Goal: Task Accomplishment & Management: Manage account settings

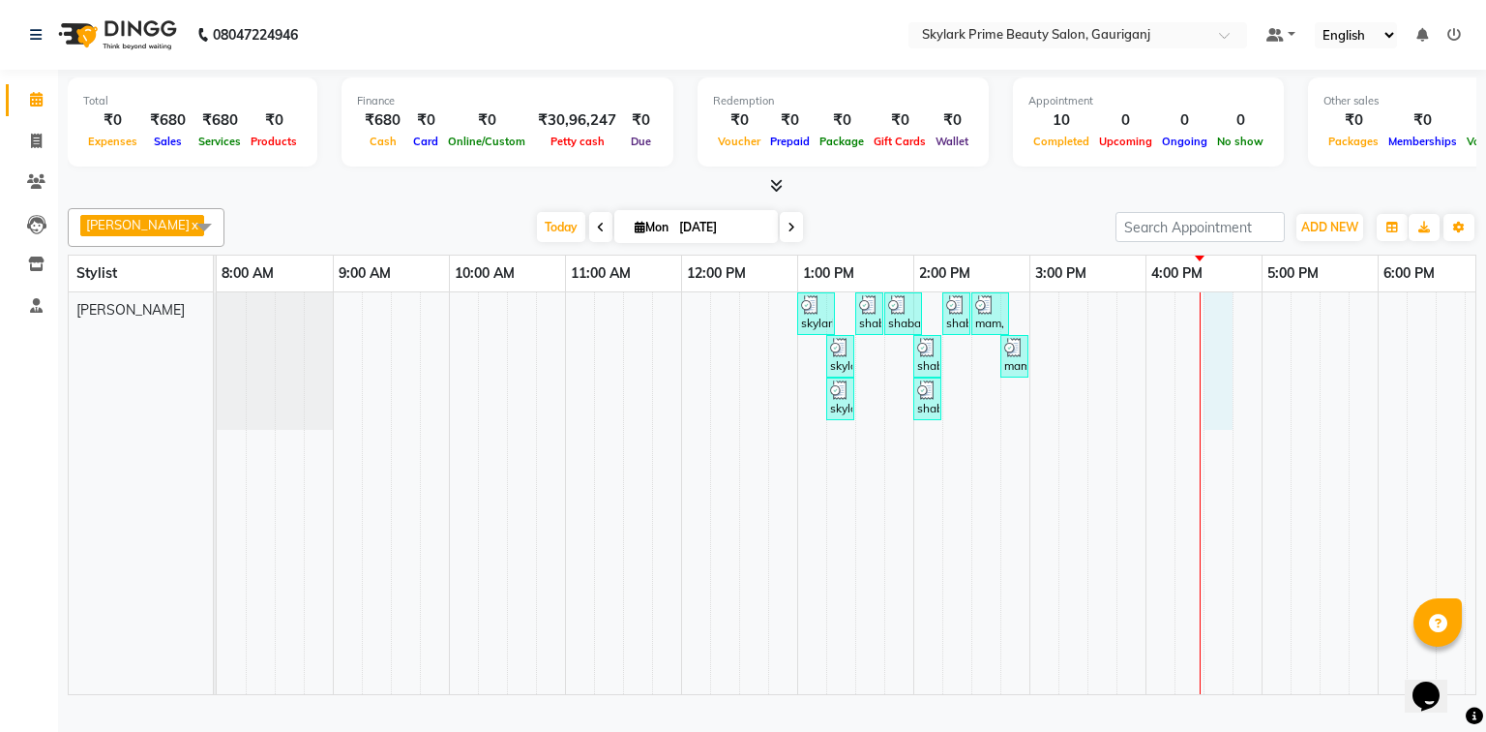
click at [1215, 330] on div "skylark prime, TK01, 01:00 PM-01:20 PM, Threading - Eyebrow shaba mam, TK02, 01…" at bounding box center [972, 493] width 1510 height 402
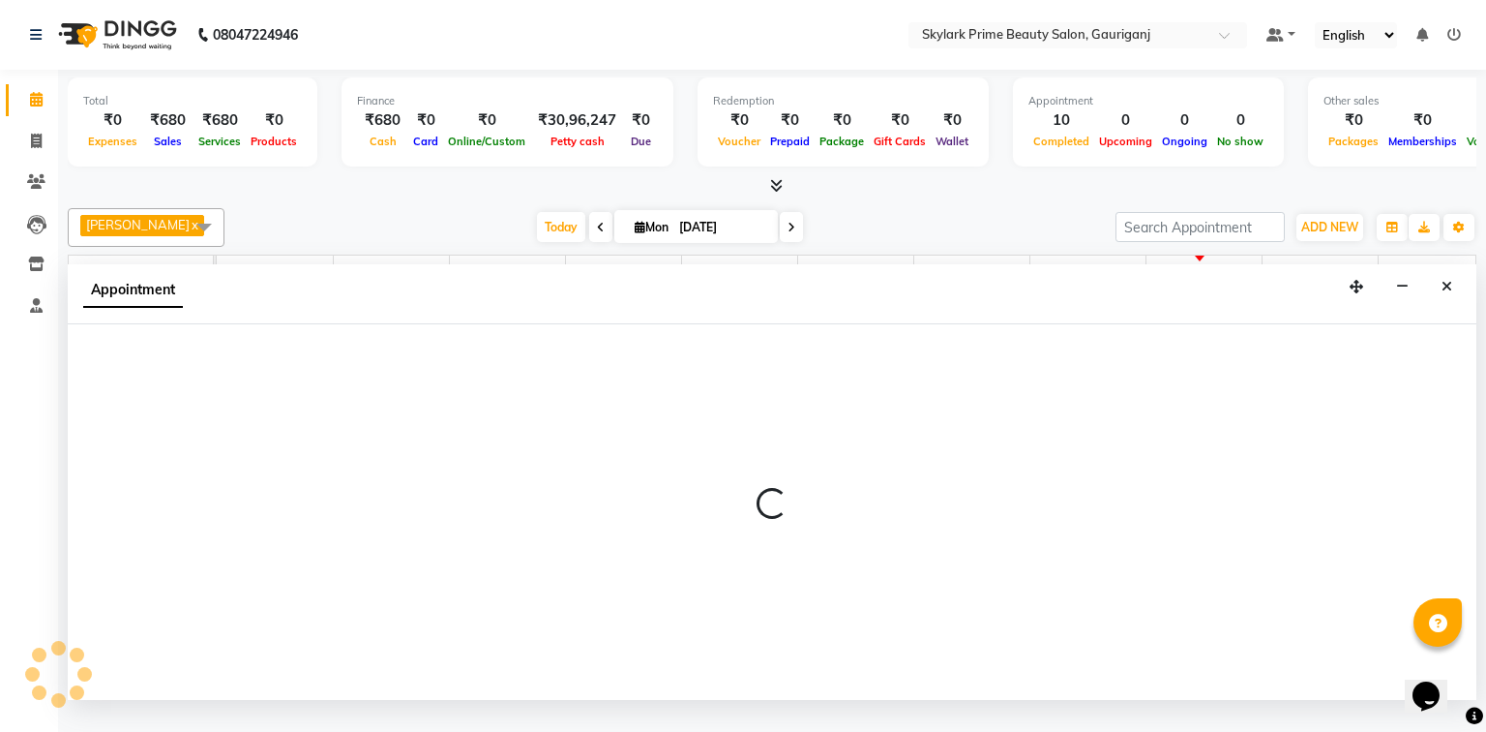
select select "30218"
select select "990"
select select "tentative"
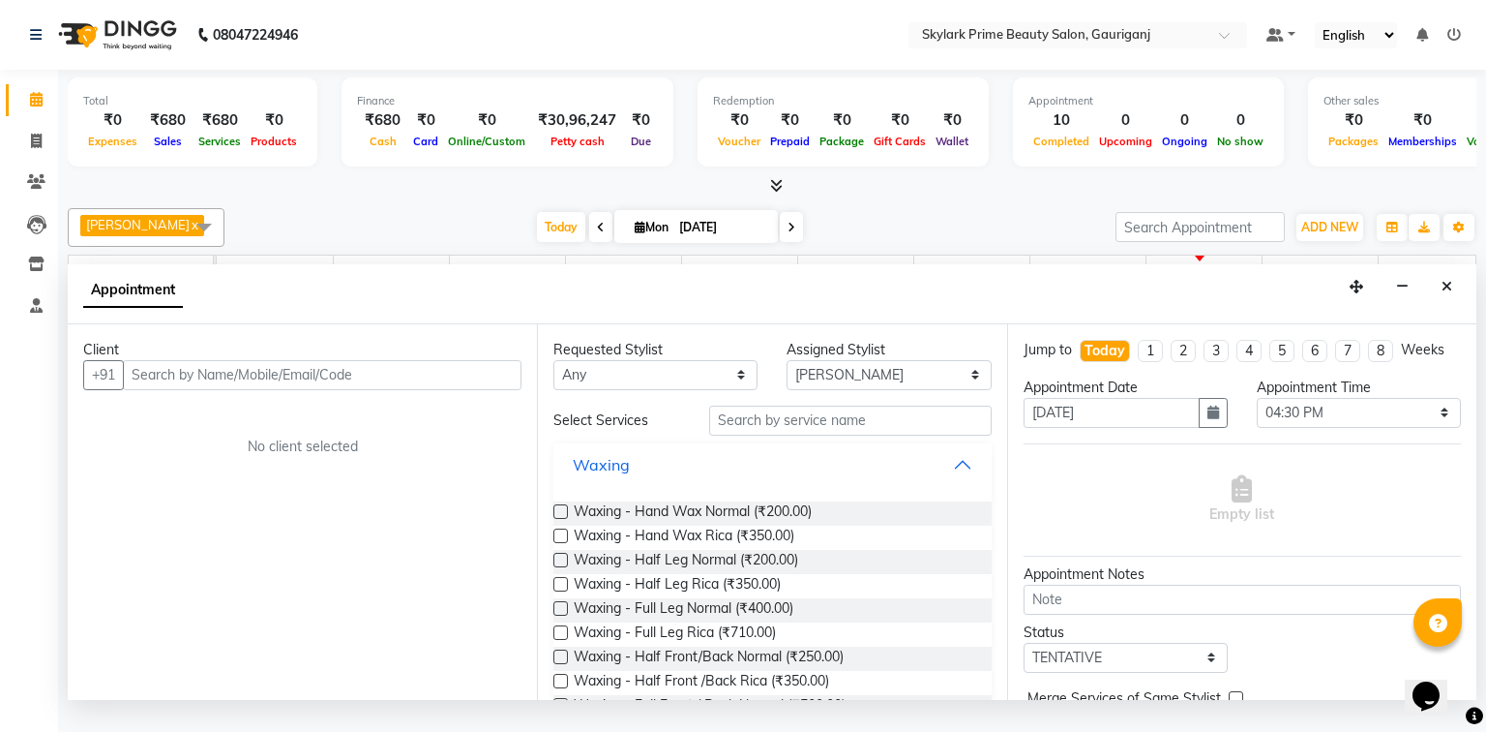
click at [955, 482] on button "Waxing" at bounding box center [772, 464] width 422 height 35
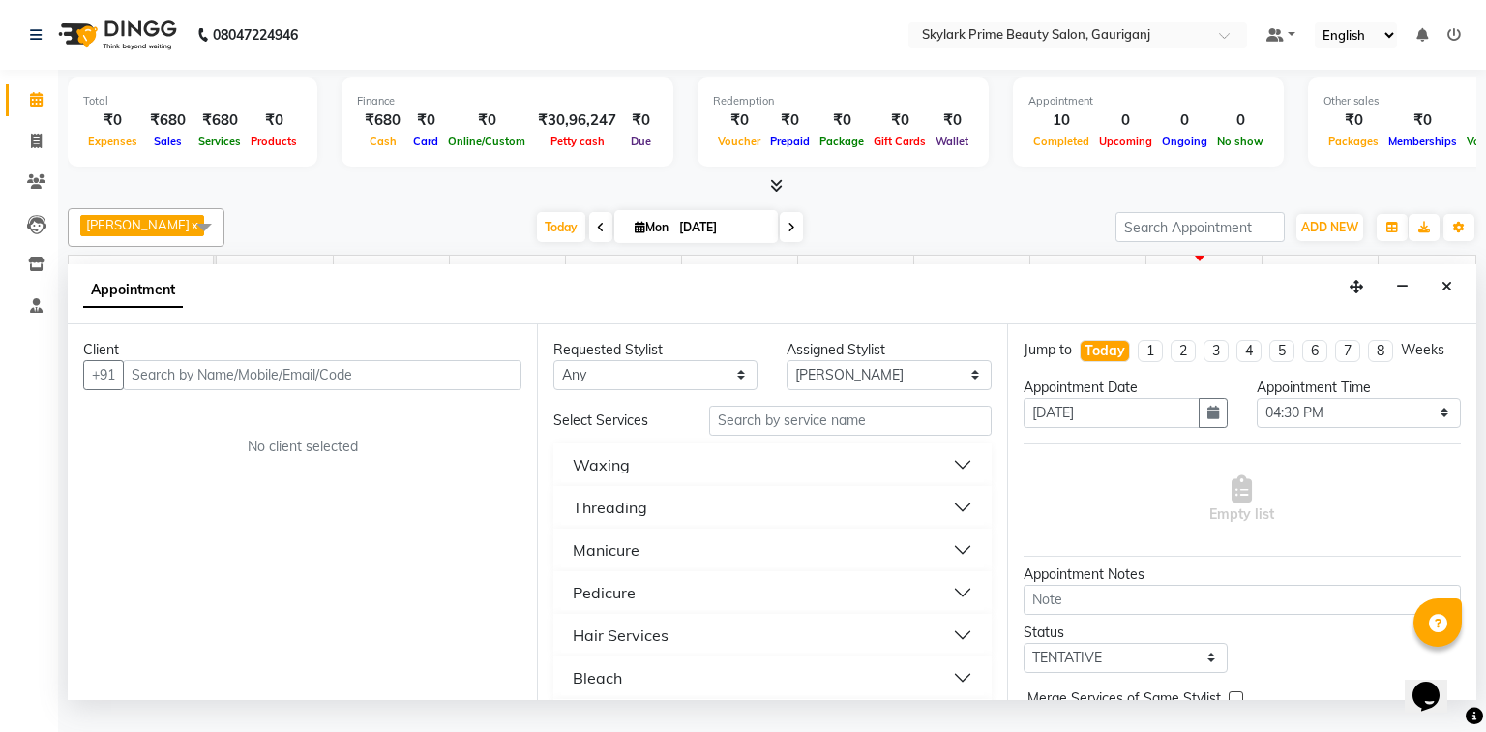
drag, startPoint x: 674, startPoint y: 520, endPoint x: 675, endPoint y: 543, distance: 23.3
click at [674, 520] on button "Threading" at bounding box center [772, 507] width 422 height 35
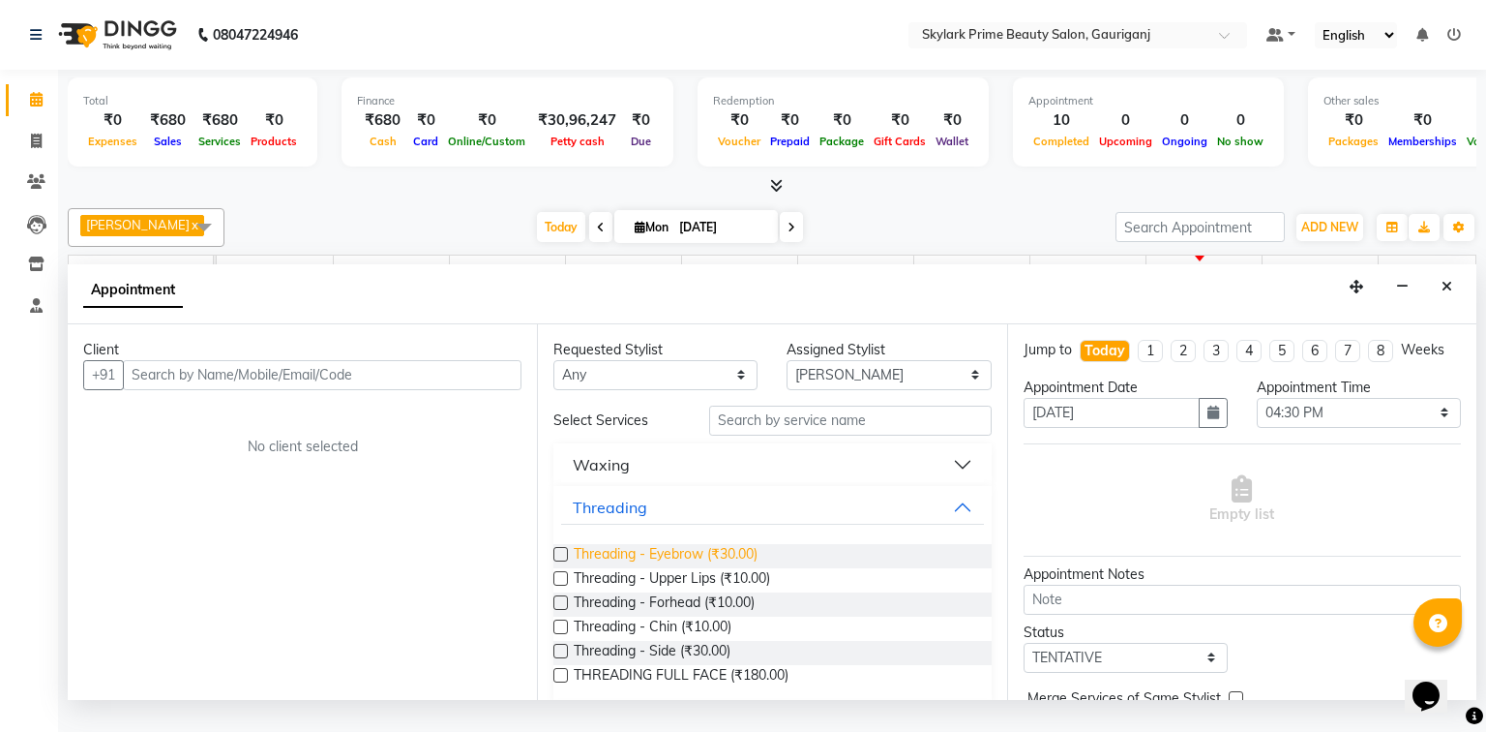
click at [650, 568] on span "Threading - Eyebrow (₹30.00)" at bounding box center [666, 556] width 184 height 24
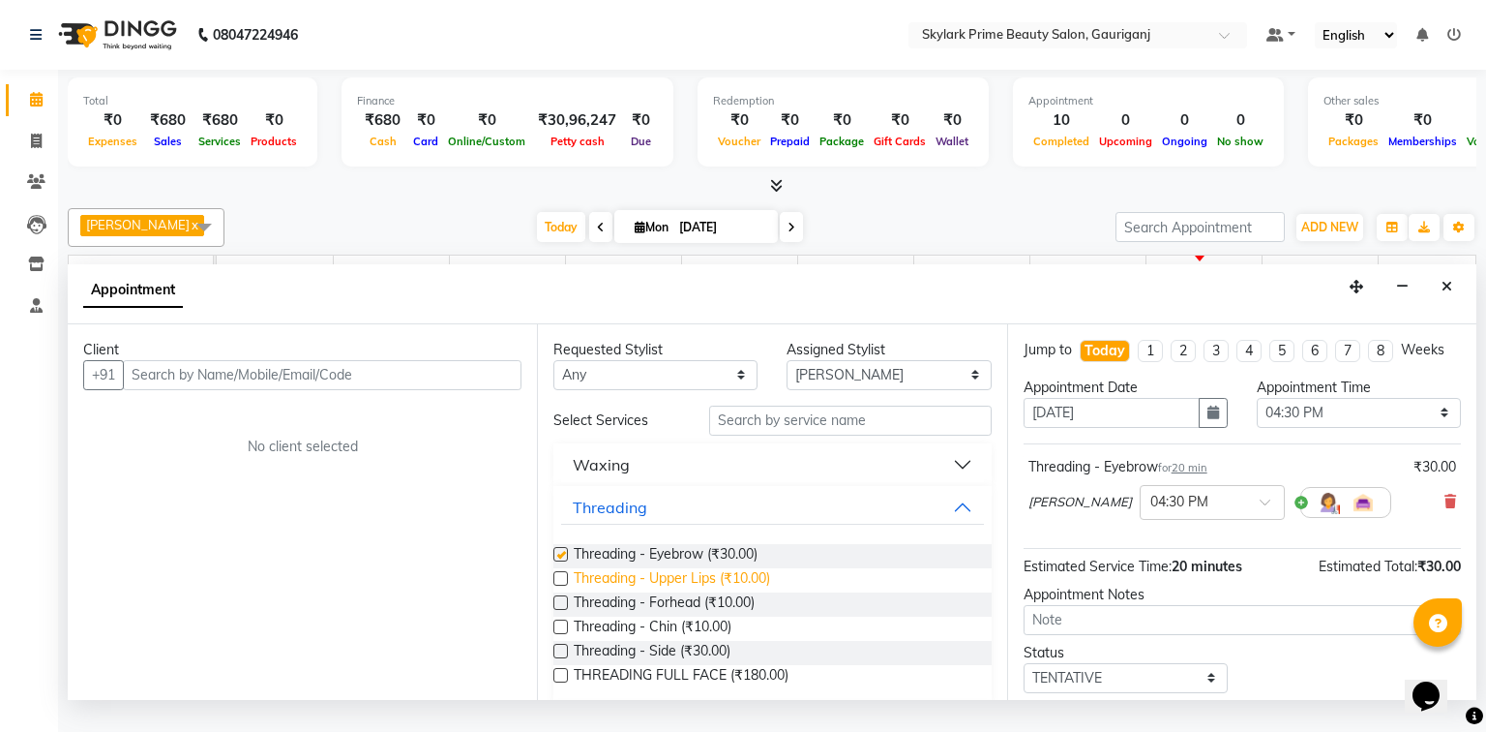
checkbox input "false"
click at [643, 592] on span "Threading - Upper Lips (₹10.00)" at bounding box center [672, 580] width 196 height 24
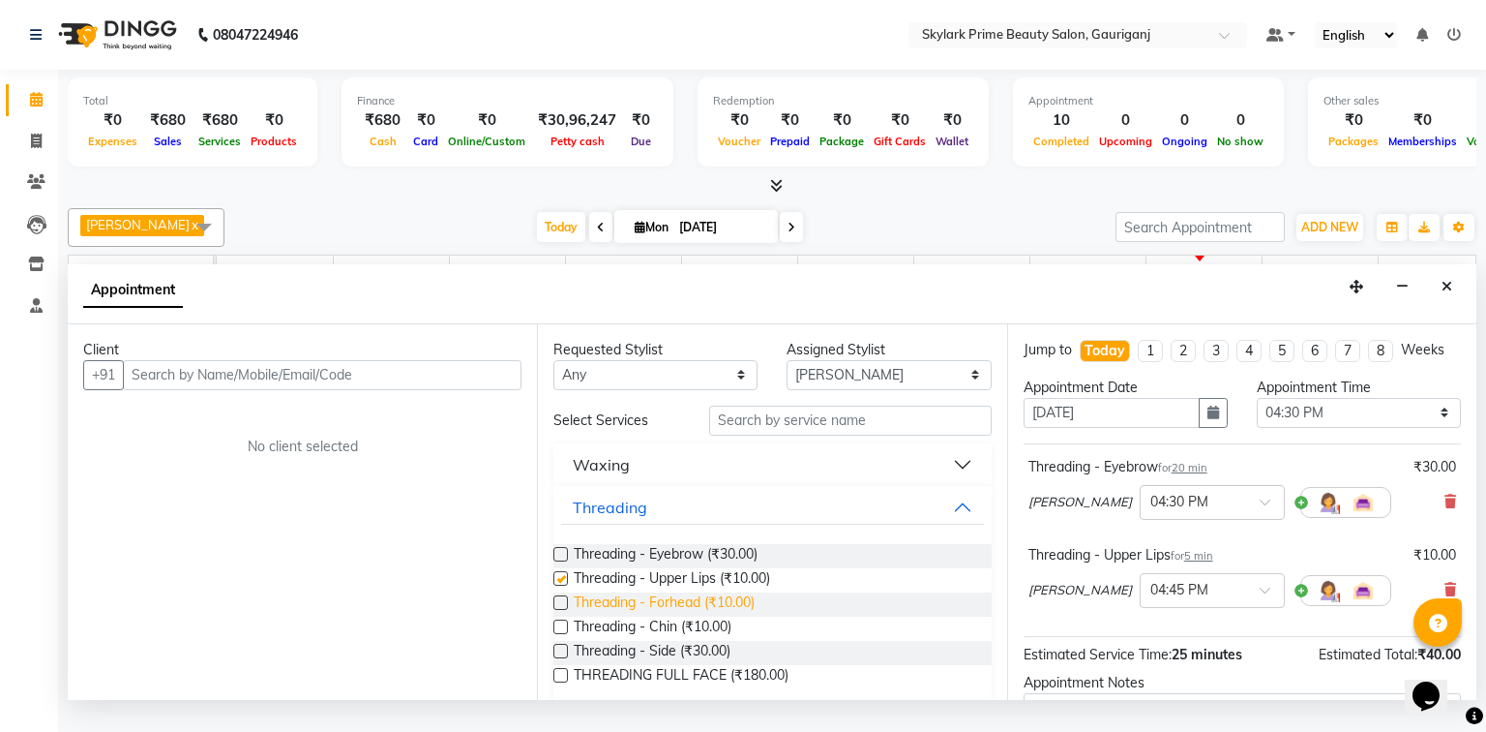
checkbox input "false"
click at [647, 616] on span "Threading - Forhead (₹10.00)" at bounding box center [664, 604] width 181 height 24
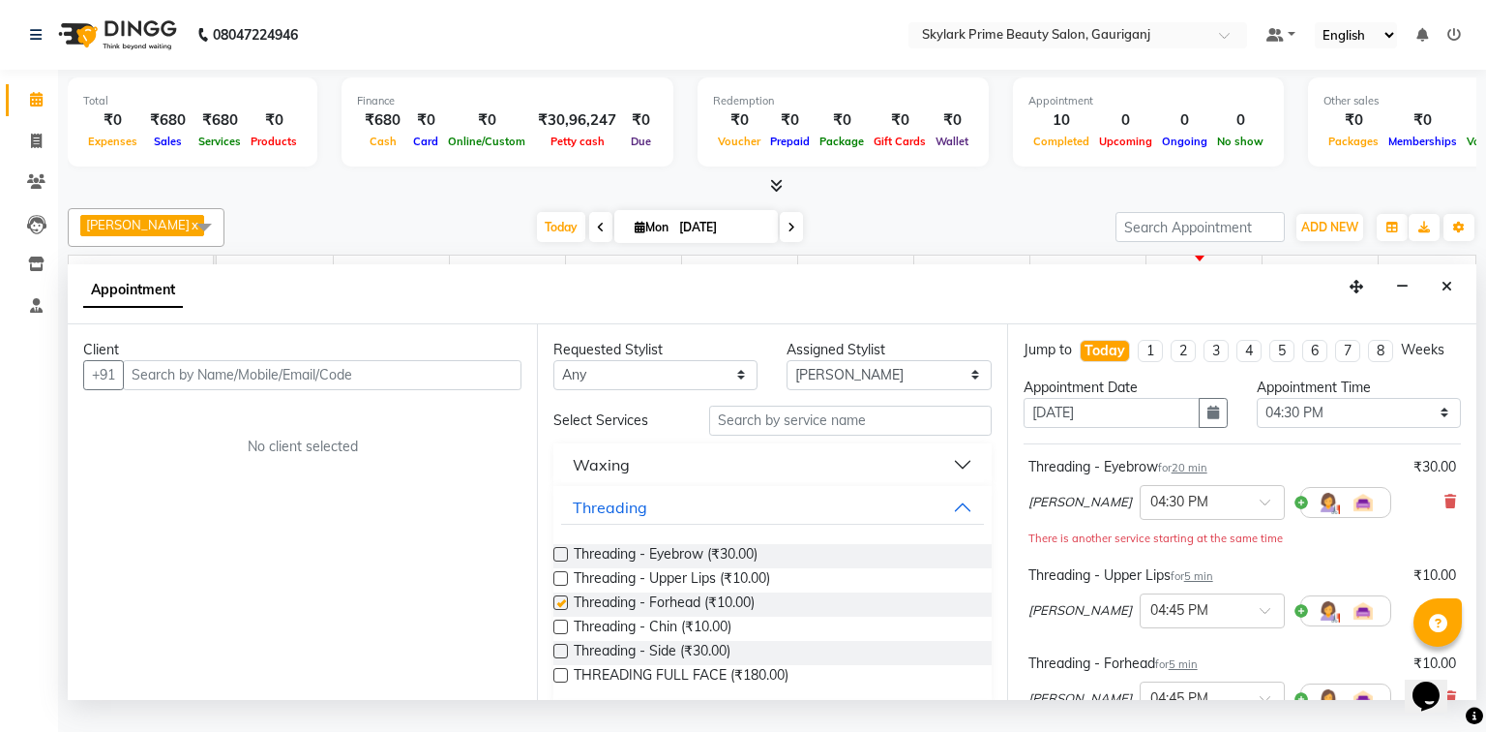
checkbox input "false"
click at [379, 360] on div "Client" at bounding box center [302, 350] width 438 height 20
drag, startPoint x: 360, startPoint y: 396, endPoint x: 374, endPoint y: 390, distance: 14.7
click at [364, 390] on input "text" at bounding box center [322, 375] width 399 height 30
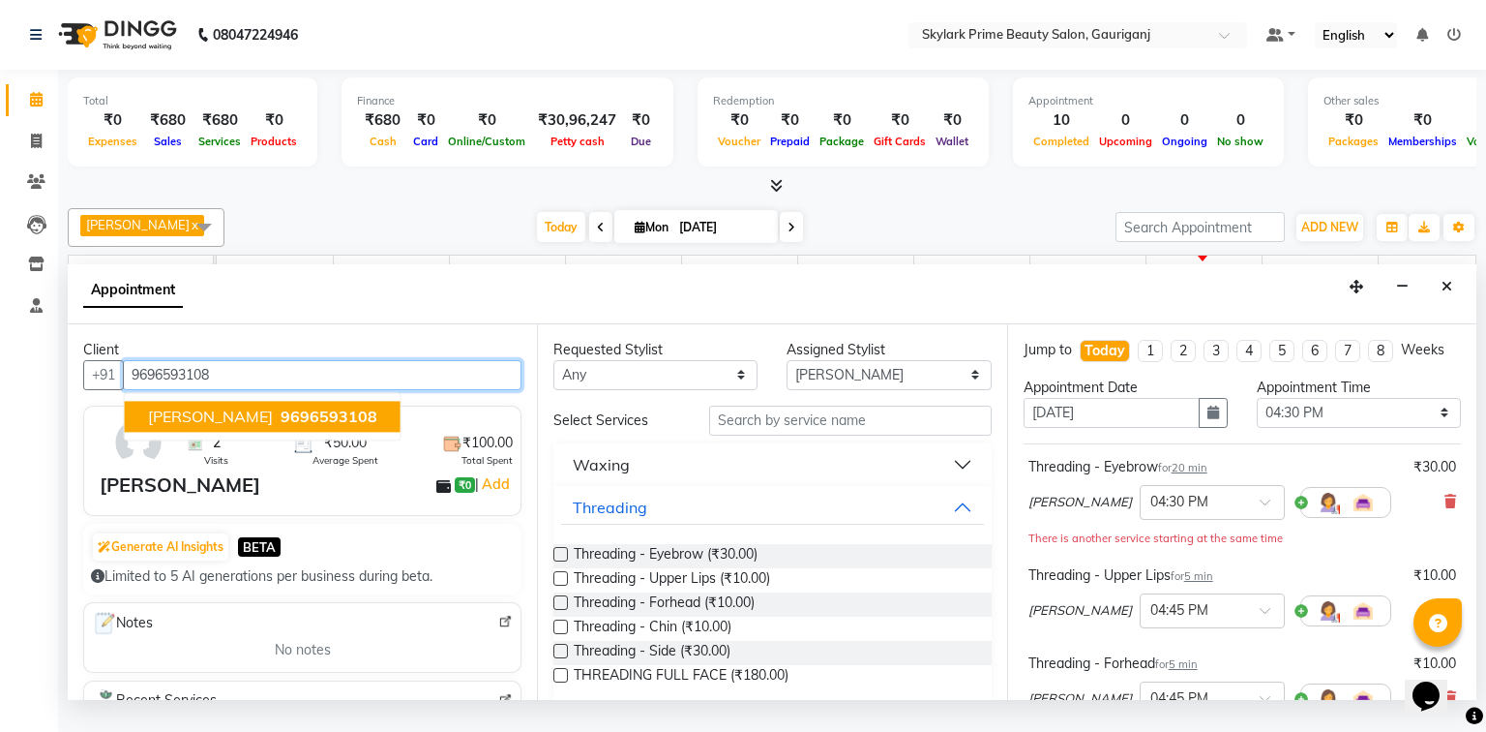
click at [241, 426] on span "sakshi shukla" at bounding box center [210, 415] width 125 height 19
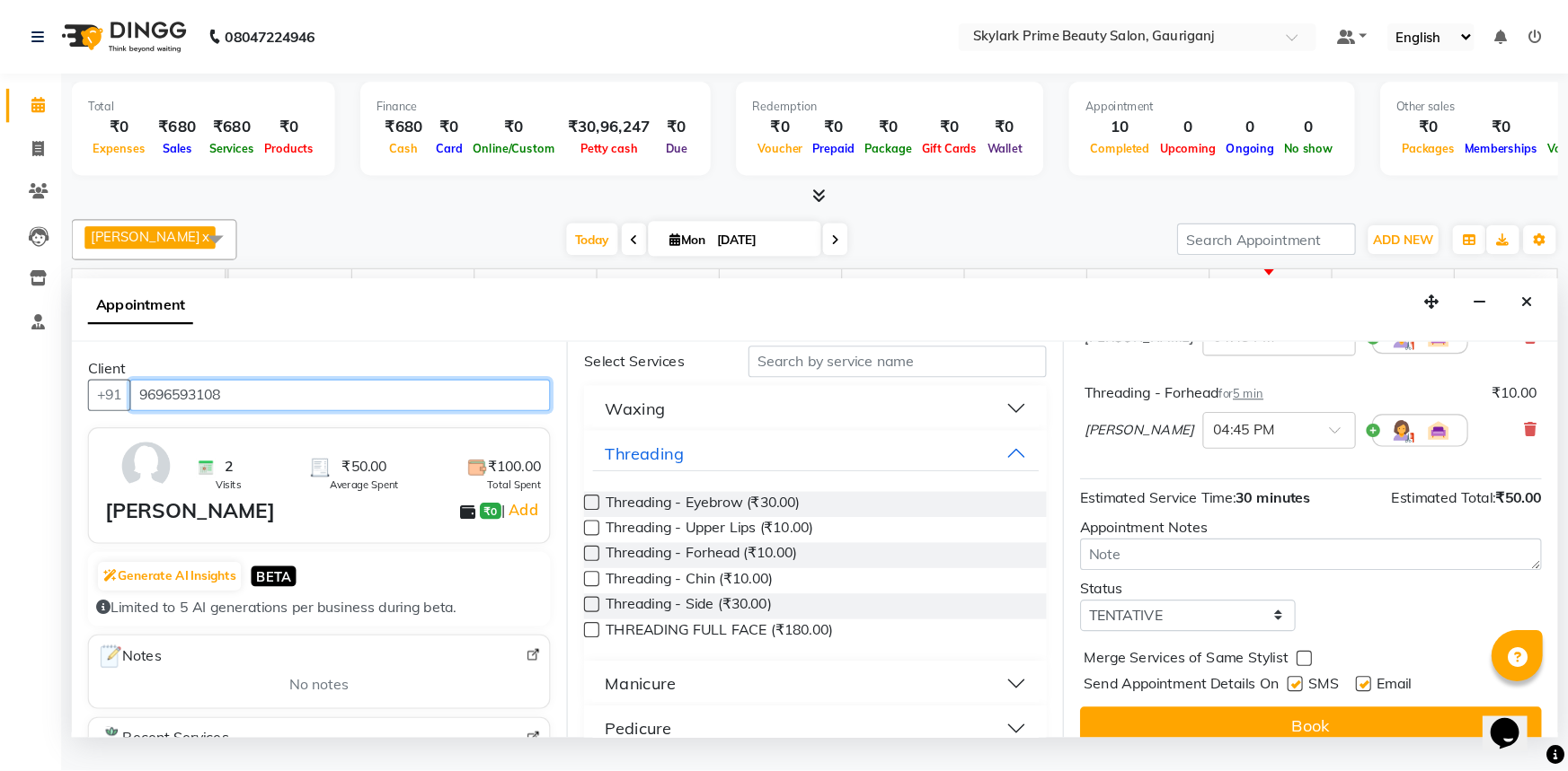
scroll to position [288, 0]
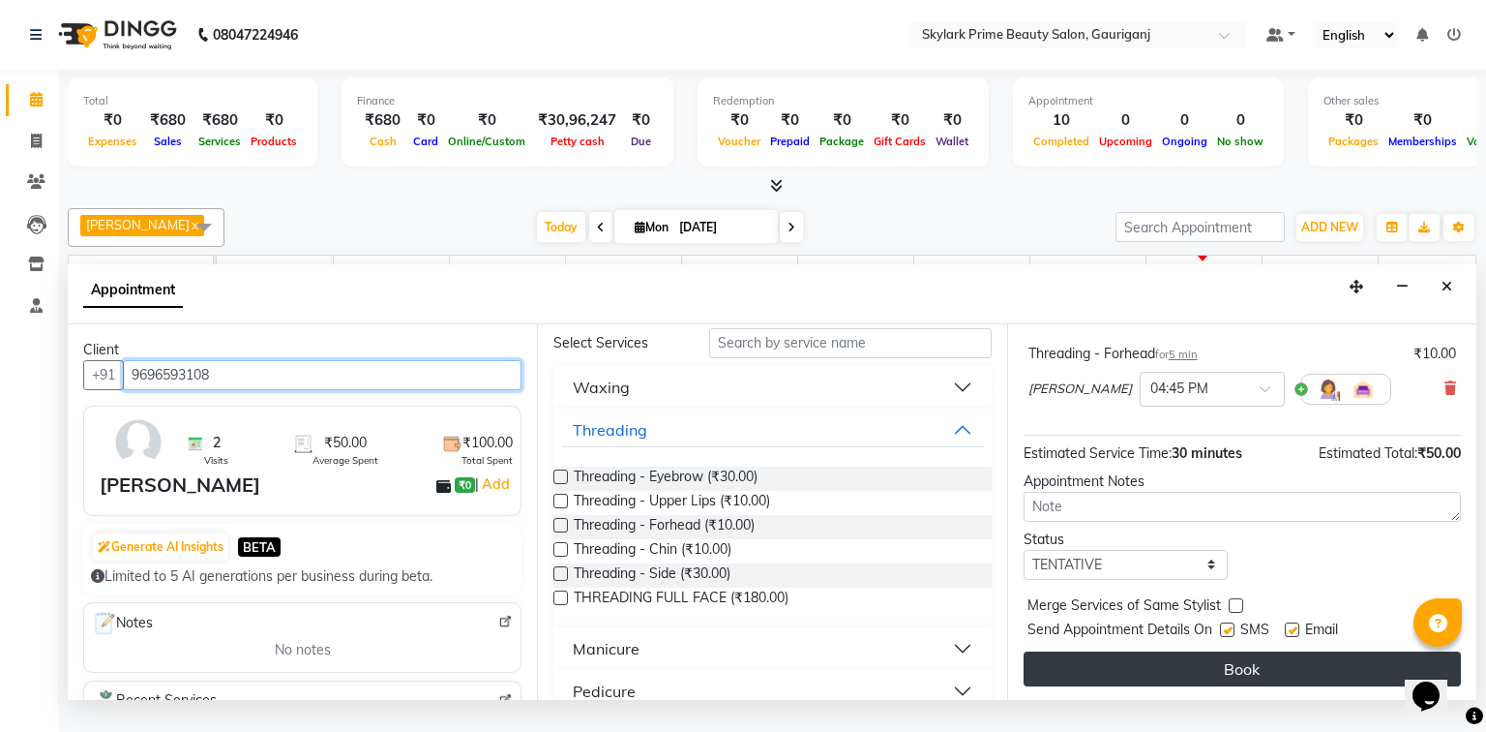
type input "9696593108"
click at [1229, 682] on button "Book" at bounding box center [1242, 668] width 437 height 35
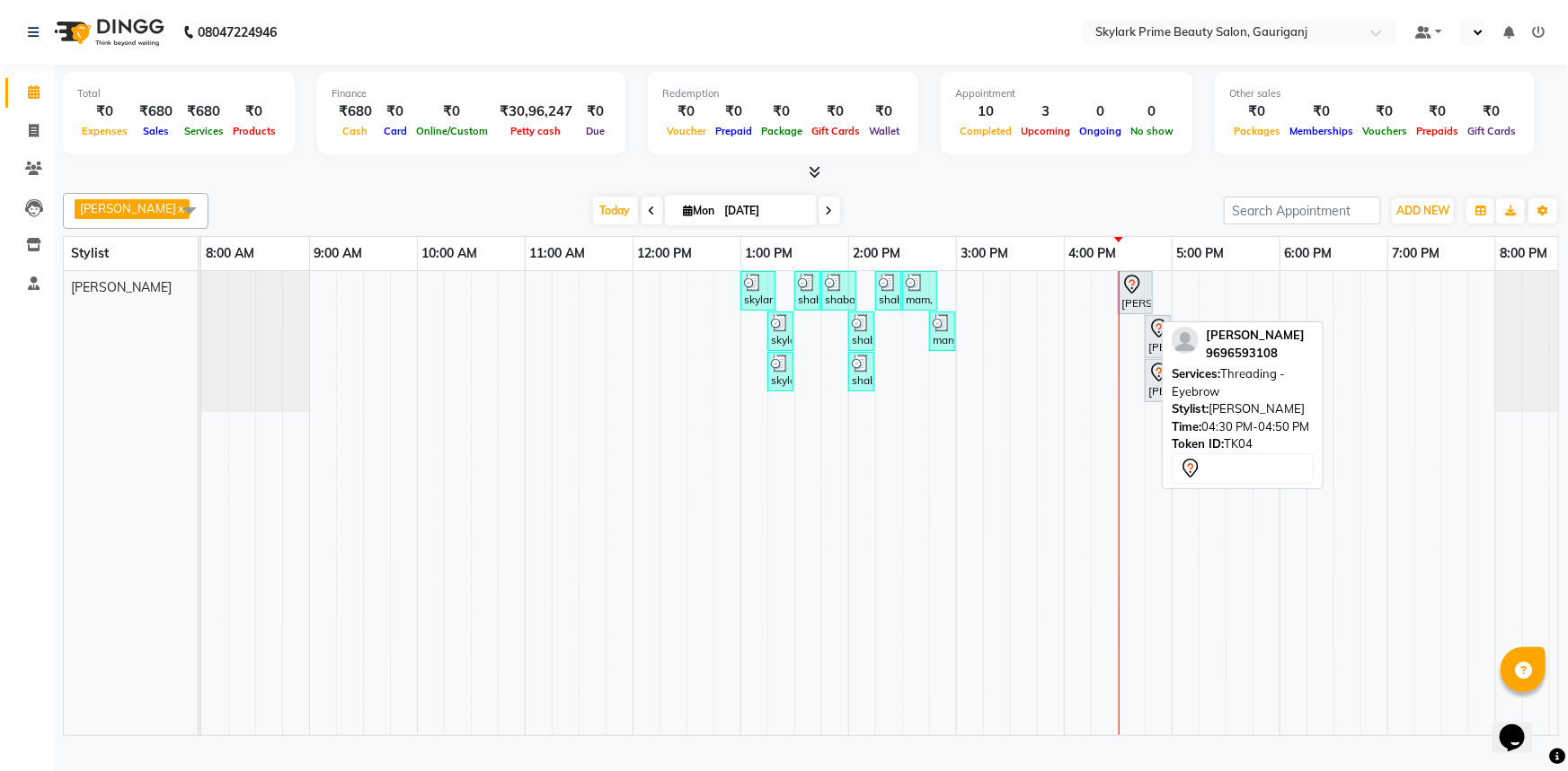
click at [1130, 295] on icon at bounding box center [1132, 284] width 21 height 21
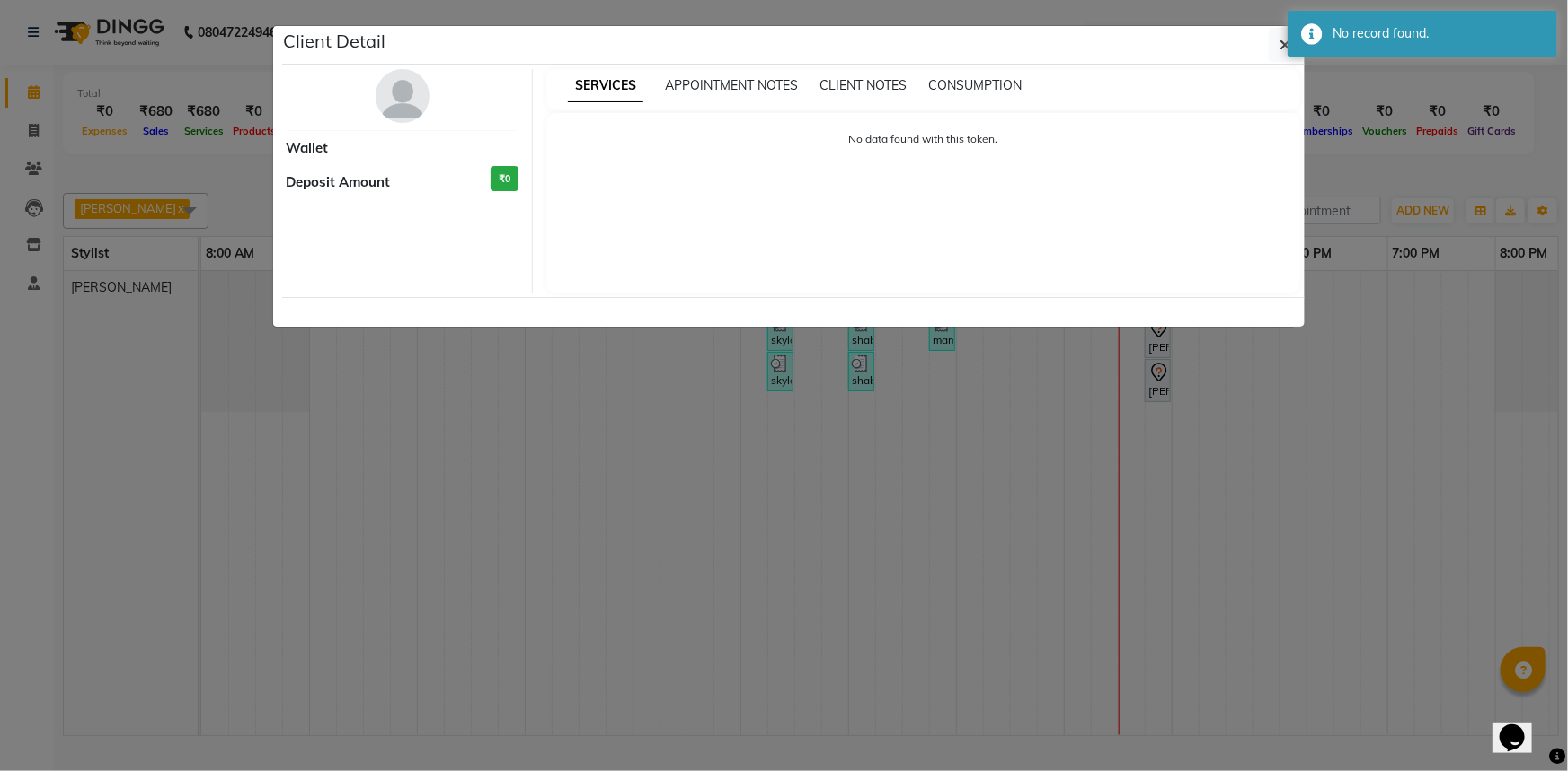
click at [1354, 503] on ngb-modal-window "Client Detail Wallet Deposit Amount ₹0 SERVICES APPOINTMENT NOTES CLIENT NOTES …" at bounding box center [784, 385] width 1568 height 771
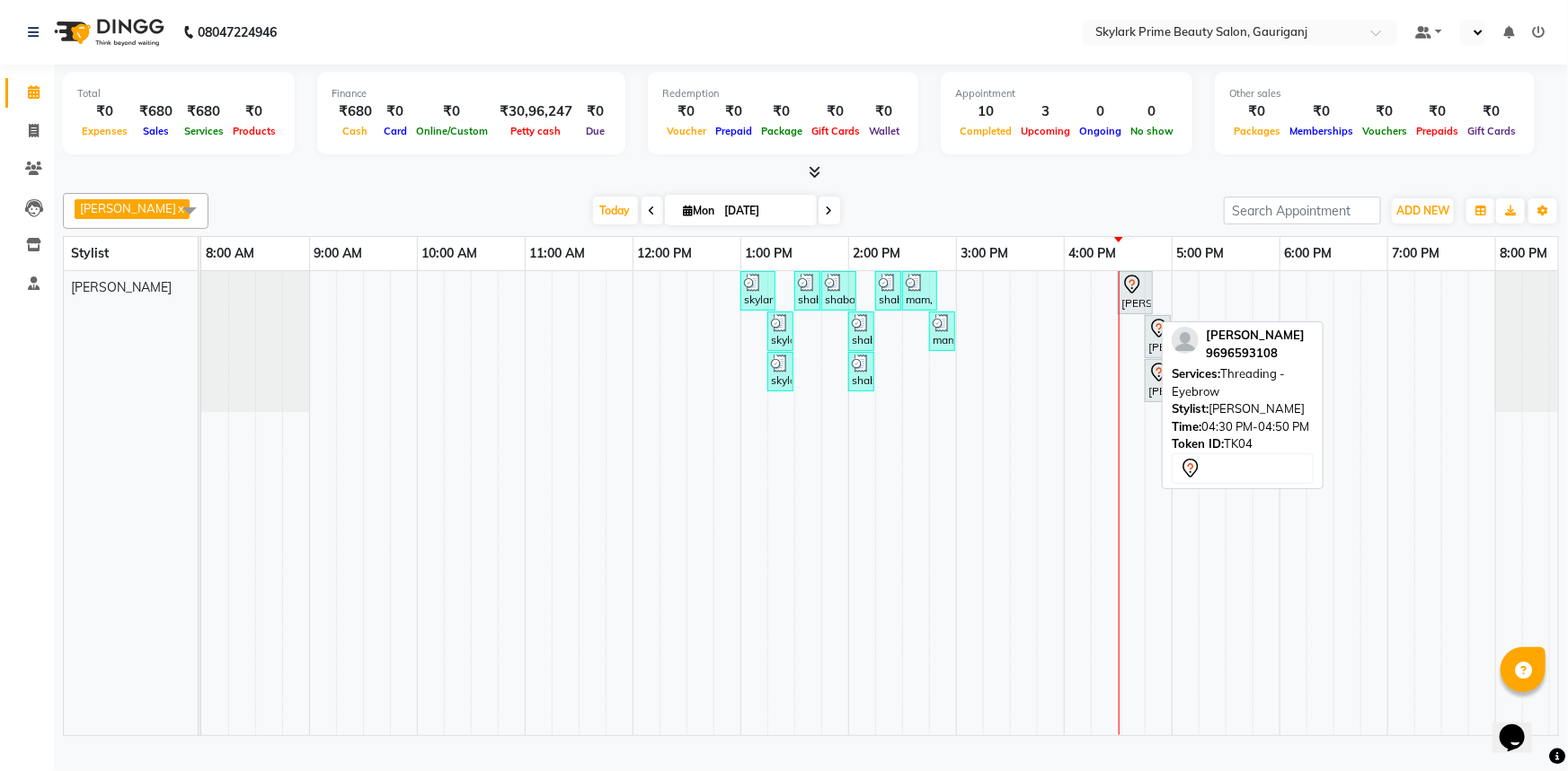
click at [1135, 312] on div "[PERSON_NAME], TK04, 04:30 PM-04:50 PM, Threading - Eyebrow" at bounding box center [1135, 292] width 32 height 38
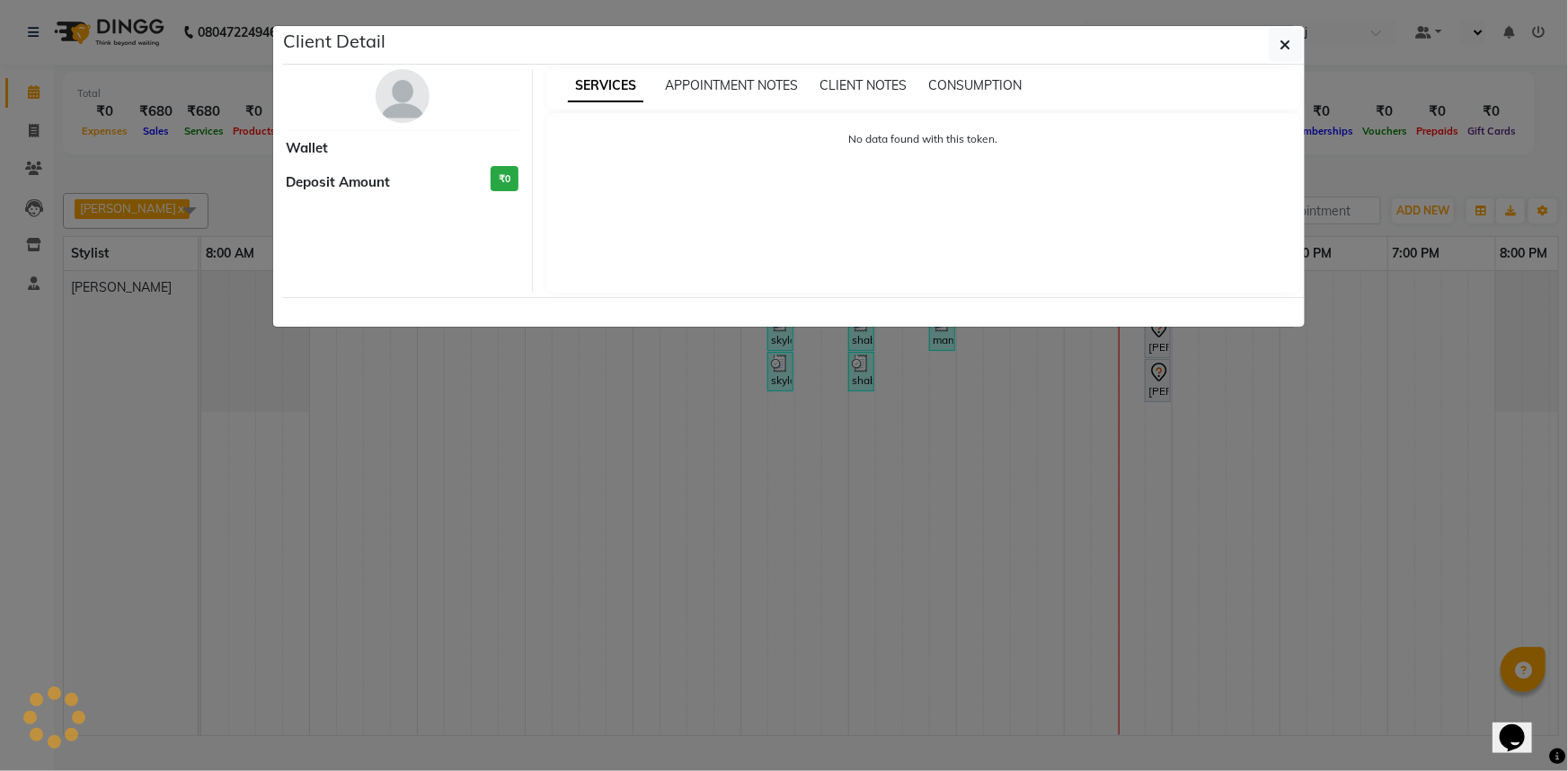
click at [1260, 530] on ngb-modal-window "Client Detail Wallet Deposit Amount ₹0 SERVICES APPOINTMENT NOTES CLIENT NOTES …" at bounding box center [784, 385] width 1568 height 771
select select "7"
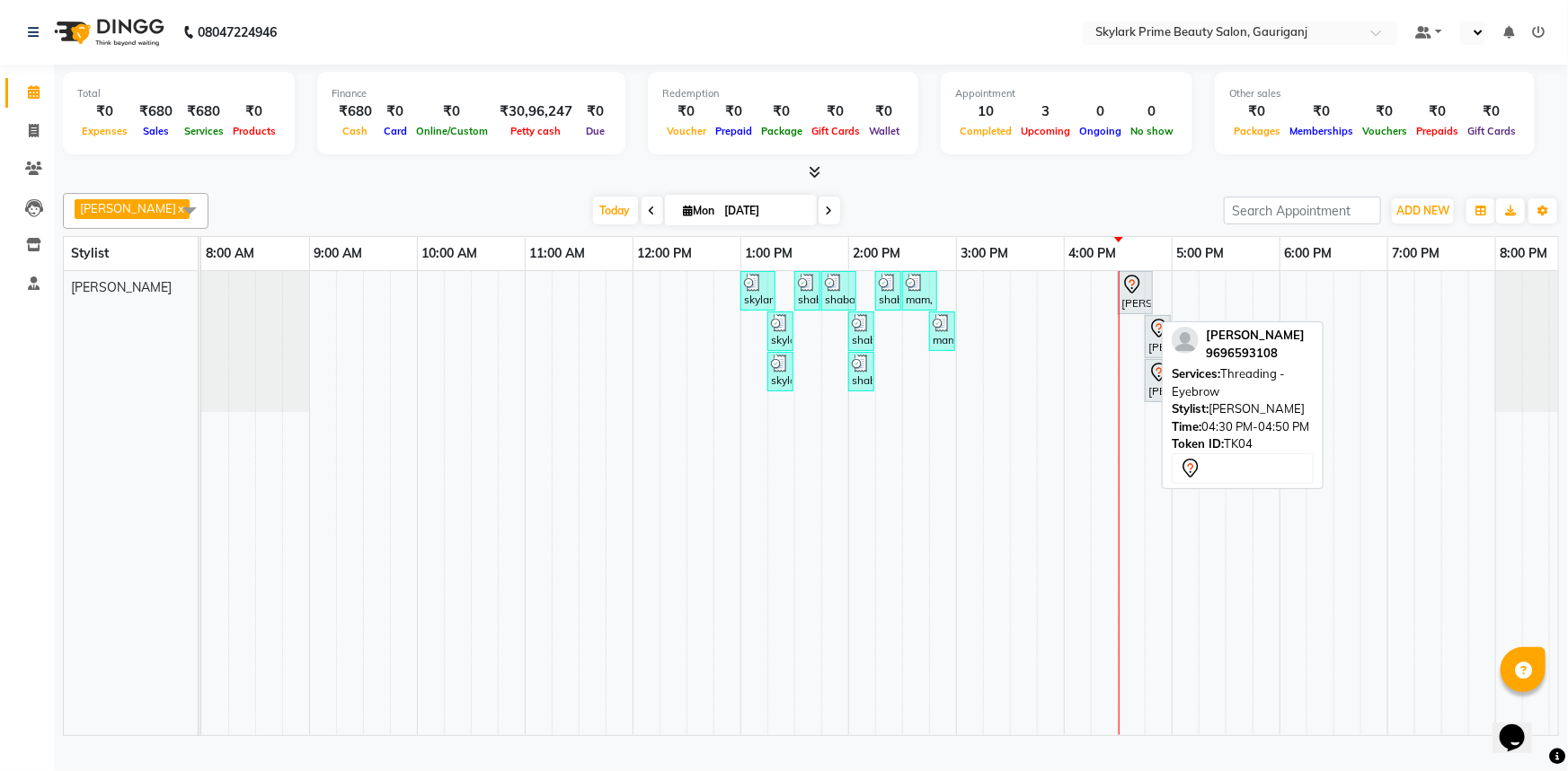
click at [1147, 295] on div at bounding box center [1135, 284] width 28 height 21
select select "7"
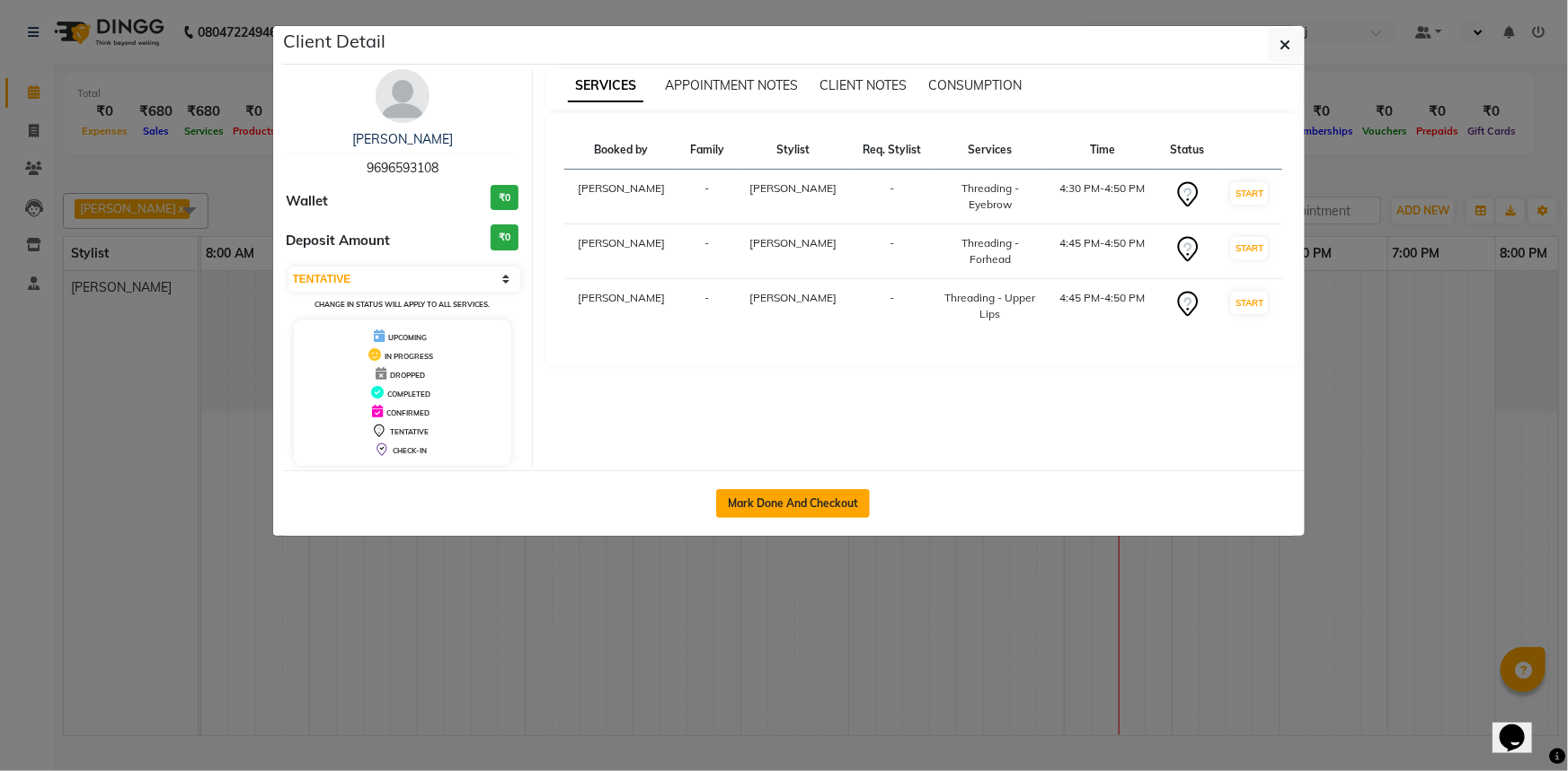
click at [823, 496] on button "Mark Done And Checkout" at bounding box center [792, 503] width 153 height 29
select select "service"
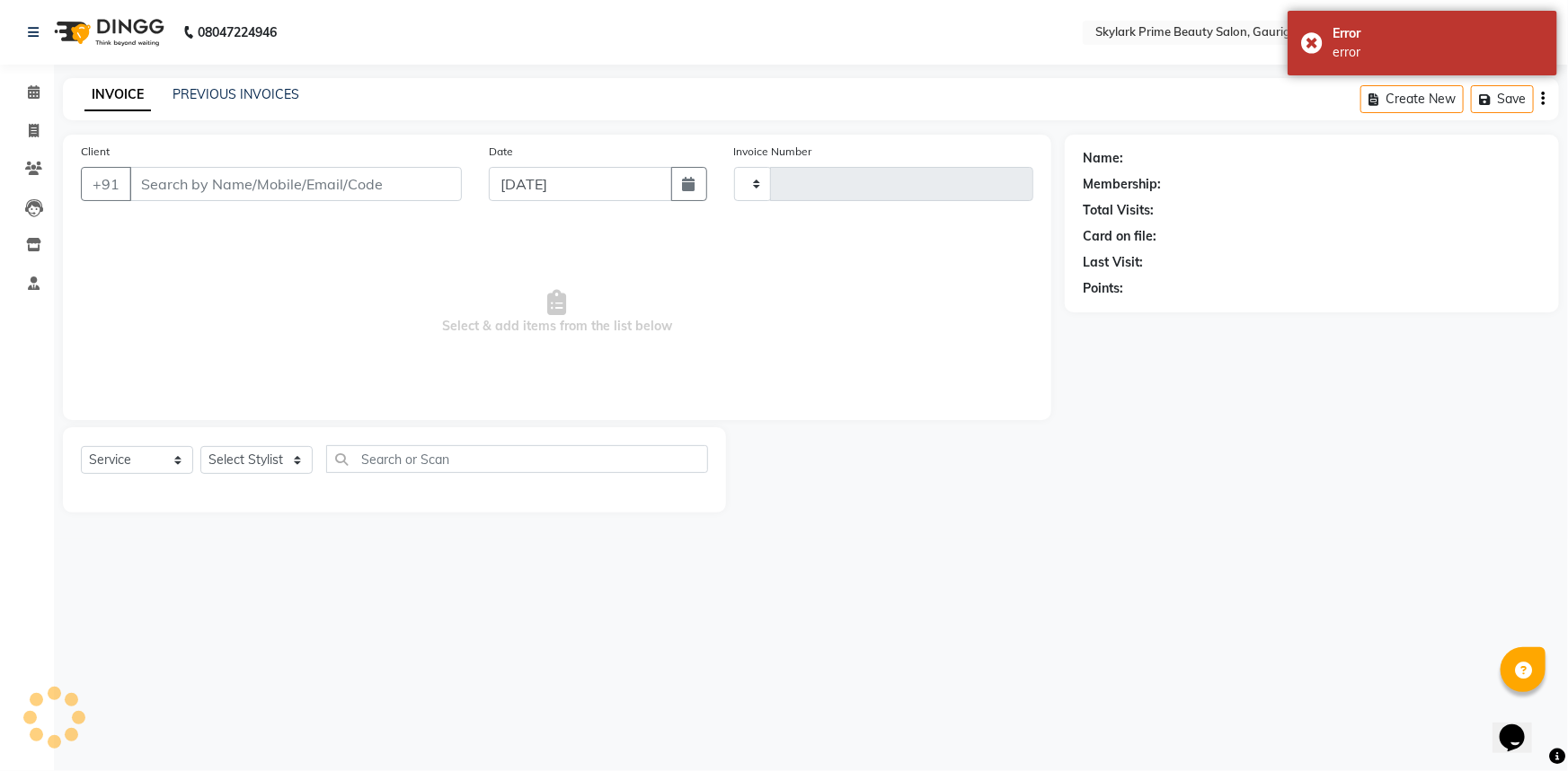
click at [1475, 332] on div "Name: Membership: Total Visits: Card on file: Last Visit: Points:" at bounding box center [1318, 323] width 508 height 378
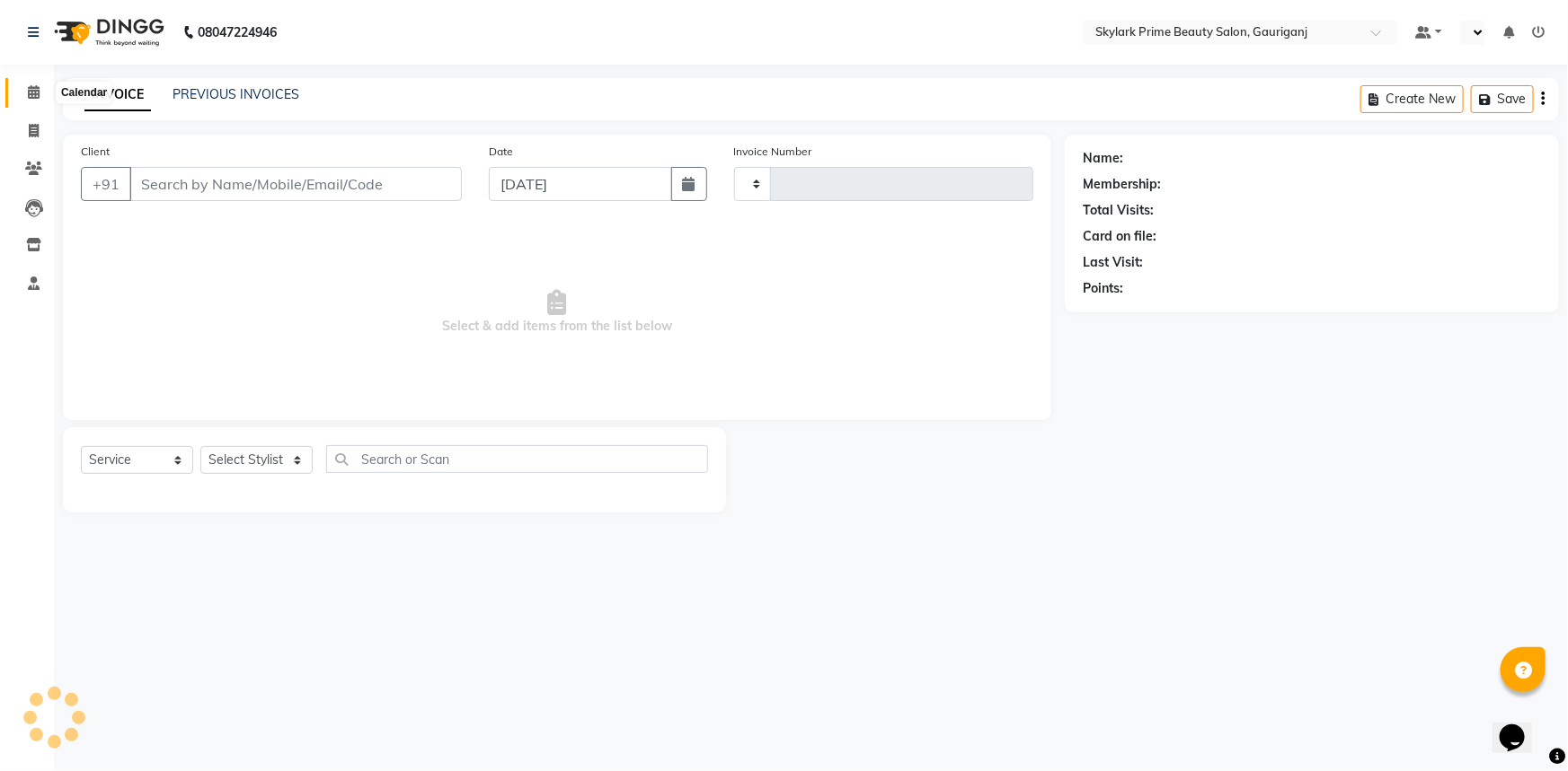
click at [39, 90] on icon at bounding box center [33, 92] width 12 height 14
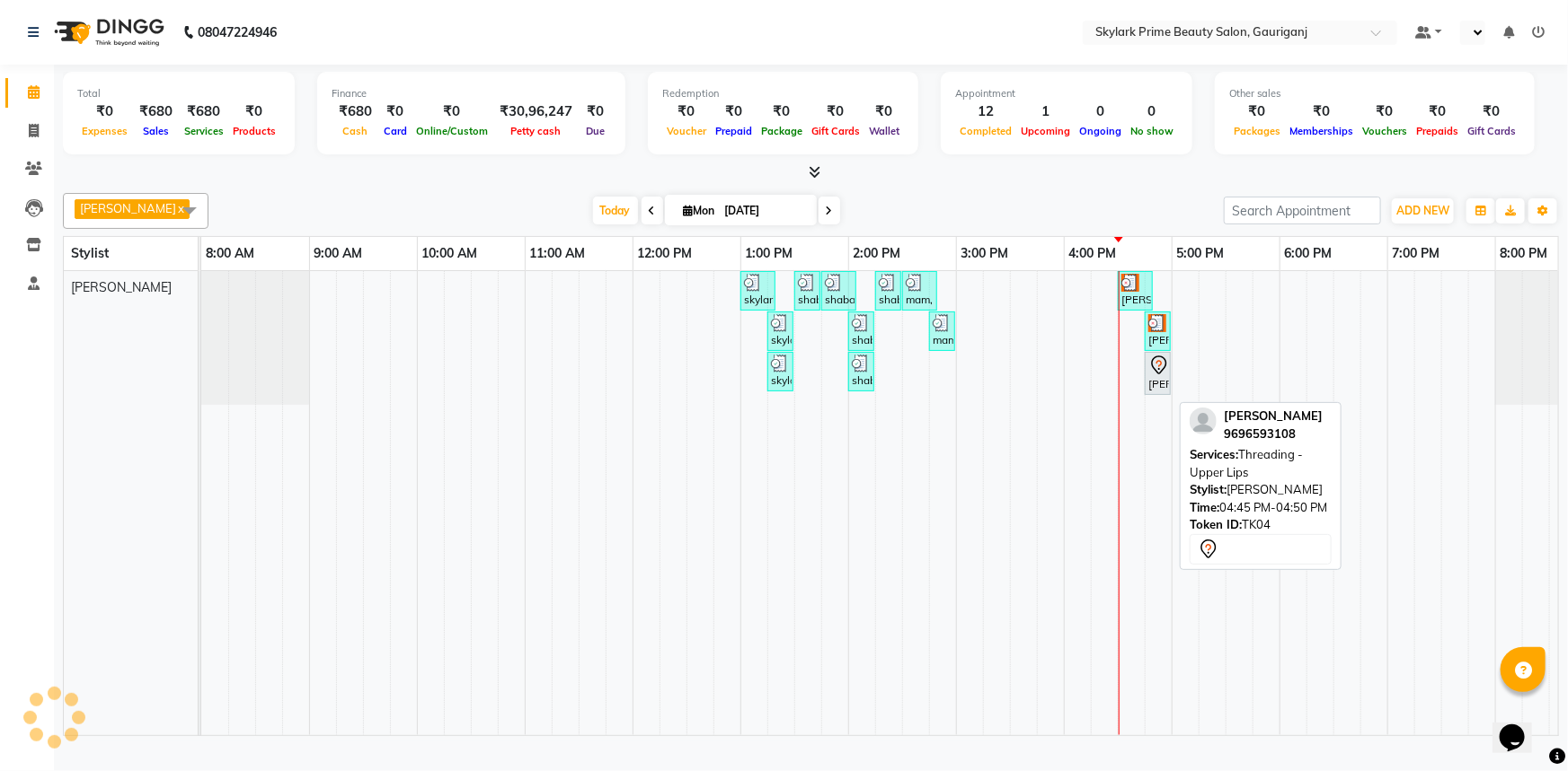
click at [1159, 376] on icon at bounding box center [1159, 365] width 21 height 21
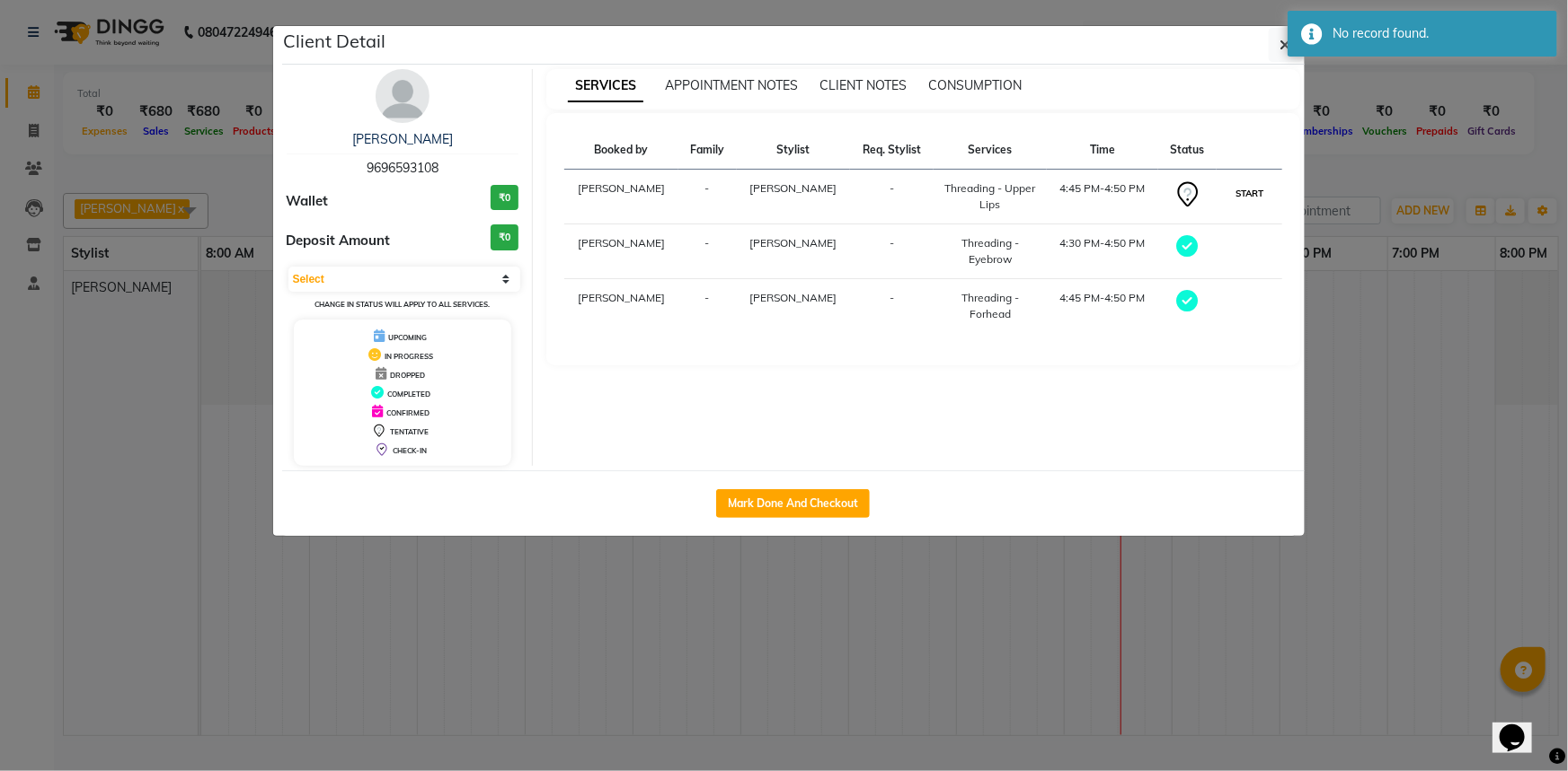
click at [1256, 184] on button "START" at bounding box center [1250, 193] width 37 height 22
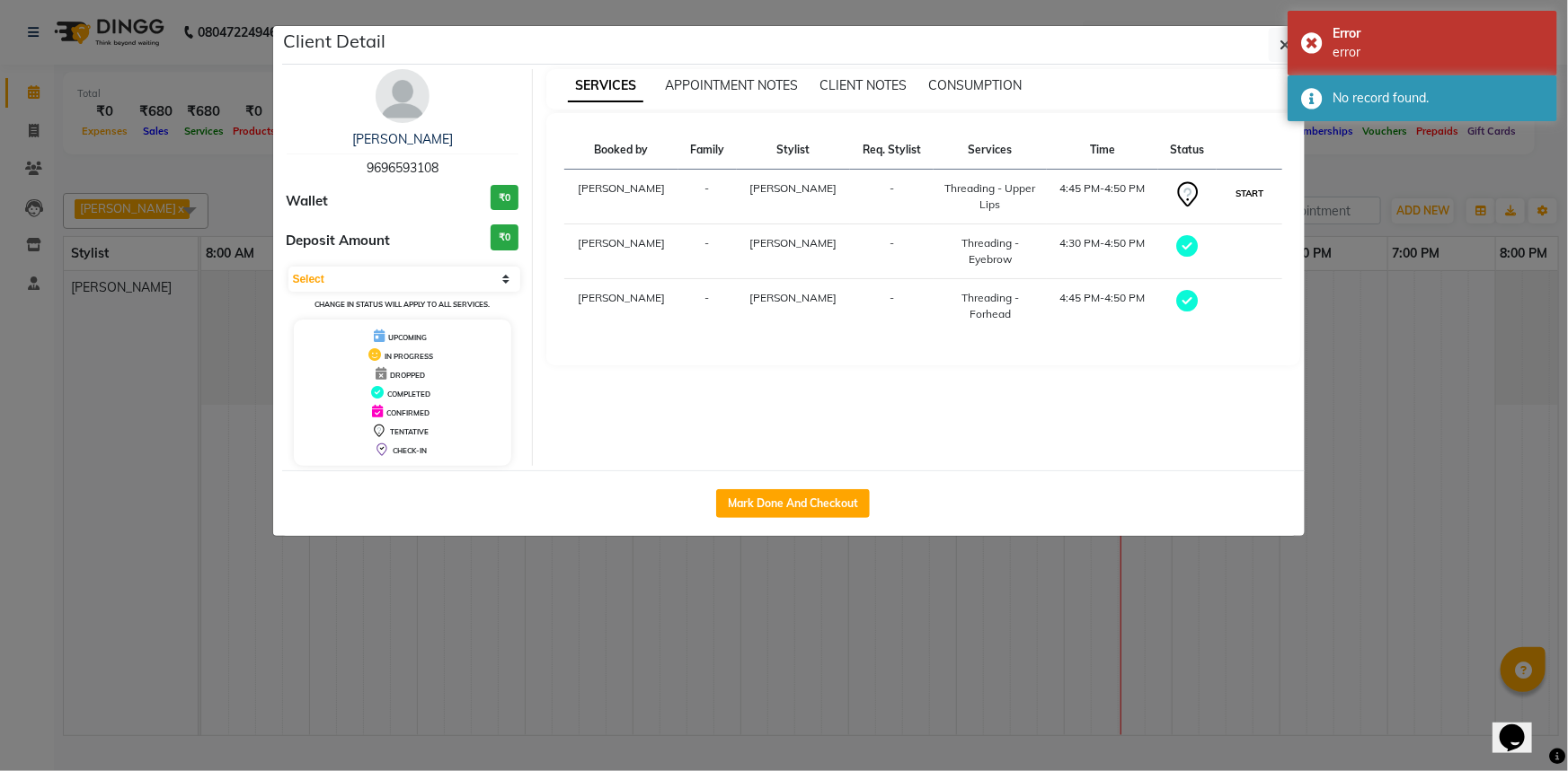
click at [1250, 191] on button "START" at bounding box center [1250, 193] width 37 height 22
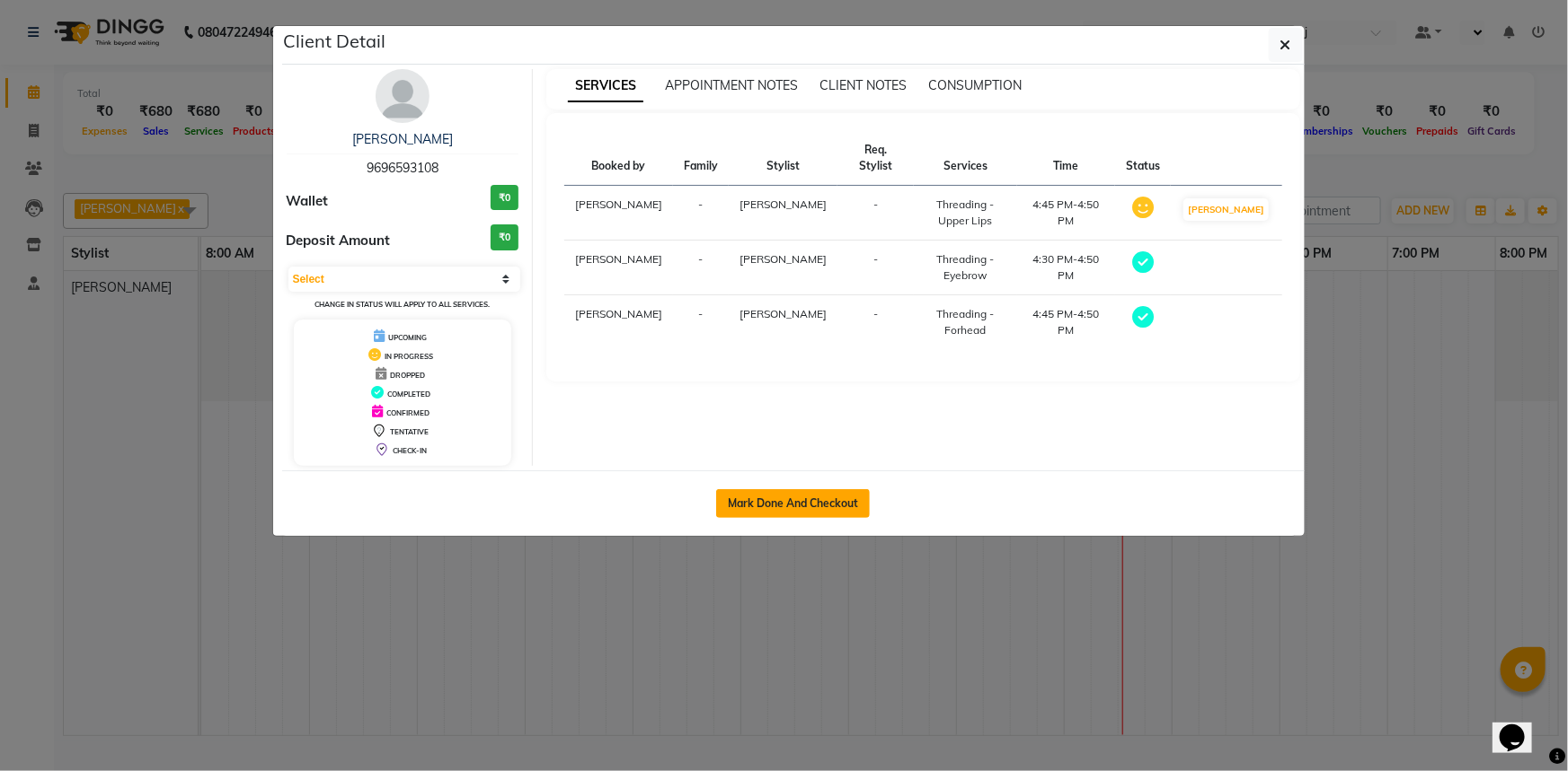
click at [799, 508] on button "Mark Done And Checkout" at bounding box center [792, 503] width 153 height 29
select select "service"
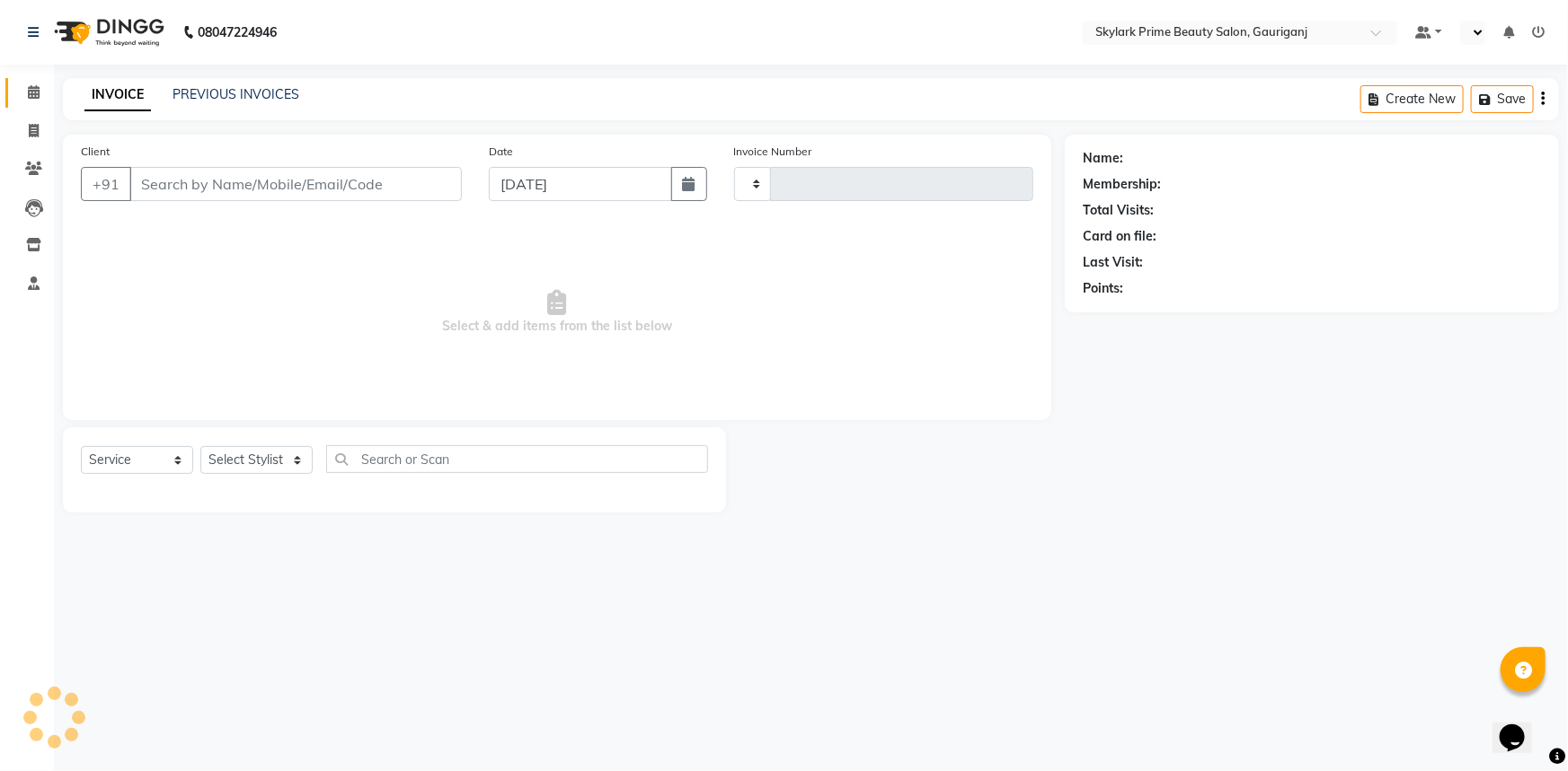
type input "3184"
select select "4735"
type input "9696593108"
select select "30218"
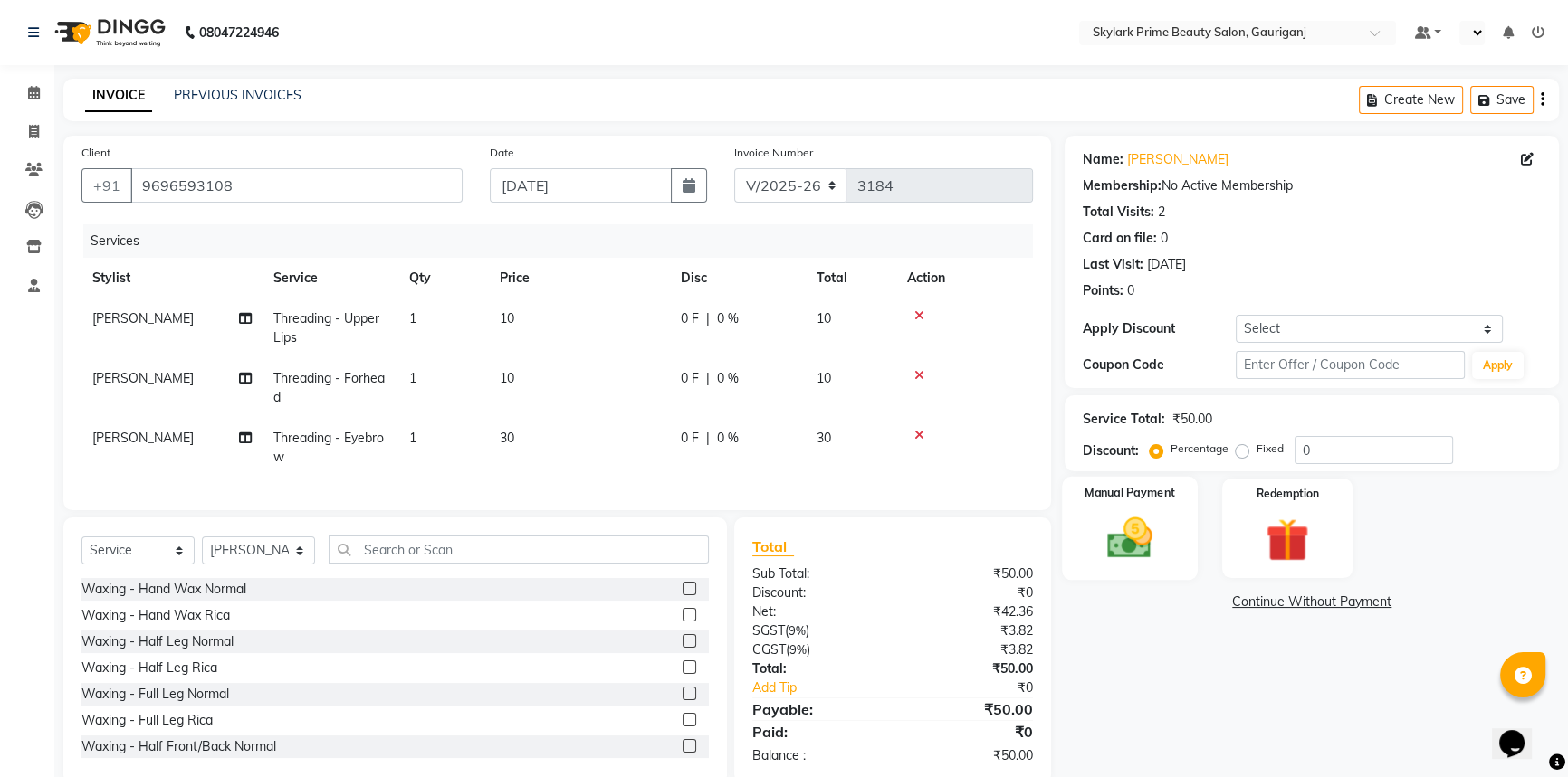
click at [1135, 556] on img at bounding box center [1130, 538] width 73 height 51
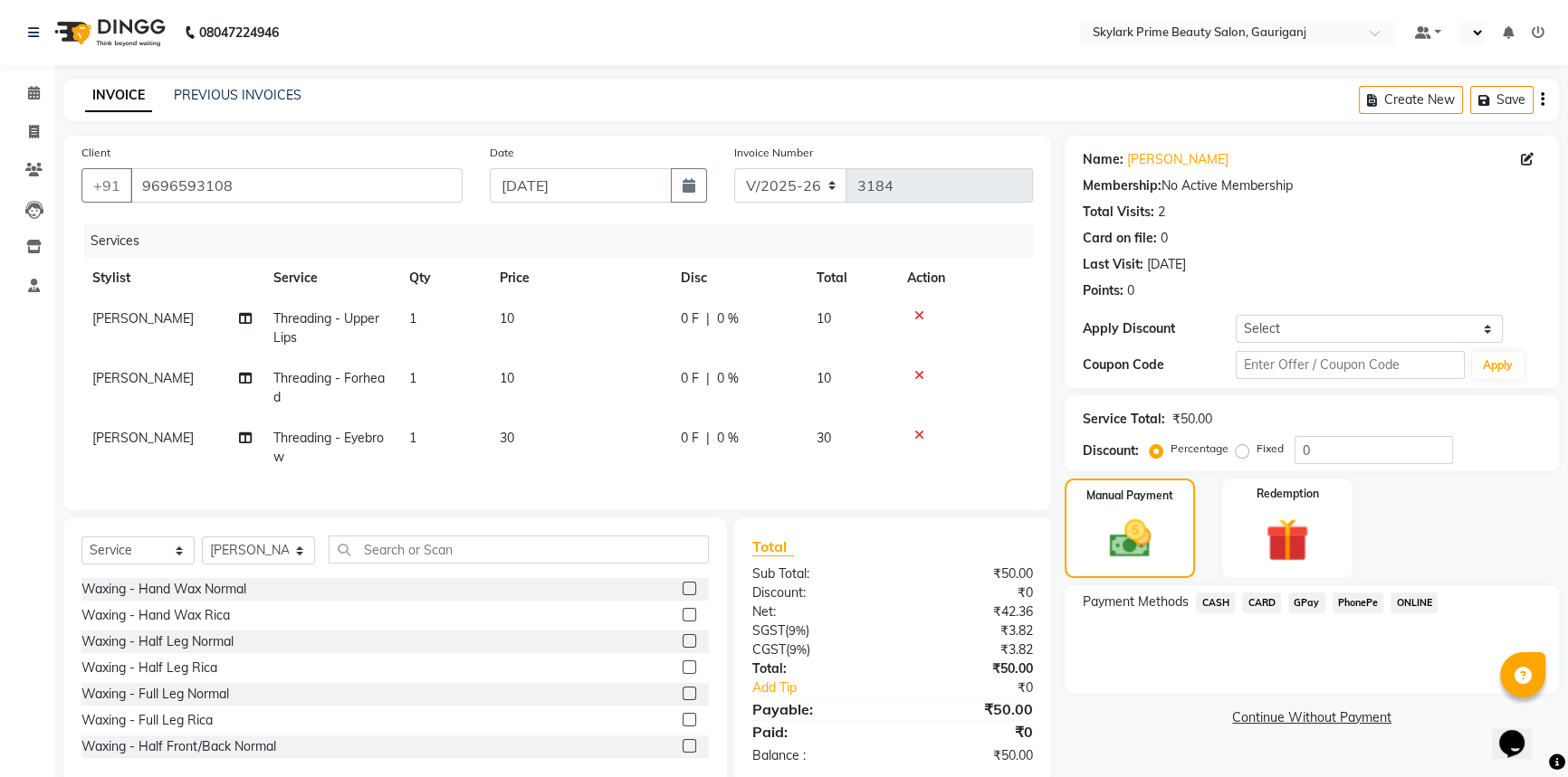
click at [1211, 593] on span "CASH" at bounding box center [1215, 603] width 39 height 21
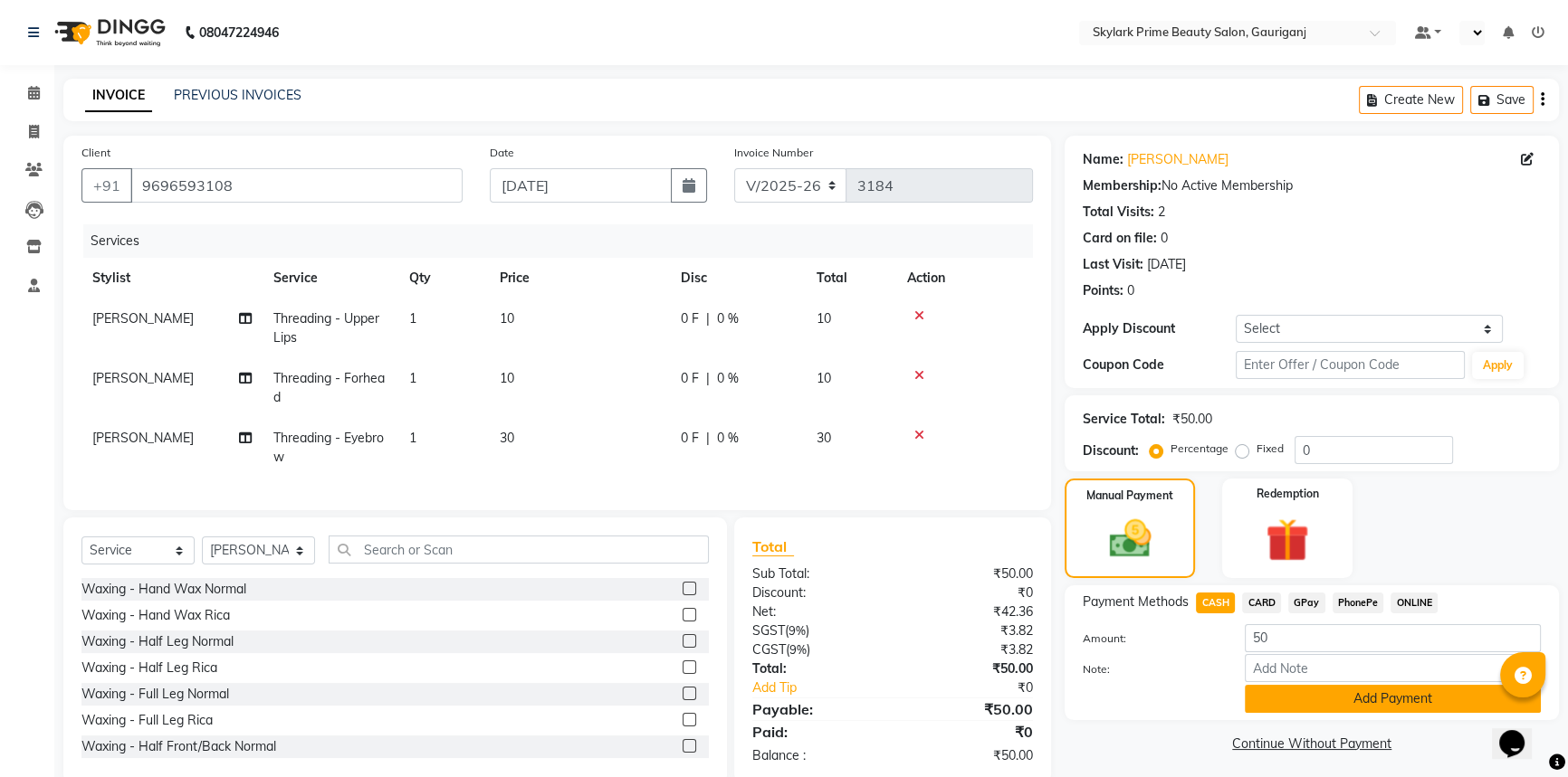
click at [1307, 693] on button "Add Payment" at bounding box center [1393, 699] width 296 height 28
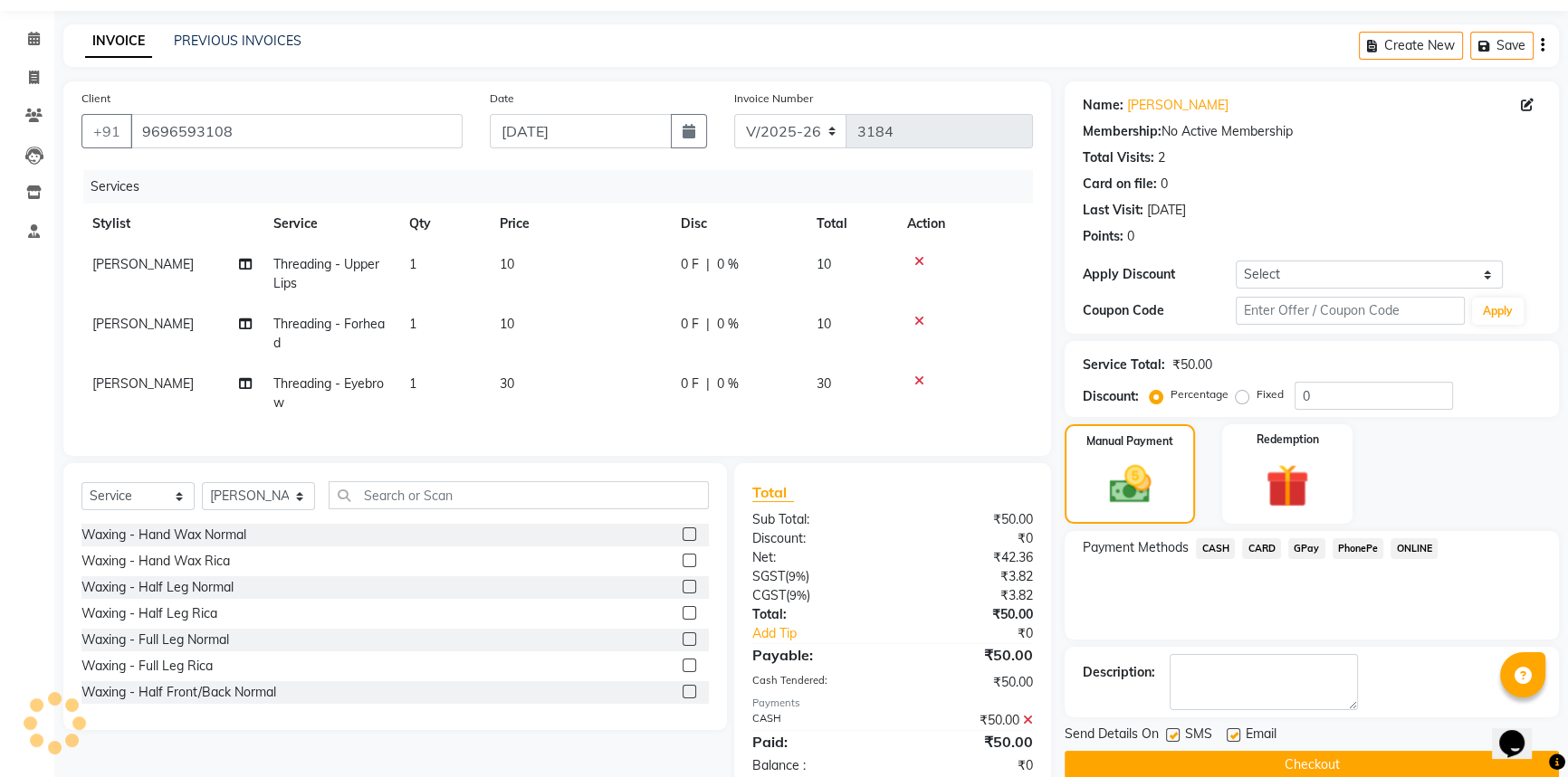
scroll to position [109, 0]
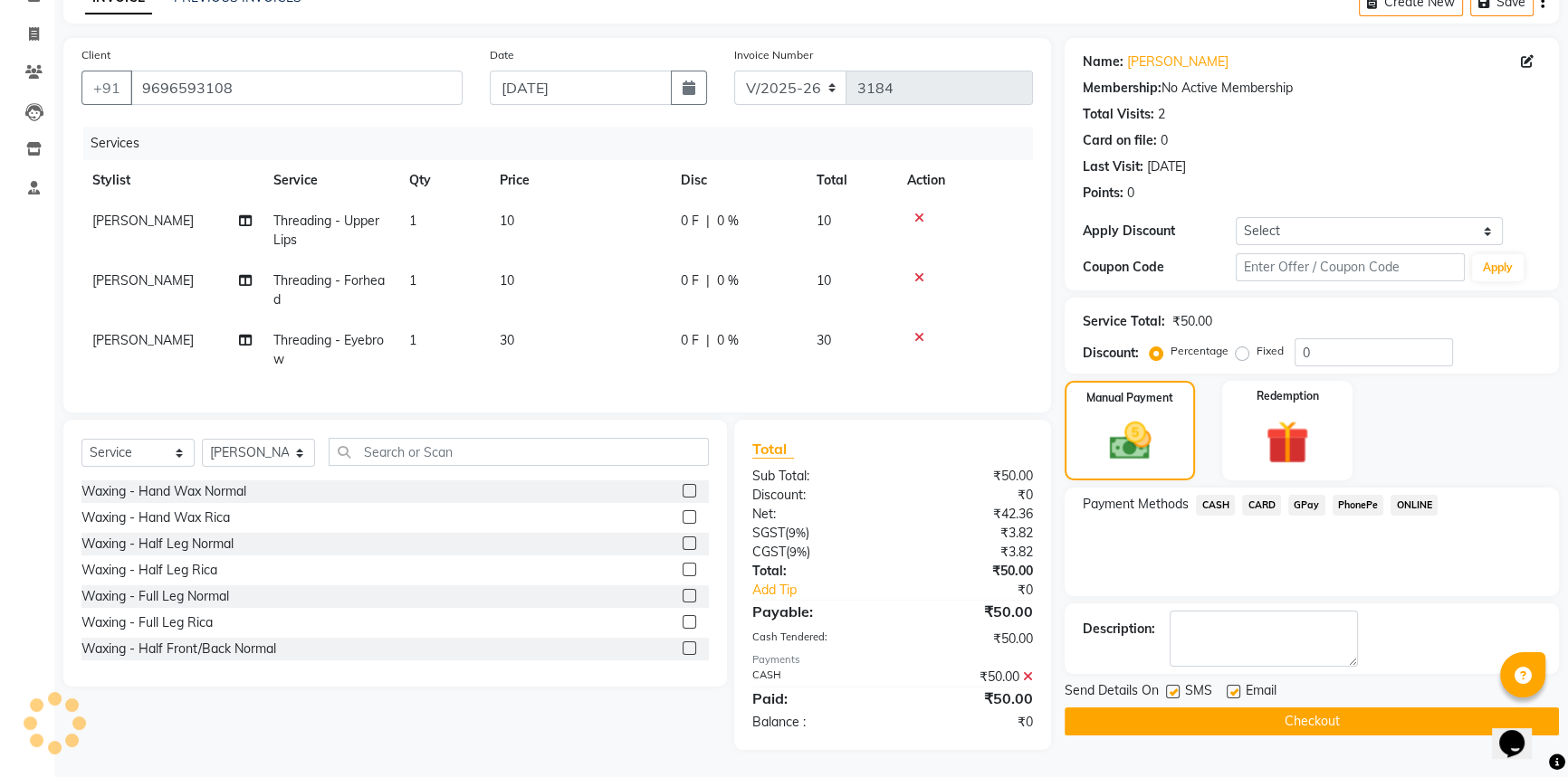
click at [1246, 708] on button "Checkout" at bounding box center [1312, 722] width 494 height 28
click at [1246, 708] on div "Checkout" at bounding box center [1312, 722] width 494 height 28
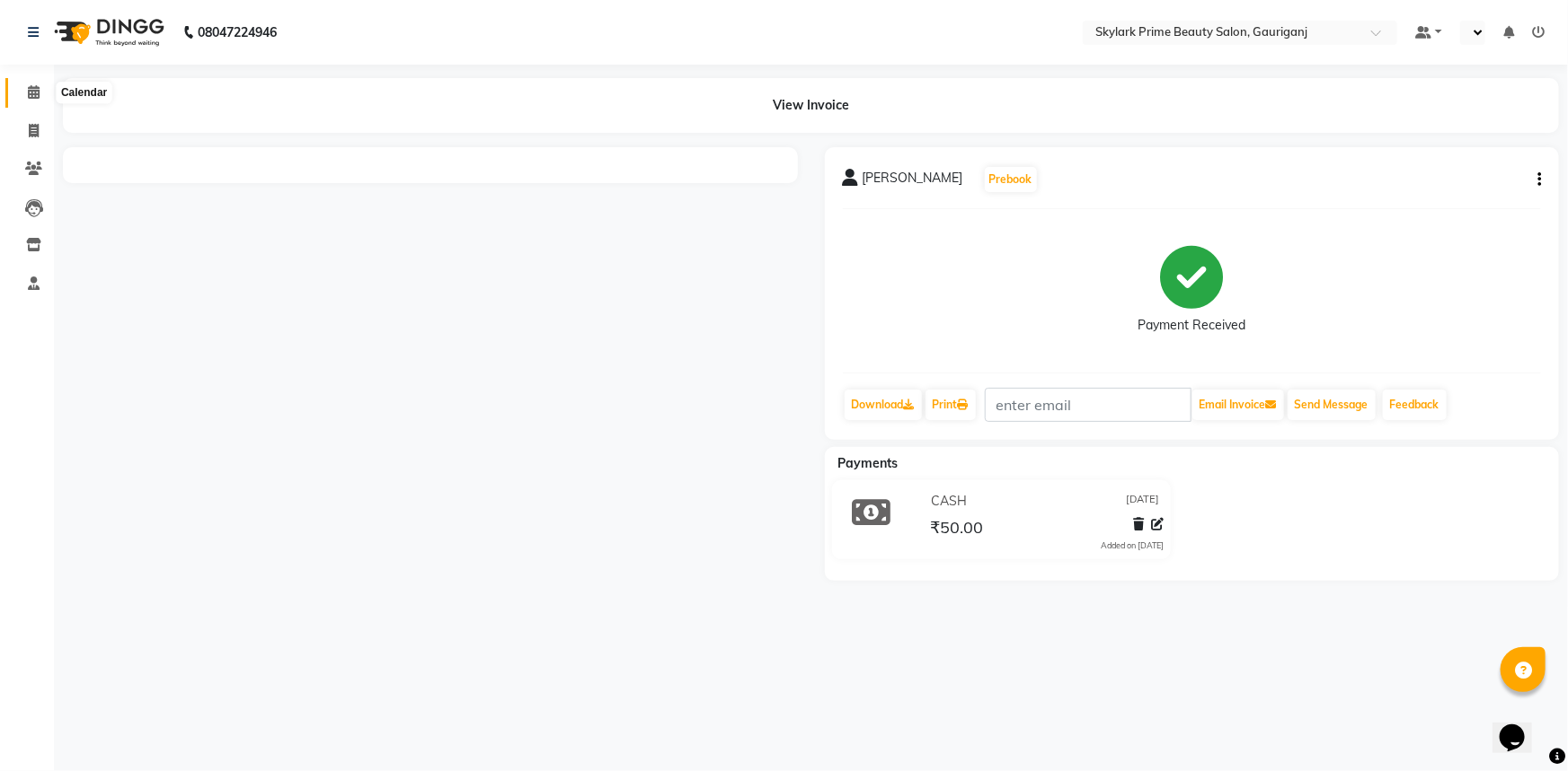
click at [28, 97] on icon at bounding box center [33, 92] width 12 height 14
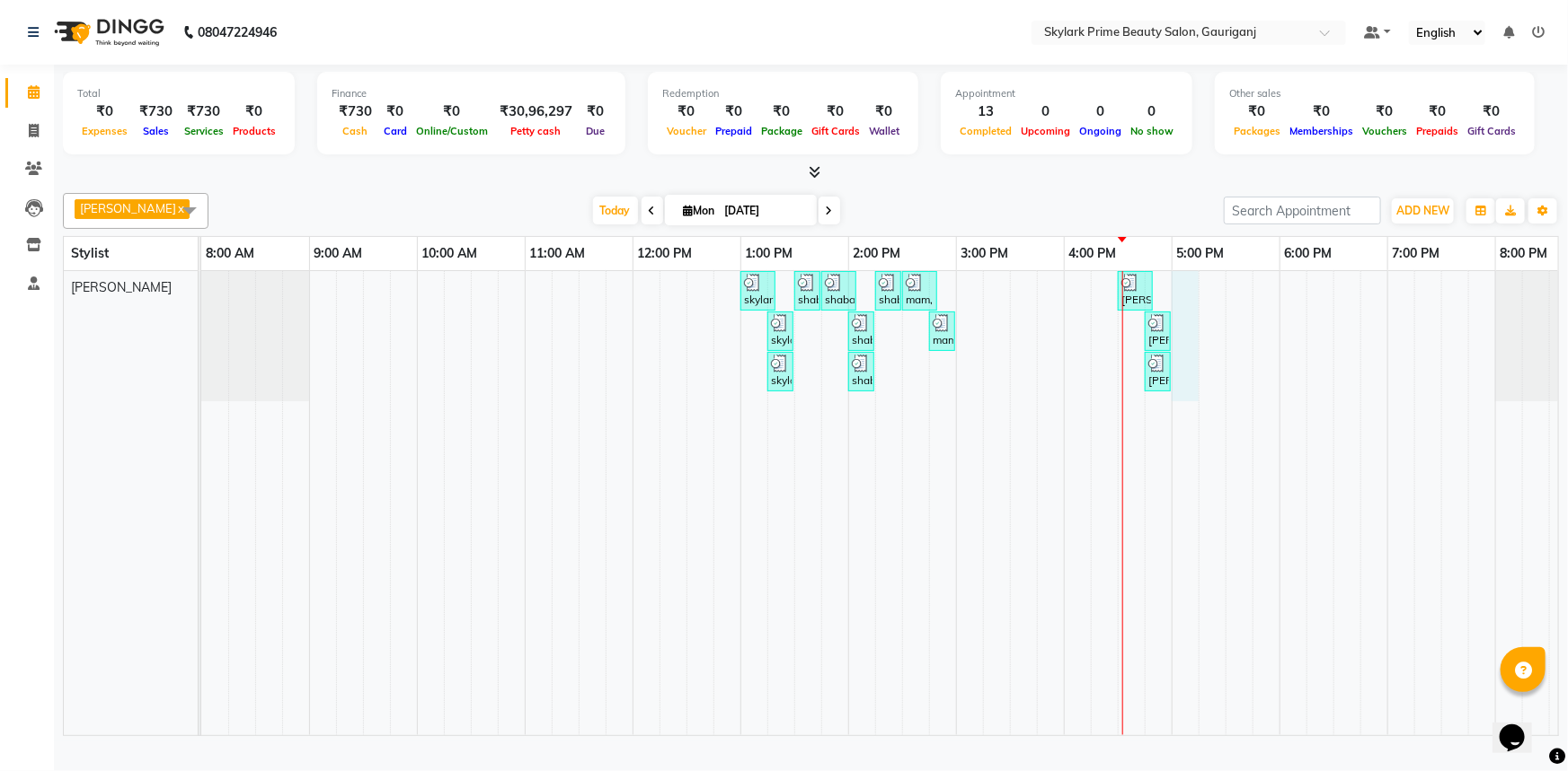
click at [1184, 306] on div "skylark prime, TK01, 01:00 PM-01:20 PM, Threading - Eyebrow shaba mam, TK02, 01…" at bounding box center [902, 503] width 1402 height 464
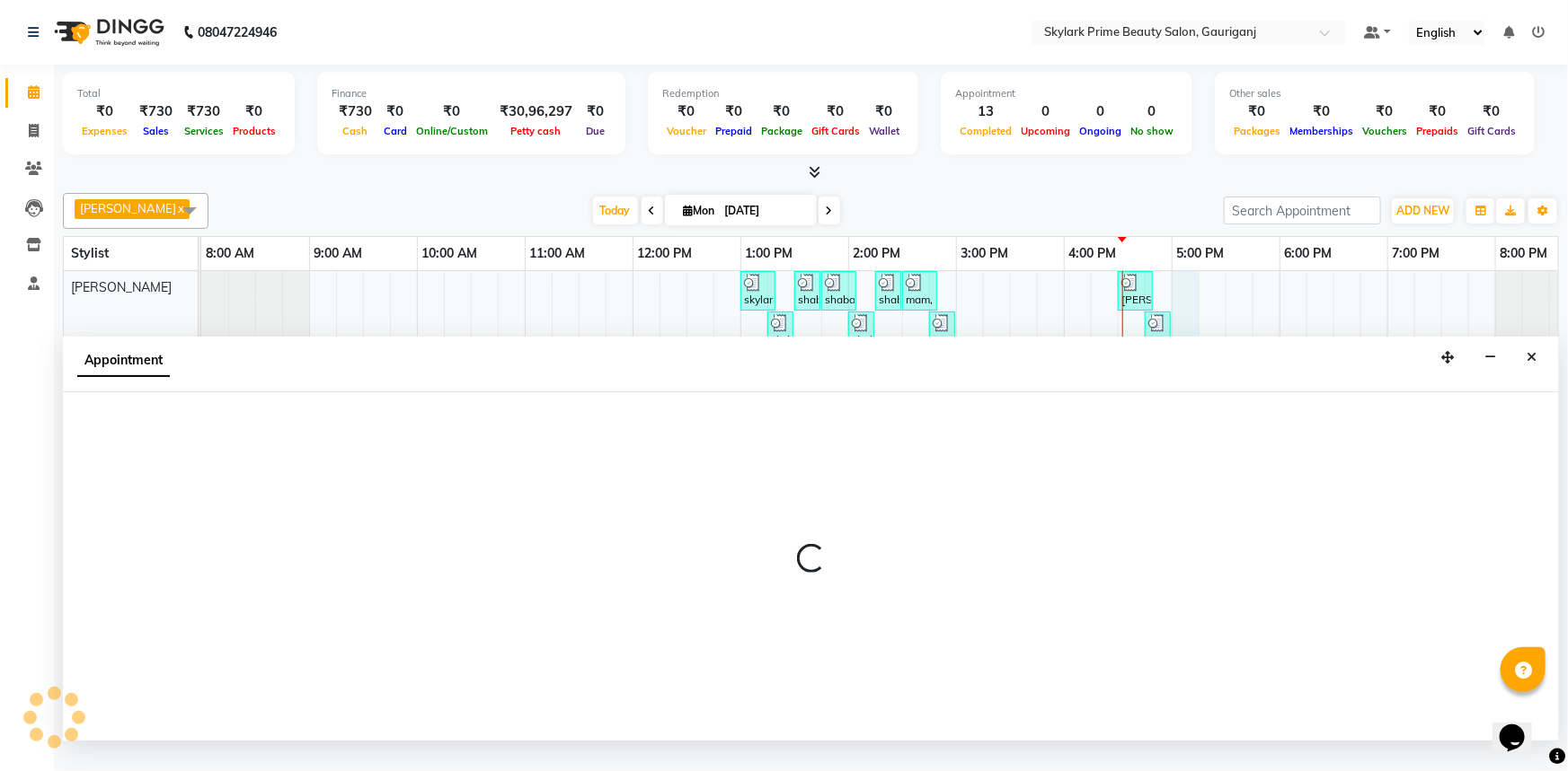
select select "30218"
select select "1020"
select select "tentative"
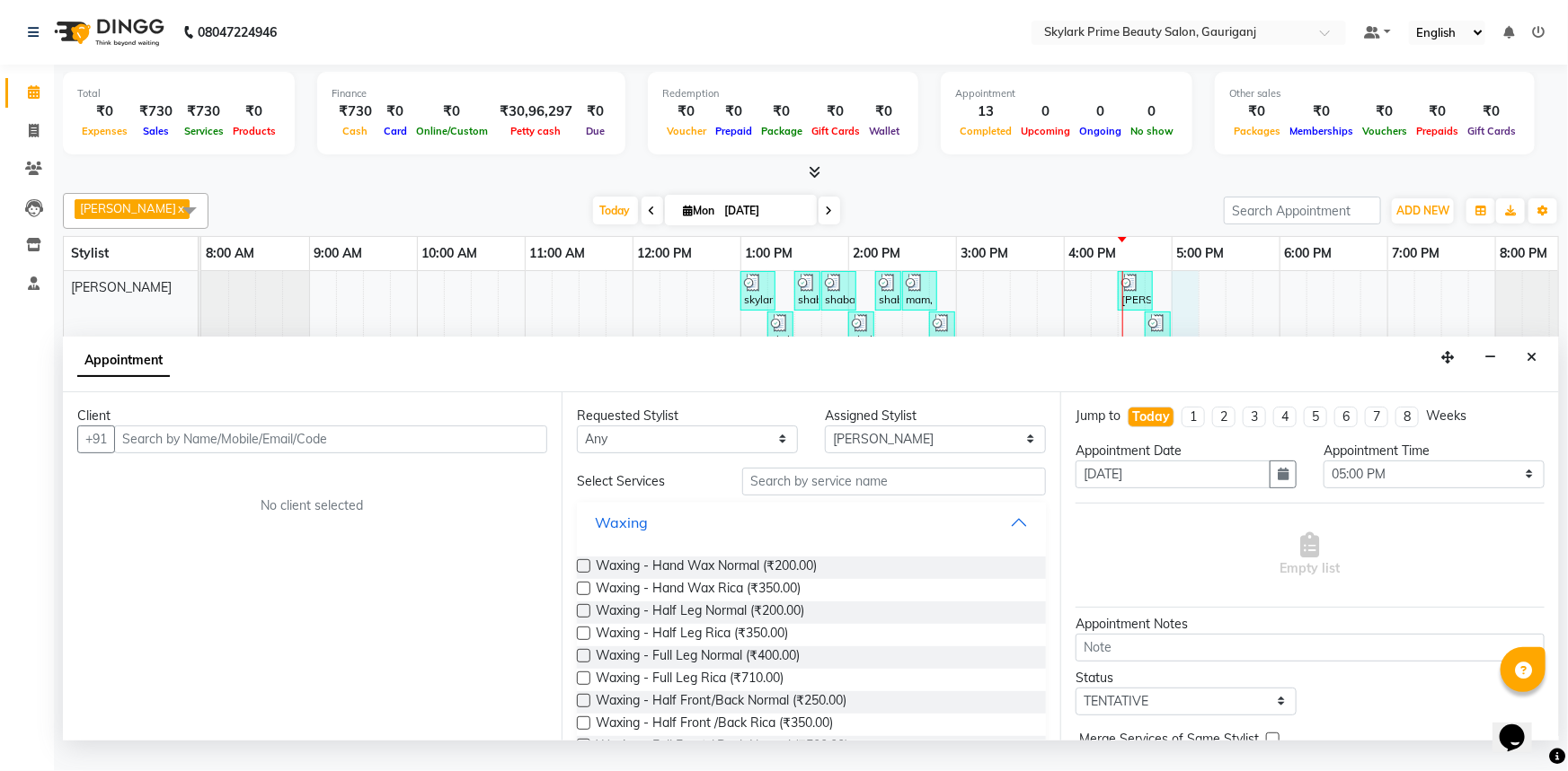
click at [1004, 536] on button "Waxing" at bounding box center [811, 522] width 455 height 32
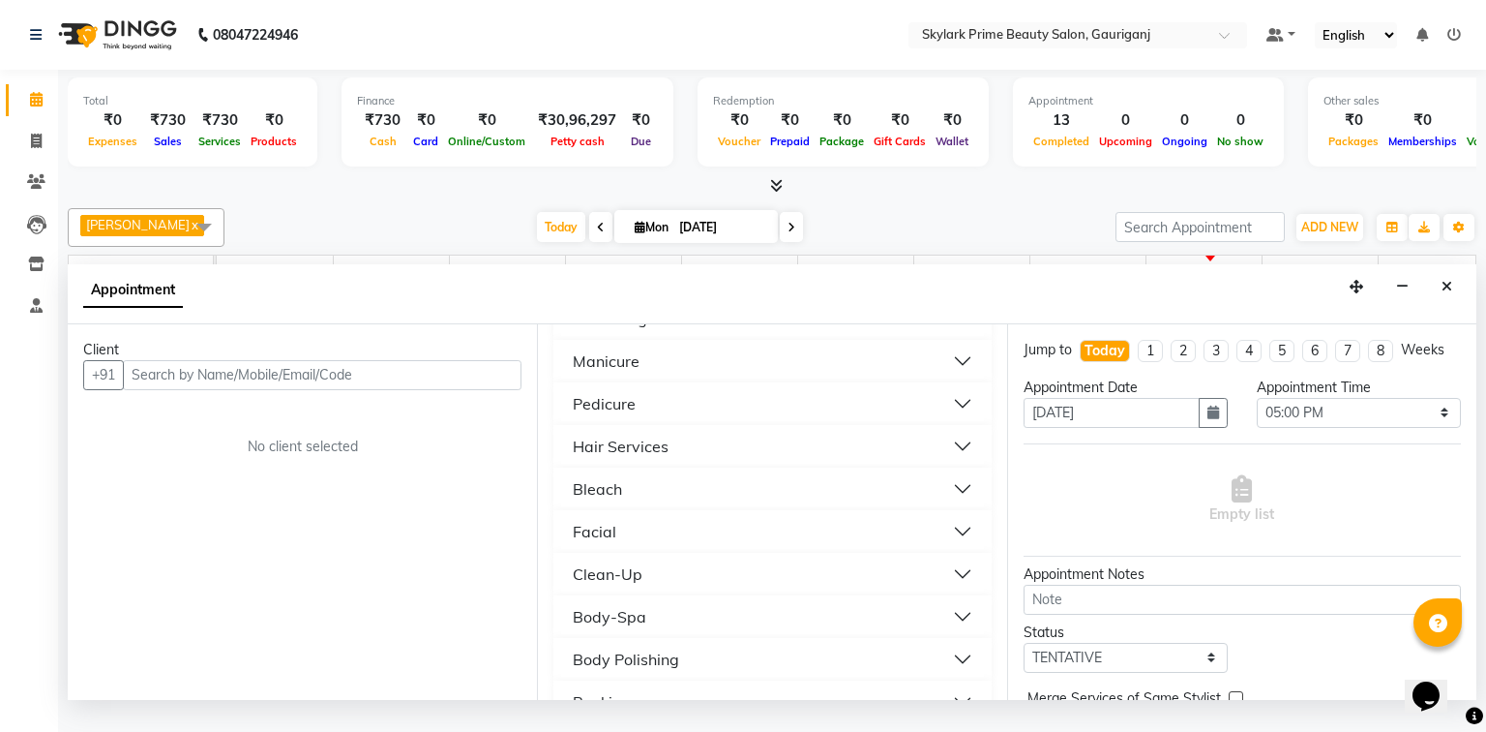
scroll to position [232, 0]
click at [622, 462] on button "Bleach" at bounding box center [772, 445] width 422 height 35
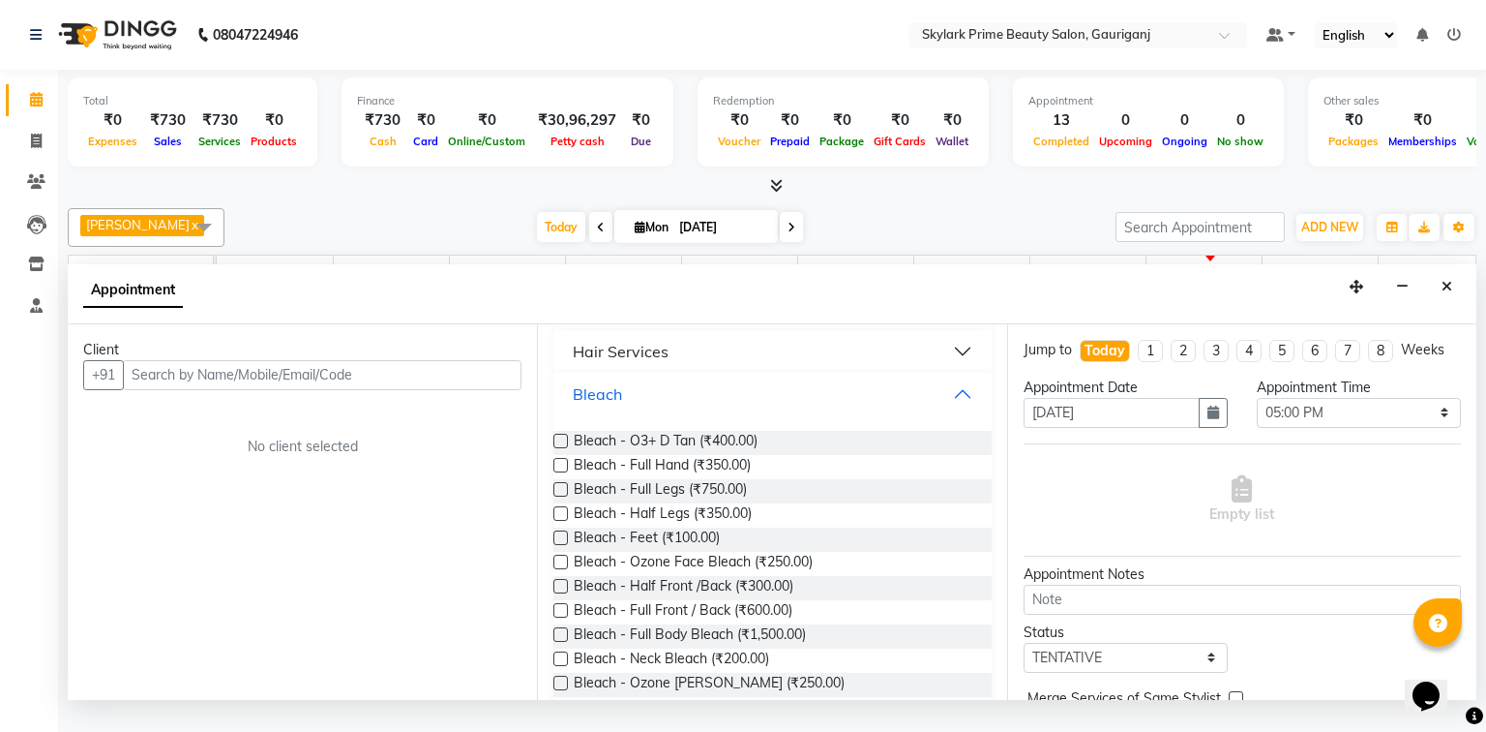
scroll to position [387, 0]
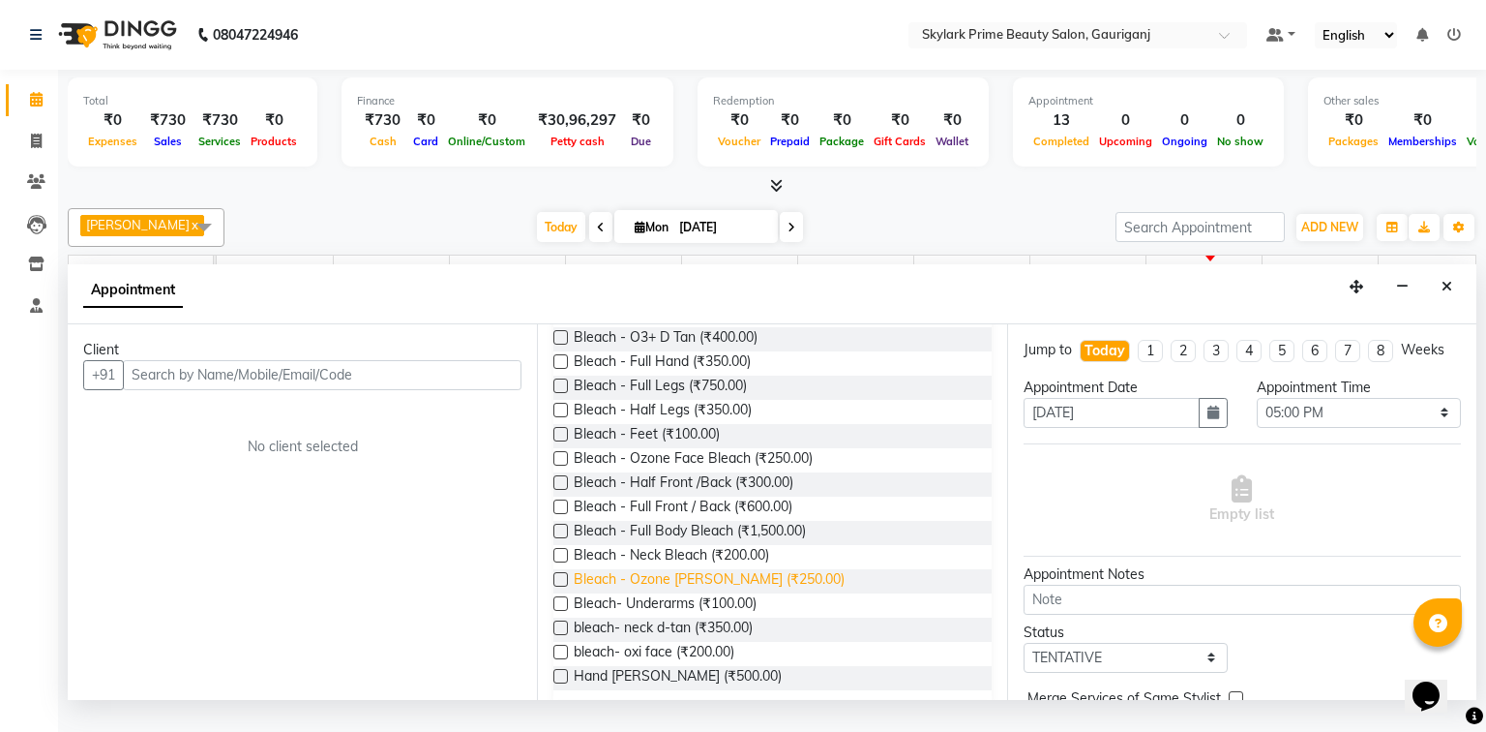
click at [633, 592] on span "Bleach - Ozone D.Tan (₹250.00)" at bounding box center [709, 581] width 271 height 24
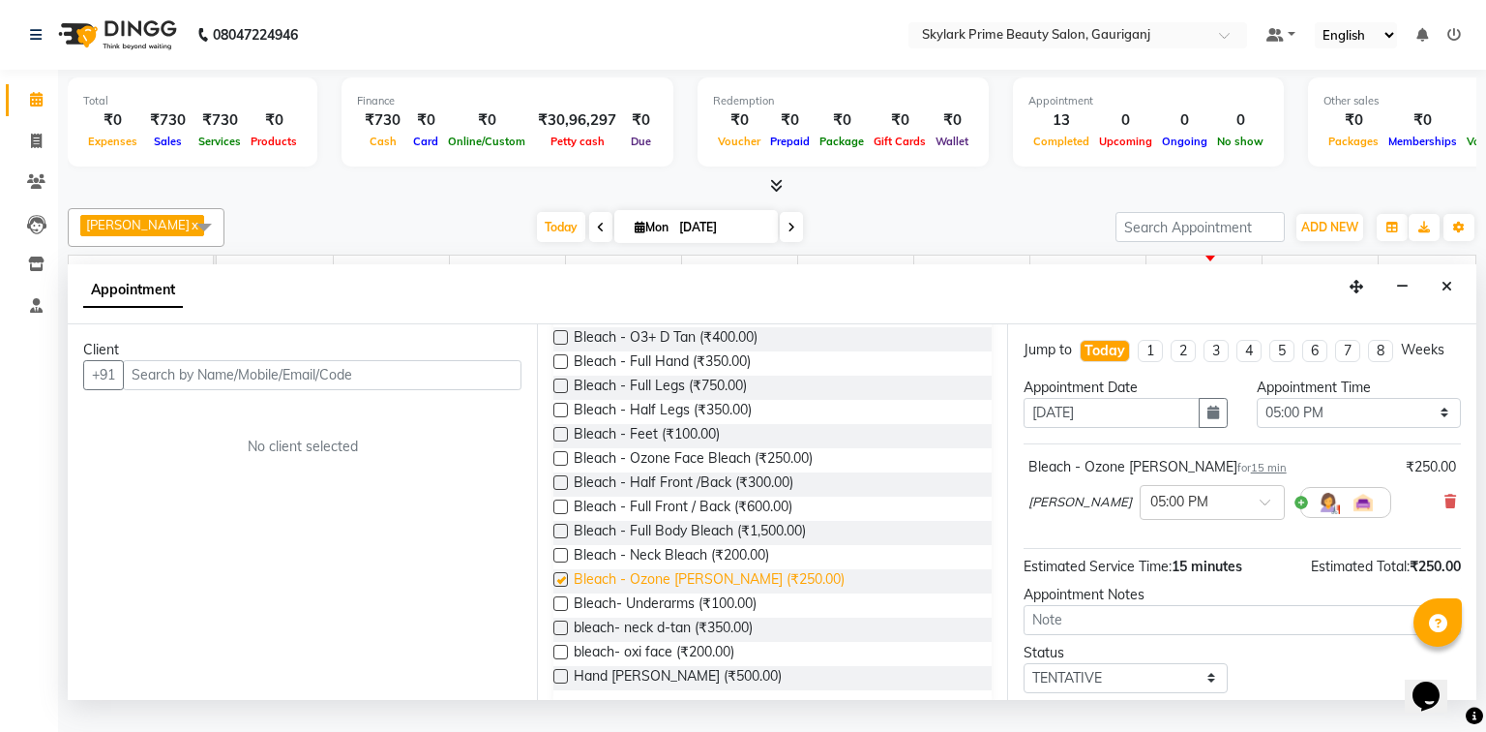
checkbox input "false"
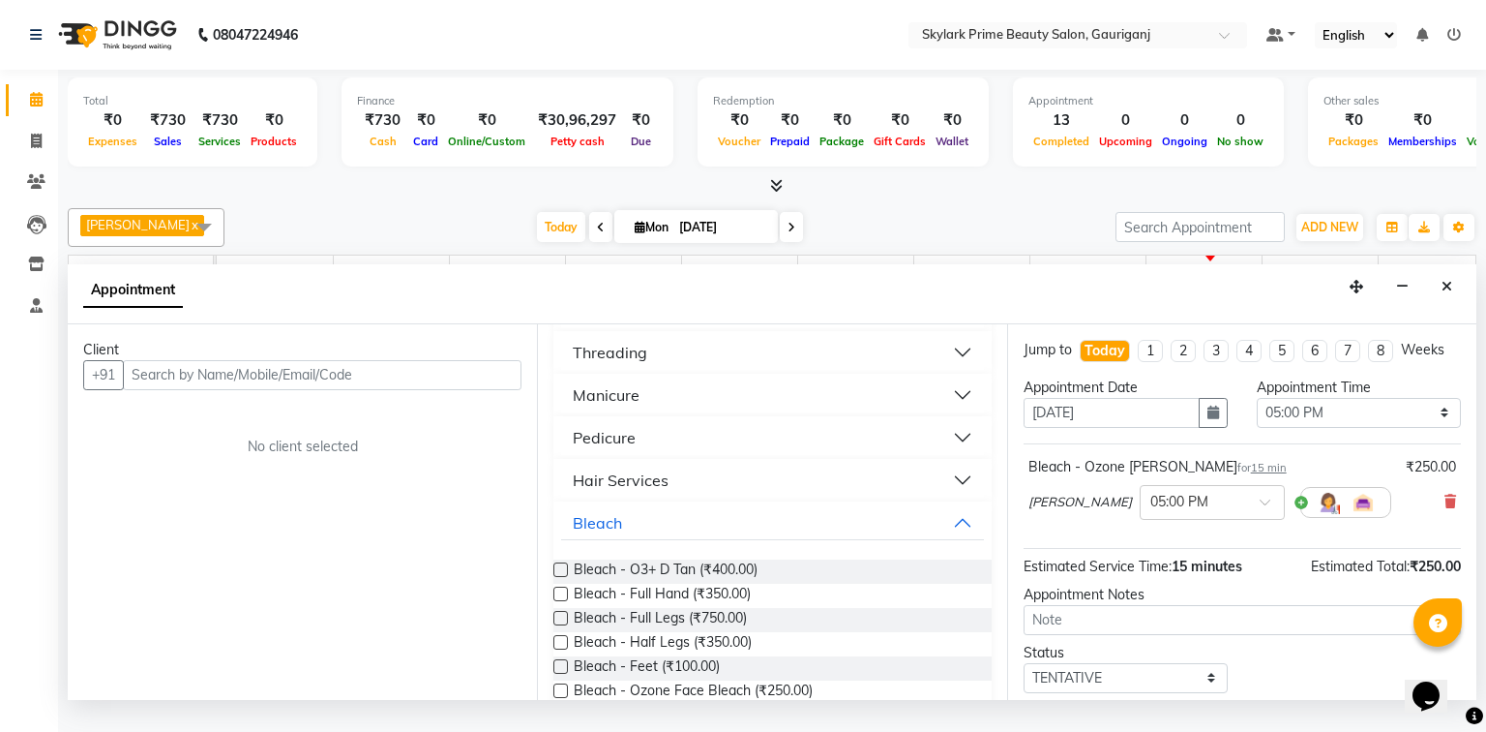
scroll to position [0, 0]
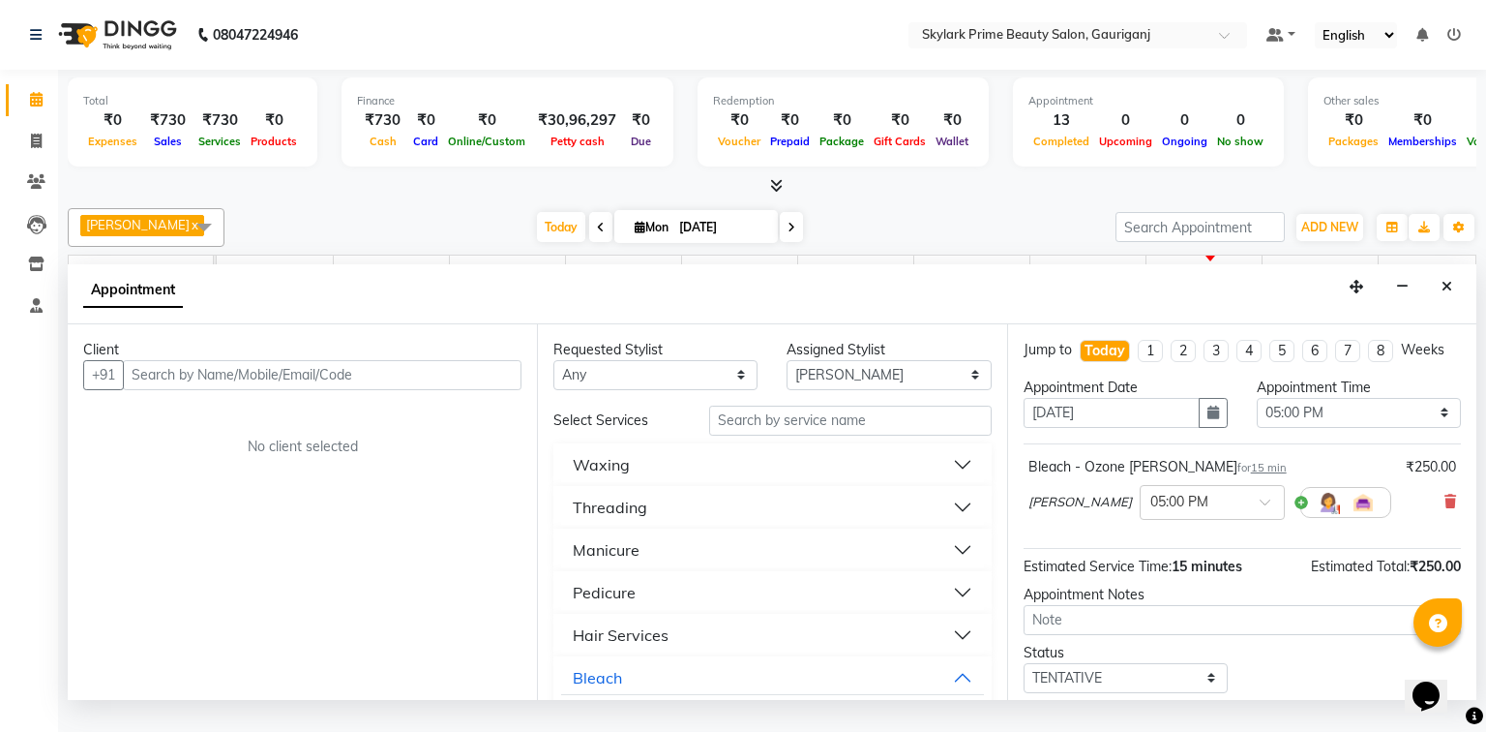
click at [648, 566] on button "Manicure" at bounding box center [772, 549] width 422 height 35
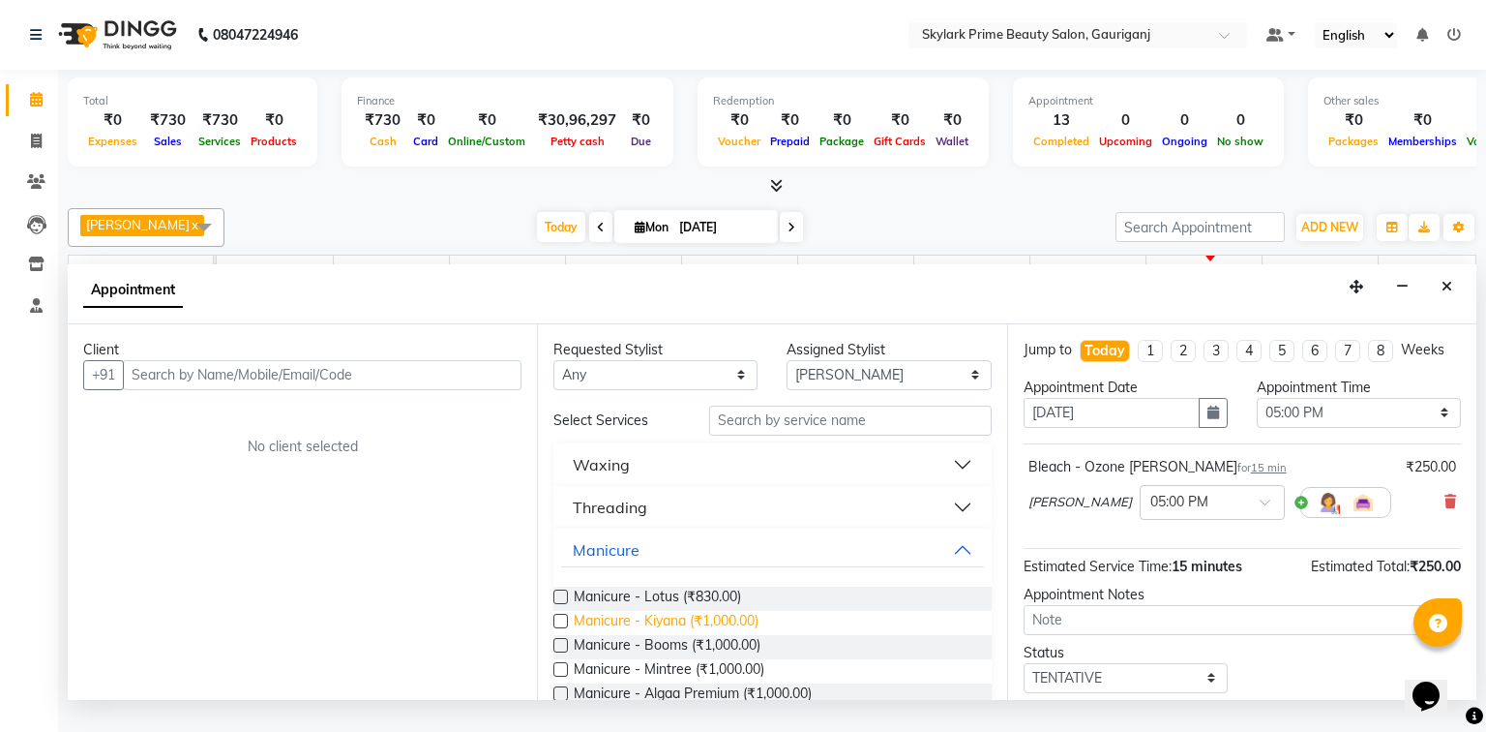
click at [631, 635] on span "Manicure - Kiyana (₹1,000.00)" at bounding box center [666, 623] width 185 height 24
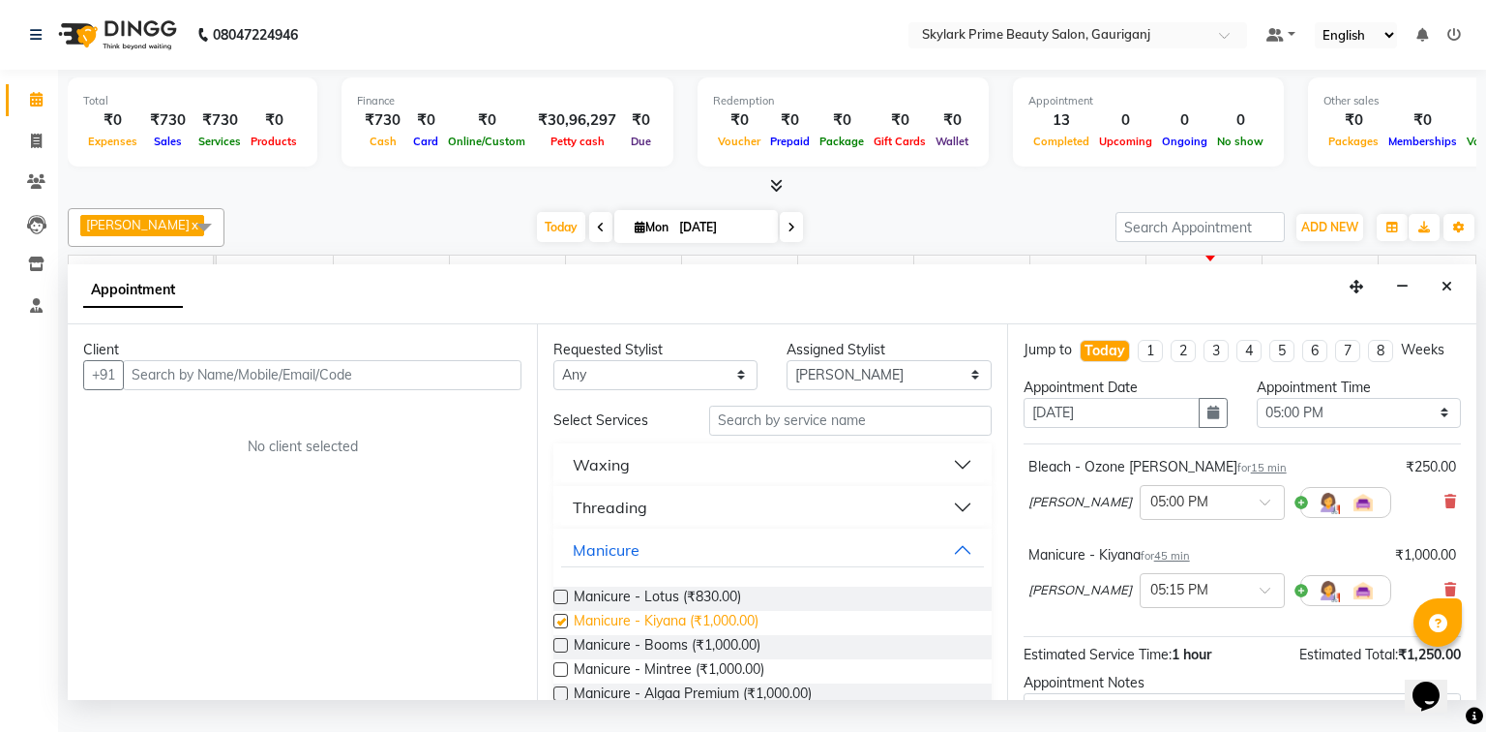
checkbox input "false"
click at [944, 567] on button "Manicure" at bounding box center [772, 549] width 422 height 35
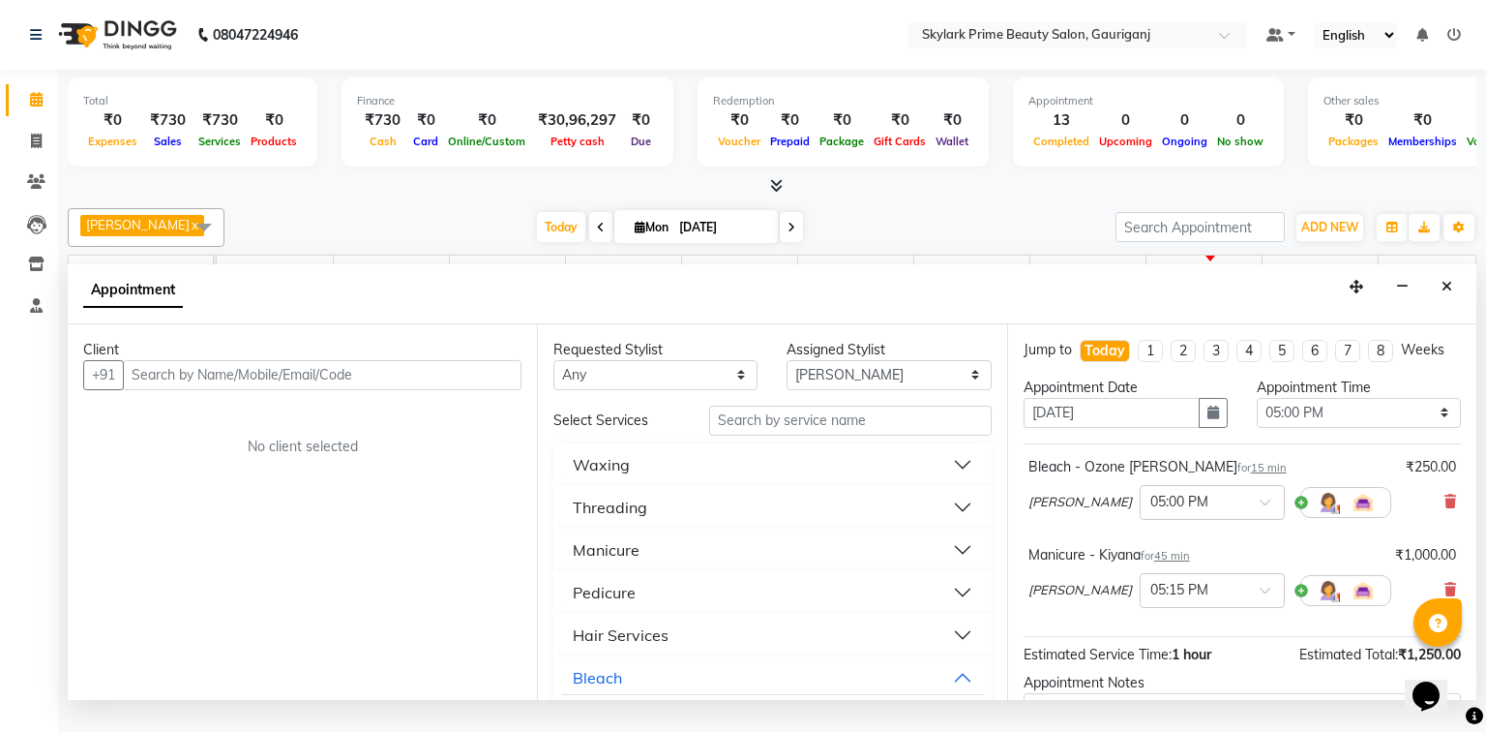
click at [639, 608] on button "Pedicure" at bounding box center [772, 592] width 422 height 35
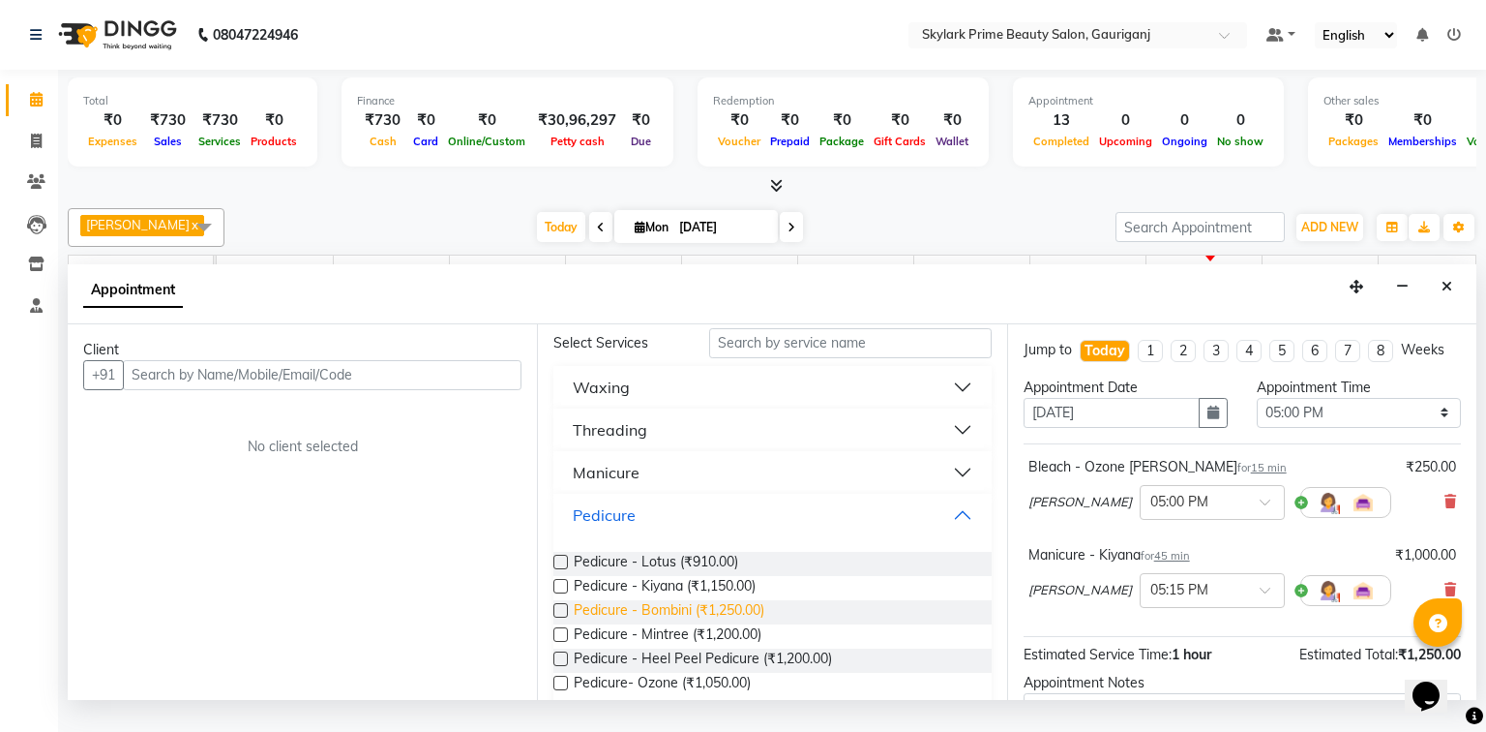
scroll to position [155, 0]
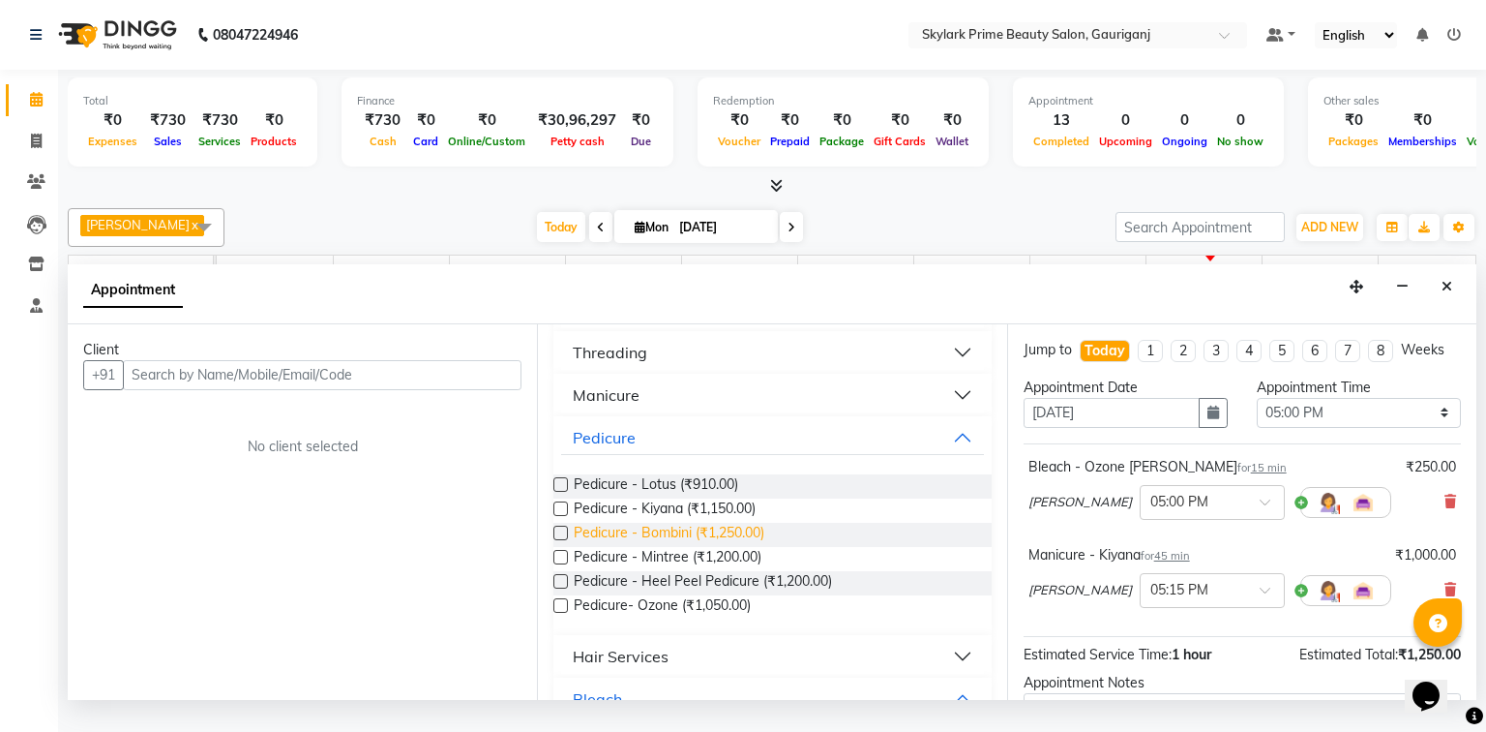
click at [610, 547] on span "Pedicure - Bombini (₹1,250.00)" at bounding box center [669, 535] width 191 height 24
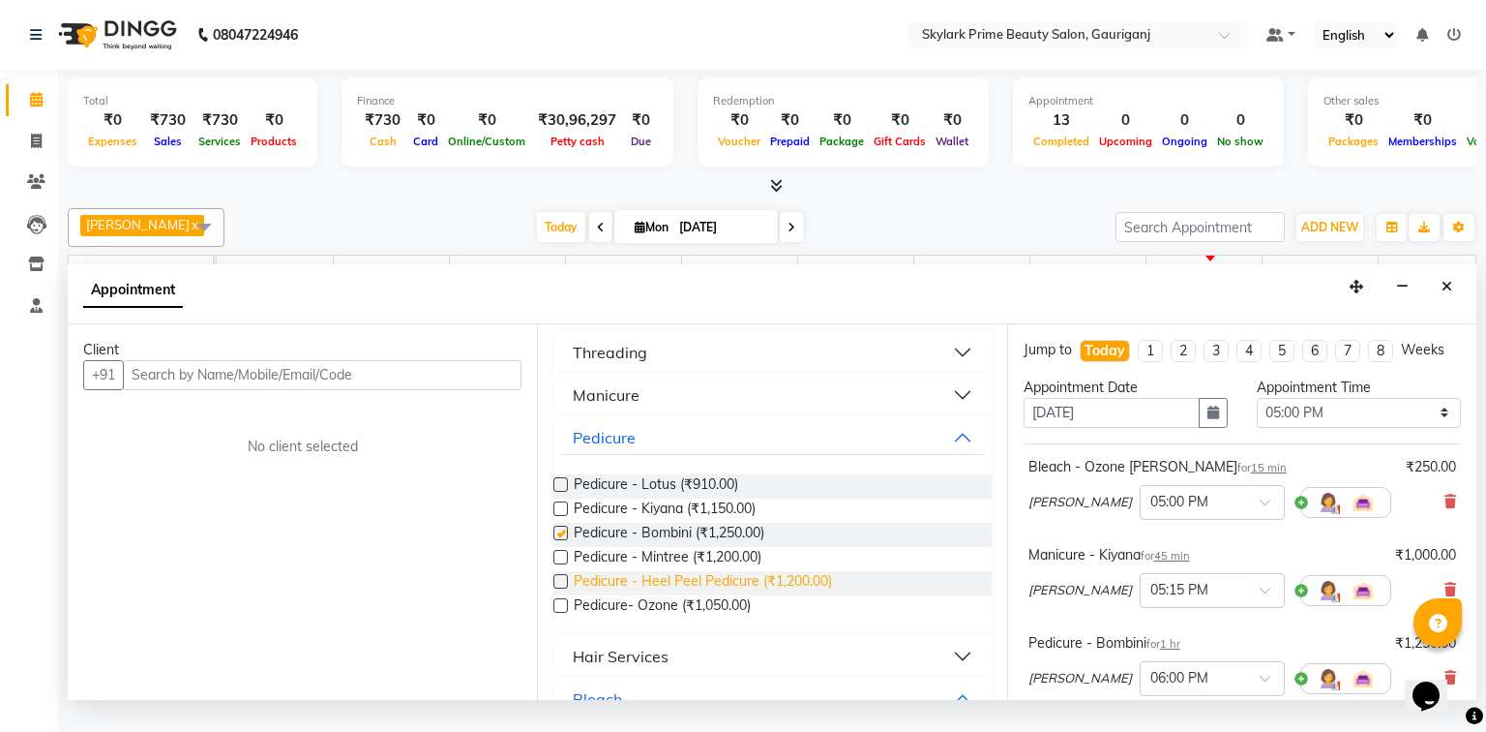
checkbox input "false"
click at [941, 453] on button "Pedicure" at bounding box center [772, 437] width 422 height 35
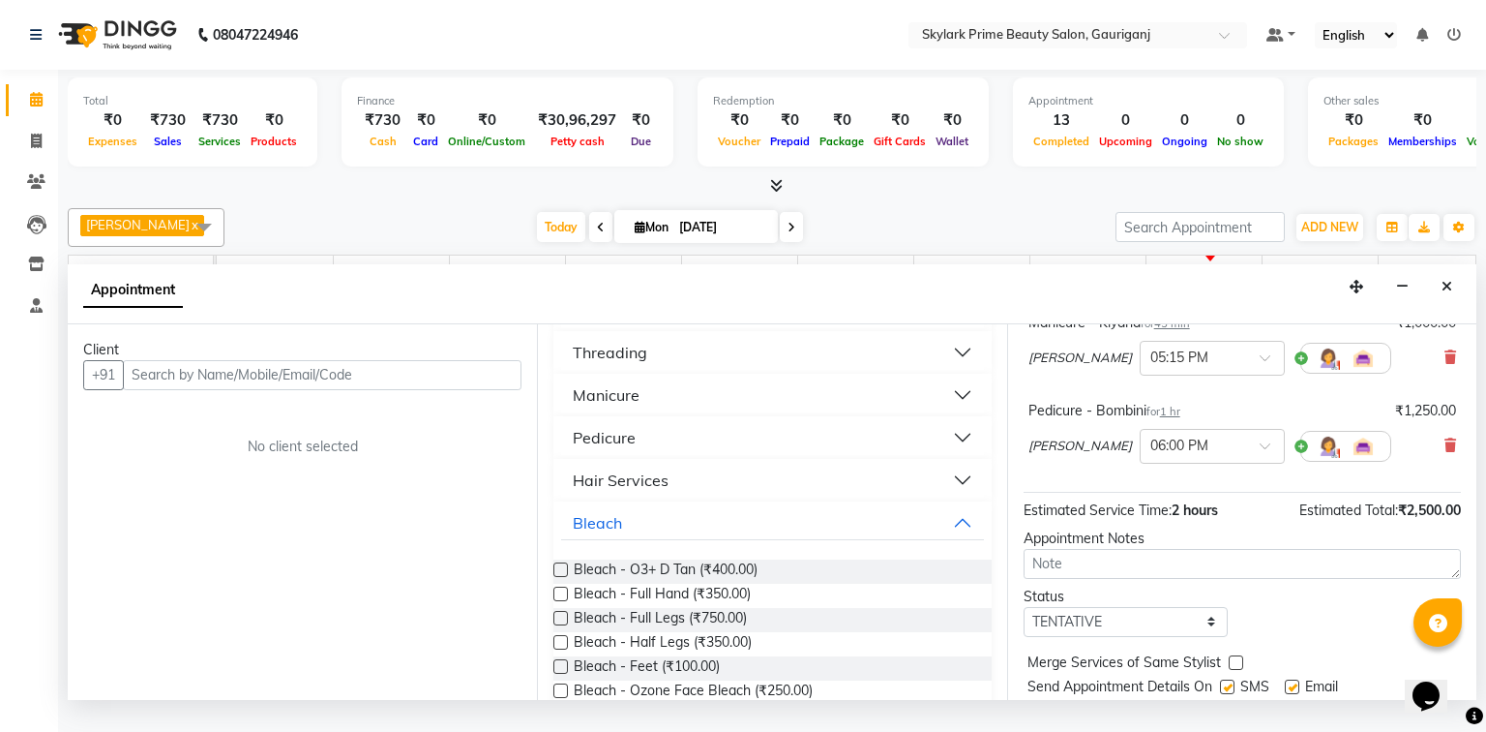
scroll to position [291, 0]
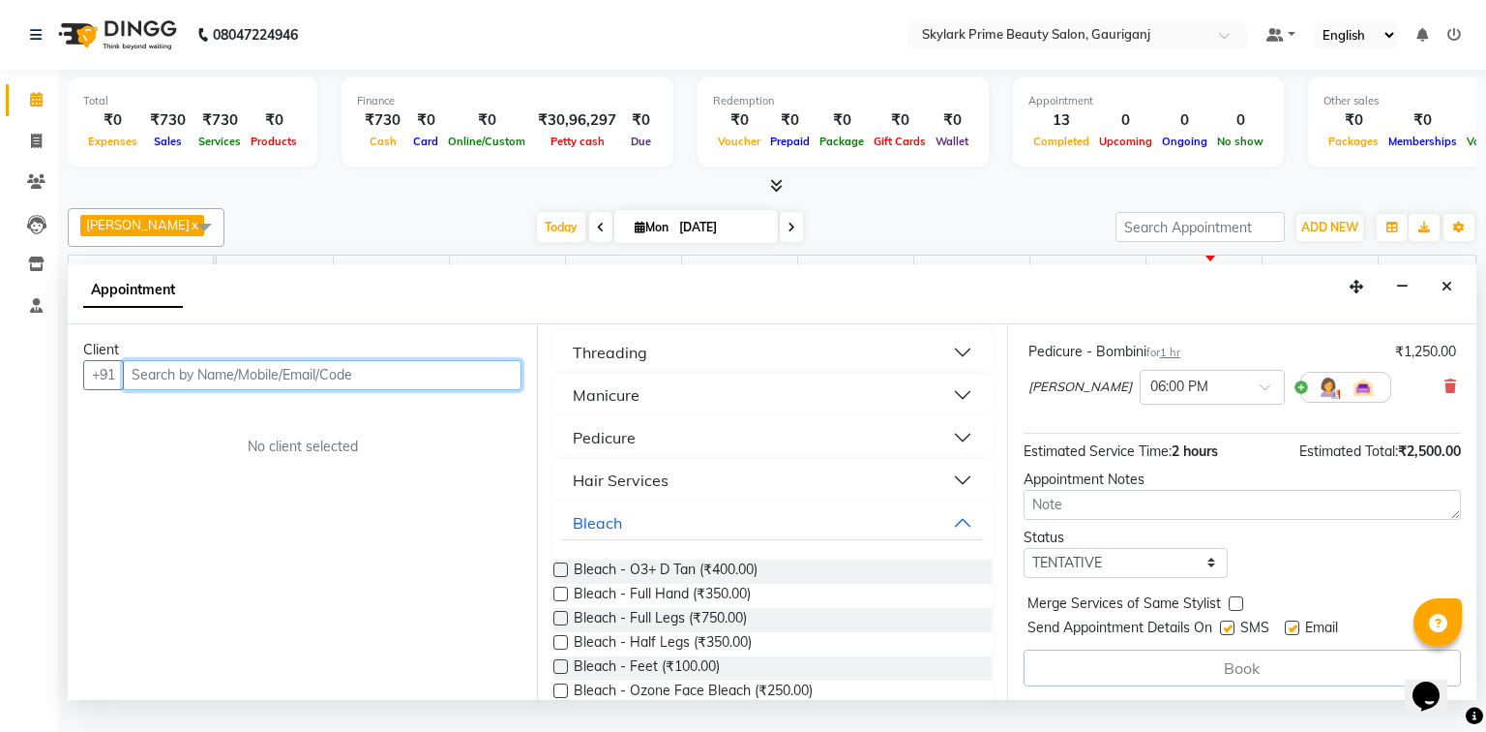
click at [385, 390] on input "text" at bounding box center [322, 375] width 399 height 30
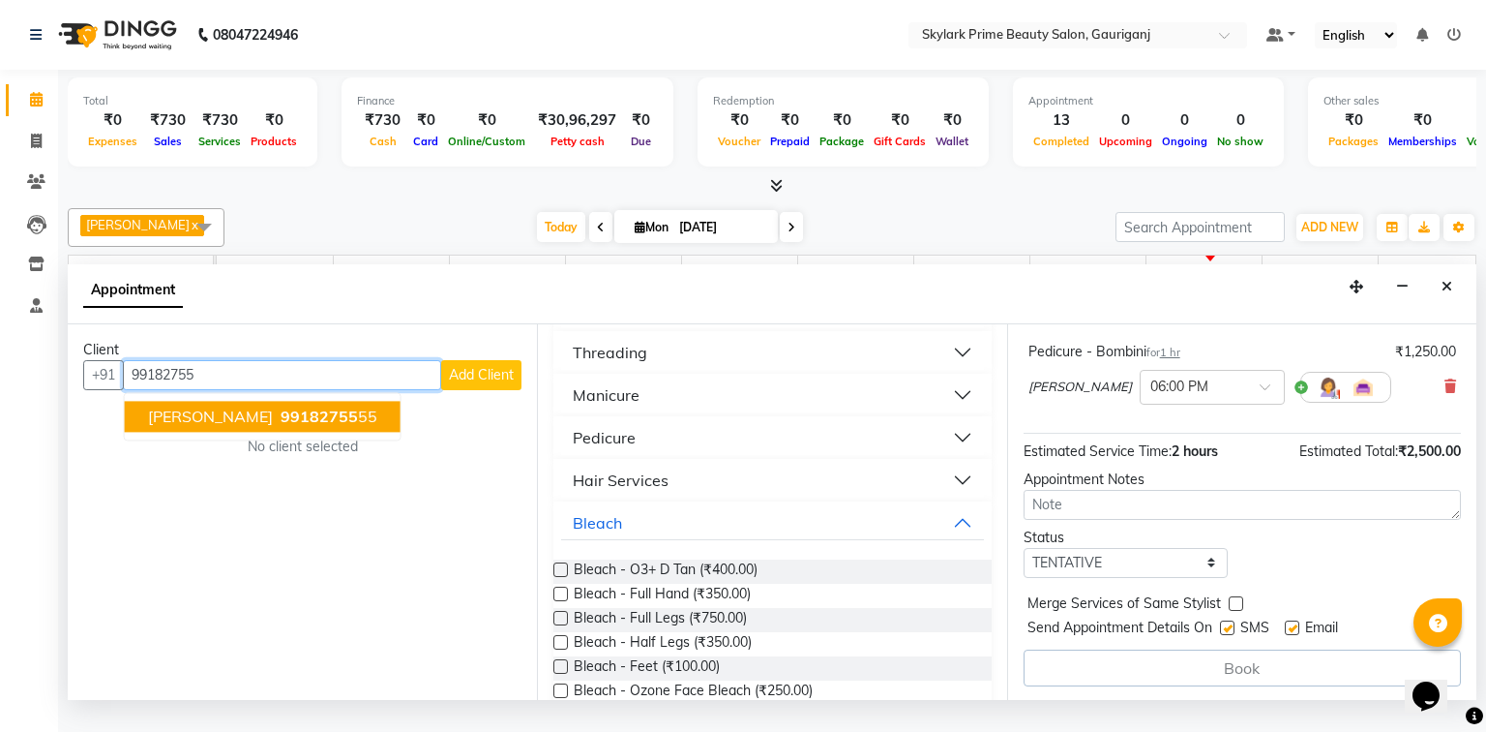
click at [216, 426] on span "ranjana singh" at bounding box center [210, 415] width 125 height 19
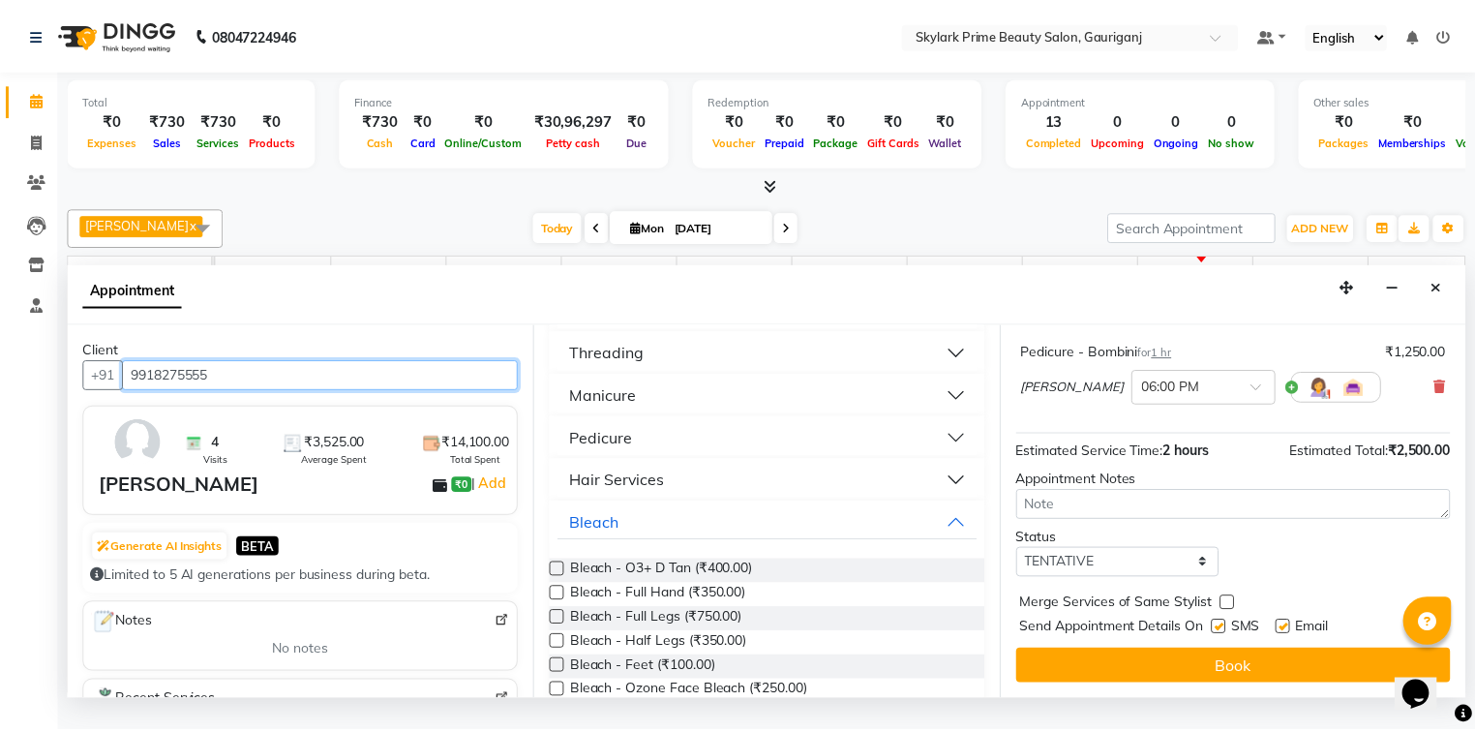
scroll to position [290, 0]
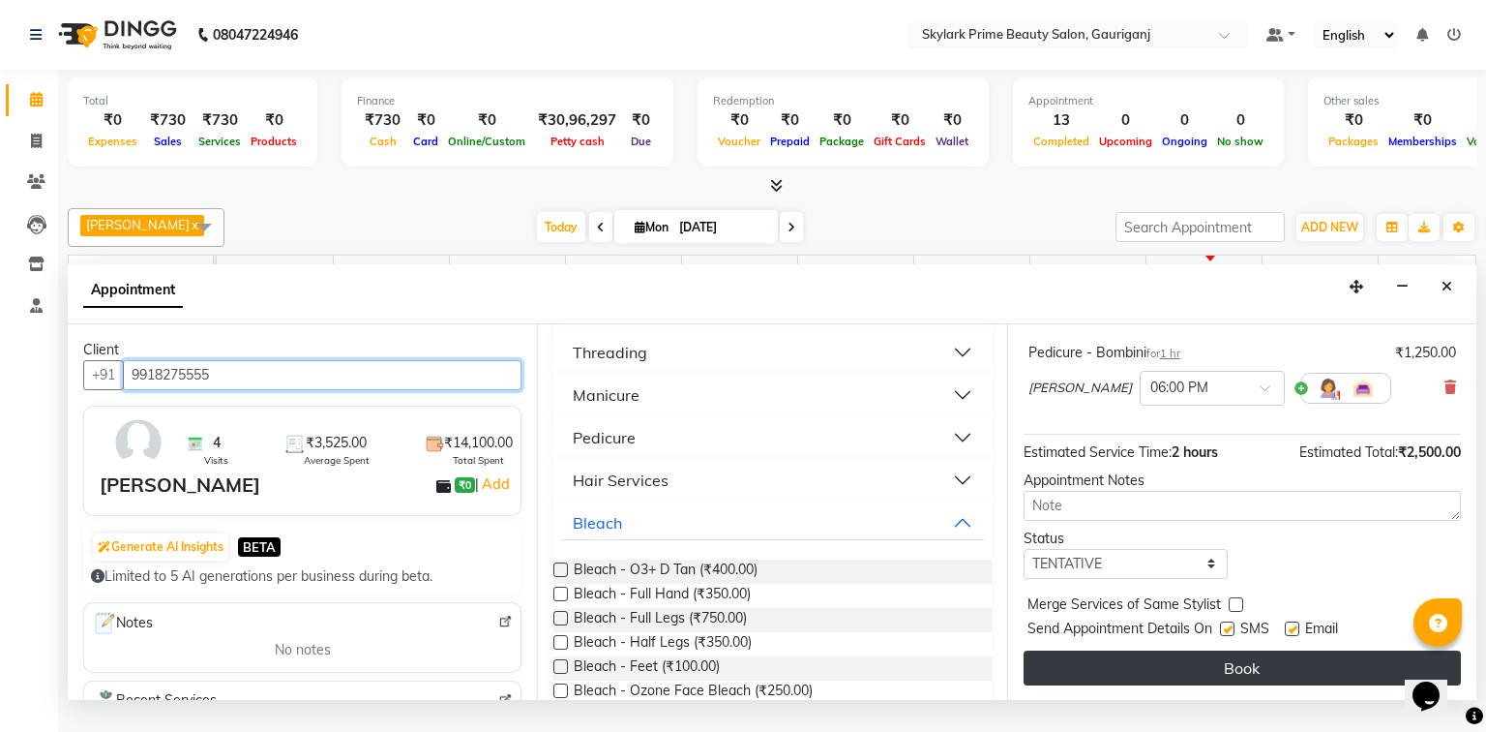
type input "9918275555"
click at [1218, 678] on button "Book" at bounding box center [1242, 667] width 437 height 35
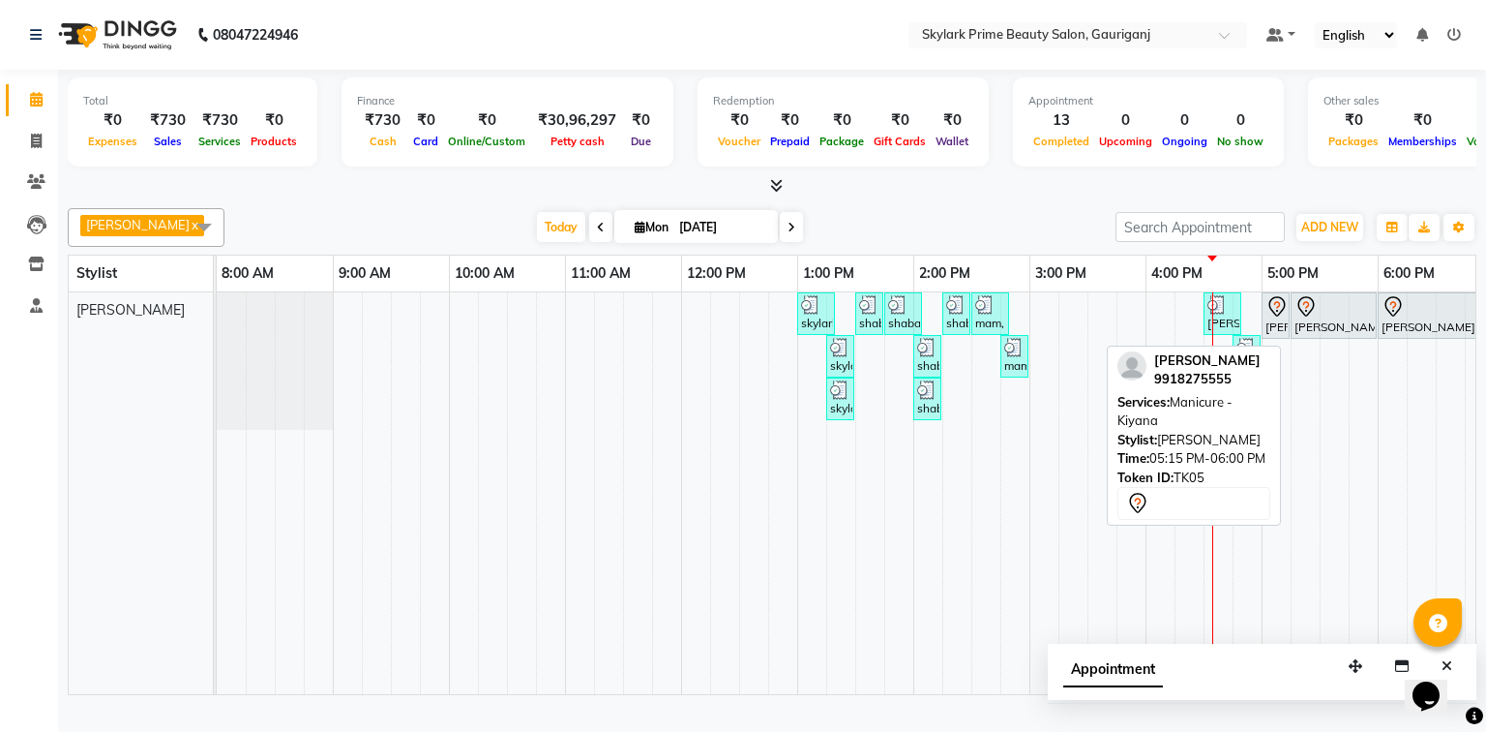
click at [1357, 318] on div at bounding box center [1334, 306] width 78 height 23
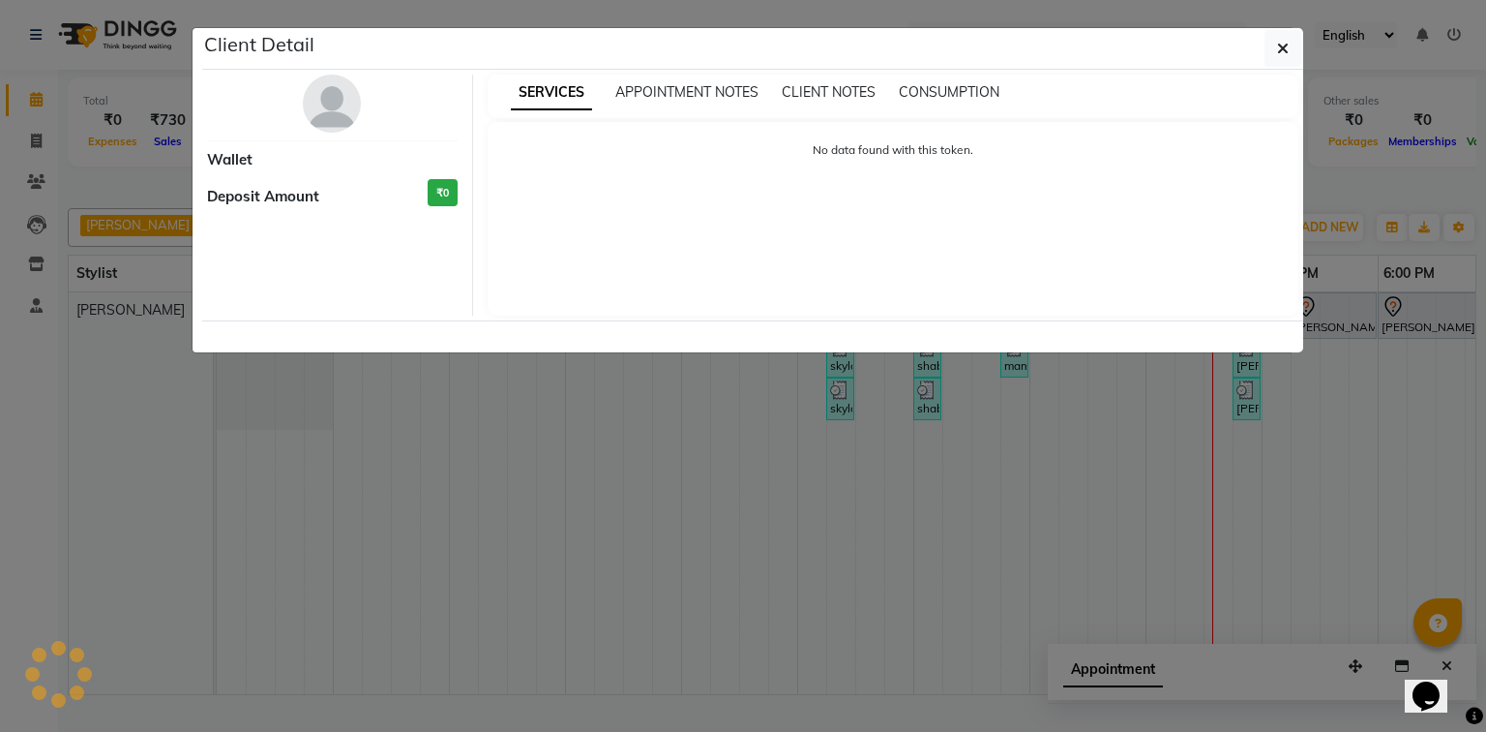
select select "7"
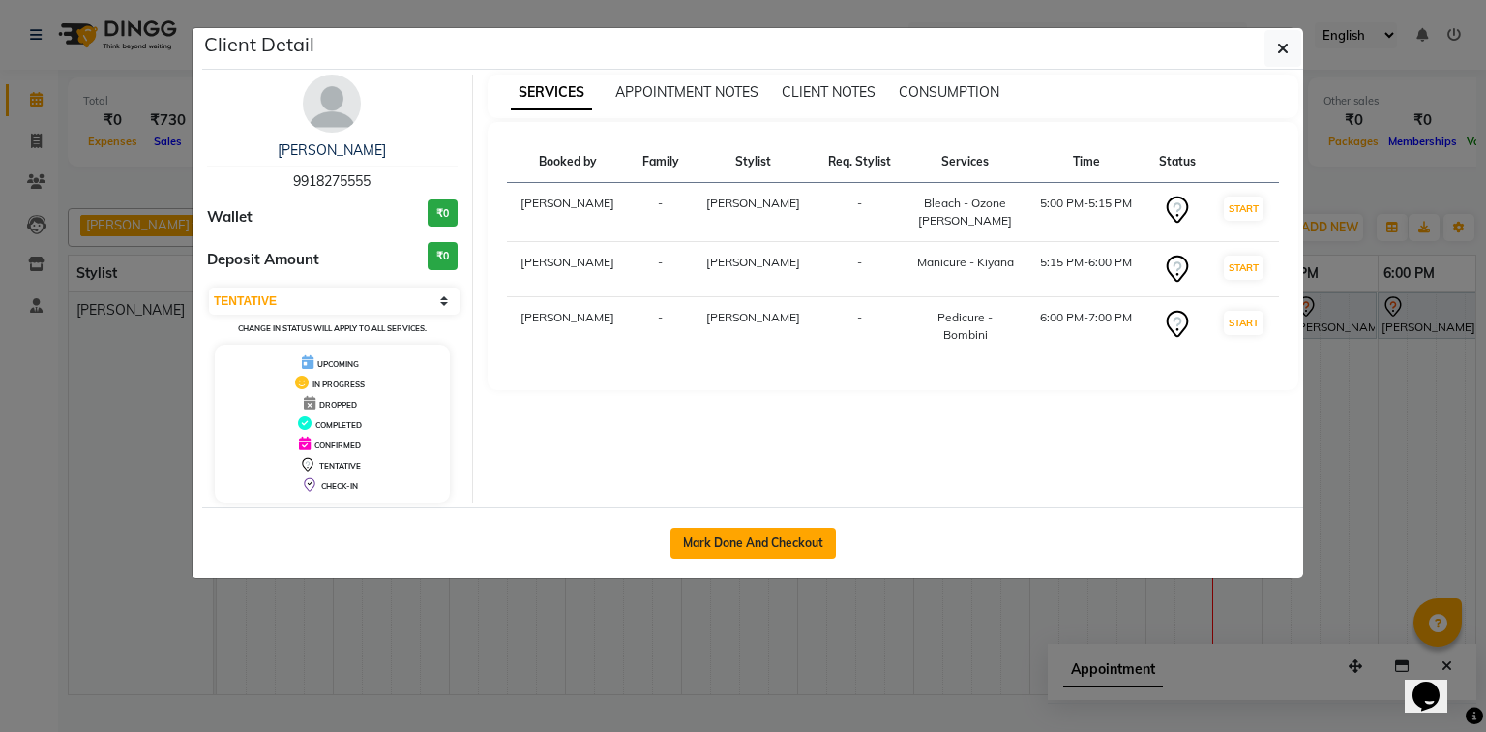
click at [763, 537] on button "Mark Done And Checkout" at bounding box center [753, 542] width 165 height 31
select select "service"
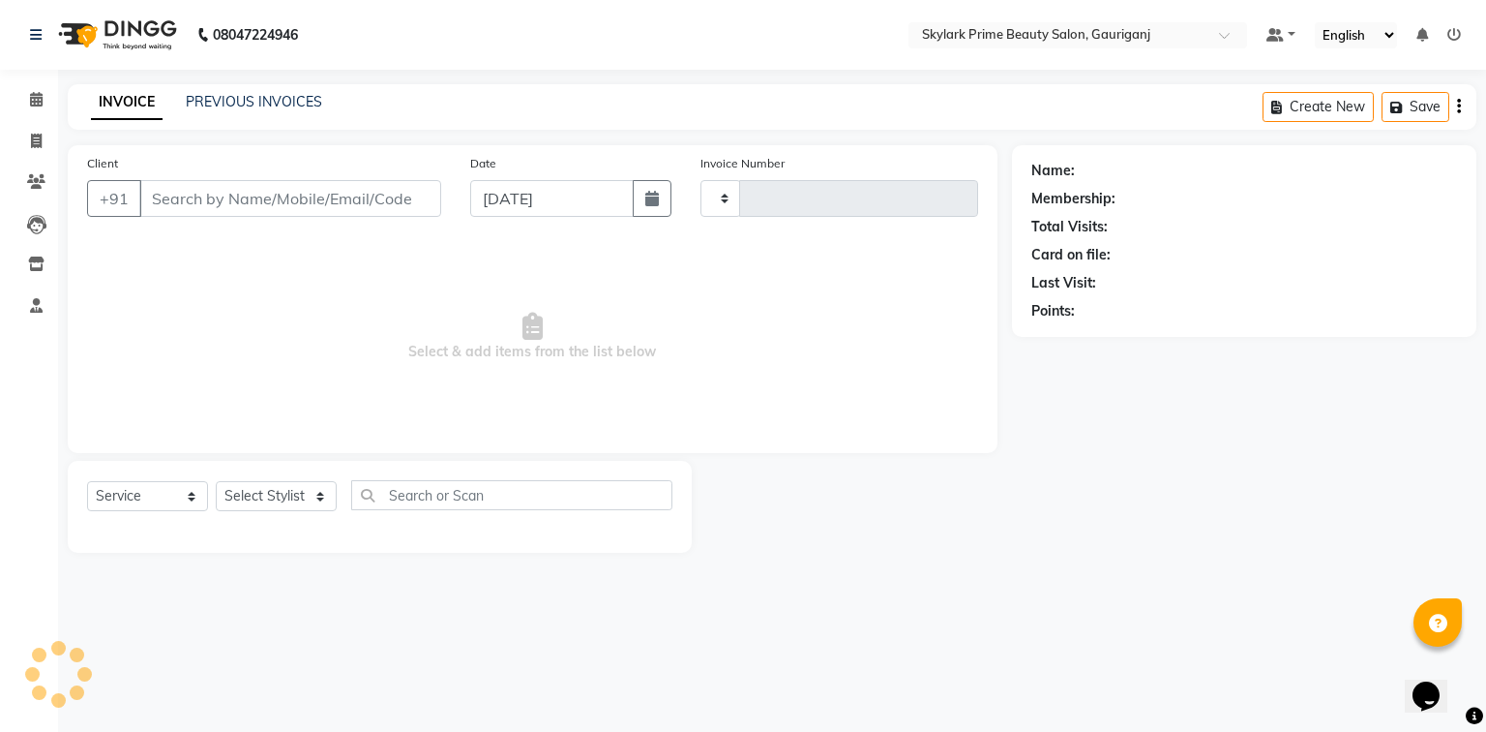
type input "3185"
select select "4735"
type input "9918275555"
select select "30218"
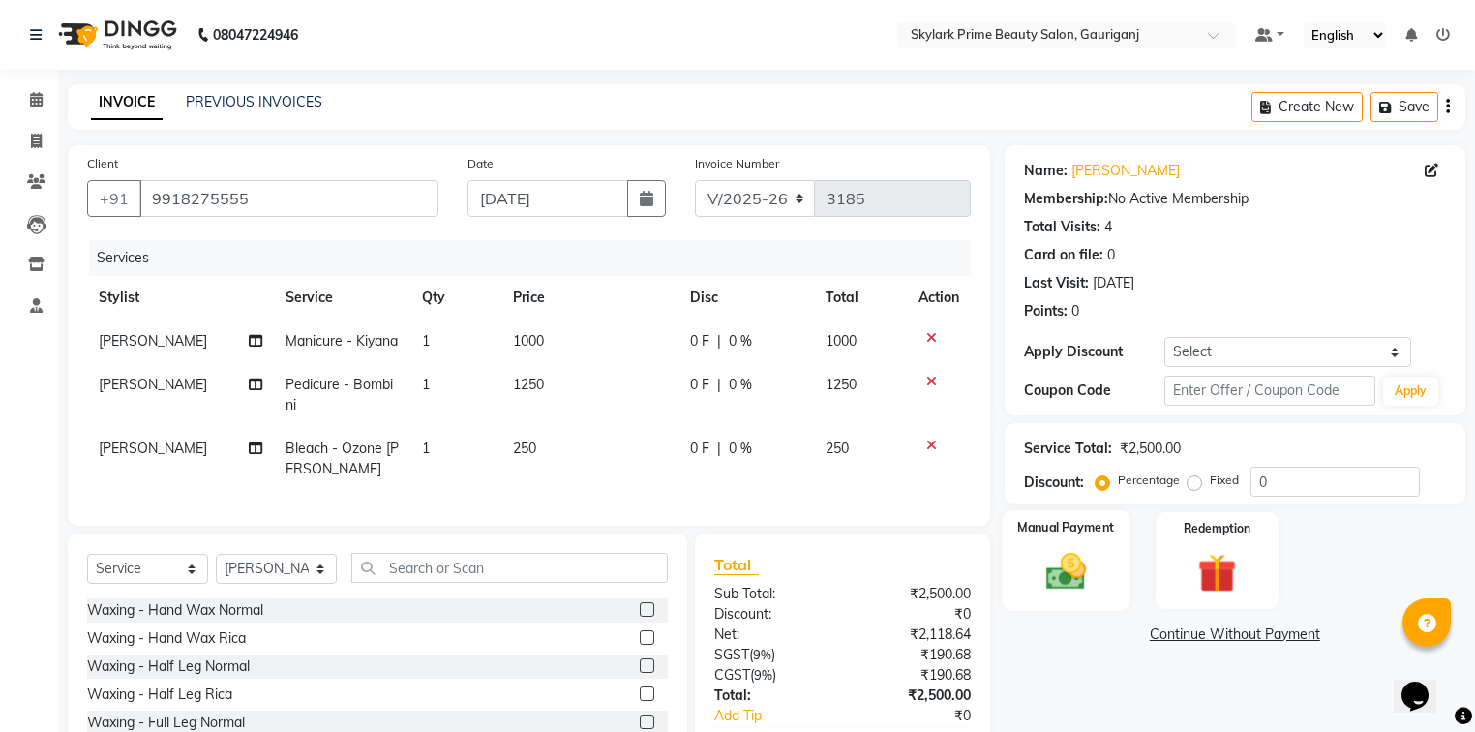
click at [1076, 578] on img at bounding box center [1066, 572] width 66 height 46
click at [1161, 635] on span "CASH" at bounding box center [1166, 635] width 42 height 22
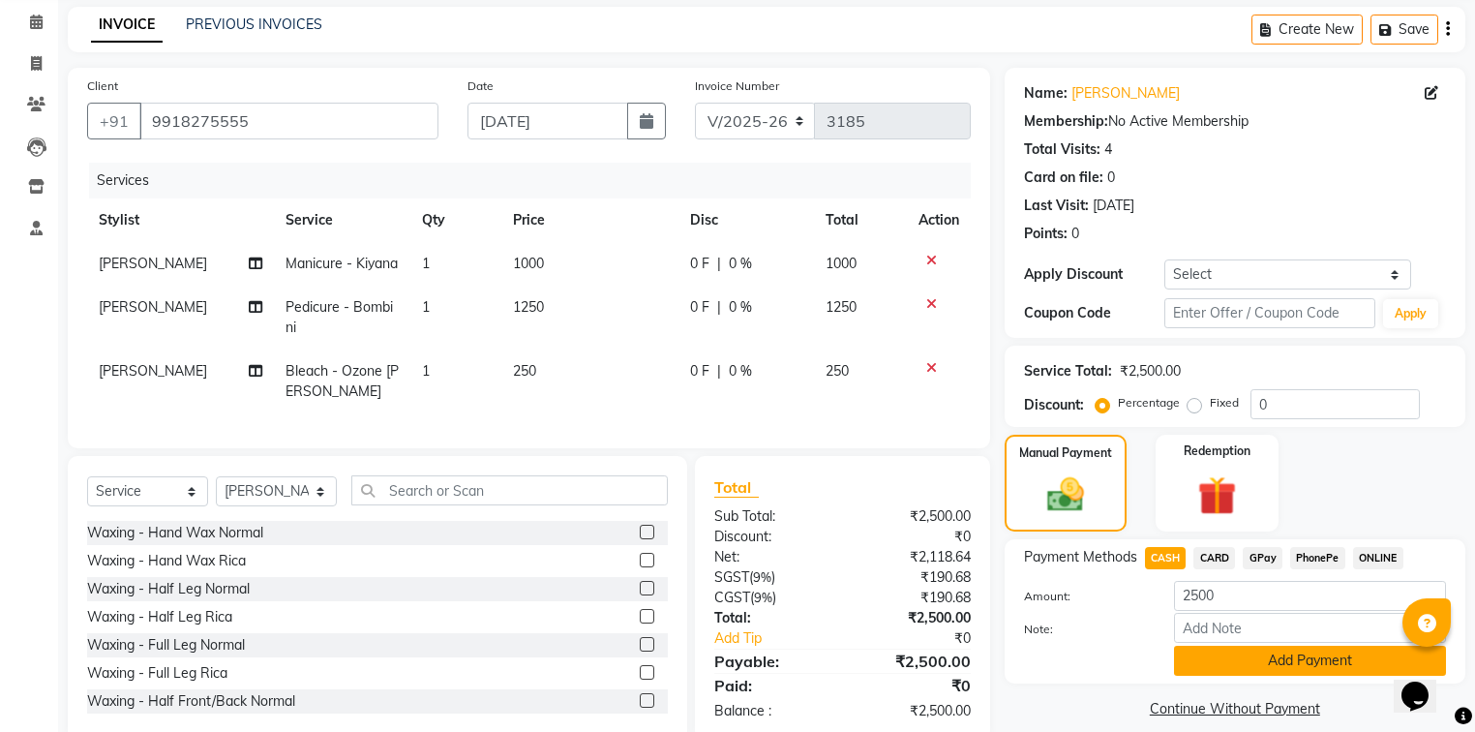
click at [1208, 654] on button "Add Payment" at bounding box center [1310, 660] width 272 height 30
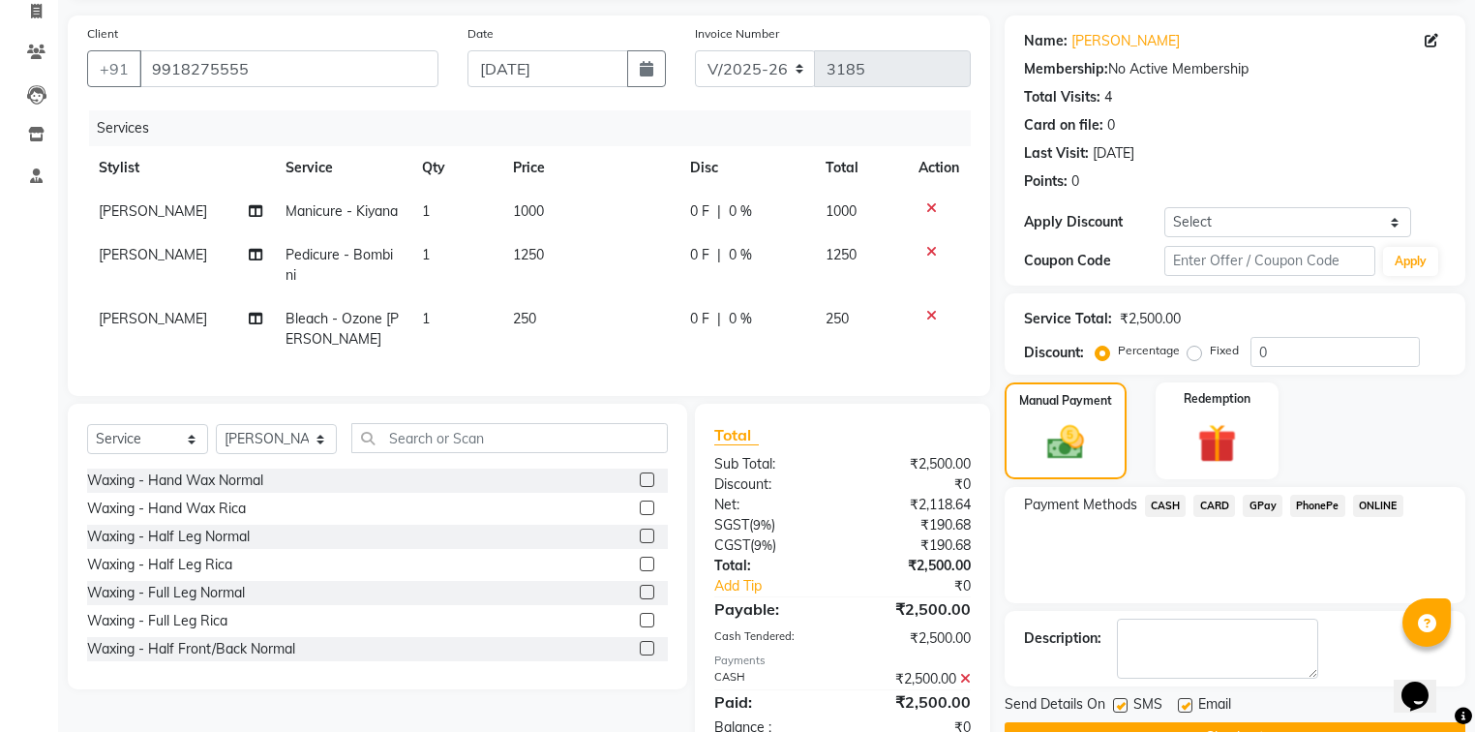
scroll to position [195, 0]
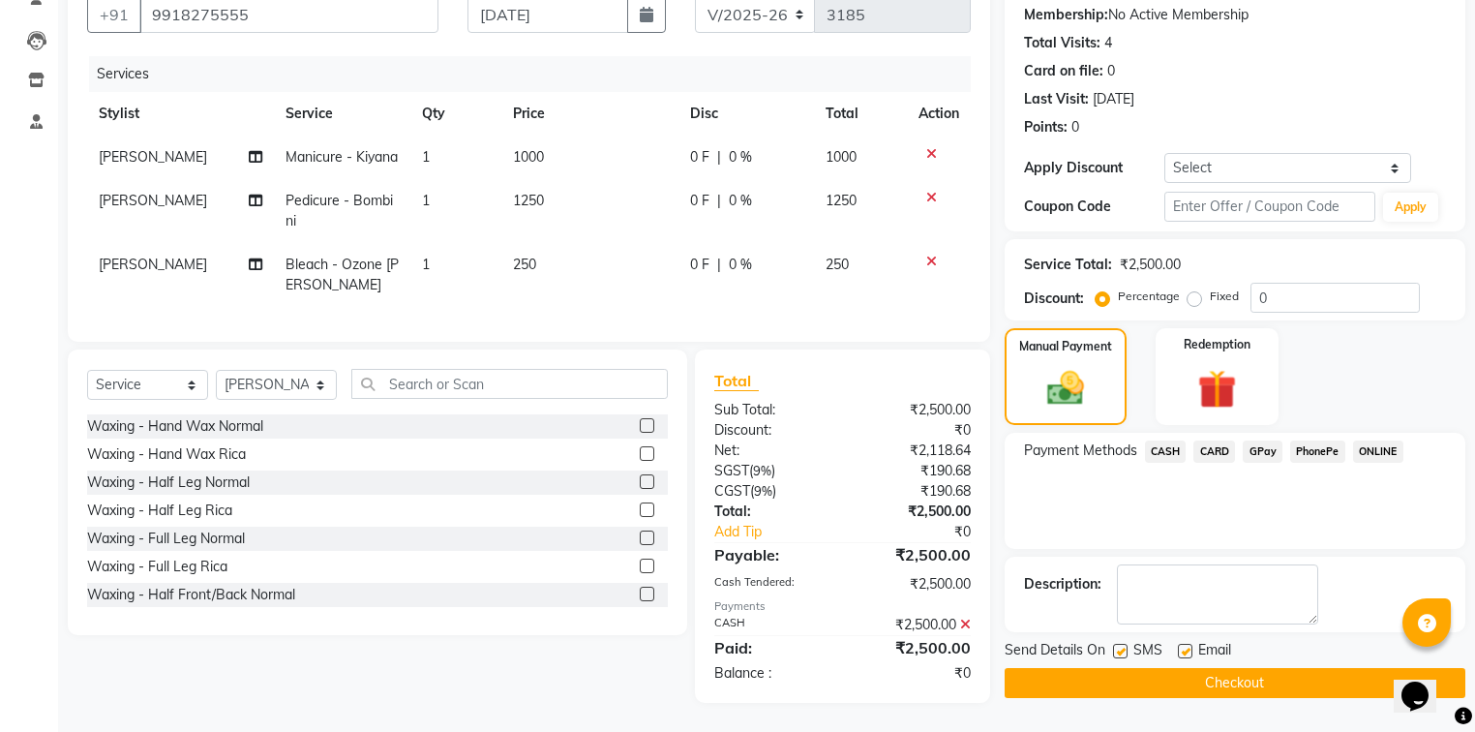
click at [1197, 668] on button "Checkout" at bounding box center [1235, 683] width 461 height 30
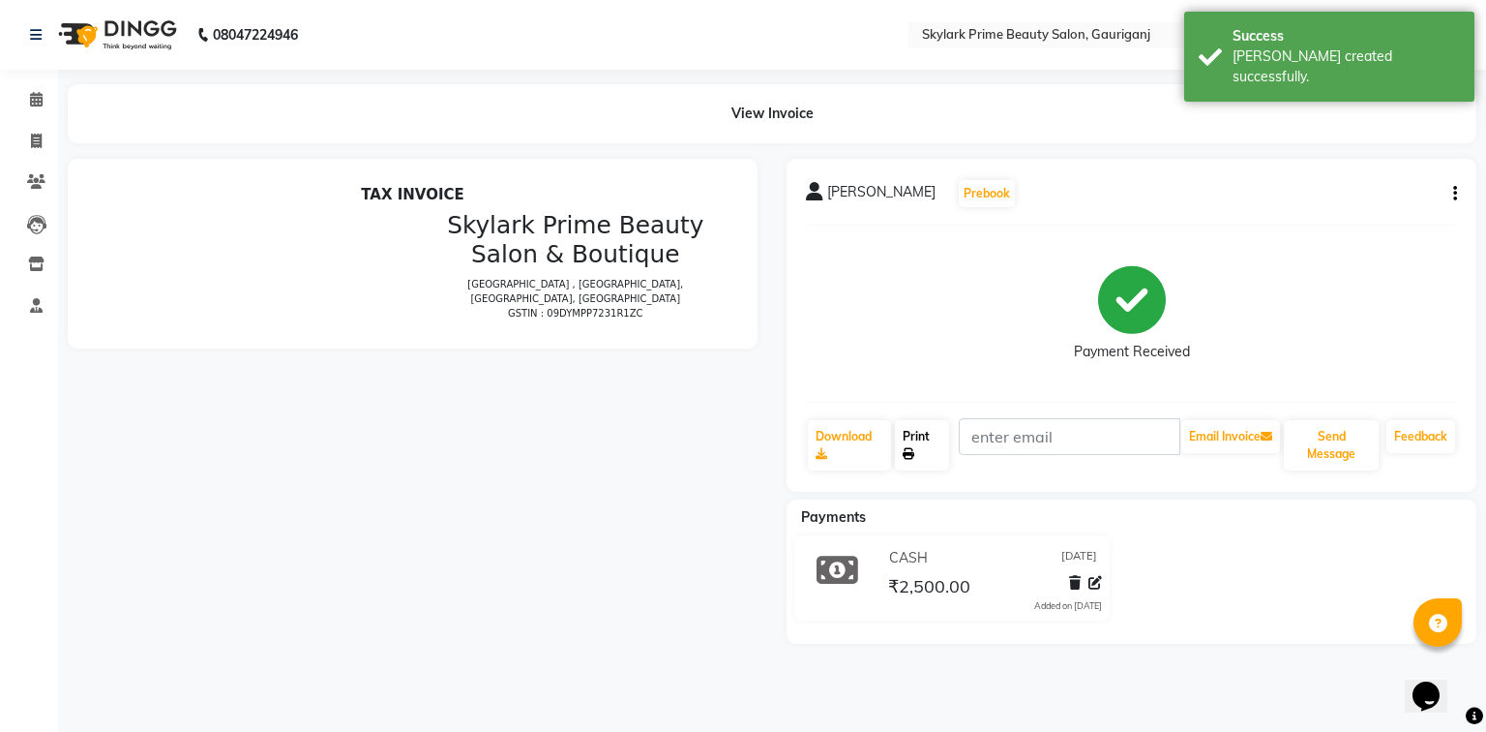
click at [918, 435] on link "Print" at bounding box center [922, 445] width 54 height 50
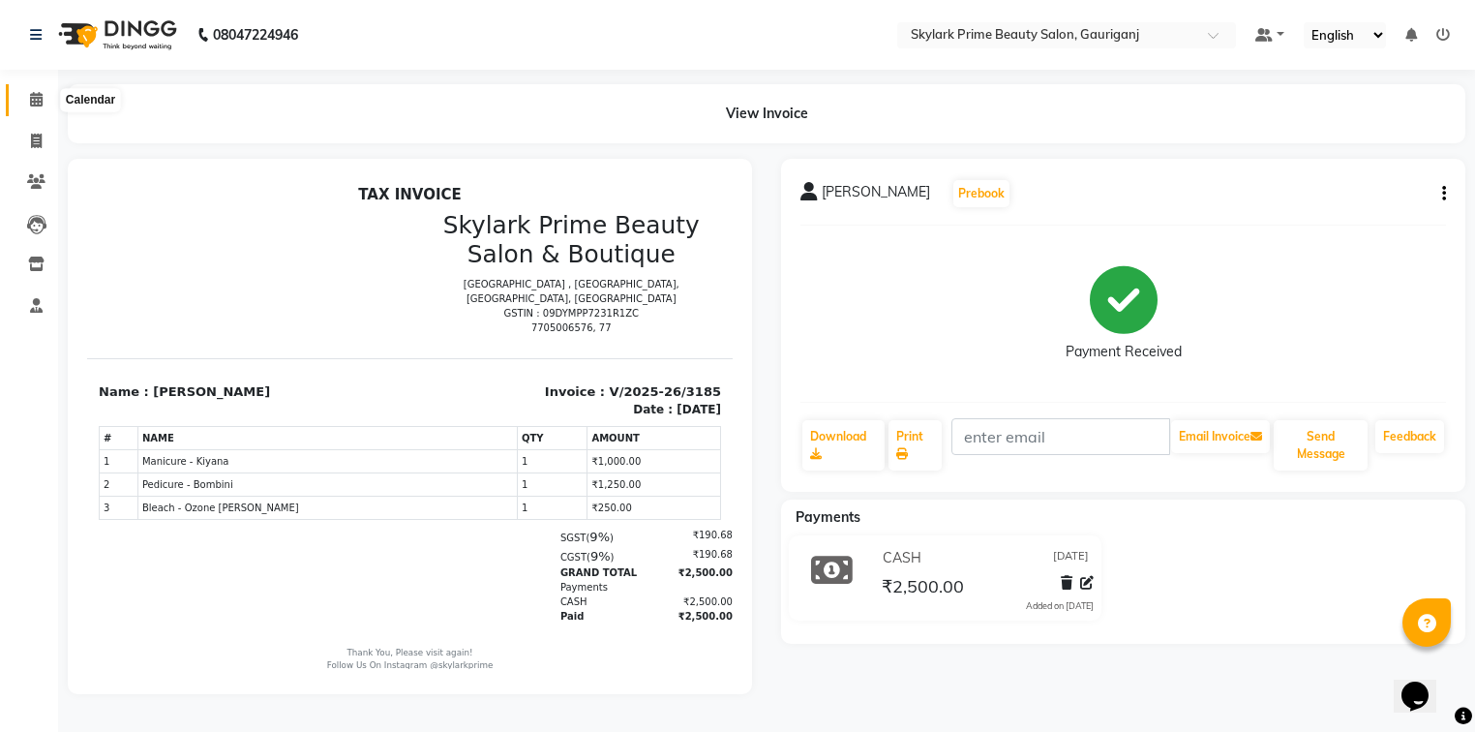
click at [38, 106] on icon at bounding box center [36, 99] width 13 height 15
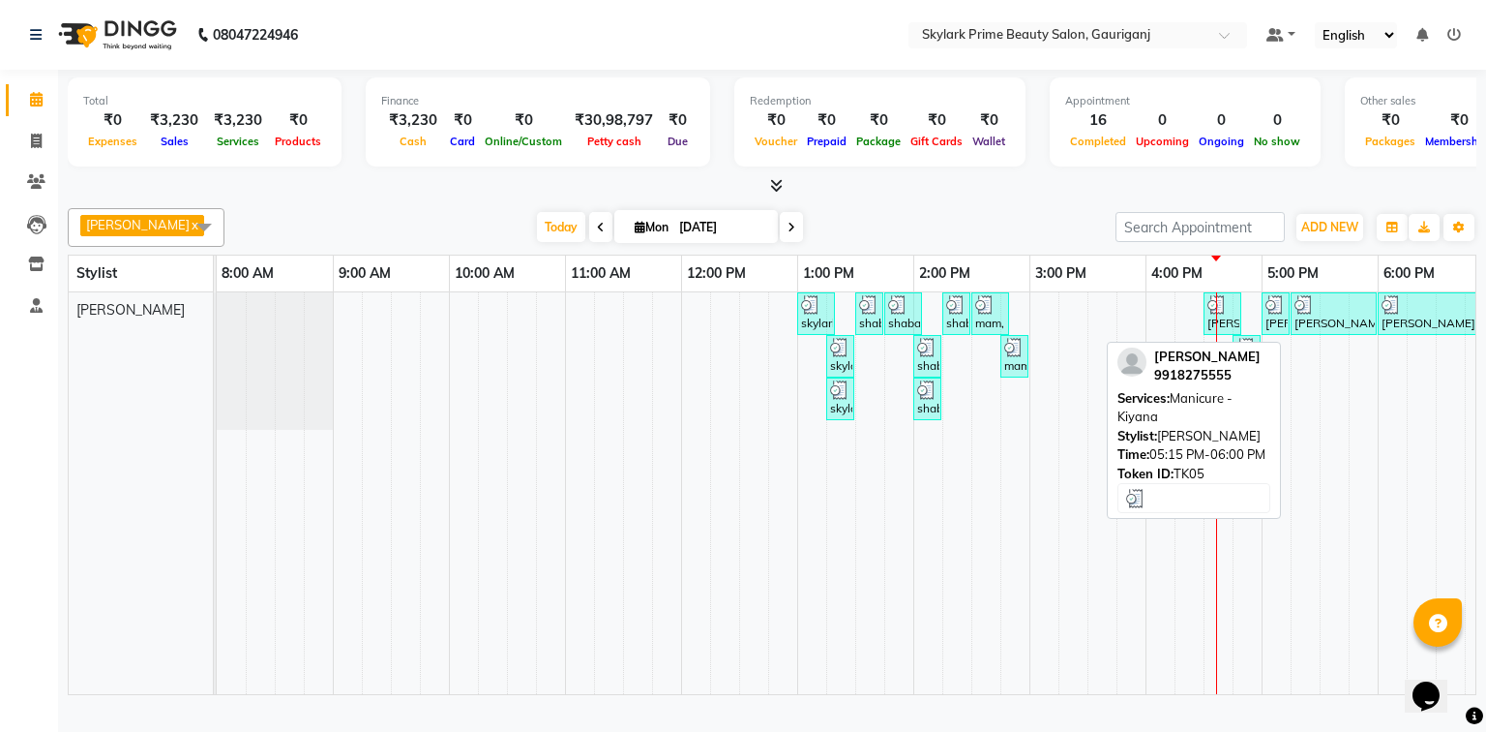
click at [1328, 330] on div "[PERSON_NAME], TK05, 05:15 PM-06:00 PM, Manicure - [GEOGRAPHIC_DATA]" at bounding box center [1334, 313] width 82 height 37
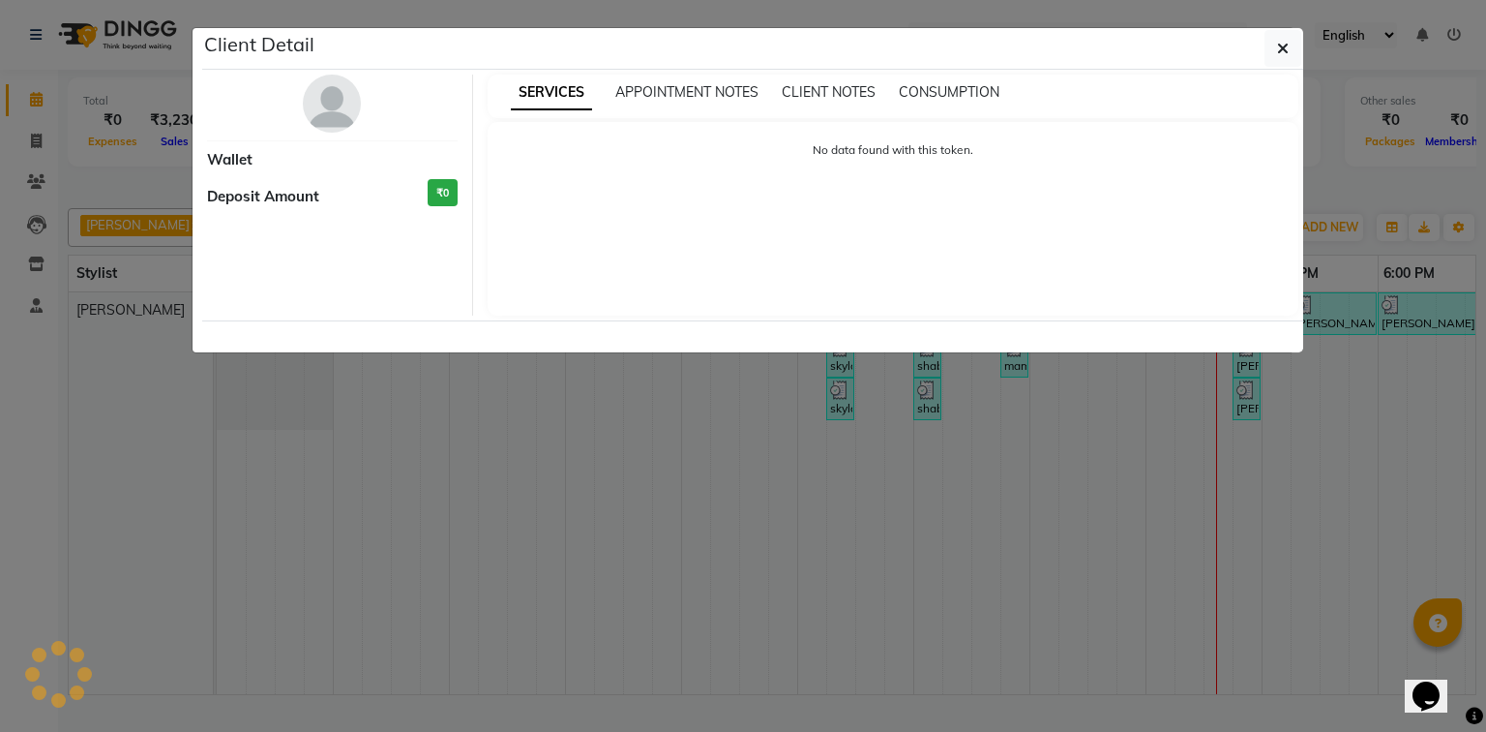
select select "3"
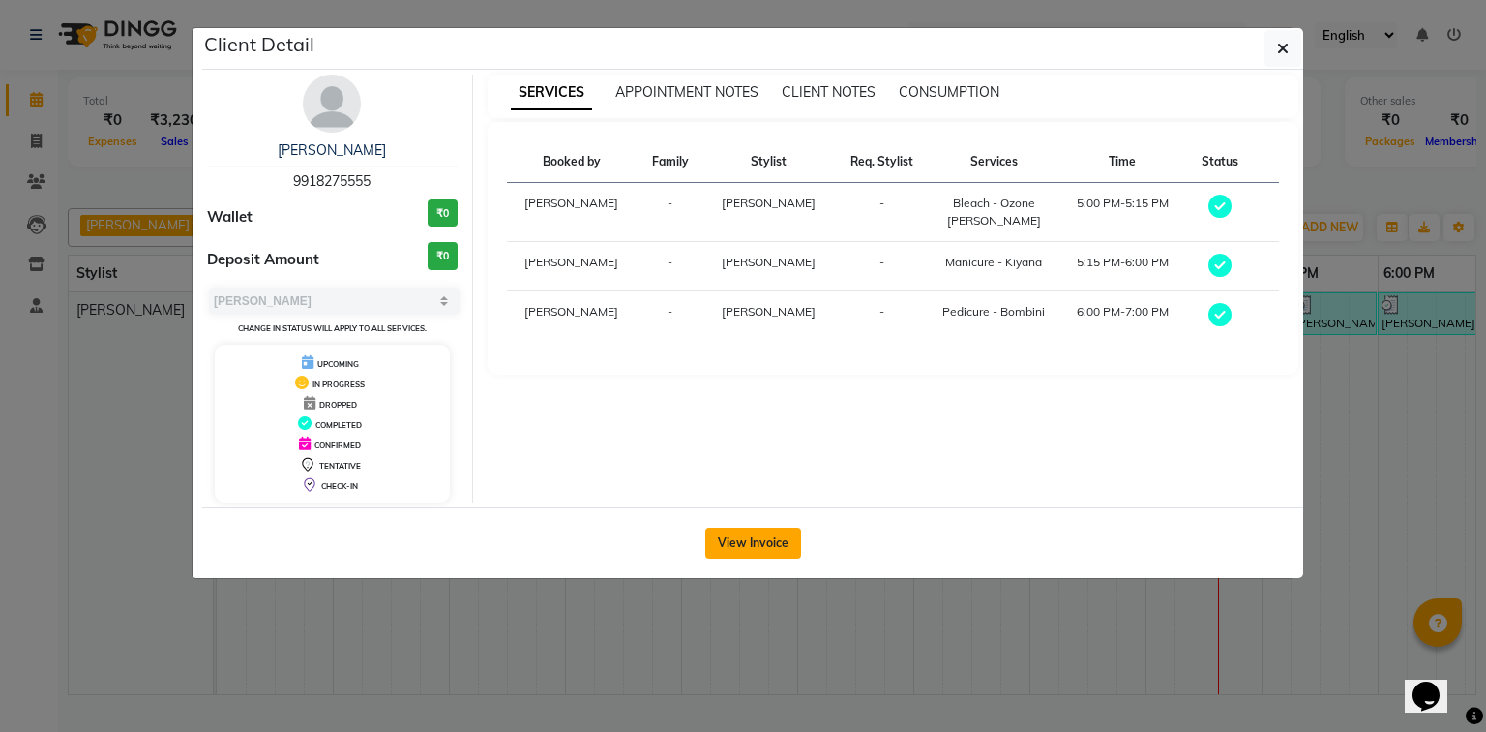
click at [750, 546] on button "View Invoice" at bounding box center [753, 542] width 96 height 31
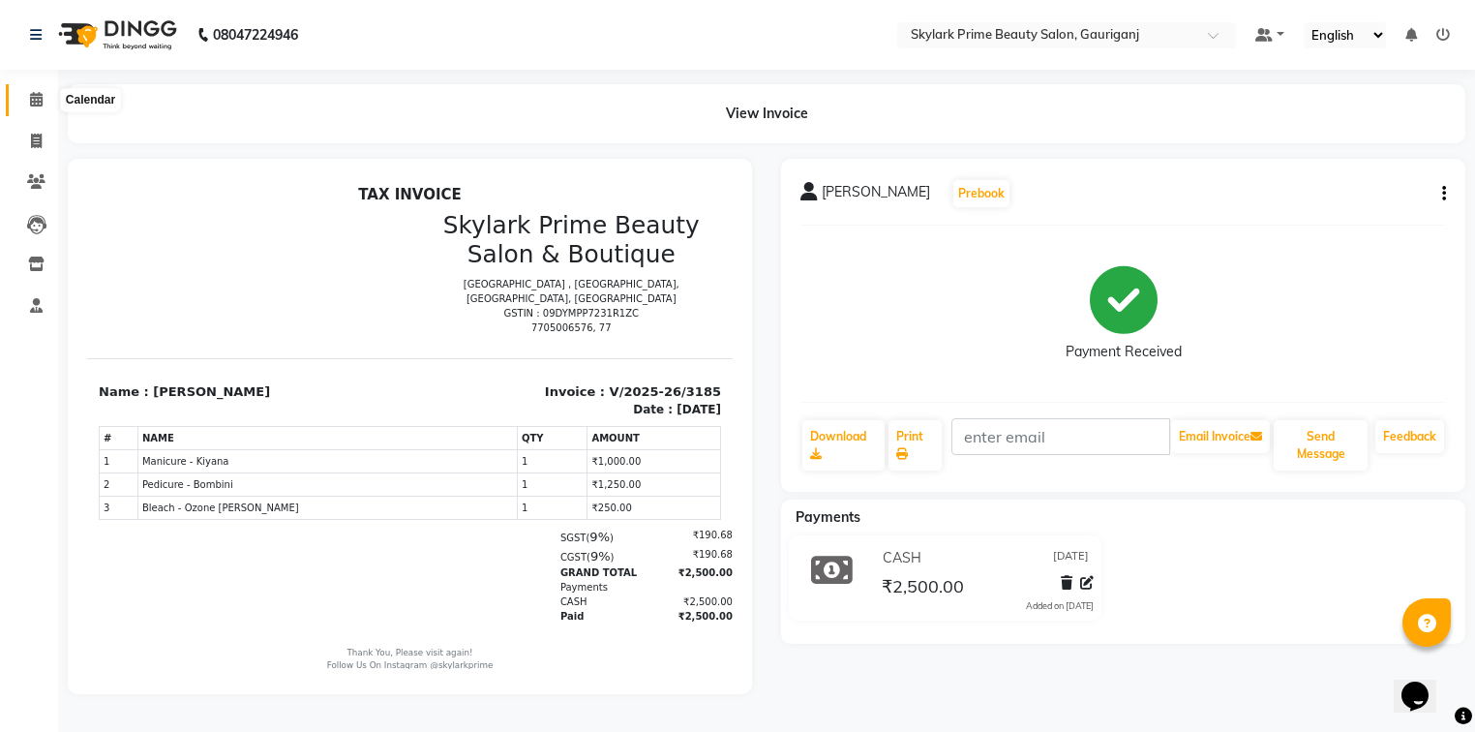
click at [23, 103] on span at bounding box center [36, 100] width 34 height 22
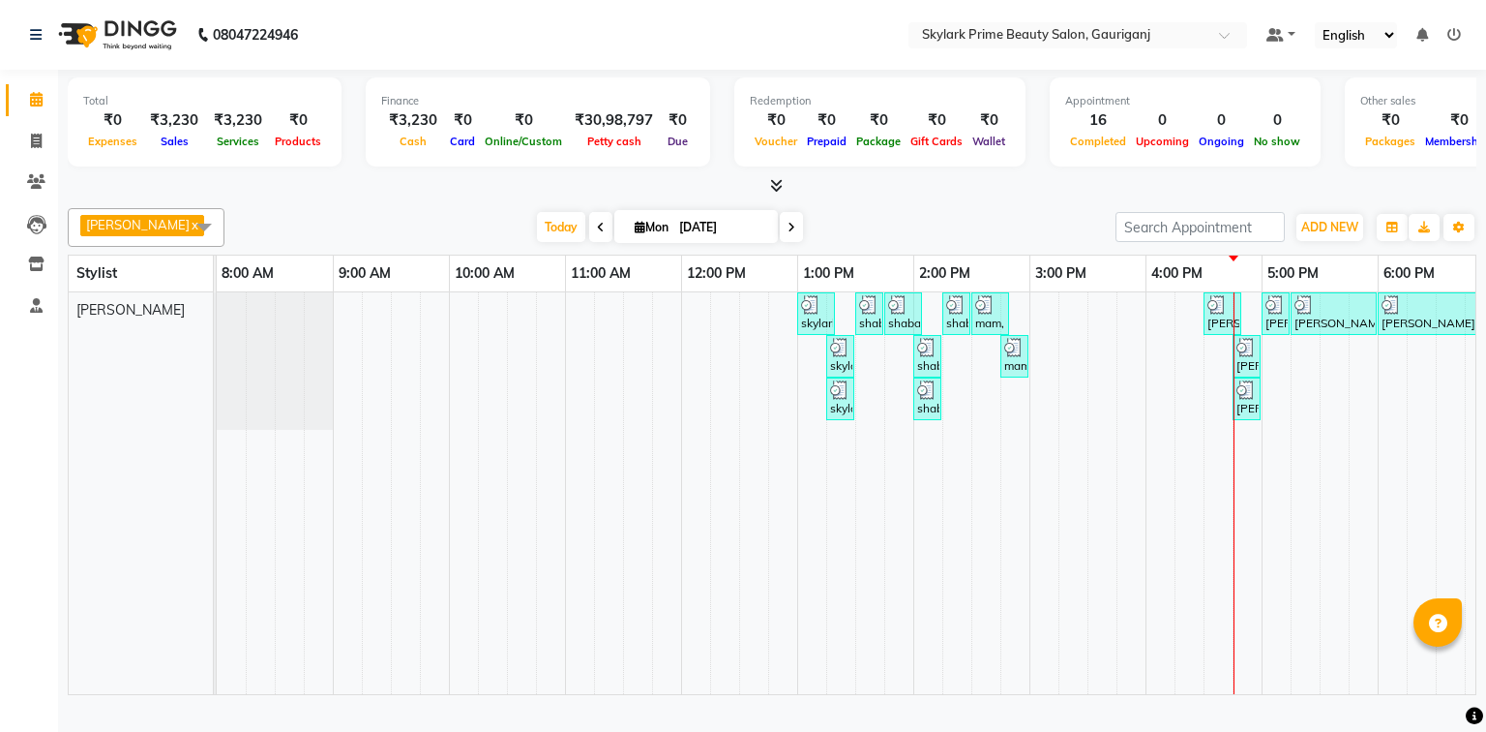
click at [1275, 367] on div "skylark prime, TK01, 01:00 PM-01:20 PM, Threading - Eyebrow shaba mam, TK02, 01…" at bounding box center [972, 493] width 1510 height 402
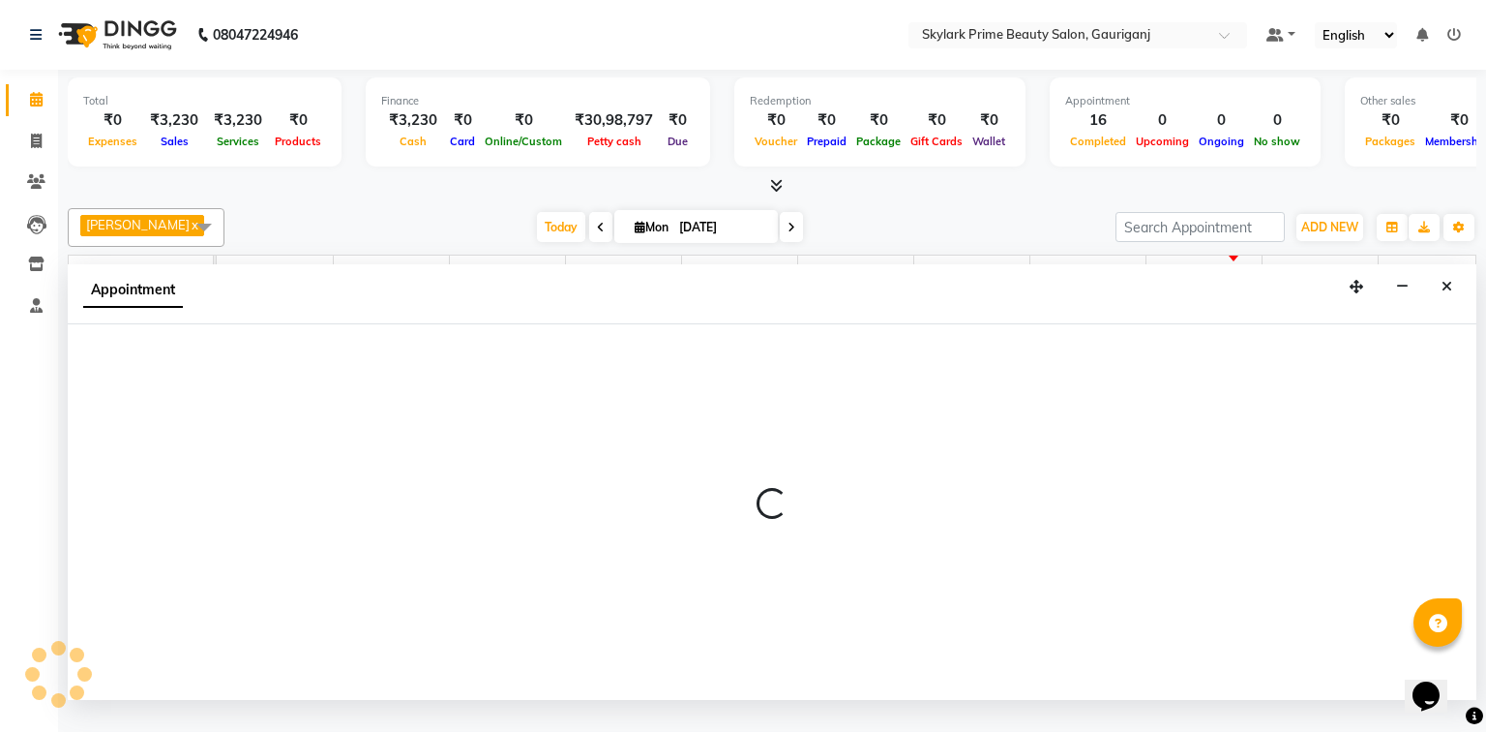
select select "30218"
select select "1020"
select select "tentative"
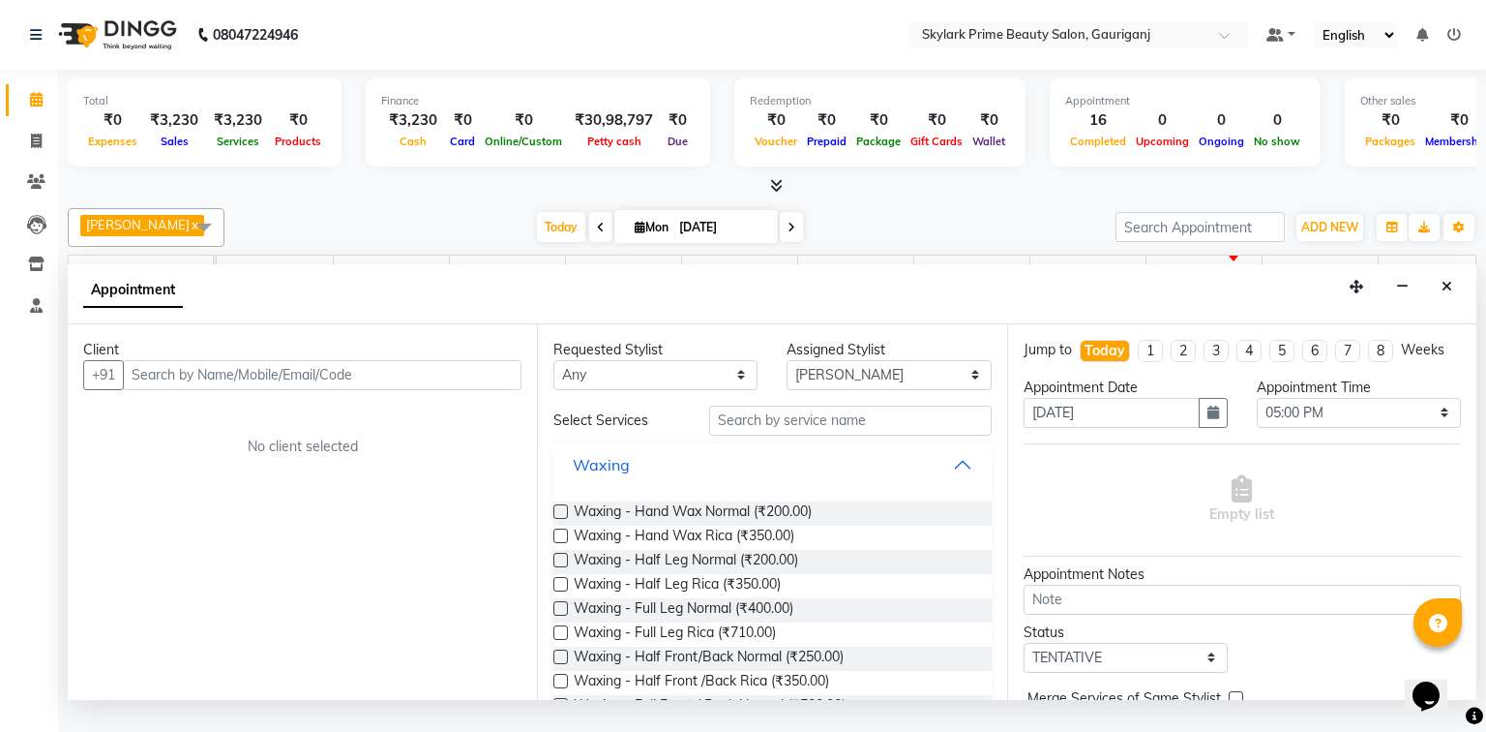
click at [943, 480] on button "Waxing" at bounding box center [772, 464] width 422 height 35
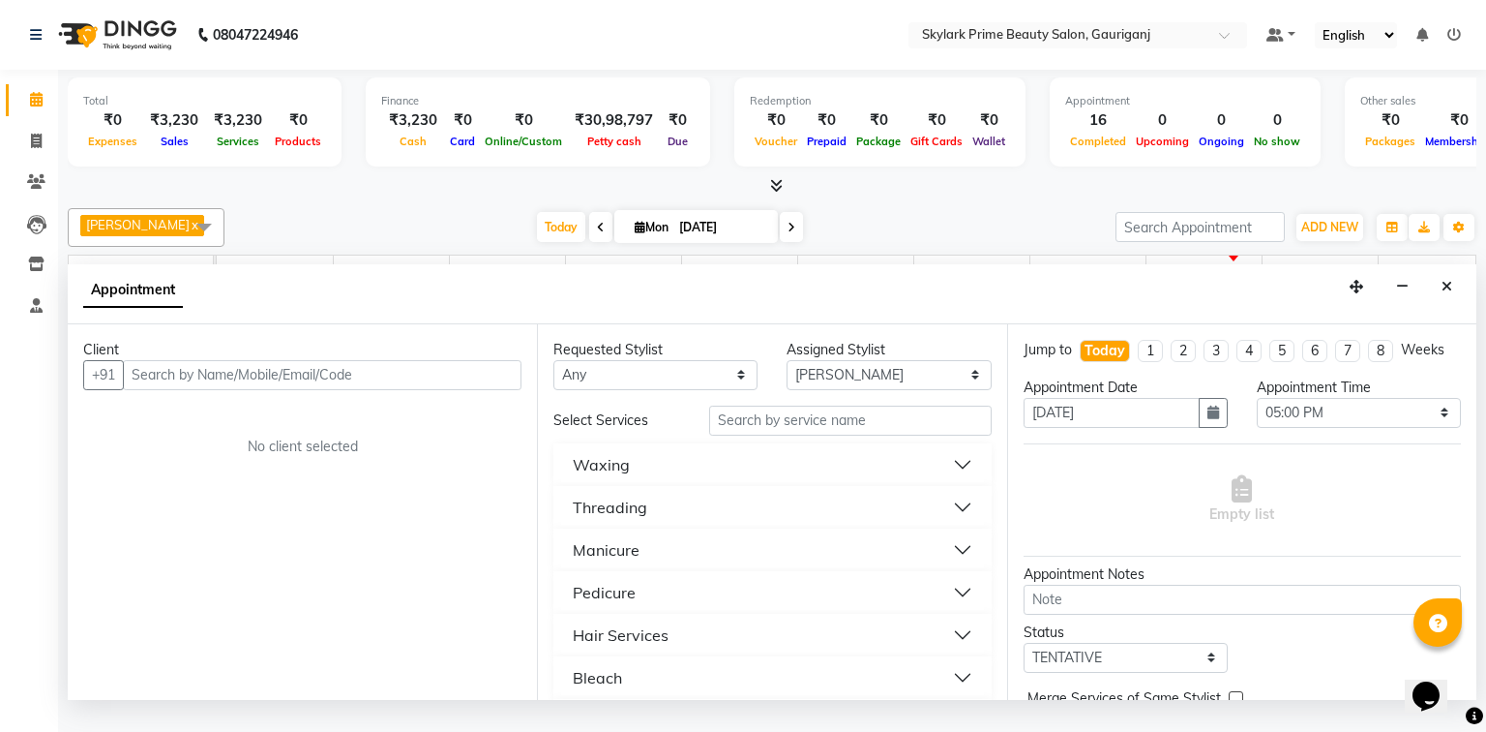
click at [652, 525] on button "Threading" at bounding box center [772, 507] width 422 height 35
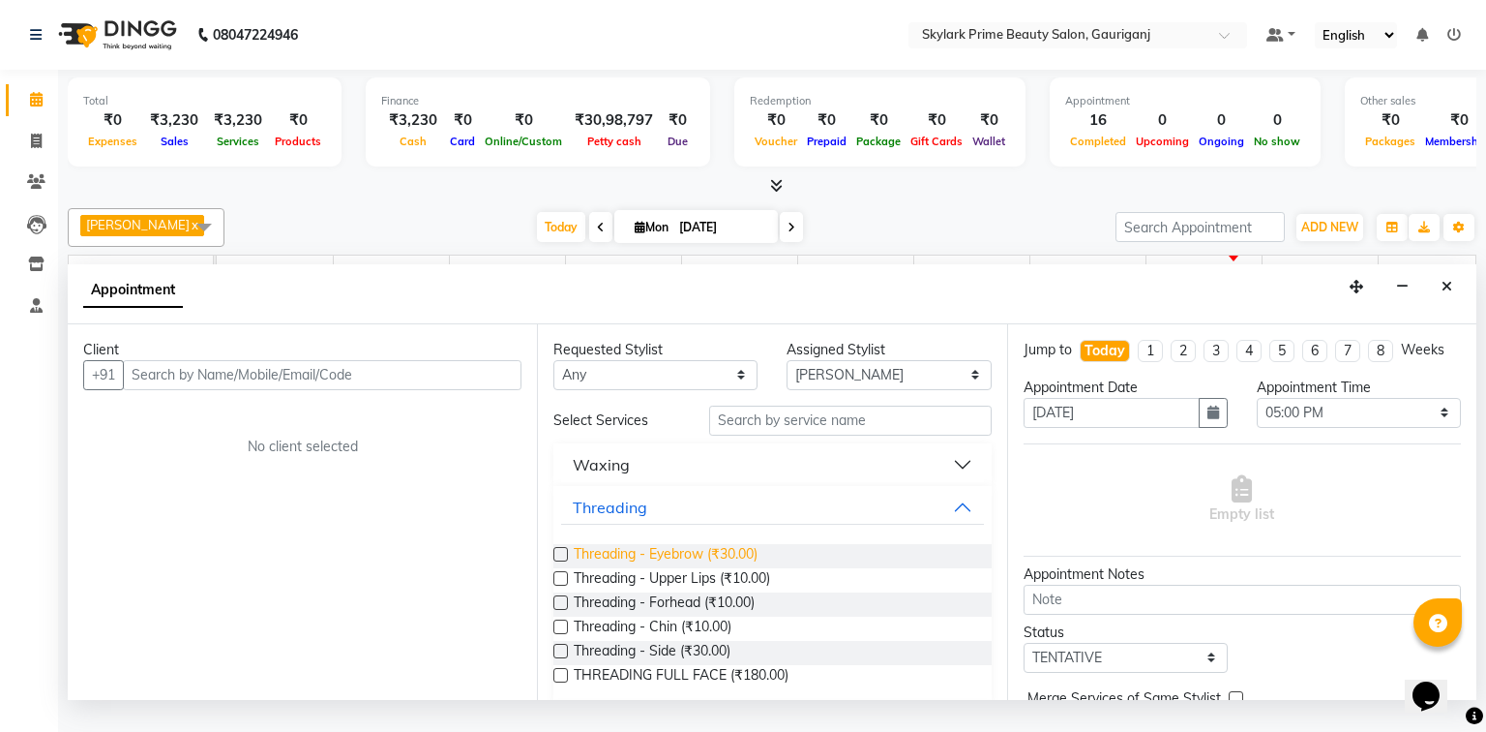
click at [643, 568] on span "Threading - Eyebrow (₹30.00)" at bounding box center [666, 556] width 184 height 24
checkbox input "false"
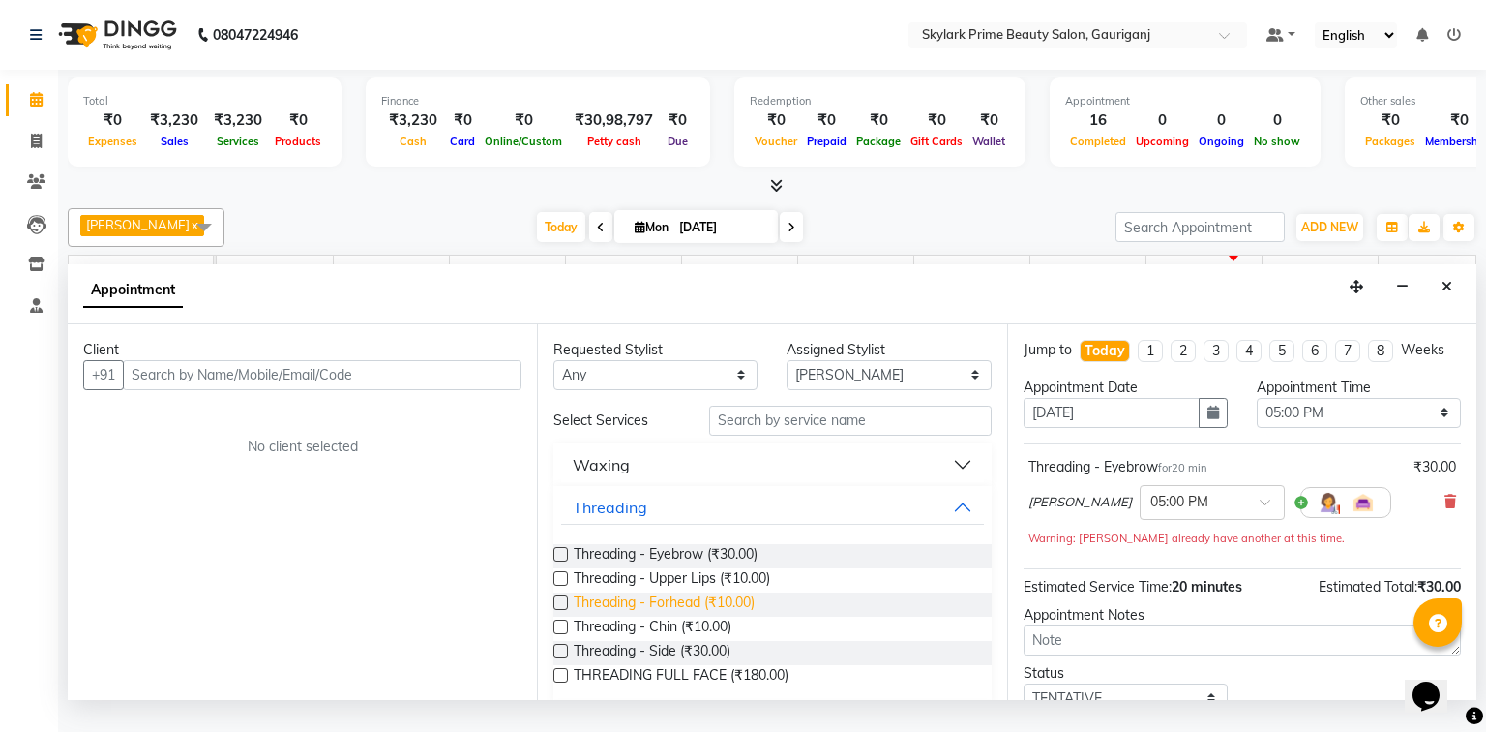
click at [642, 616] on span "Threading - Forhead (₹10.00)" at bounding box center [664, 604] width 181 height 24
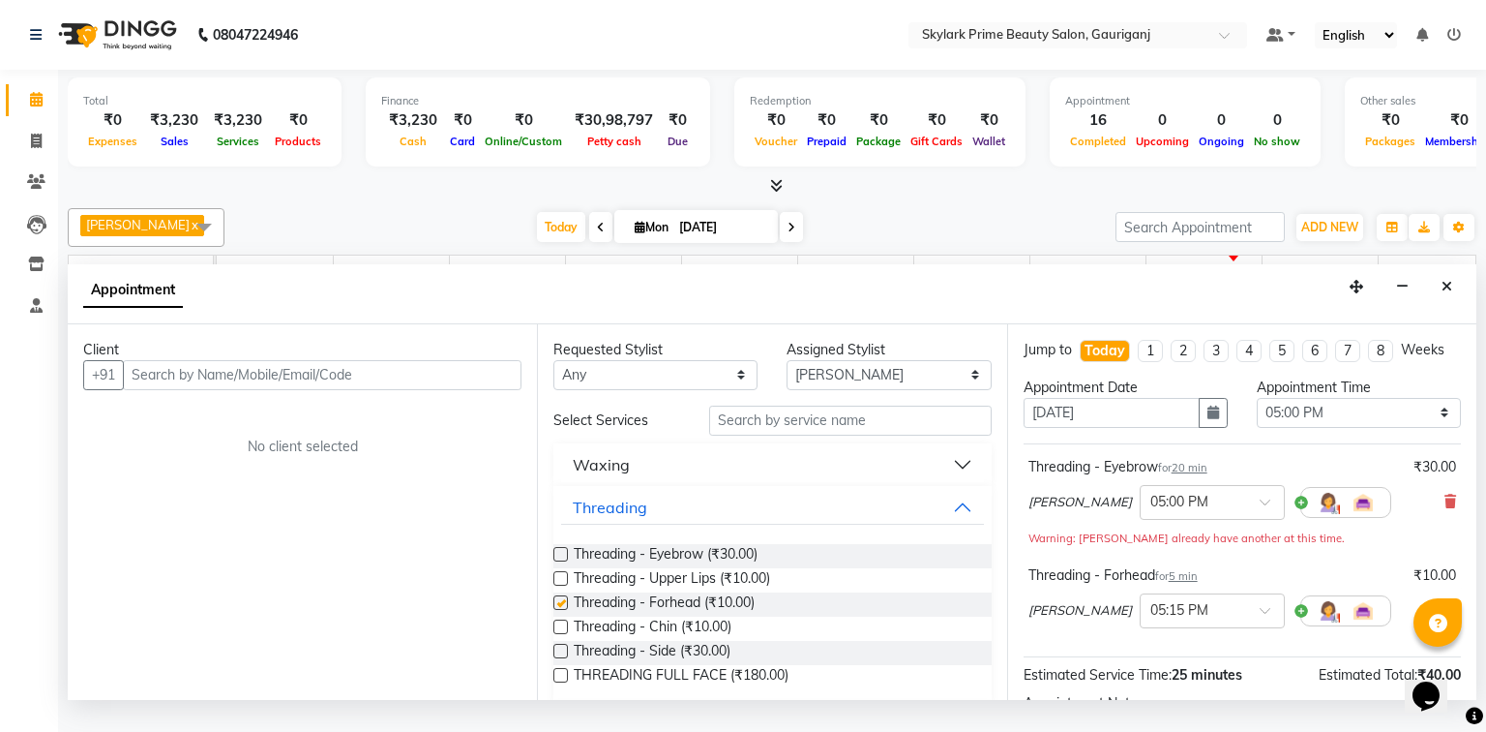
checkbox input "false"
click at [955, 525] on button "Threading" at bounding box center [772, 507] width 422 height 35
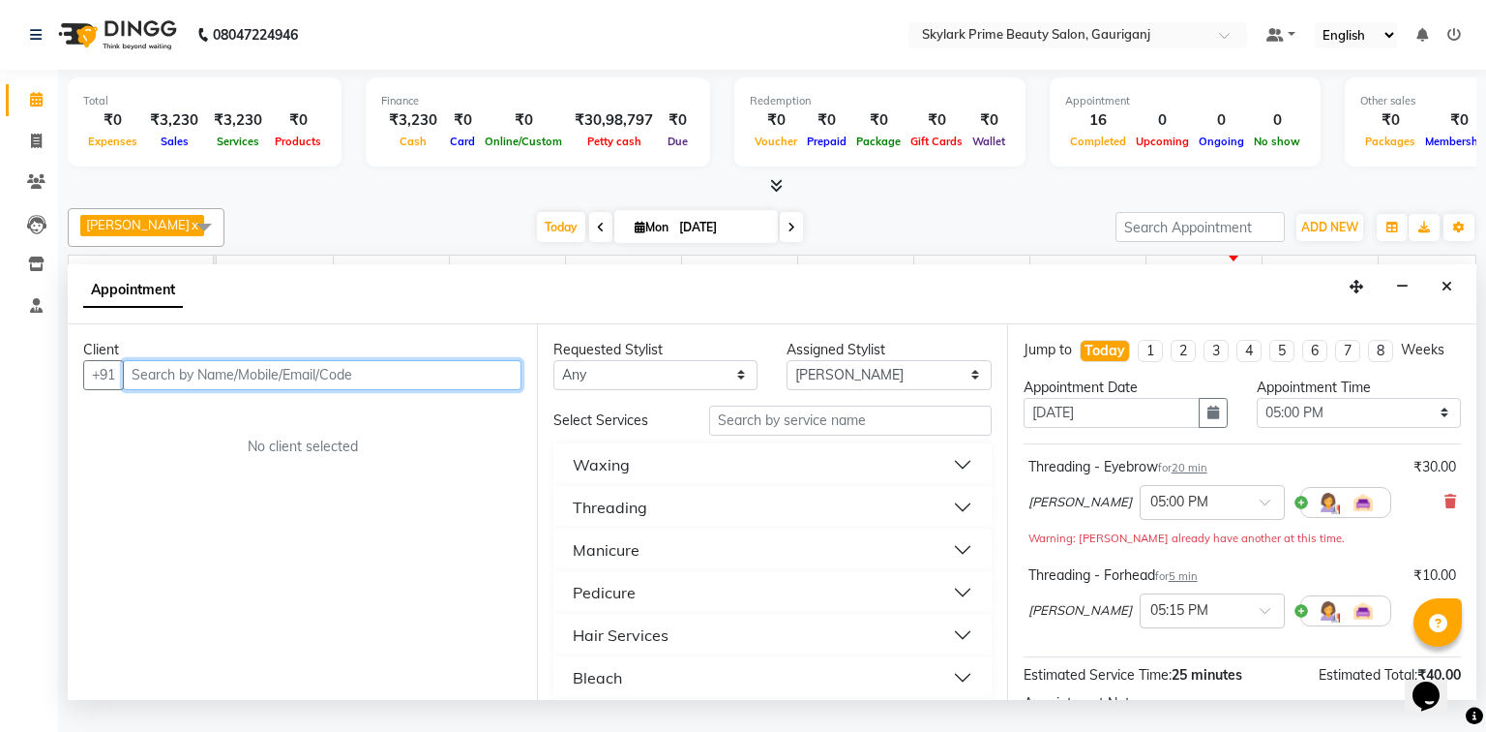
click at [386, 390] on input "text" at bounding box center [322, 375] width 399 height 30
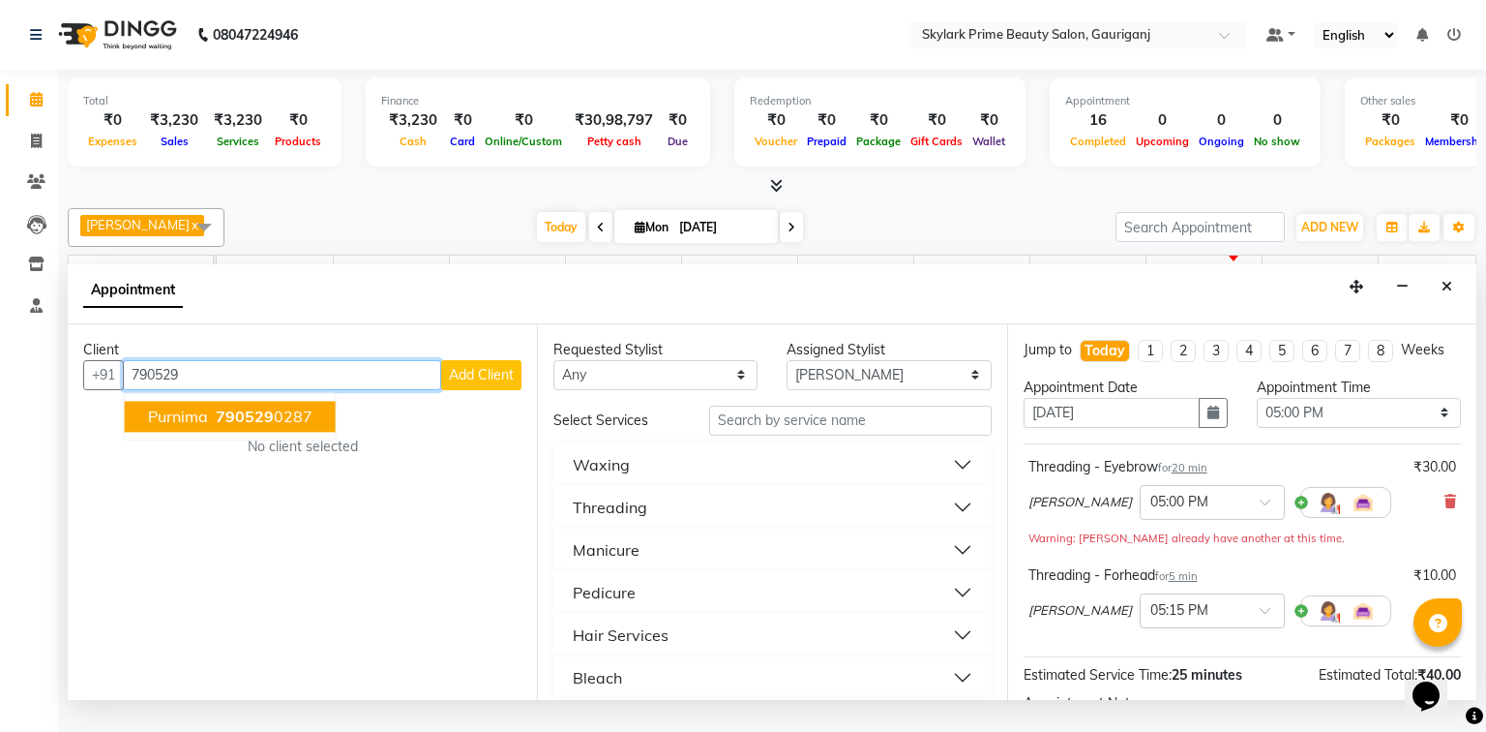
click at [198, 387] on input "790529" at bounding box center [282, 375] width 318 height 30
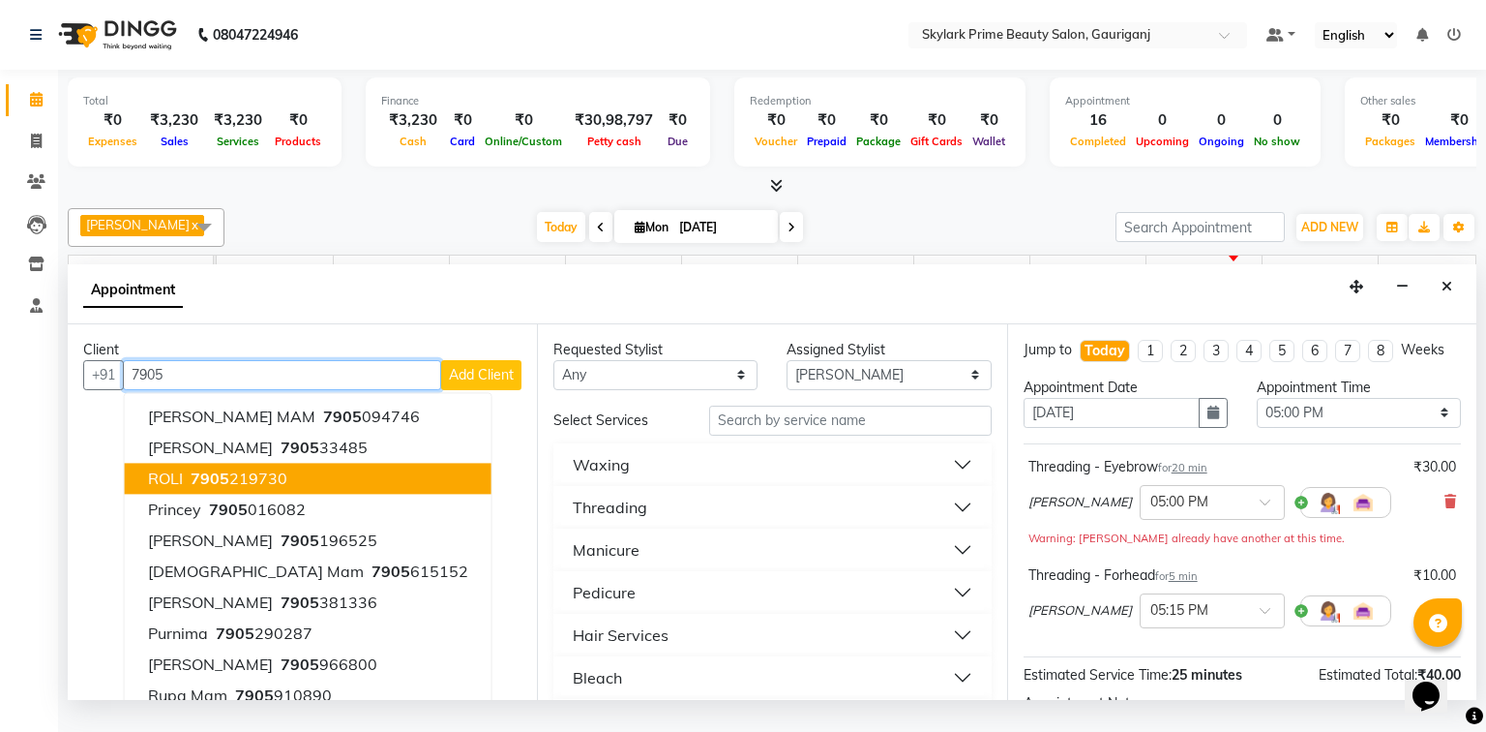
click at [240, 488] on ngb-highlight "7905 219730" at bounding box center [237, 477] width 101 height 19
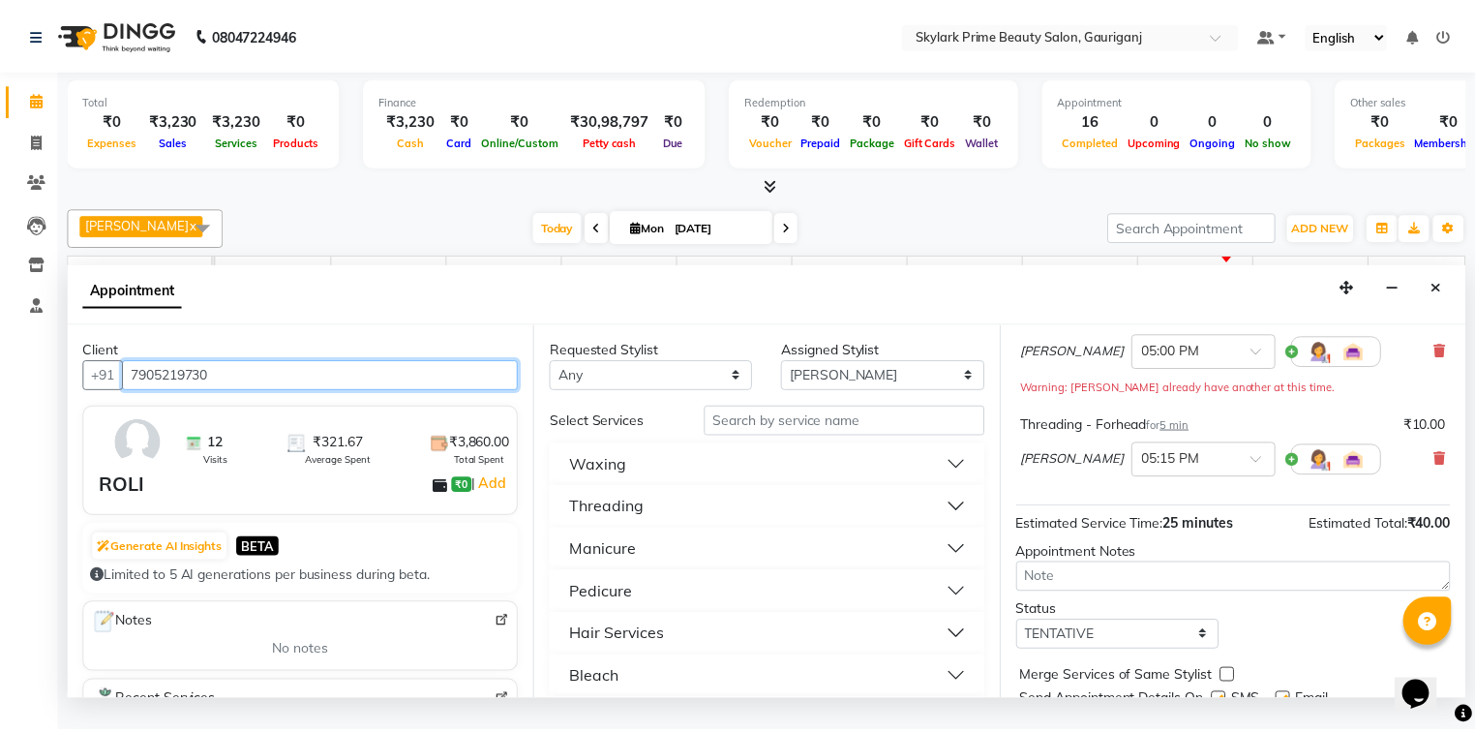
scroll to position [223, 0]
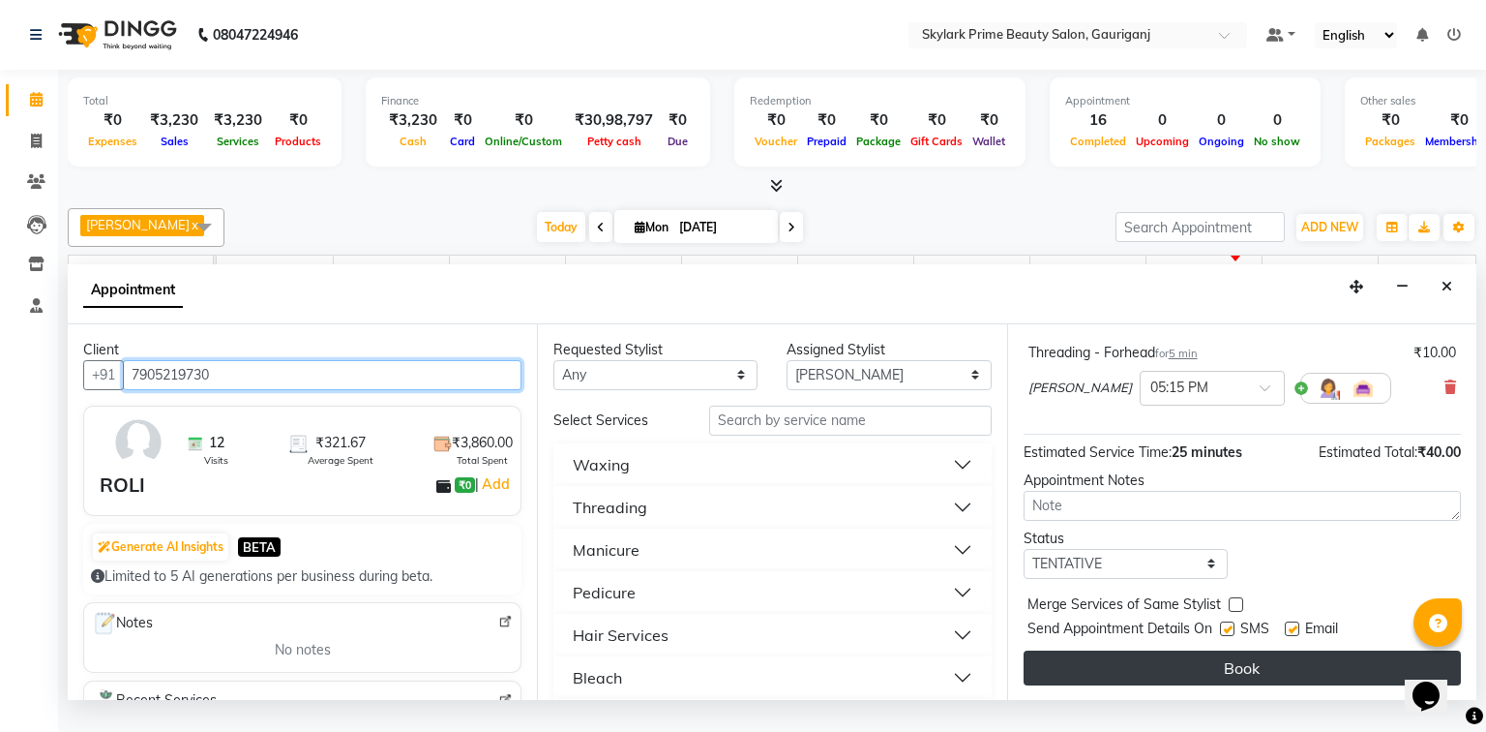
type input "7905219730"
click at [1240, 680] on button "Book" at bounding box center [1242, 667] width 437 height 35
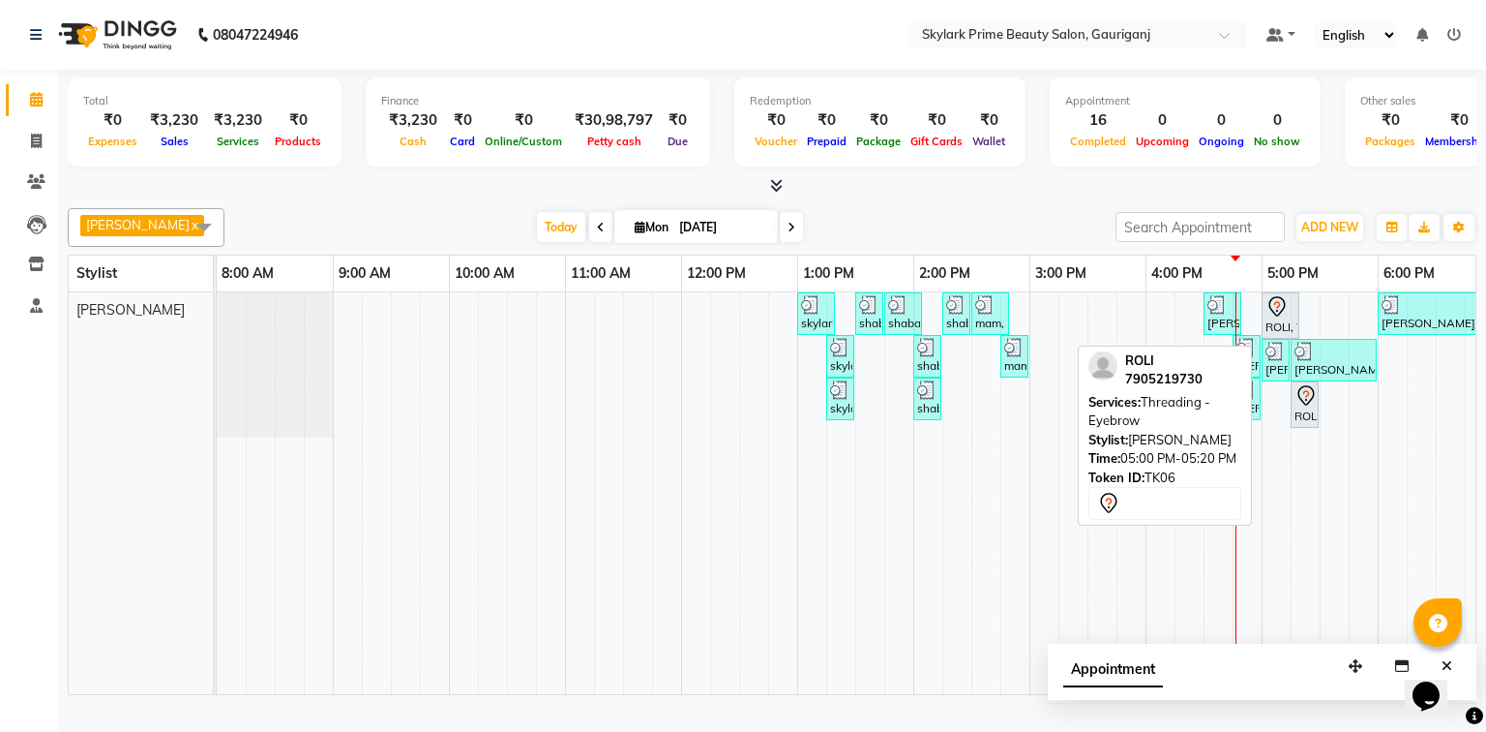
click at [1283, 313] on icon at bounding box center [1277, 306] width 23 height 23
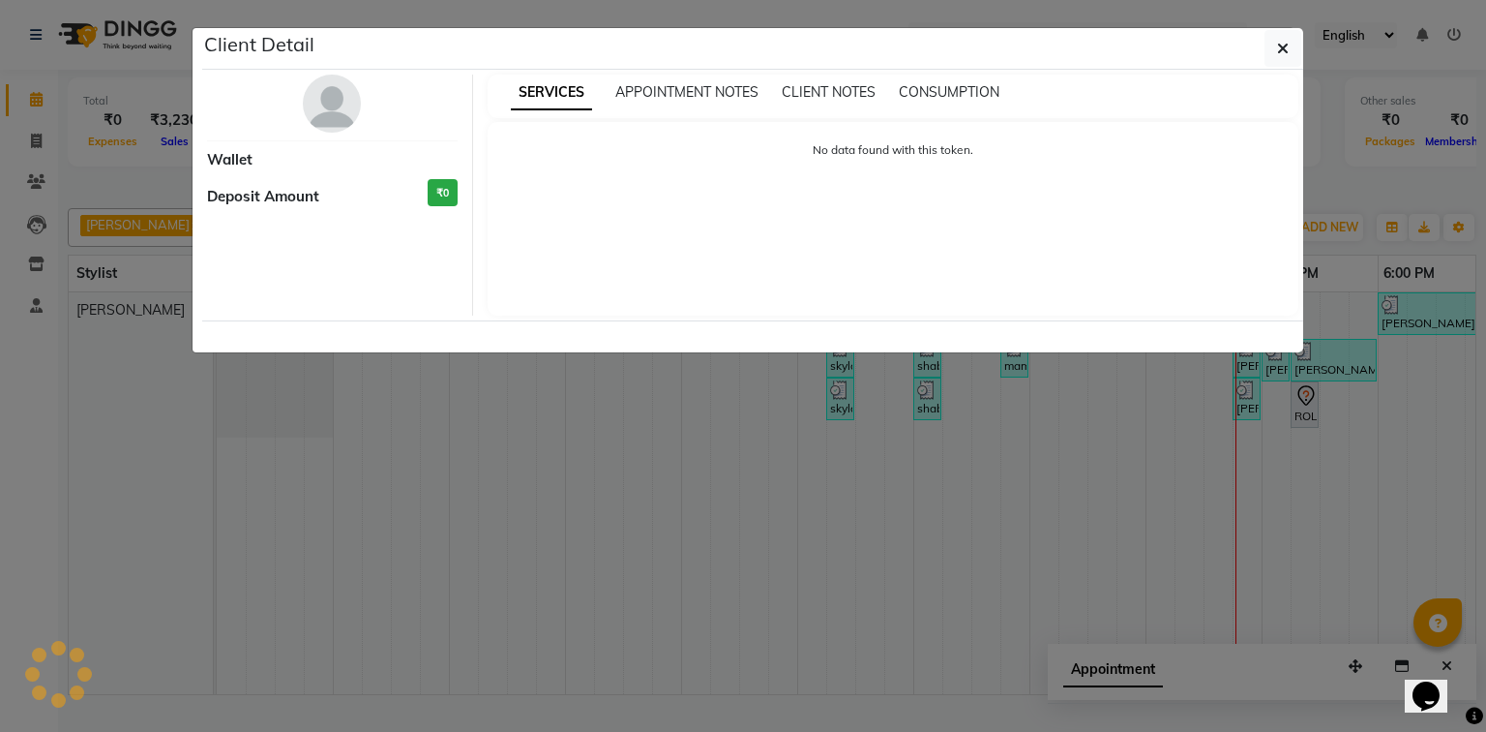
select select "7"
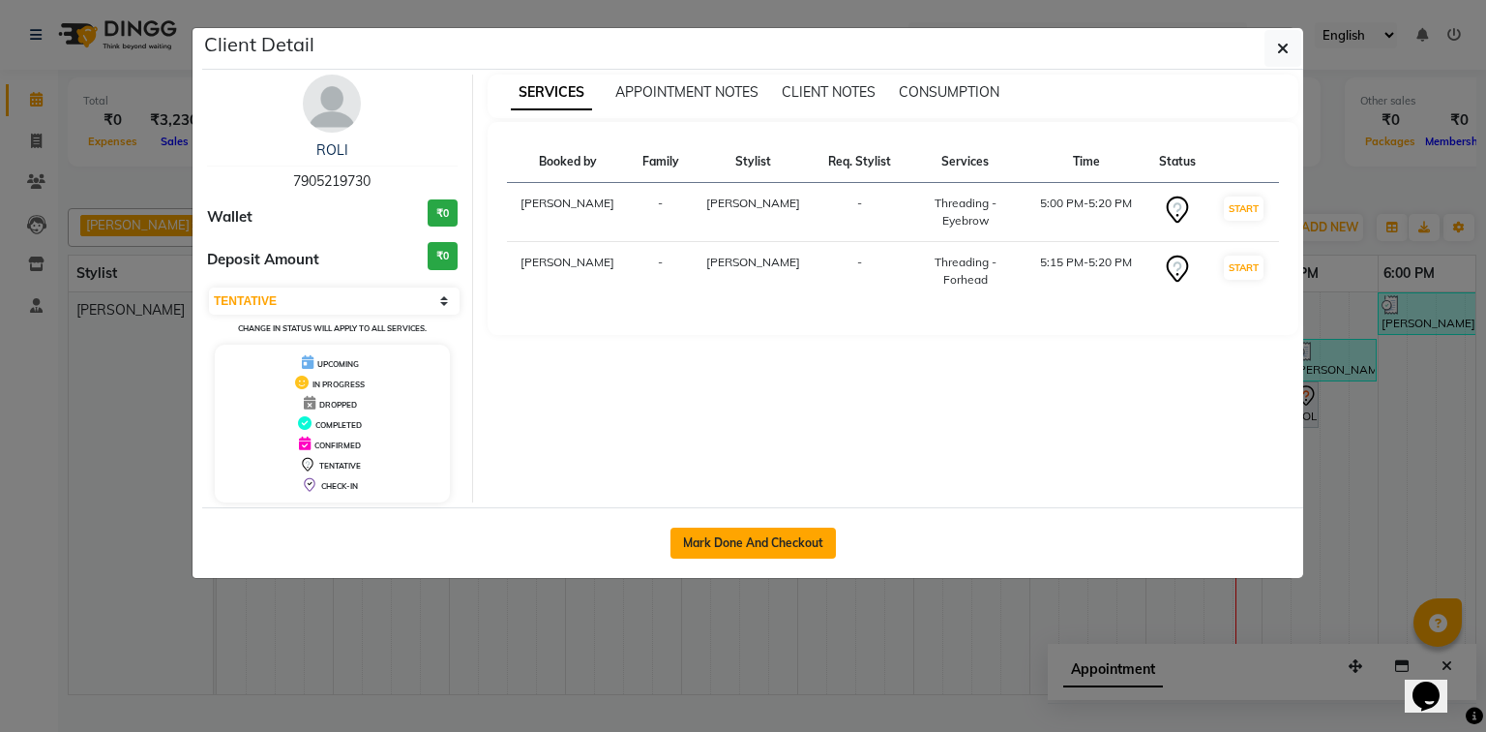
click at [799, 531] on button "Mark Done And Checkout" at bounding box center [753, 542] width 165 height 31
select select "service"
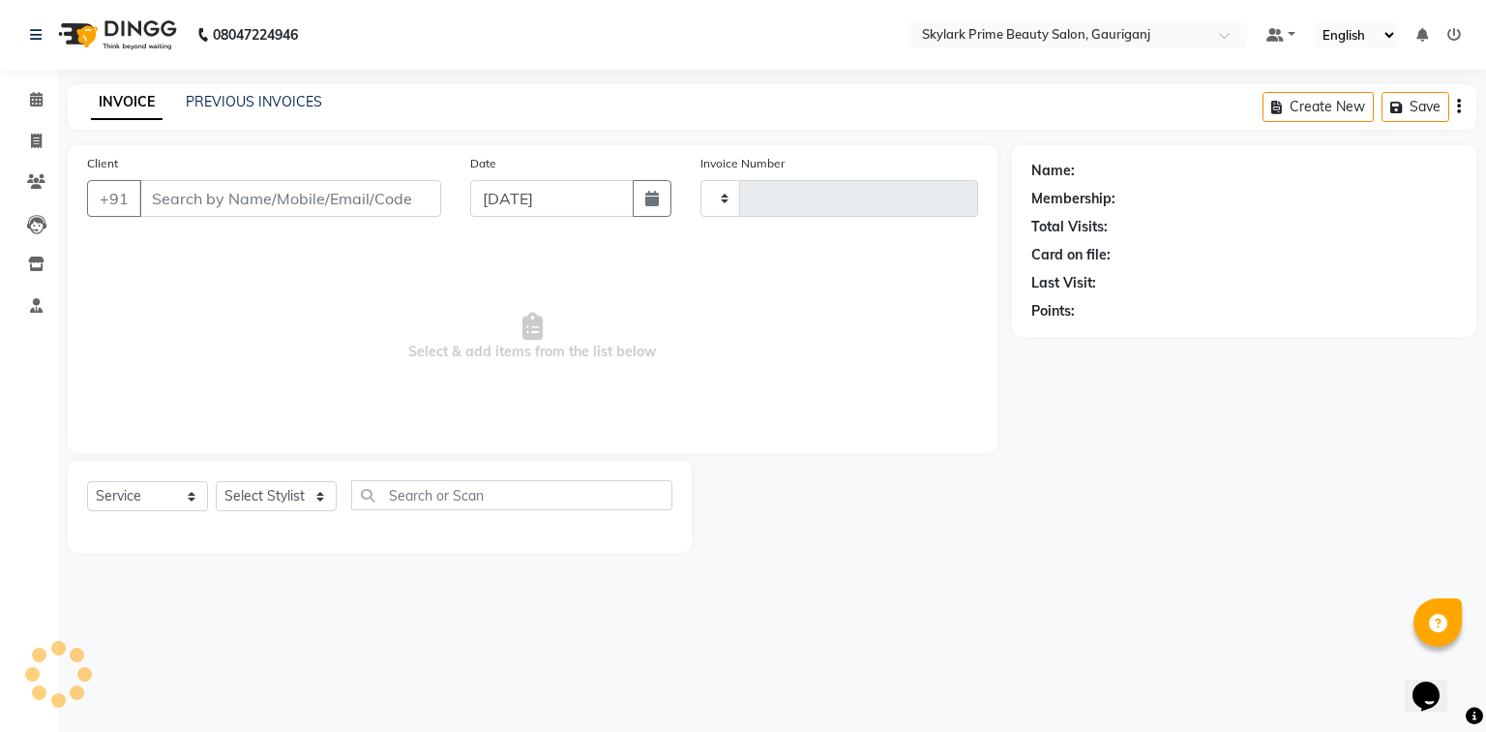
type input "3186"
select select "4735"
type input "7905219730"
select select "30218"
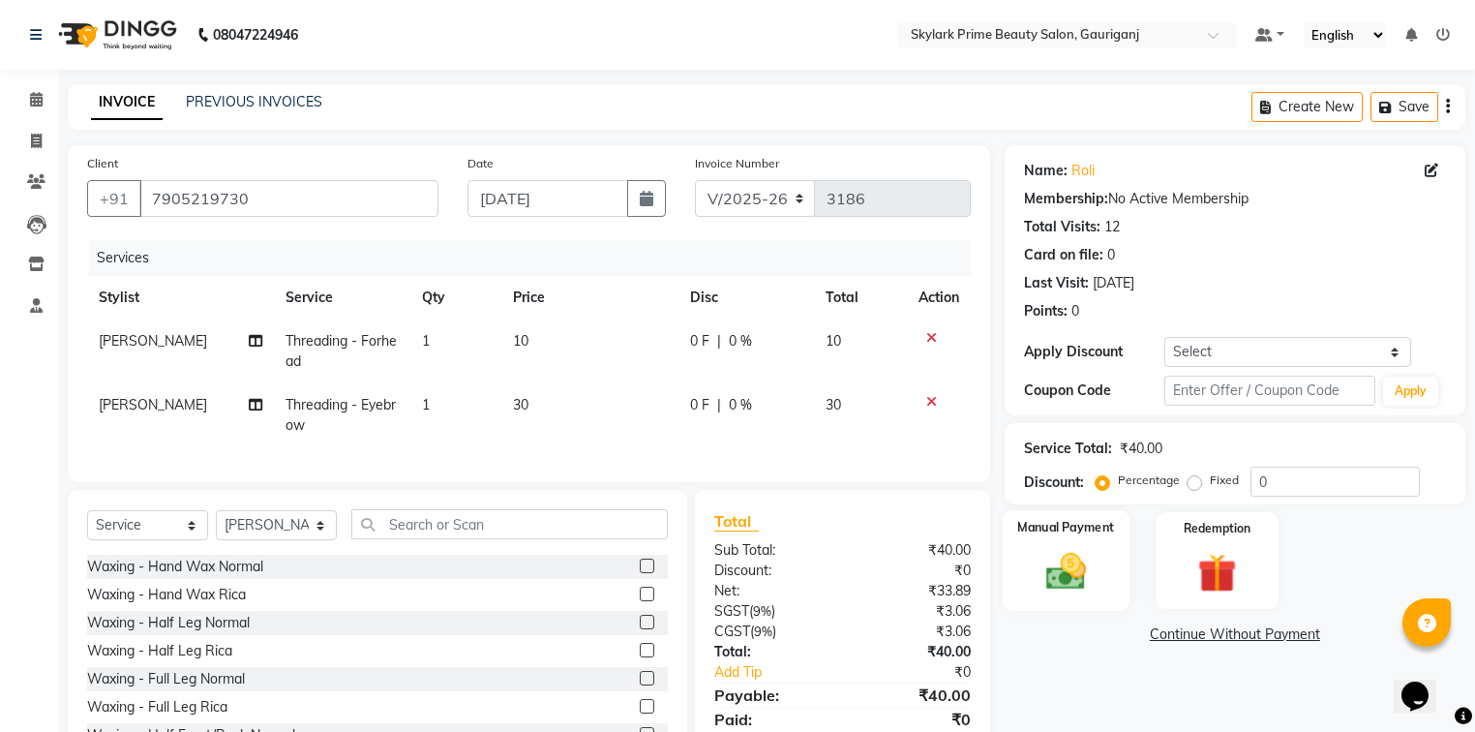
click at [1080, 579] on img at bounding box center [1066, 572] width 66 height 46
click at [1165, 631] on span "CASH" at bounding box center [1166, 635] width 42 height 22
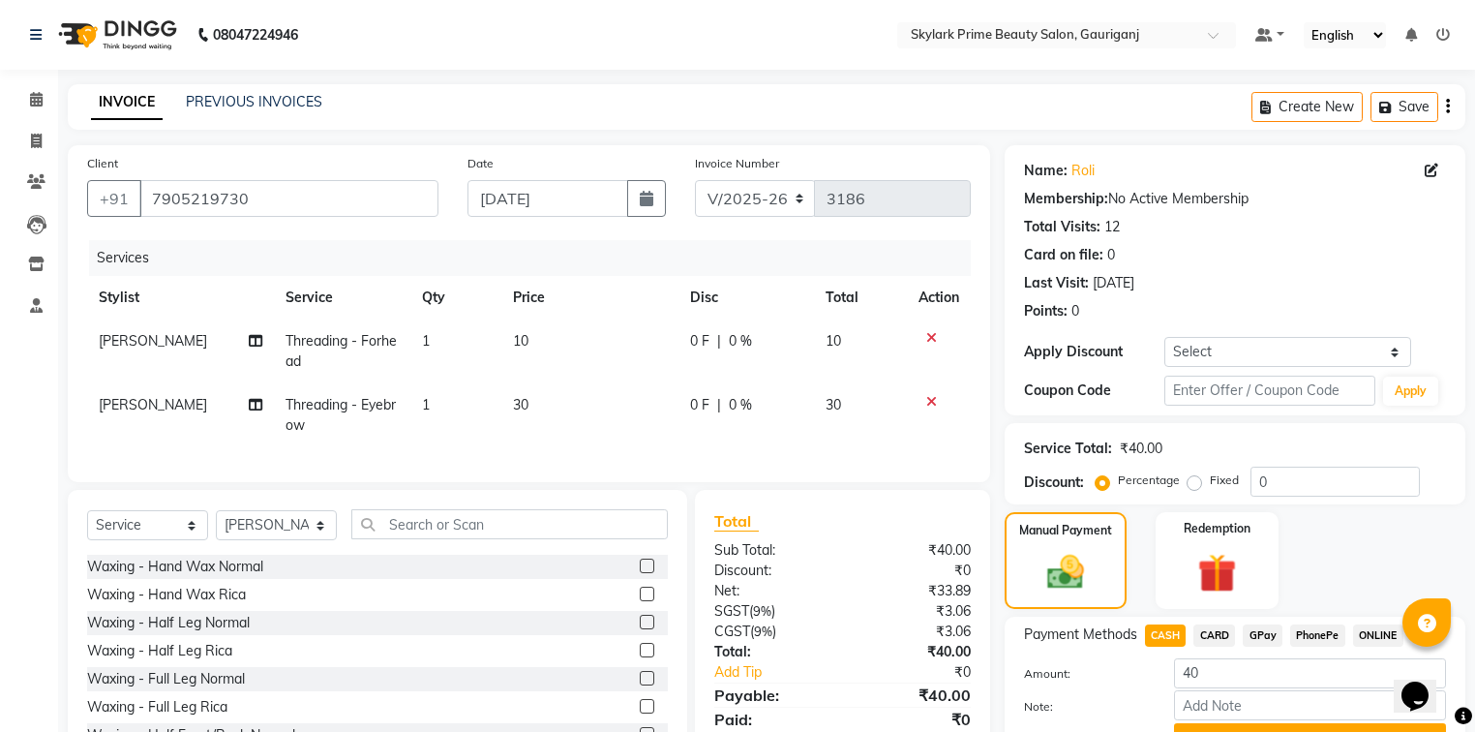
click at [1267, 640] on span "GPay" at bounding box center [1263, 635] width 40 height 22
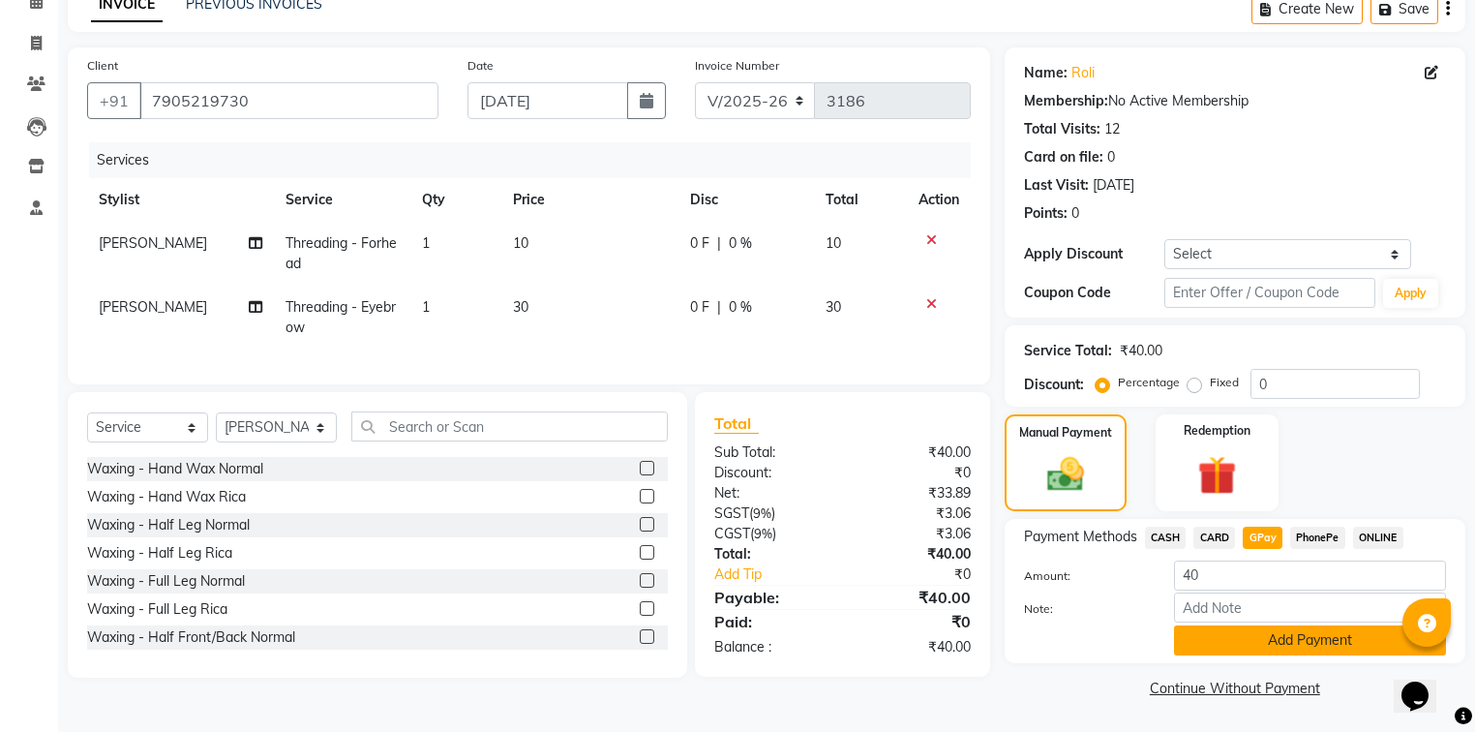
click at [1240, 635] on button "Add Payment" at bounding box center [1310, 640] width 272 height 30
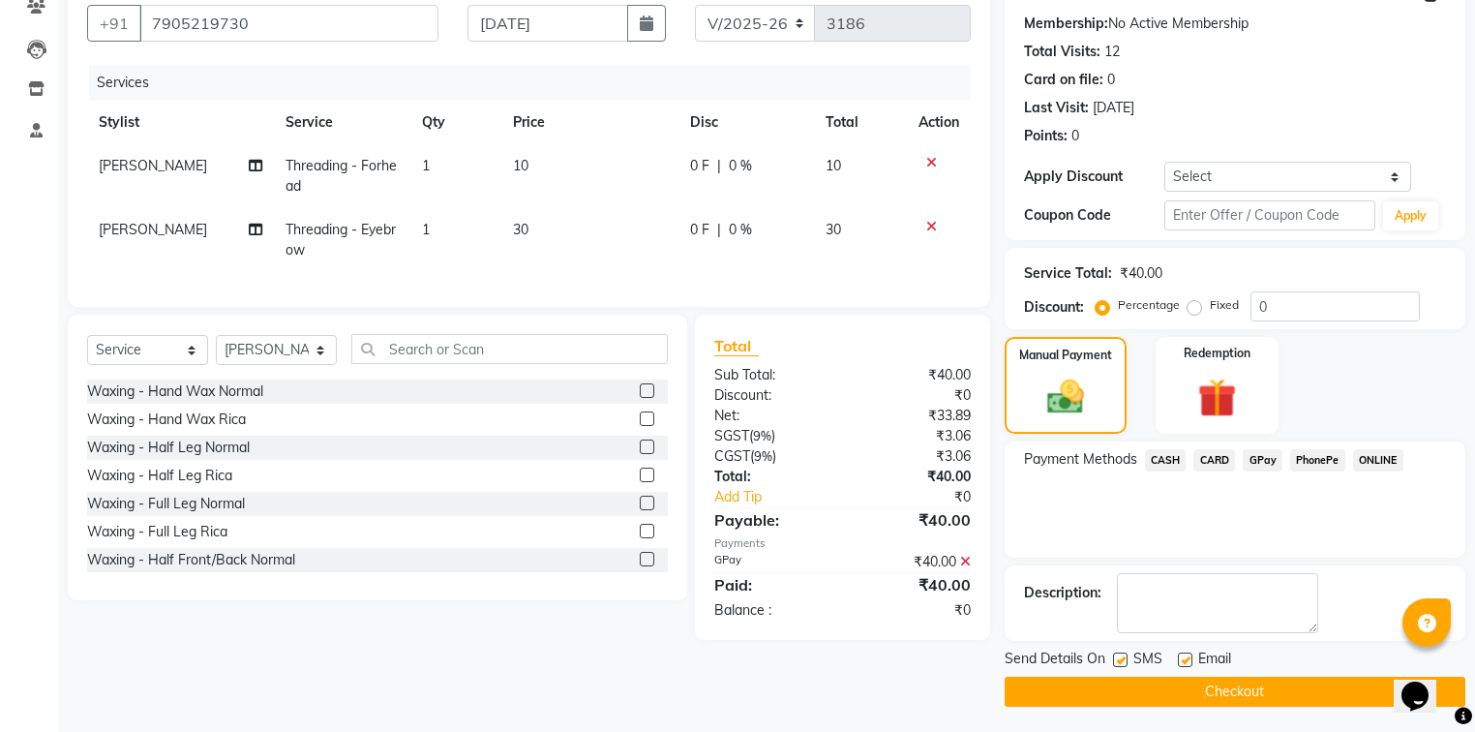
scroll to position [178, 0]
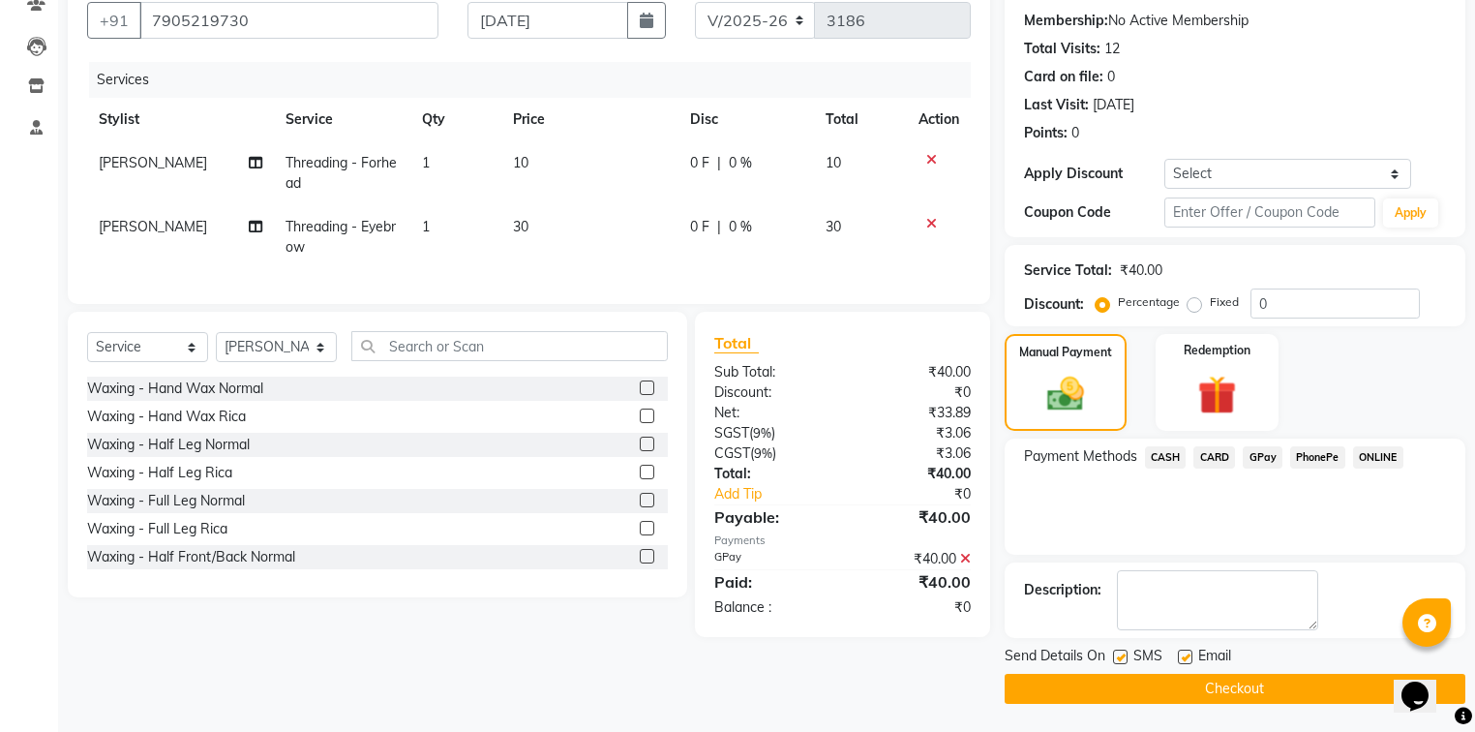
click at [1195, 685] on button "Checkout" at bounding box center [1235, 689] width 461 height 30
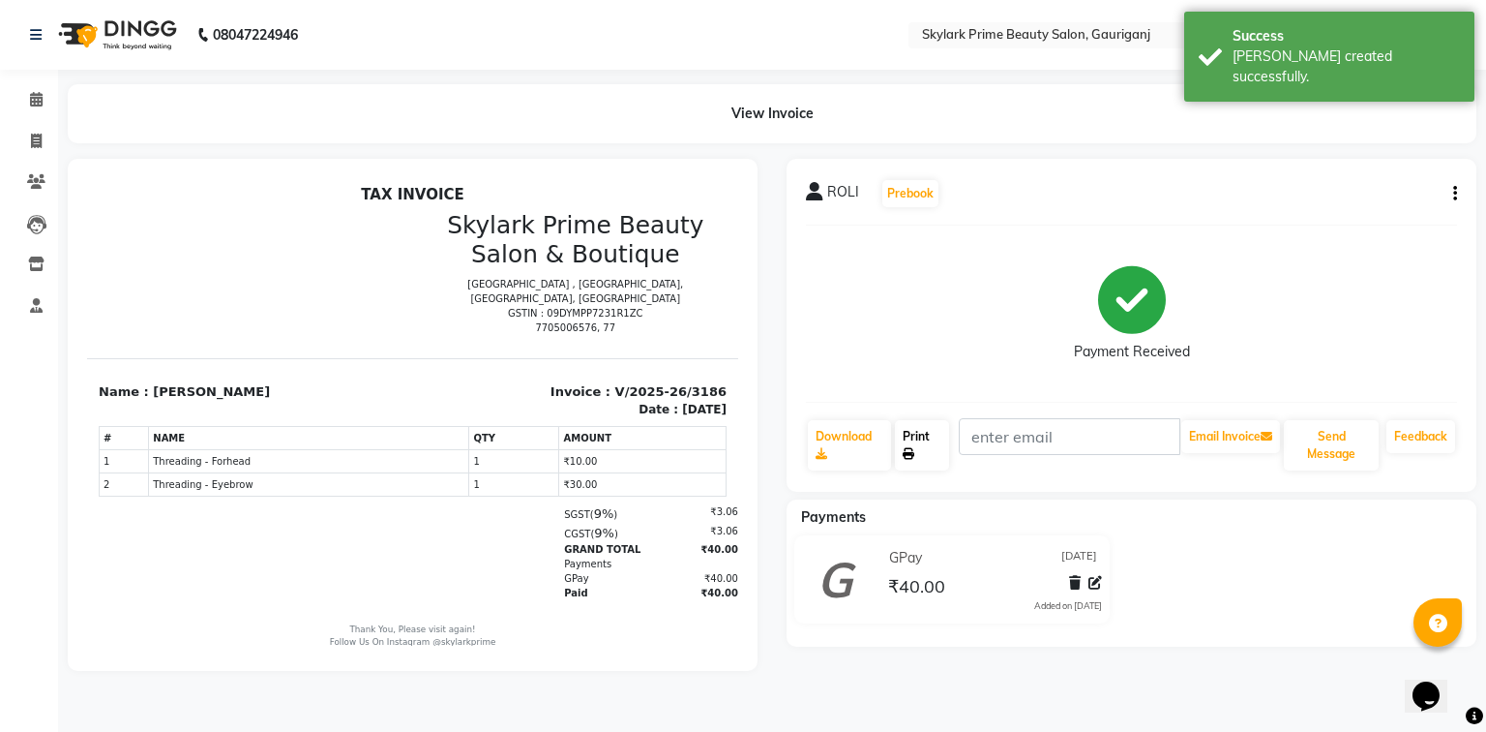
click at [908, 435] on link "Print" at bounding box center [922, 445] width 54 height 50
click at [37, 105] on icon at bounding box center [36, 99] width 13 height 15
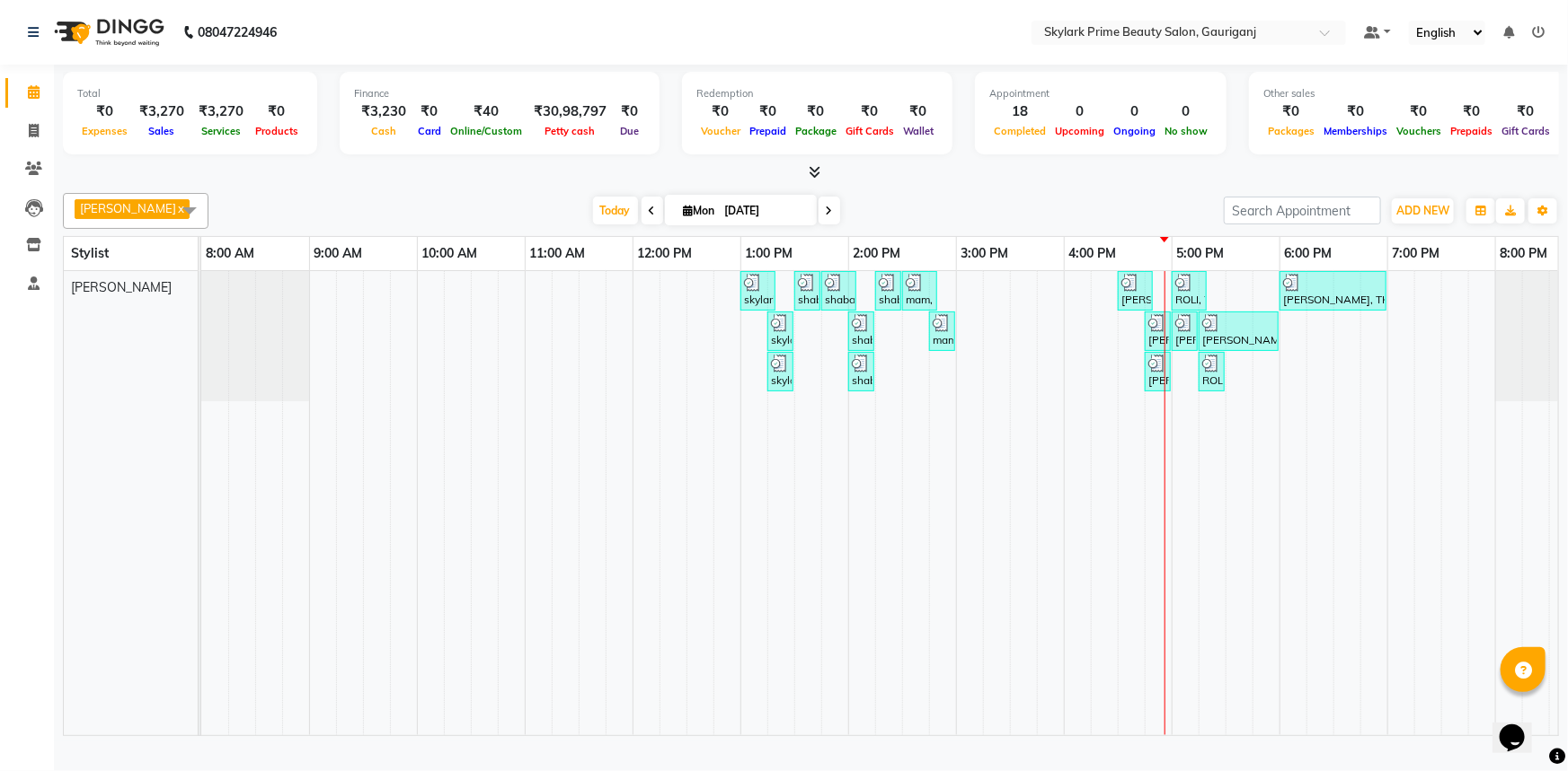
click at [1179, 407] on div "skylark prime, TK01, 01:00 PM-01:20 PM, Threading - Eyebrow shaba mam, TK02, 01…" at bounding box center [902, 503] width 1402 height 464
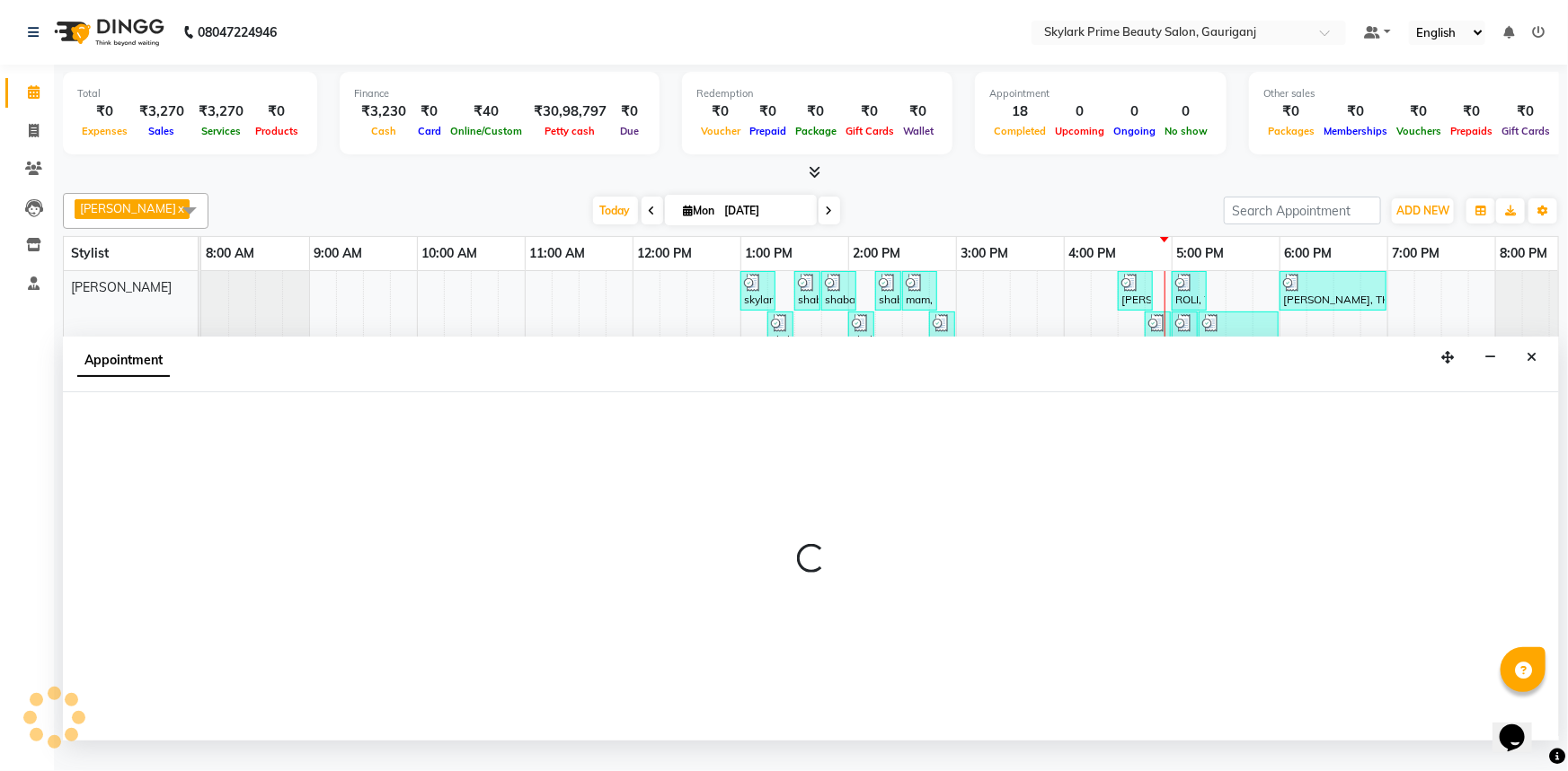
select select "30218"
select select "1020"
select select "tentative"
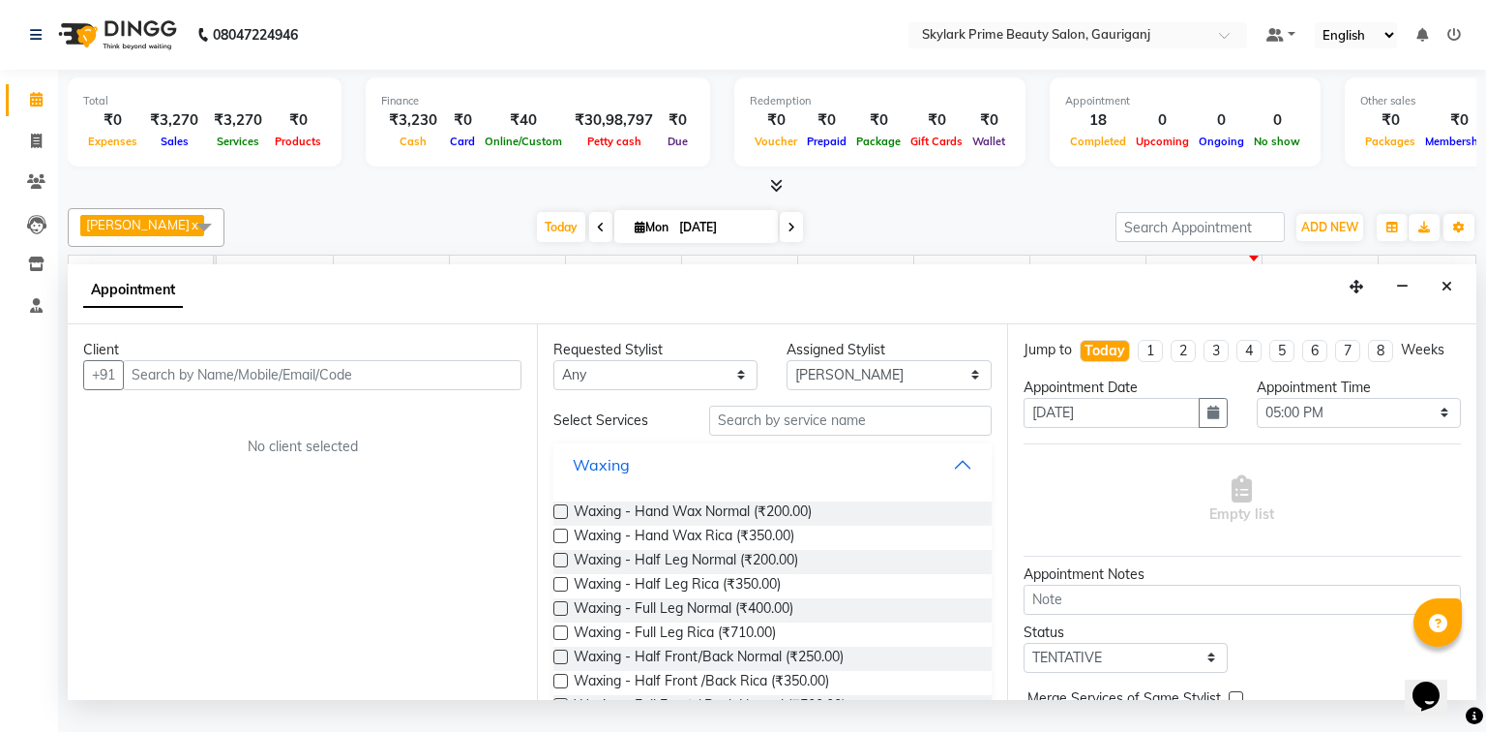
click at [952, 482] on button "Waxing" at bounding box center [772, 464] width 422 height 35
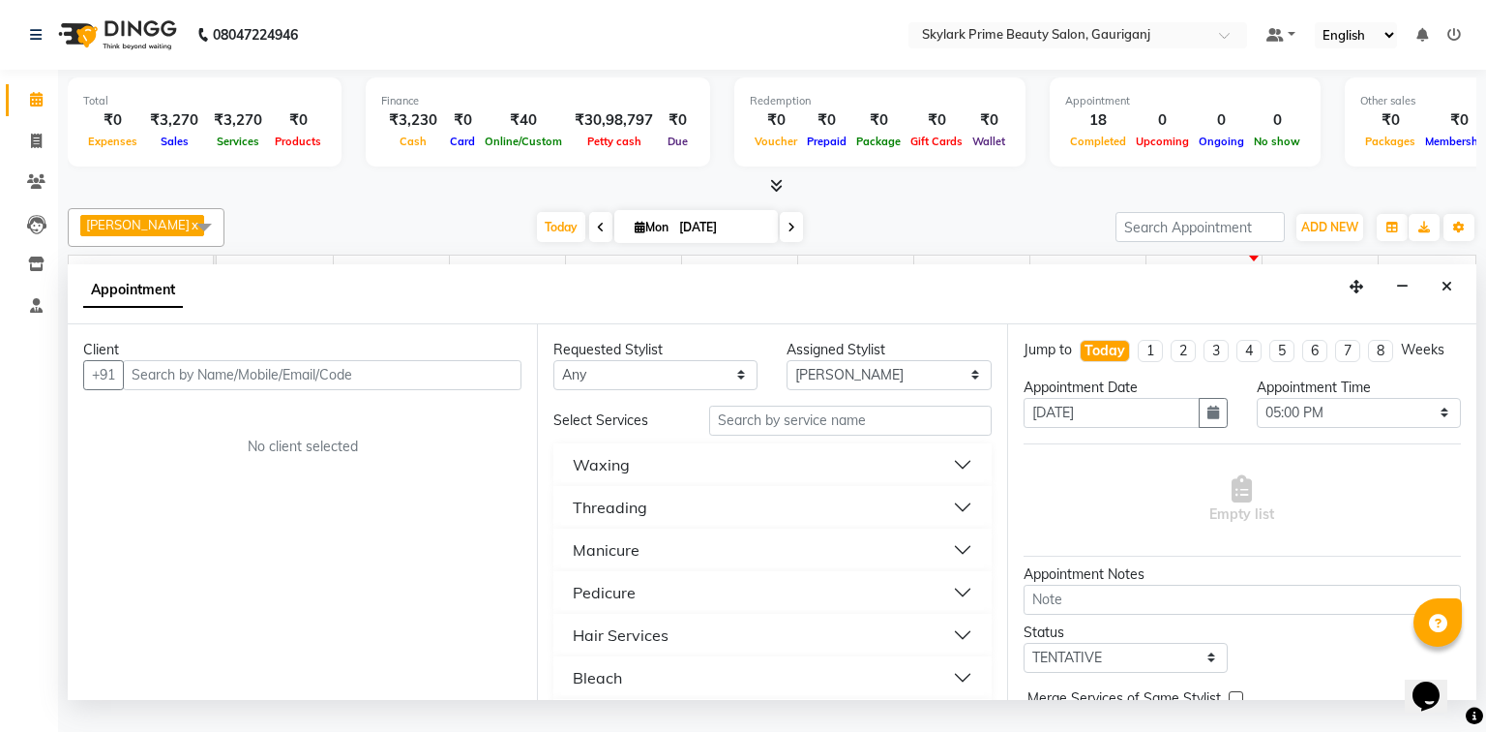
click at [667, 525] on button "Threading" at bounding box center [772, 507] width 422 height 35
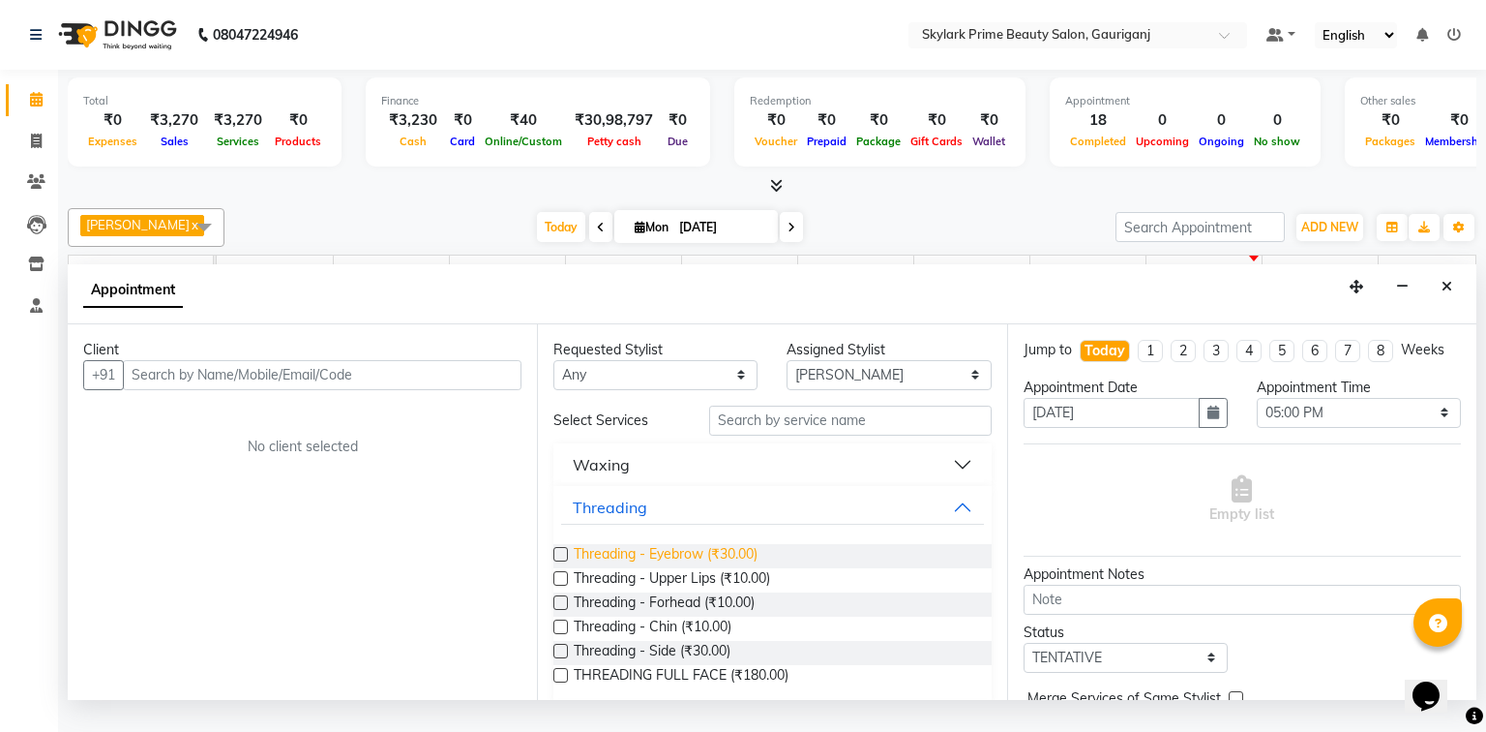
click at [647, 568] on span "Threading - Eyebrow (₹30.00)" at bounding box center [666, 556] width 184 height 24
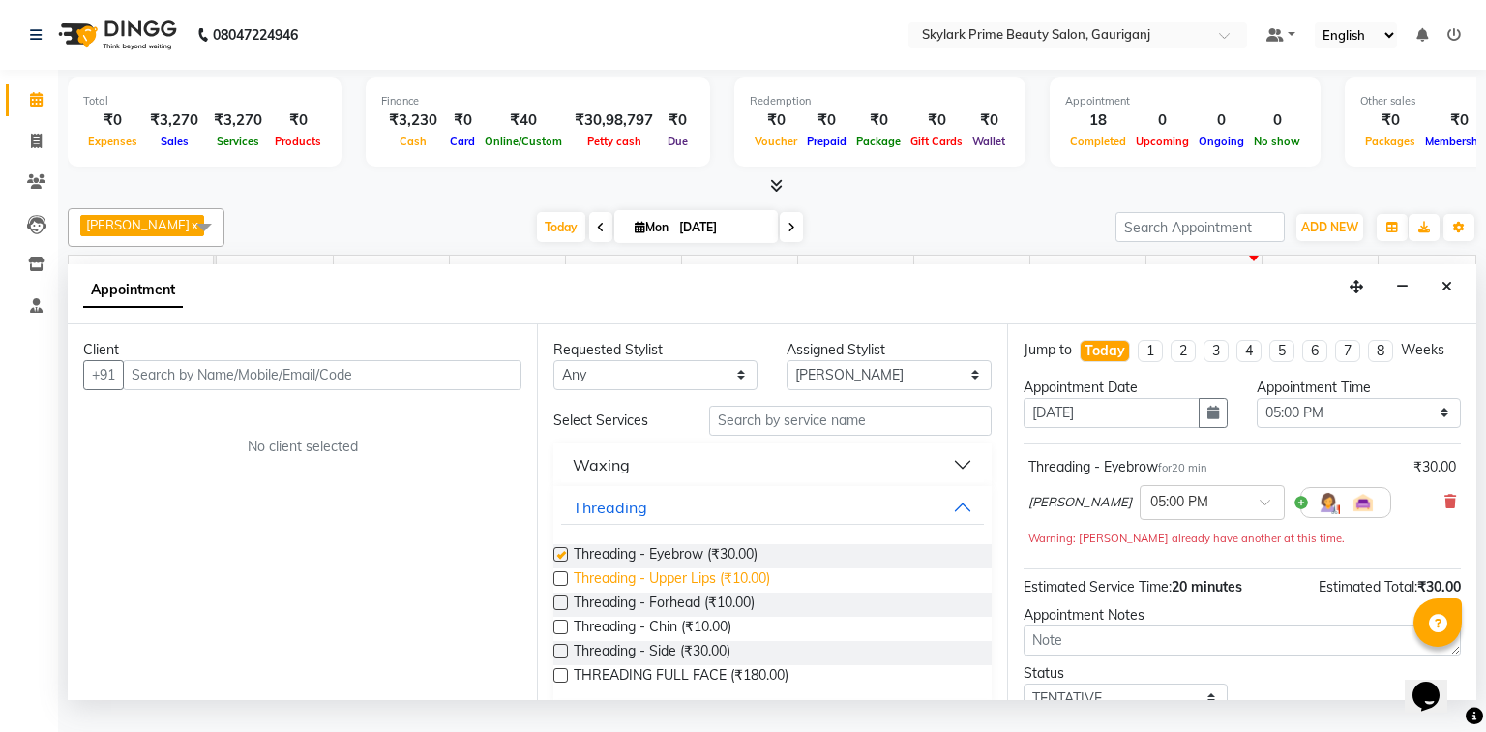
checkbox input "false"
click at [646, 592] on span "Threading - Upper Lips (₹10.00)" at bounding box center [672, 580] width 196 height 24
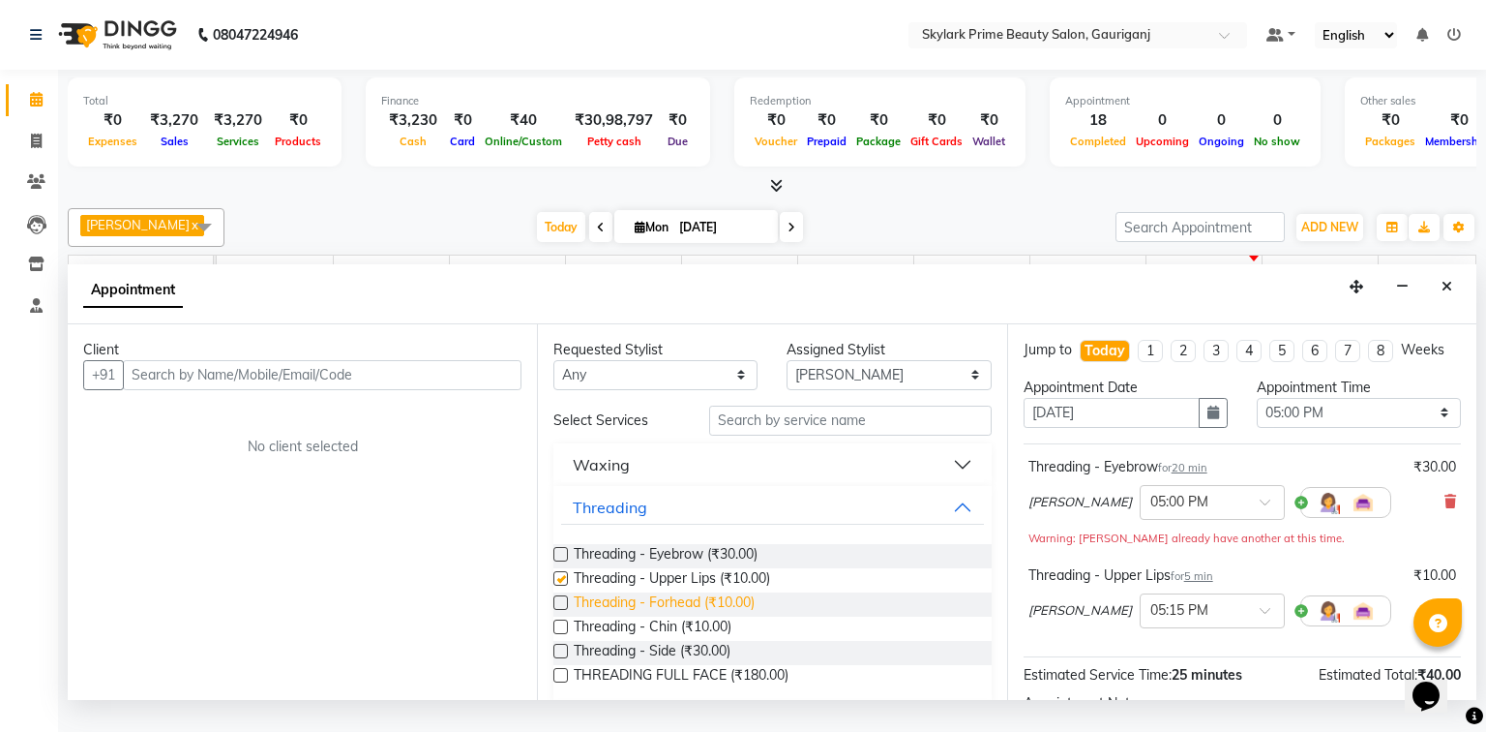
checkbox input "false"
click at [644, 616] on span "Threading - Forhead (₹10.00)" at bounding box center [664, 604] width 181 height 24
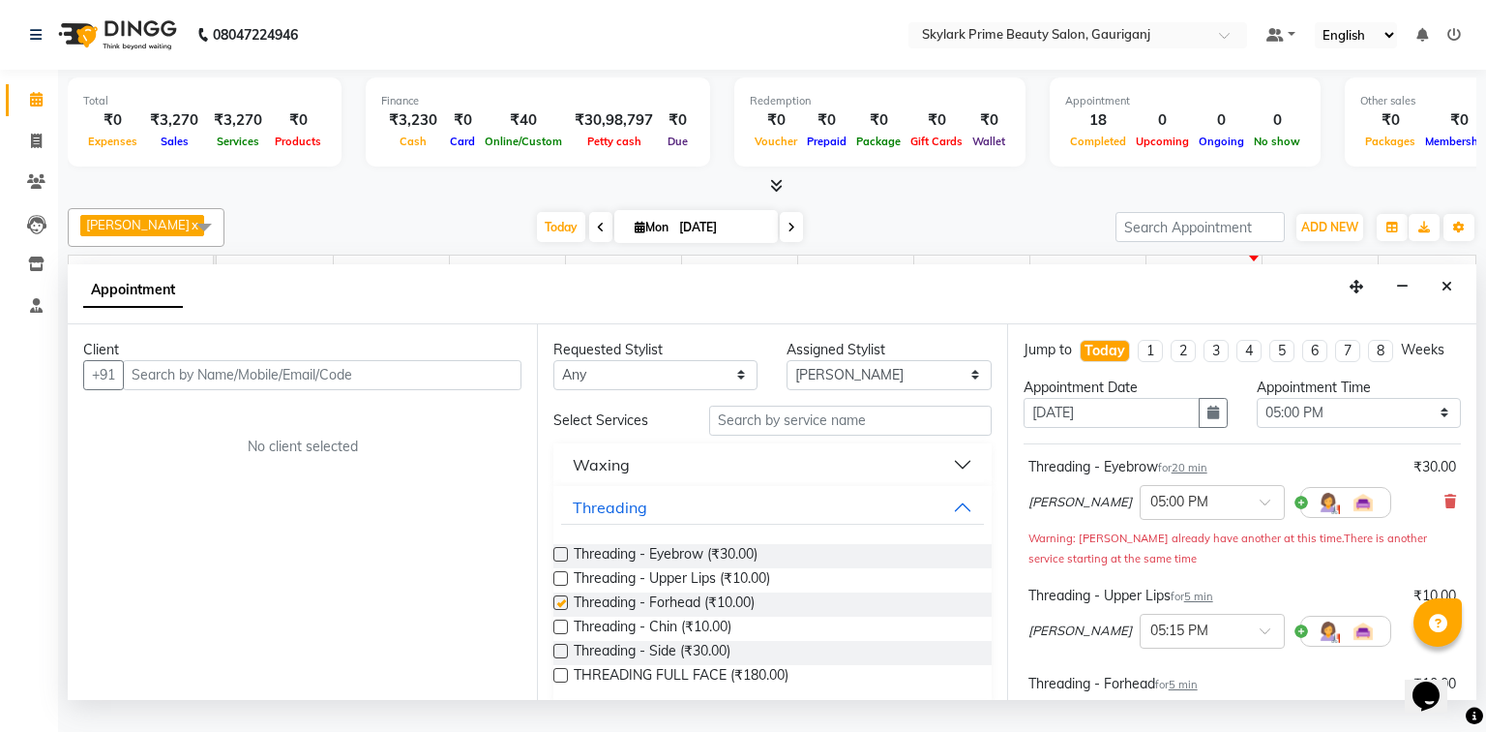
checkbox input "false"
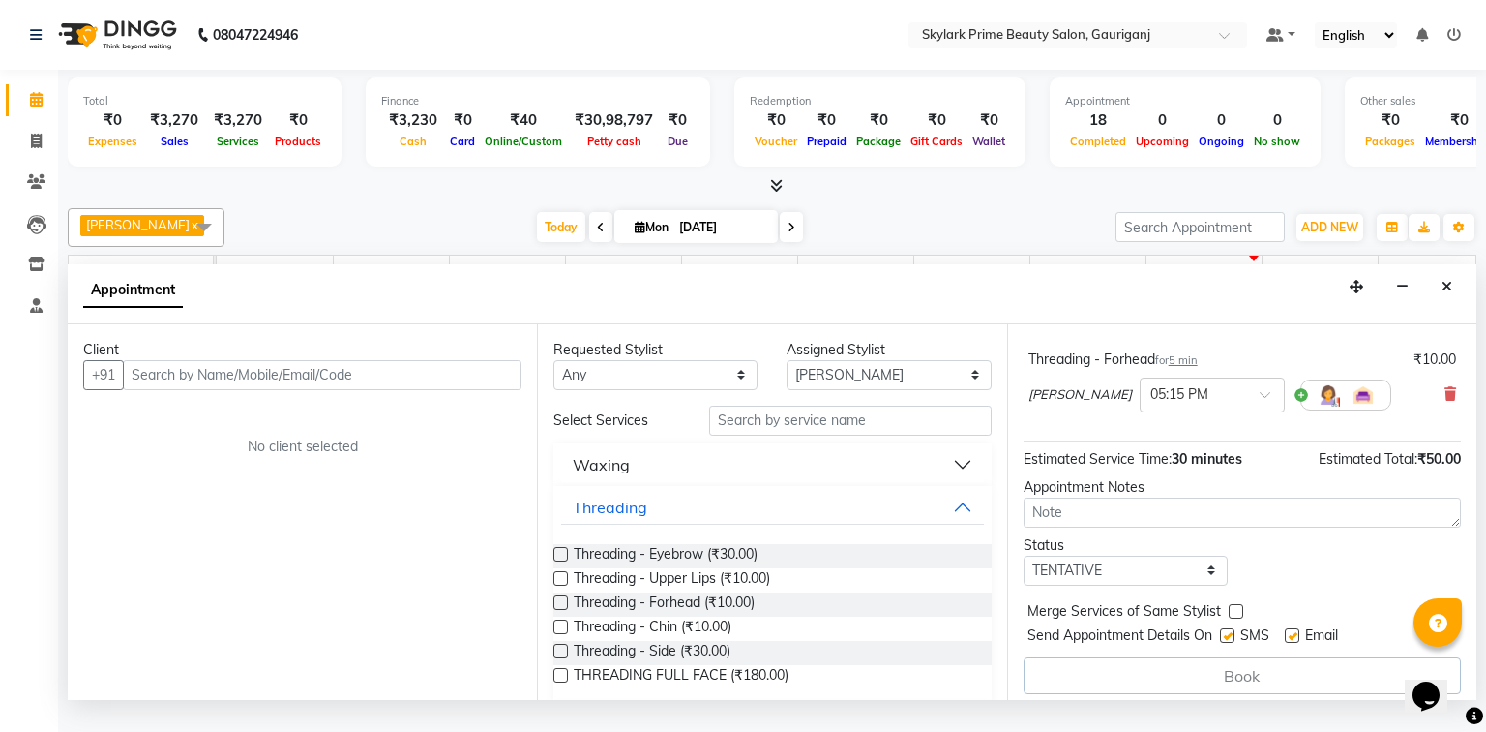
scroll to position [333, 0]
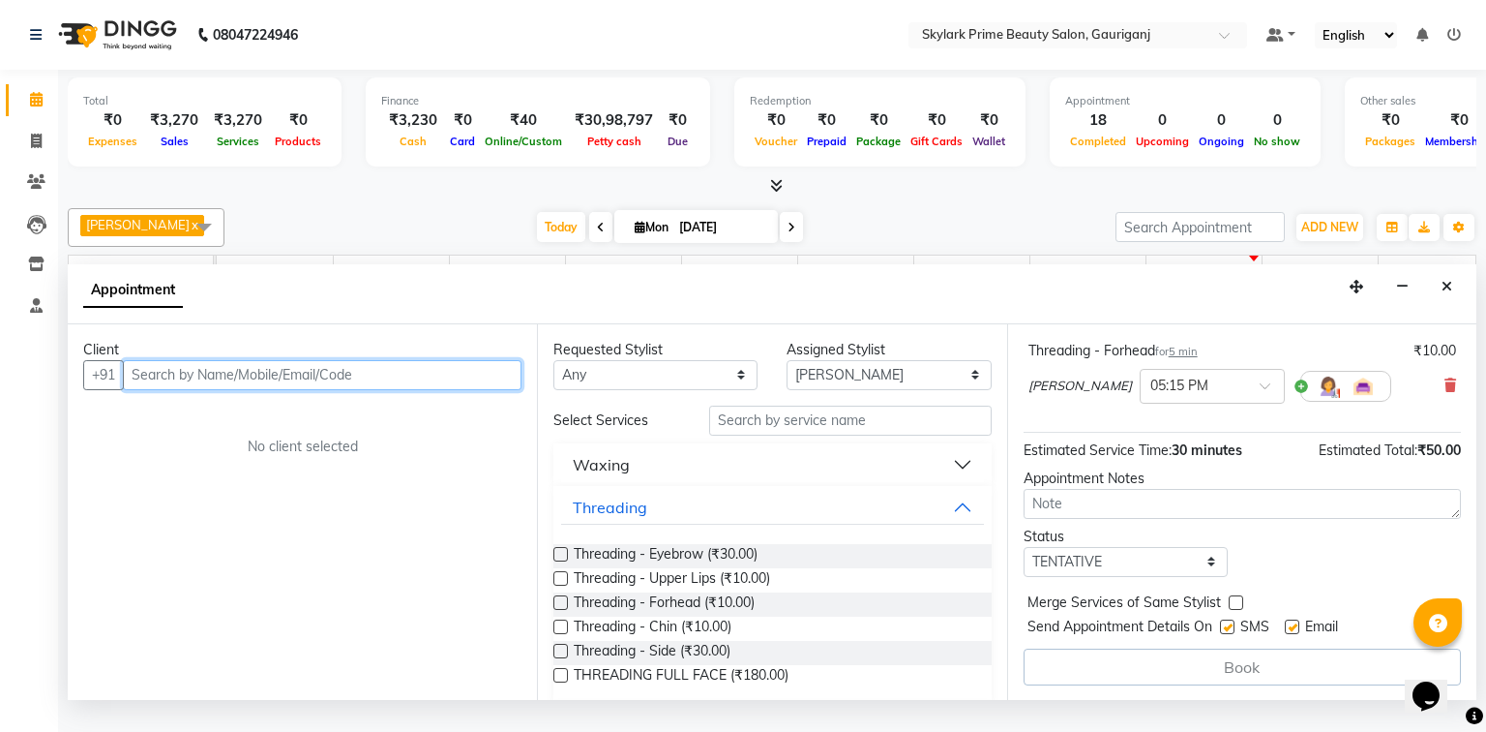
click at [419, 390] on input "text" at bounding box center [322, 375] width 399 height 30
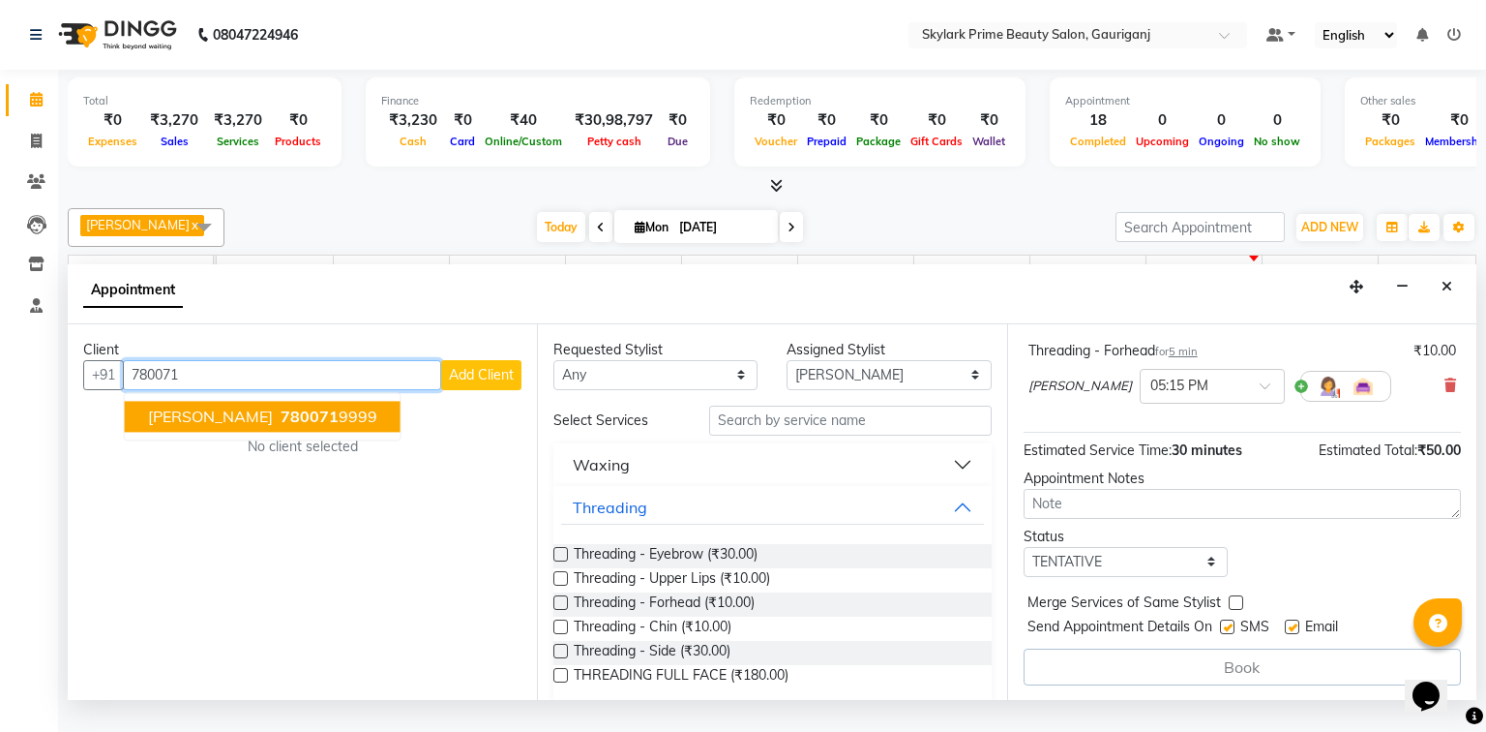
click at [281, 426] on span "780071" at bounding box center [310, 415] width 58 height 19
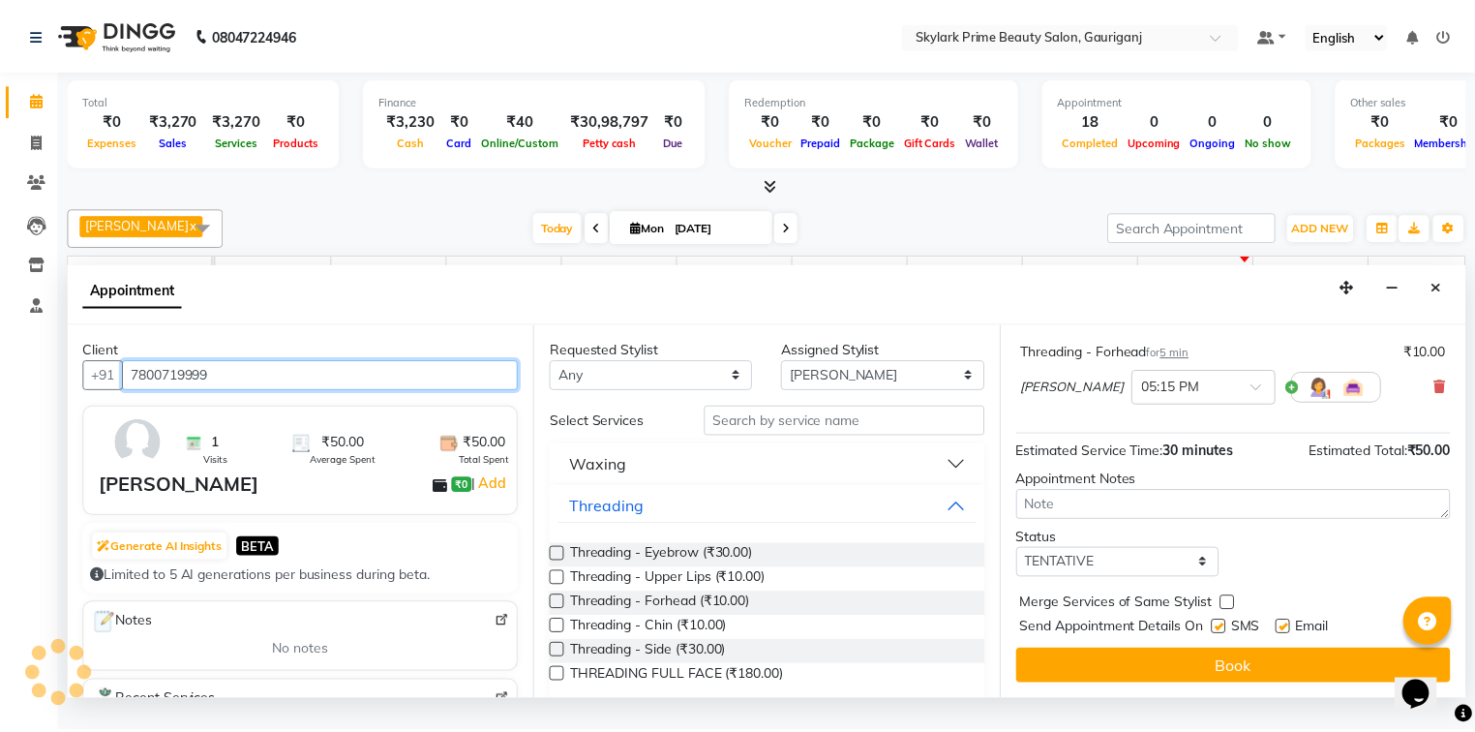
scroll to position [331, 0]
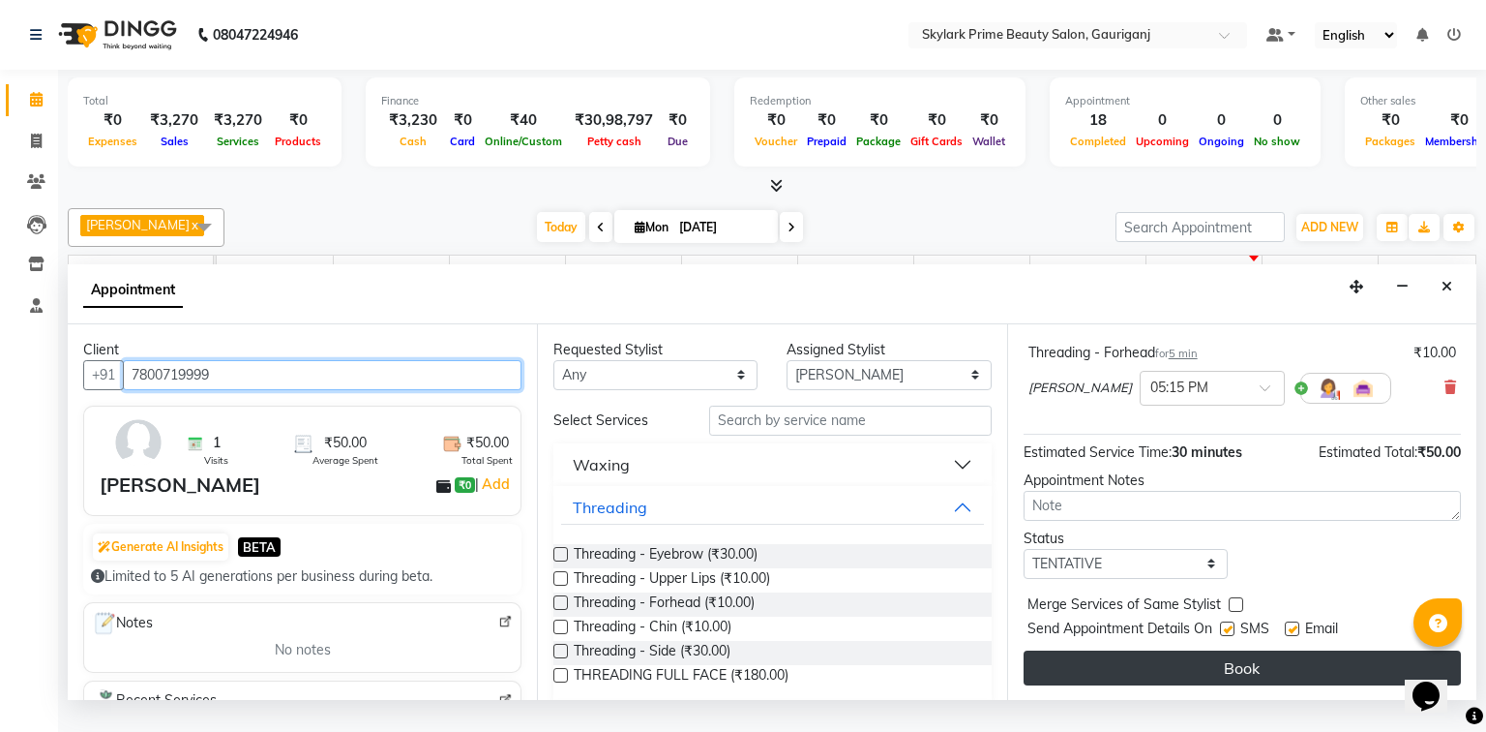
type input "7800719999"
click at [1209, 685] on button "Book" at bounding box center [1242, 667] width 437 height 35
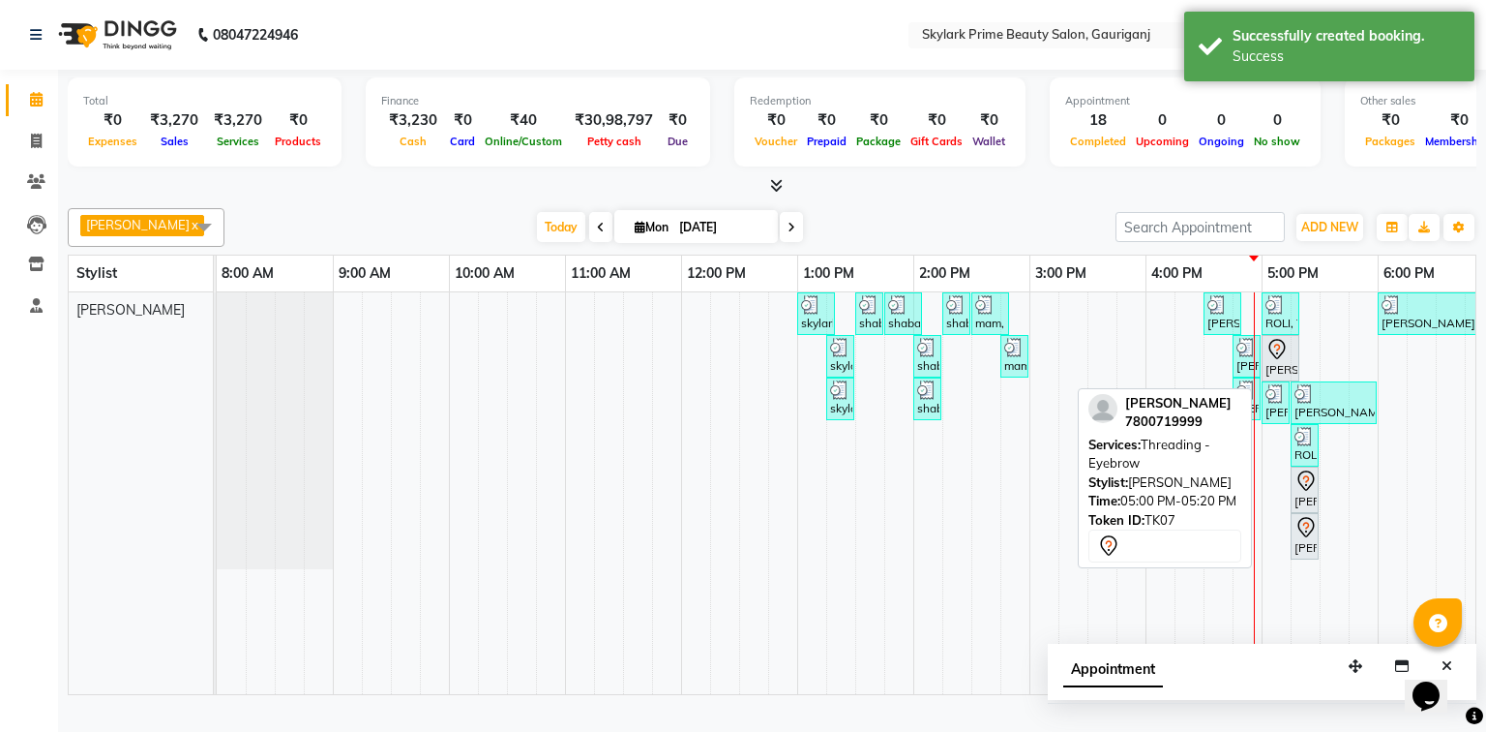
click at [1277, 359] on icon at bounding box center [1277, 349] width 16 height 20
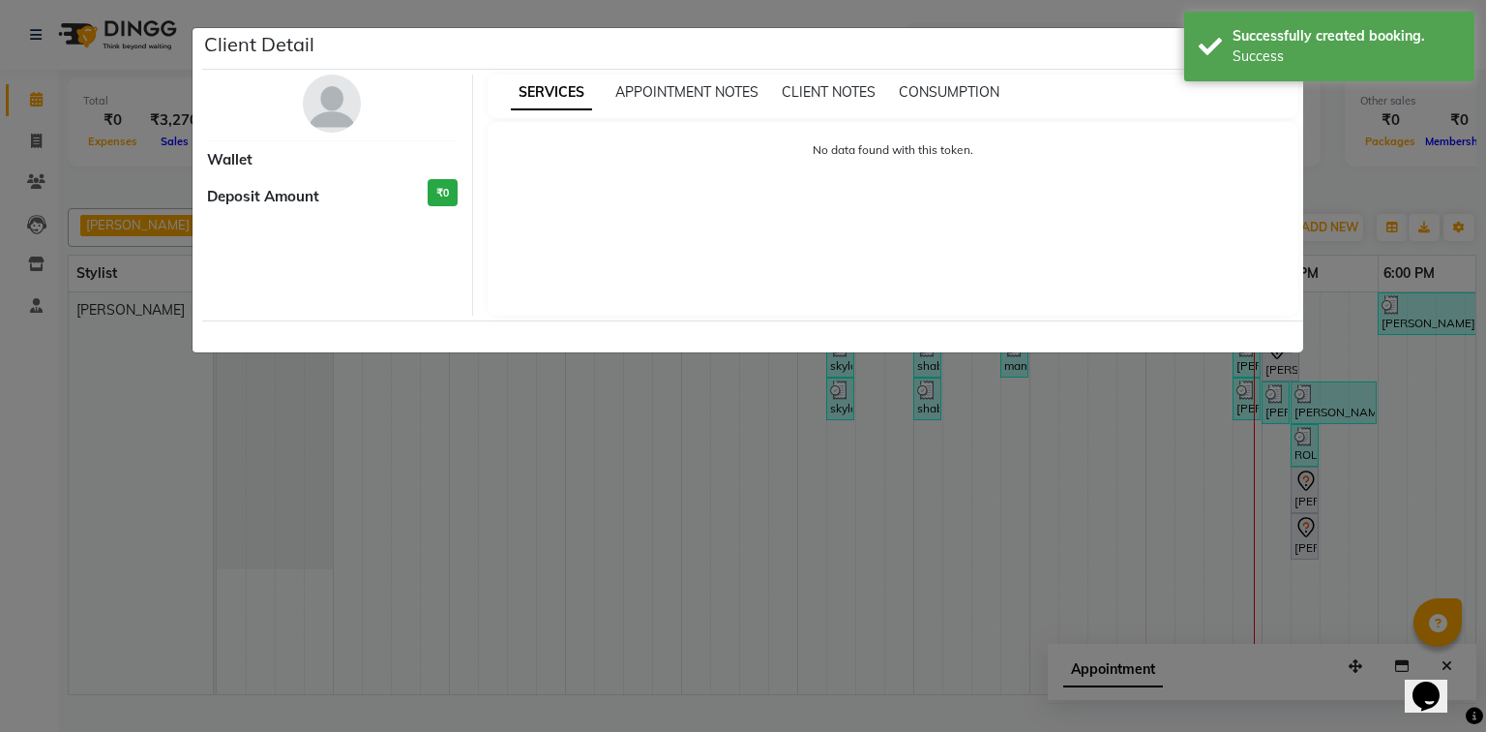
select select "7"
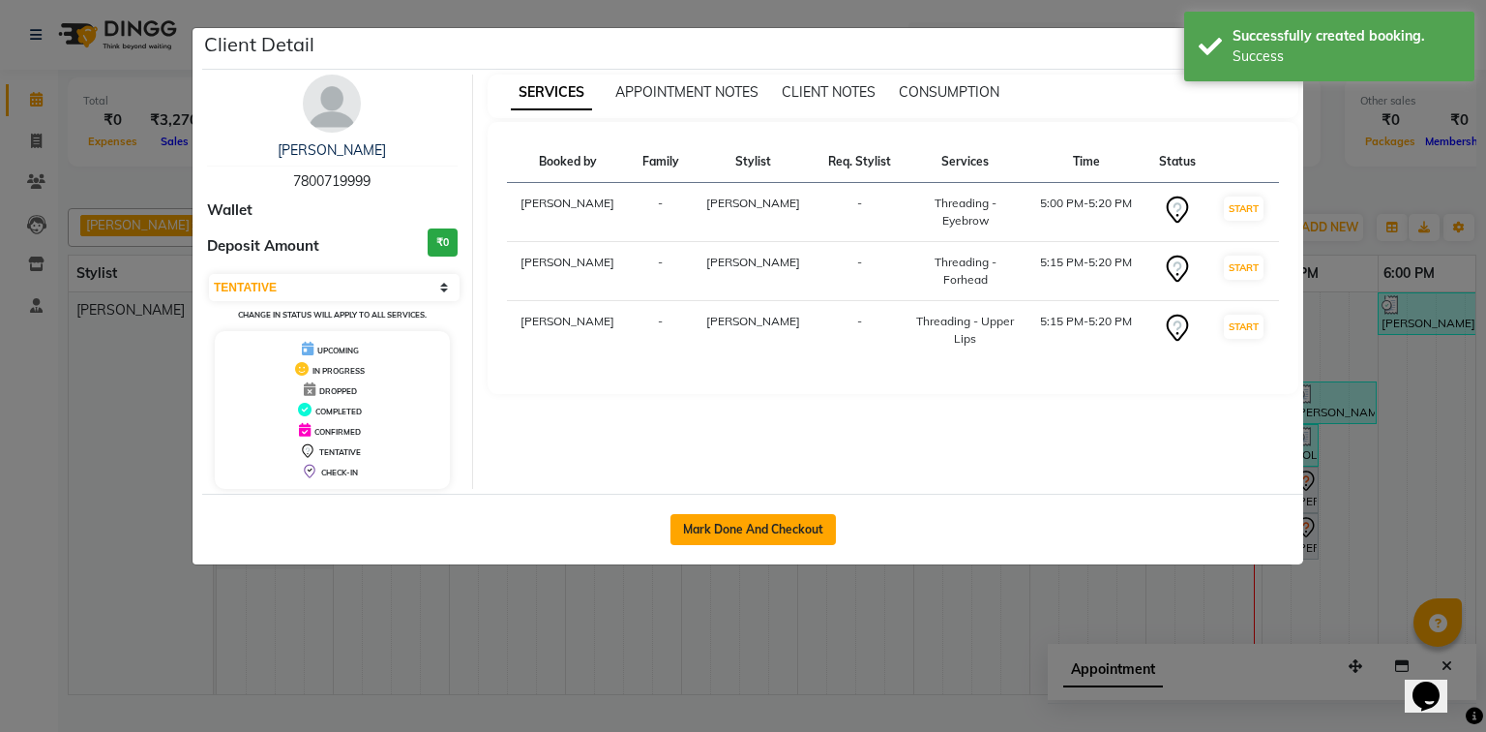
click at [795, 519] on button "Mark Done And Checkout" at bounding box center [753, 529] width 165 height 31
select select "service"
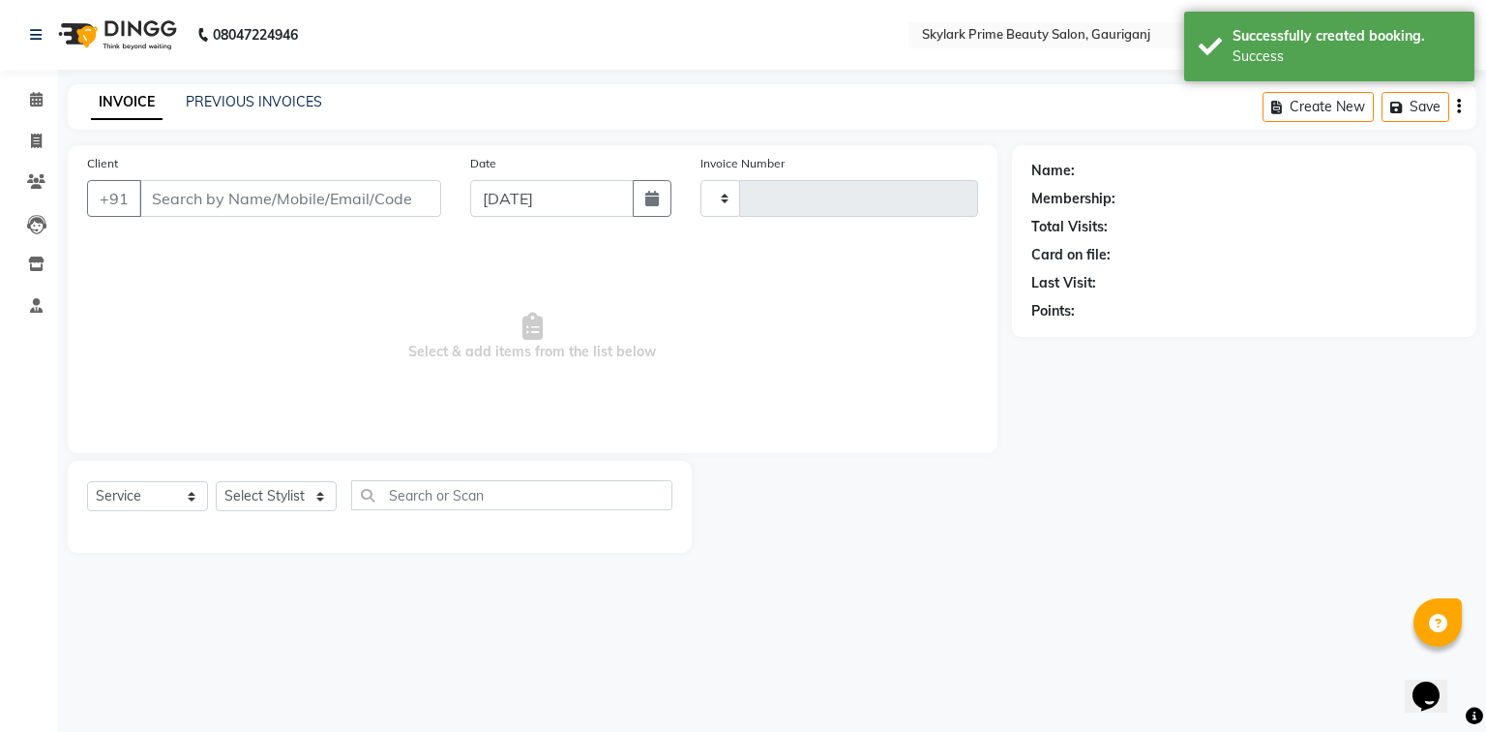
type input "3187"
select select "4735"
type input "7800719999"
select select "30218"
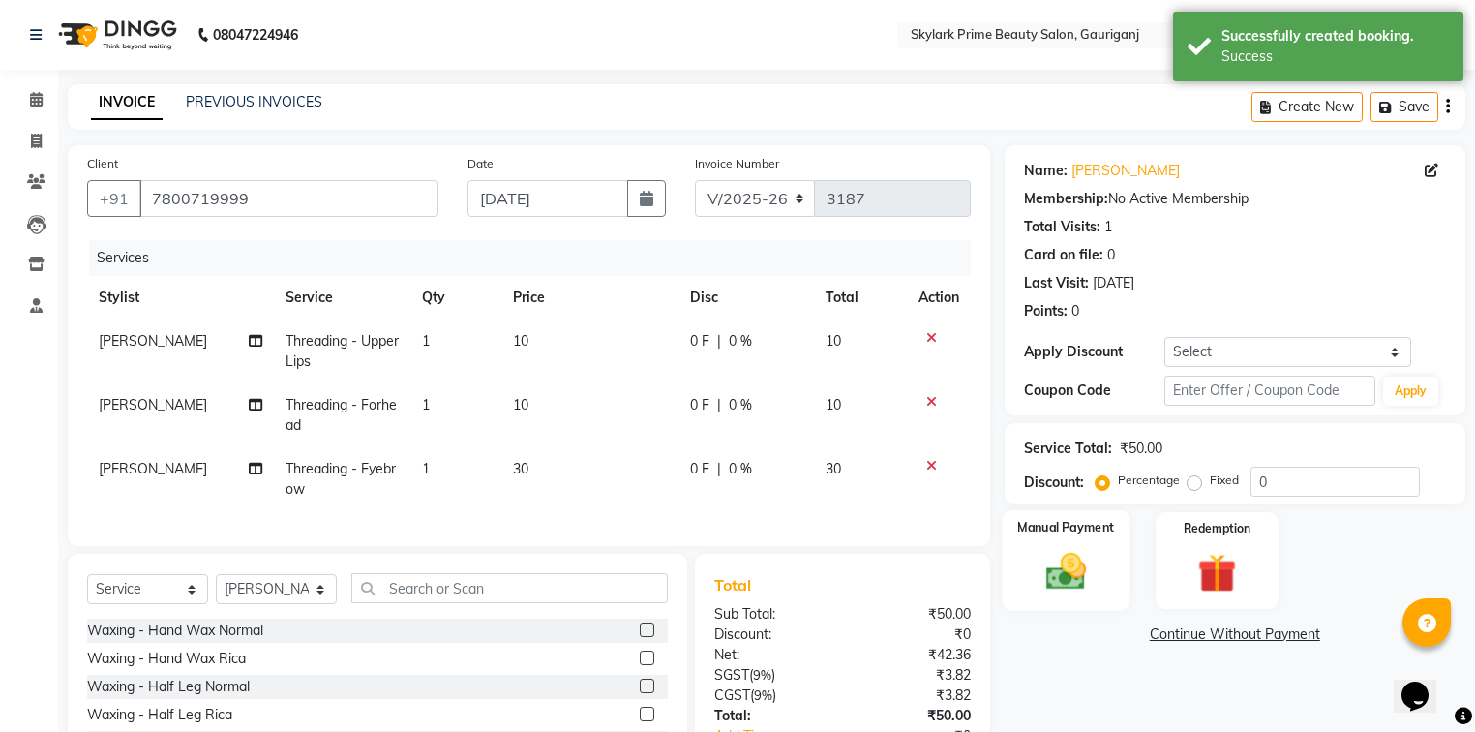
click at [1067, 554] on img at bounding box center [1066, 572] width 66 height 46
click at [1256, 635] on span "GPay" at bounding box center [1263, 635] width 40 height 22
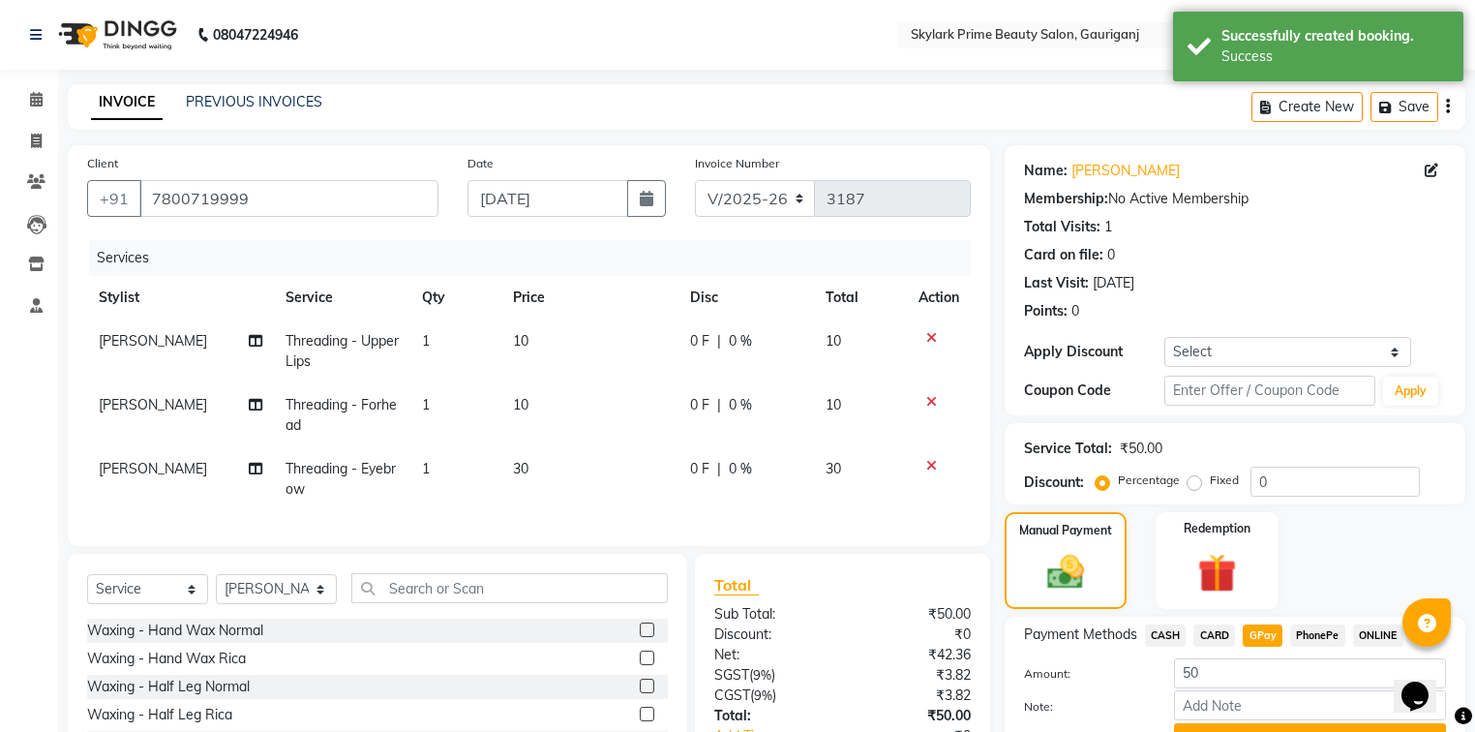
scroll to position [77, 0]
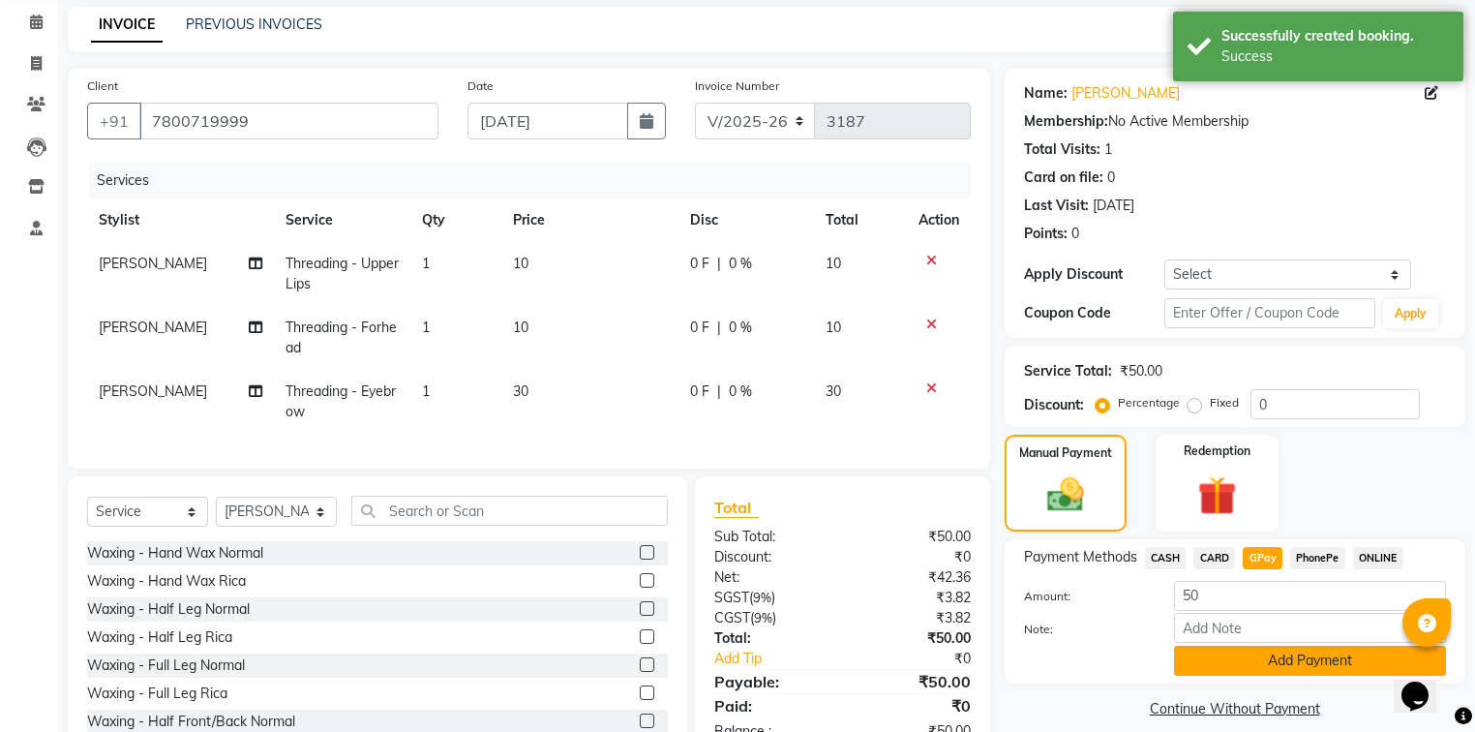
click at [1242, 662] on button "Add Payment" at bounding box center [1310, 660] width 272 height 30
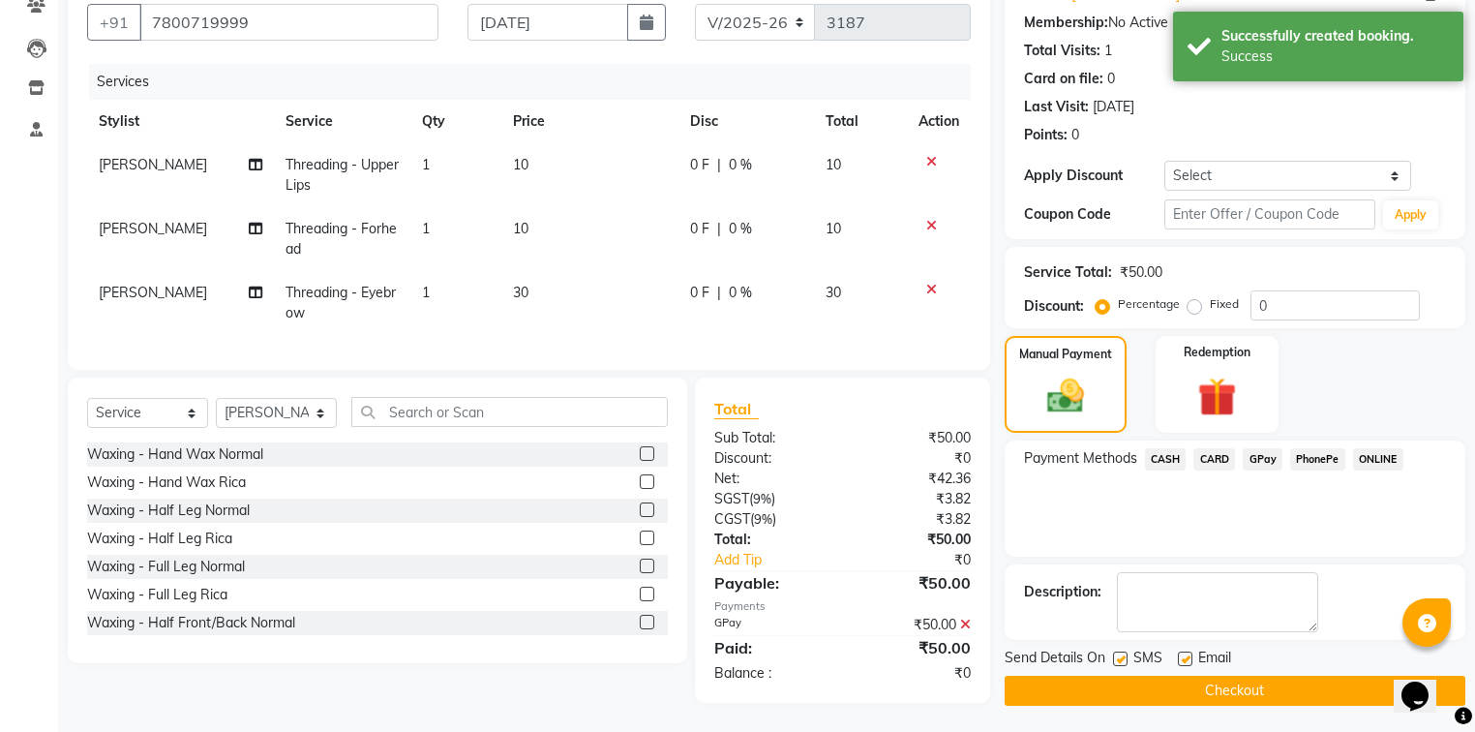
scroll to position [188, 0]
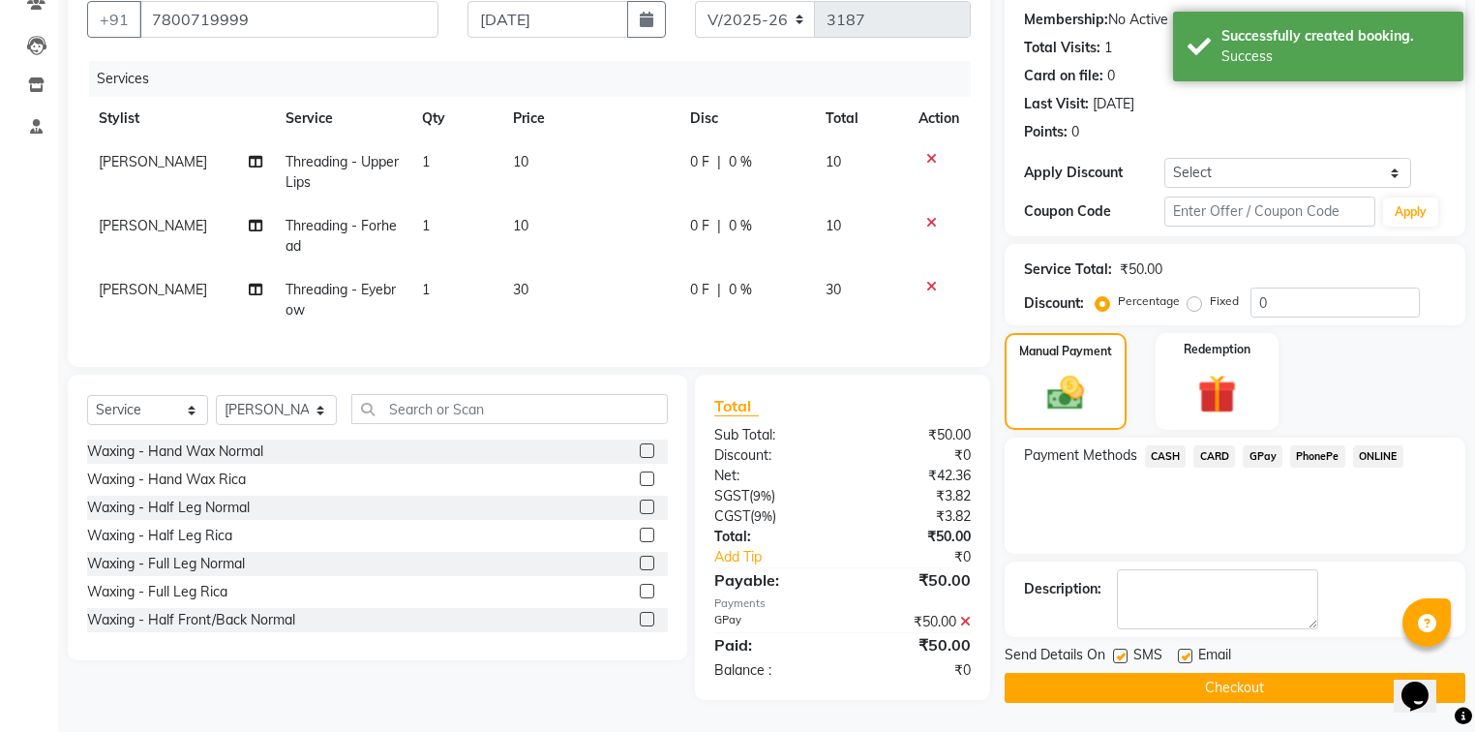
click at [1203, 687] on button "Checkout" at bounding box center [1235, 688] width 461 height 30
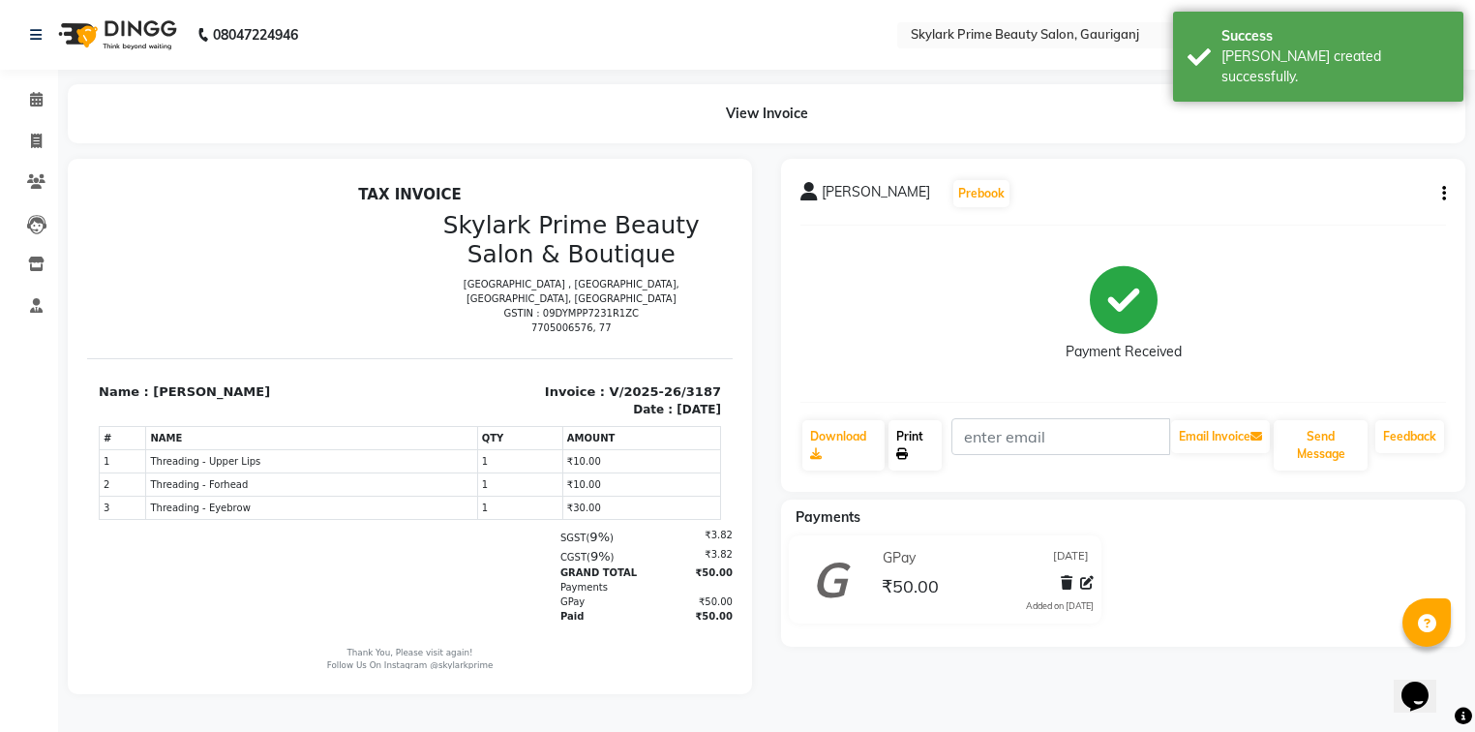
click at [939, 446] on link "Print" at bounding box center [914, 445] width 53 height 50
click at [26, 97] on span at bounding box center [36, 100] width 34 height 22
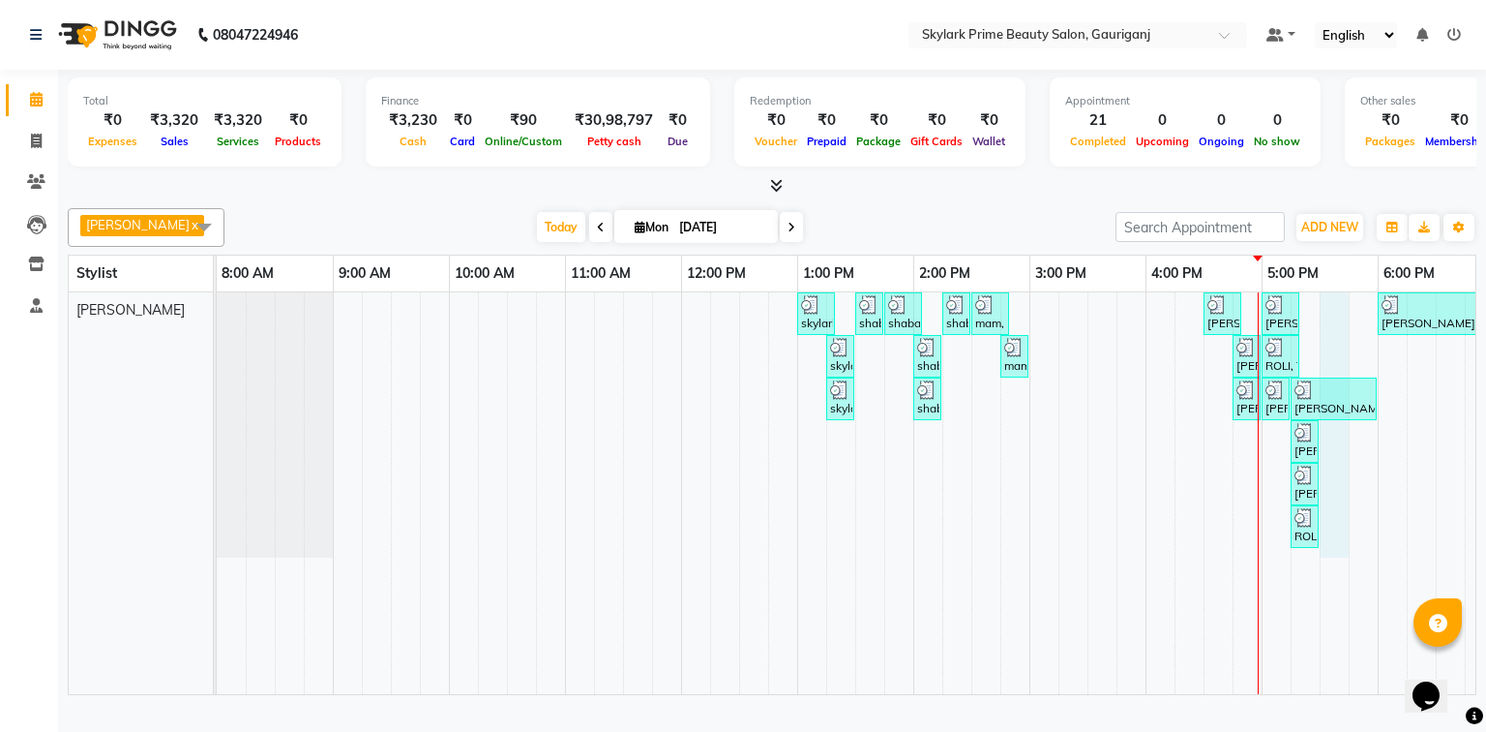
click at [1325, 315] on div "skylark prime, TK01, 01:00 PM-01:20 PM, Threading - Eyebrow shaba mam, TK02, 01…" at bounding box center [972, 493] width 1510 height 402
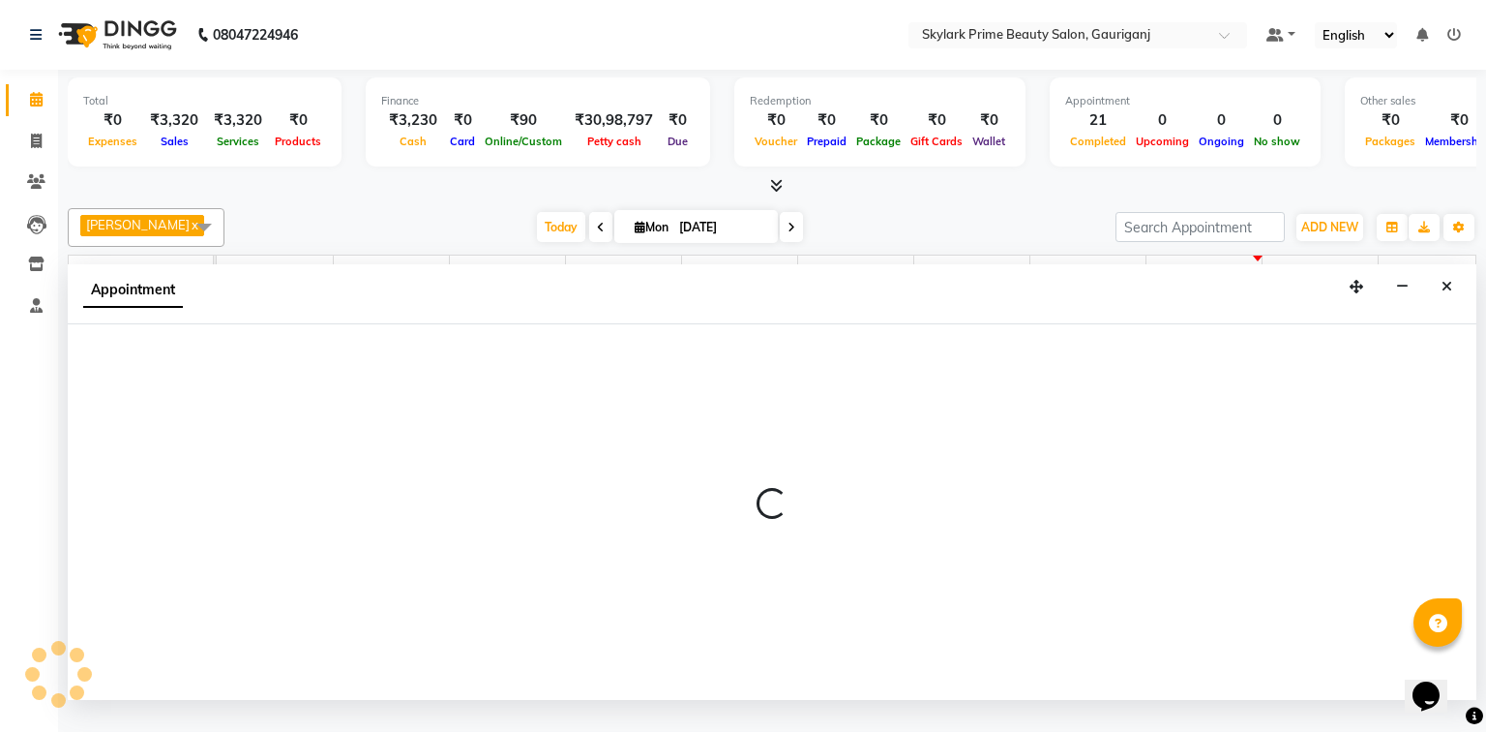
select select "30218"
select select "1050"
select select "tentative"
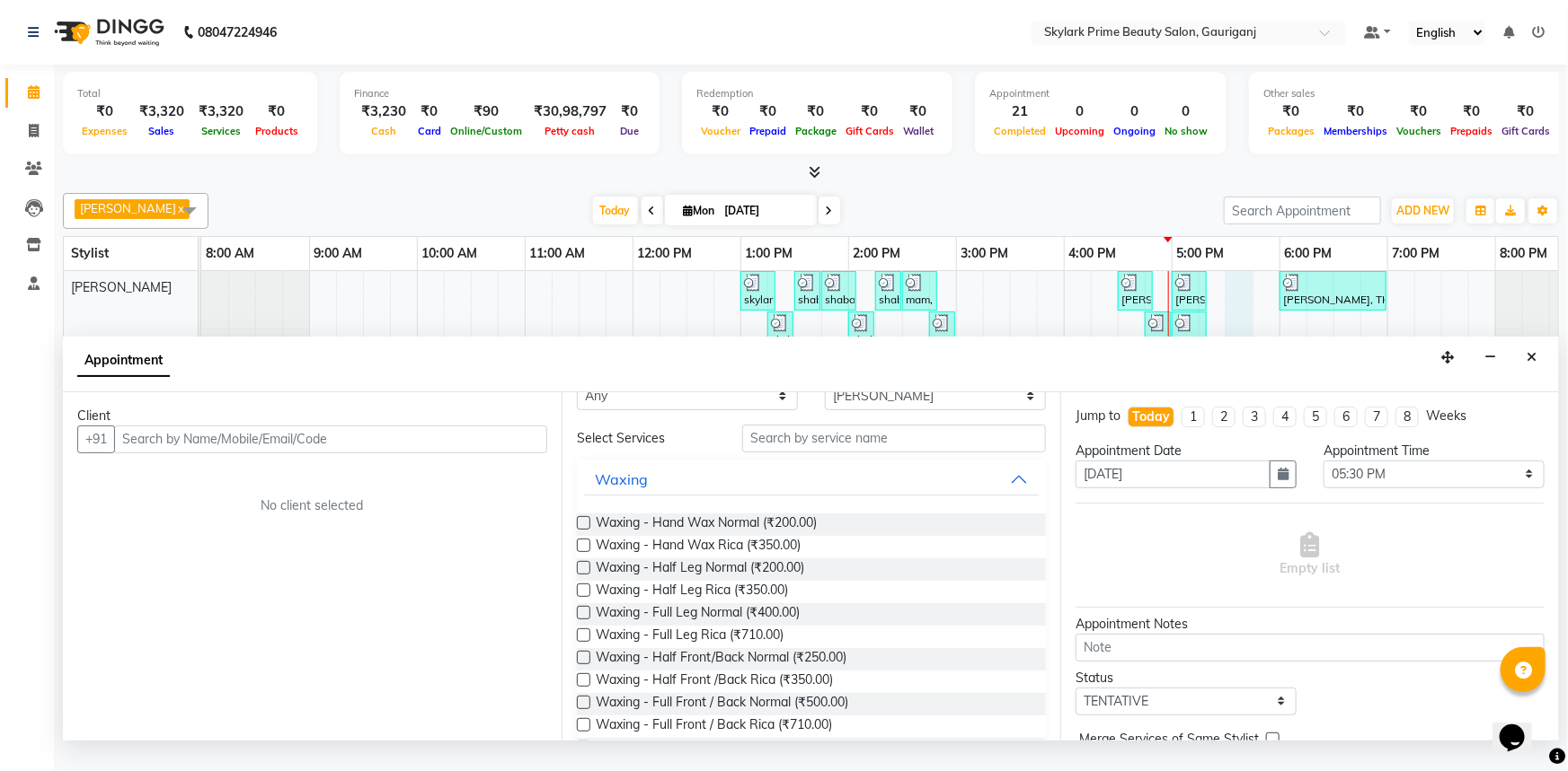
scroll to position [81, 0]
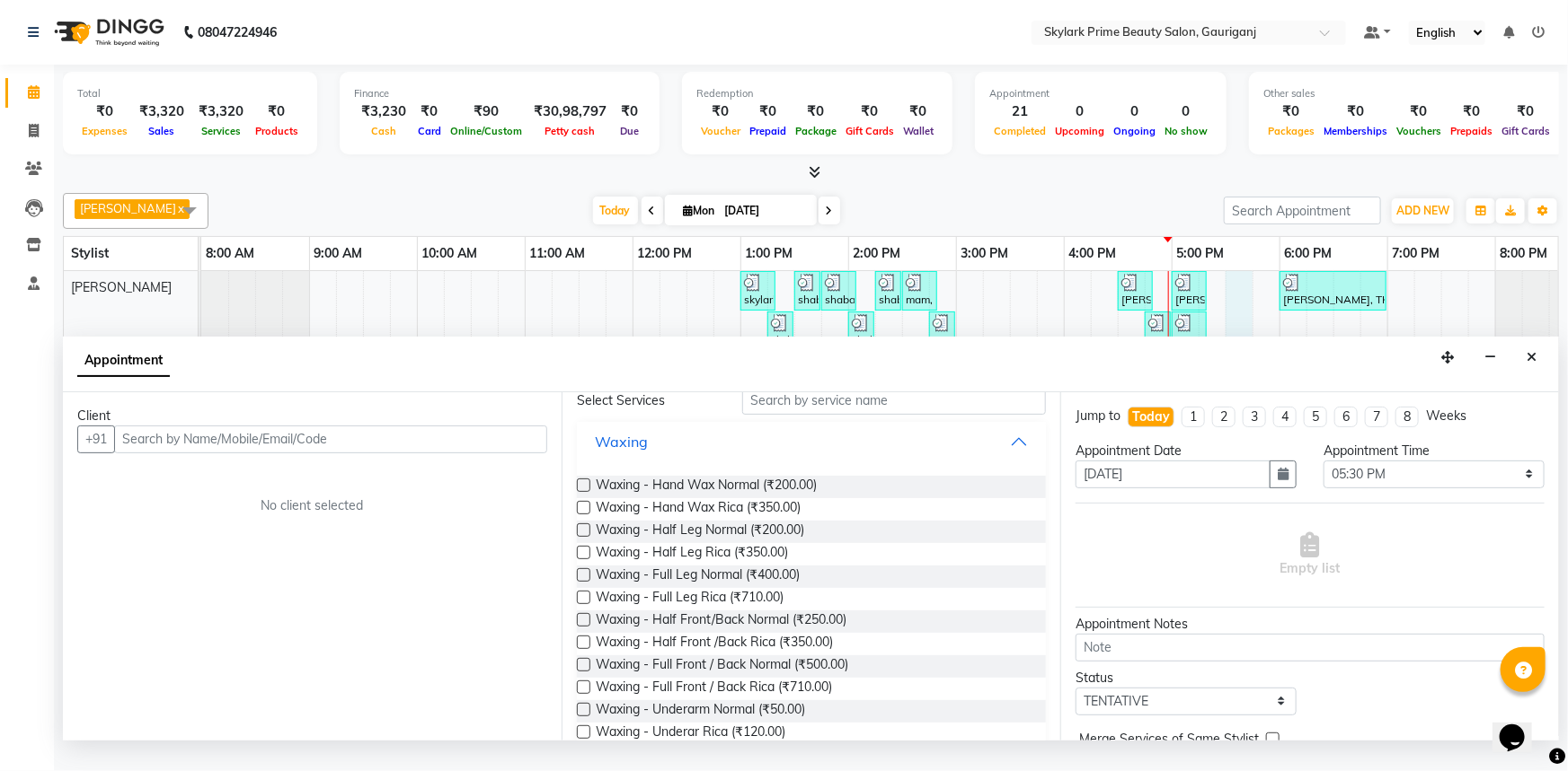
click at [996, 456] on button "Waxing" at bounding box center [811, 442] width 455 height 32
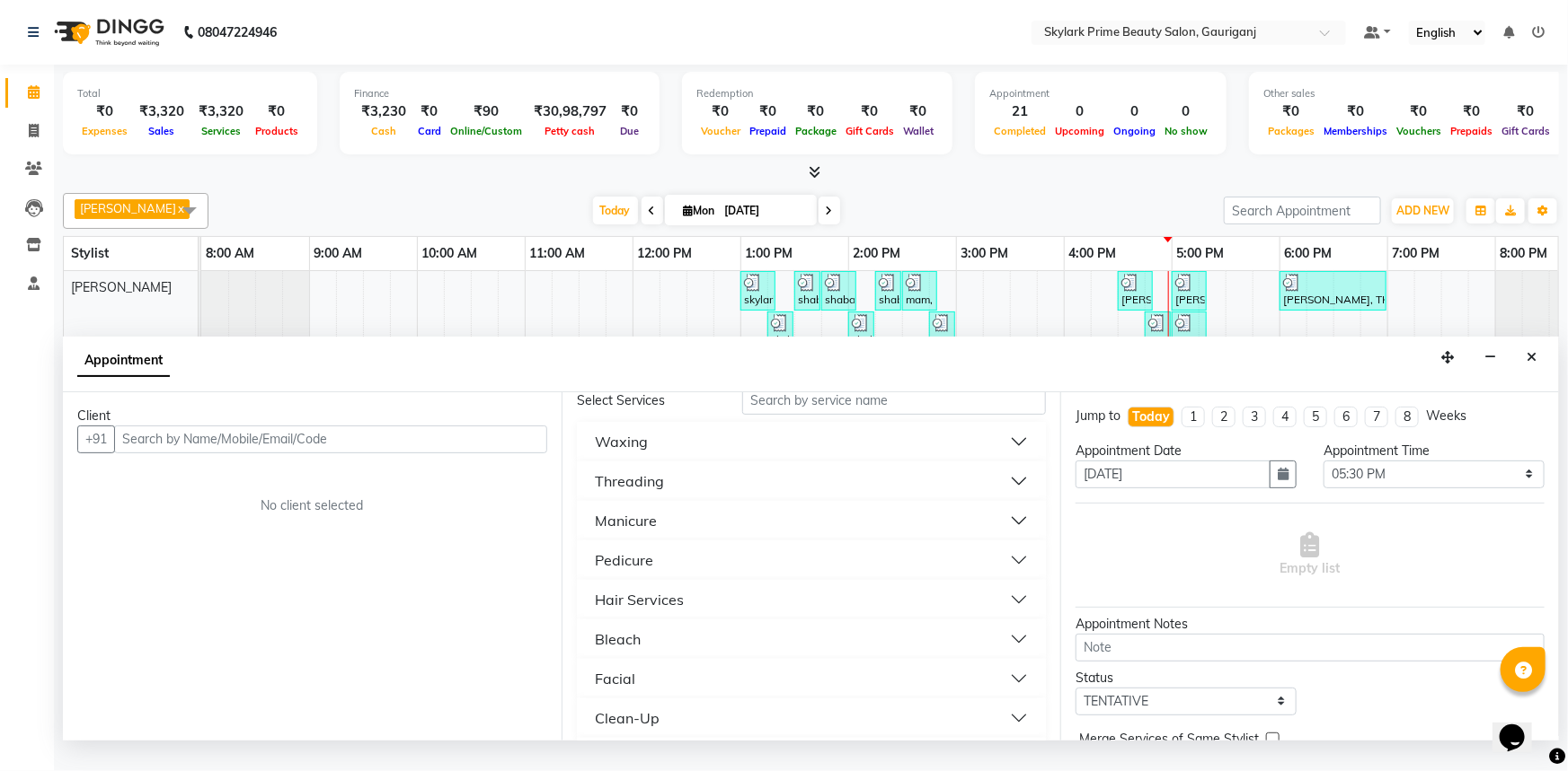
click at [664, 487] on button "Threading" at bounding box center [811, 481] width 455 height 32
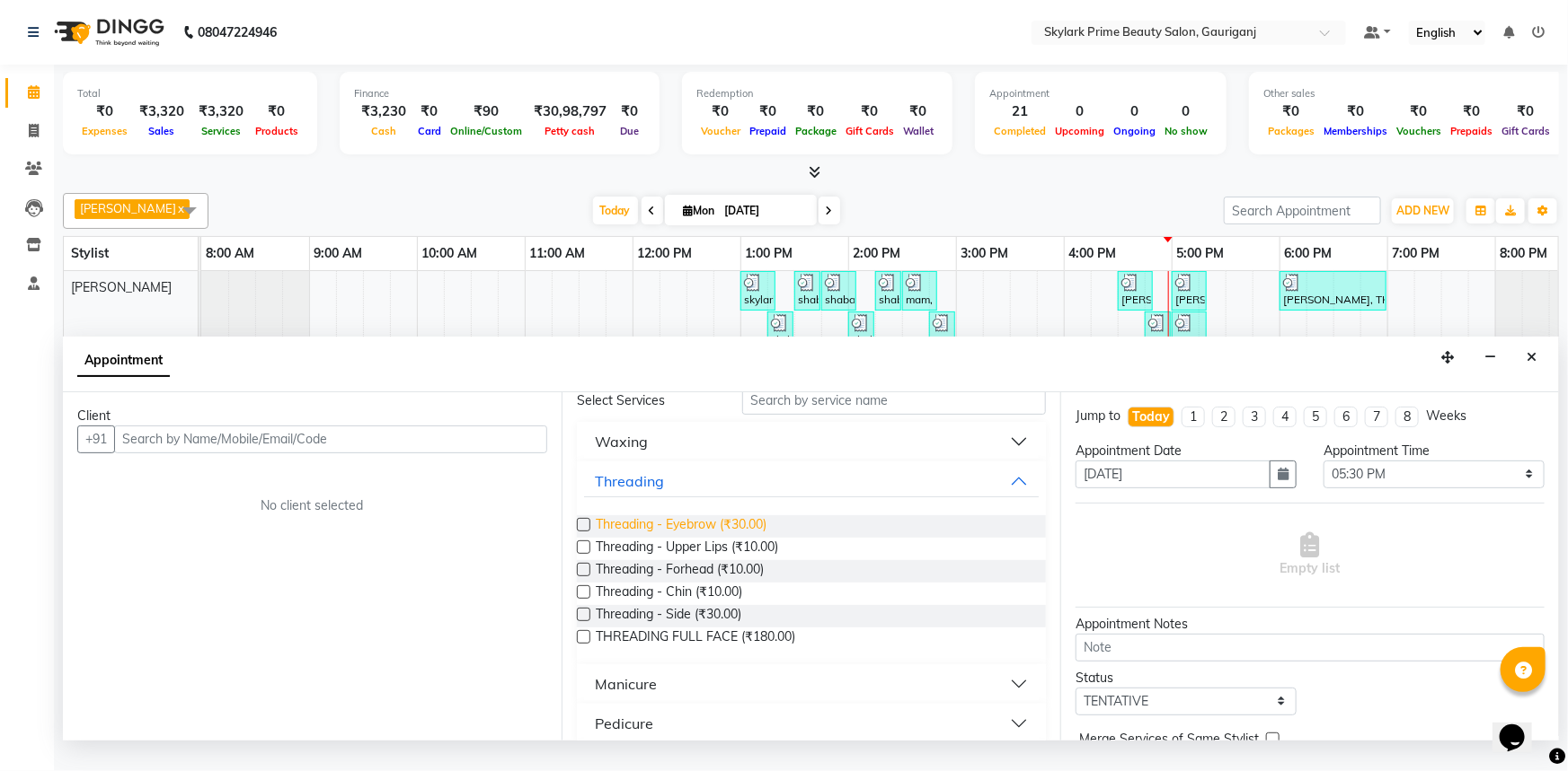
click at [650, 538] on span "Threading - Eyebrow (₹30.00)" at bounding box center [681, 526] width 171 height 22
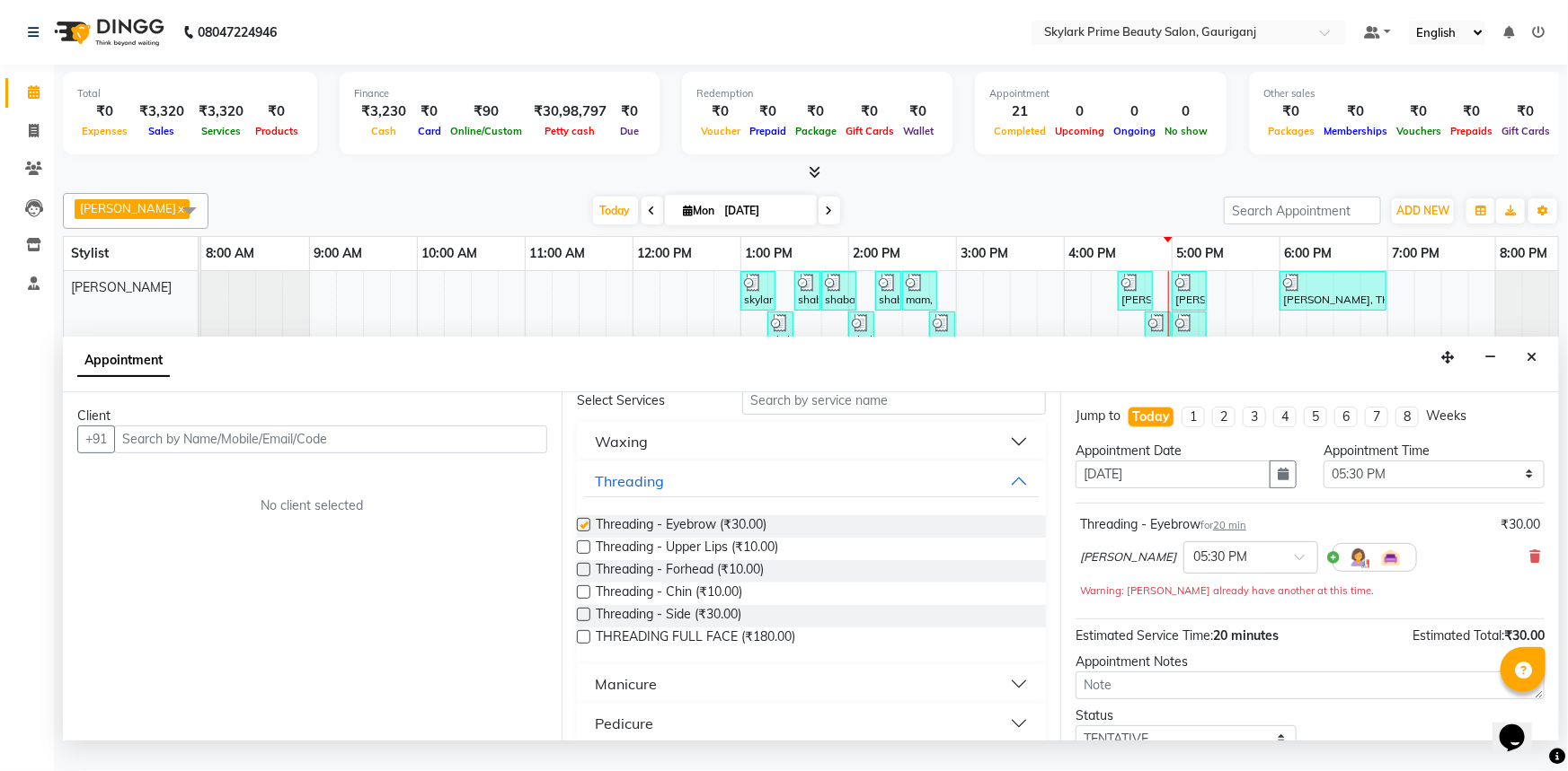
checkbox input "false"
click at [367, 446] on input "text" at bounding box center [330, 440] width 433 height 28
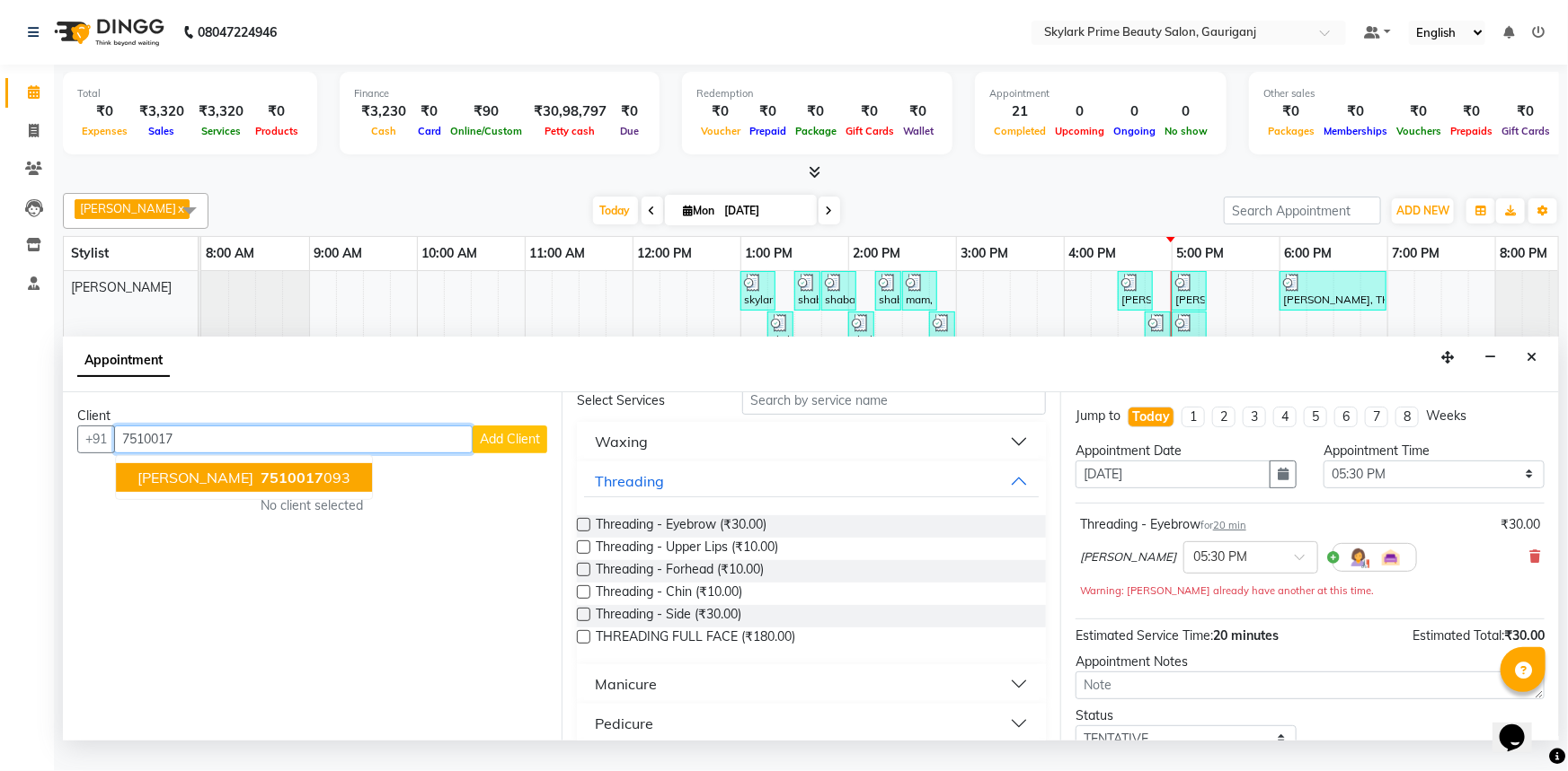
click at [244, 492] on button "kuldeep jaiswal 7510017 093" at bounding box center [244, 477] width 256 height 29
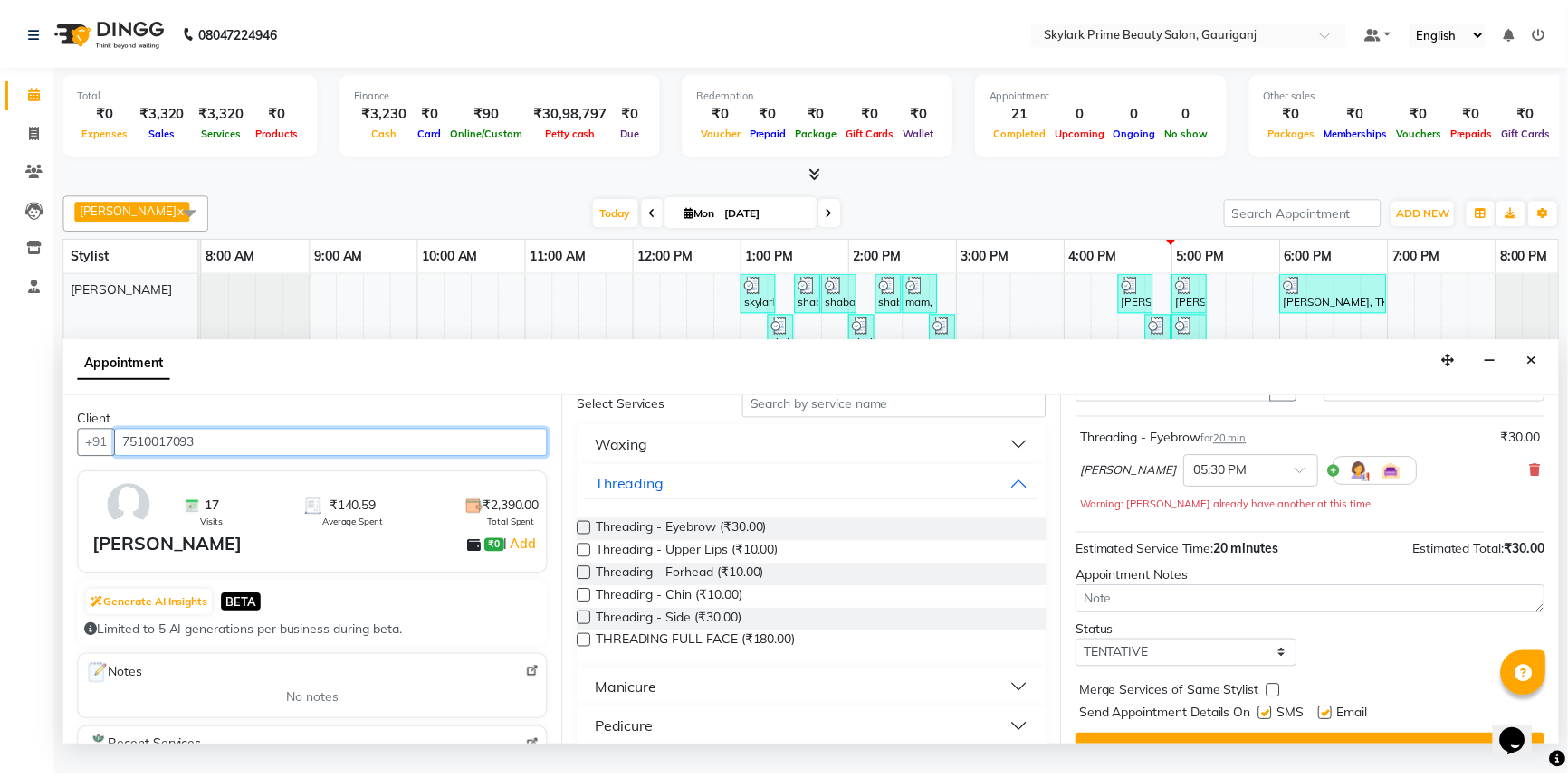
scroll to position [126, 0]
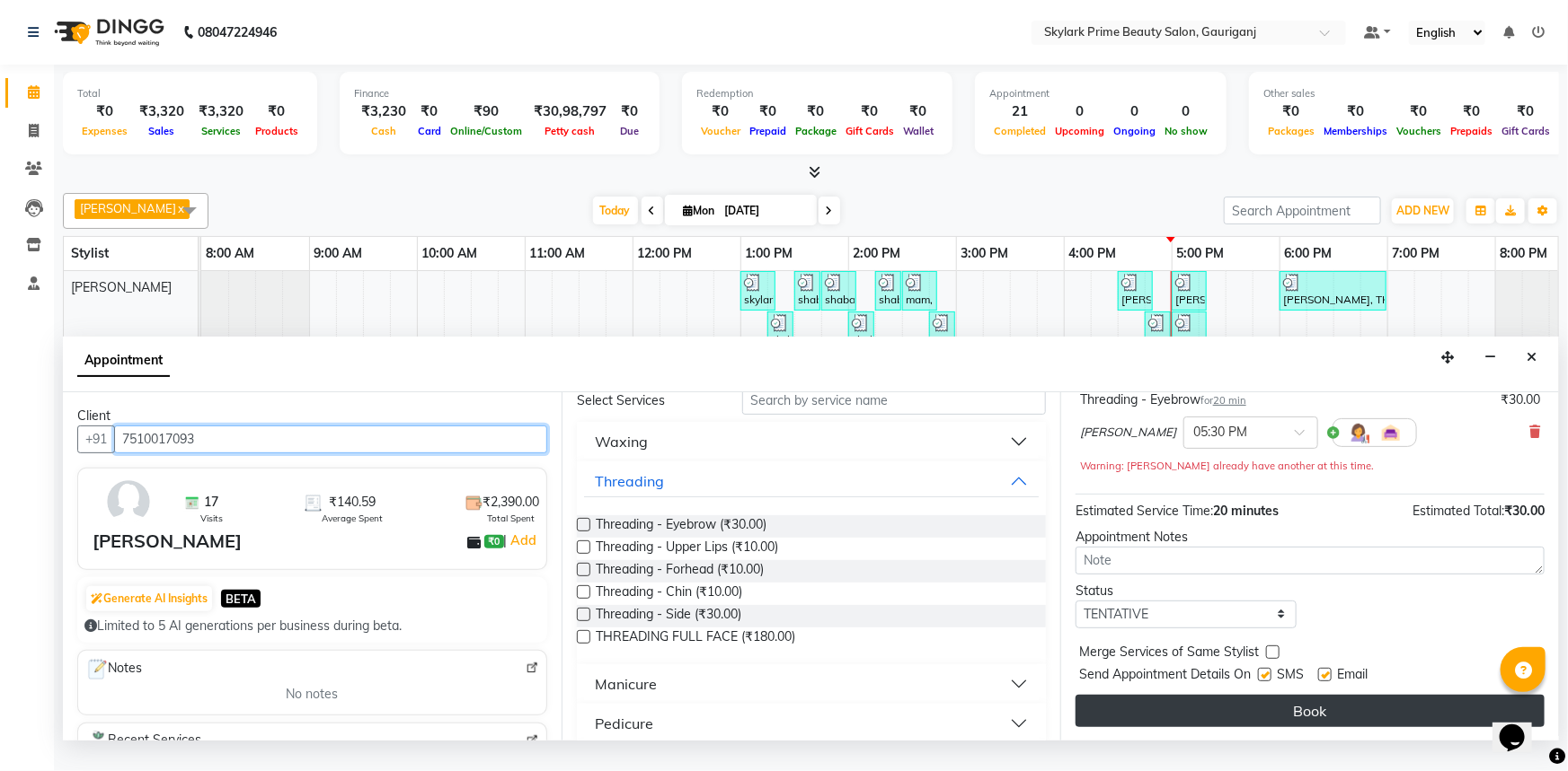
type input "7510017093"
click at [1308, 678] on button "Book" at bounding box center [1309, 711] width 469 height 32
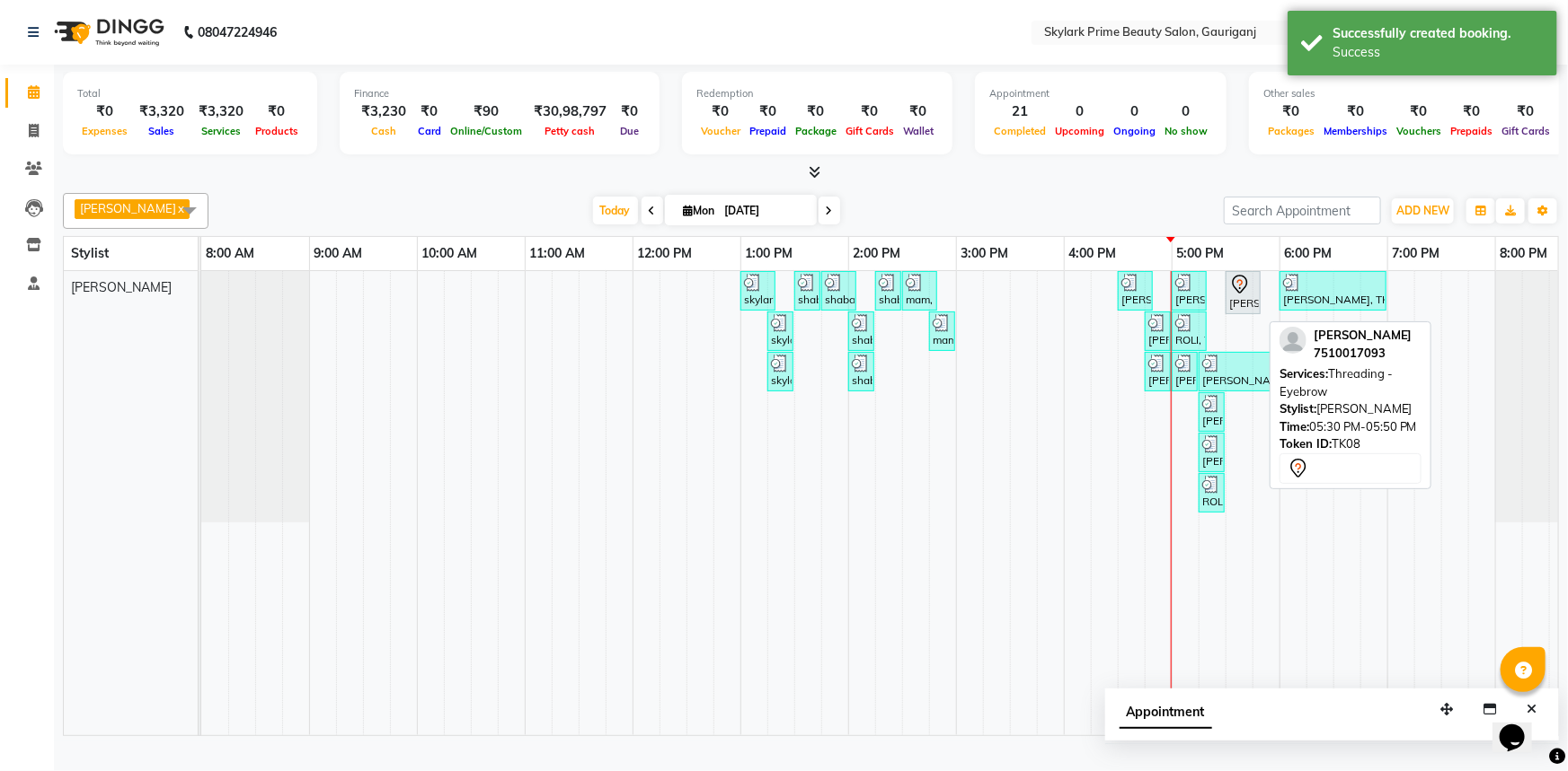
click at [1239, 289] on icon at bounding box center [1240, 289] width 2 height 2
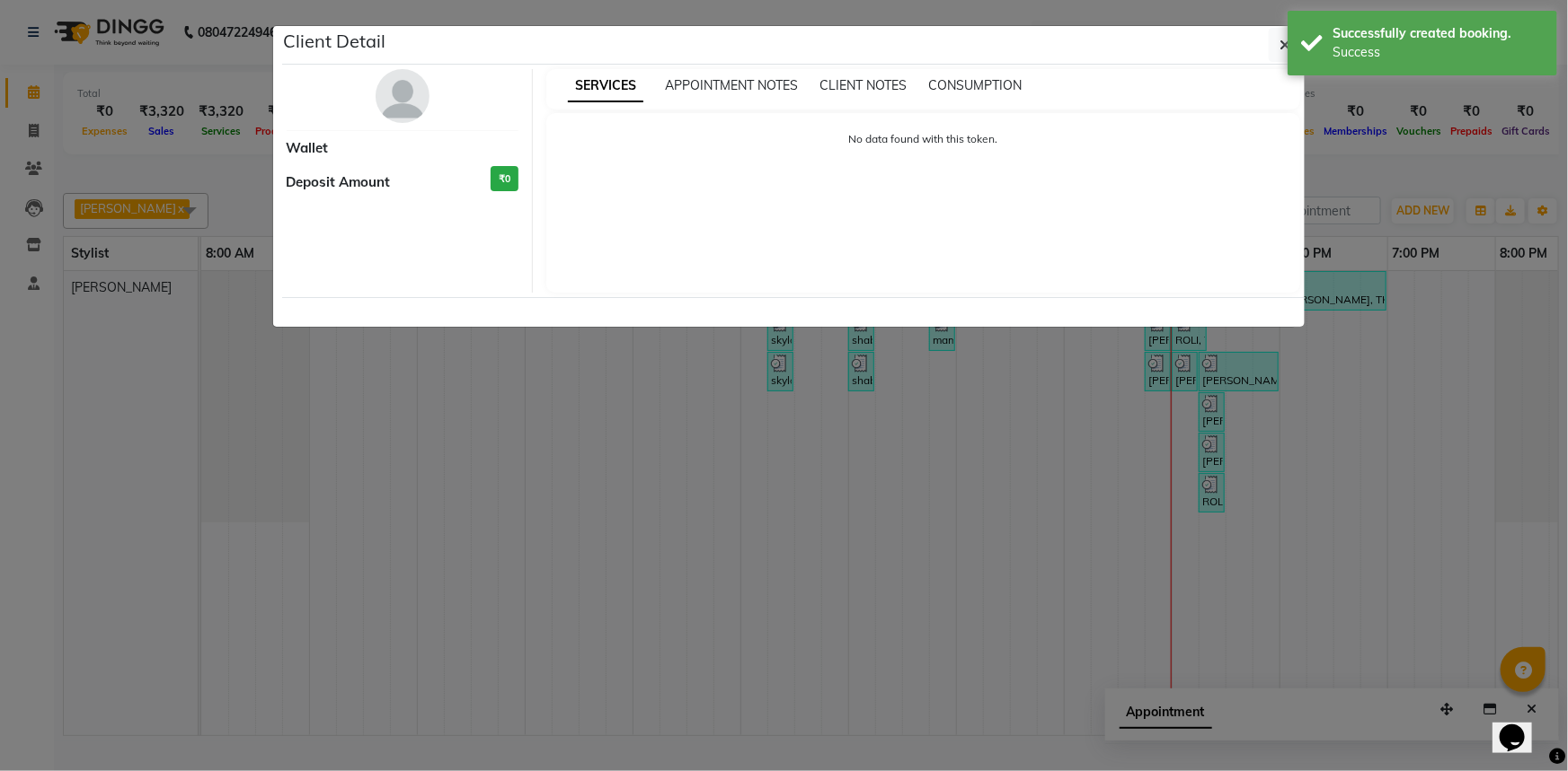
select select "7"
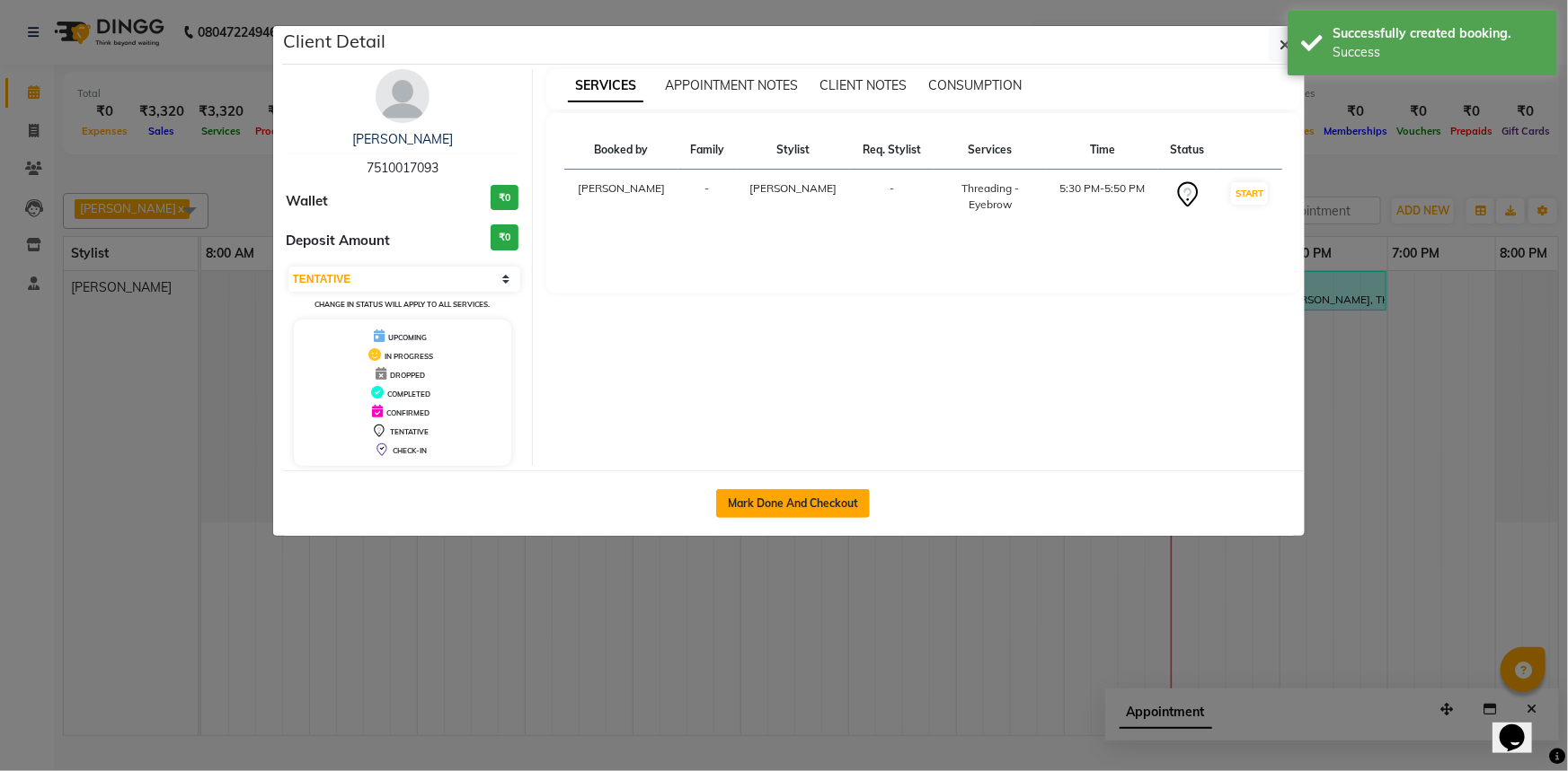
click at [822, 494] on button "Mark Done And Checkout" at bounding box center [792, 503] width 153 height 29
select select "service"
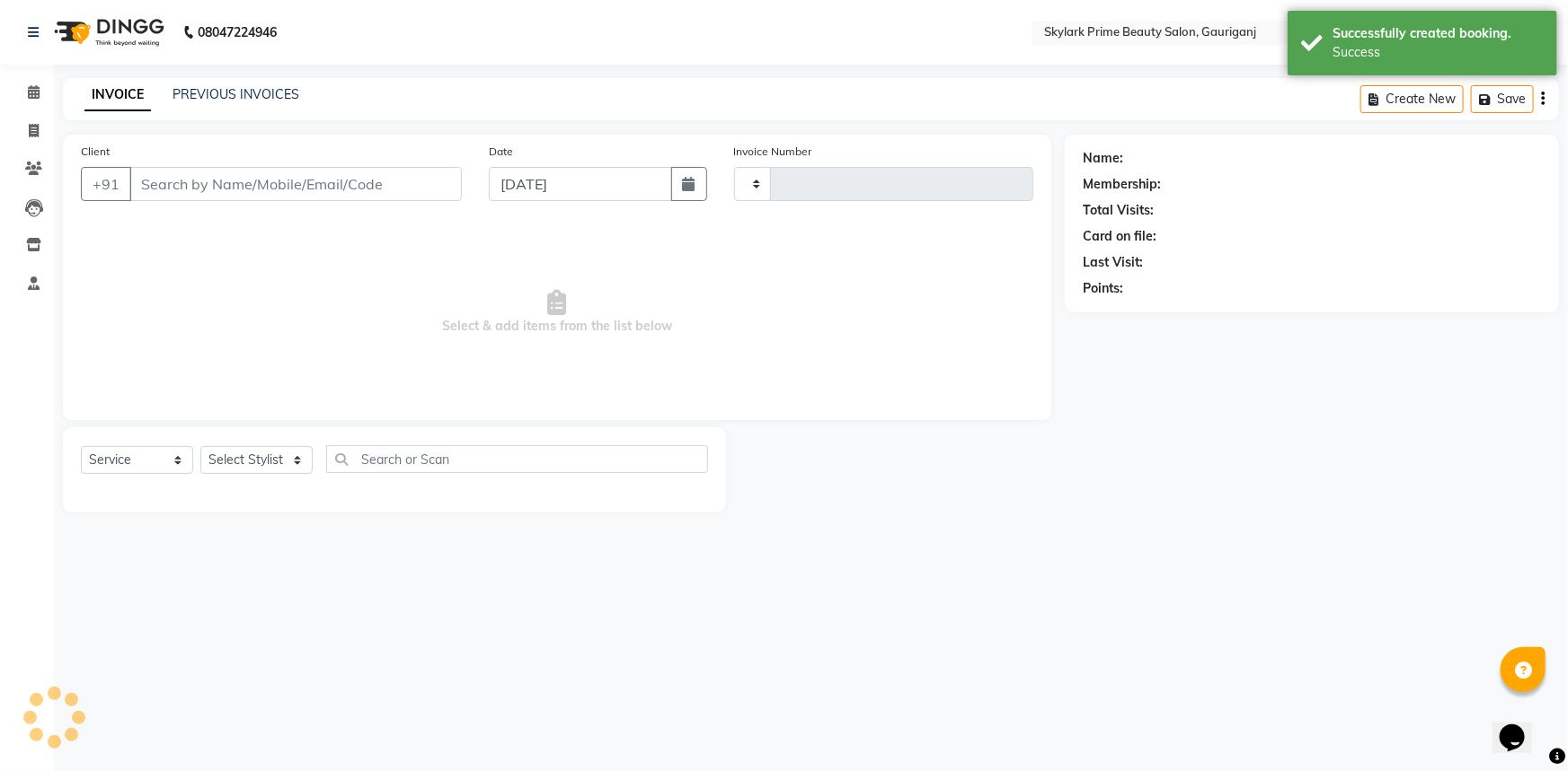
type input "3188"
select select "4735"
type input "7510017093"
select select "30218"
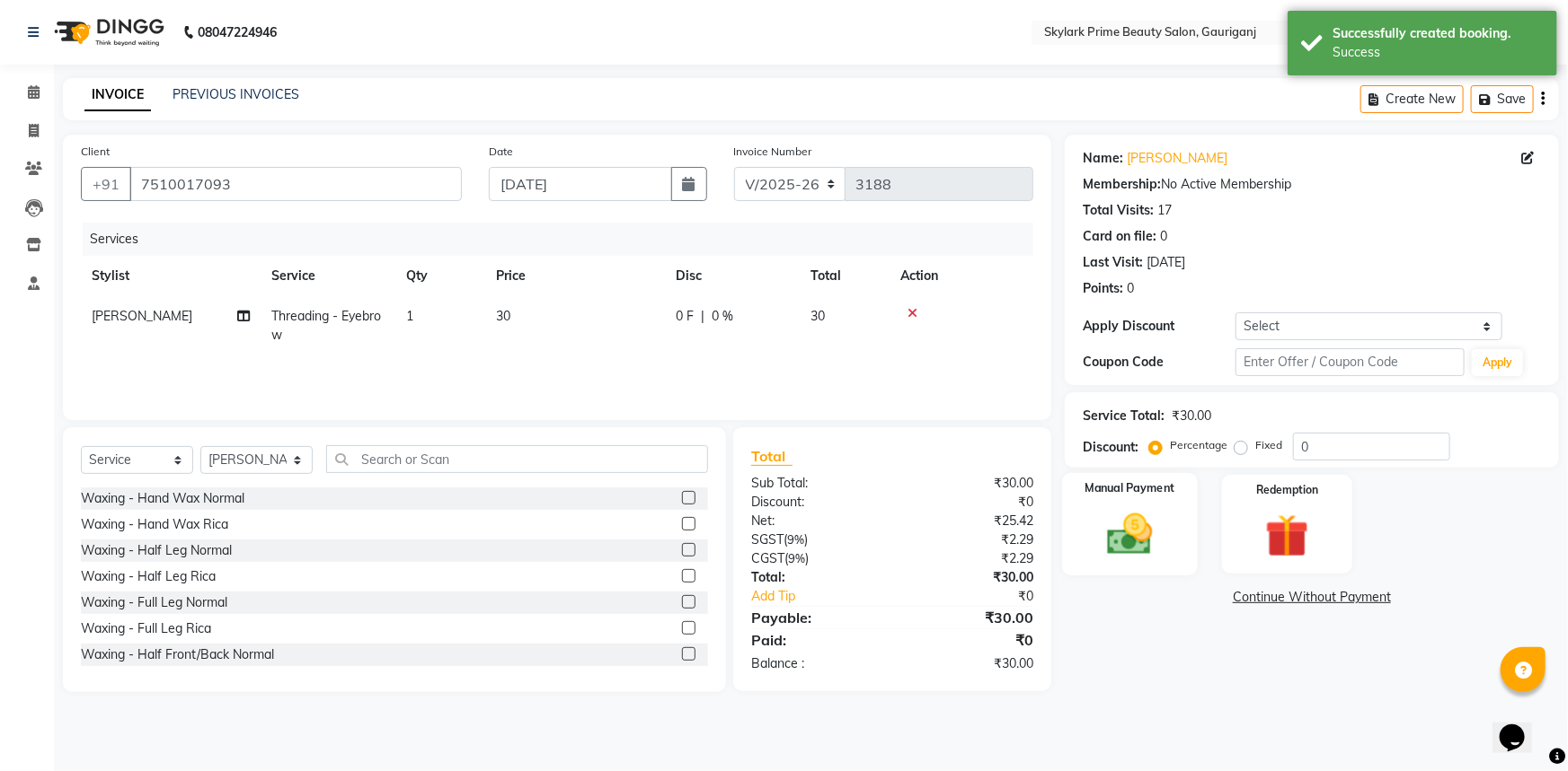
click at [1135, 543] on img at bounding box center [1130, 534] width 73 height 52
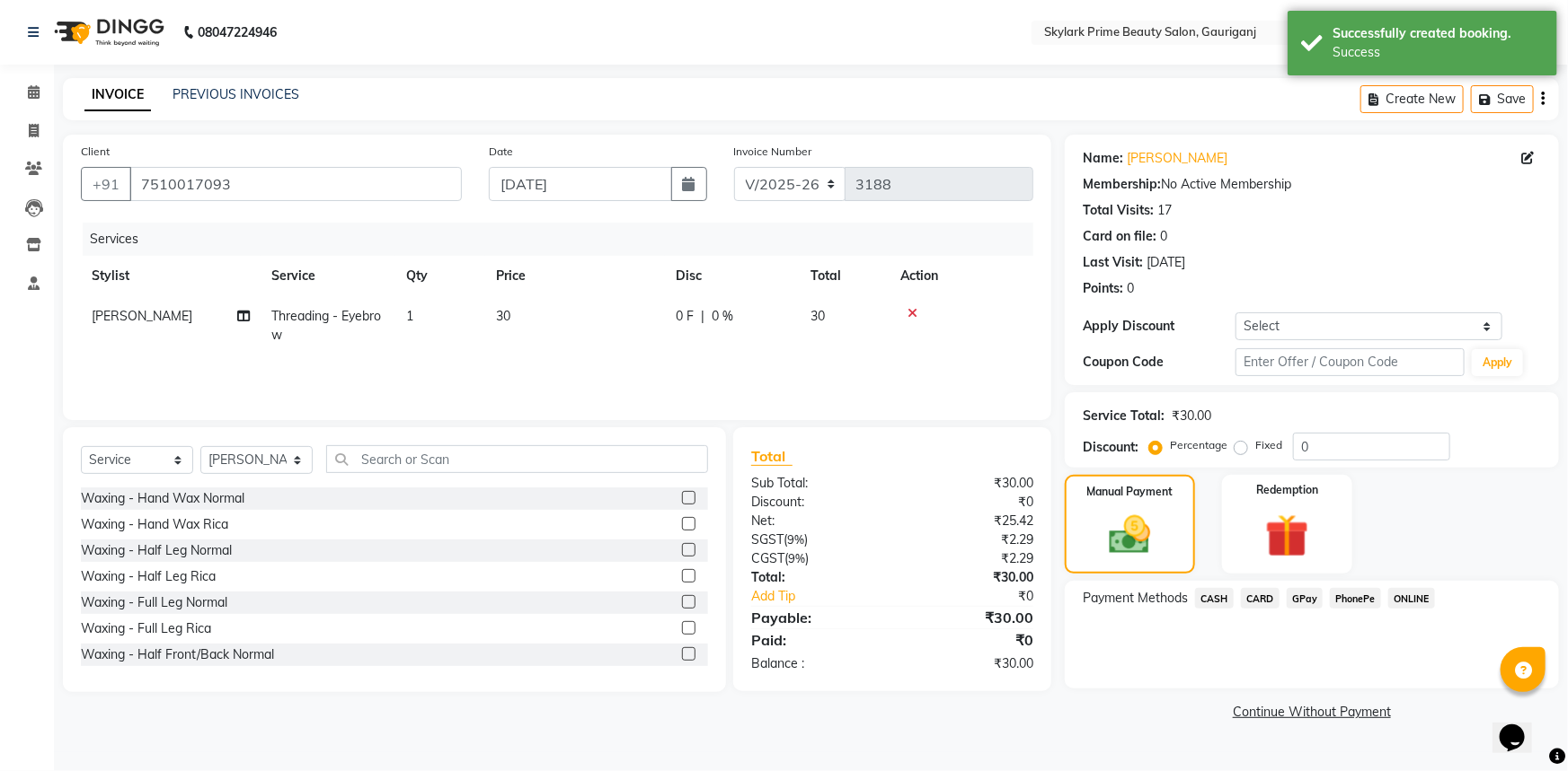
click at [1222, 597] on span "CASH" at bounding box center [1214, 598] width 39 height 20
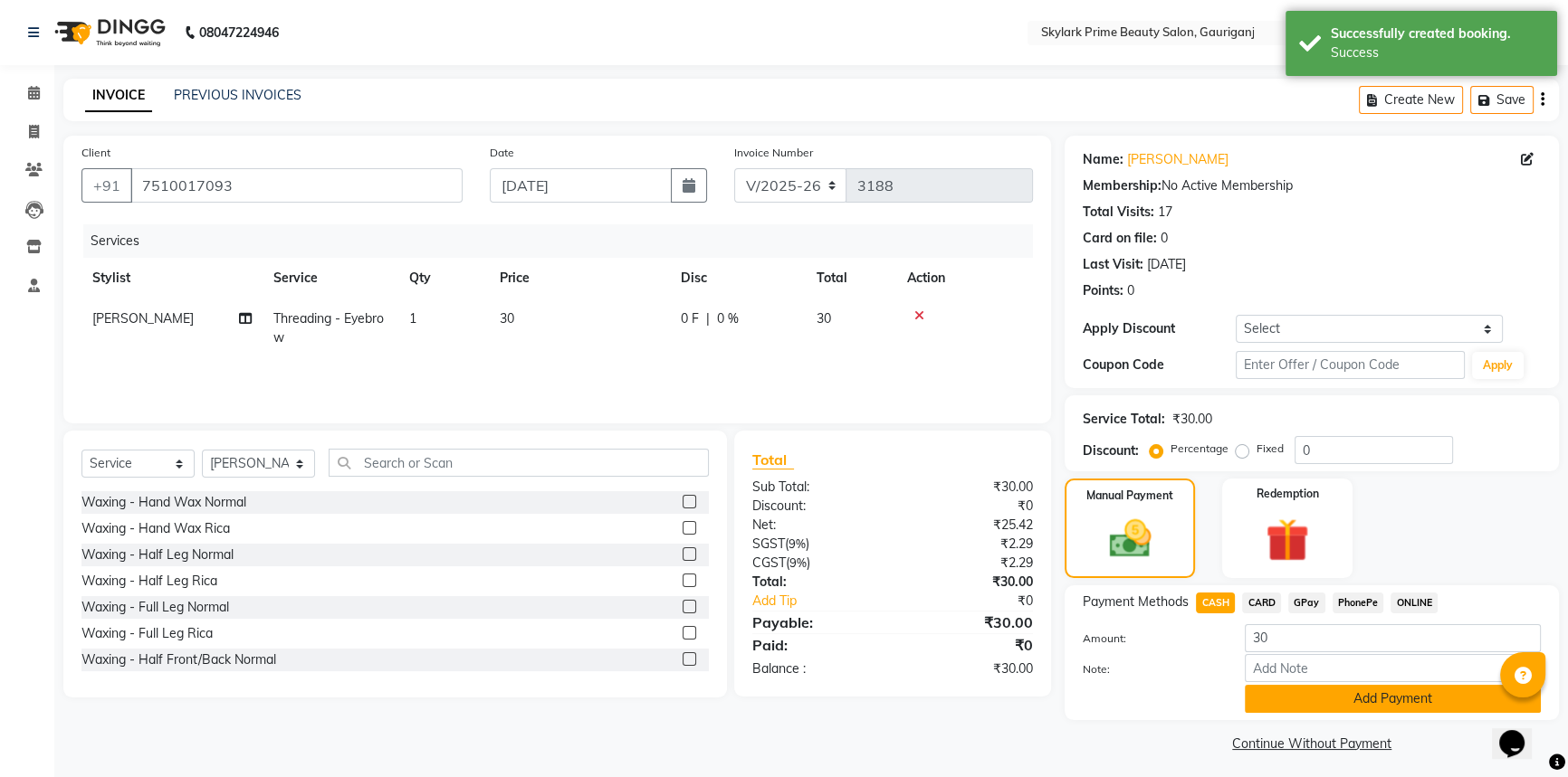
click at [1292, 683] on button "Add Payment" at bounding box center [1393, 699] width 296 height 28
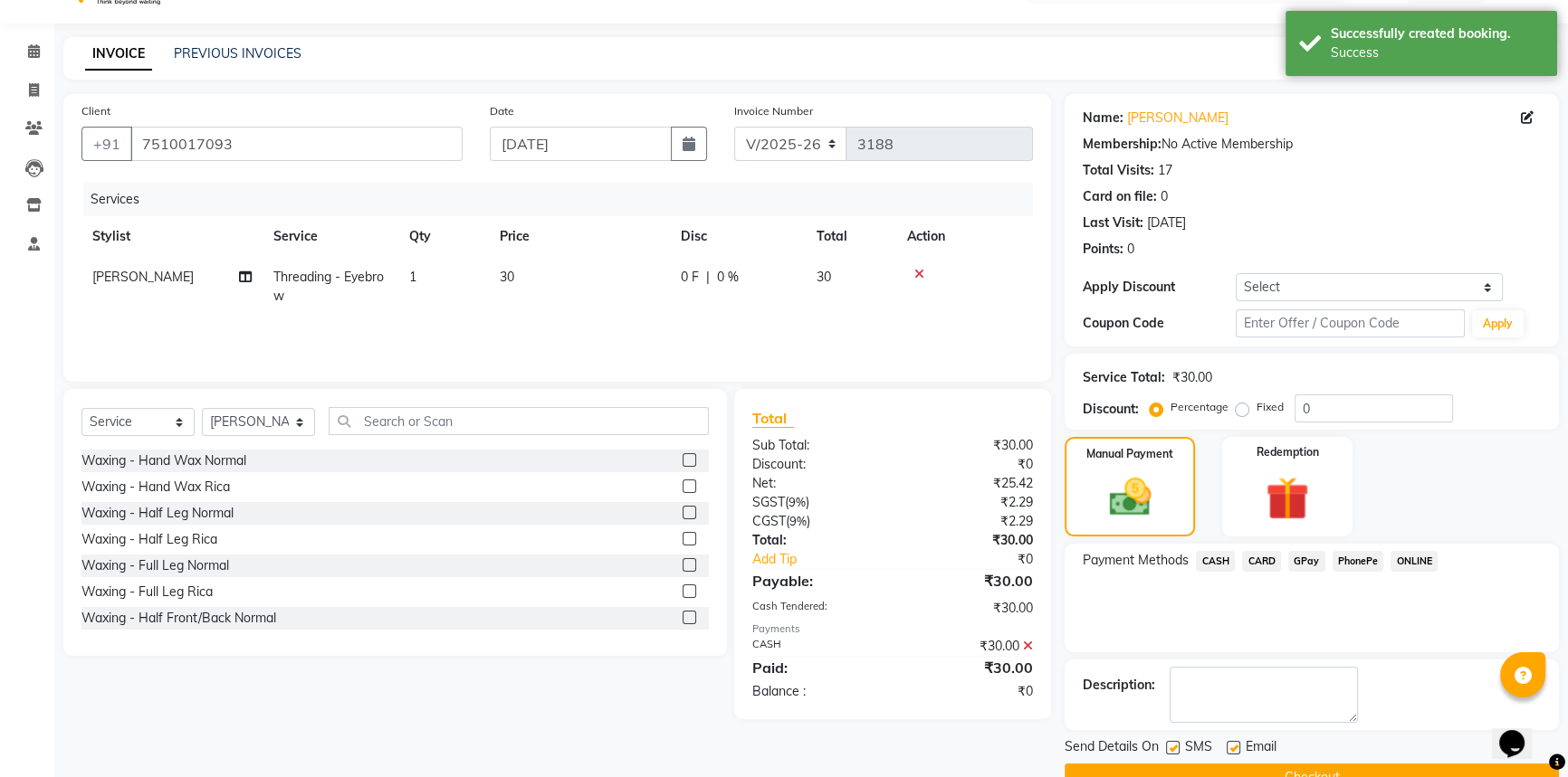
scroll to position [81, 0]
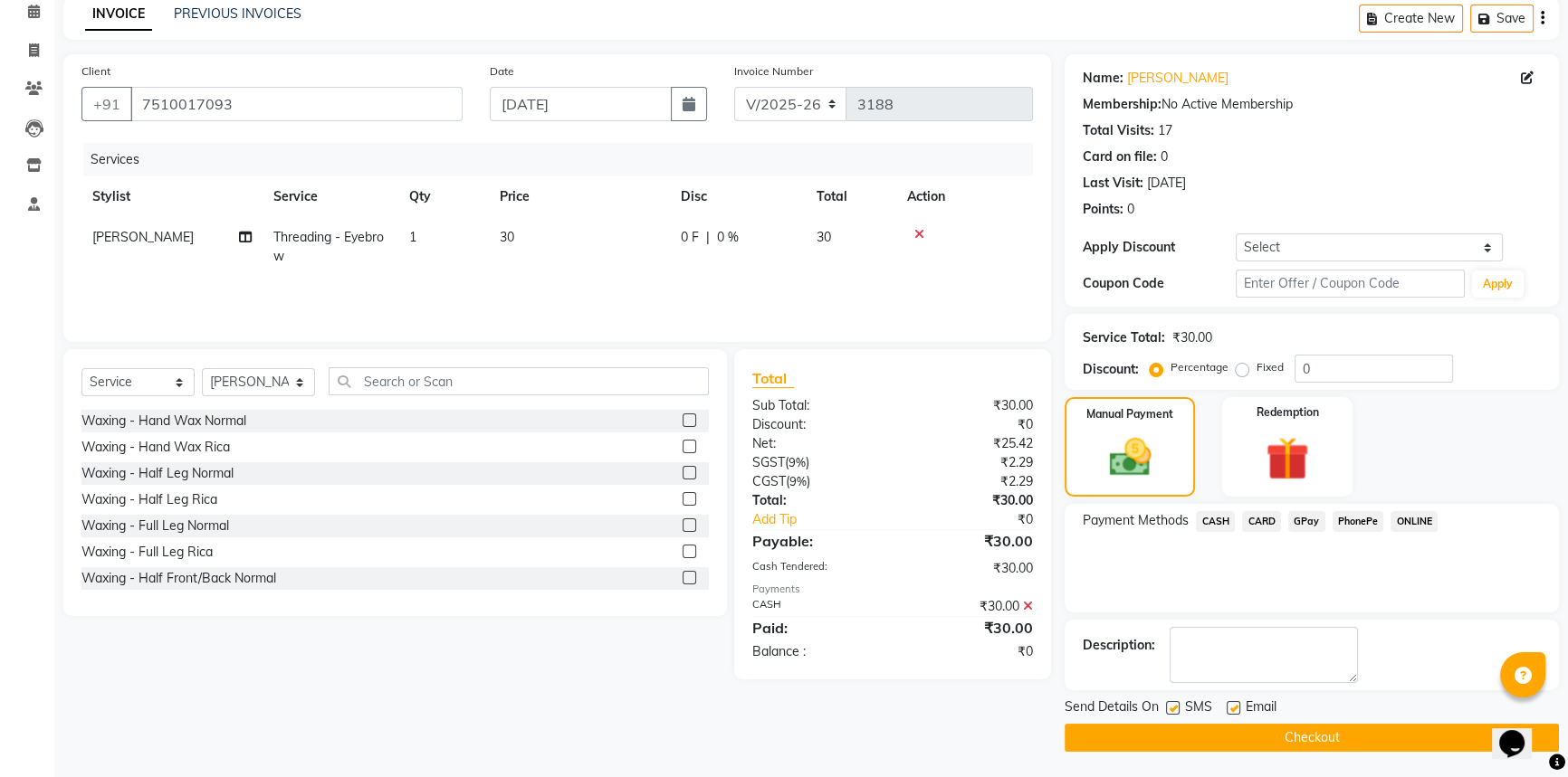
click at [1230, 683] on button "Checkout" at bounding box center [1312, 738] width 494 height 28
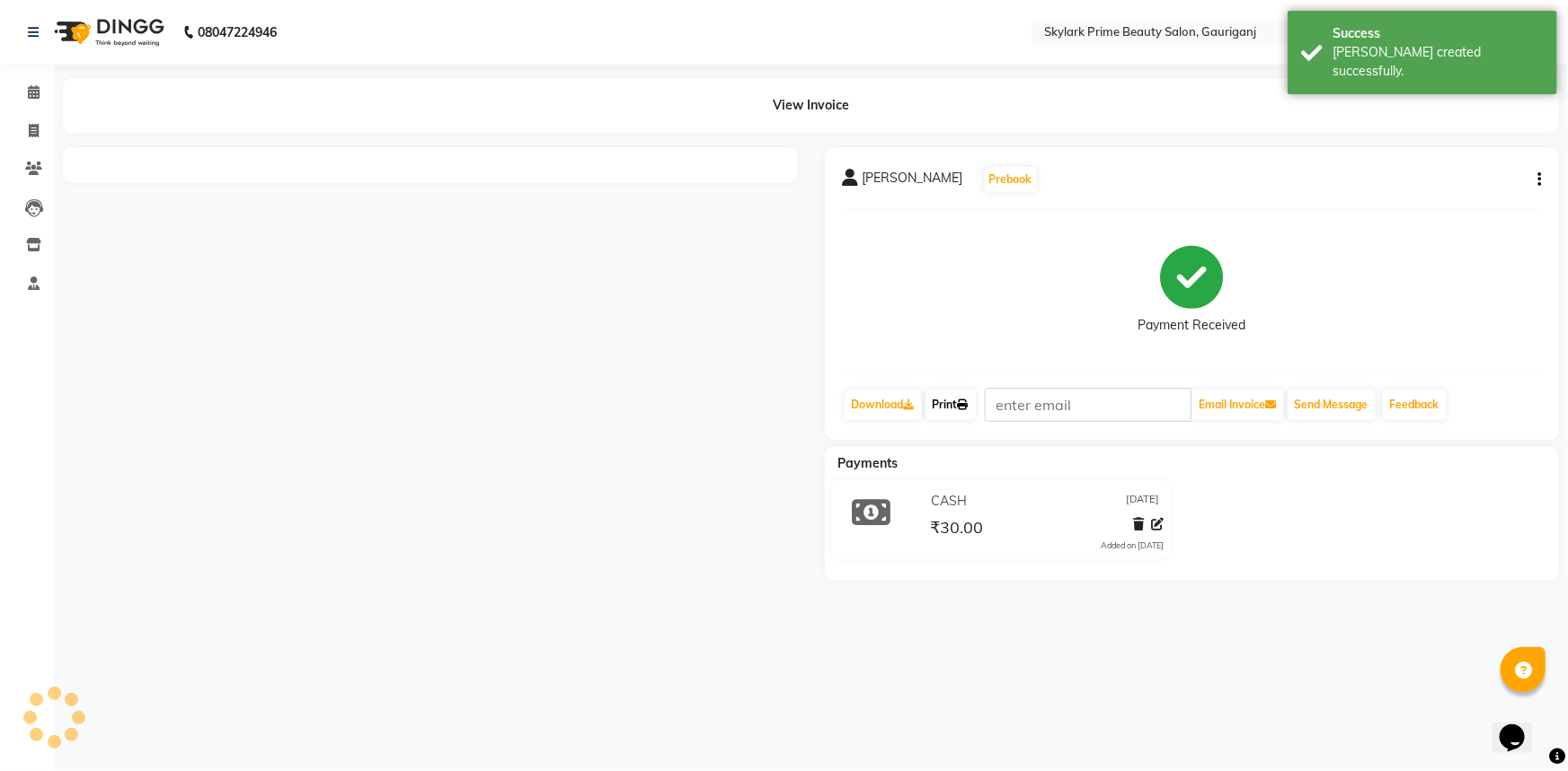
click at [945, 404] on link "Print" at bounding box center [951, 405] width 50 height 31
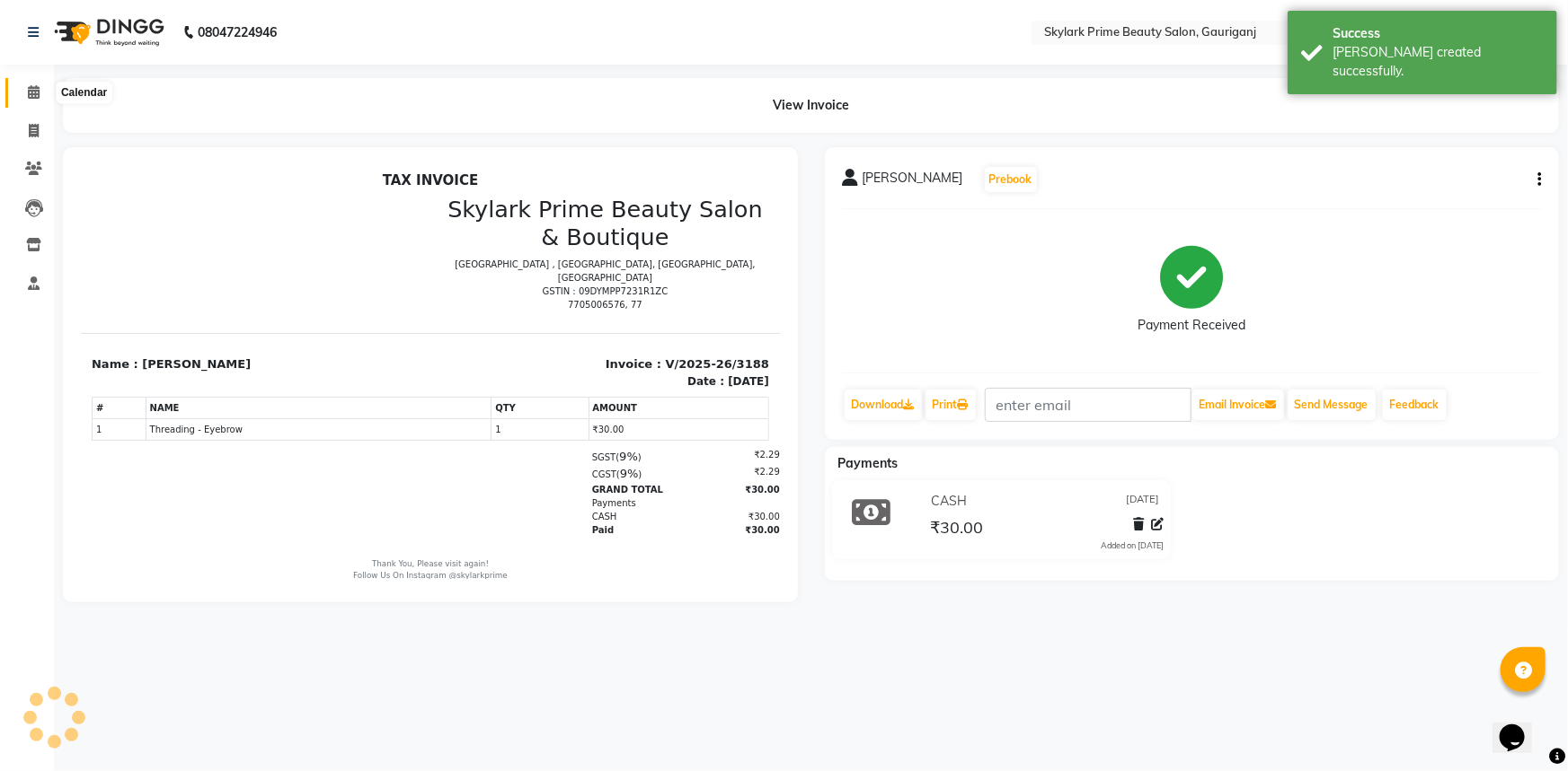
click at [29, 94] on icon at bounding box center [33, 92] width 12 height 14
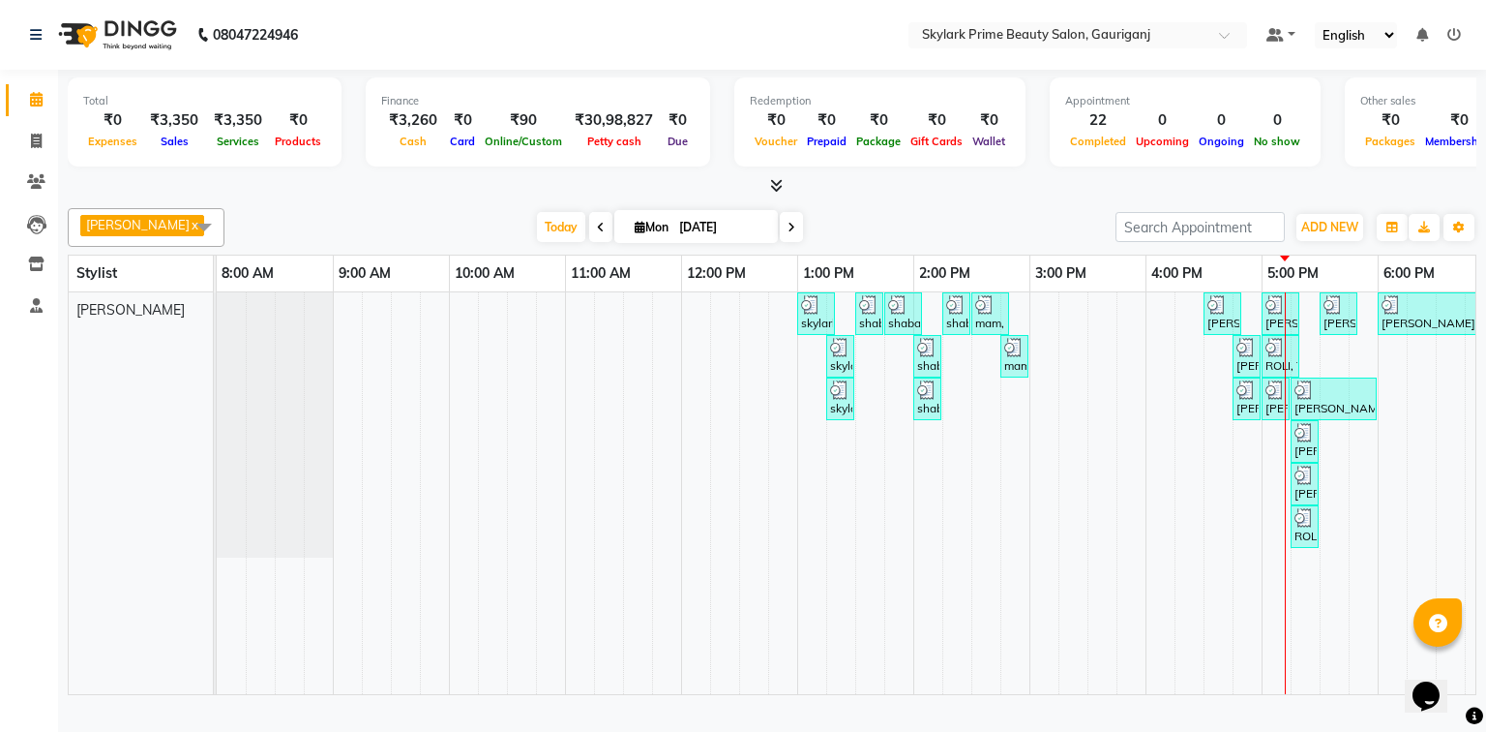
click at [1306, 588] on td at bounding box center [1305, 493] width 29 height 402
click at [1339, 375] on div "skylark prime, TK01, 01:00 PM-01:20 PM, Threading - Eyebrow shaba mam, TK02, 01…" at bounding box center [972, 493] width 1510 height 402
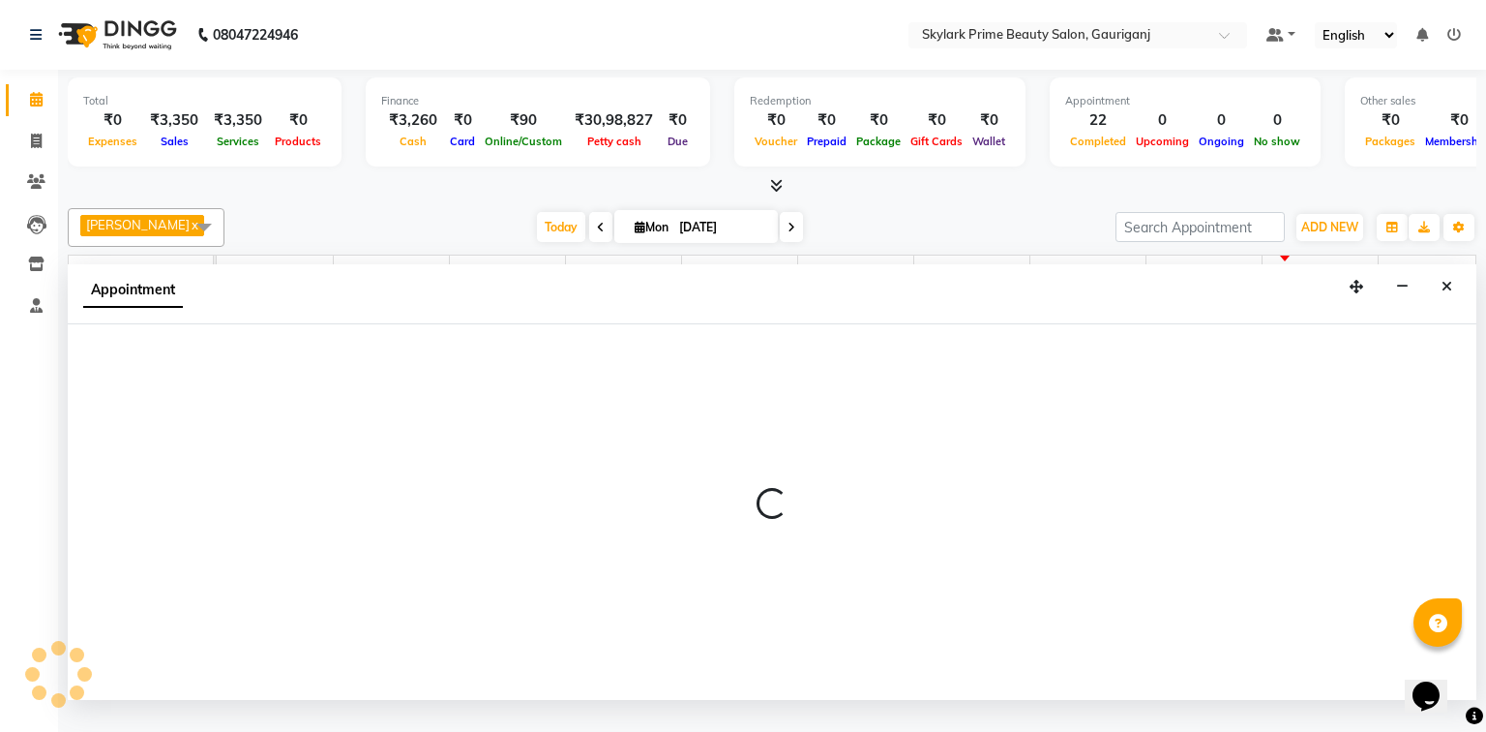
select select "30218"
select select "tentative"
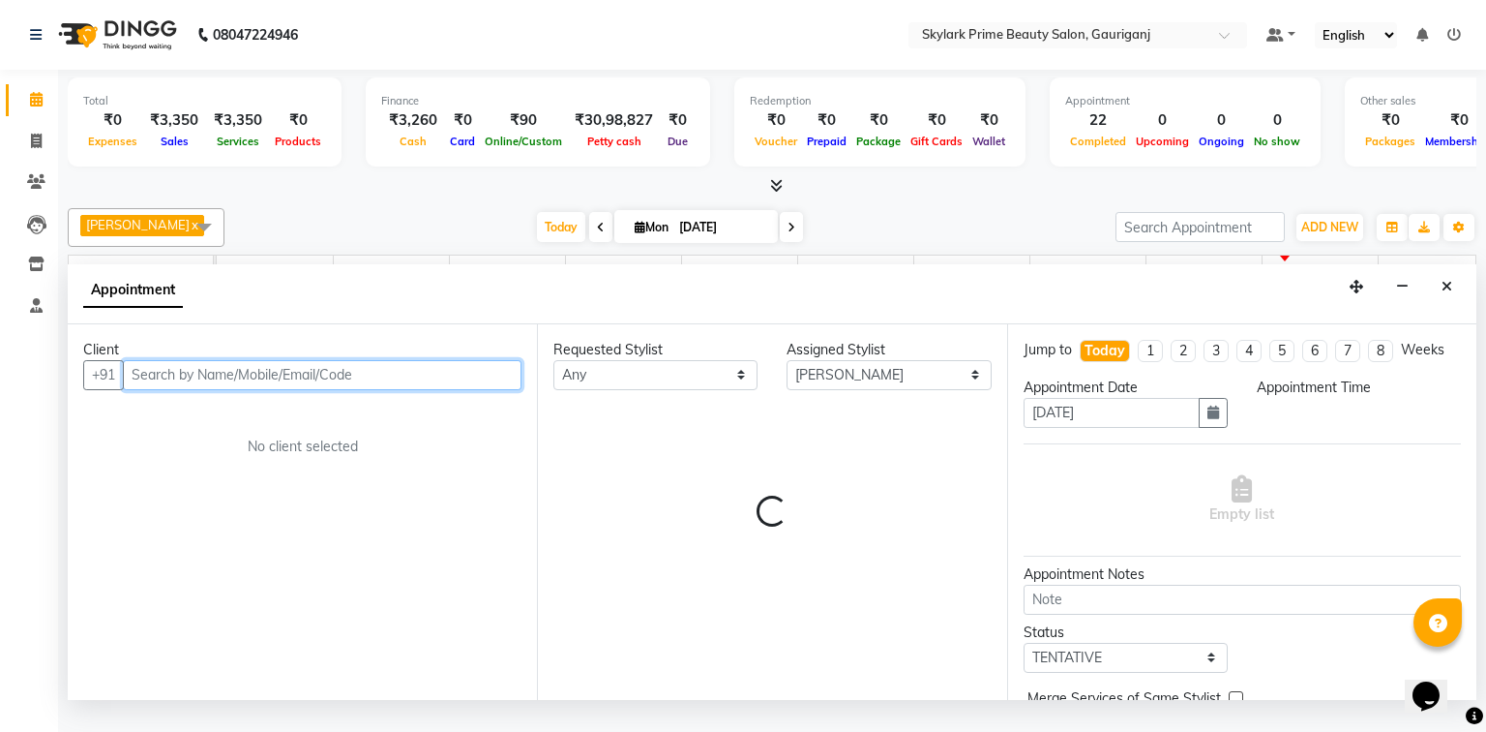
select select "1050"
click at [410, 390] on input "text" at bounding box center [322, 375] width 399 height 30
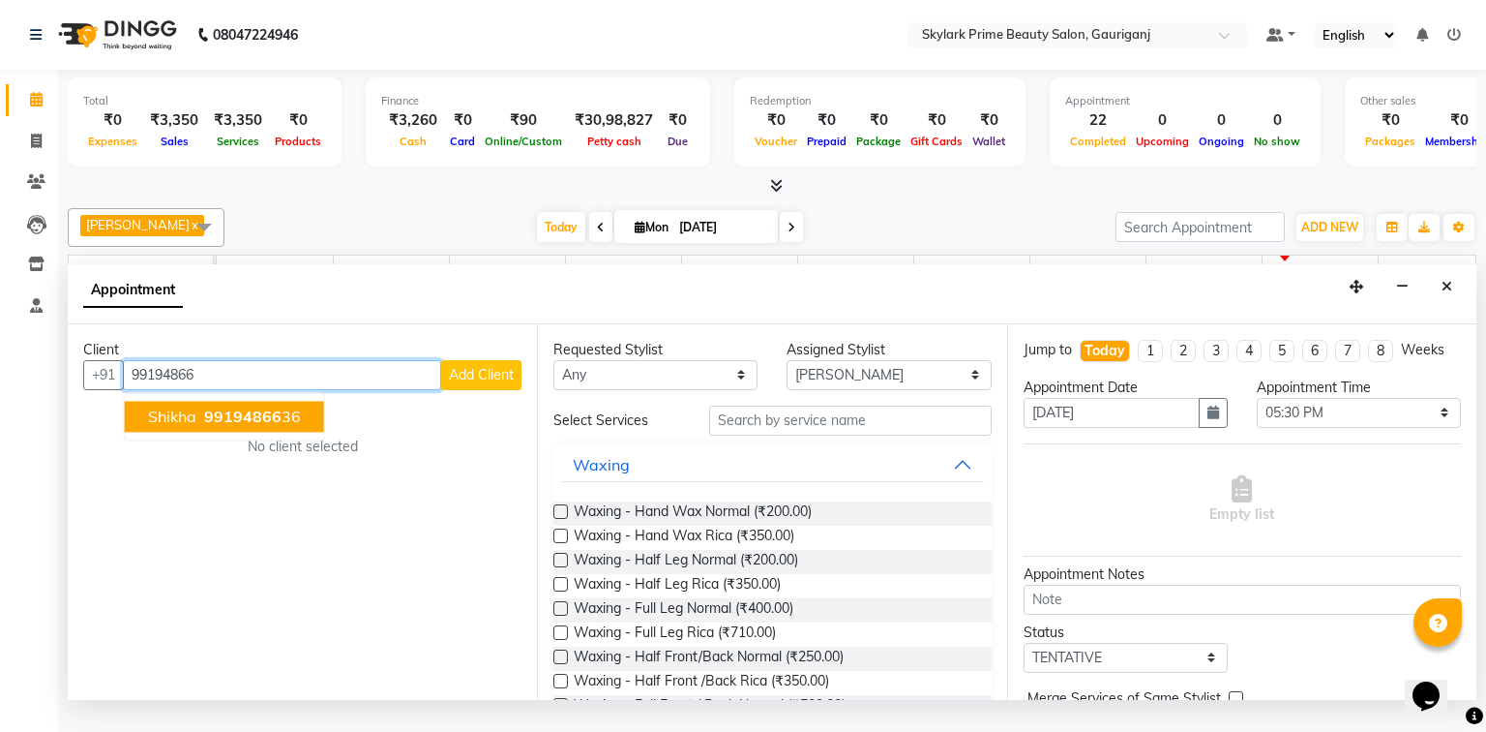
click at [242, 426] on span "99194866" at bounding box center [242, 415] width 77 height 19
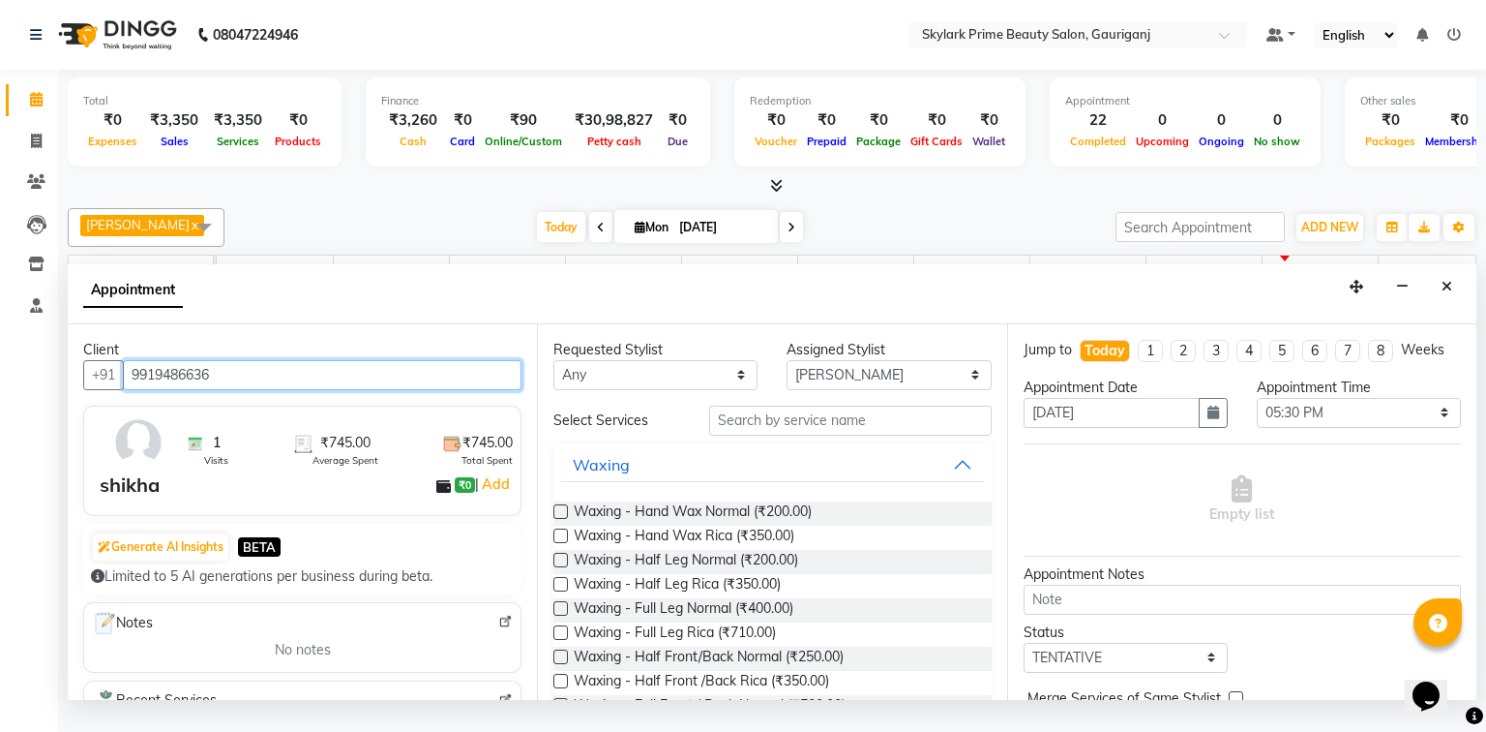
type input "9919486636"
click at [952, 479] on button "Waxing" at bounding box center [772, 464] width 422 height 35
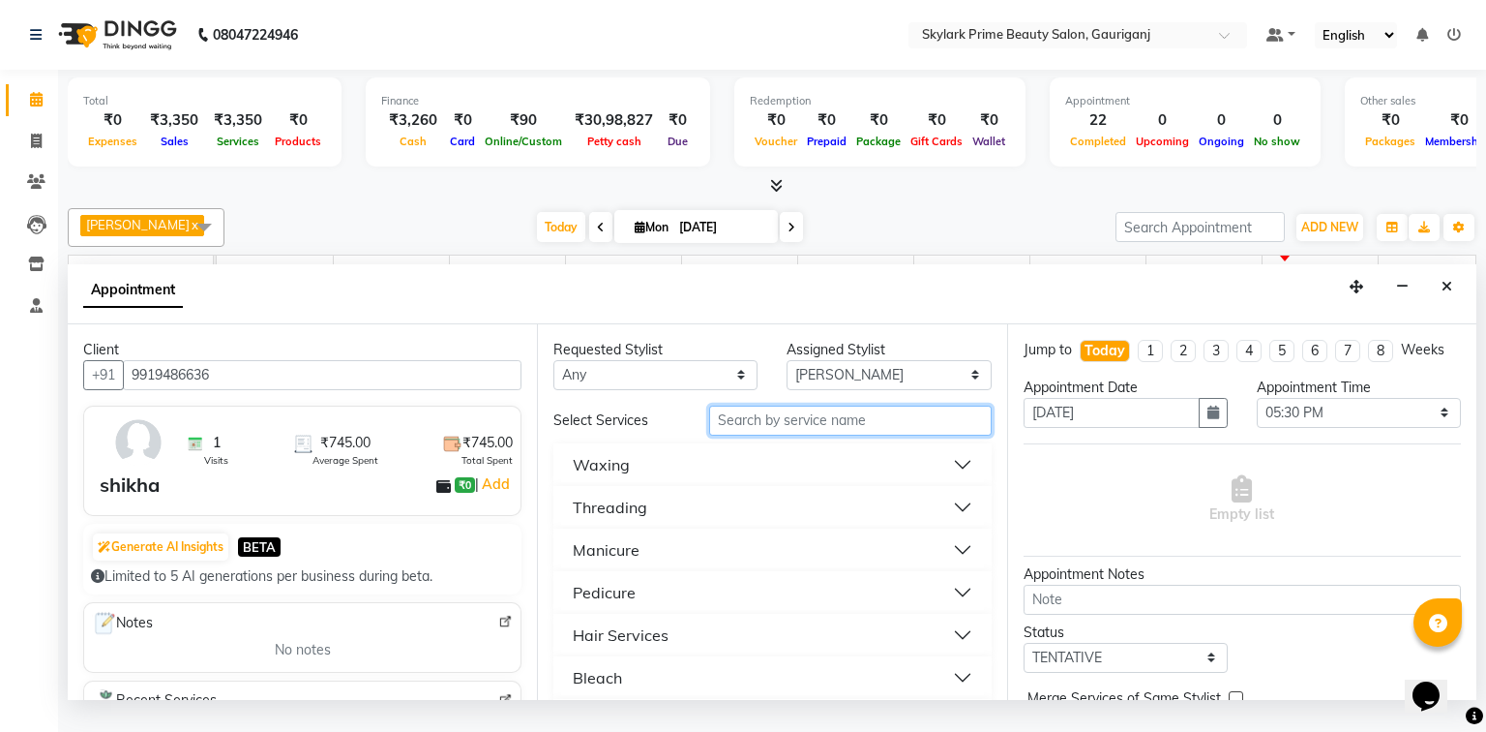
click at [740, 435] on input "text" at bounding box center [850, 420] width 283 height 30
type input "cut"
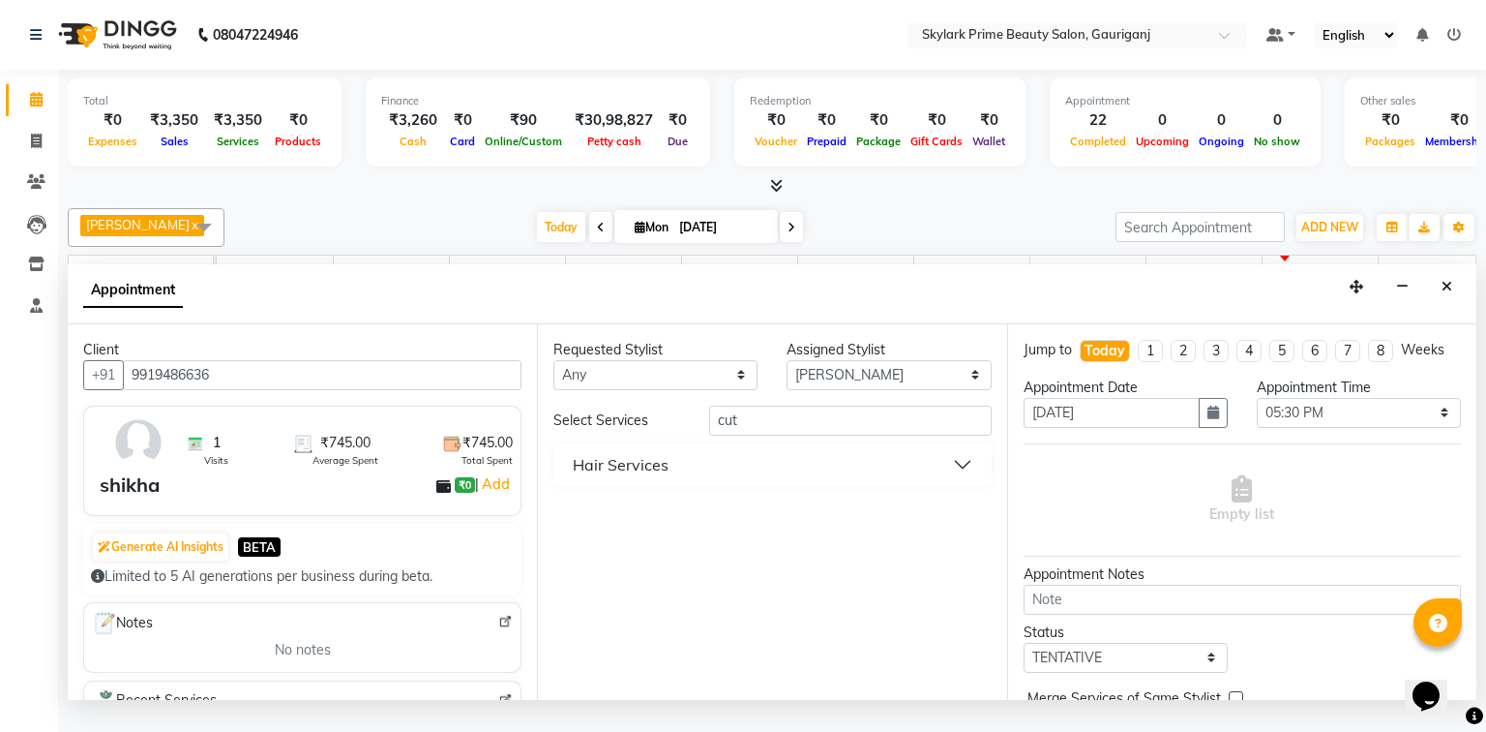
click at [677, 482] on button "Hair Services" at bounding box center [772, 464] width 422 height 35
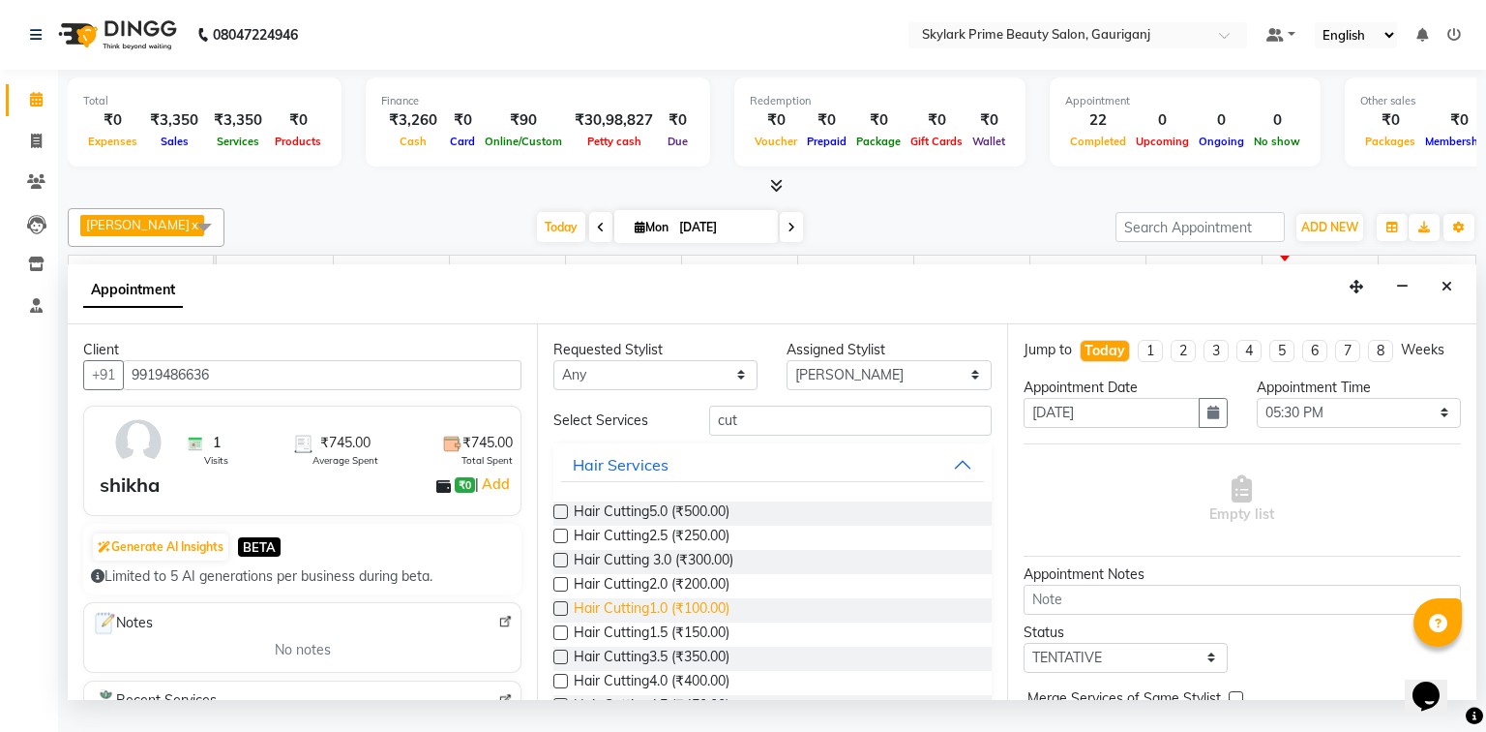
click at [650, 620] on span "Hair Cutting1.0 (₹100.00)" at bounding box center [652, 610] width 156 height 24
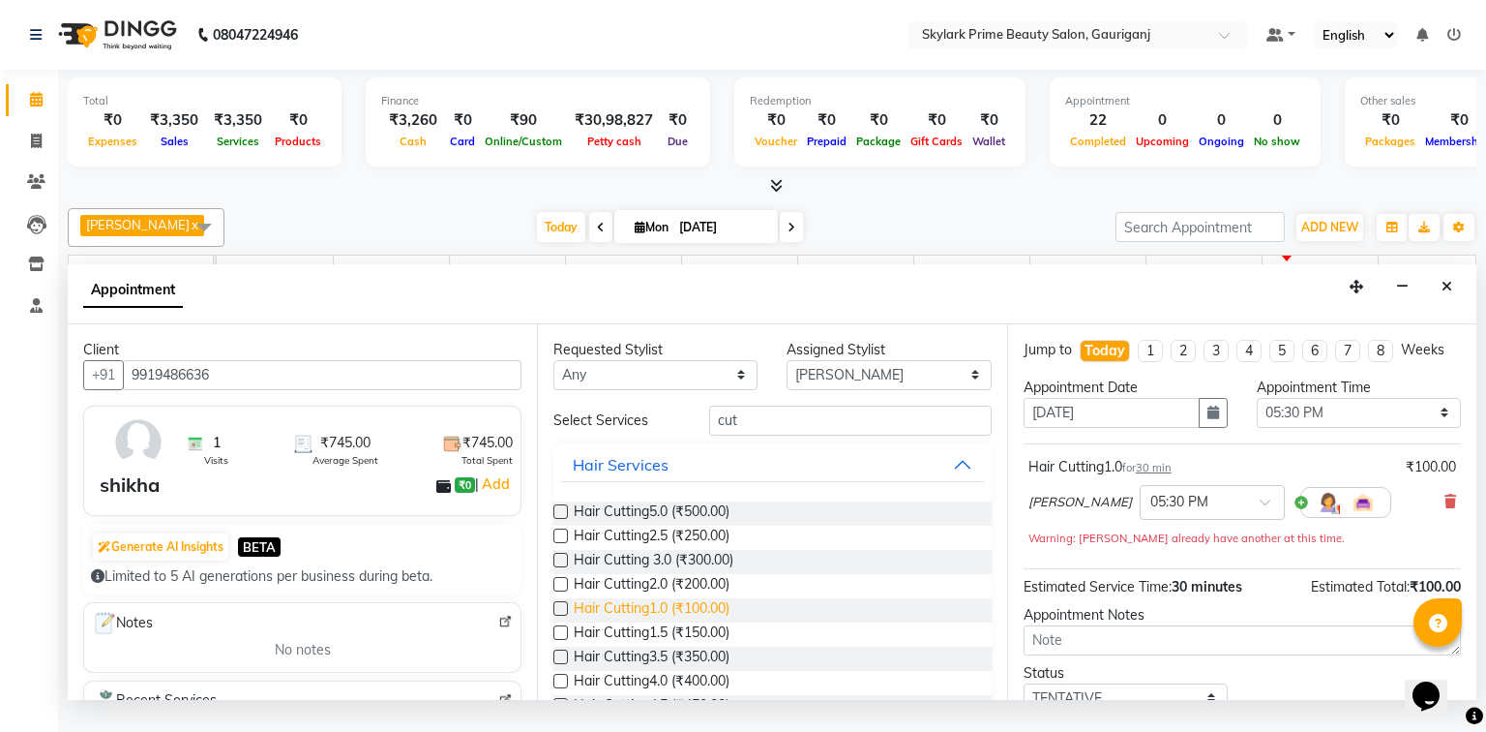
click at [633, 622] on span "Hair Cutting1.0 (₹100.00)" at bounding box center [652, 610] width 156 height 24
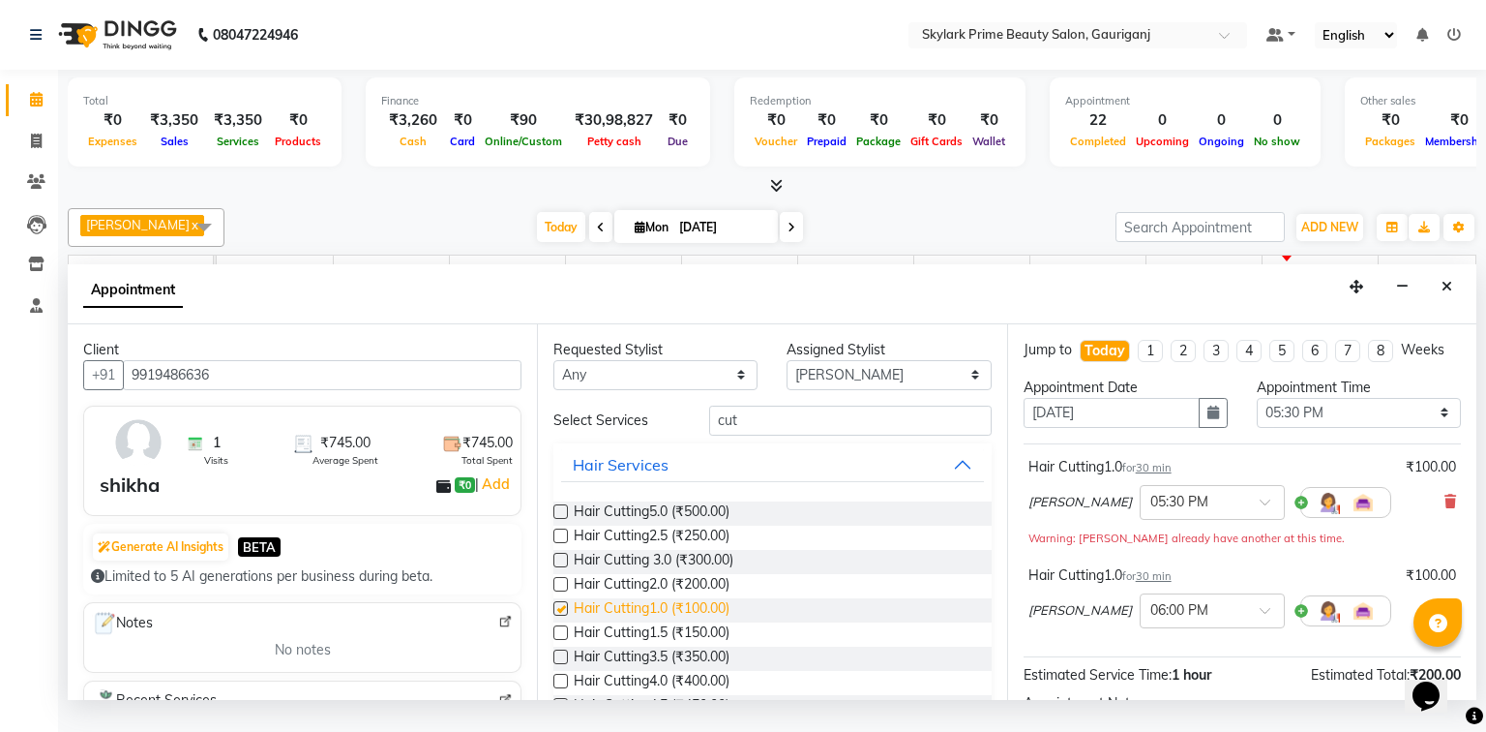
checkbox input "false"
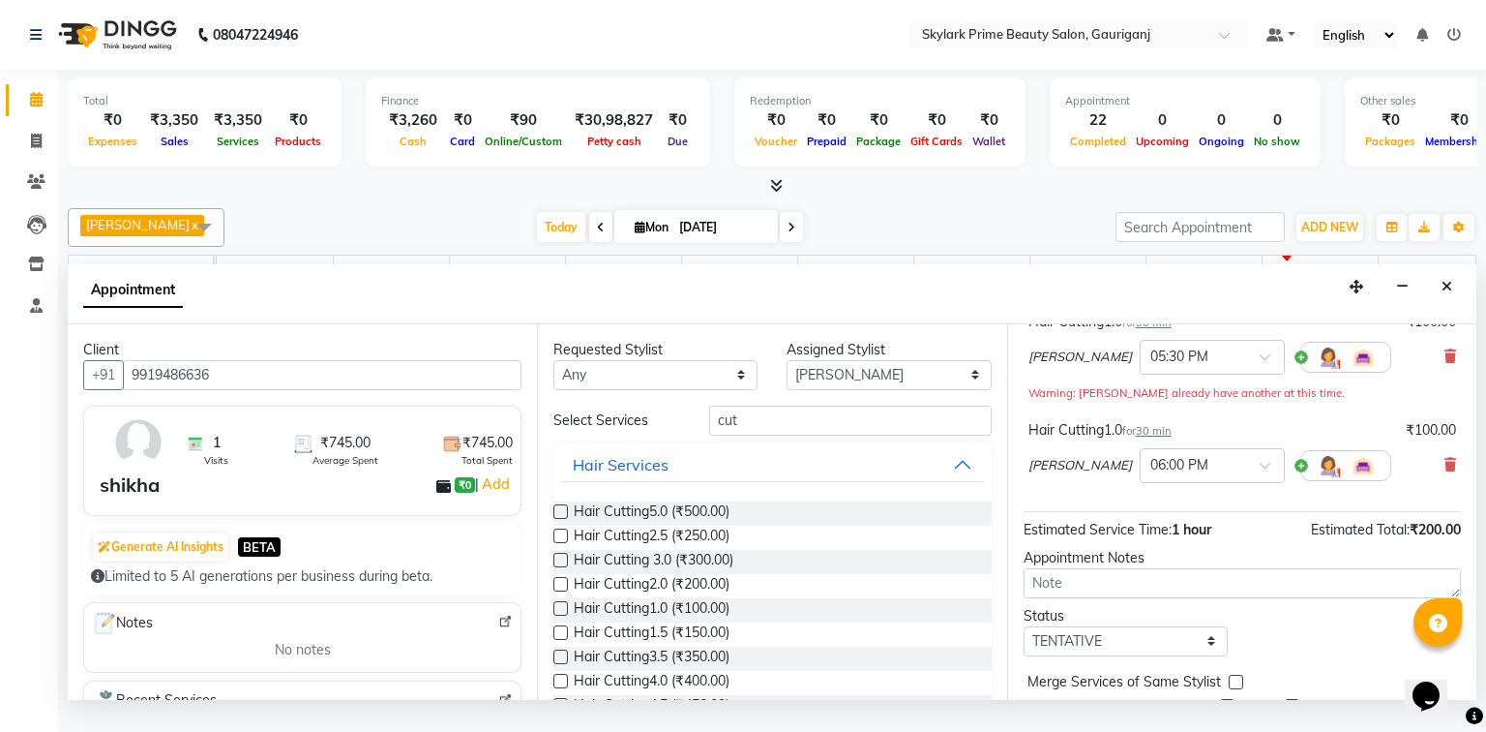
scroll to position [68, 0]
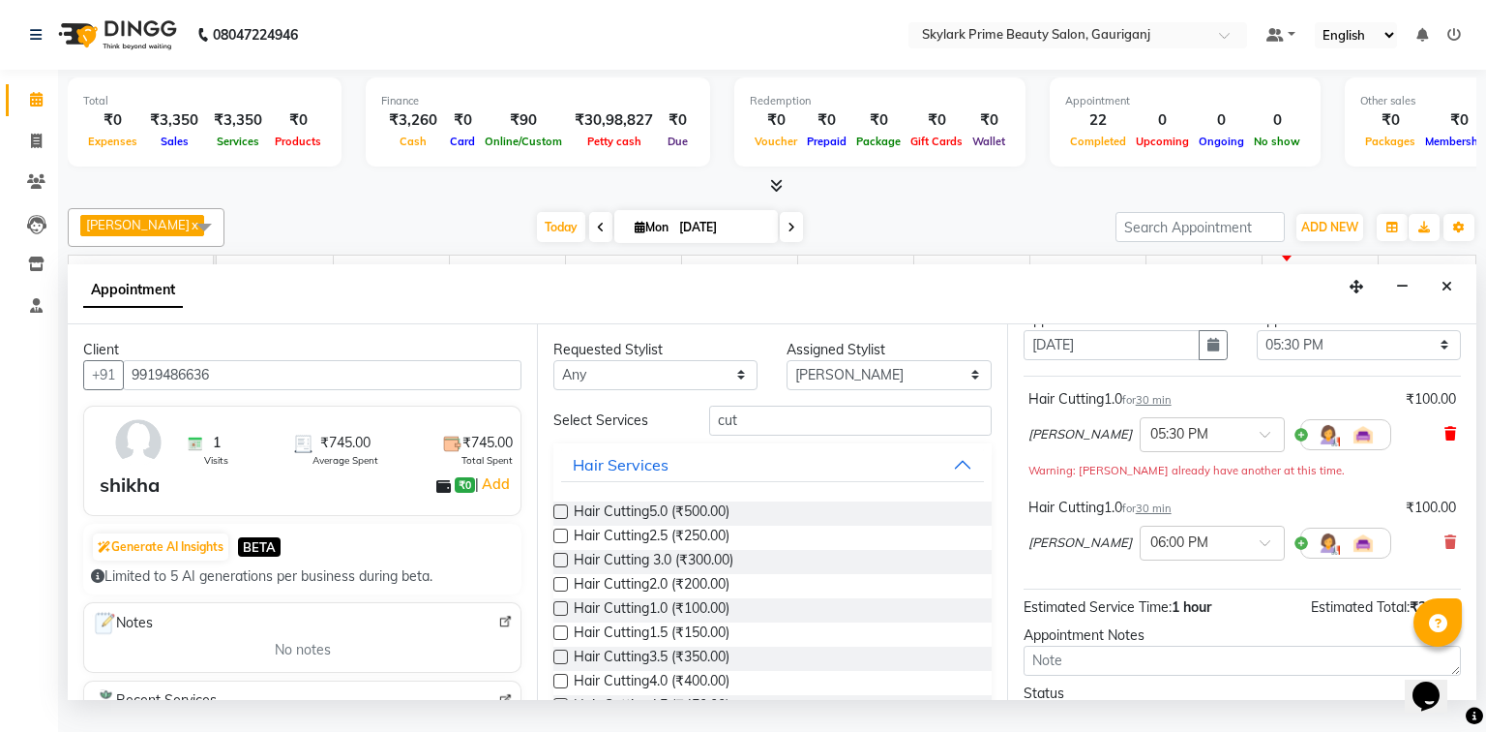
click at [1445, 441] on span at bounding box center [1451, 434] width 12 height 20
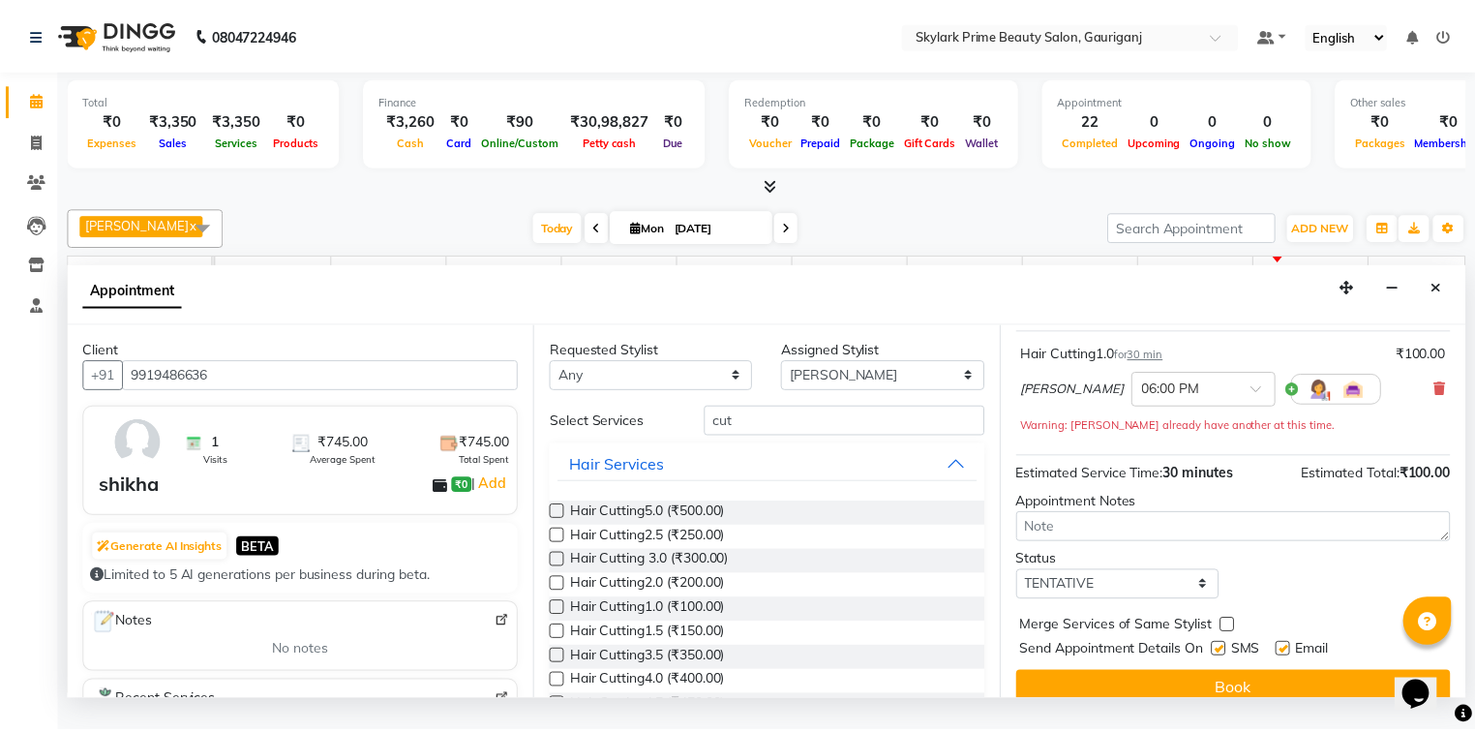
scroll to position [135, 0]
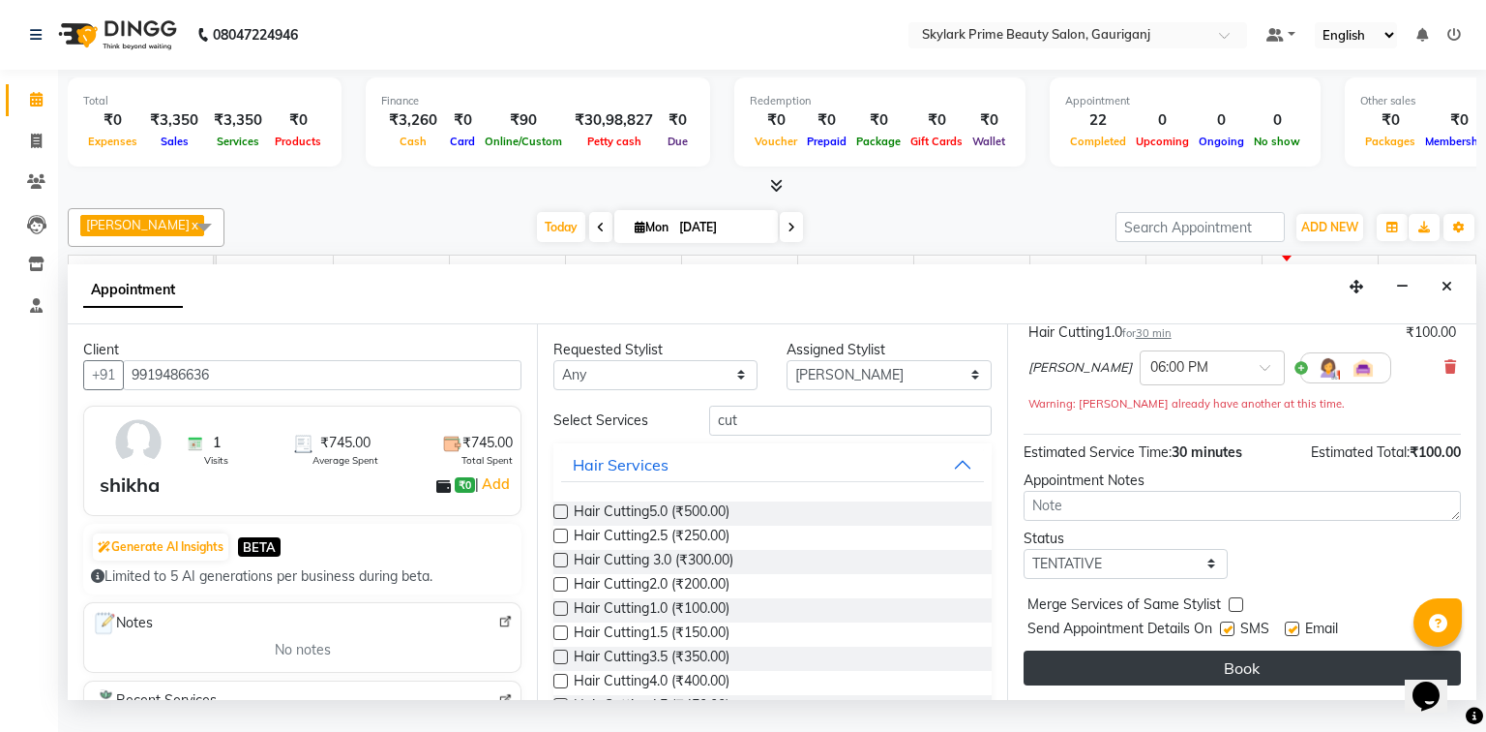
click at [1188, 685] on button "Book" at bounding box center [1242, 667] width 437 height 35
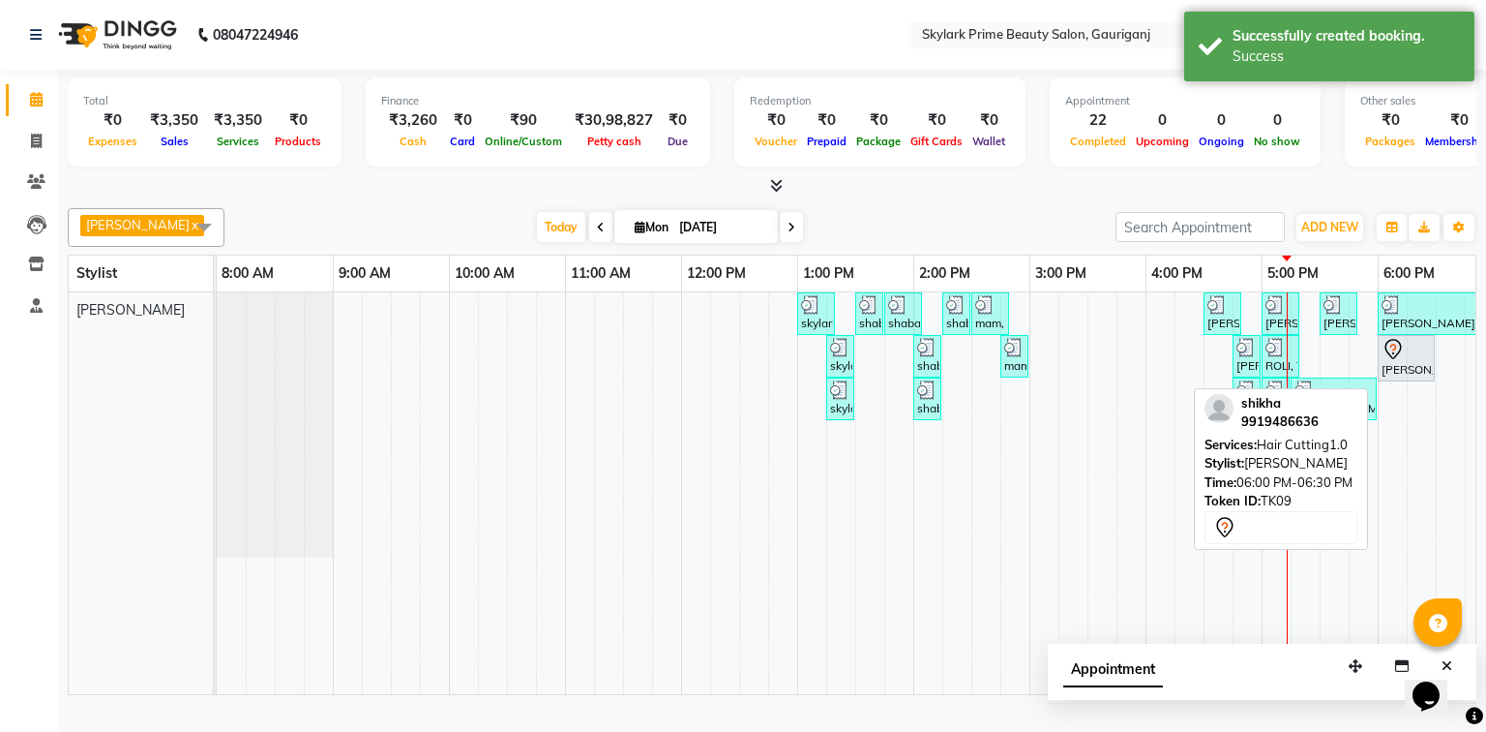
click at [1395, 351] on icon at bounding box center [1394, 348] width 7 height 8
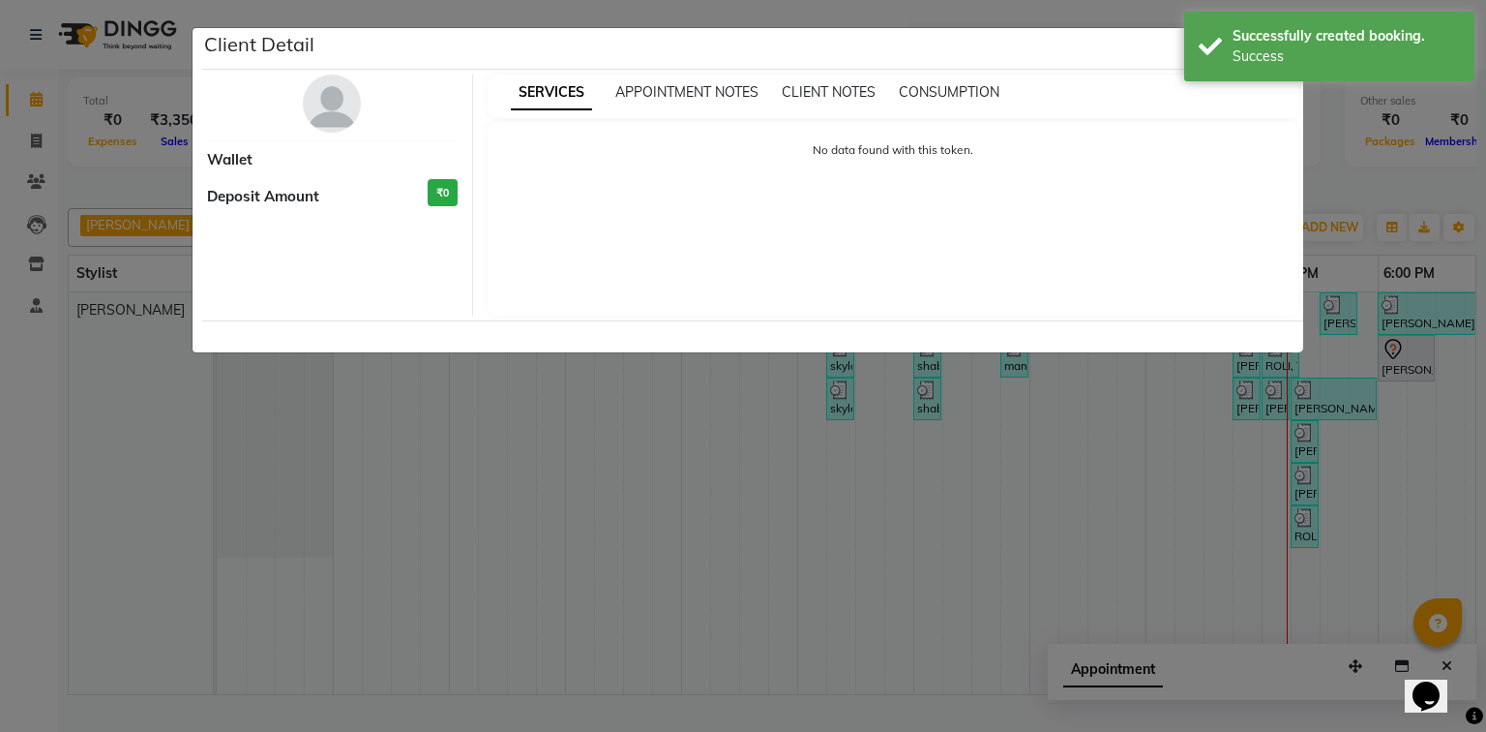
select select "7"
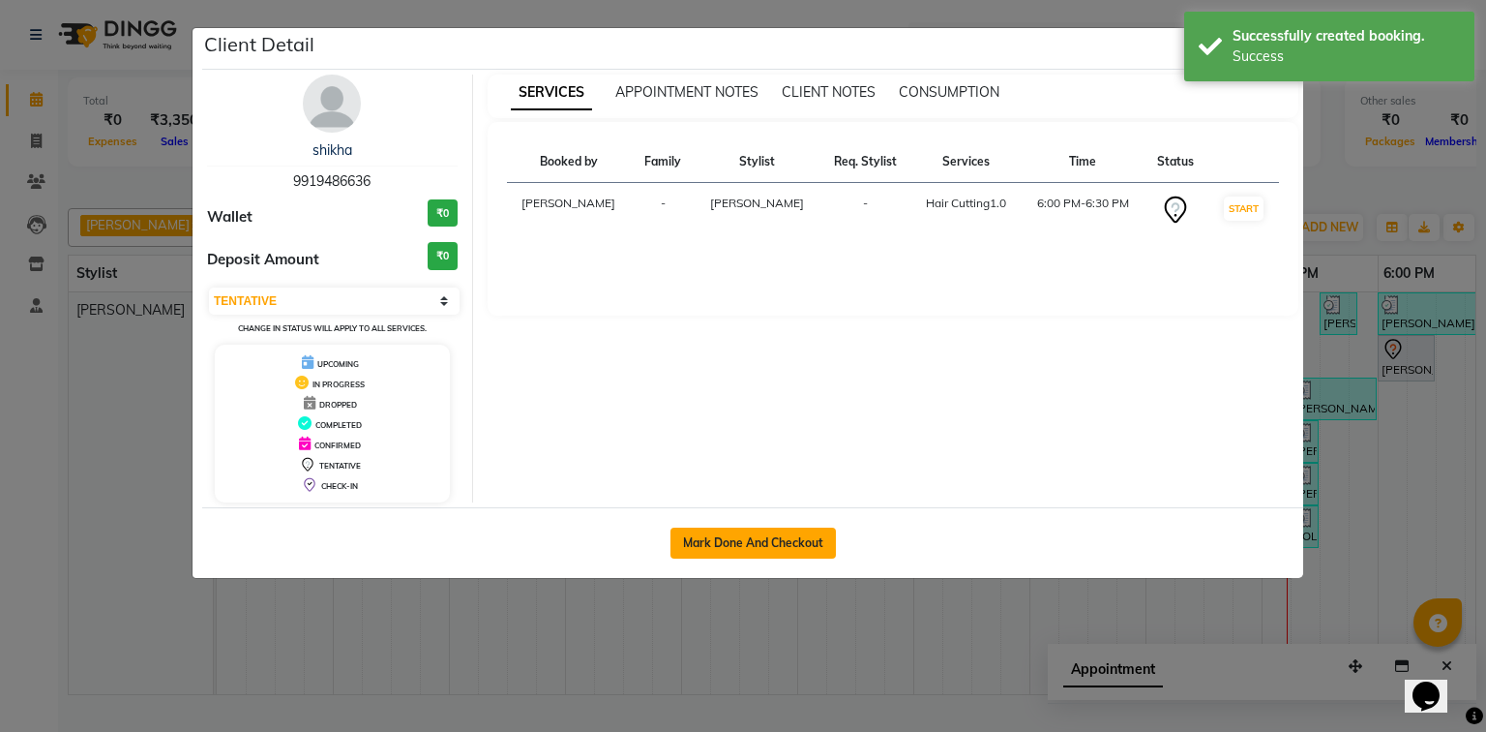
click at [793, 531] on button "Mark Done And Checkout" at bounding box center [753, 542] width 165 height 31
select select "service"
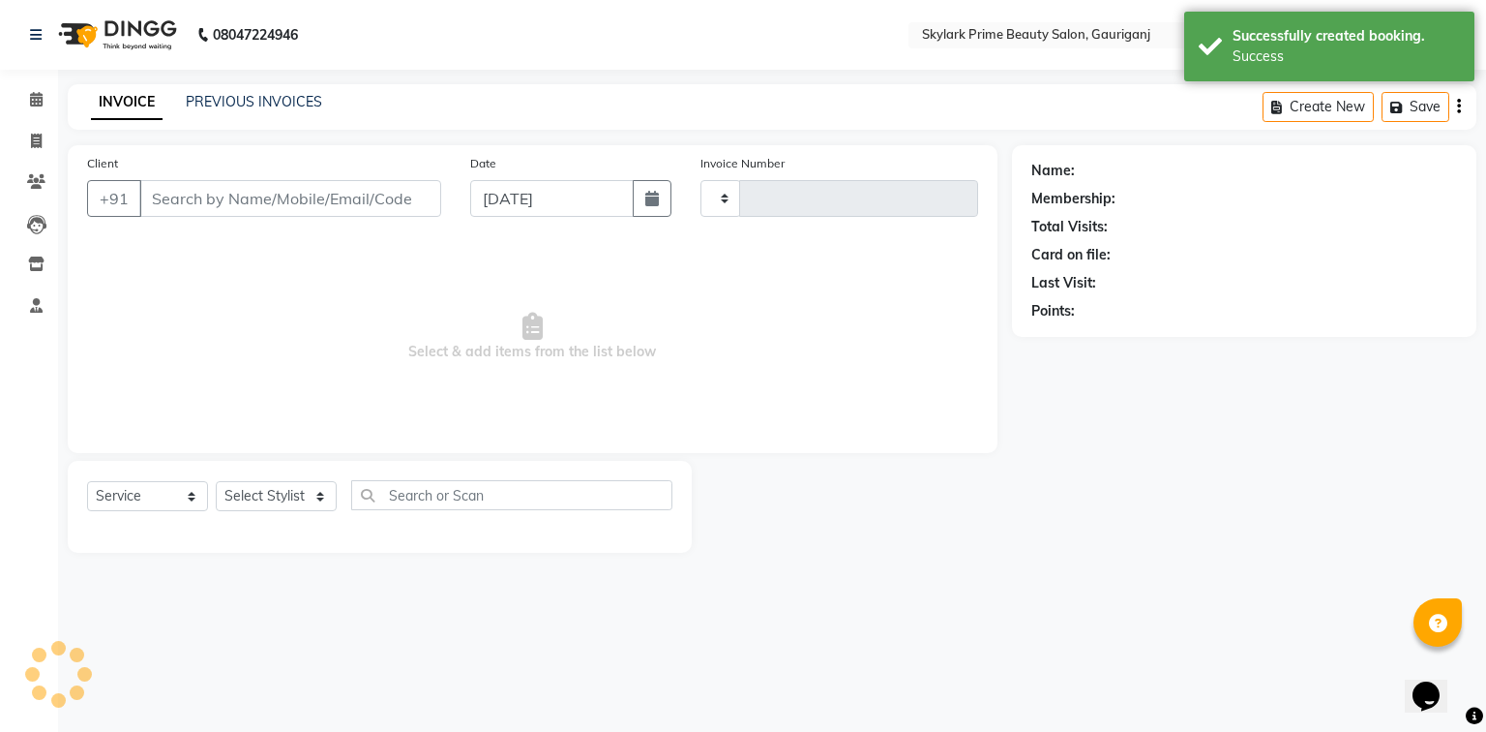
type input "3189"
select select "4735"
type input "9919486636"
select select "30218"
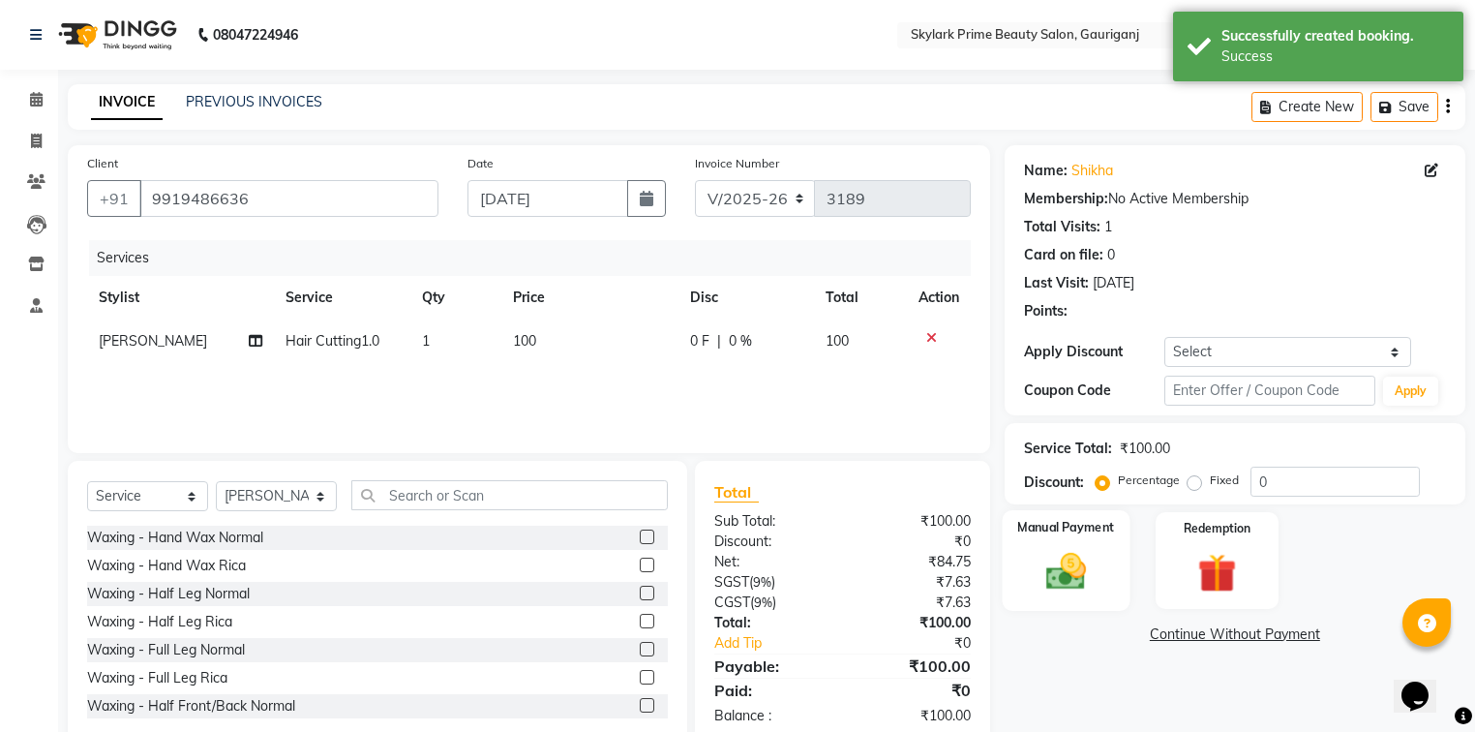
click at [1081, 521] on label "Manual Payment" at bounding box center [1065, 527] width 97 height 18
click at [1174, 629] on span "CASH" at bounding box center [1166, 635] width 42 height 22
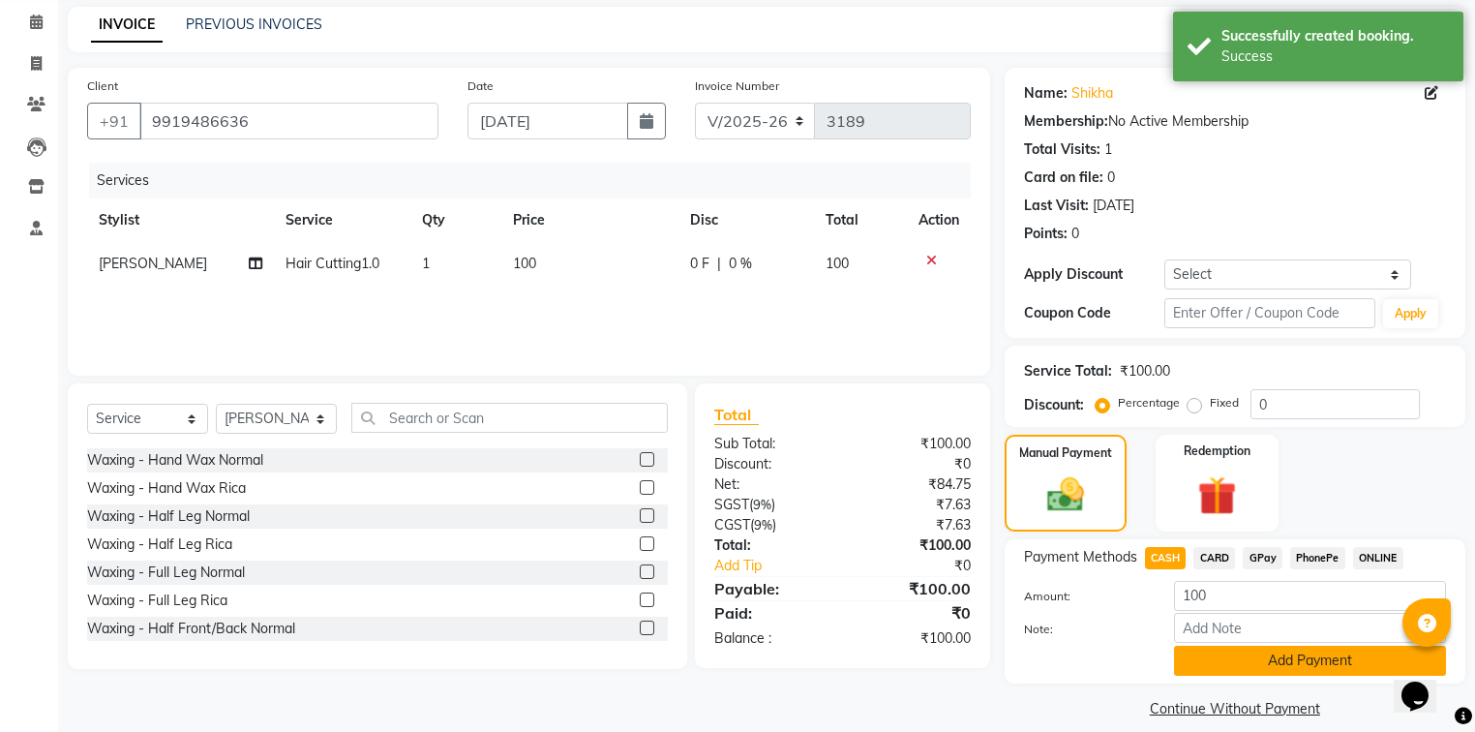
click at [1214, 667] on button "Add Payment" at bounding box center [1310, 660] width 272 height 30
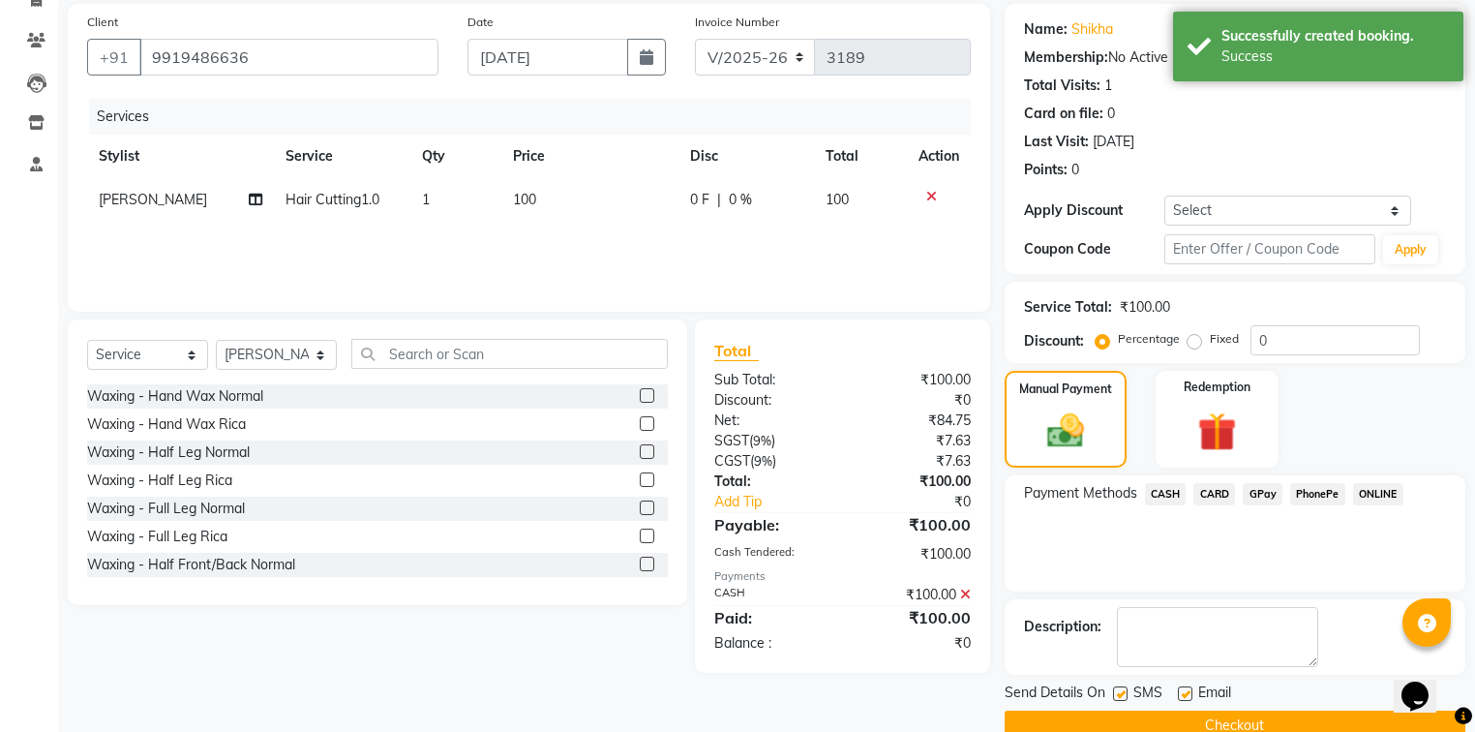
scroll to position [178, 0]
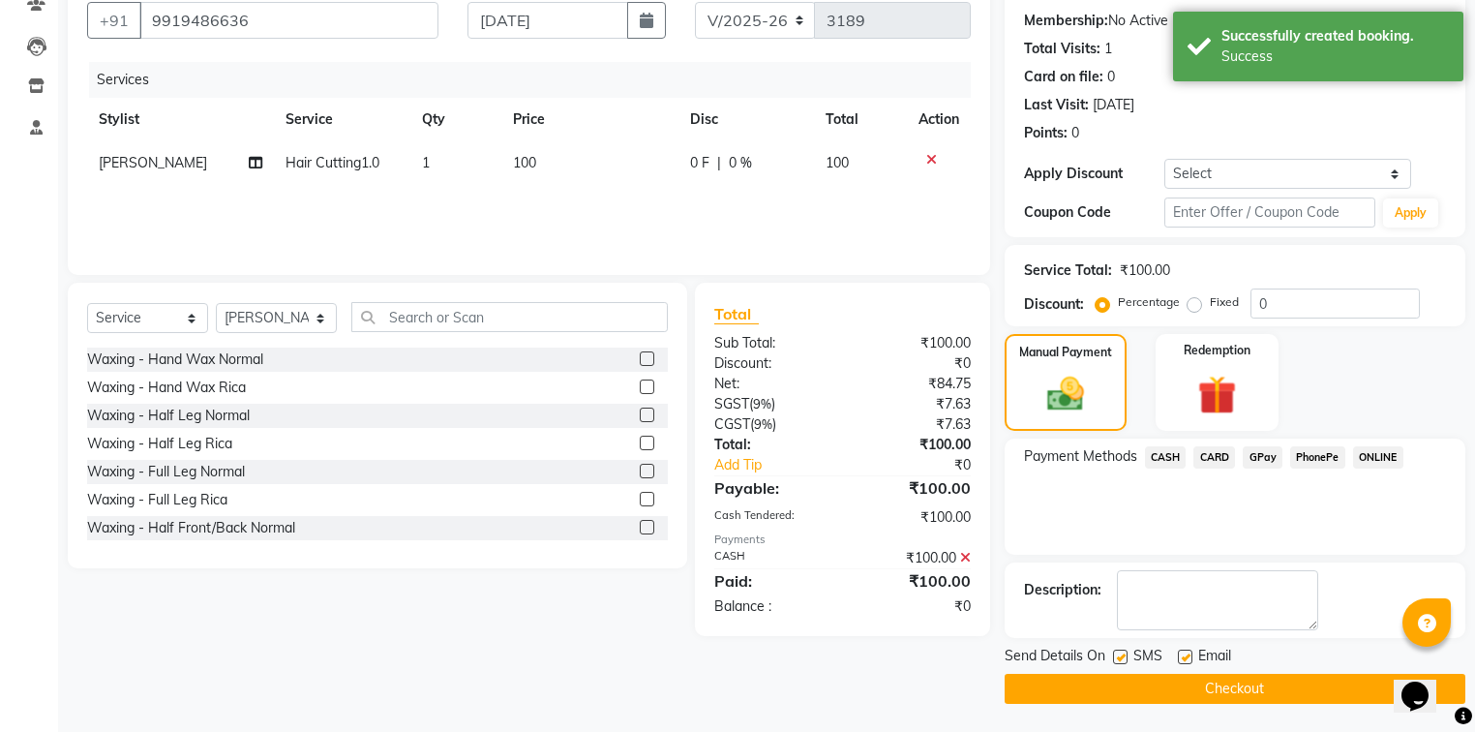
click at [1149, 675] on button "Checkout" at bounding box center [1235, 689] width 461 height 30
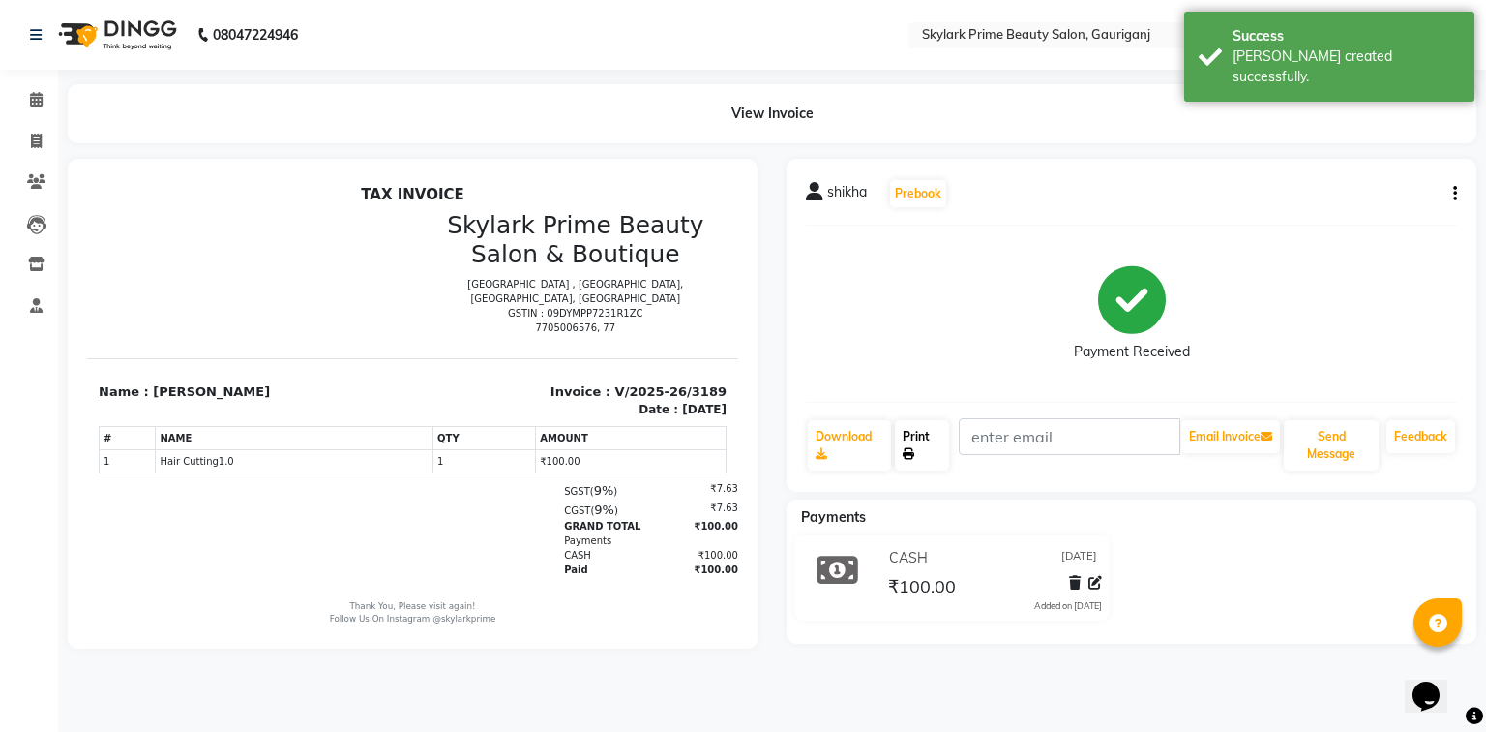
click at [926, 435] on link "Print" at bounding box center [922, 445] width 54 height 50
click at [37, 89] on span at bounding box center [36, 100] width 34 height 22
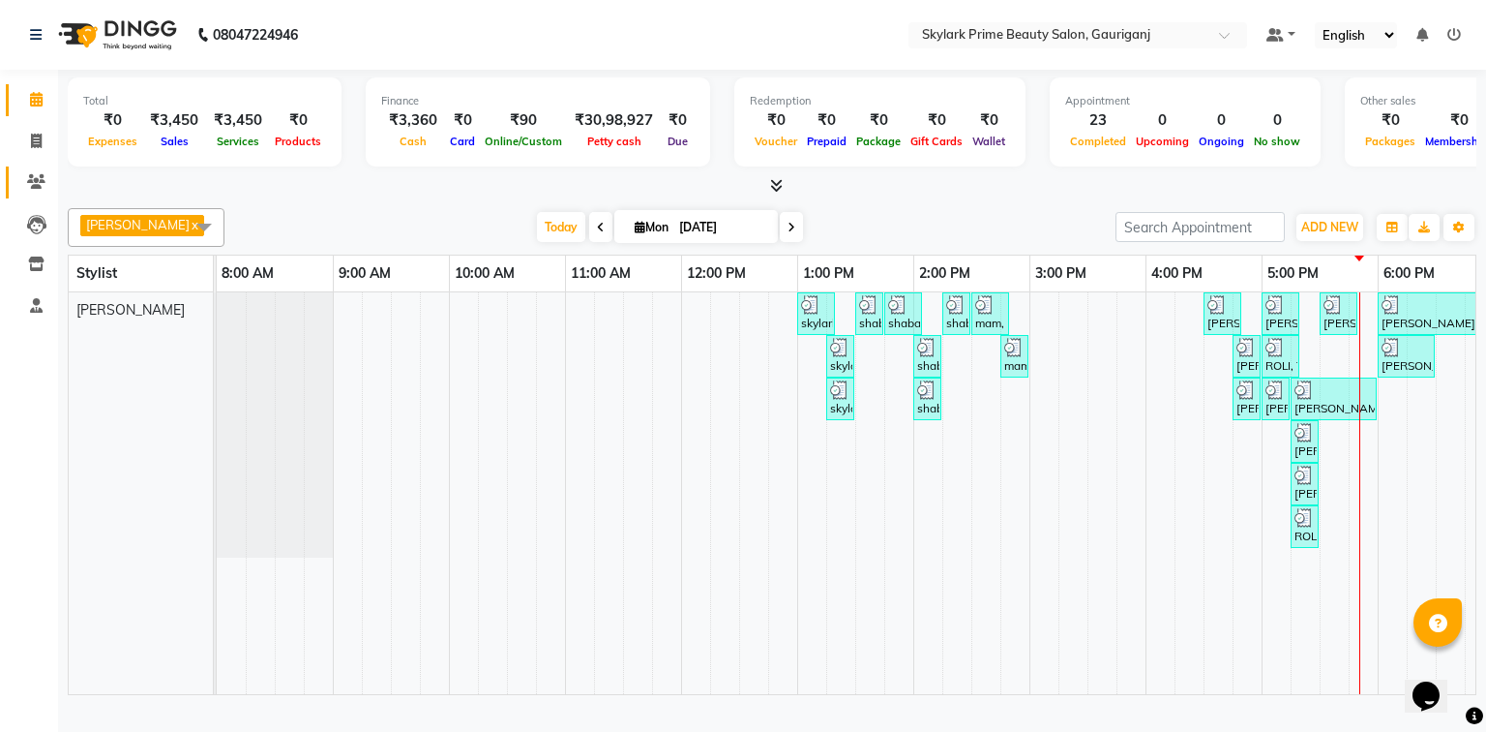
drag, startPoint x: 31, startPoint y: 163, endPoint x: 36, endPoint y: 186, distance: 23.7
click at [31, 165] on li "Clients" at bounding box center [29, 183] width 58 height 42
click at [36, 186] on icon at bounding box center [36, 181] width 18 height 15
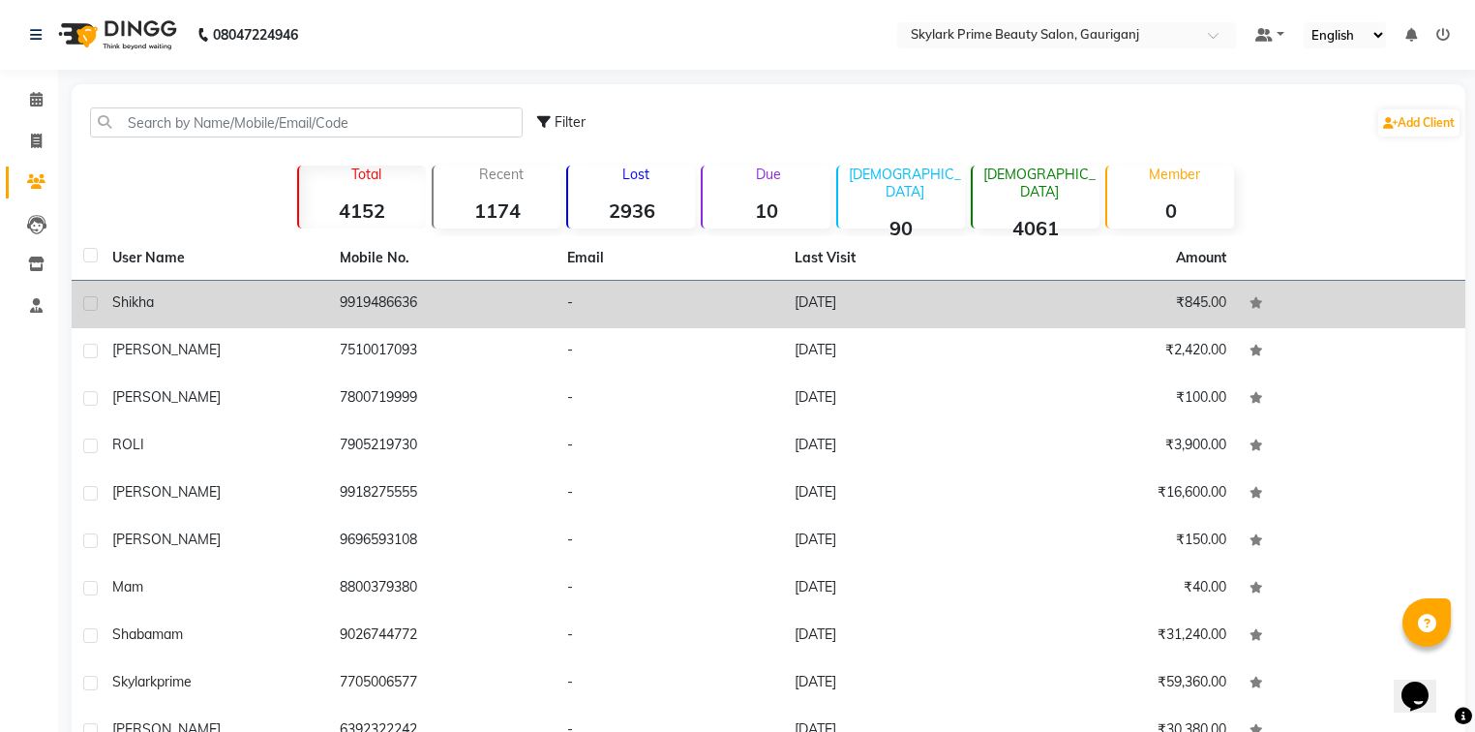
click at [179, 295] on div "shikha" at bounding box center [214, 302] width 204 height 20
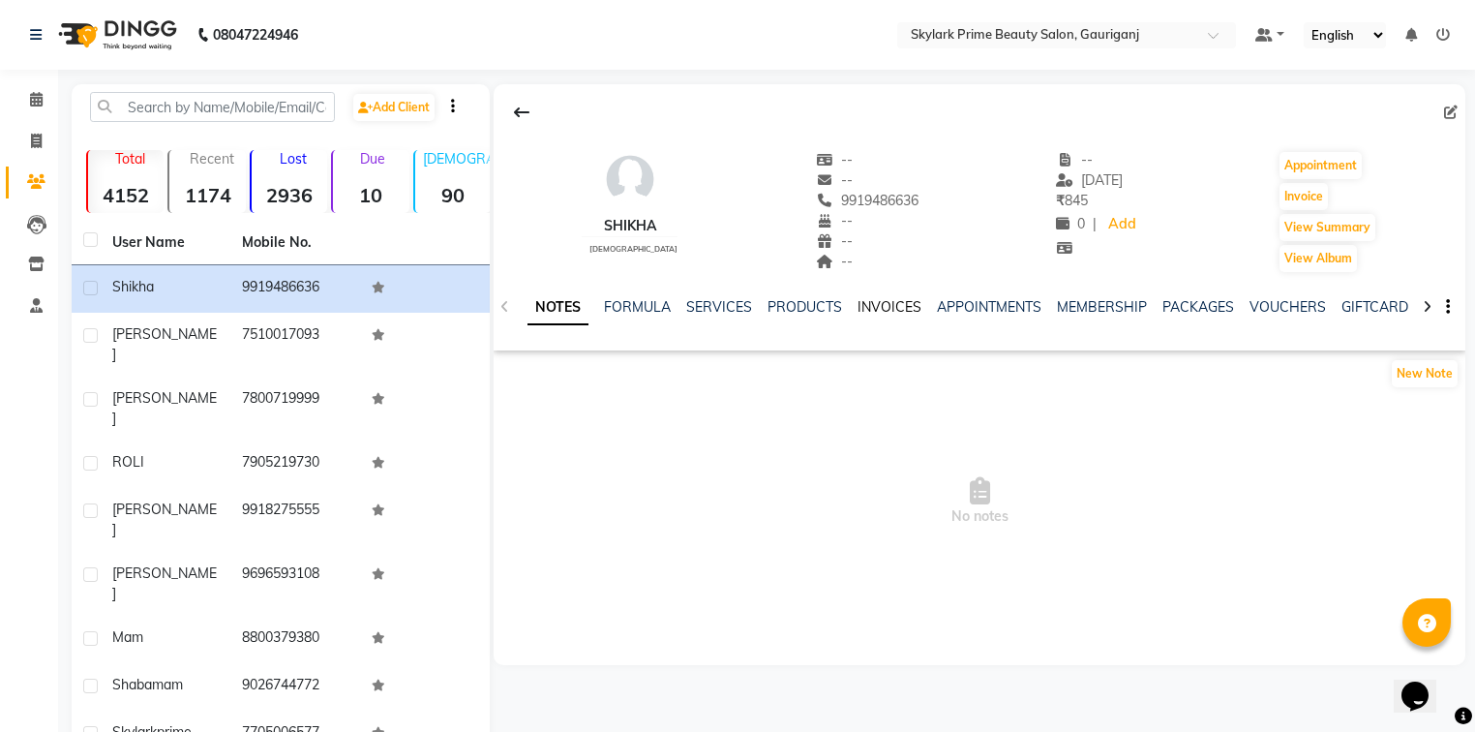
click at [890, 305] on link "INVOICES" at bounding box center [889, 306] width 64 height 17
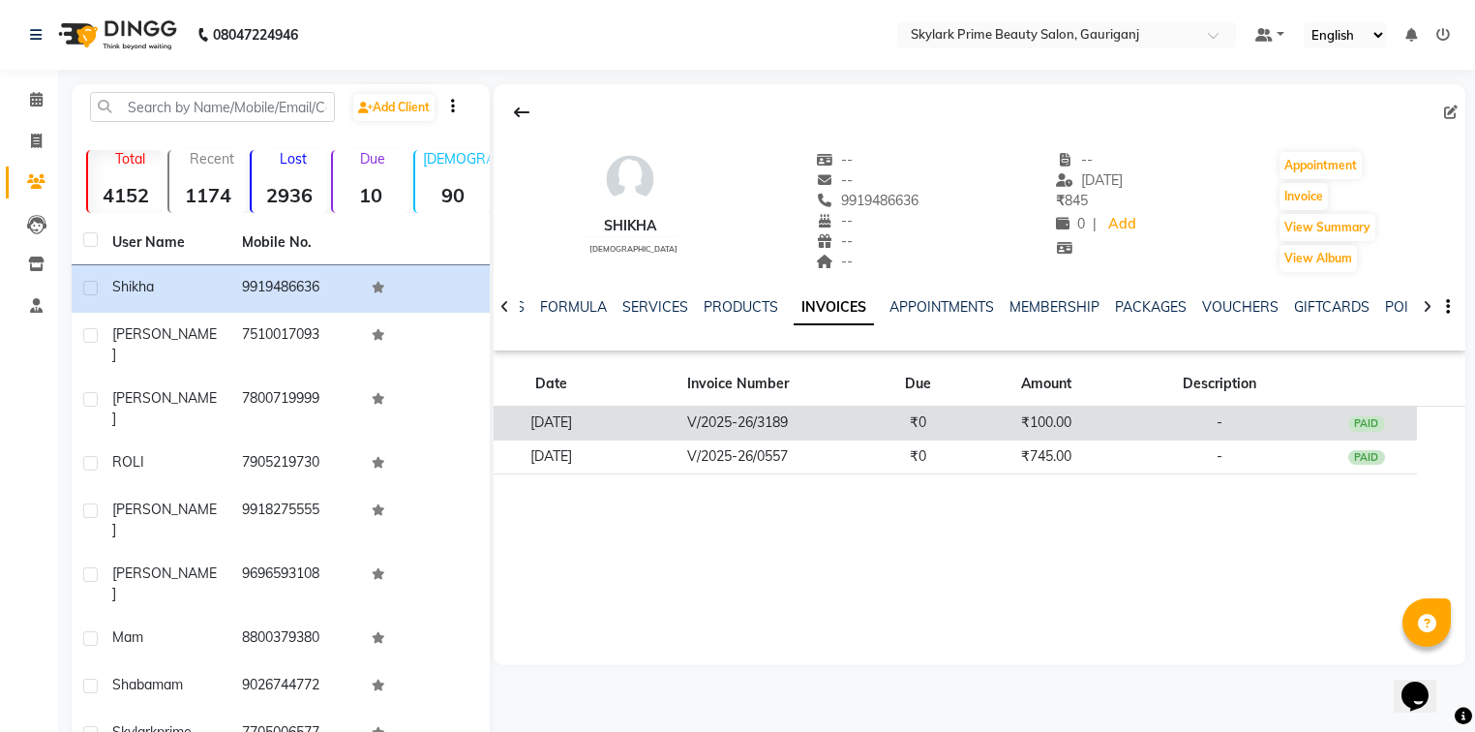
click at [867, 414] on td "V/2025-26/3189" at bounding box center [737, 423] width 259 height 34
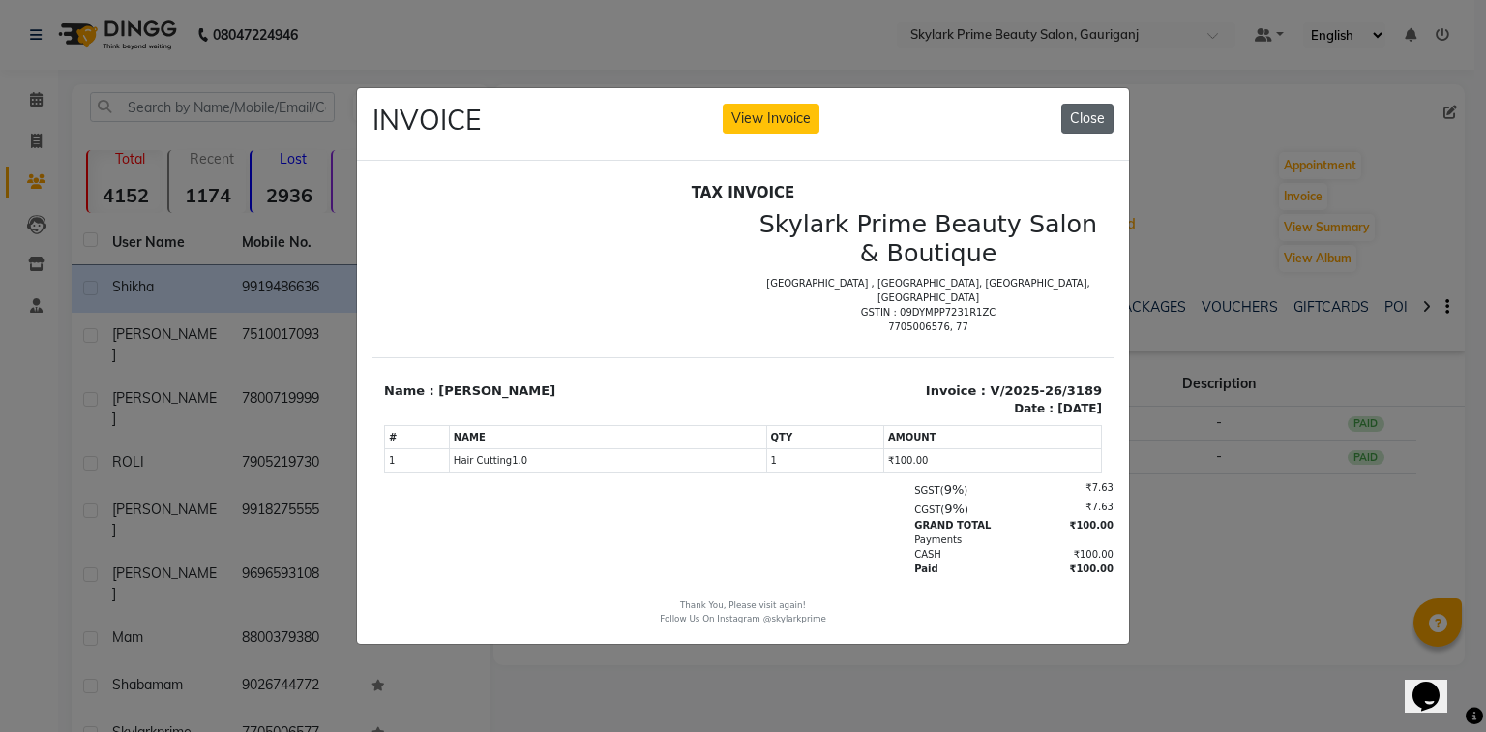
click at [1110, 109] on button "Close" at bounding box center [1088, 119] width 52 height 30
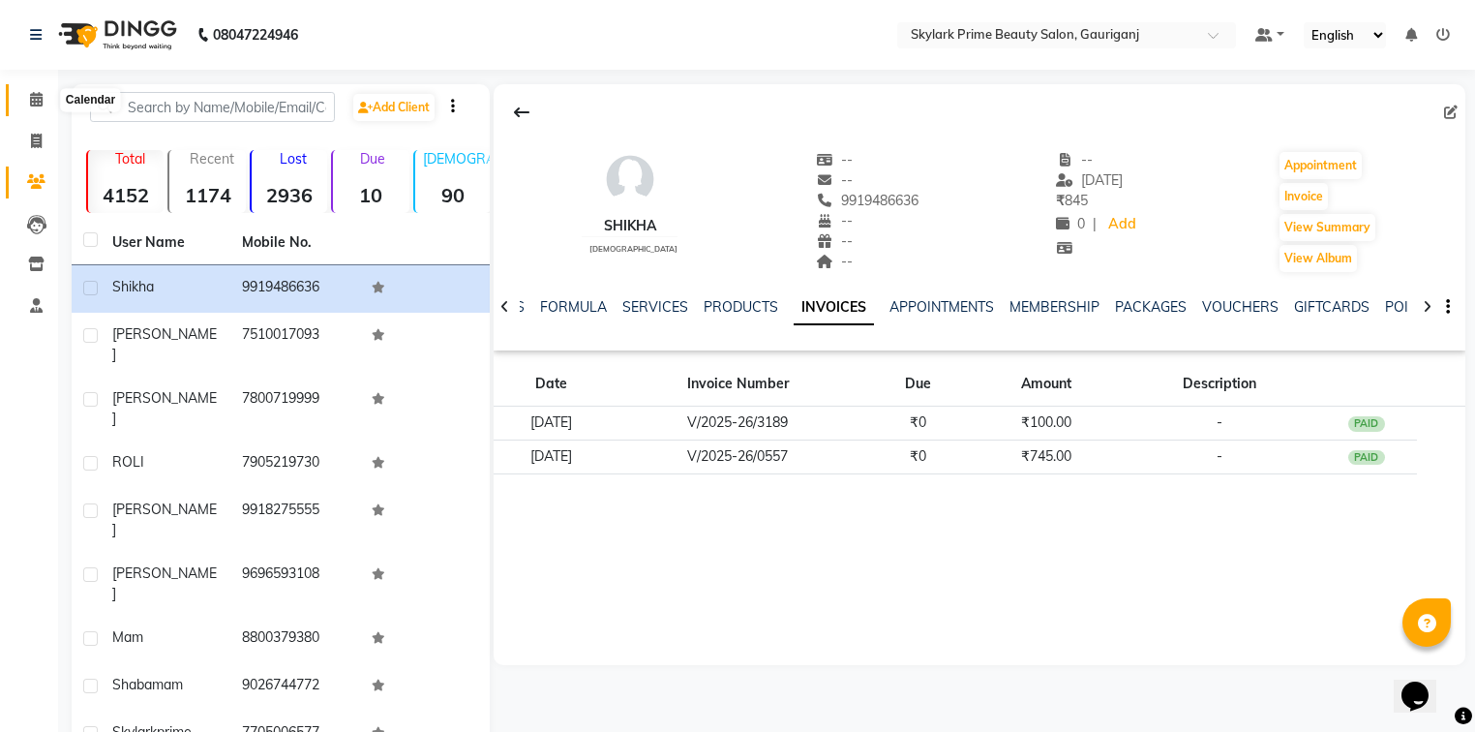
click at [39, 104] on icon at bounding box center [36, 99] width 13 height 15
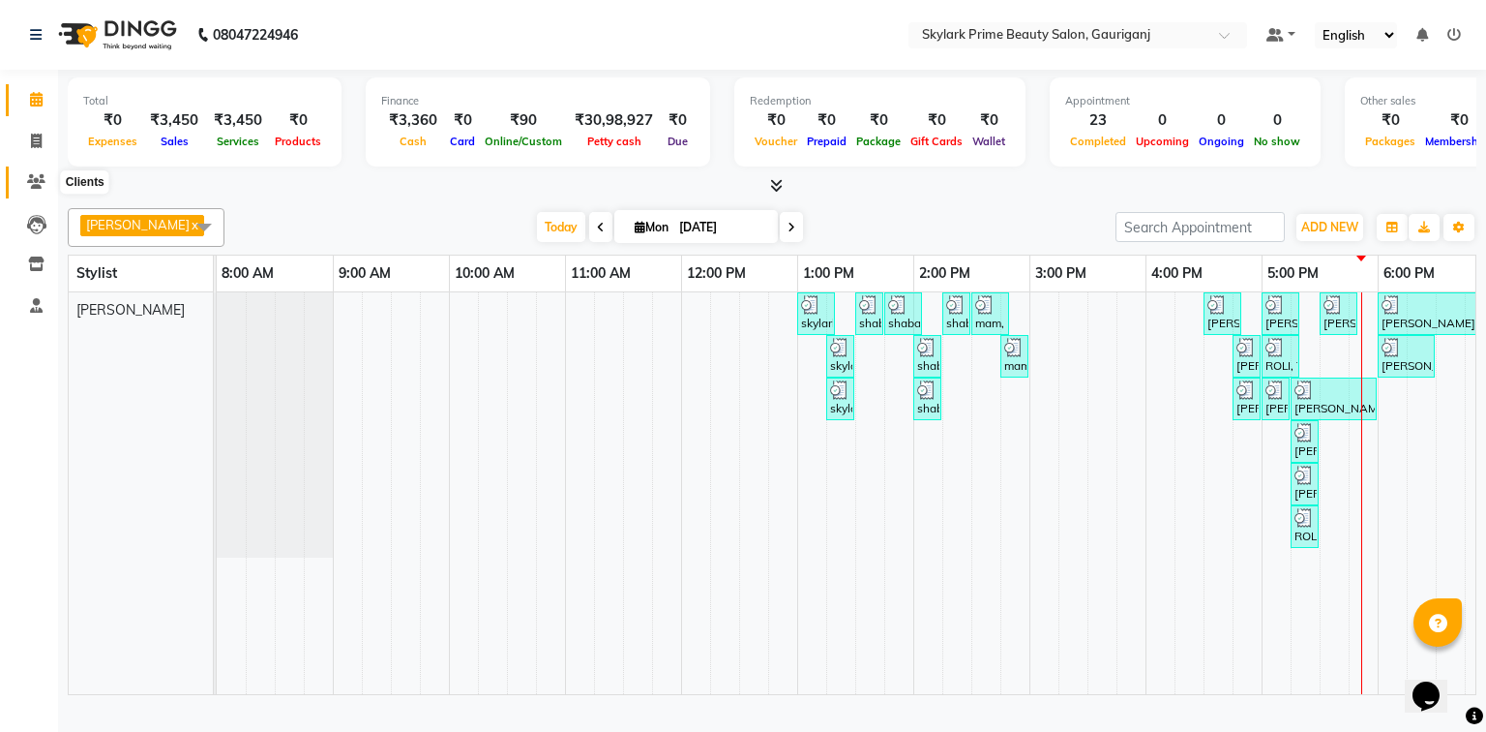
click at [39, 177] on icon at bounding box center [36, 181] width 18 height 15
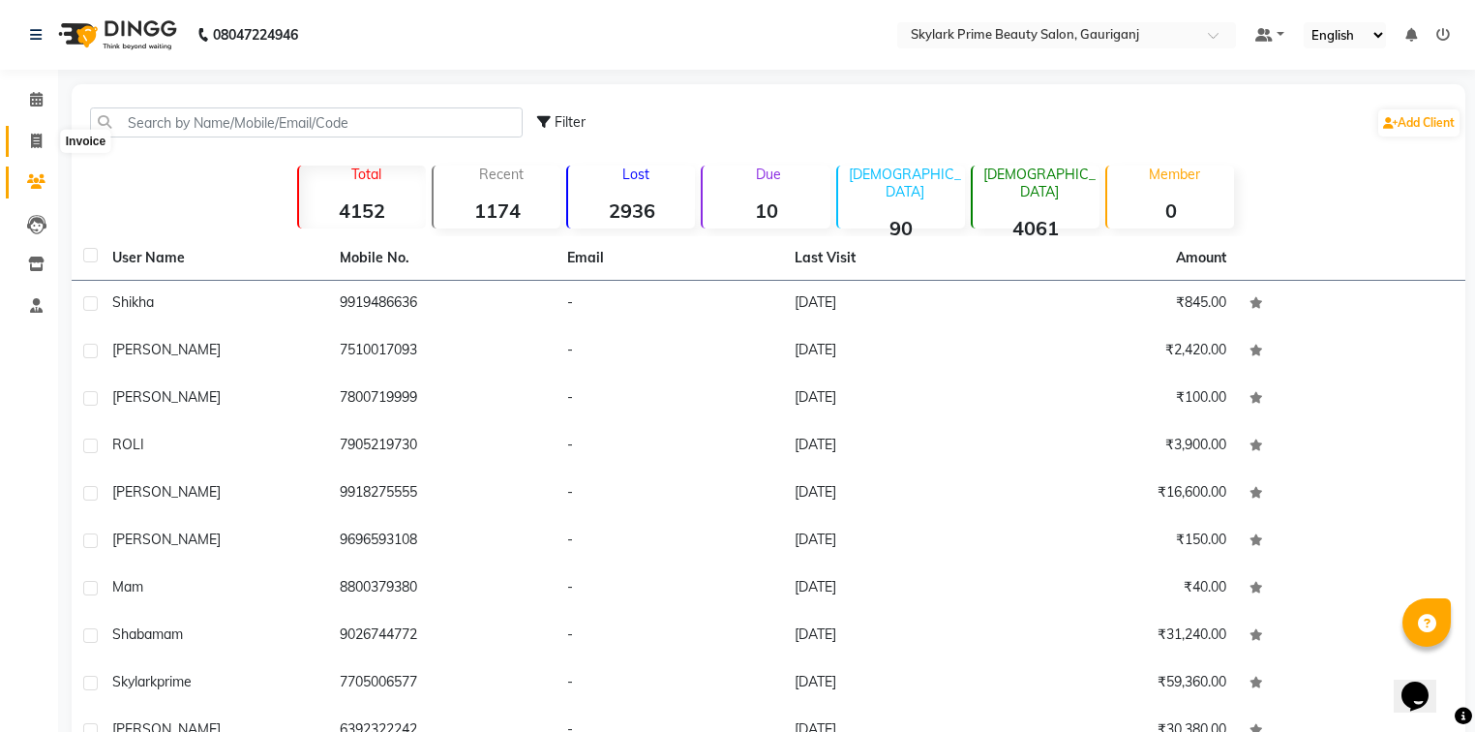
click at [42, 140] on span at bounding box center [36, 142] width 34 height 22
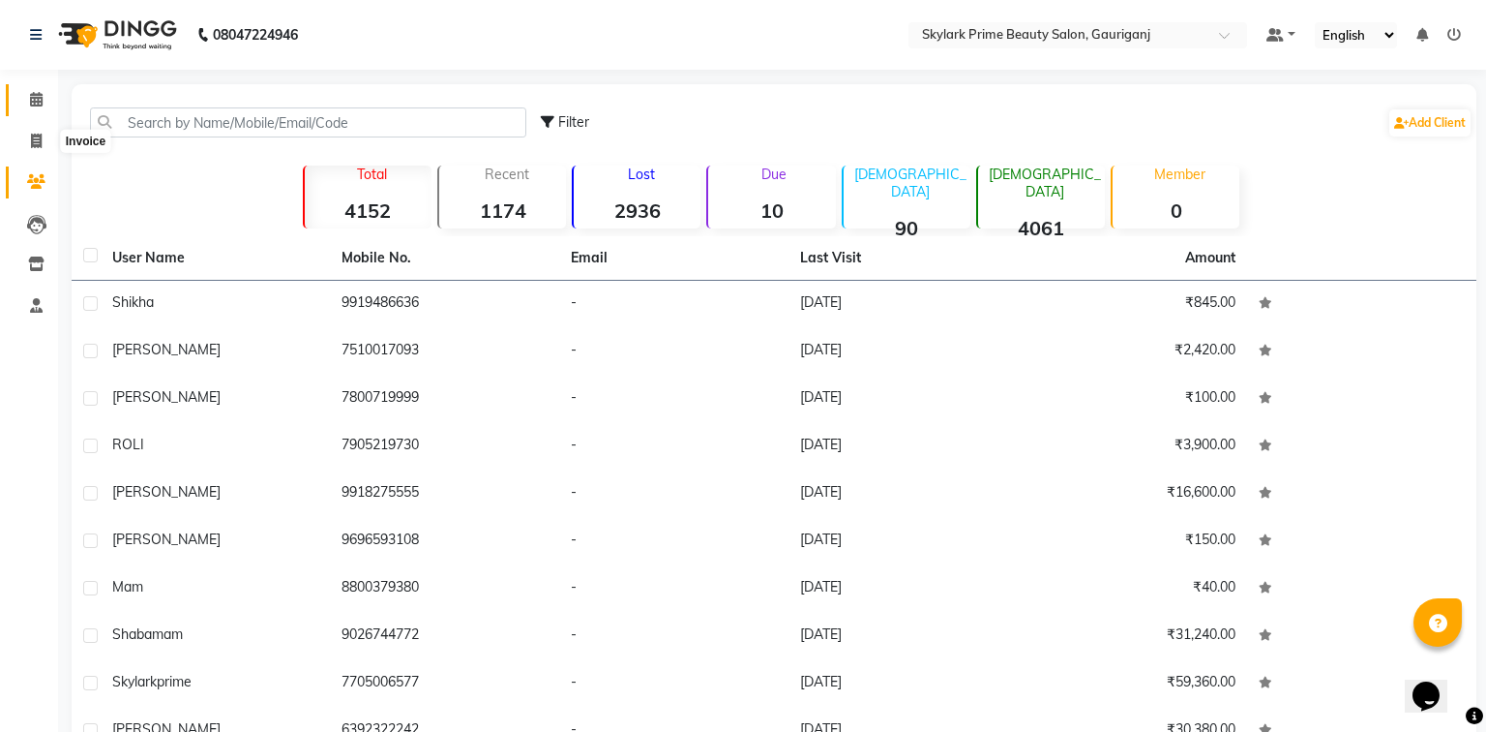
select select "service"
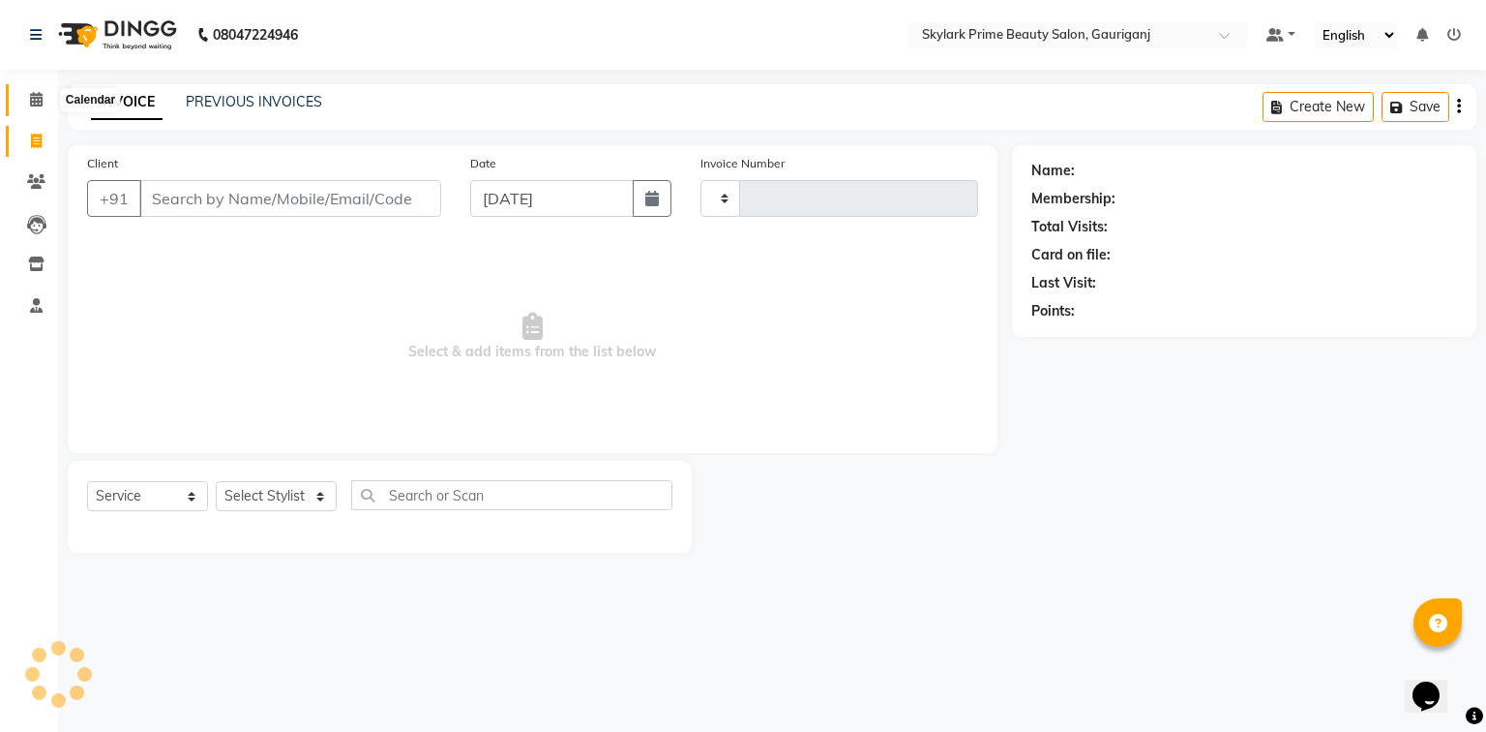
click at [43, 101] on span at bounding box center [36, 100] width 34 height 22
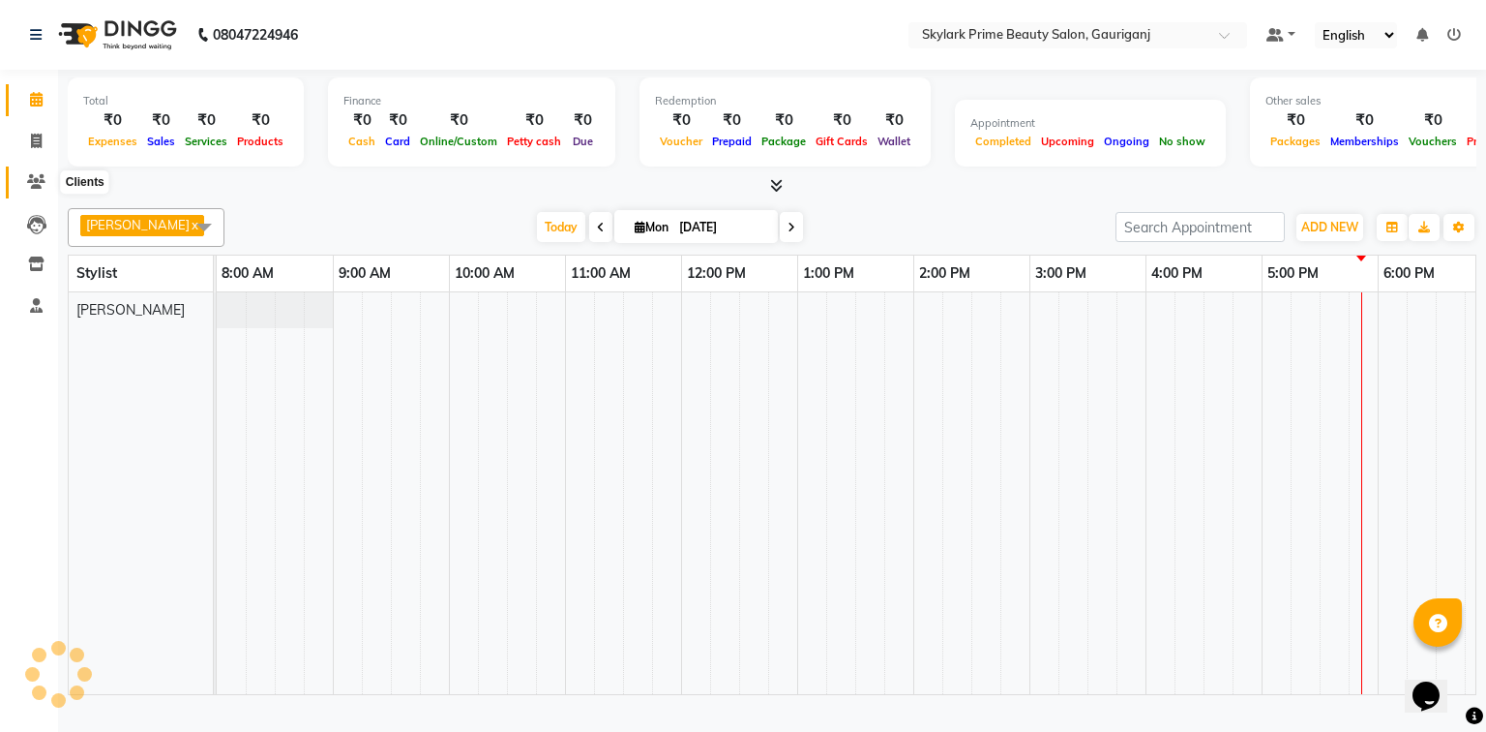
click at [35, 189] on icon at bounding box center [36, 181] width 18 height 15
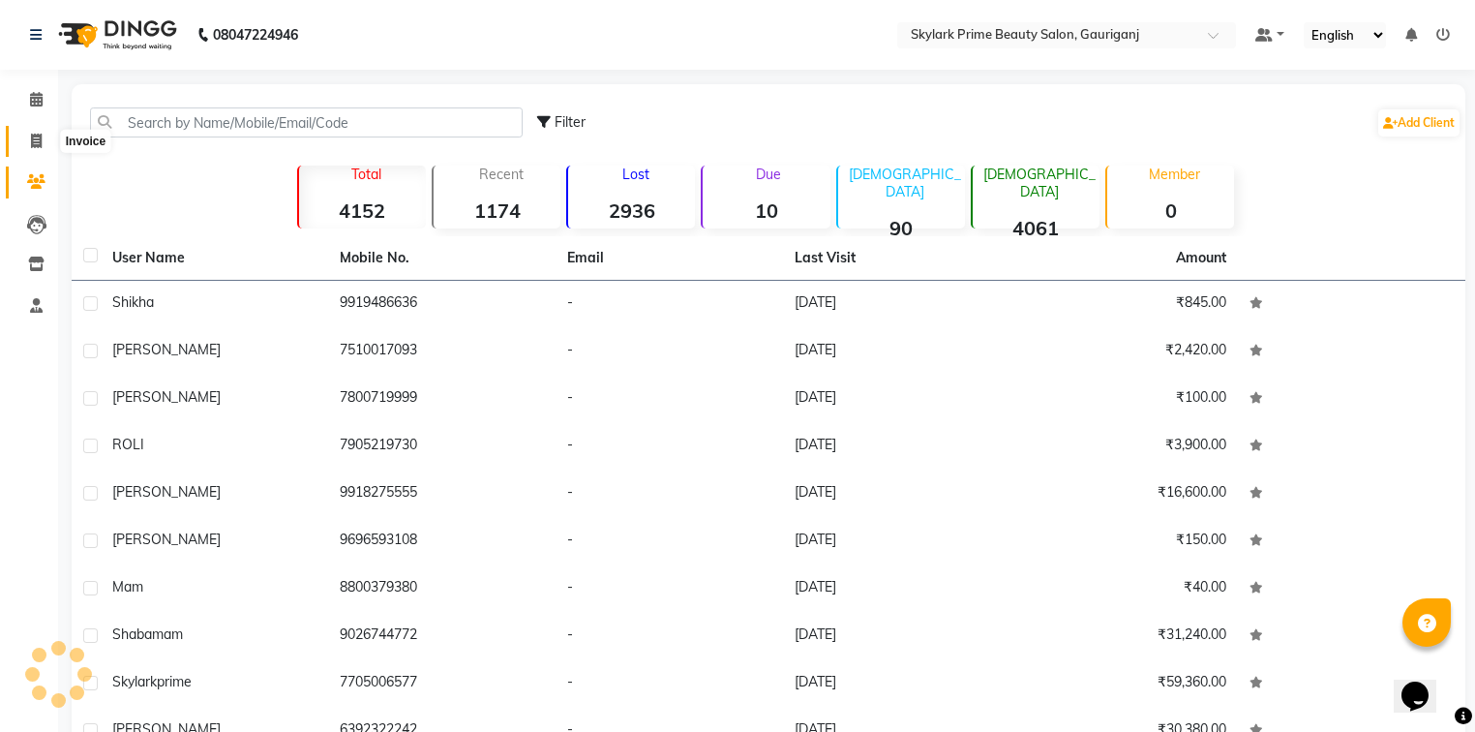
click at [40, 147] on icon at bounding box center [36, 141] width 11 height 15
select select "service"
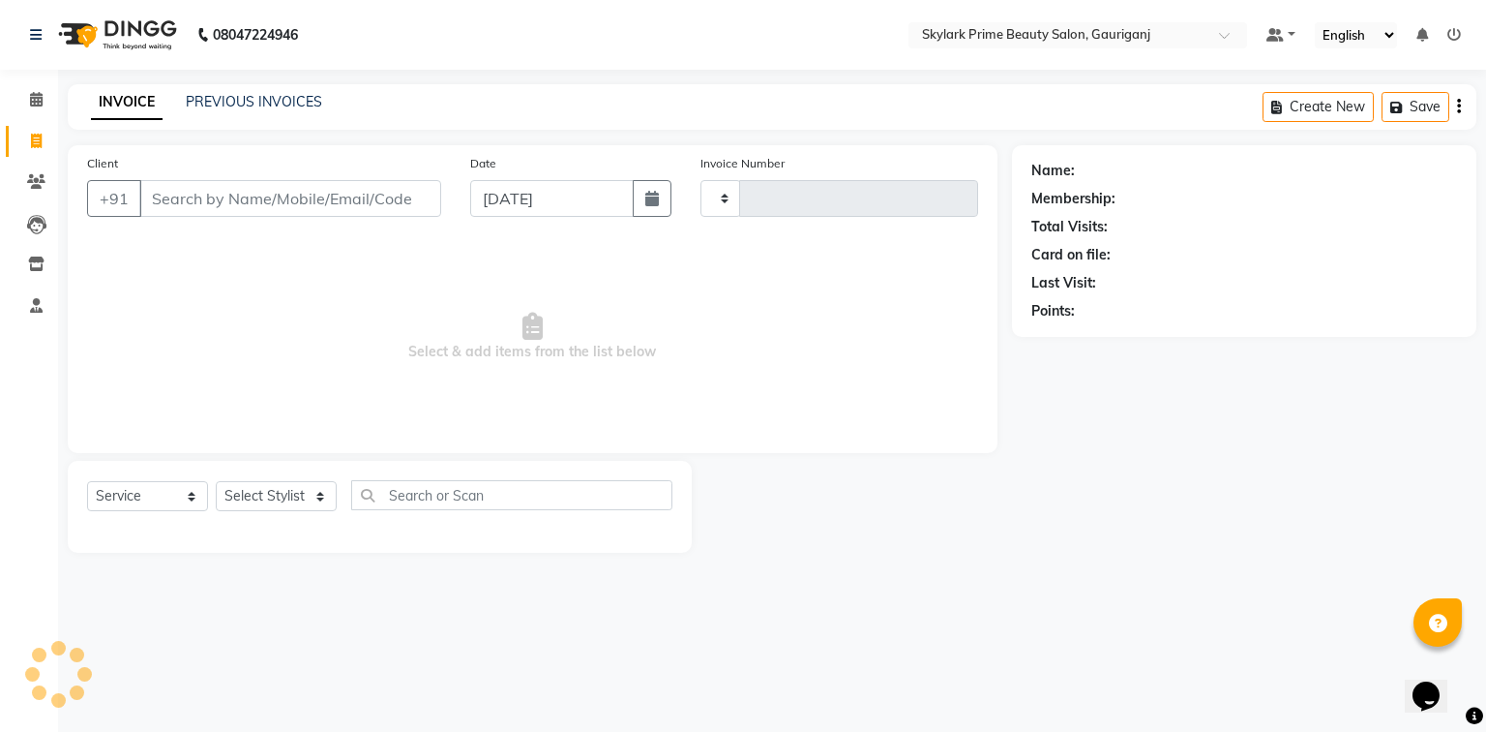
type input "3190"
select select "4735"
click at [32, 186] on icon at bounding box center [36, 181] width 18 height 15
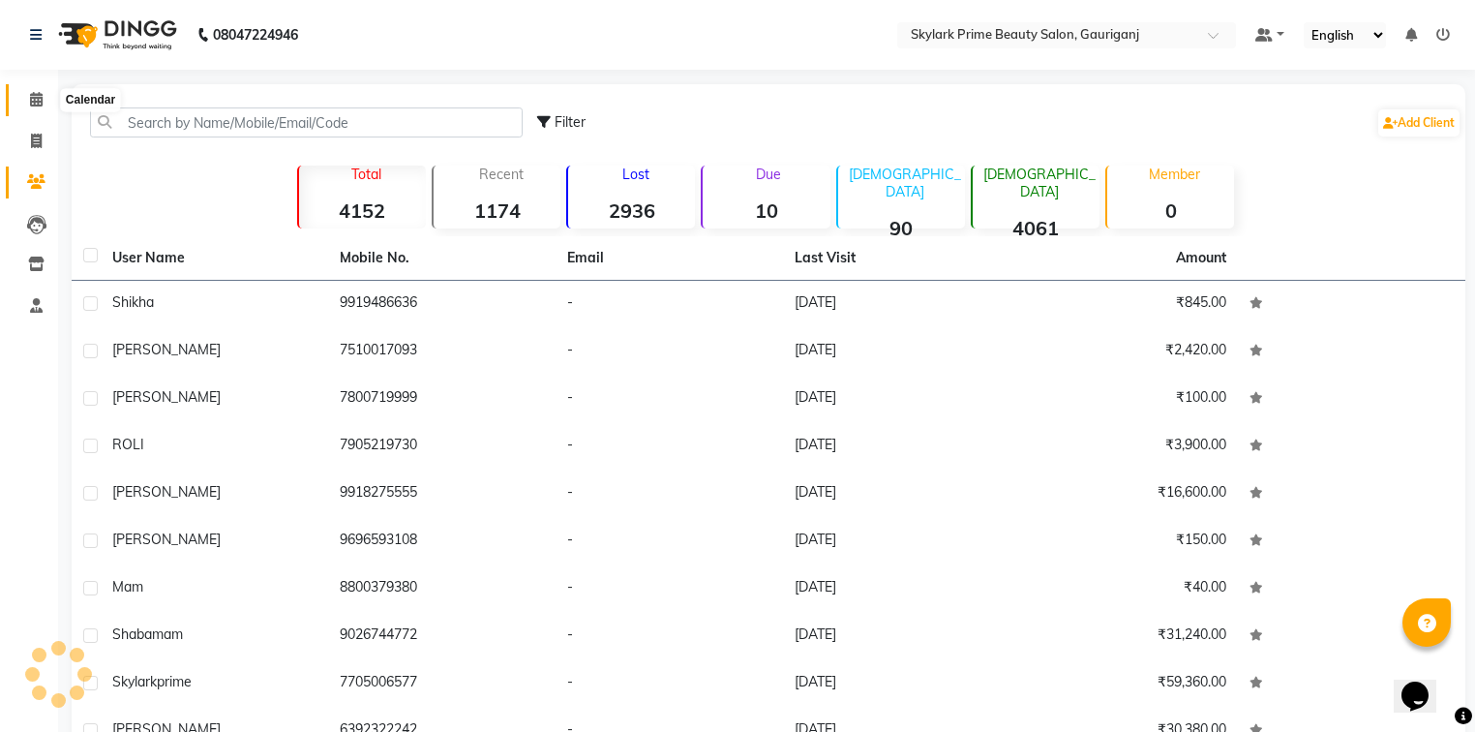
click at [30, 97] on icon at bounding box center [36, 99] width 13 height 15
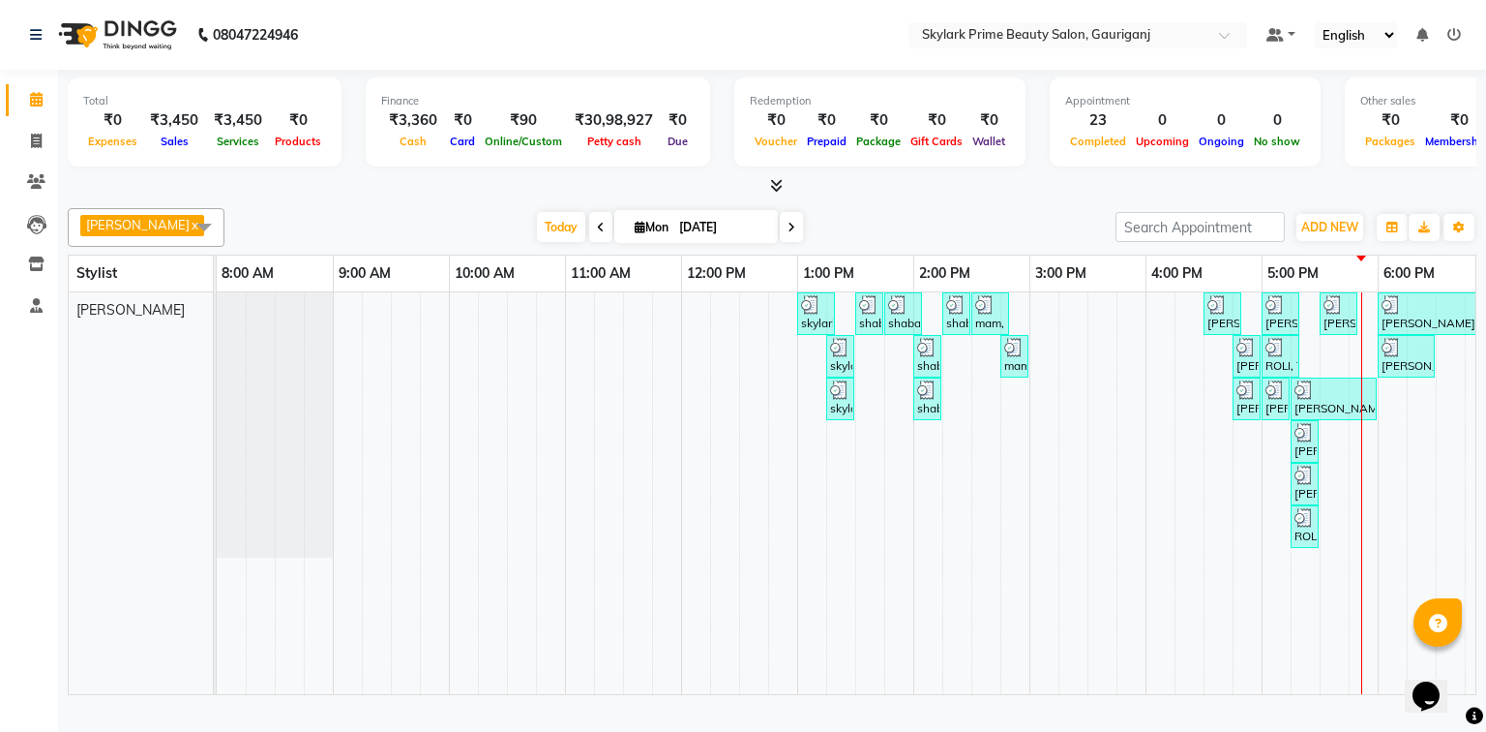
click at [43, 110] on span at bounding box center [36, 100] width 34 height 22
click at [35, 105] on icon at bounding box center [36, 99] width 13 height 15
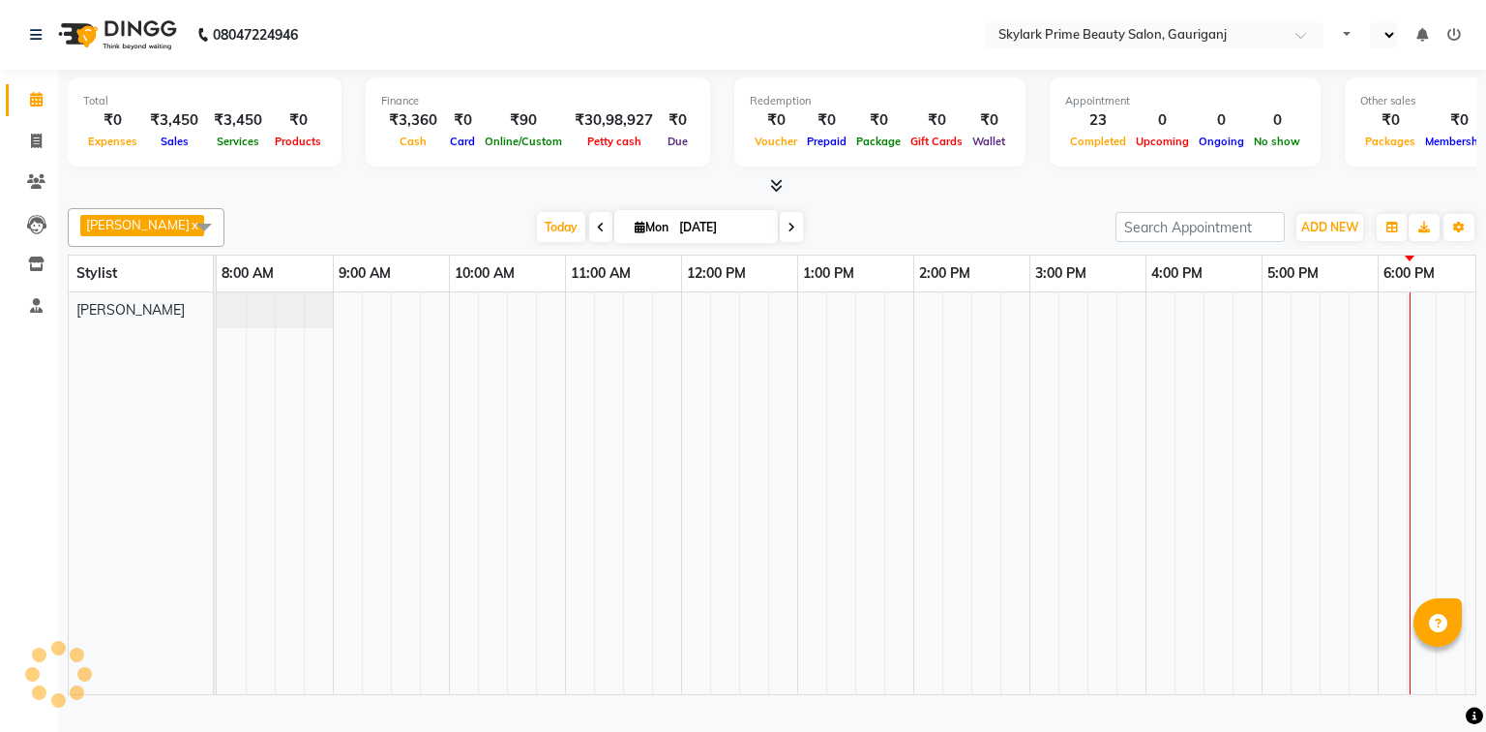
select select "en"
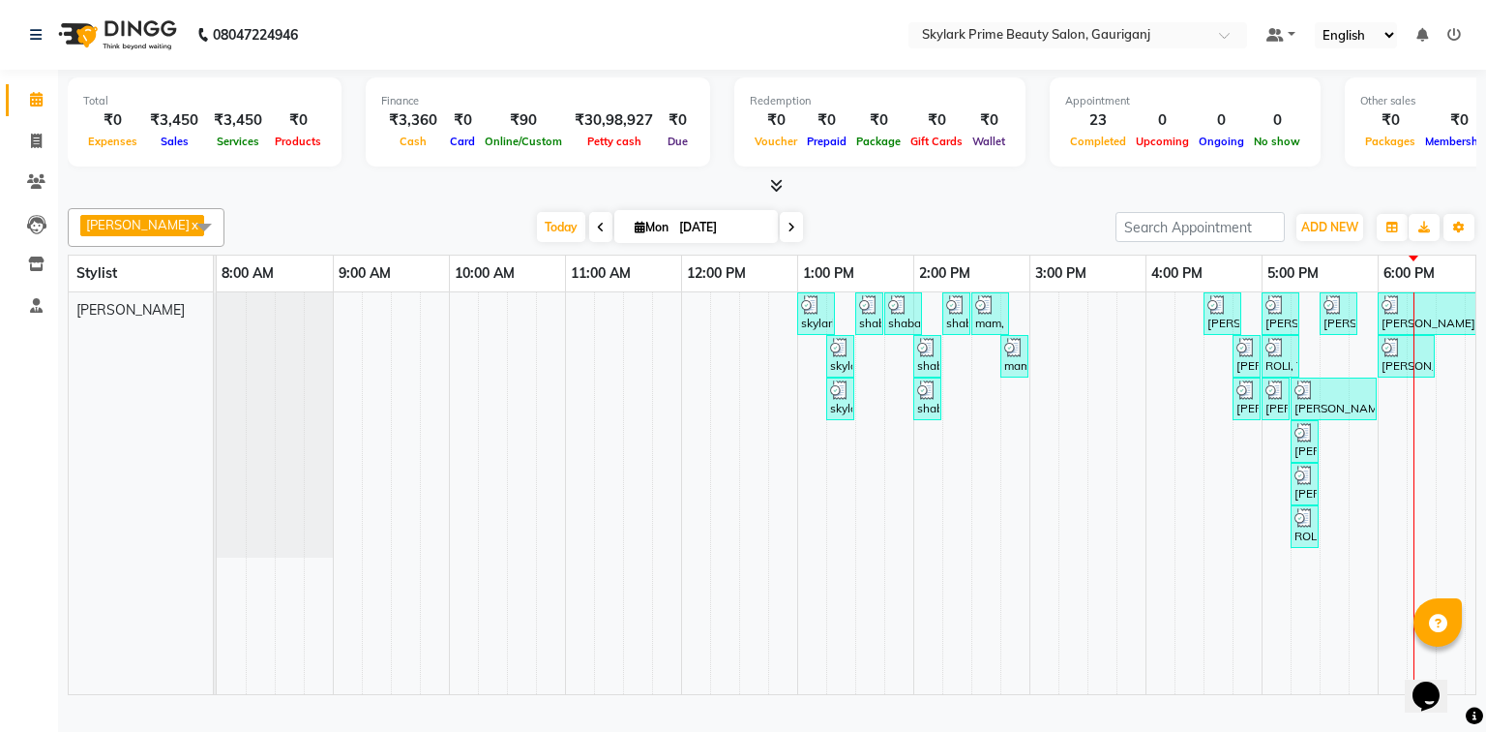
click at [1391, 428] on div "skylark prime, TK01, 01:00 PM-01:20 PM, Threading - Eyebrow shaba mam, TK02, 01…" at bounding box center [972, 493] width 1510 height 402
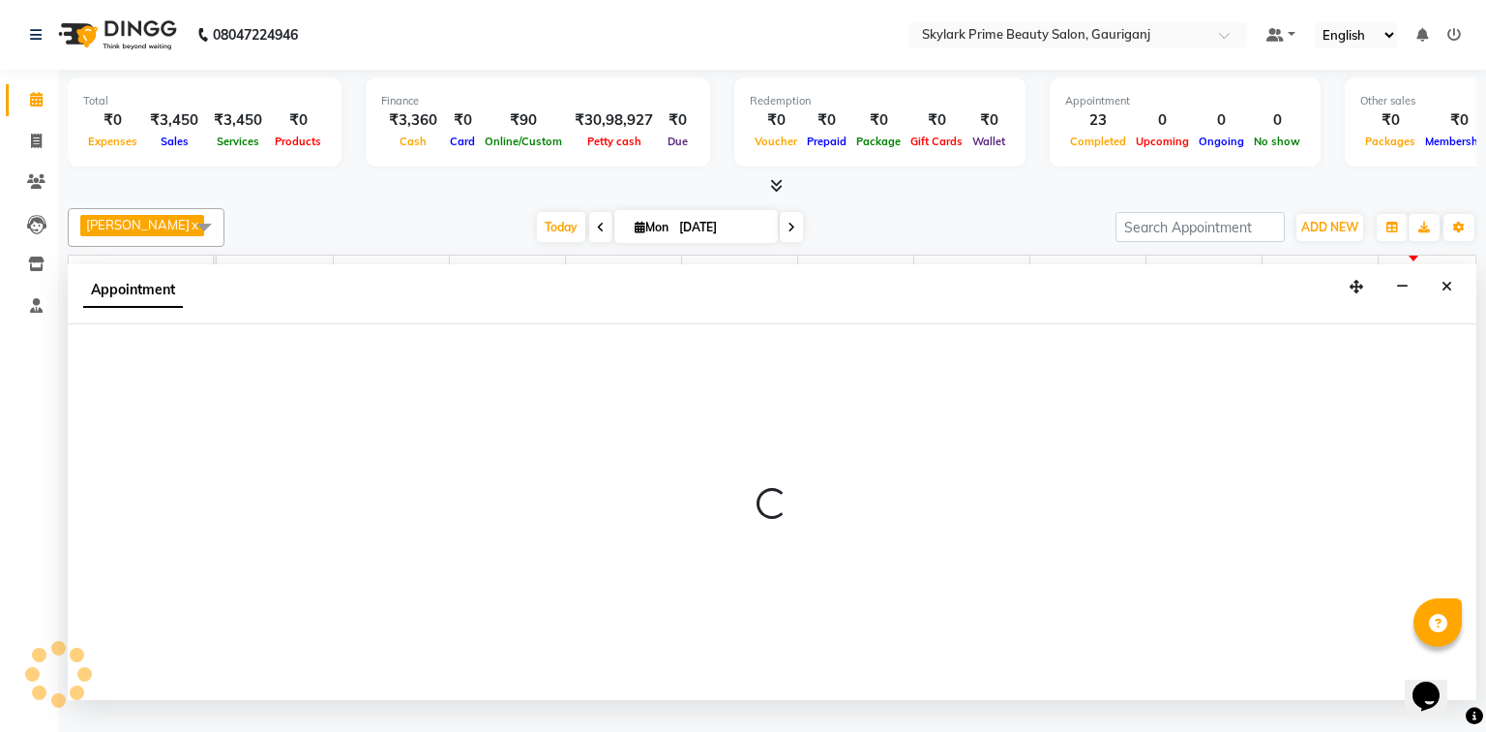
select select "30218"
select select "1080"
select select "tentative"
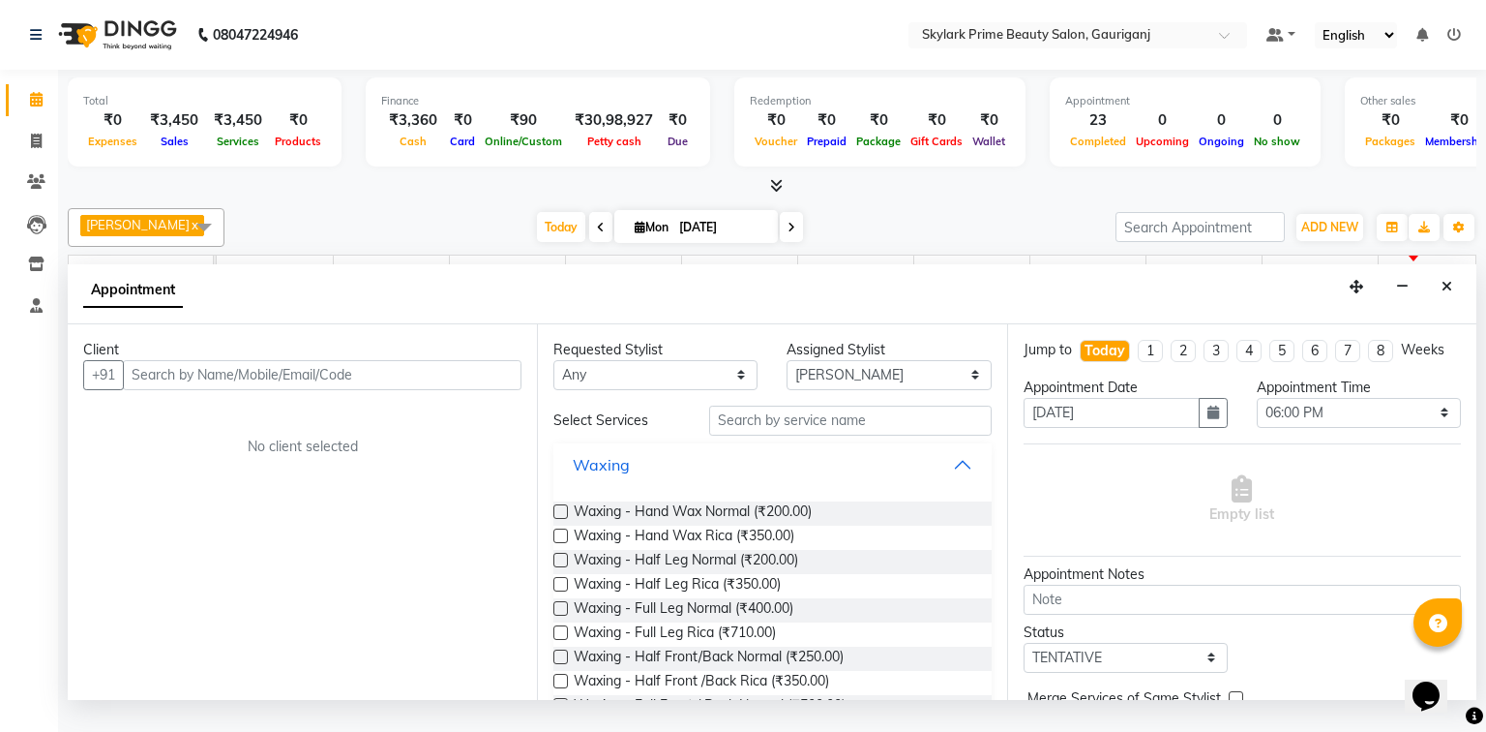
click at [945, 476] on button "Waxing" at bounding box center [772, 464] width 422 height 35
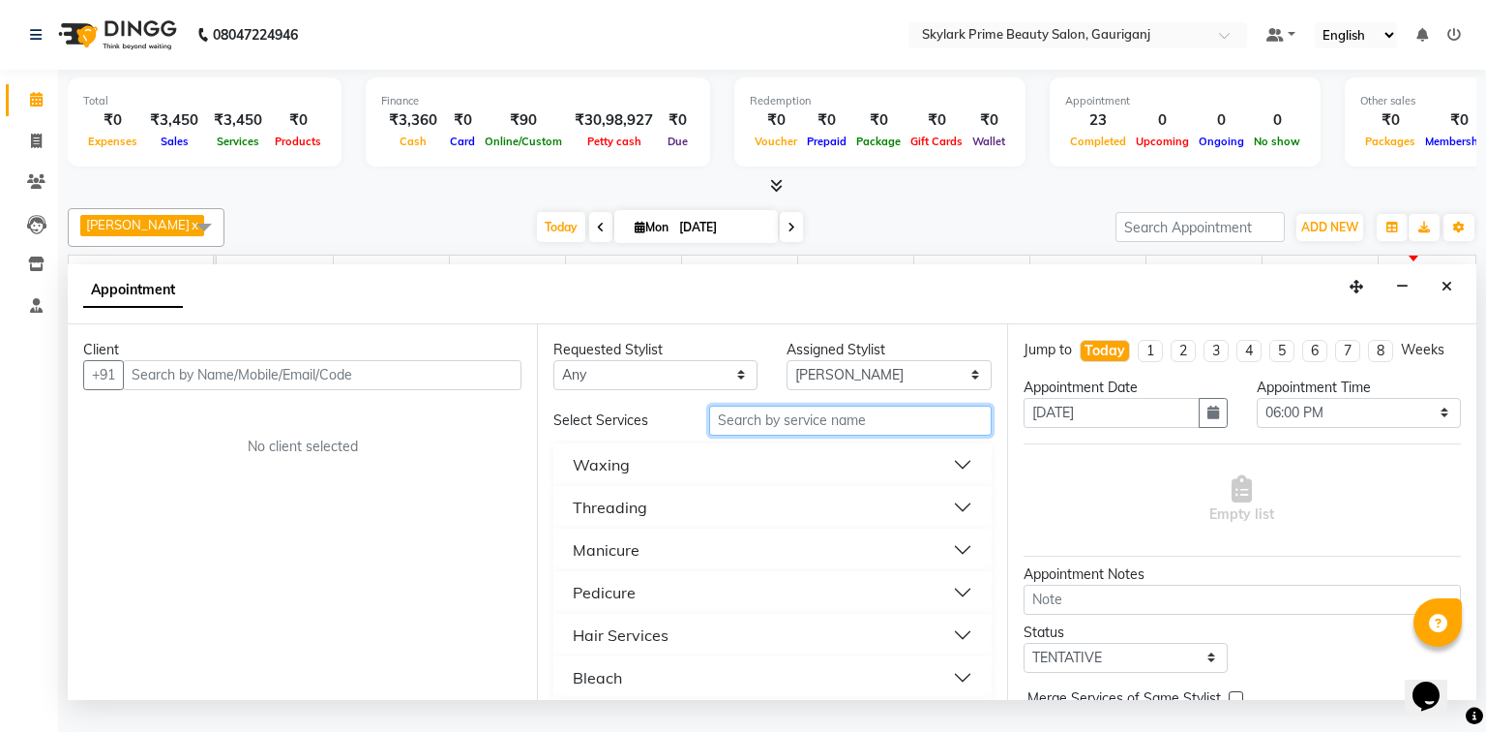
click at [780, 435] on input "text" at bounding box center [850, 420] width 283 height 30
type input "cutt"
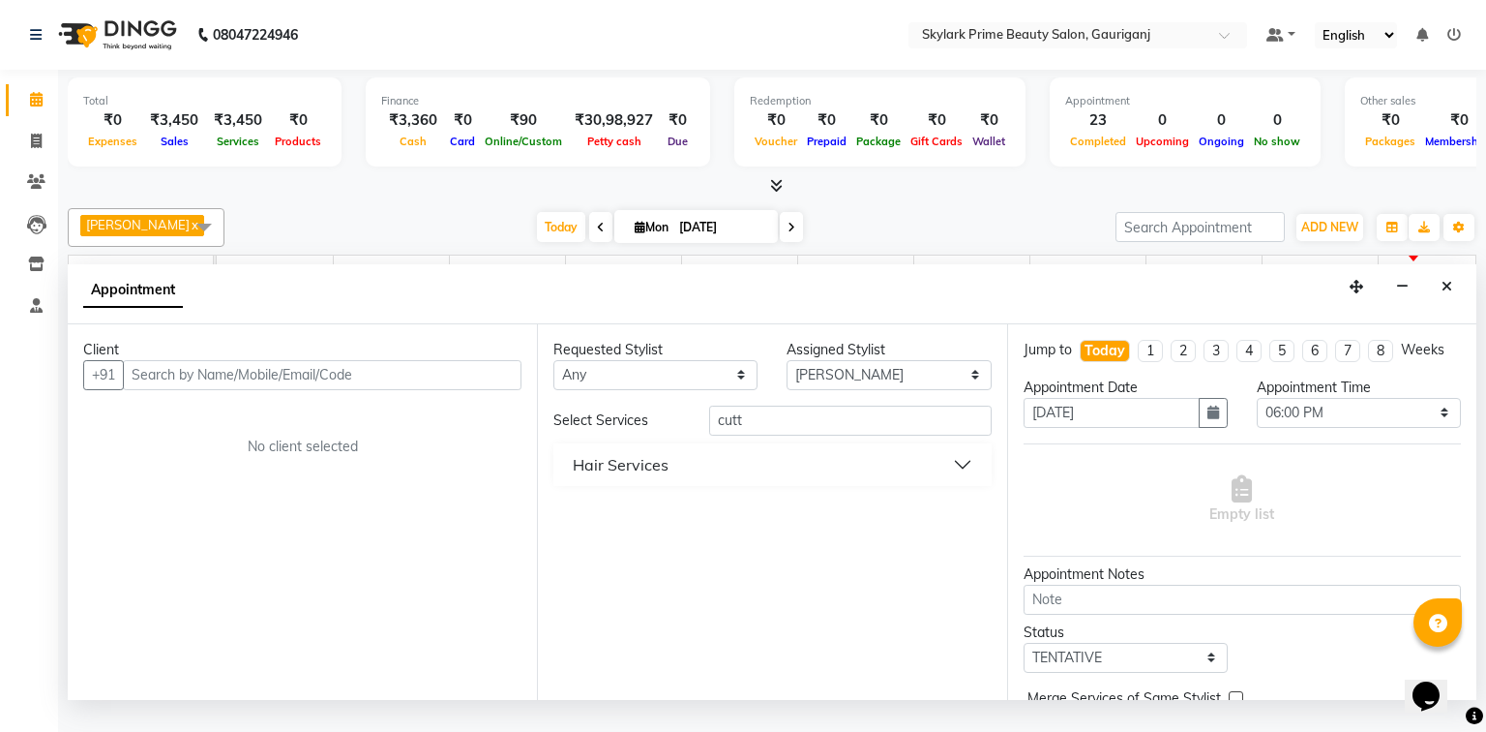
click at [665, 476] on div "Hair Services" at bounding box center [621, 464] width 96 height 23
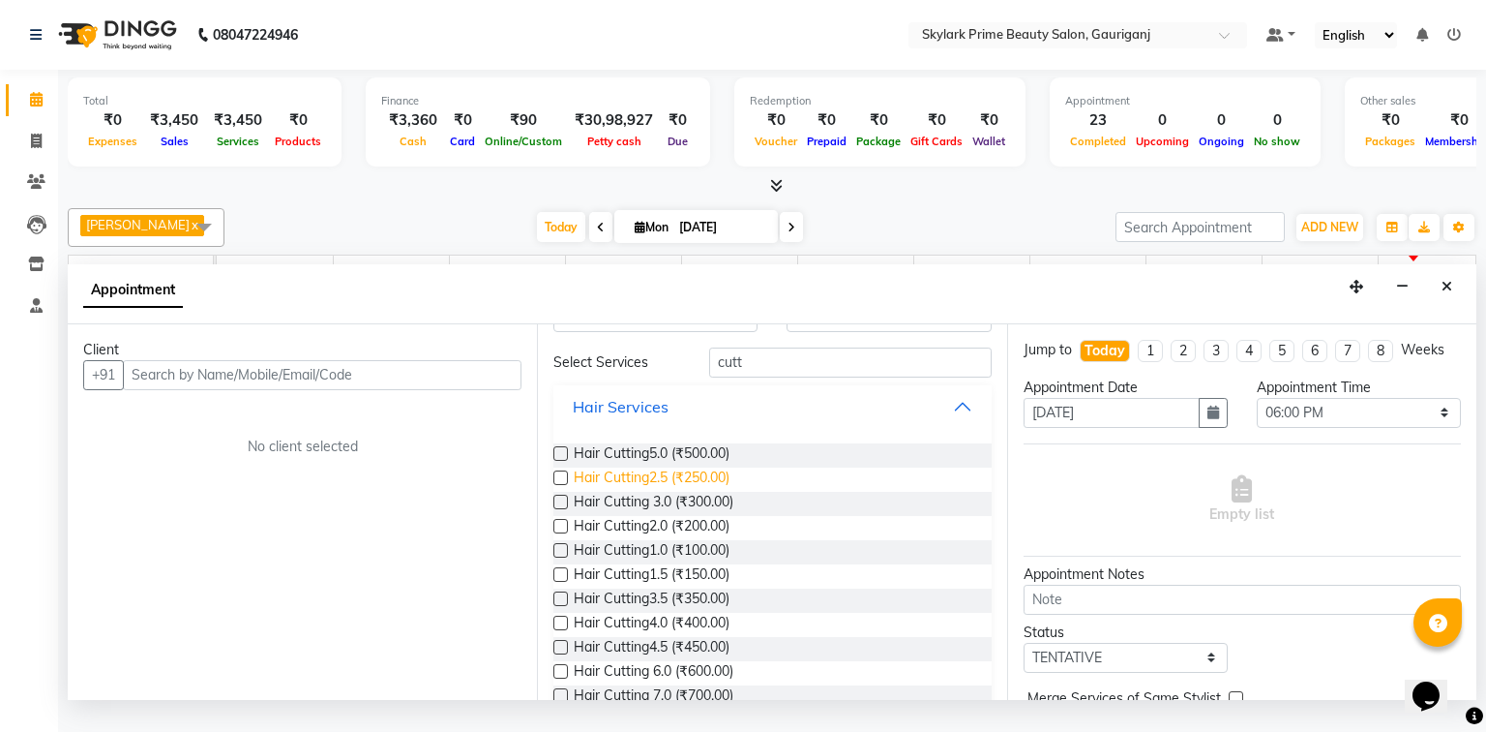
scroll to position [99, 0]
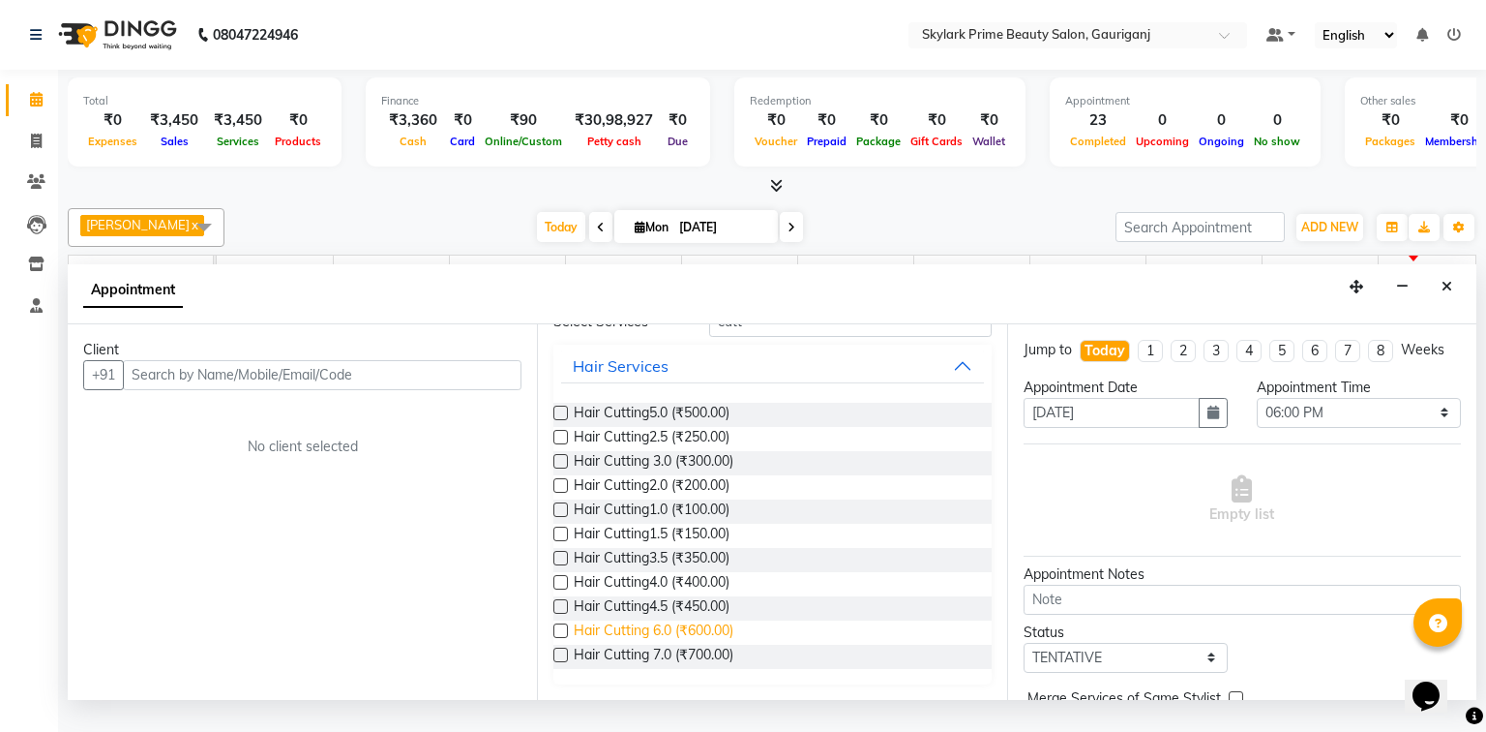
click at [636, 641] on span "Hair Cutting 6.0 (₹600.00)" at bounding box center [654, 632] width 160 height 24
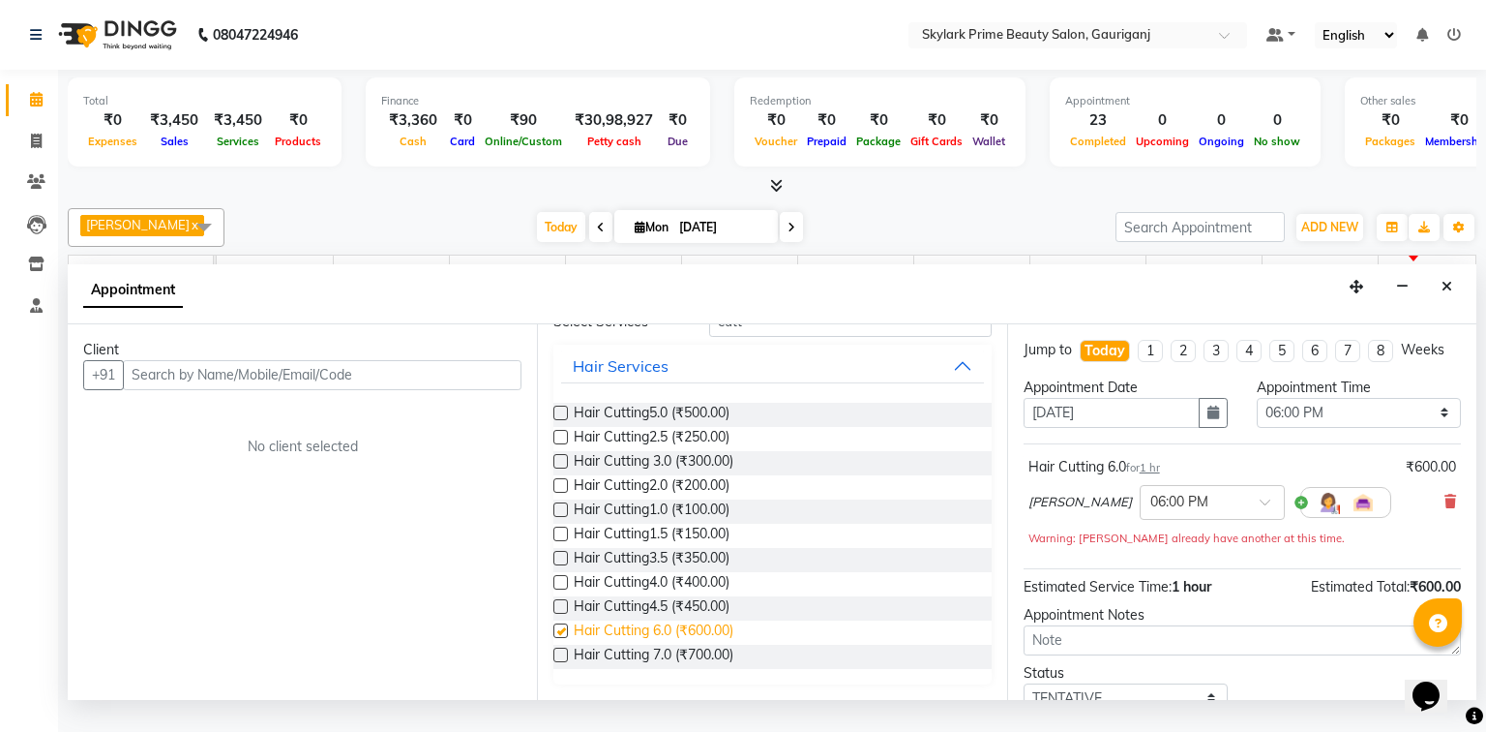
checkbox input "false"
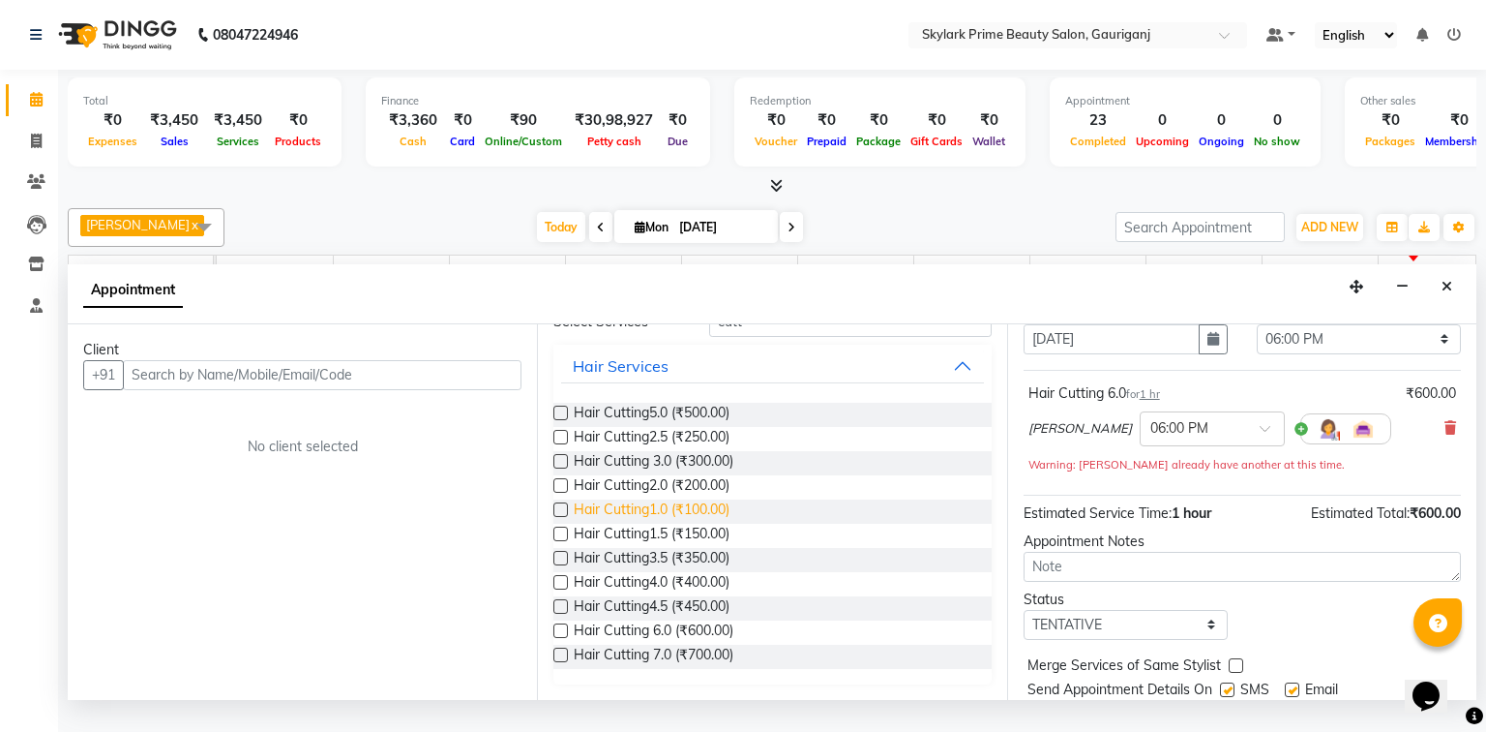
scroll to position [135, 0]
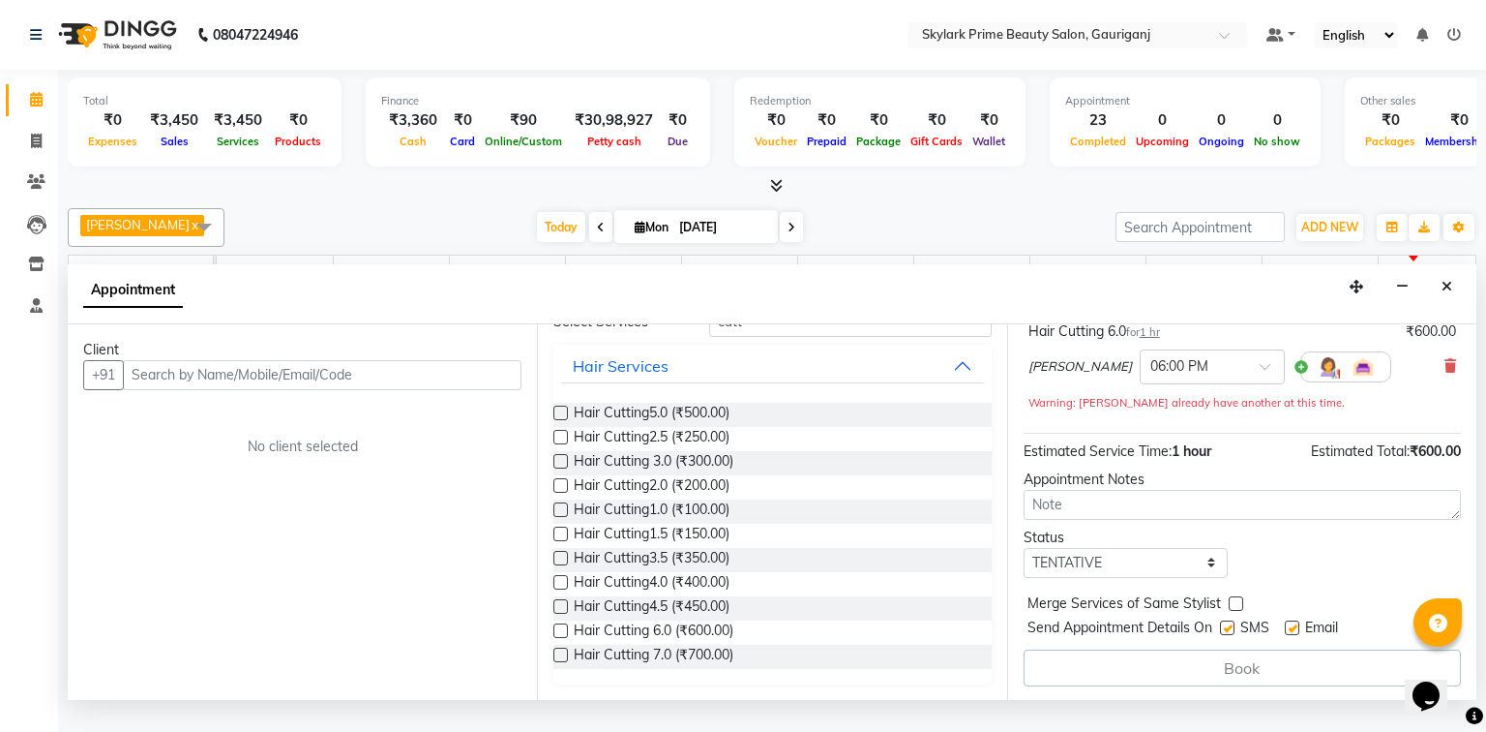
click at [422, 410] on div "Client +91 No client selected" at bounding box center [302, 511] width 469 height 375
click at [396, 390] on input "text" at bounding box center [322, 375] width 399 height 30
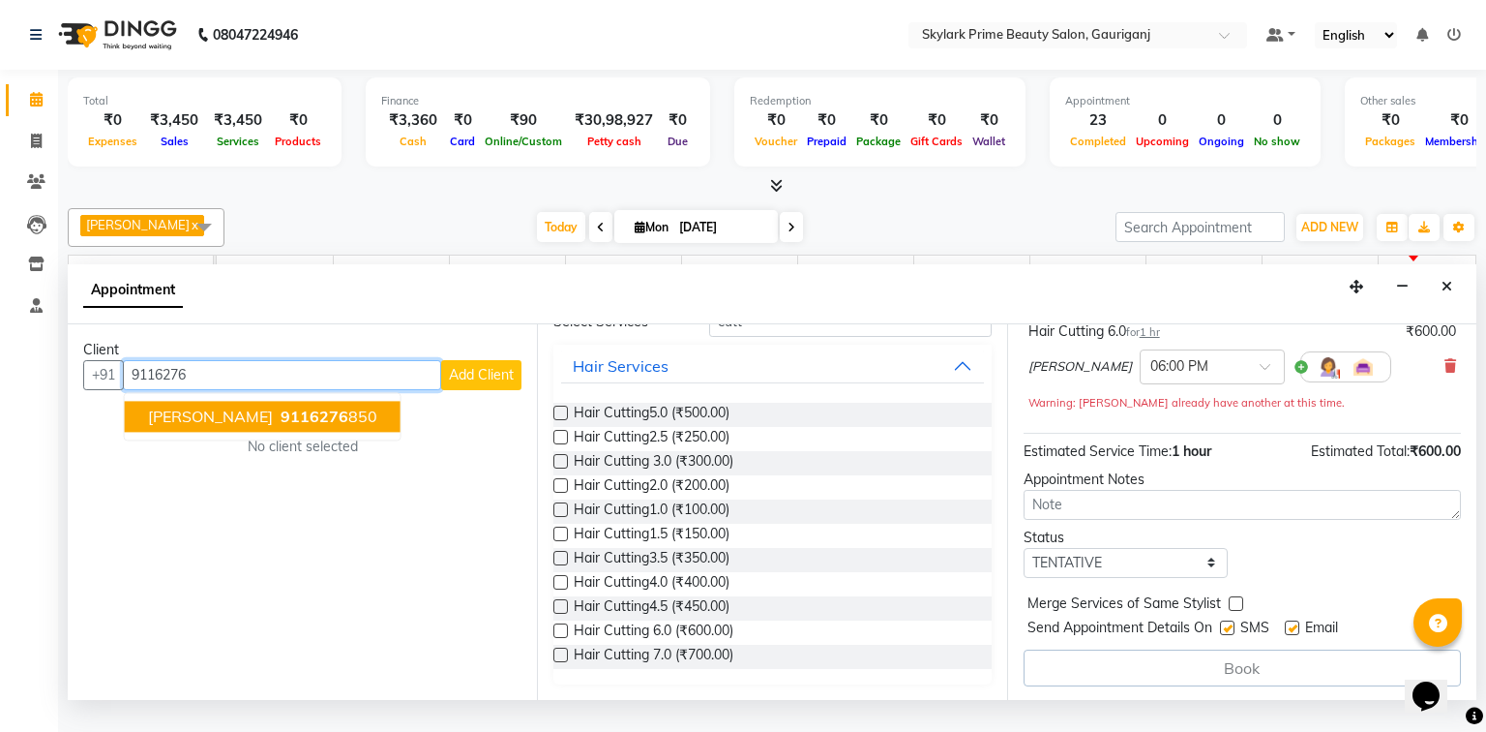
click at [281, 426] on span "9116276" at bounding box center [315, 415] width 68 height 19
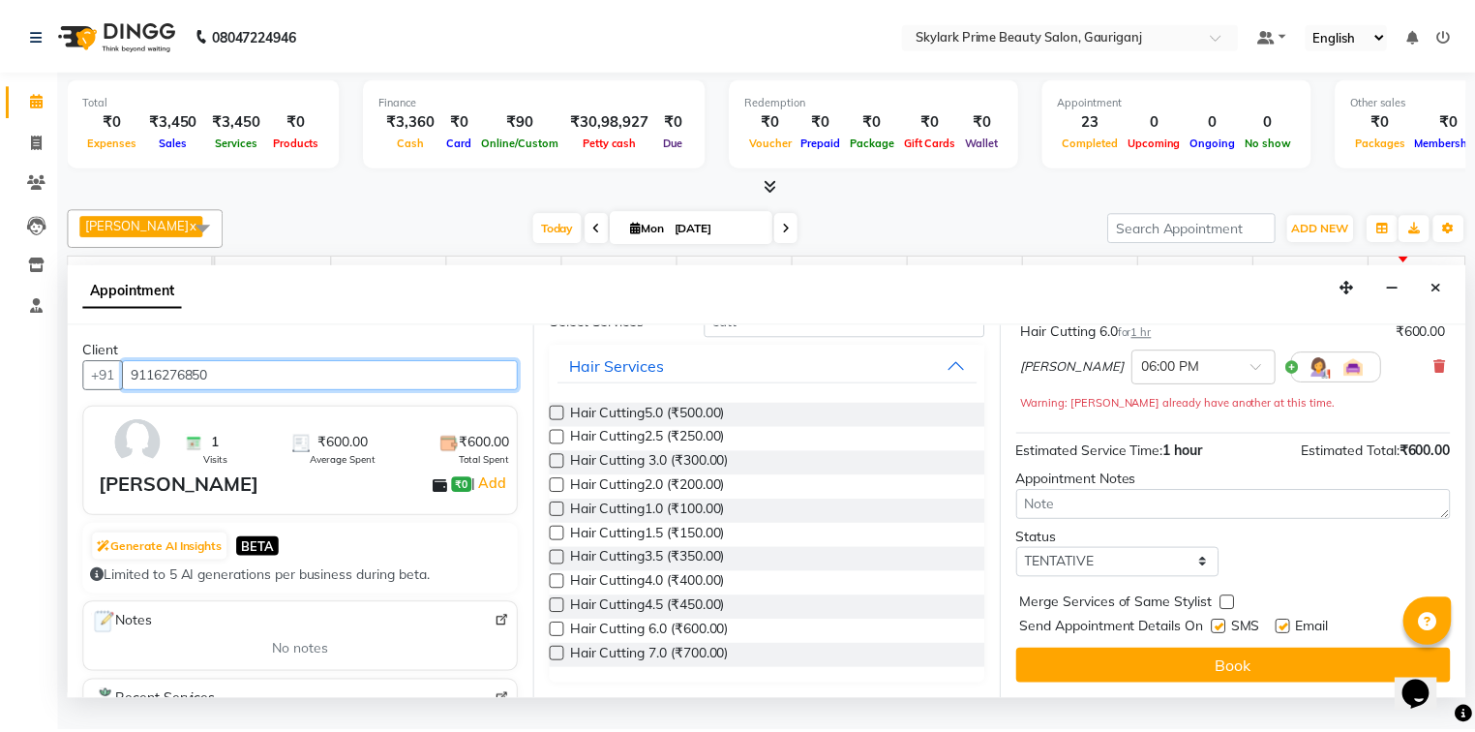
scroll to position [135, 0]
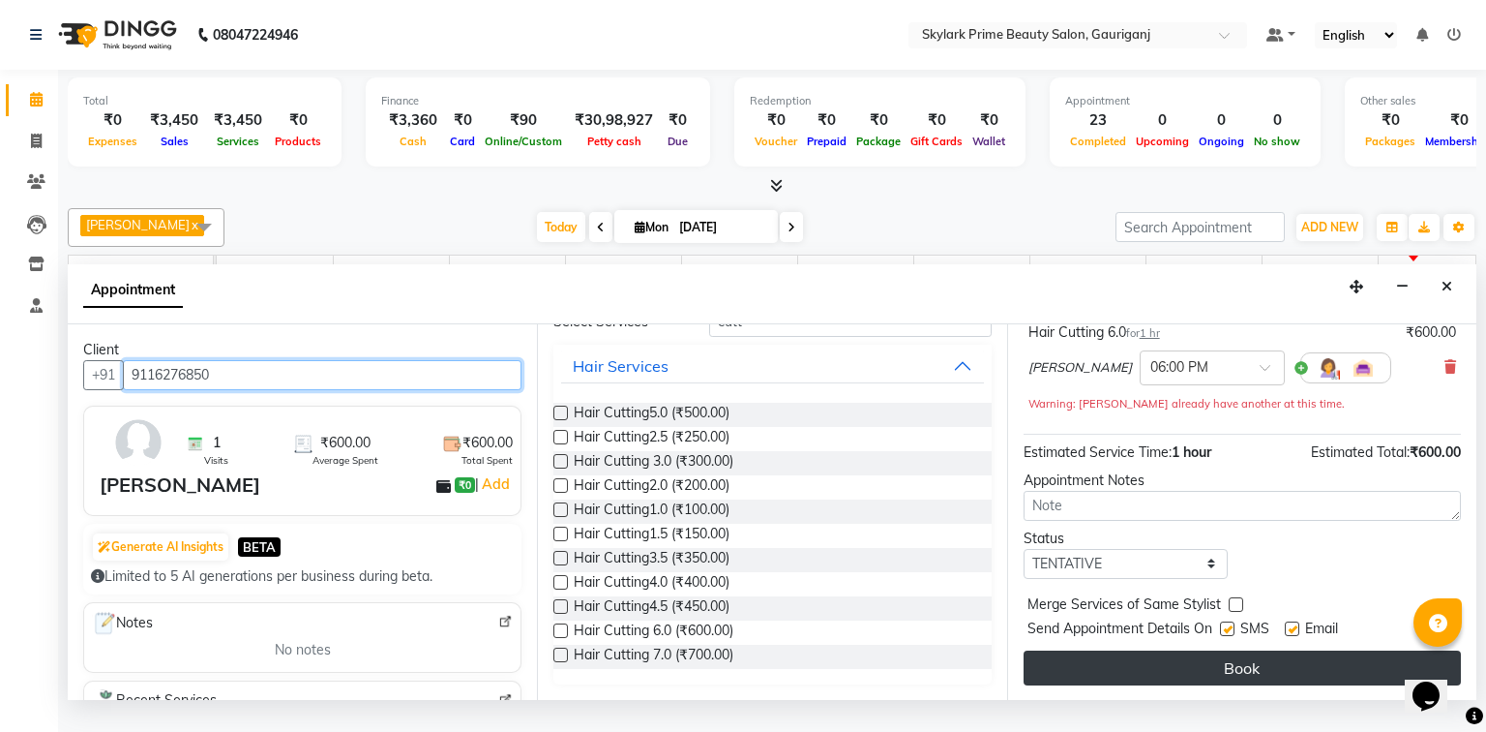
type input "9116276850"
click at [1186, 685] on button "Book" at bounding box center [1242, 667] width 437 height 35
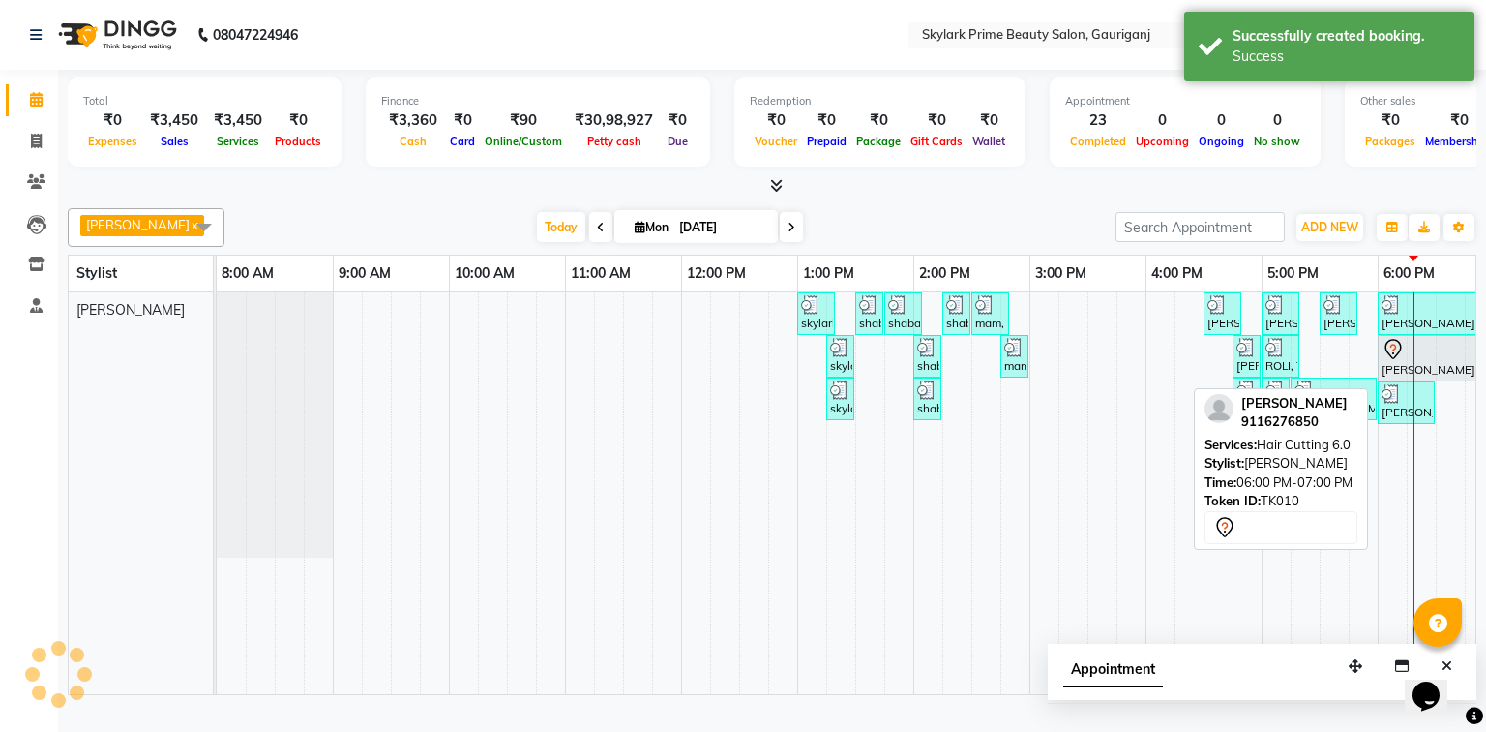
click at [1441, 360] on div at bounding box center [1435, 349] width 107 height 23
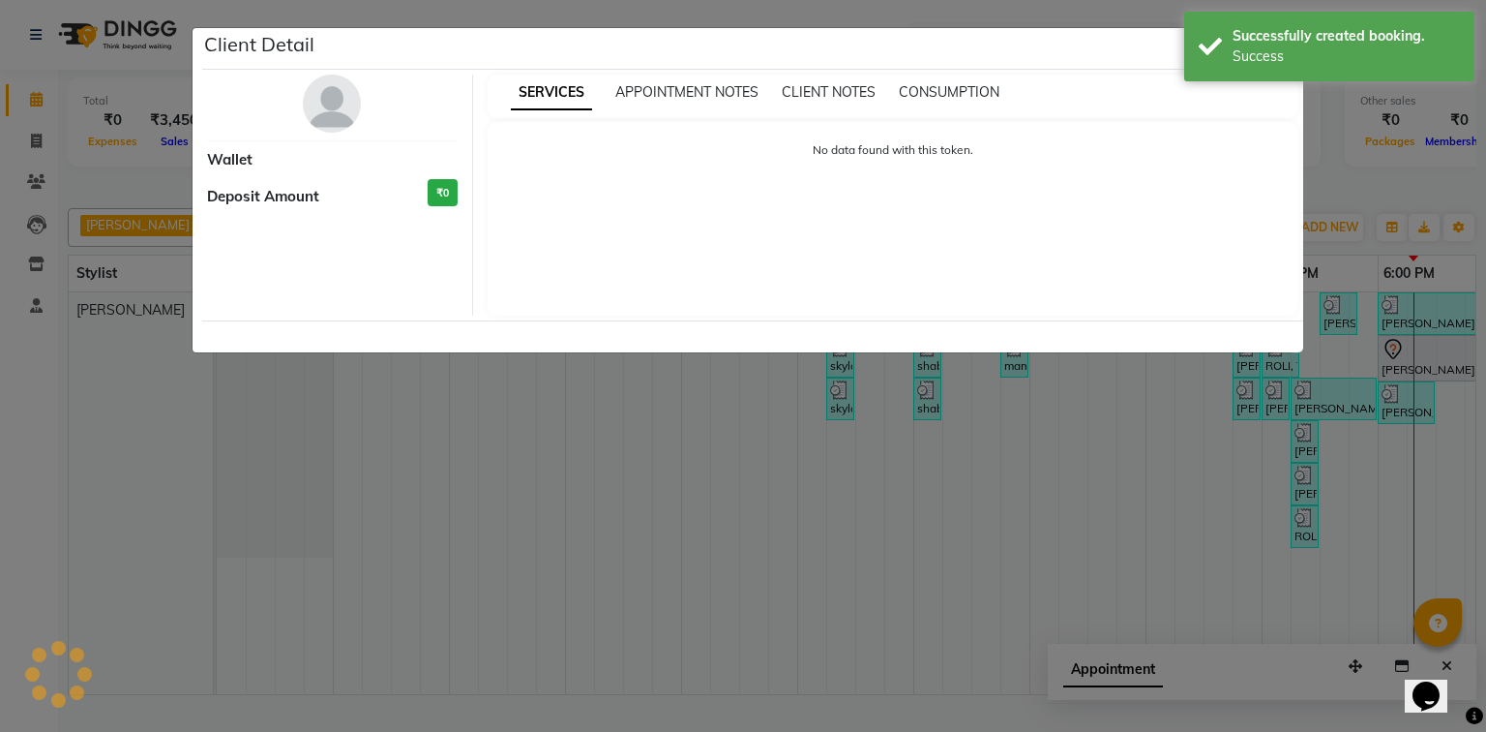
select select "7"
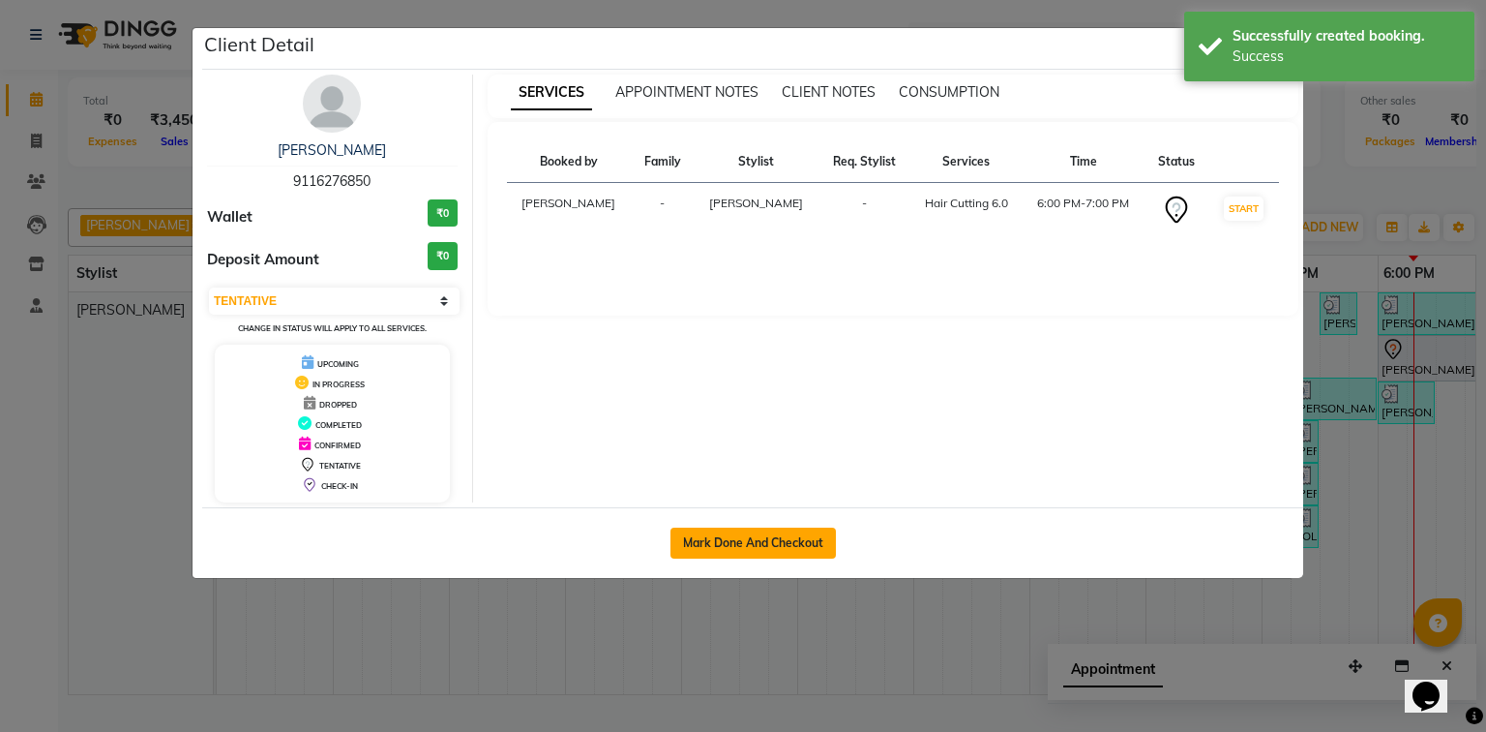
click at [778, 543] on button "Mark Done And Checkout" at bounding box center [753, 542] width 165 height 31
select select "service"
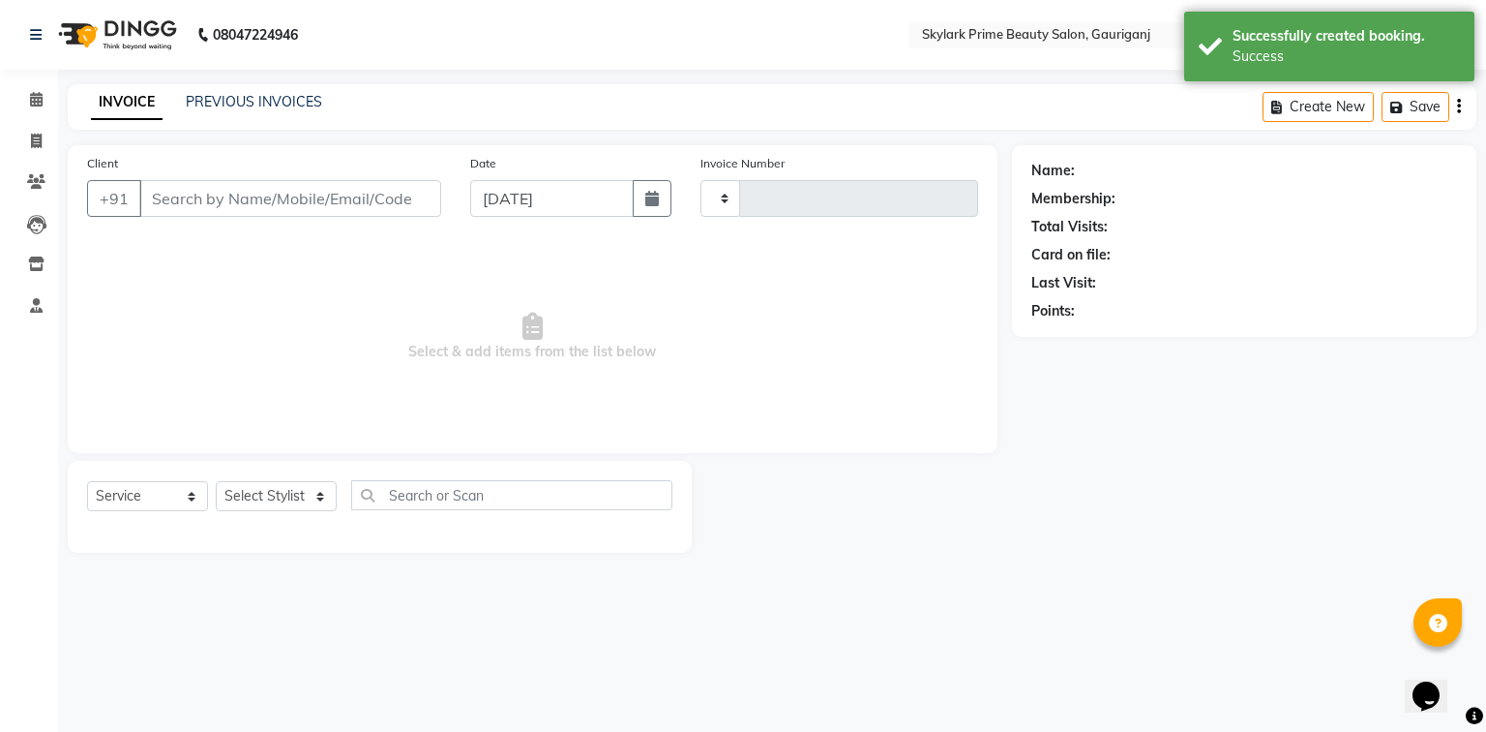
type input "3190"
select select "4735"
type input "9116276850"
select select "30218"
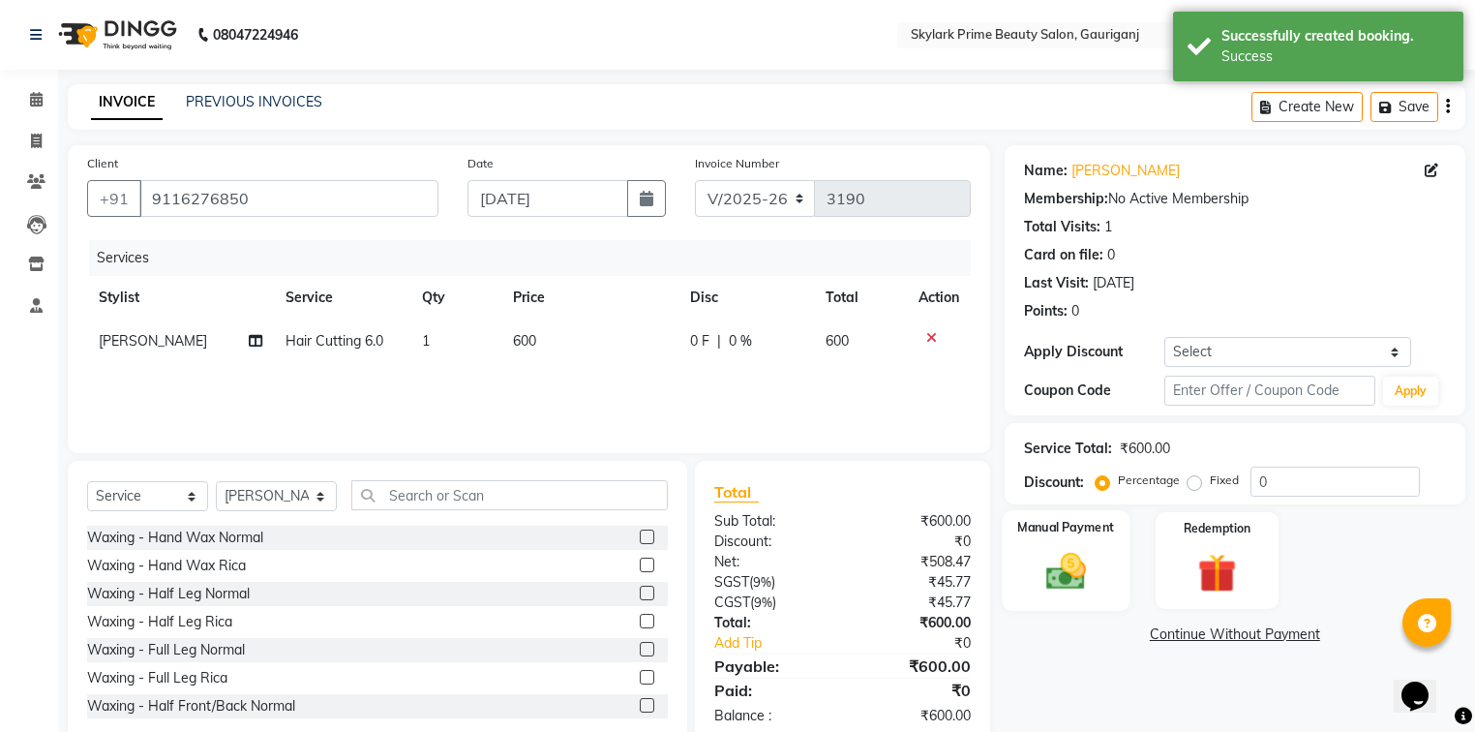
click at [1071, 573] on img at bounding box center [1066, 572] width 66 height 46
click at [1162, 631] on span "CASH" at bounding box center [1166, 635] width 42 height 22
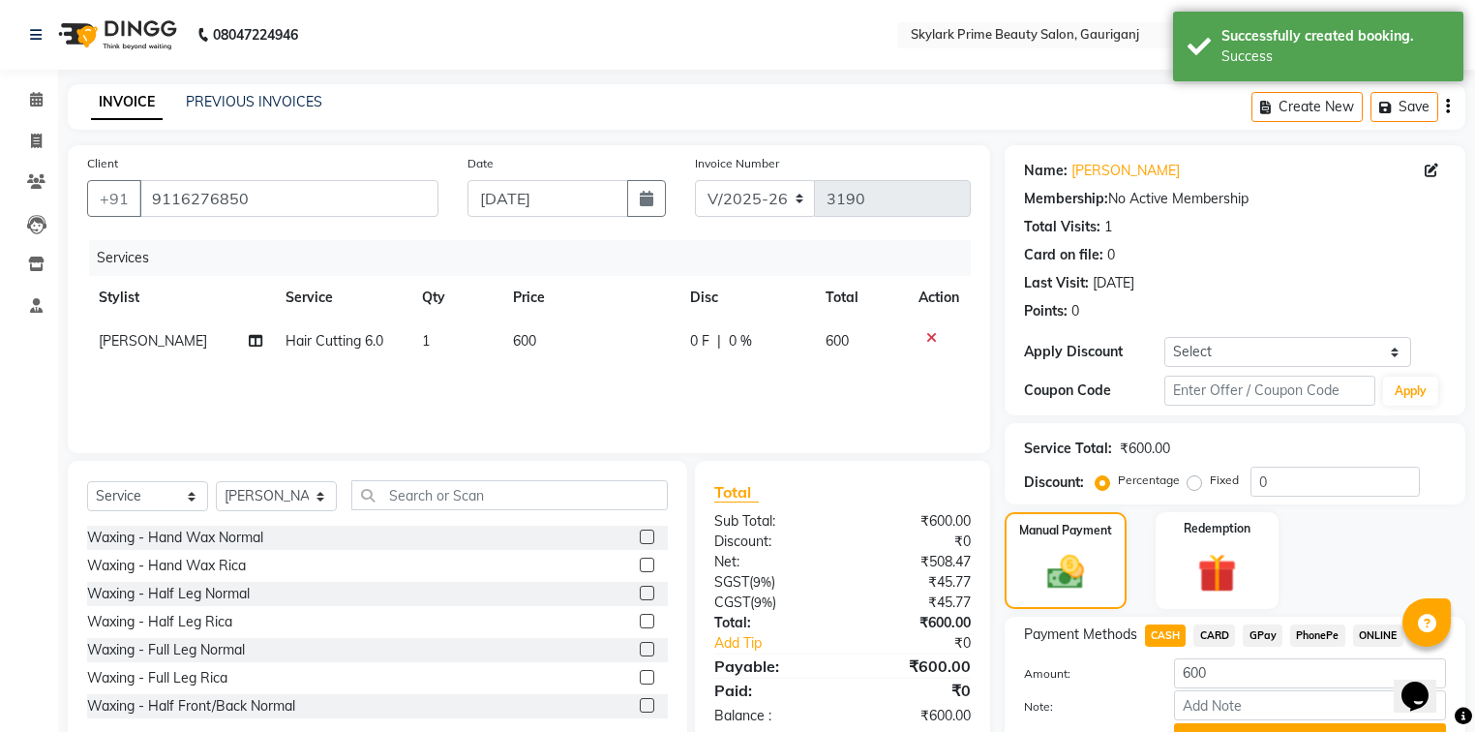
scroll to position [21, 0]
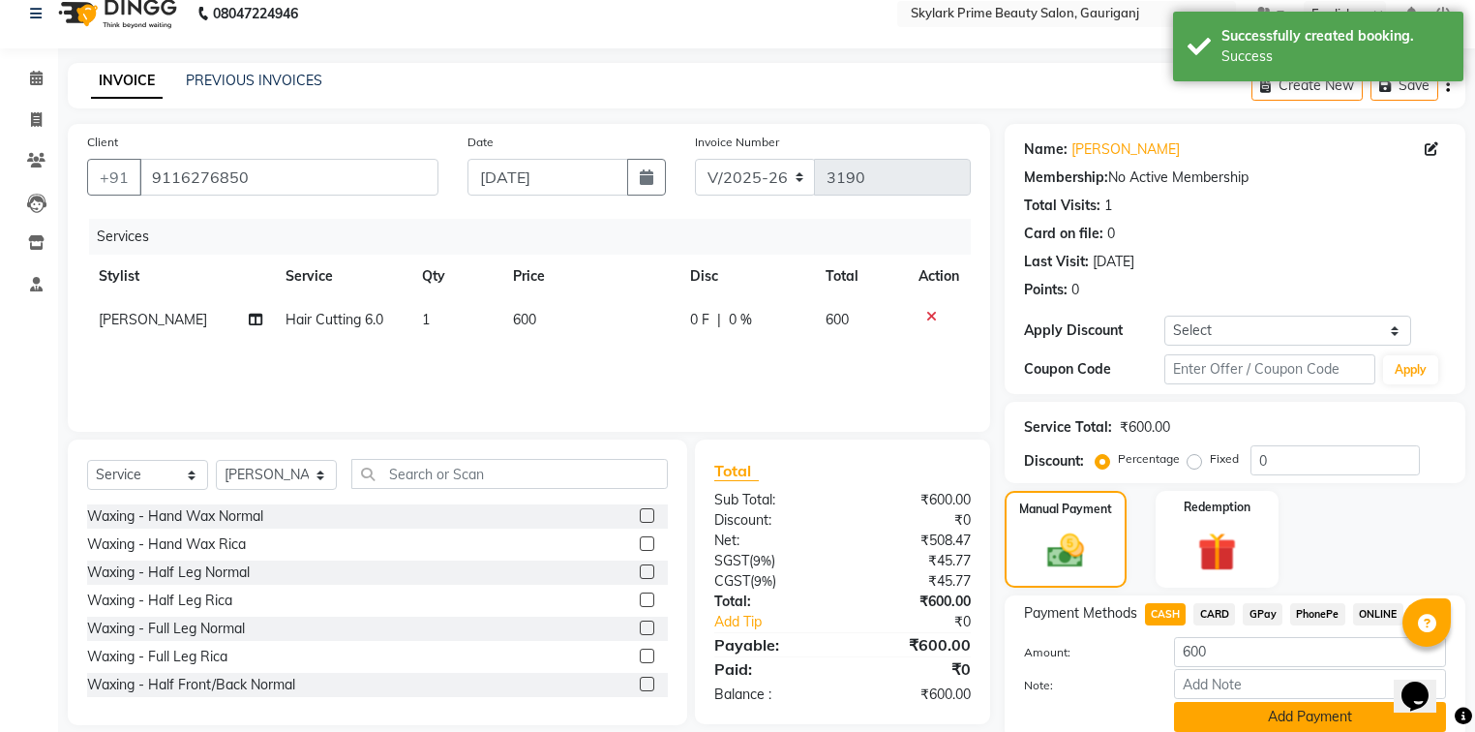
click at [1239, 711] on button "Add Payment" at bounding box center [1310, 717] width 272 height 30
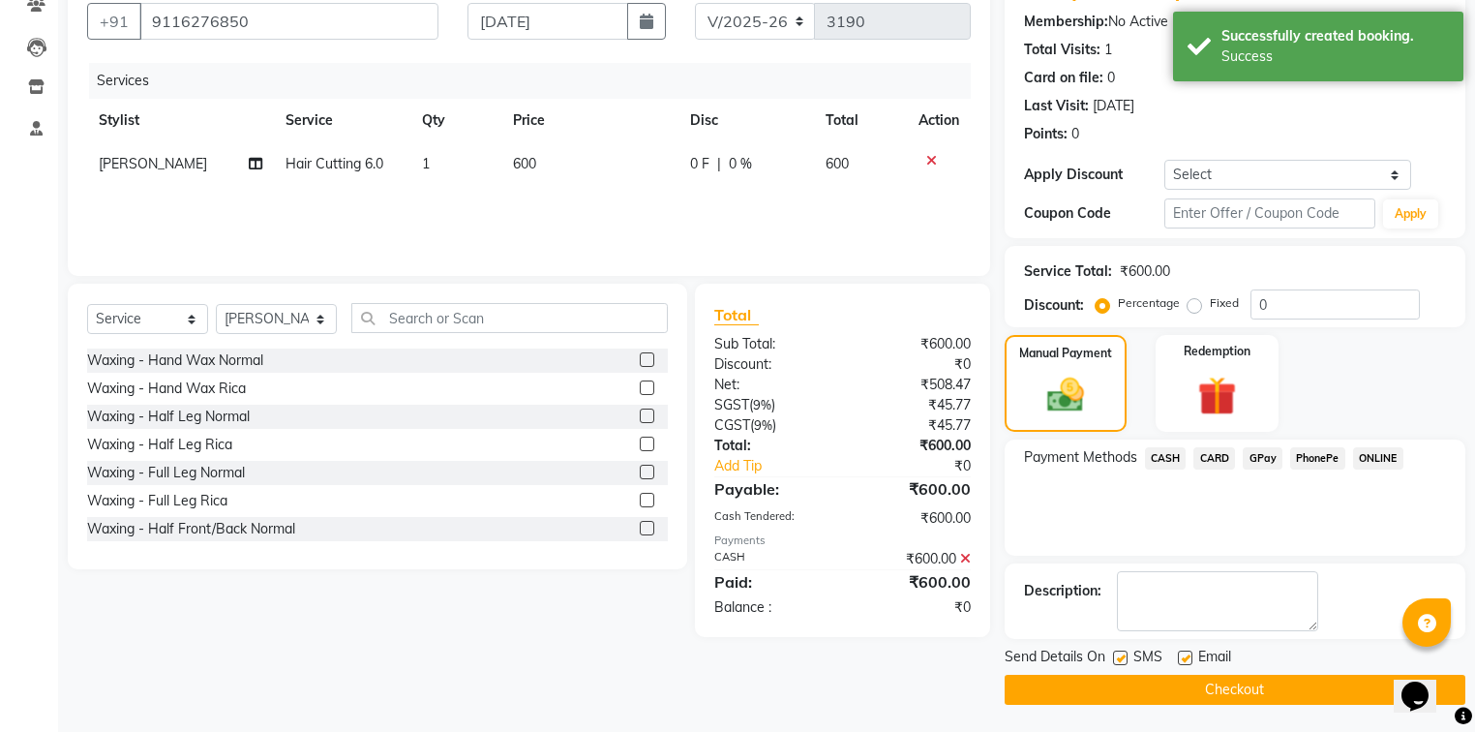
scroll to position [178, 0]
click at [1208, 697] on button "Checkout" at bounding box center [1235, 689] width 461 height 30
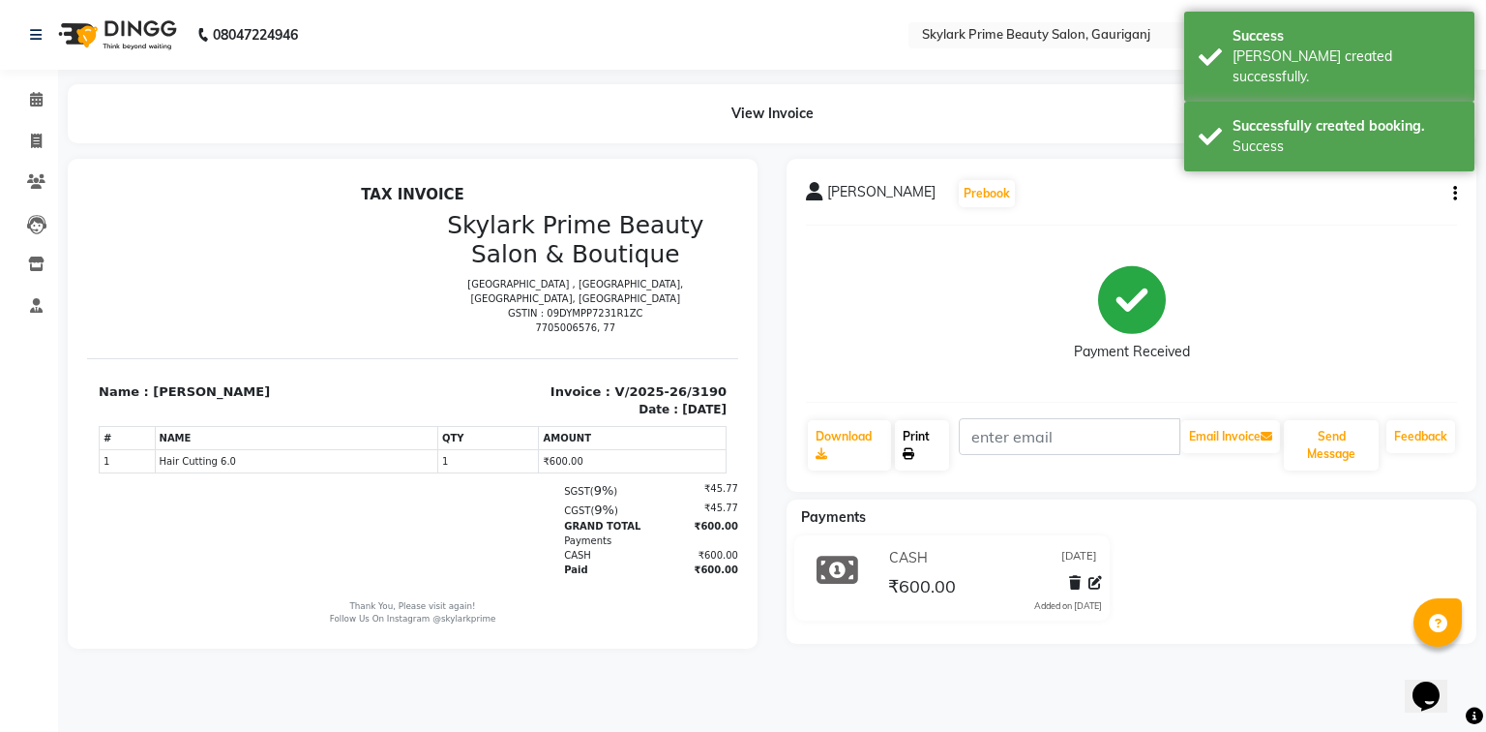
click at [917, 449] on link "Print" at bounding box center [922, 445] width 54 height 50
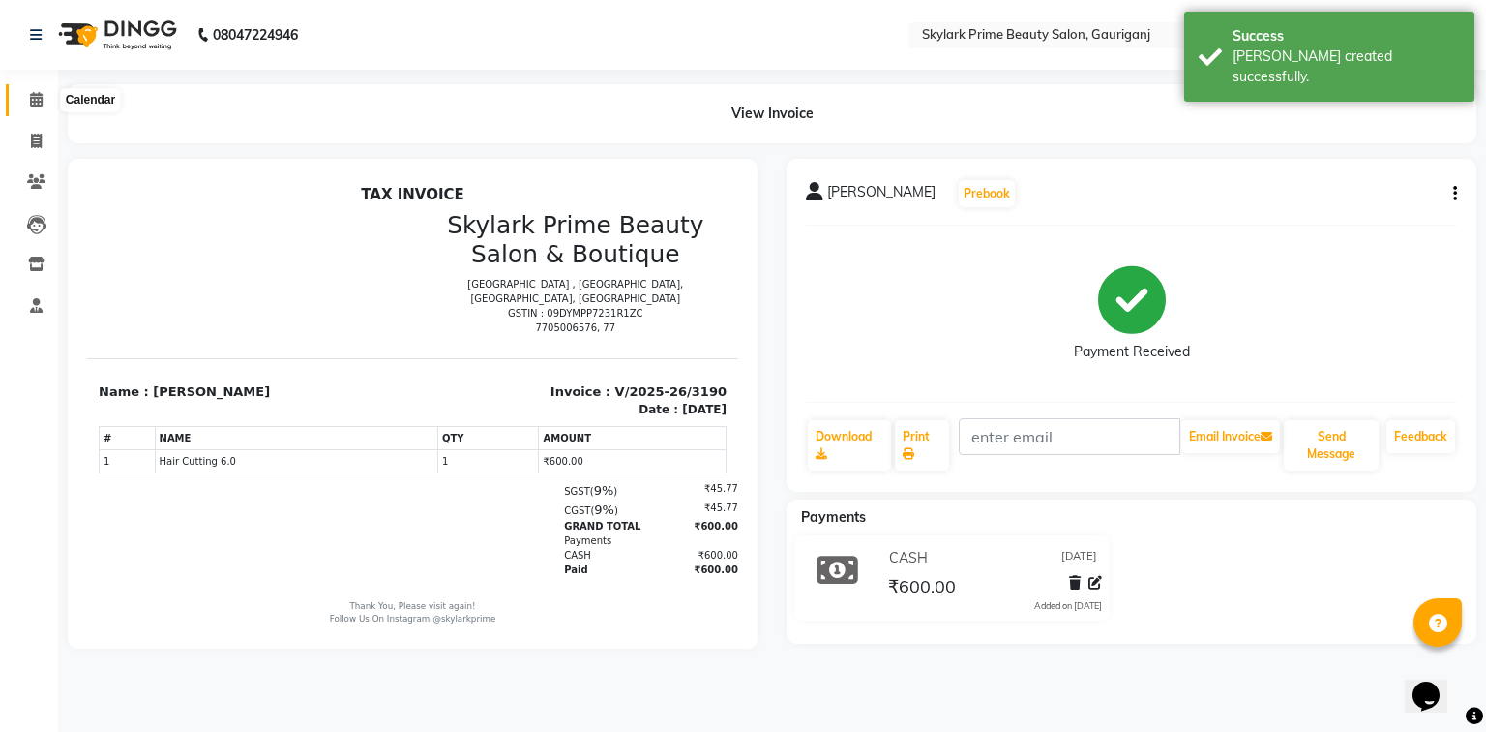
click at [37, 101] on icon at bounding box center [36, 99] width 13 height 15
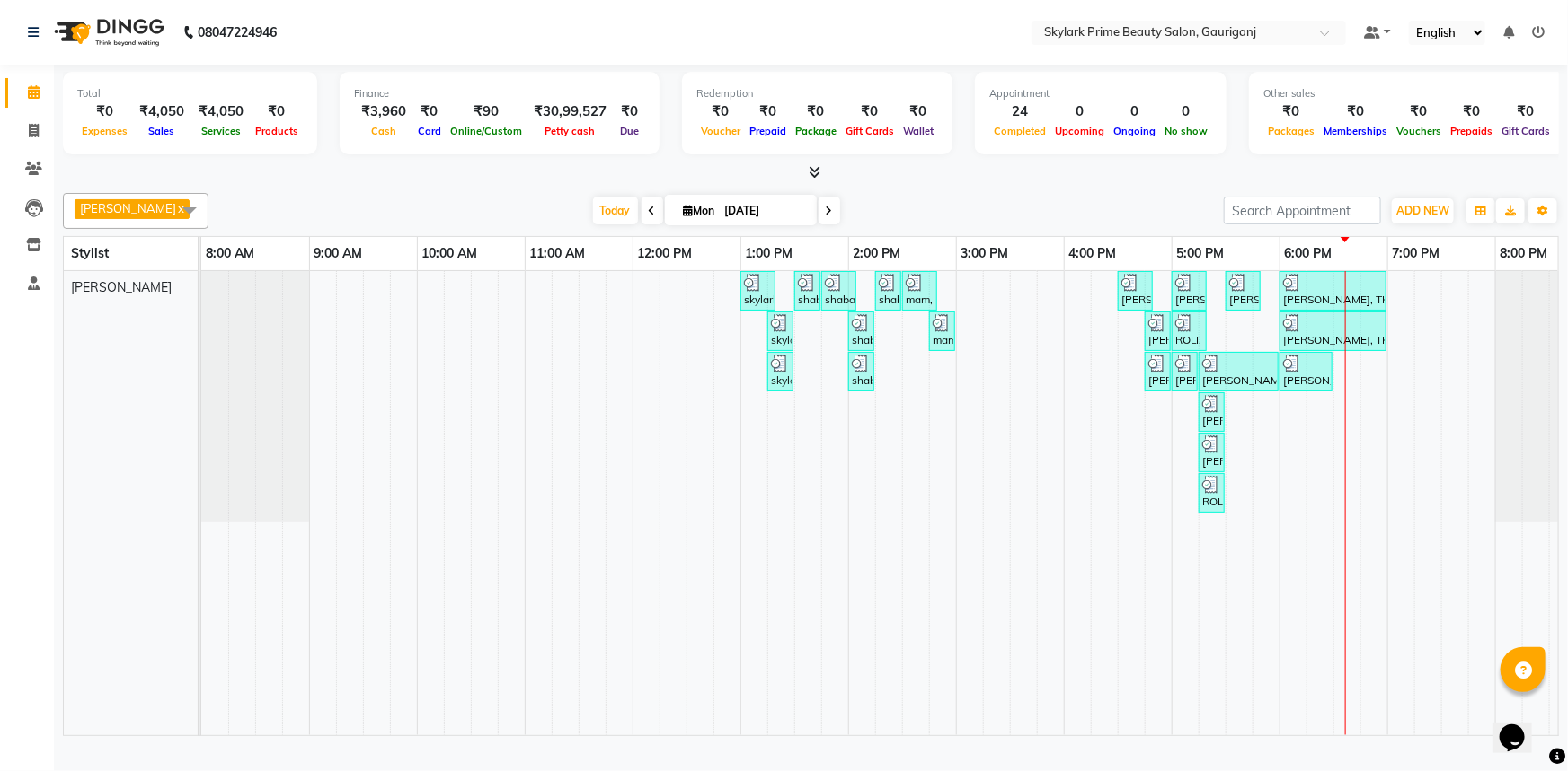
click at [1376, 385] on div "skylark prime, TK01, 01:00 PM-01:20 PM, Threading - Eyebrow shaba mam, TK02, 01…" at bounding box center [902, 503] width 1402 height 464
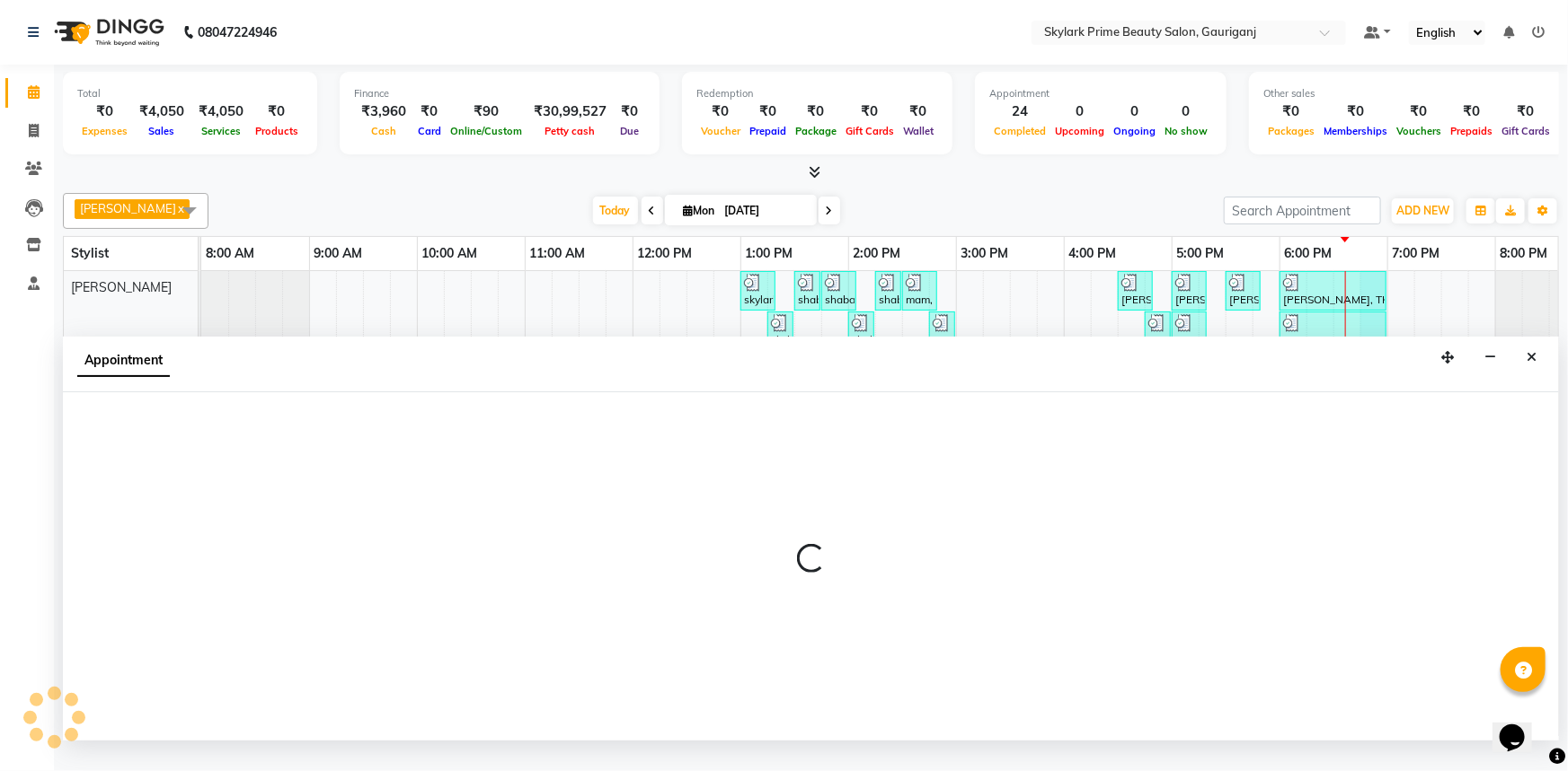
select select "30218"
select select "1125"
select select "tentative"
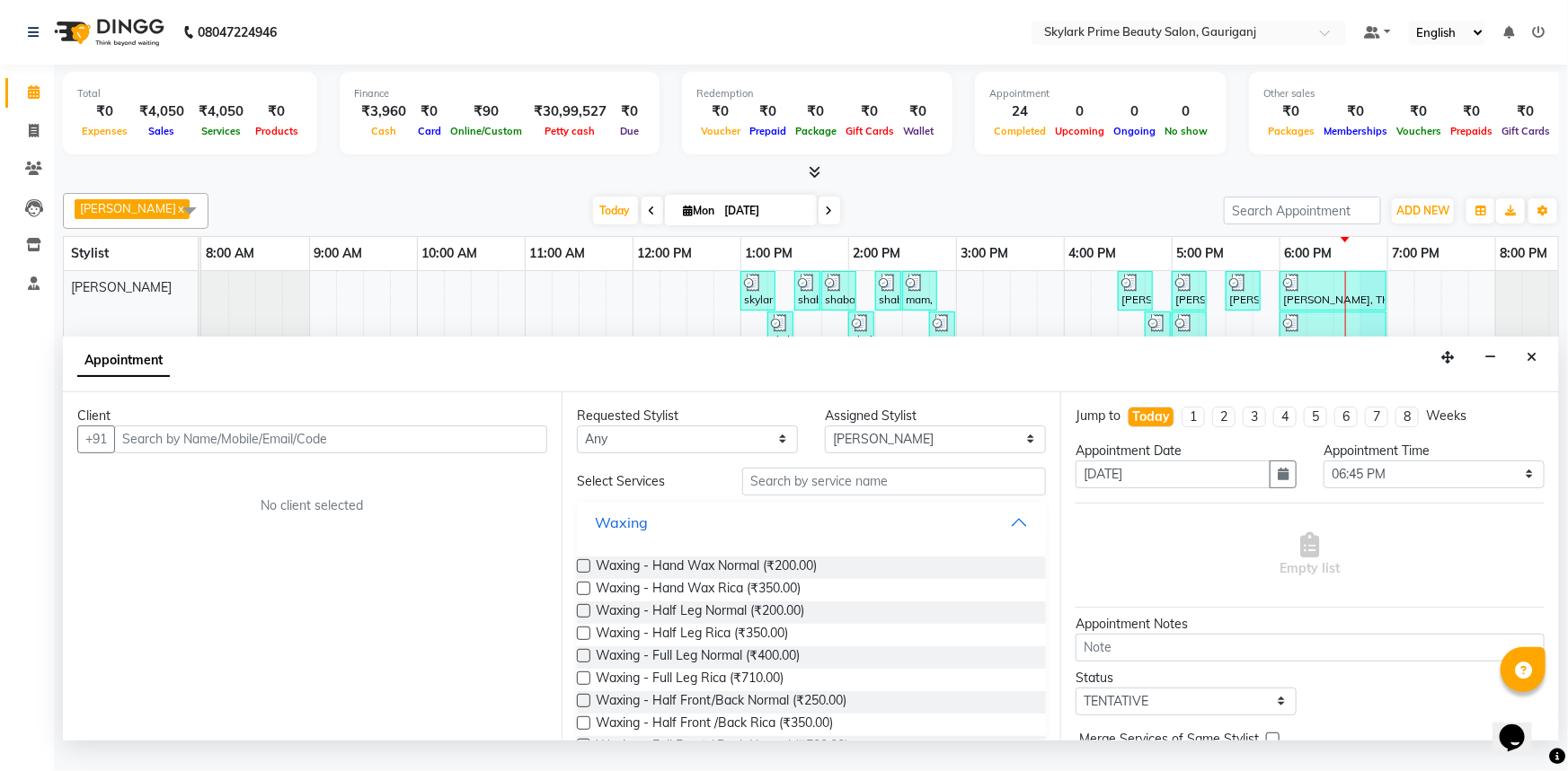
click at [1002, 539] on button "Waxing" at bounding box center [811, 522] width 455 height 32
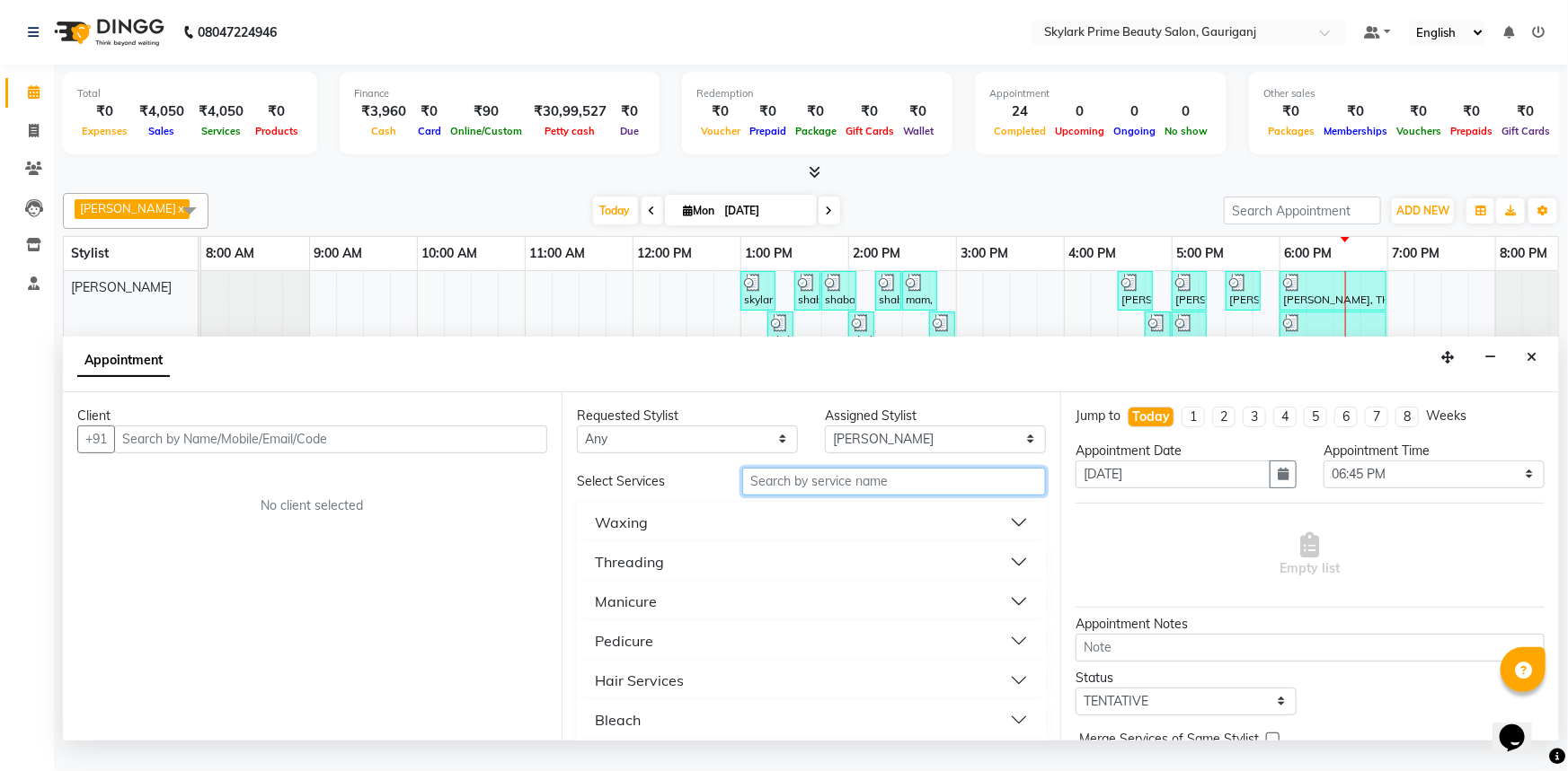
click at [888, 495] on input "text" at bounding box center [893, 482] width 304 height 28
type input "cutt"
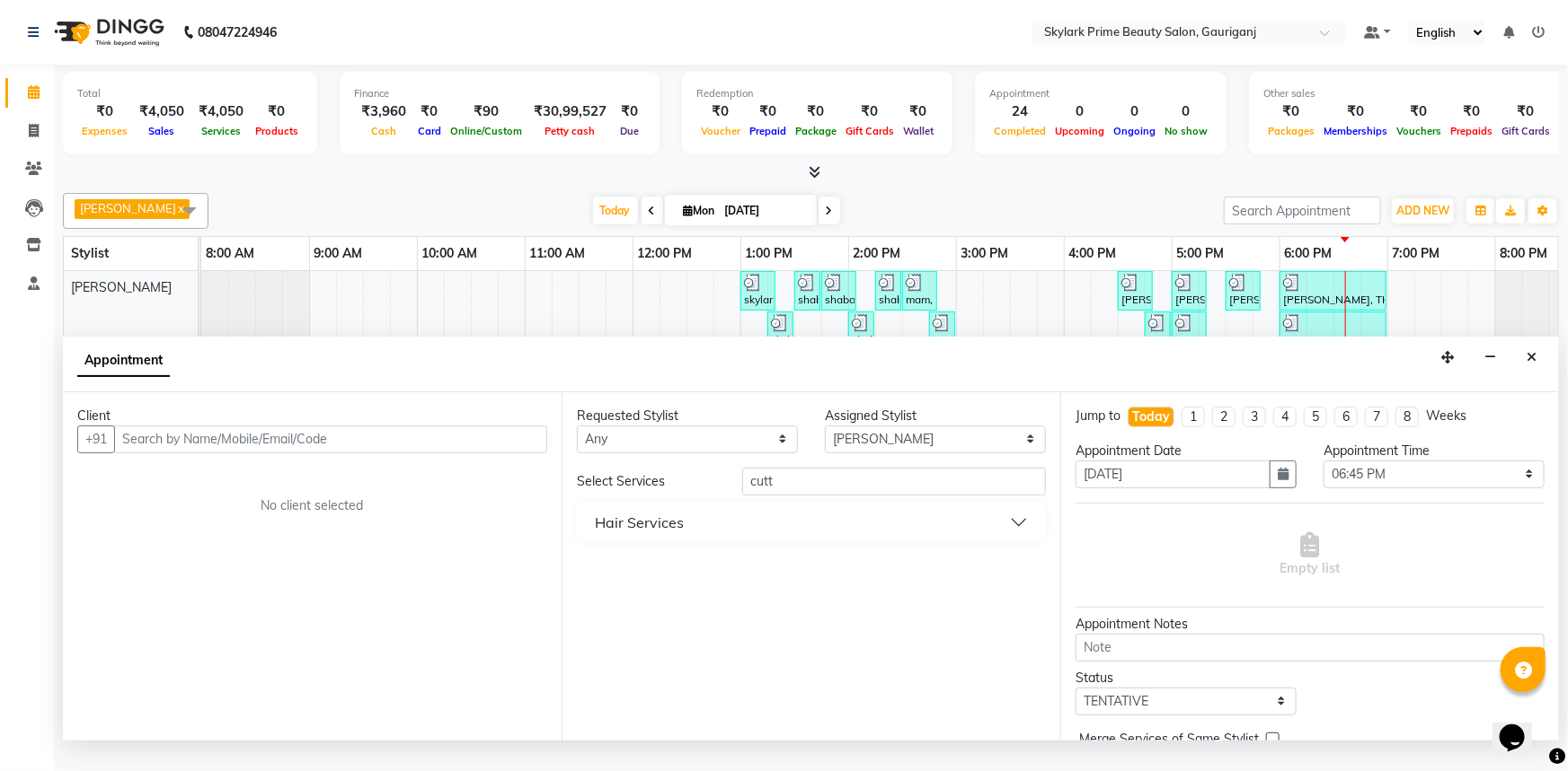
click at [693, 532] on button "Hair Services" at bounding box center [811, 522] width 455 height 32
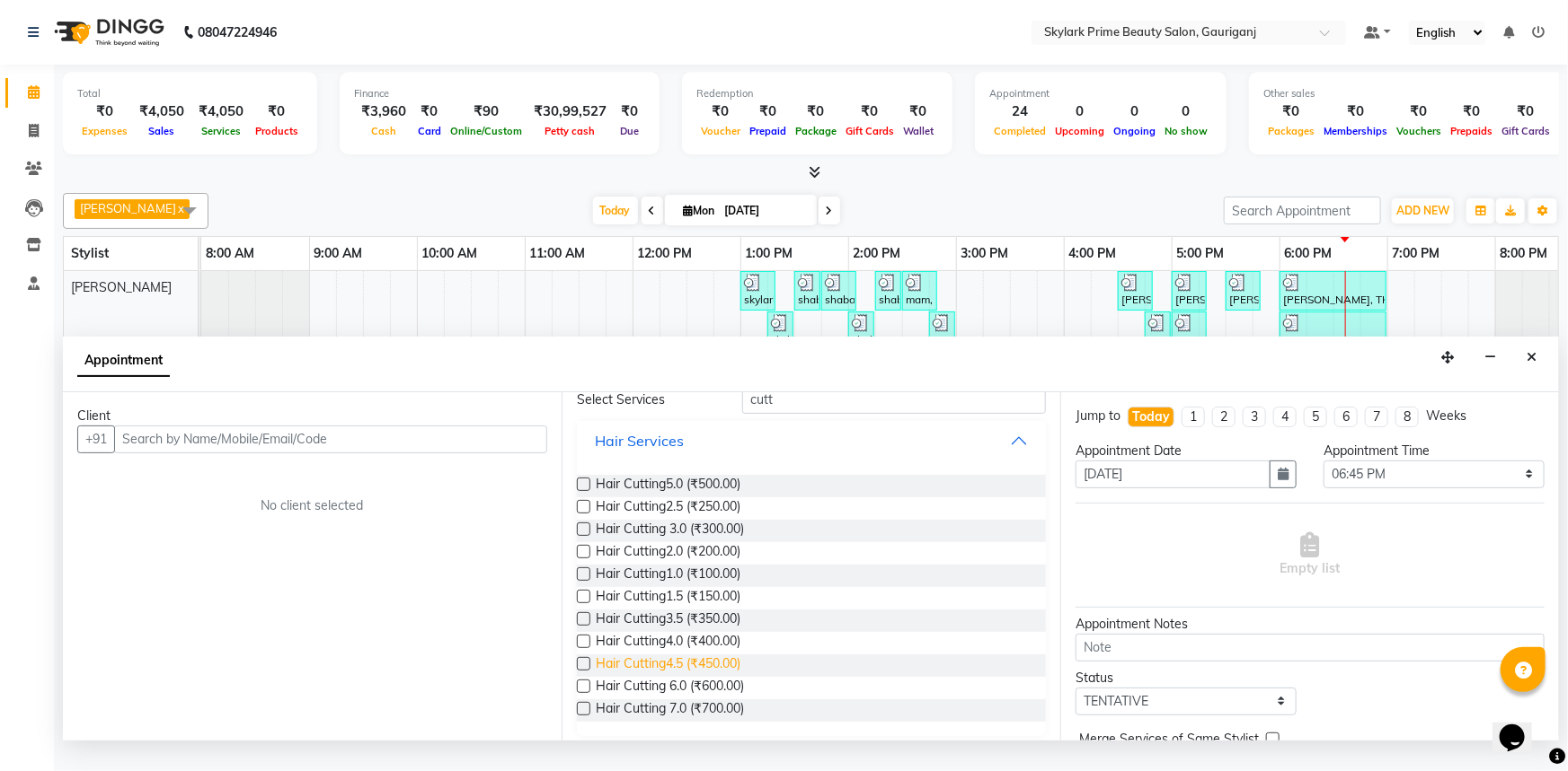
scroll to position [91, 0]
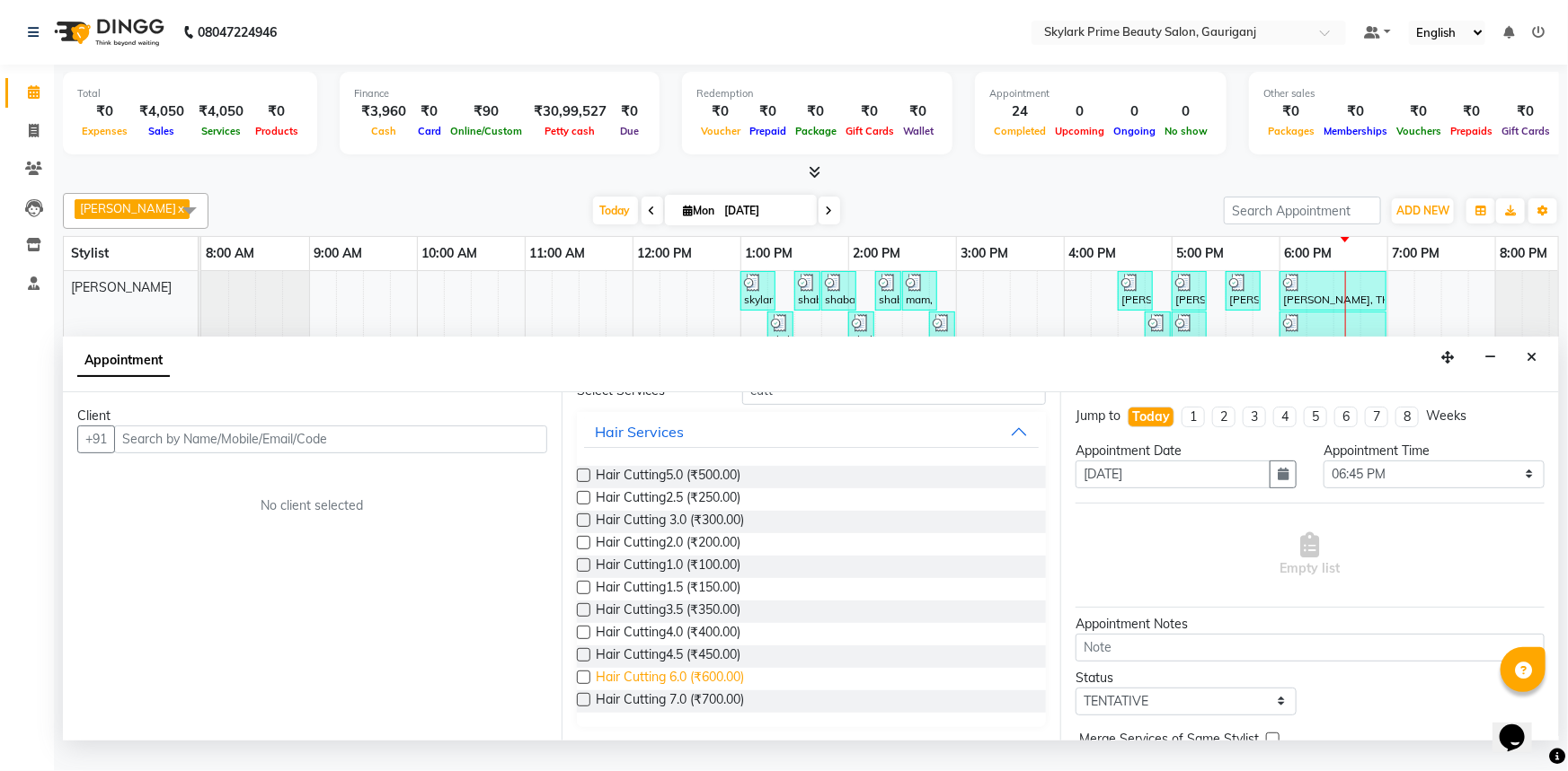
click at [661, 678] on span "Hair Cutting 6.0 (₹600.00)" at bounding box center [670, 679] width 149 height 22
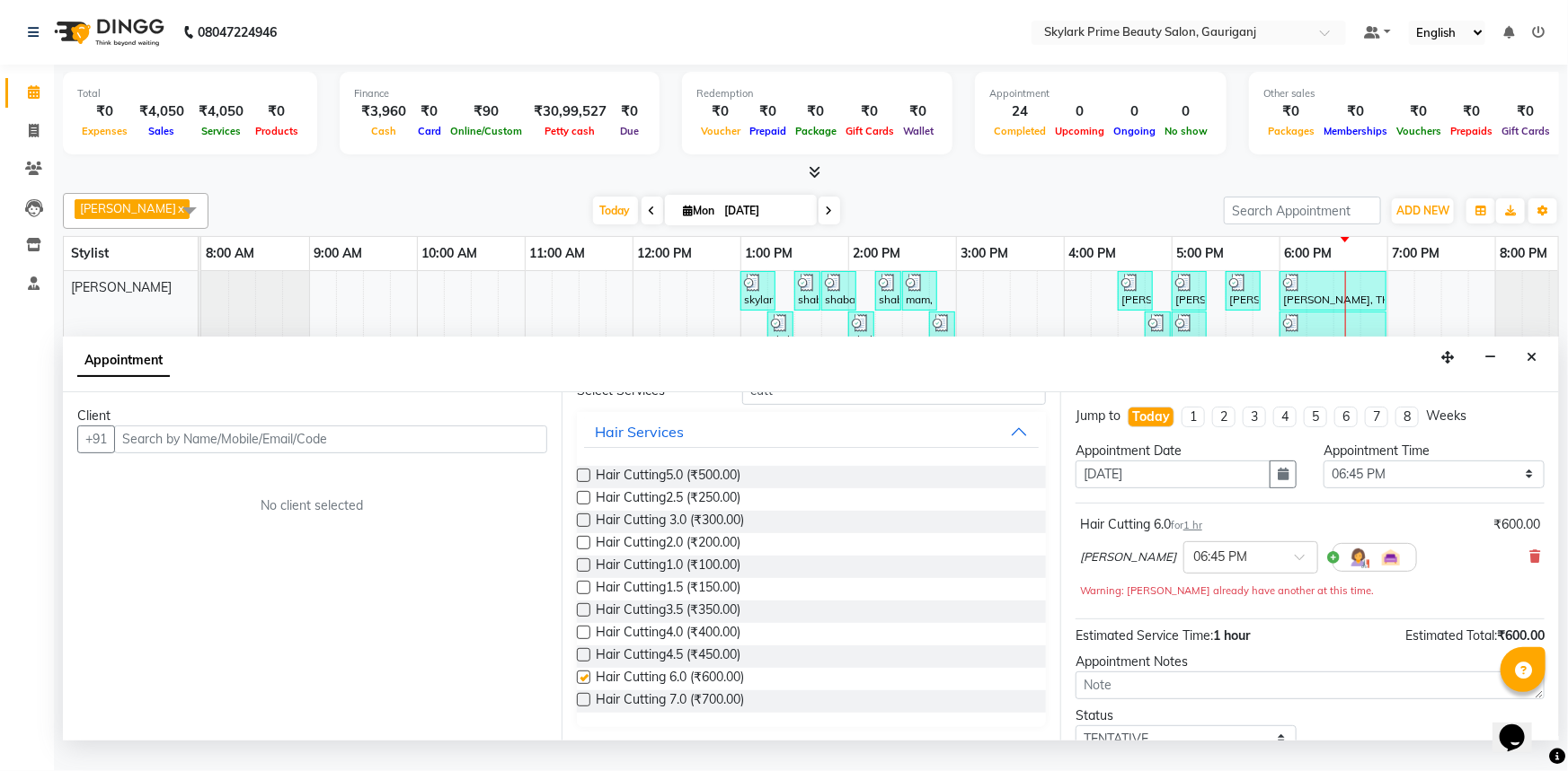
checkbox input "false"
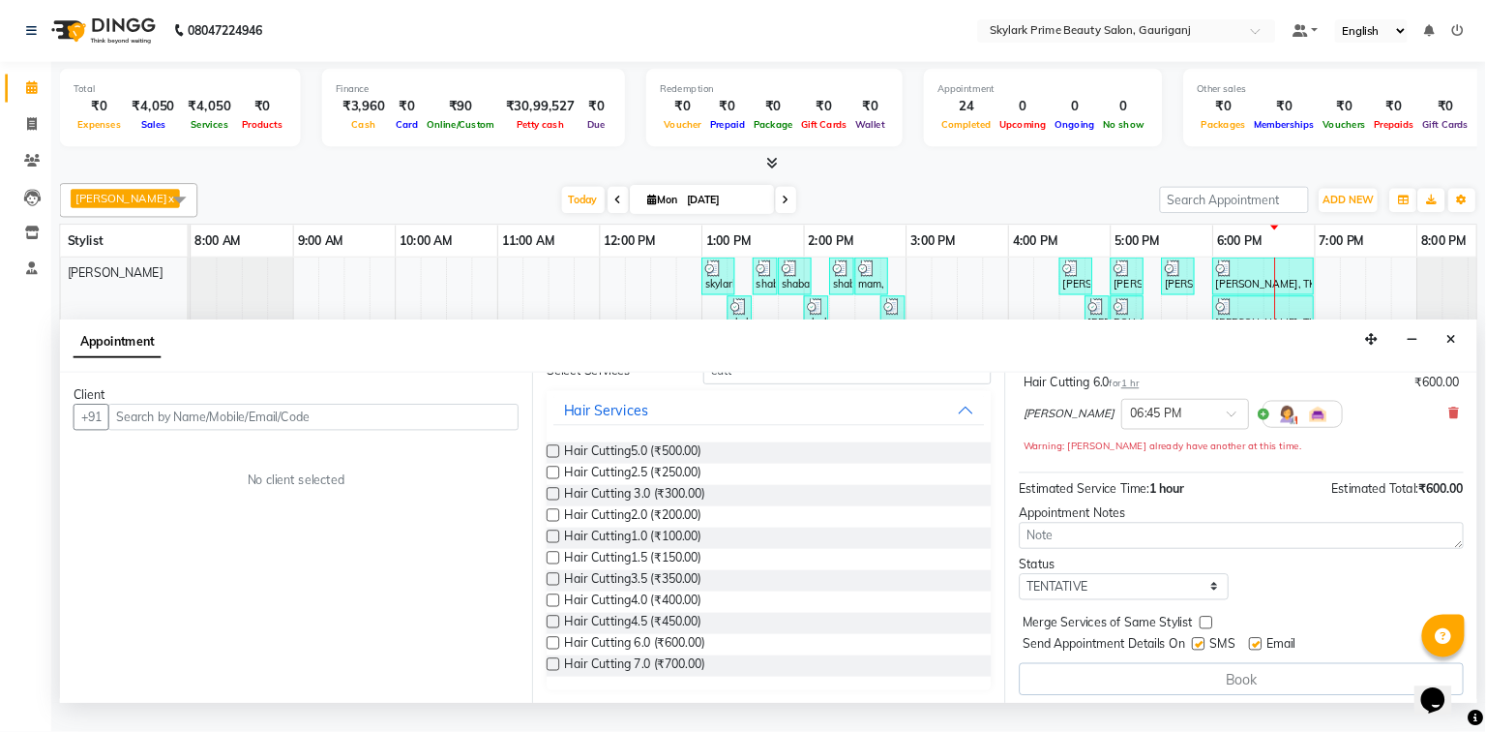
scroll to position [135, 0]
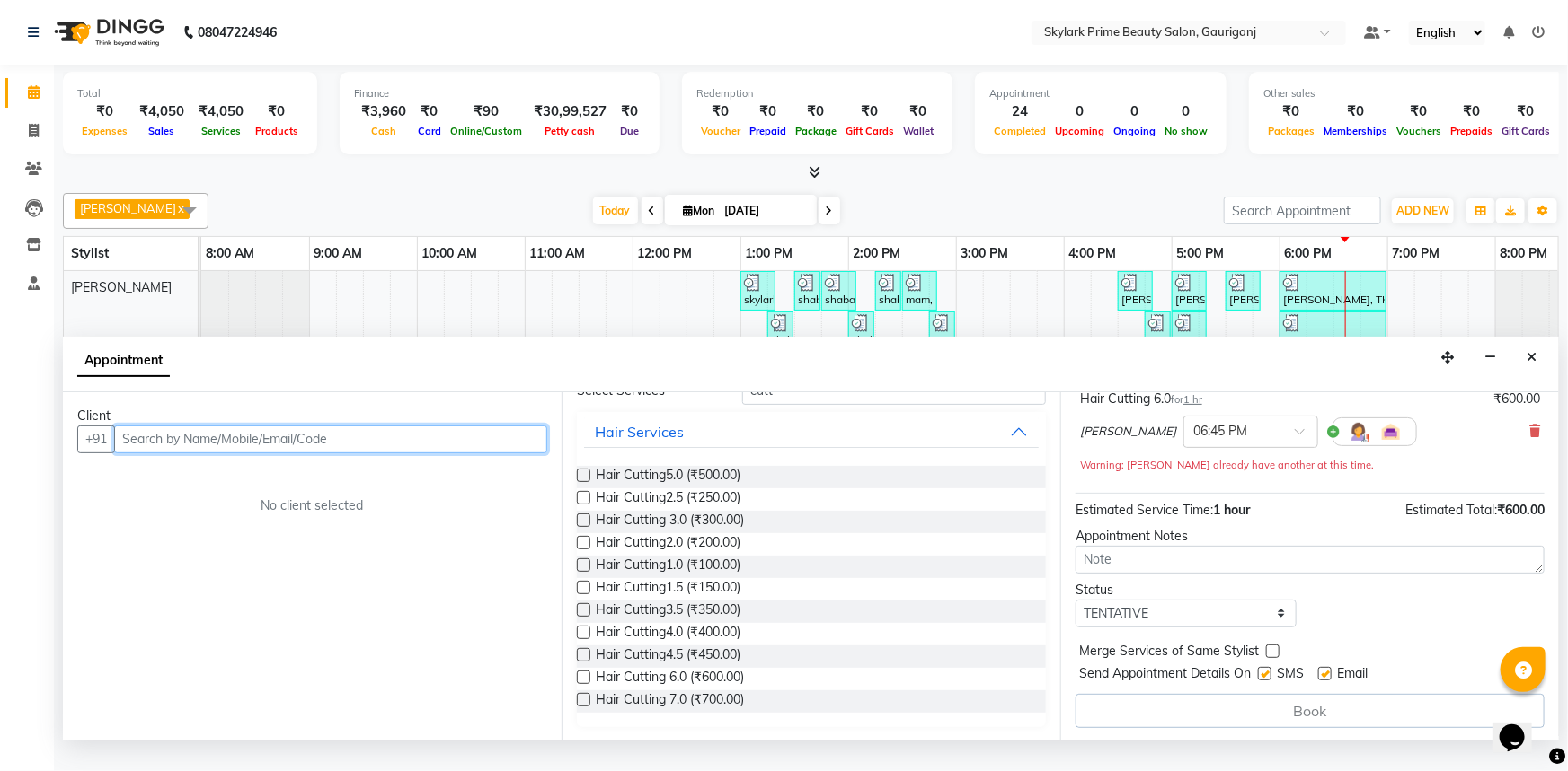
click at [445, 454] on input "text" at bounding box center [330, 440] width 433 height 28
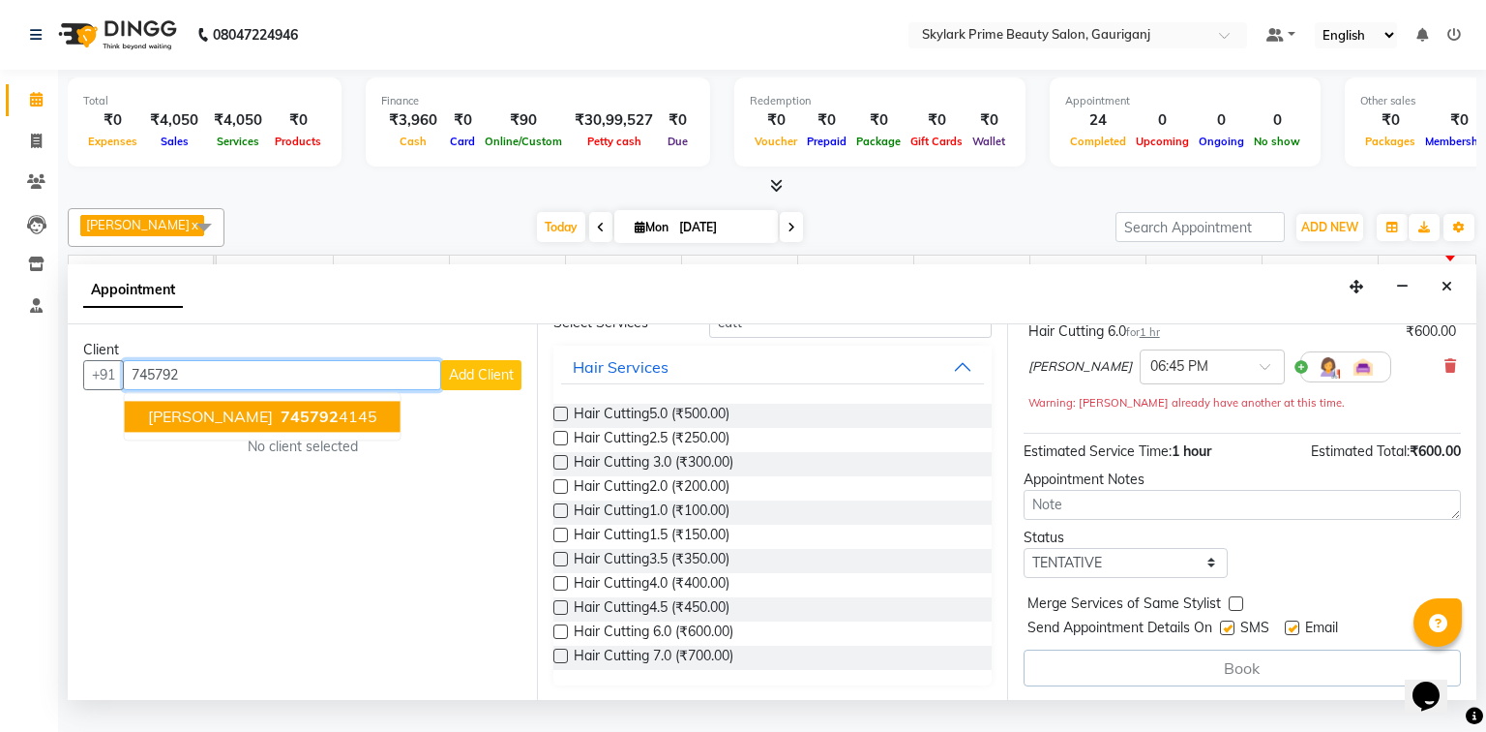
click at [277, 426] on ngb-highlight "745792 4145" at bounding box center [327, 415] width 101 height 19
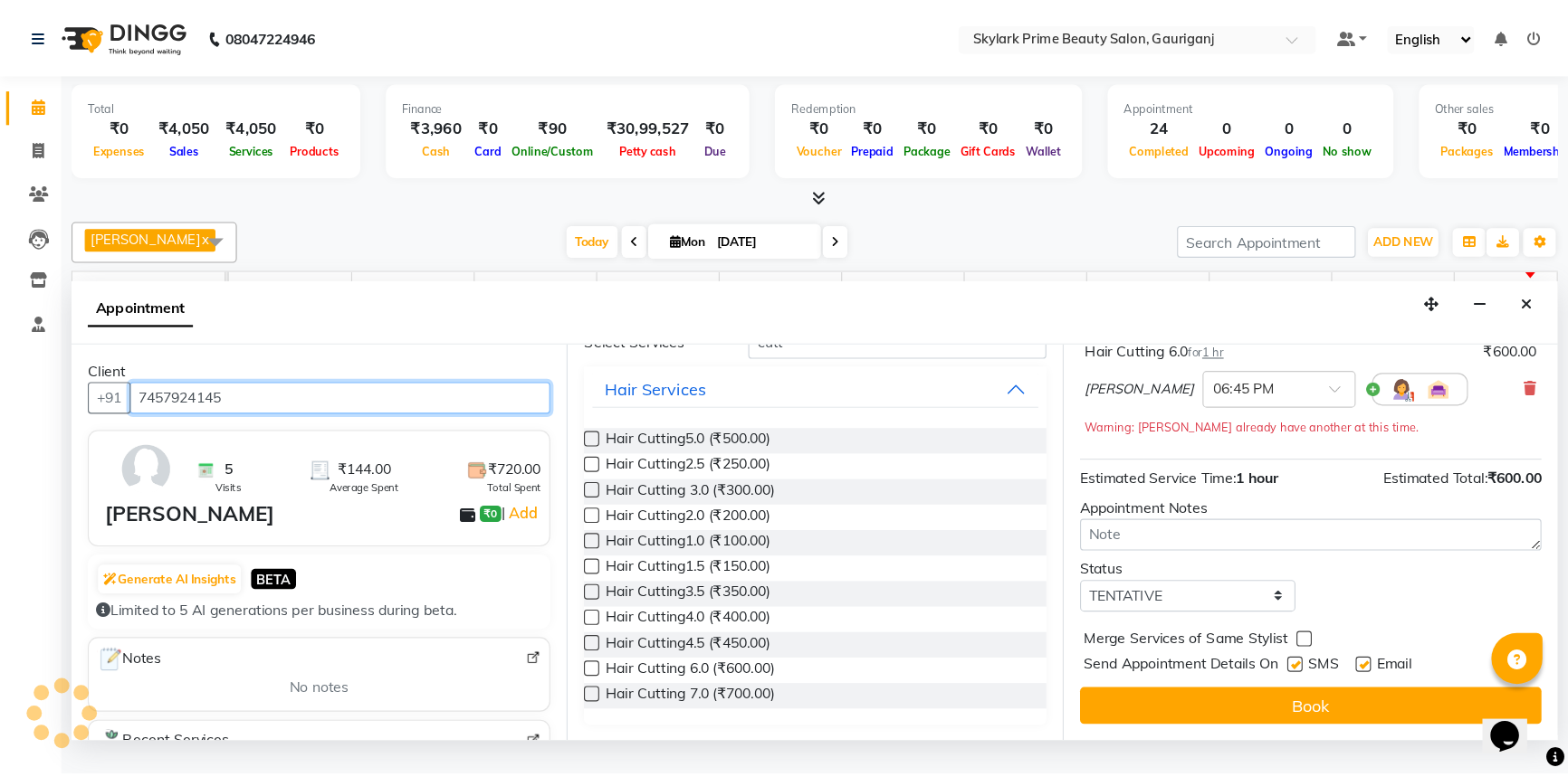
scroll to position [126, 0]
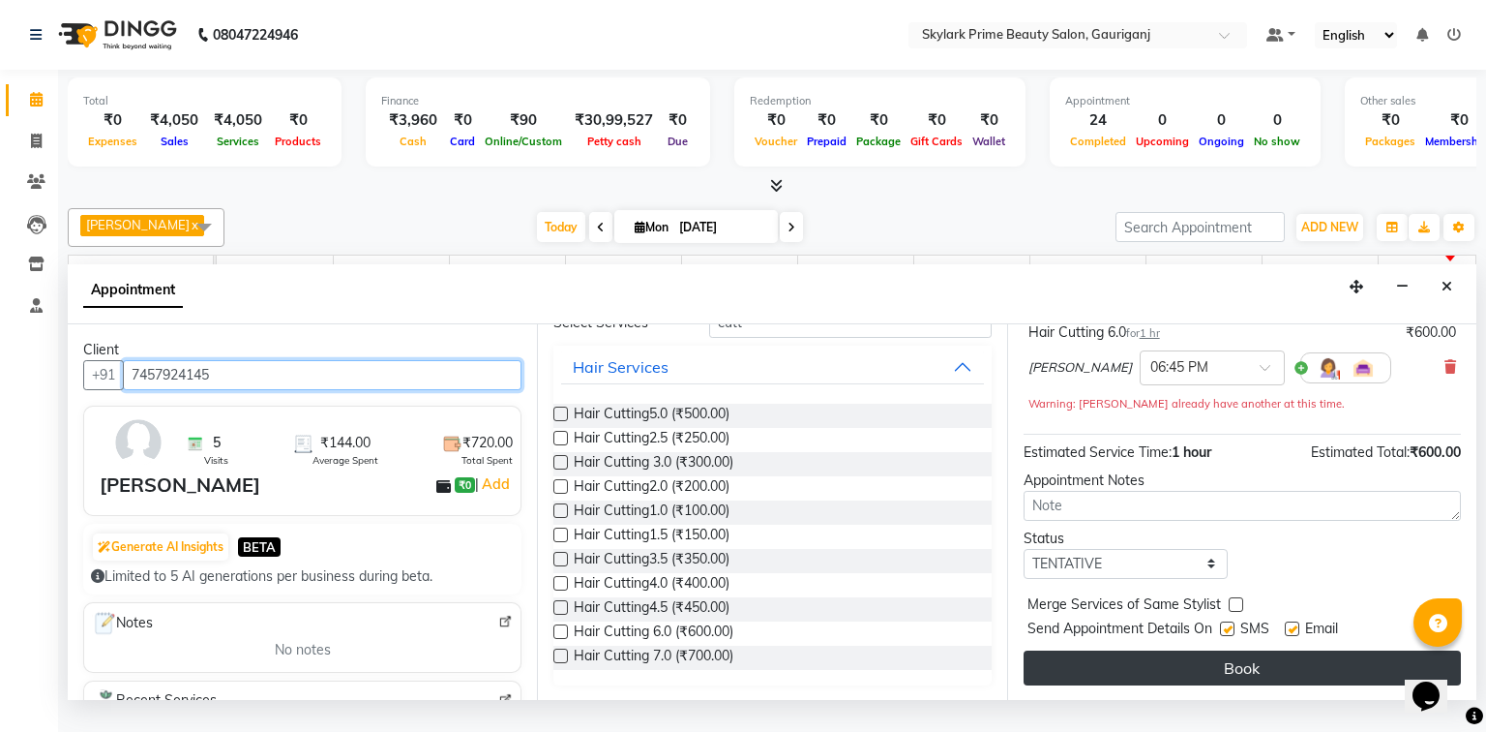
type input "7457924145"
click at [1213, 675] on button "Book" at bounding box center [1242, 667] width 437 height 35
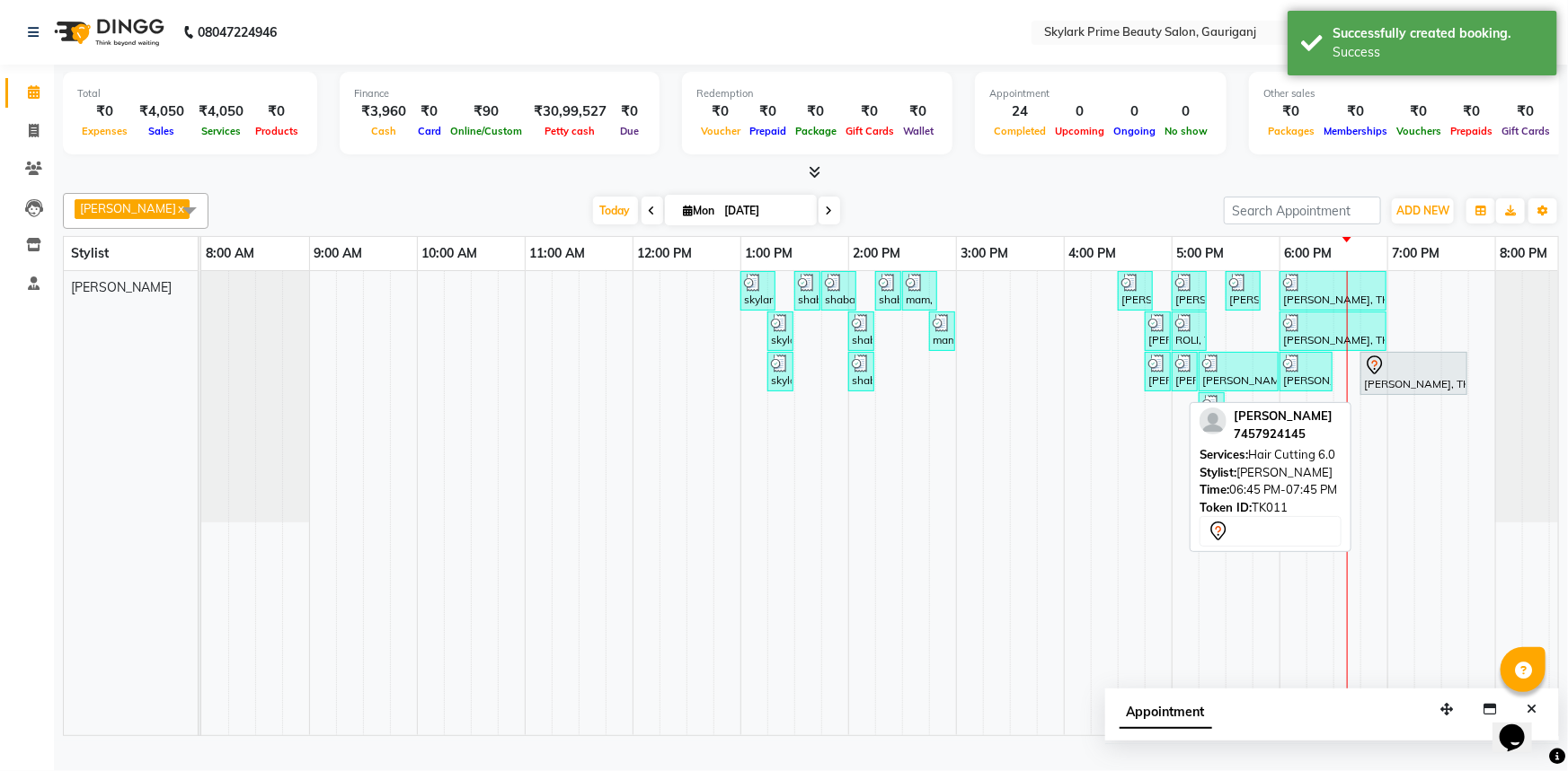
click at [1379, 376] on div at bounding box center [1413, 365] width 99 height 21
select select "7"
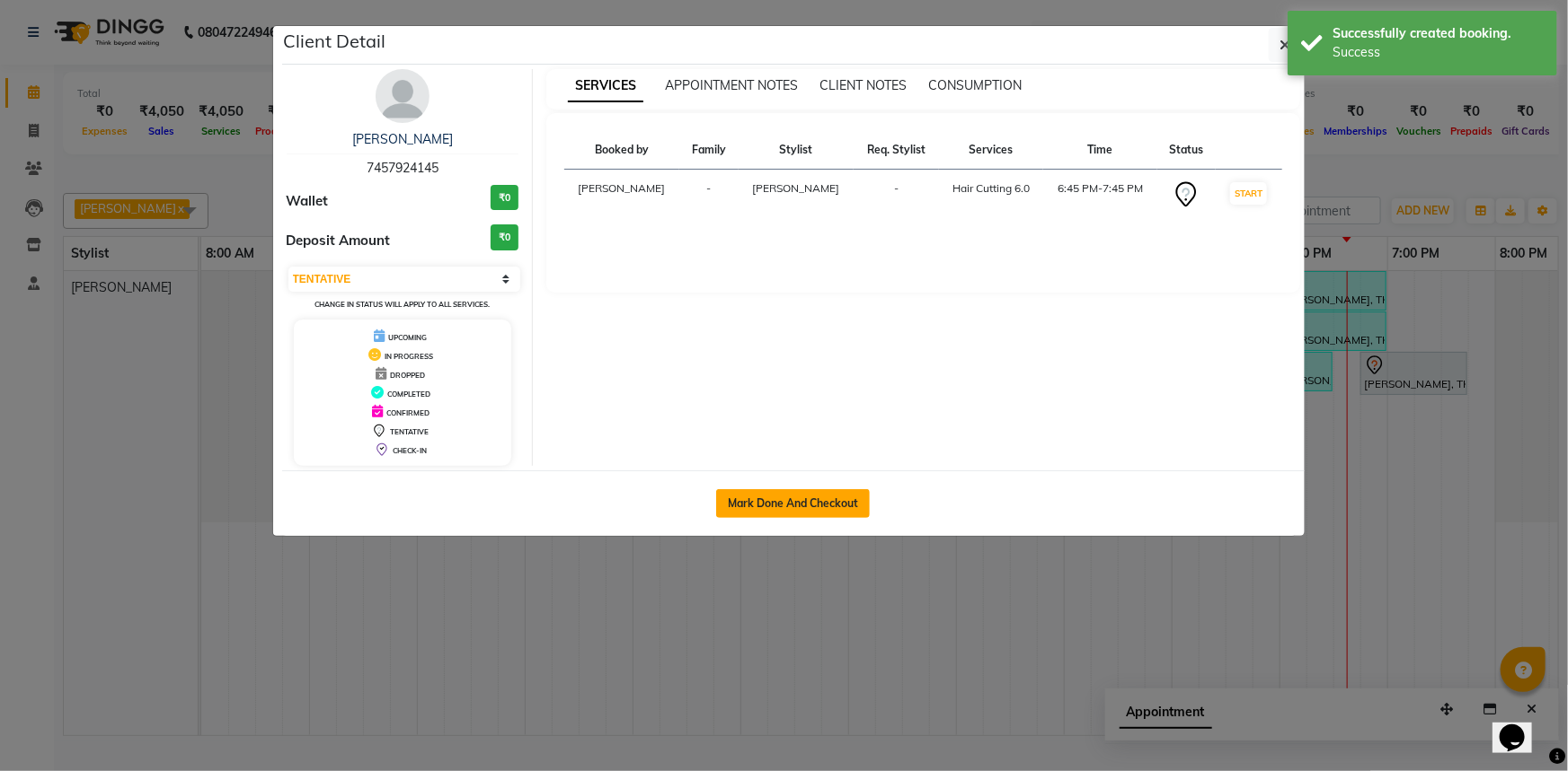
click at [810, 508] on button "Mark Done And Checkout" at bounding box center [792, 503] width 153 height 29
select select "service"
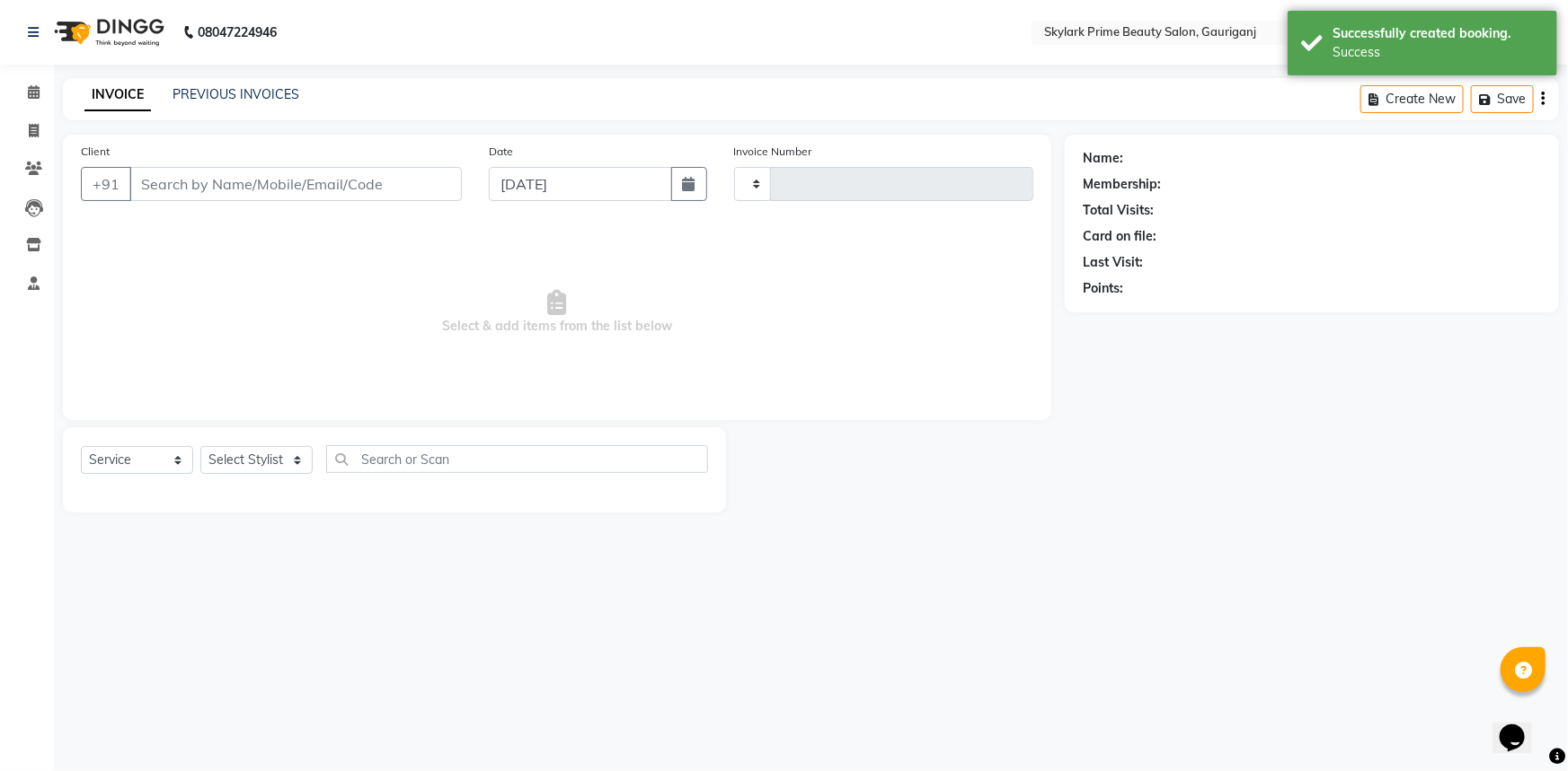
type input "3191"
select select "3"
select select "4735"
type input "7457924145"
select select "30218"
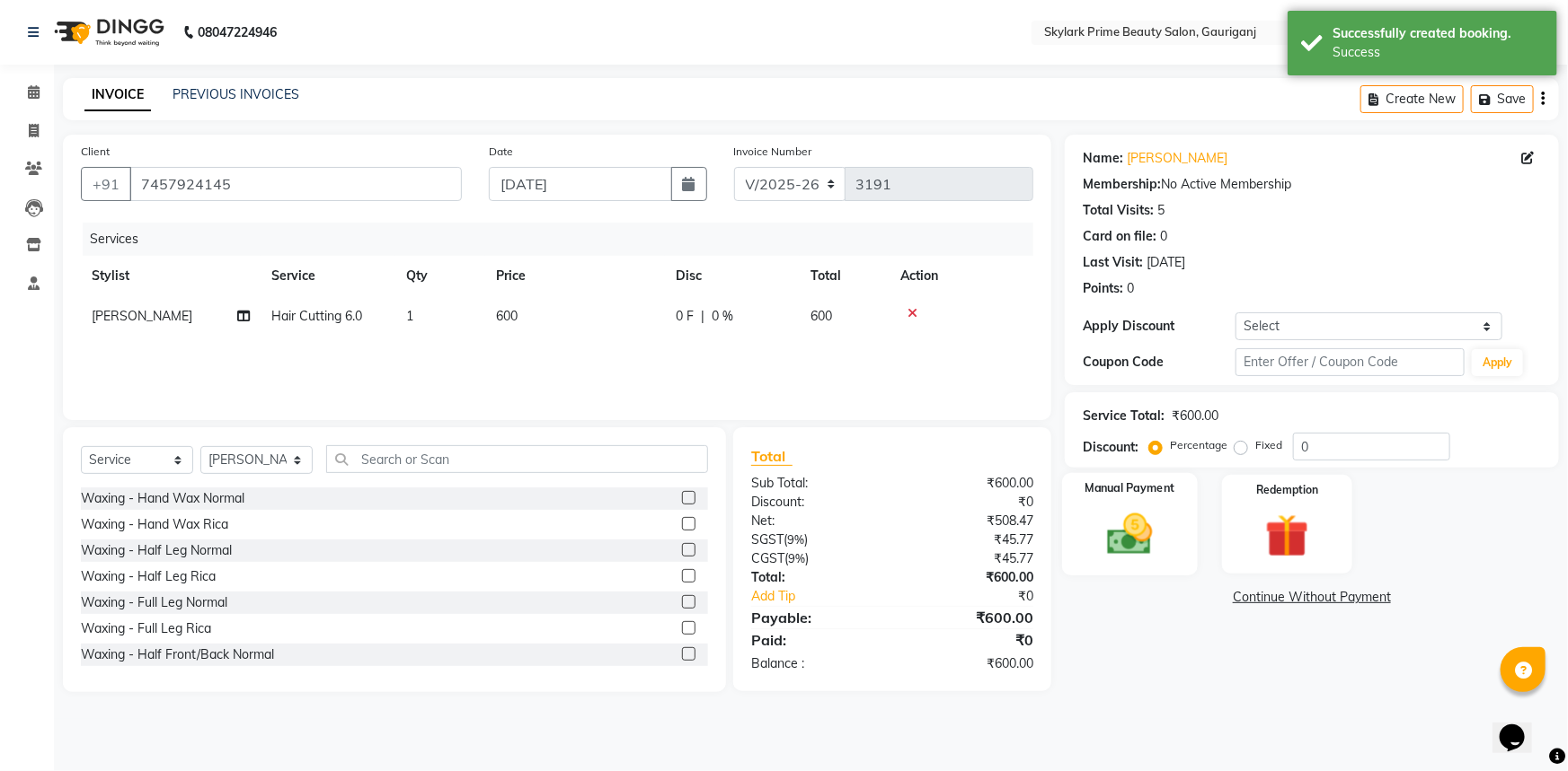
click at [1147, 533] on img at bounding box center [1130, 534] width 73 height 52
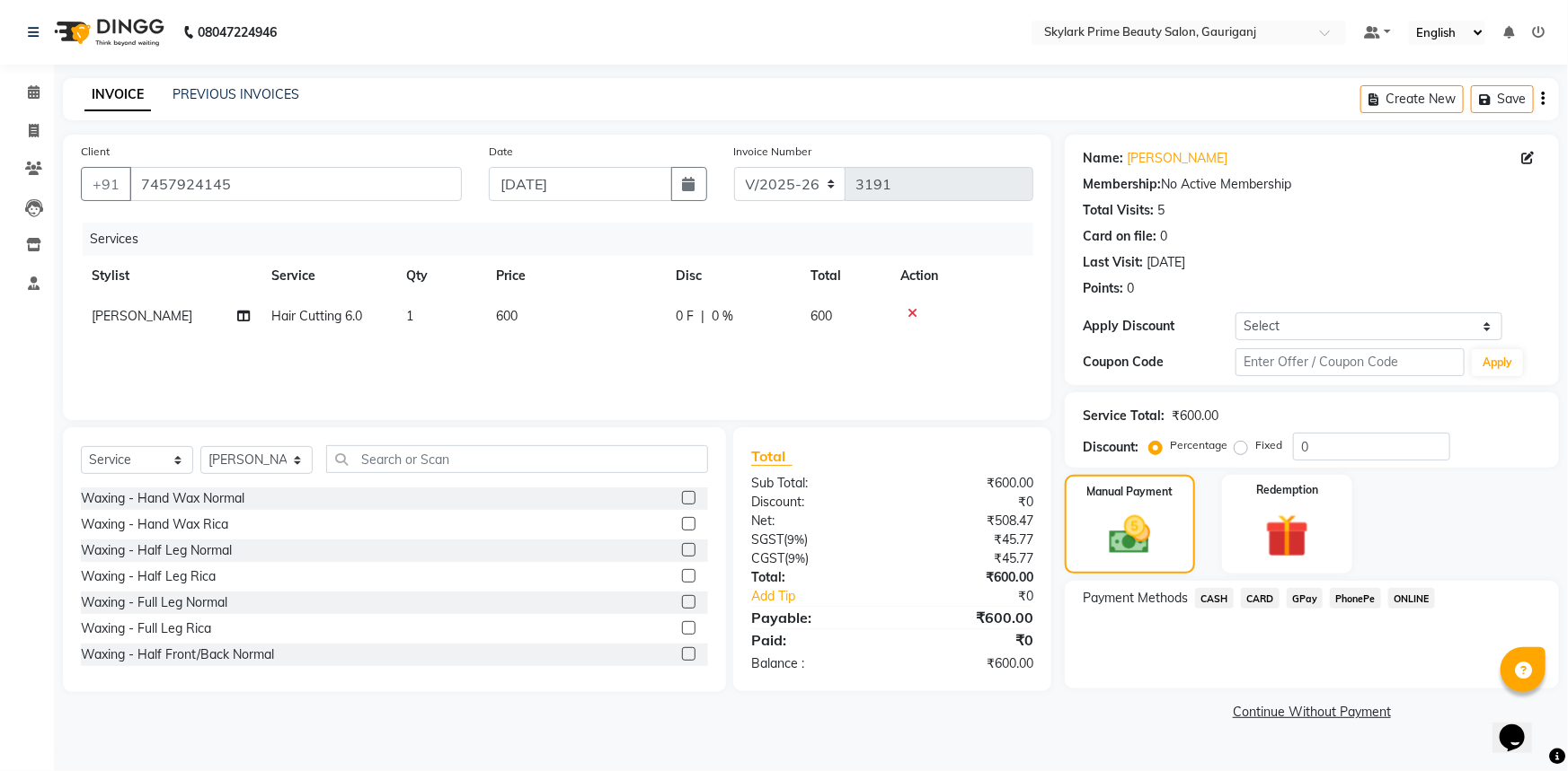
click at [1302, 598] on span "GPay" at bounding box center [1305, 598] width 37 height 20
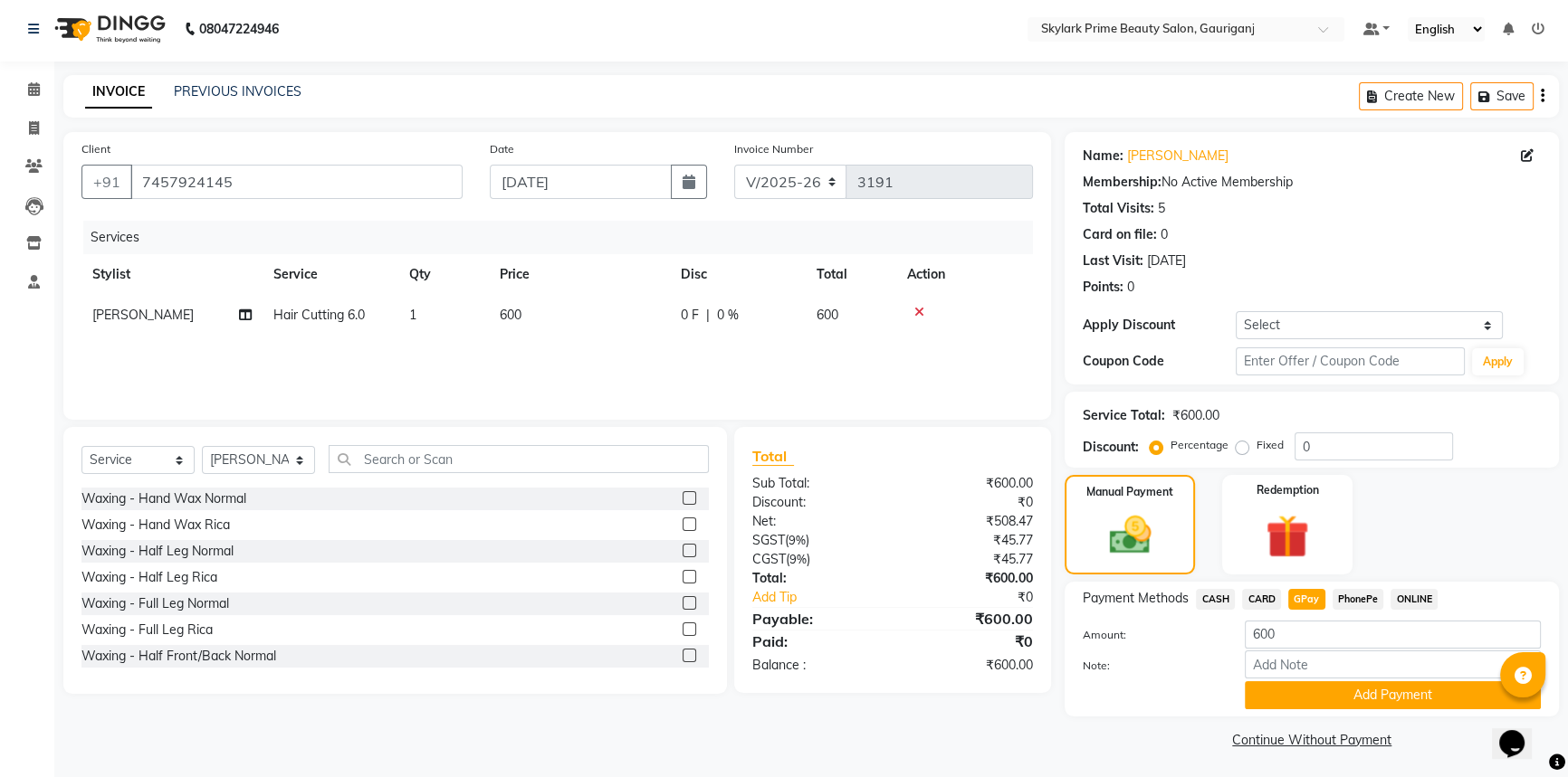
scroll to position [7, 0]
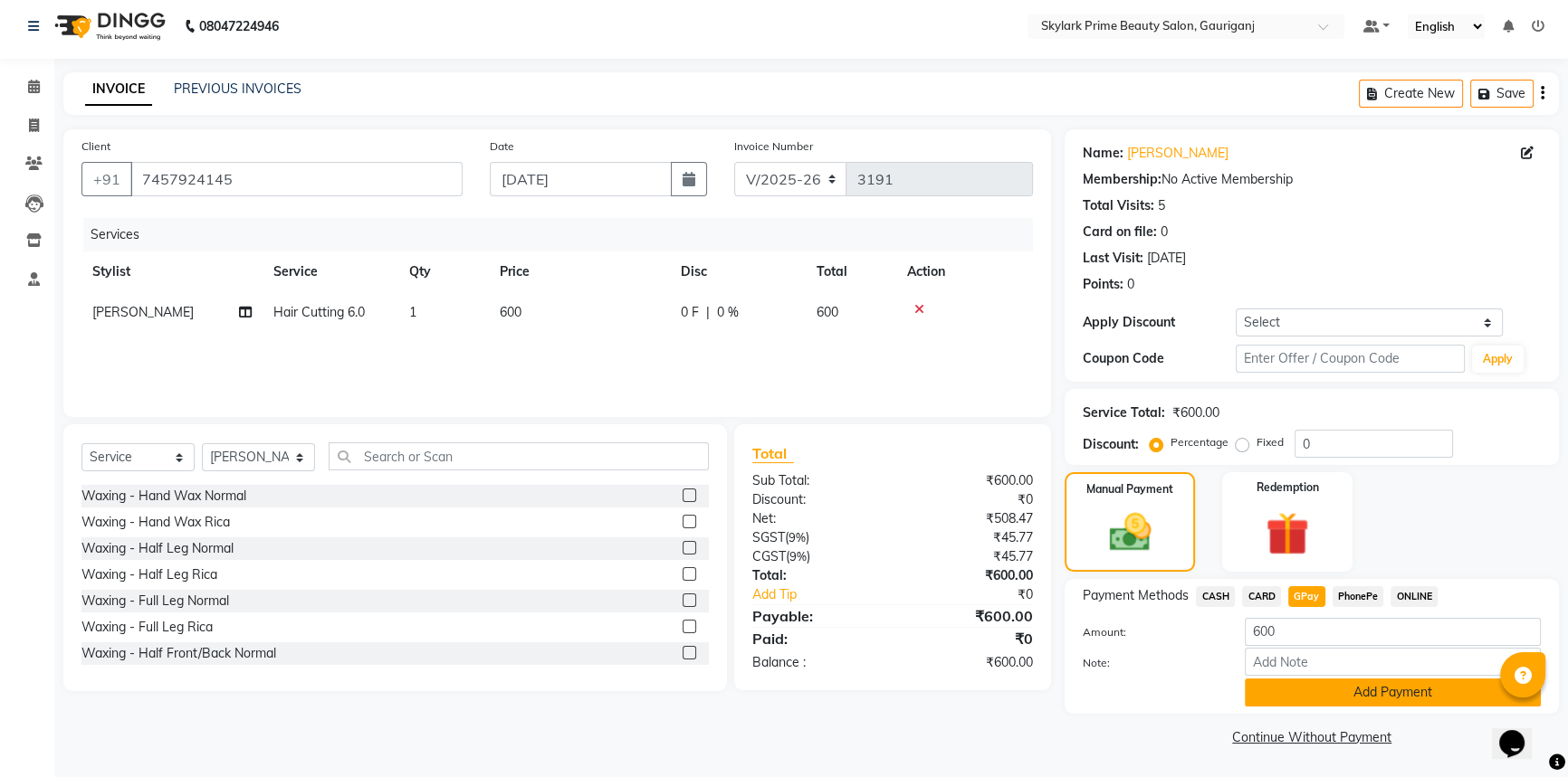
click at [1296, 683] on button "Add Payment" at bounding box center [1393, 693] width 296 height 28
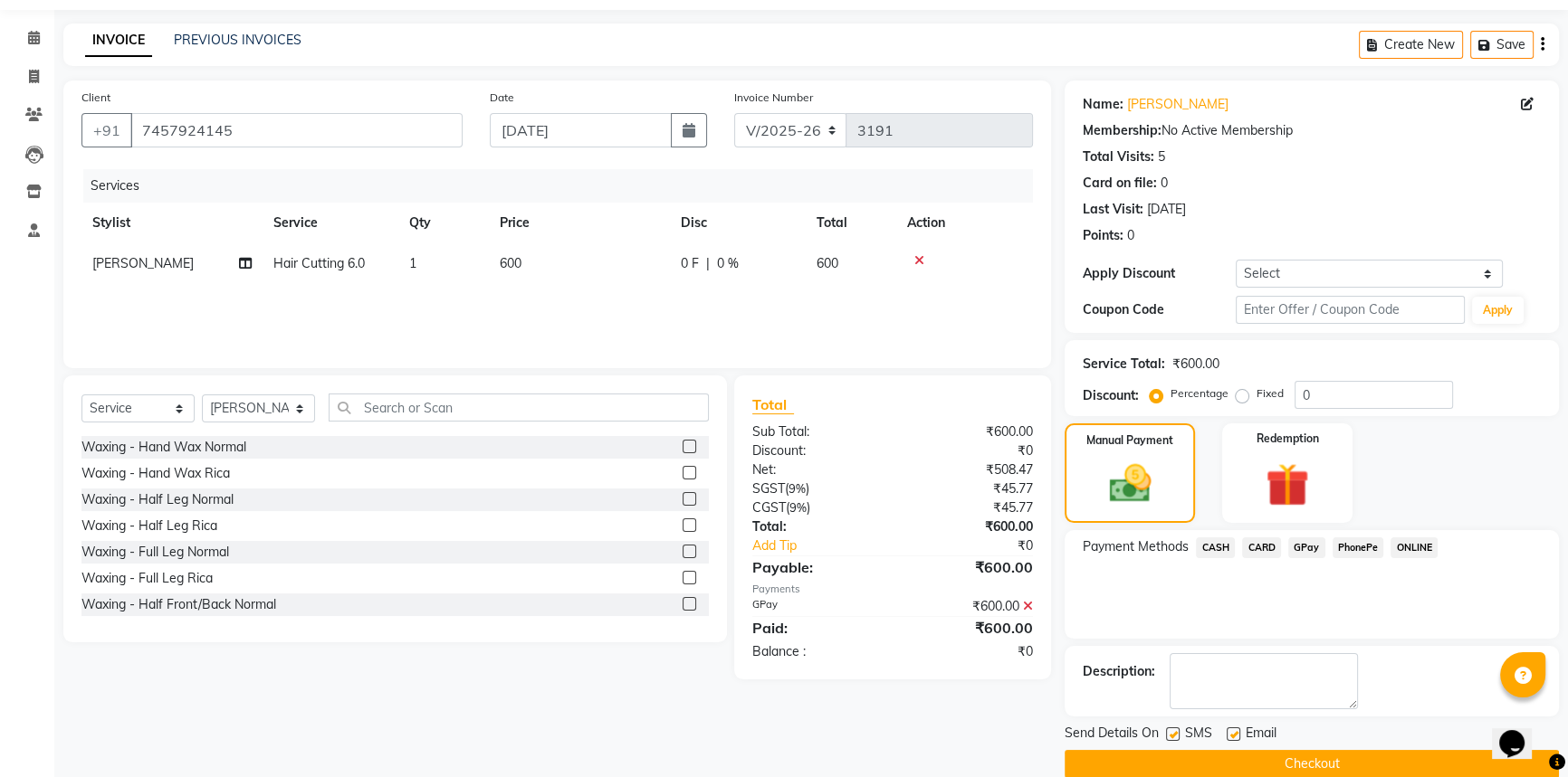
scroll to position [81, 0]
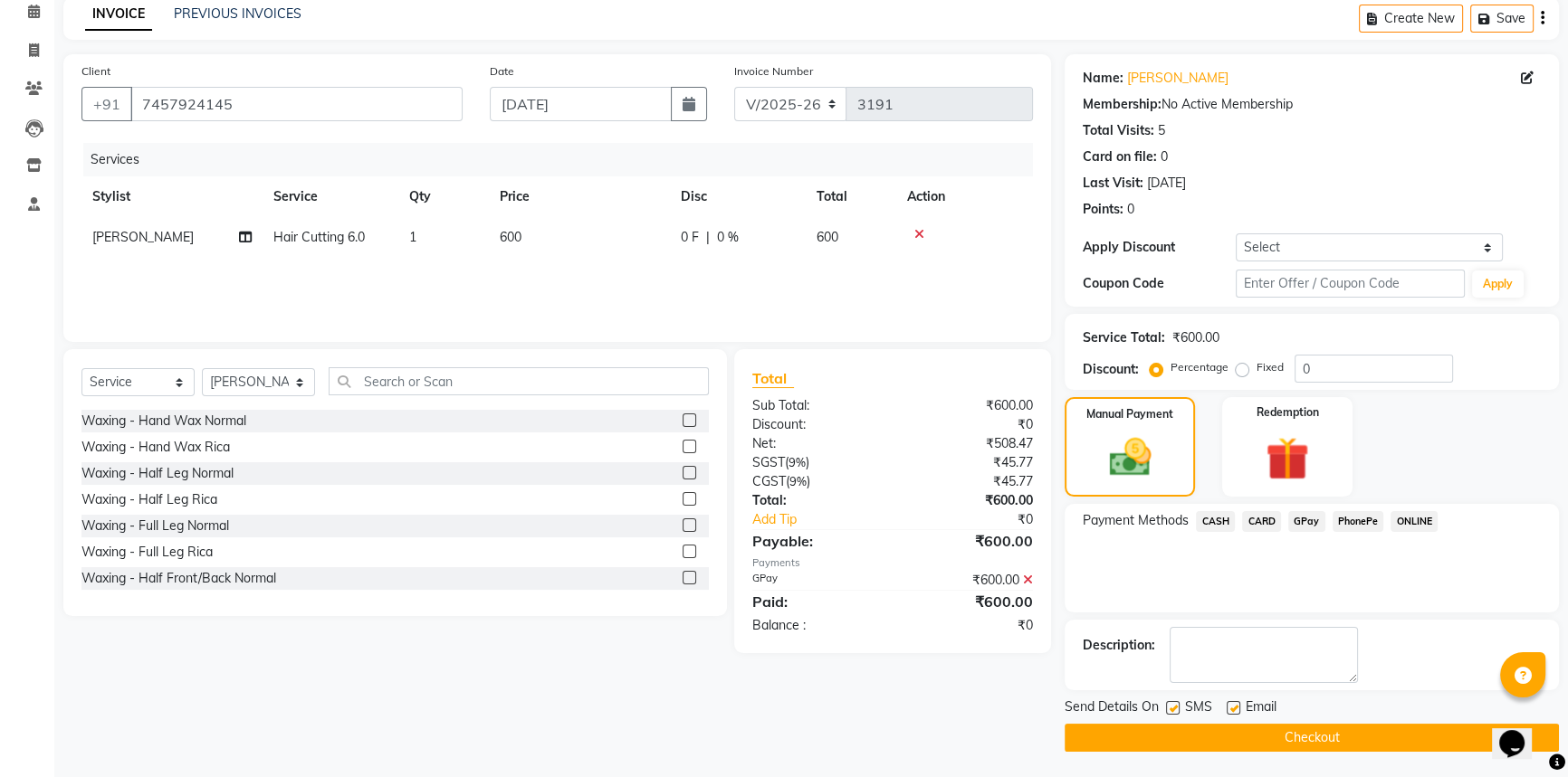
click at [1270, 683] on button "Checkout" at bounding box center [1312, 738] width 494 height 28
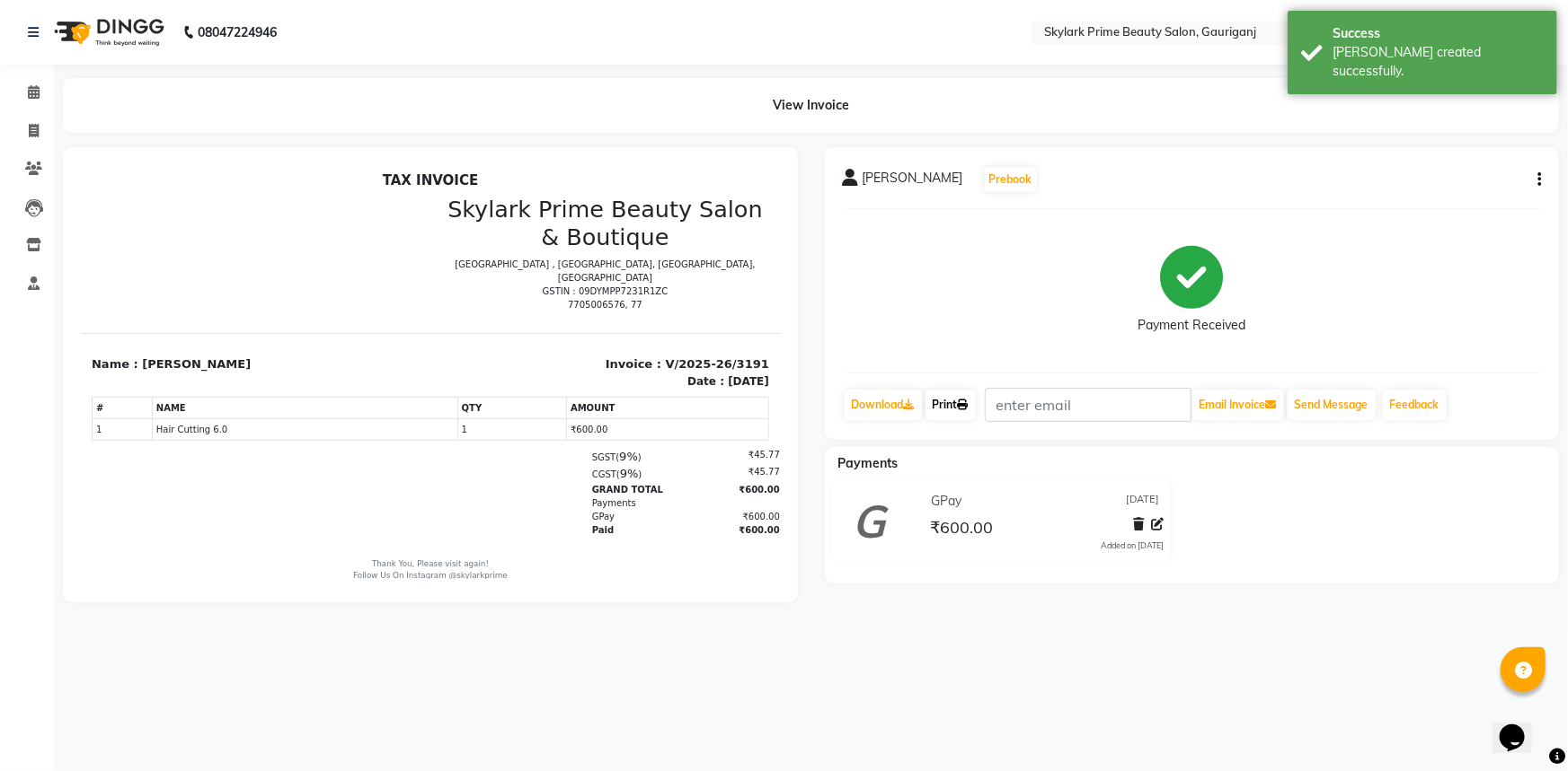
click at [946, 393] on link "Print" at bounding box center [951, 405] width 50 height 31
drag, startPoint x: 28, startPoint y: 88, endPoint x: 78, endPoint y: 58, distance: 58.3
click at [28, 88] on icon at bounding box center [33, 92] width 12 height 14
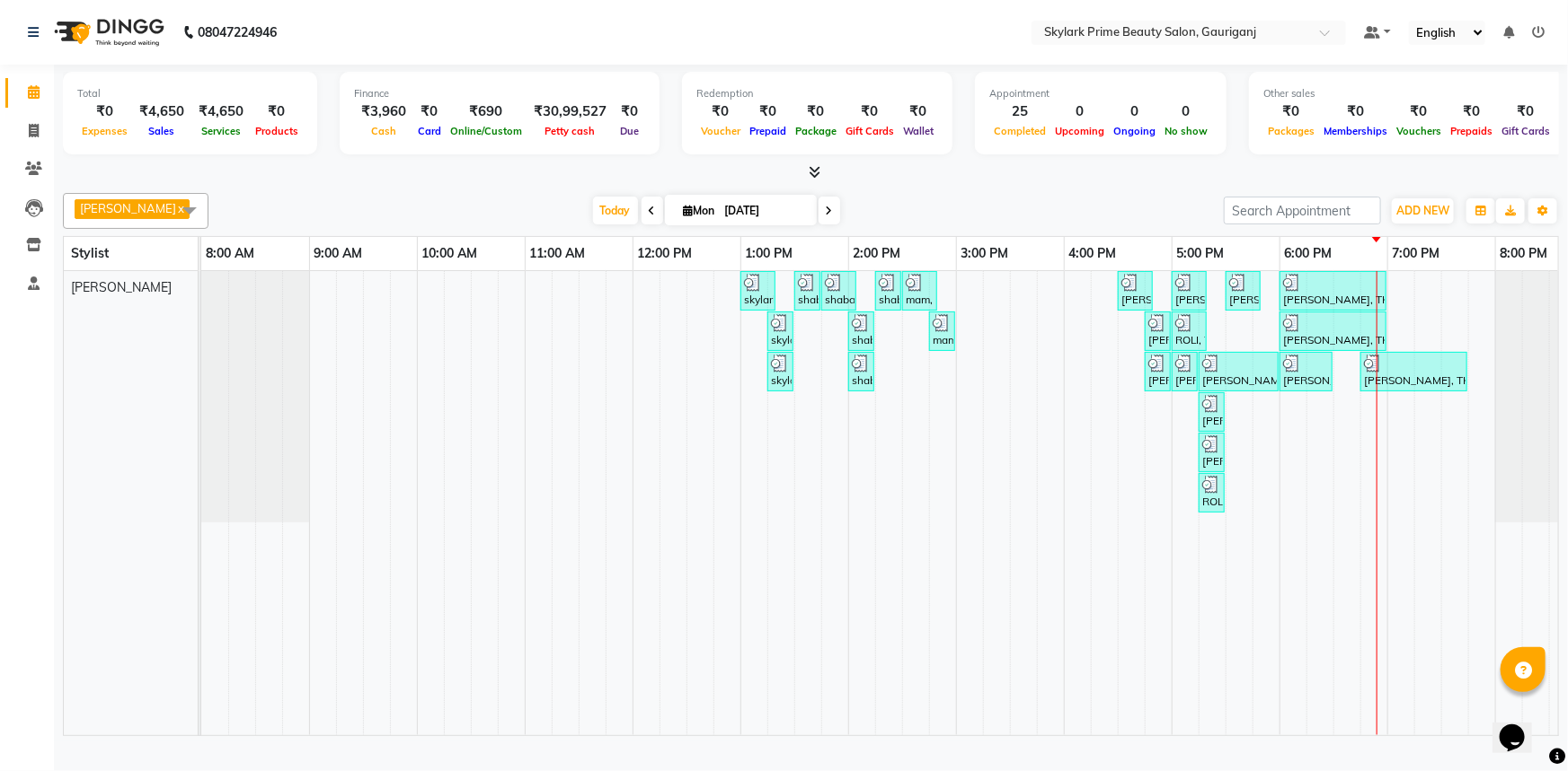
click at [1397, 443] on div "skylark prime, TK01, 01:00 PM-01:20 PM, Threading - Eyebrow shaba mam, TK02, 01…" at bounding box center [902, 503] width 1402 height 464
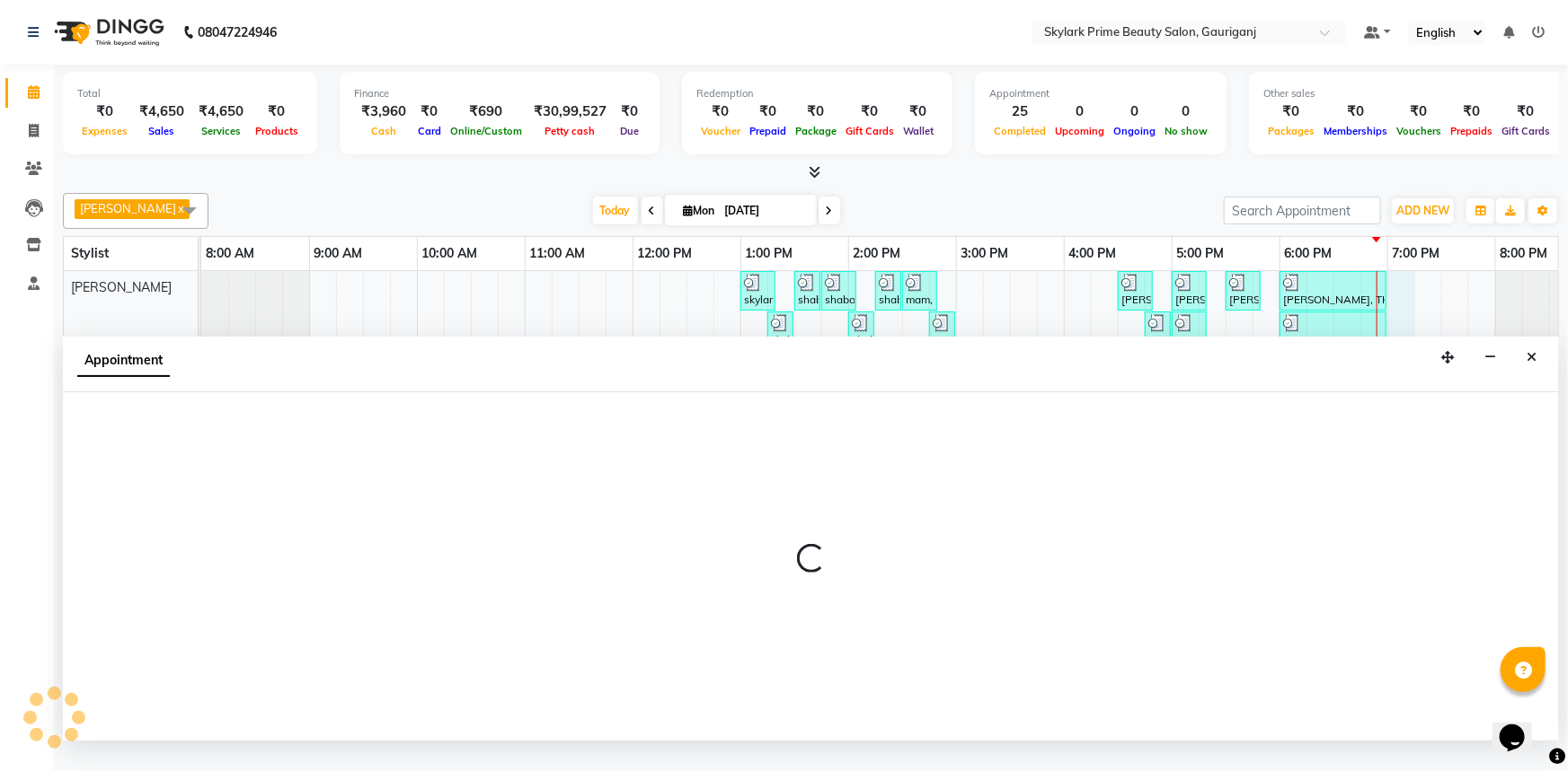
select select "30218"
select select "tentative"
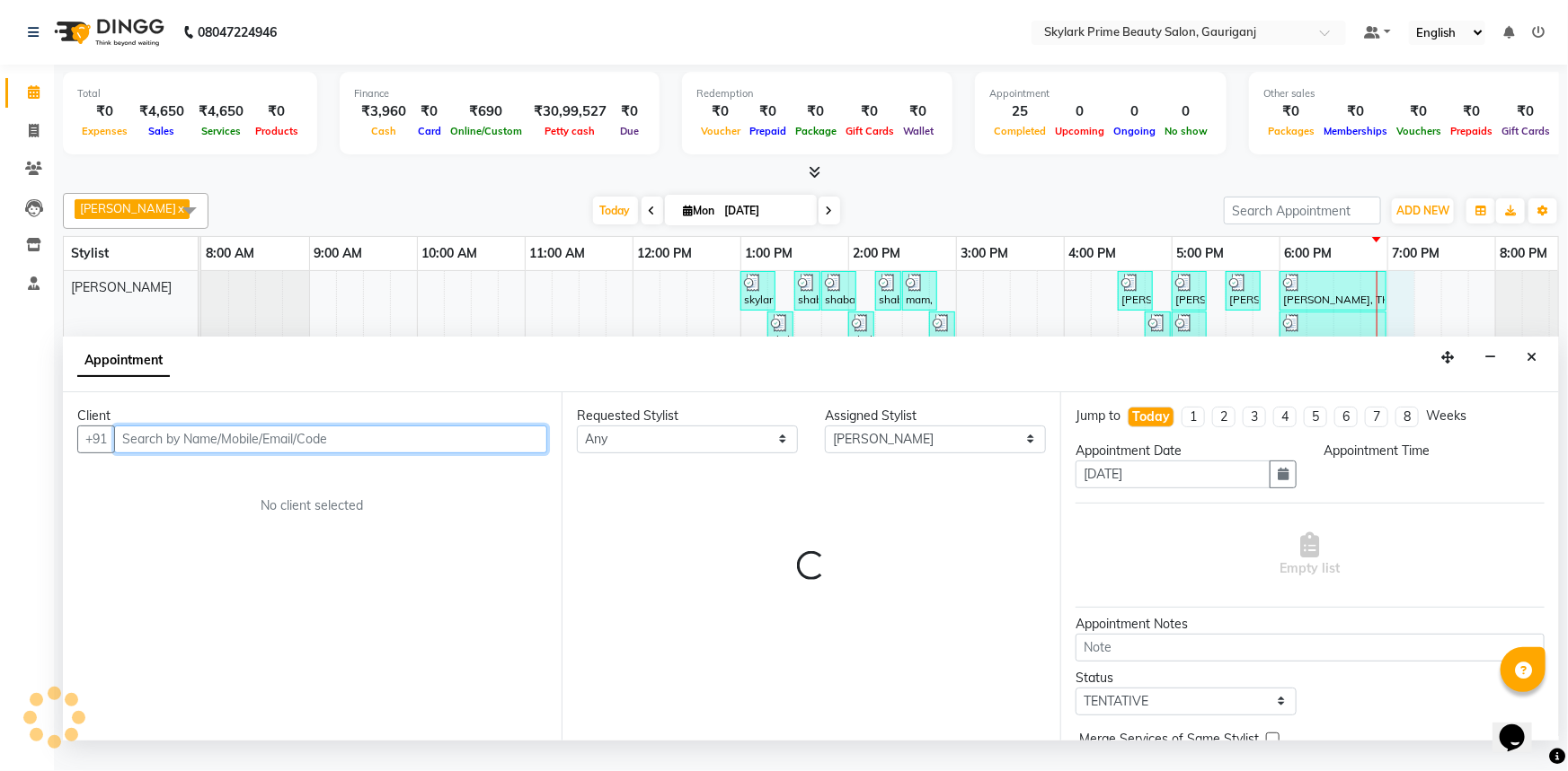
select select "1140"
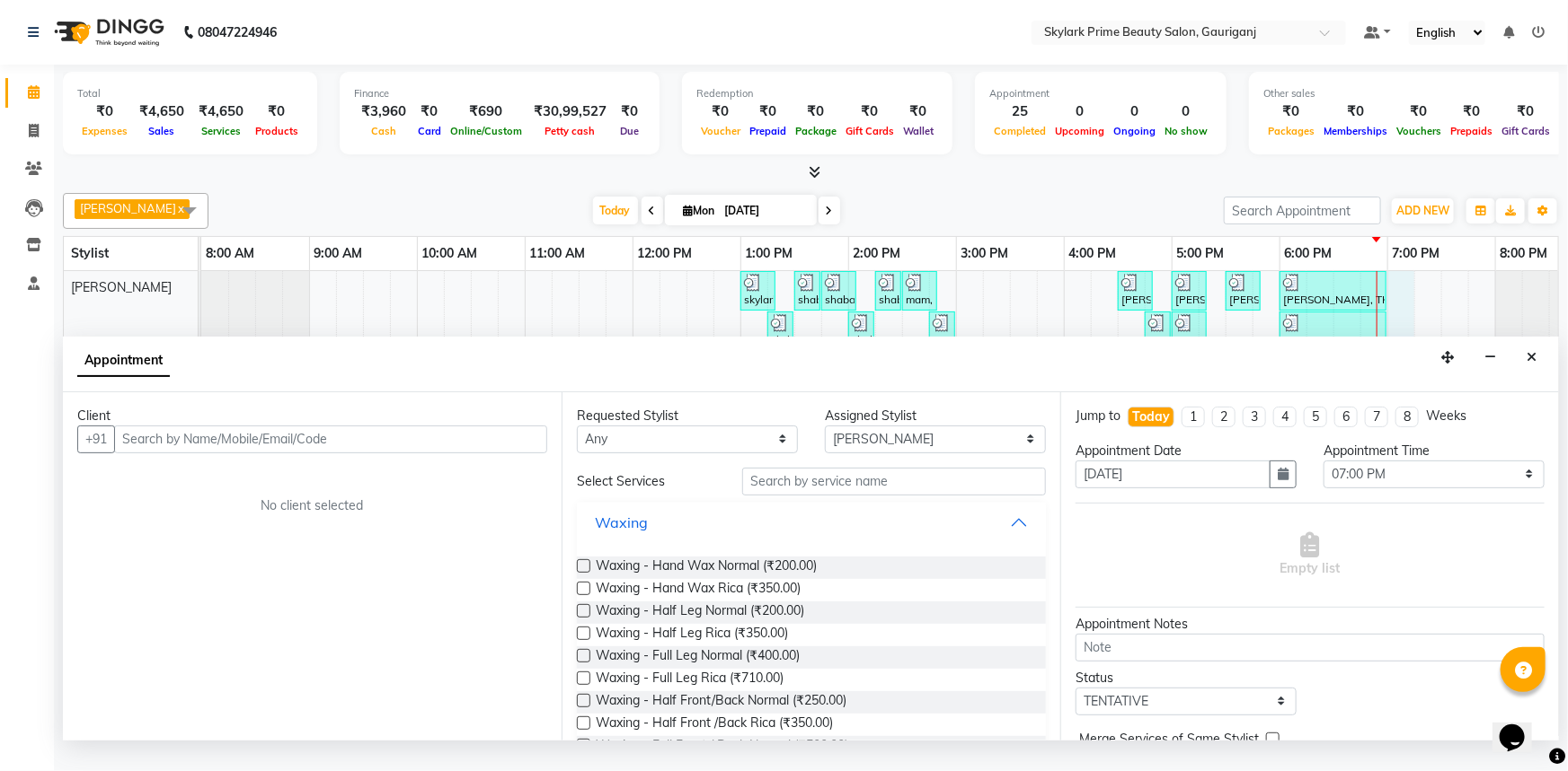
click at [1007, 533] on button "Waxing" at bounding box center [811, 522] width 455 height 32
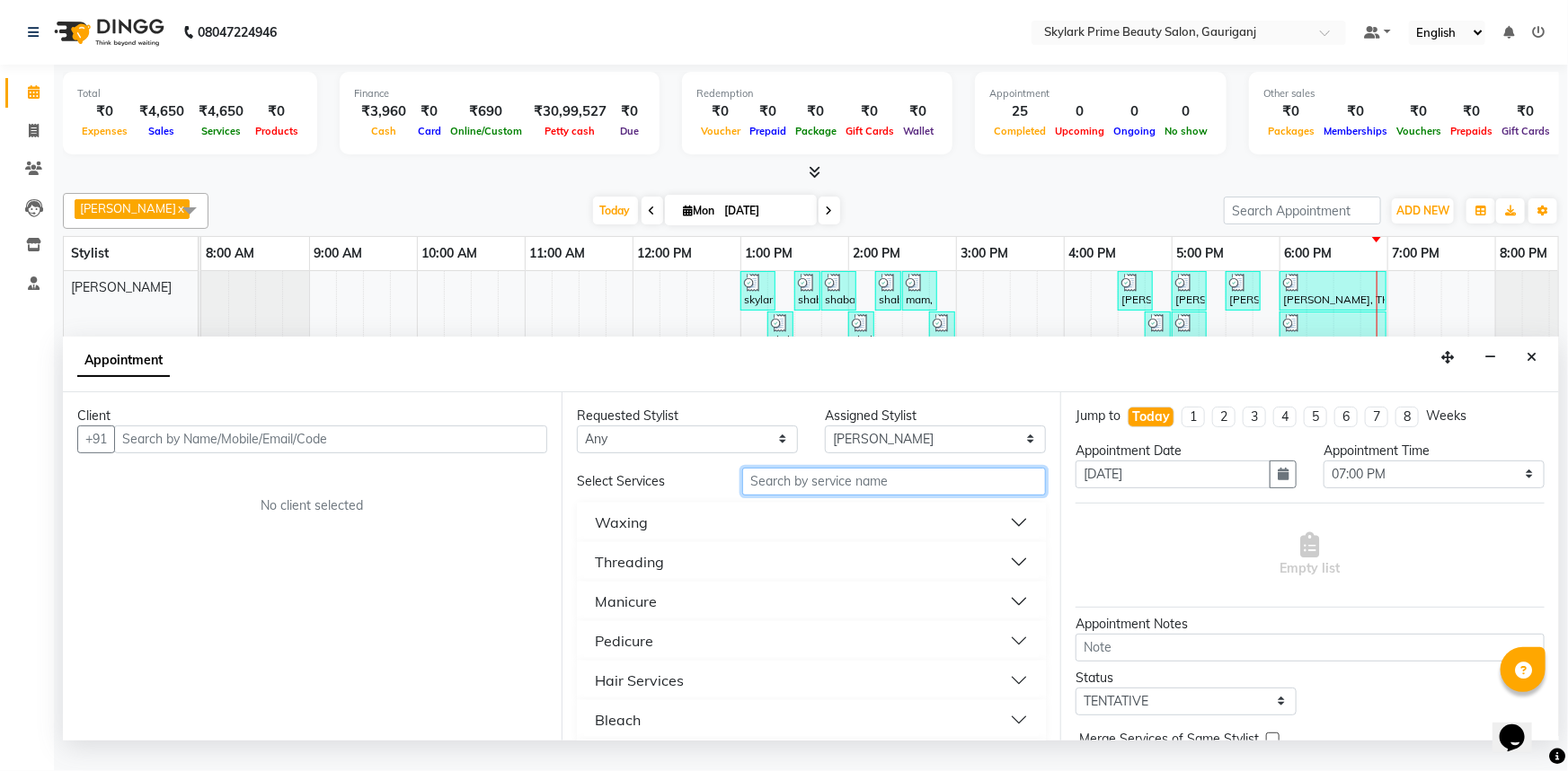
click at [848, 495] on input "text" at bounding box center [893, 482] width 304 height 28
click at [823, 493] on input "text" at bounding box center [893, 482] width 304 height 28
type input "cutt"
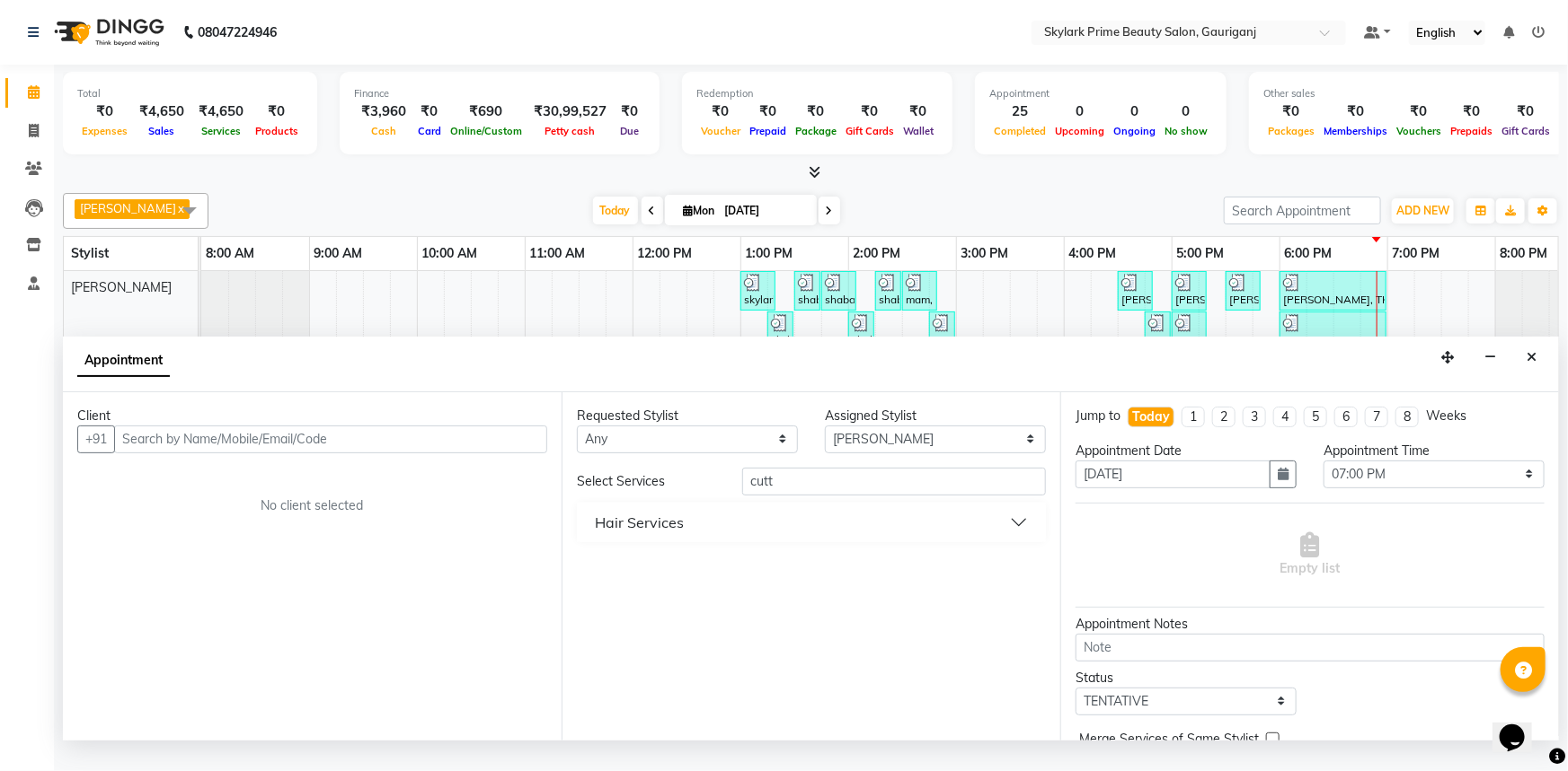
click at [700, 536] on button "Hair Services" at bounding box center [811, 522] width 455 height 32
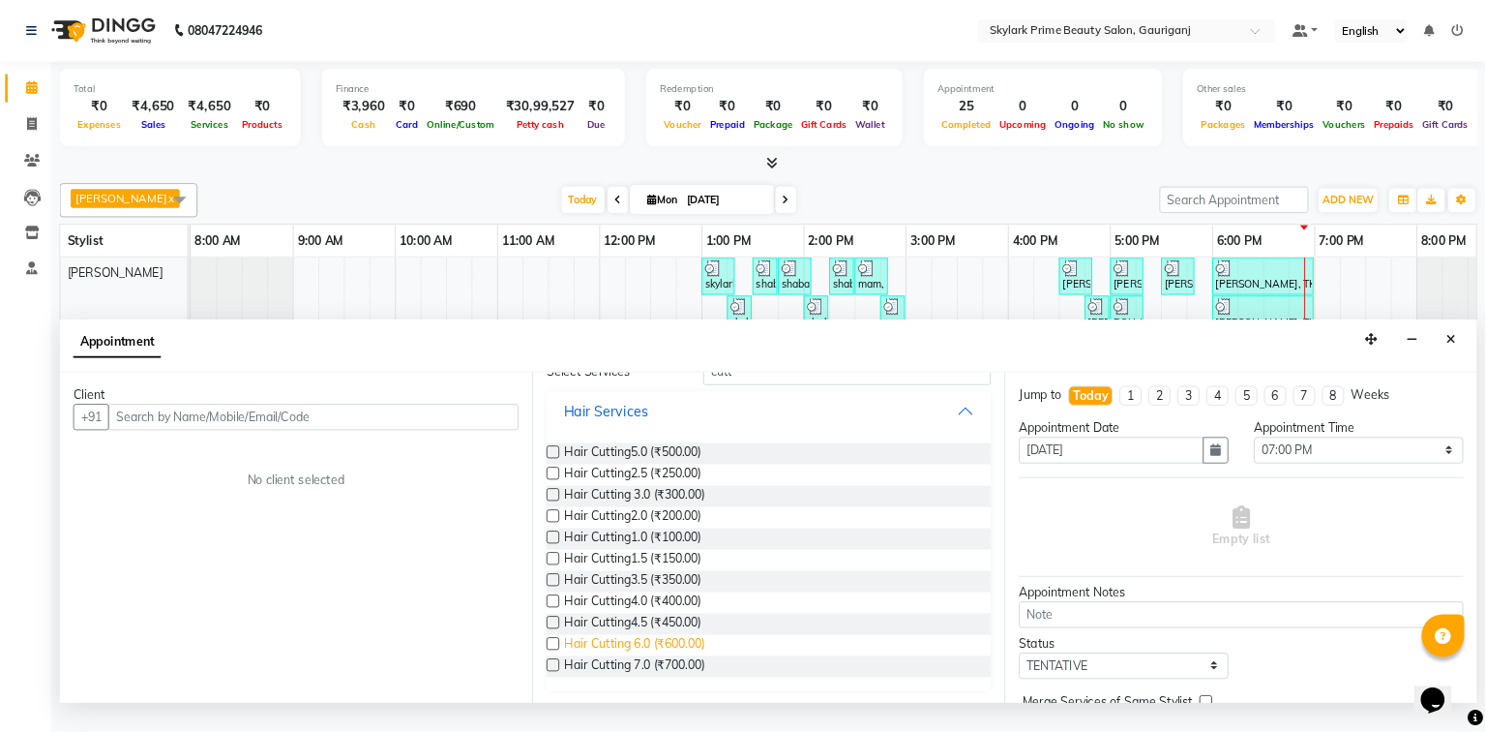
scroll to position [98, 0]
click at [716, 744] on span "Hair Cutting 6.0 (₹600.00)" at bounding box center [722, 732] width 160 height 24
checkbox input "false"
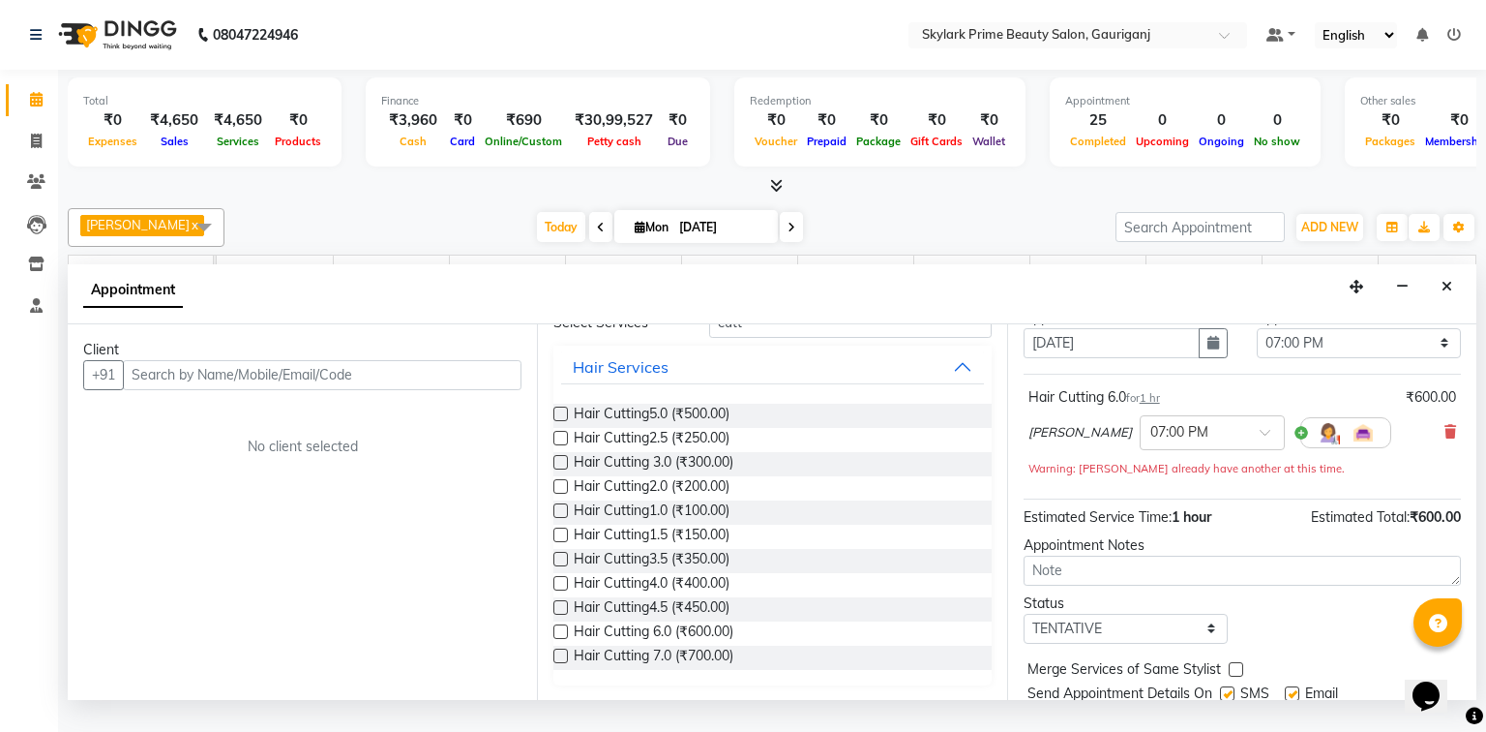
scroll to position [135, 0]
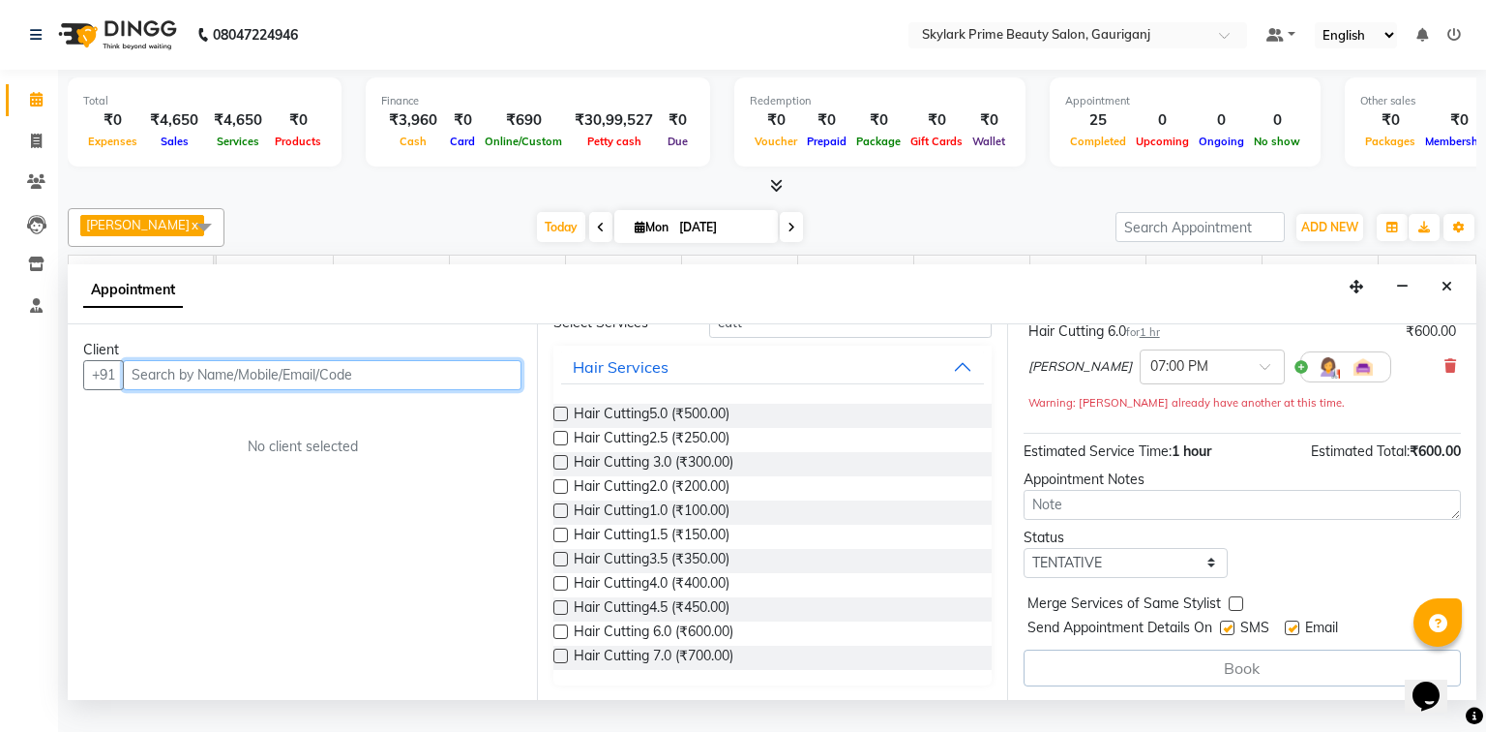
click at [387, 390] on input "text" at bounding box center [322, 375] width 399 height 30
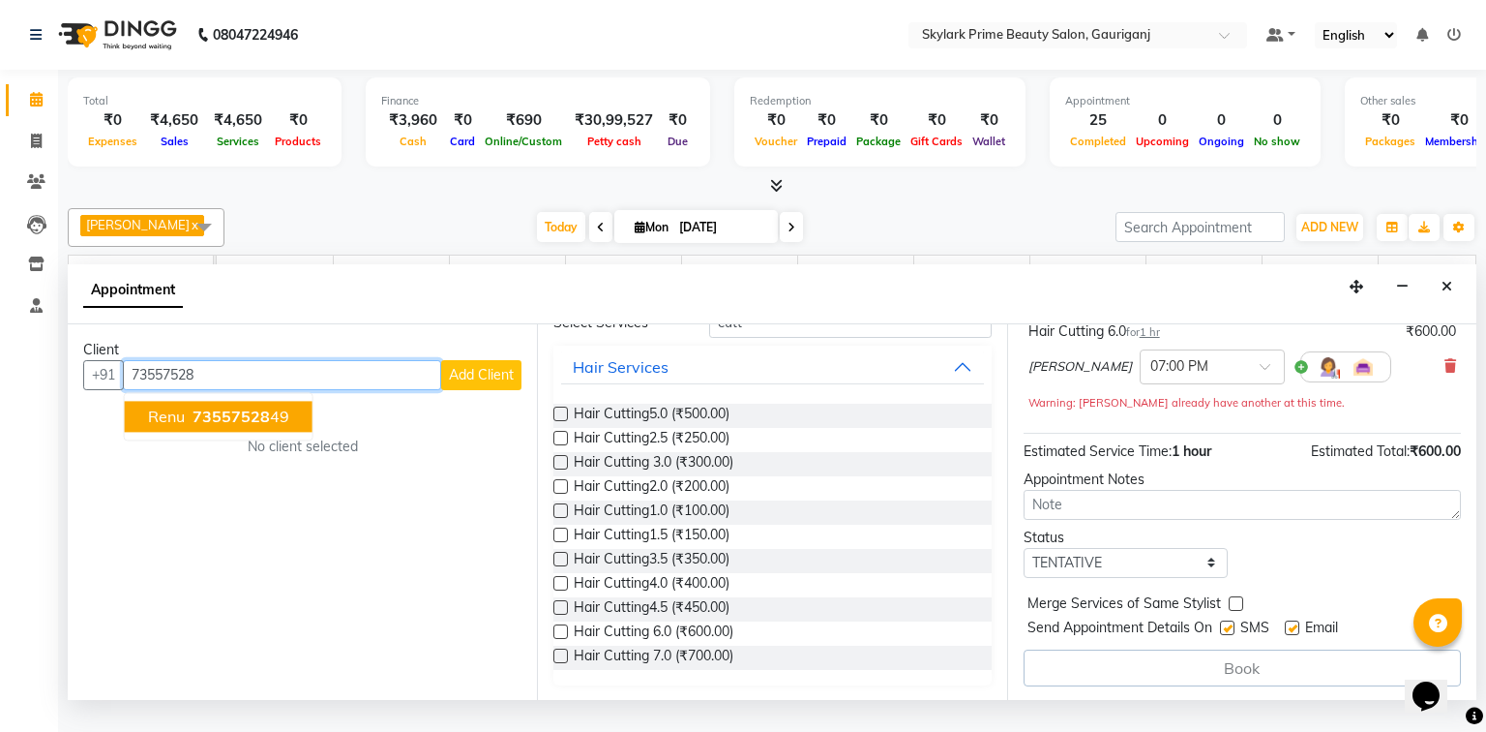
click at [204, 426] on span "73557528" at bounding box center [231, 415] width 77 height 19
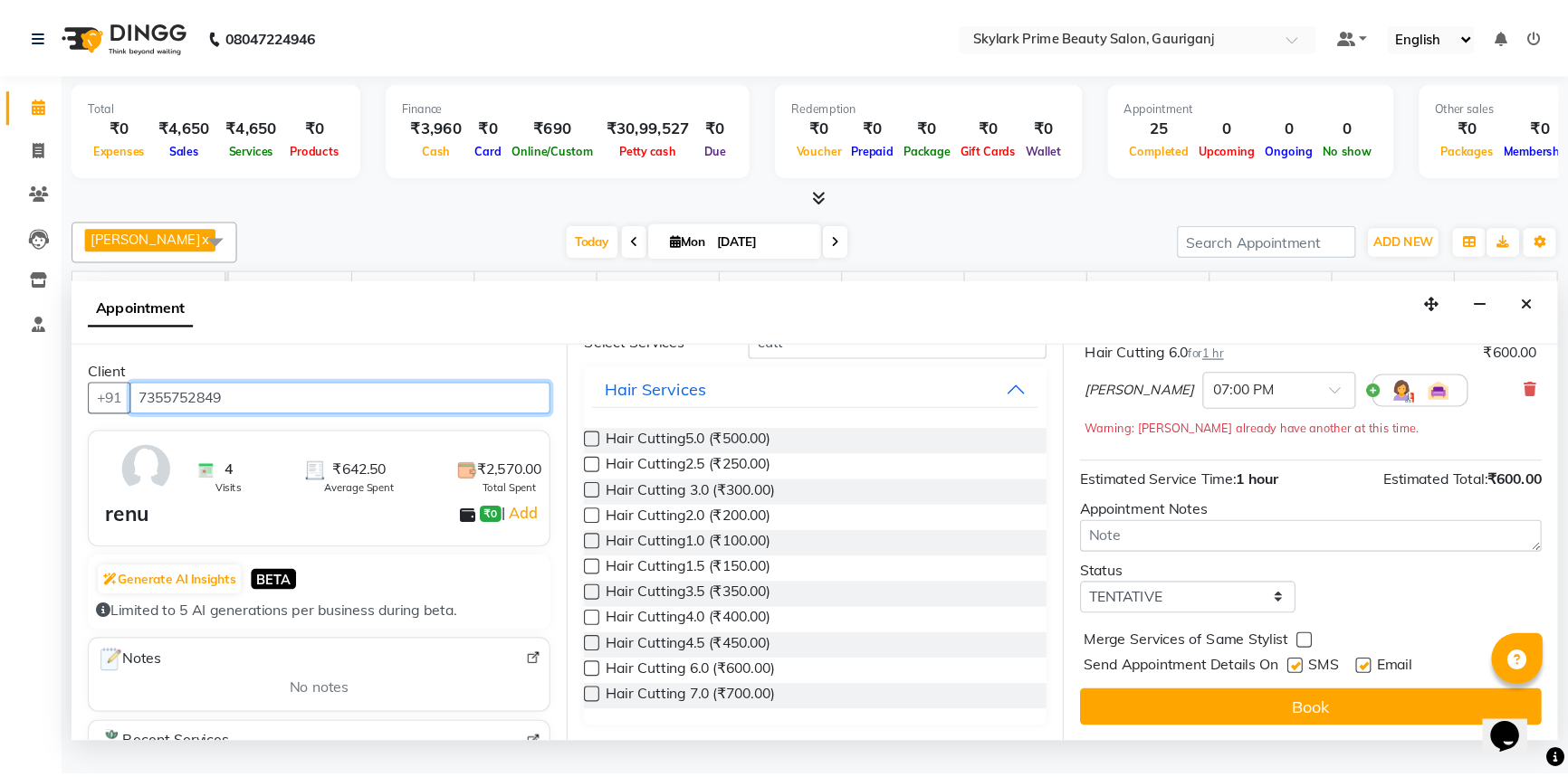
scroll to position [93, 0]
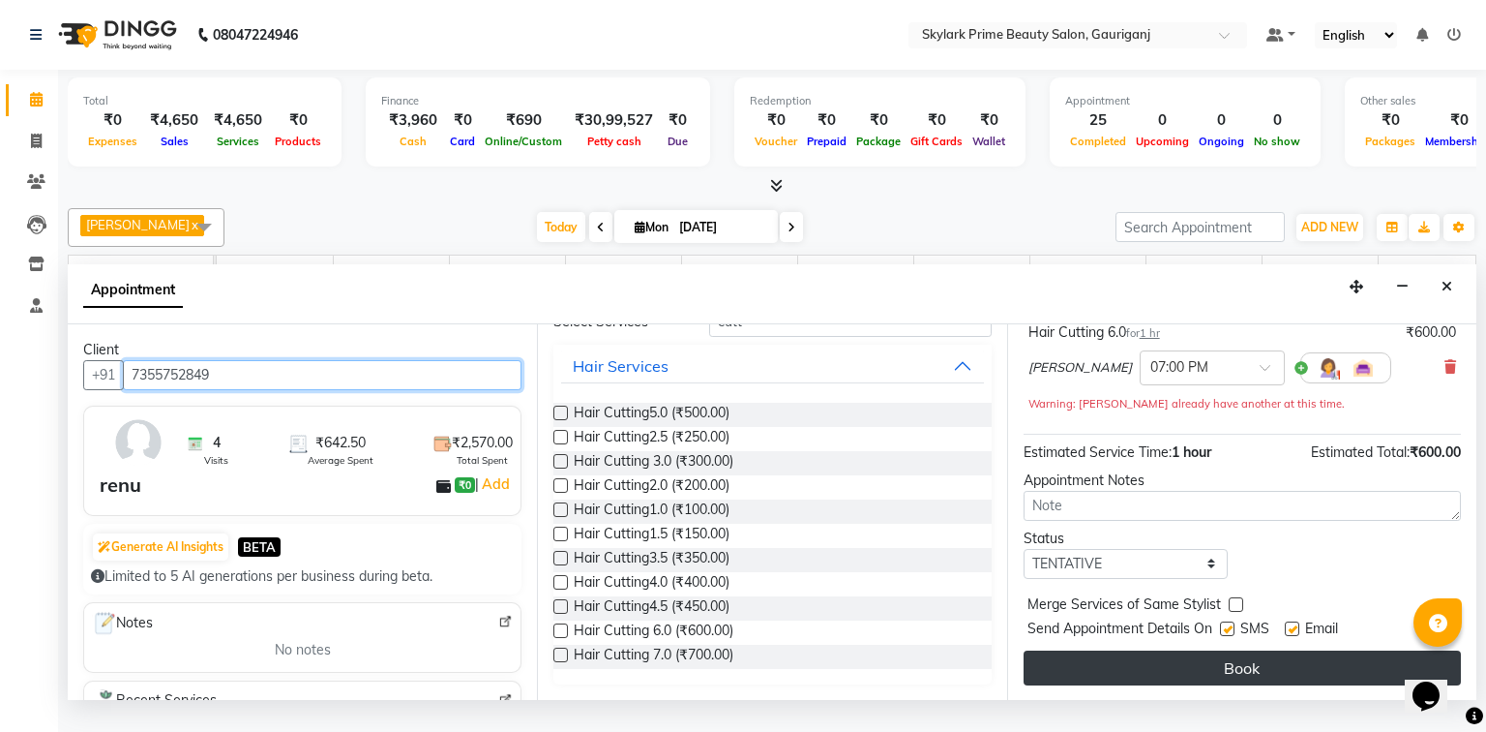
type input "7355752849"
click at [1183, 676] on button "Book" at bounding box center [1242, 667] width 437 height 35
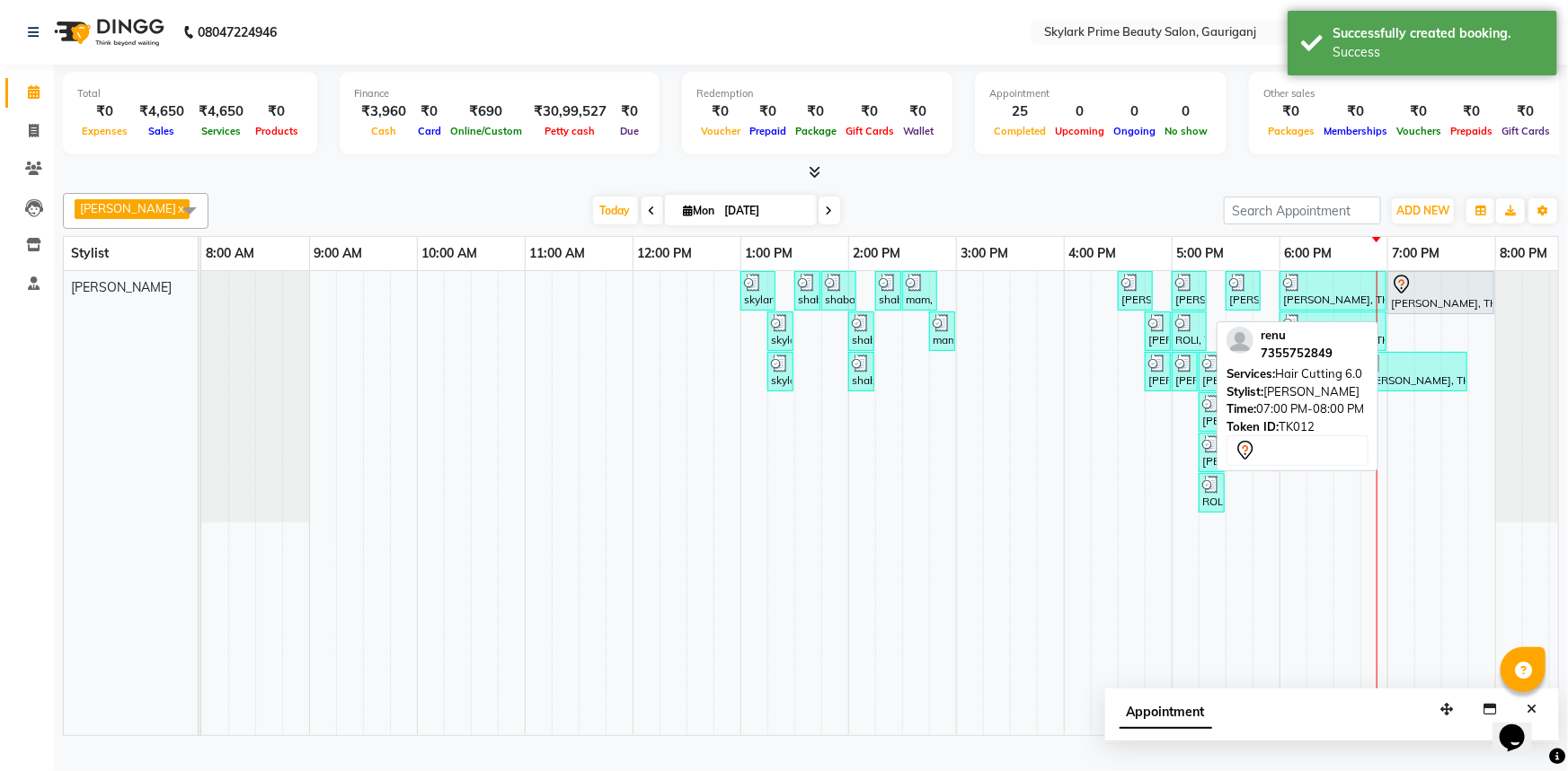
click at [1420, 295] on div at bounding box center [1440, 284] width 99 height 21
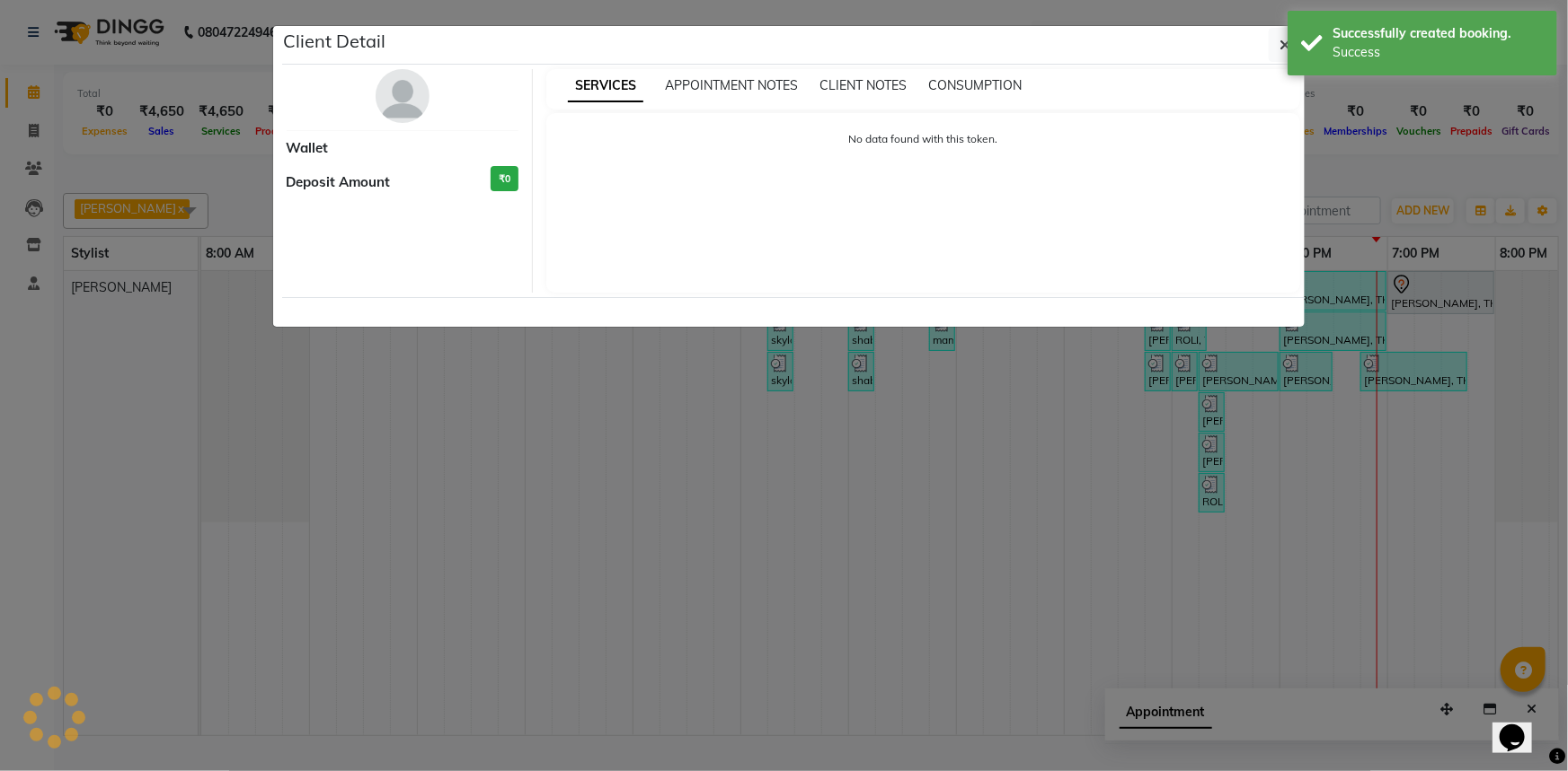
select select "7"
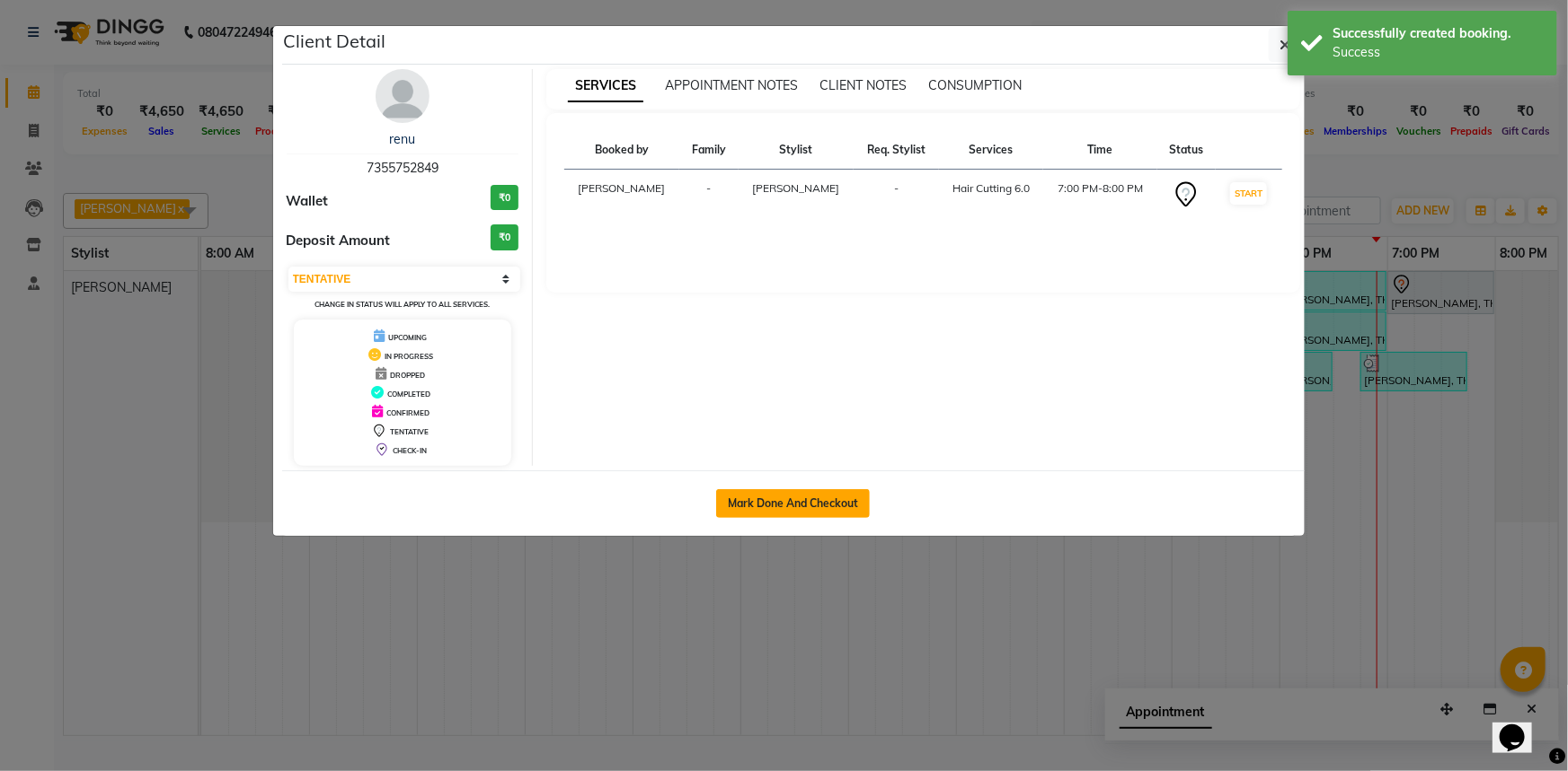
click at [854, 492] on button "Mark Done And Checkout" at bounding box center [792, 503] width 153 height 29
select select "service"
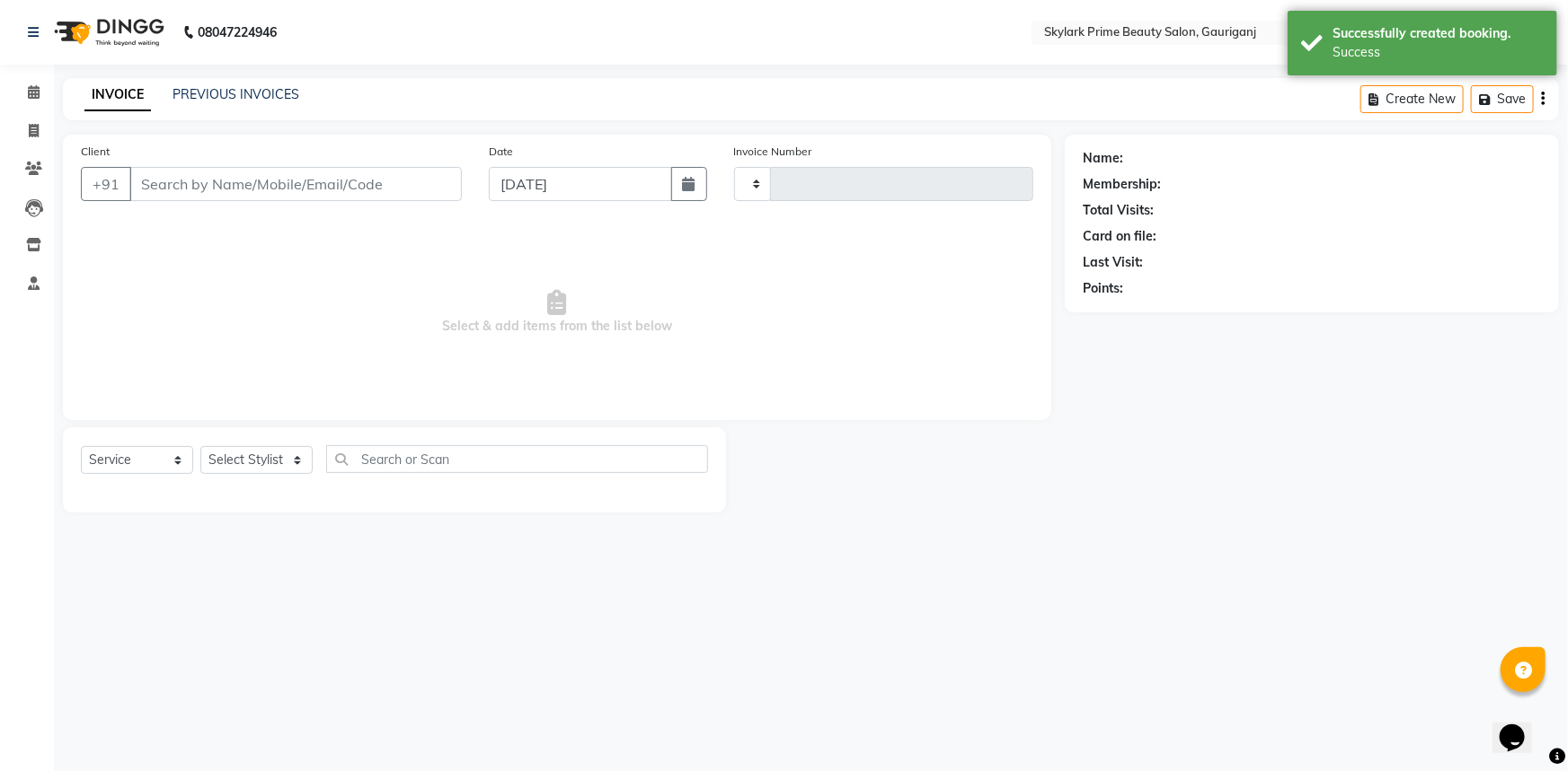
type input "3192"
select select "4735"
type input "7355752849"
select select "30218"
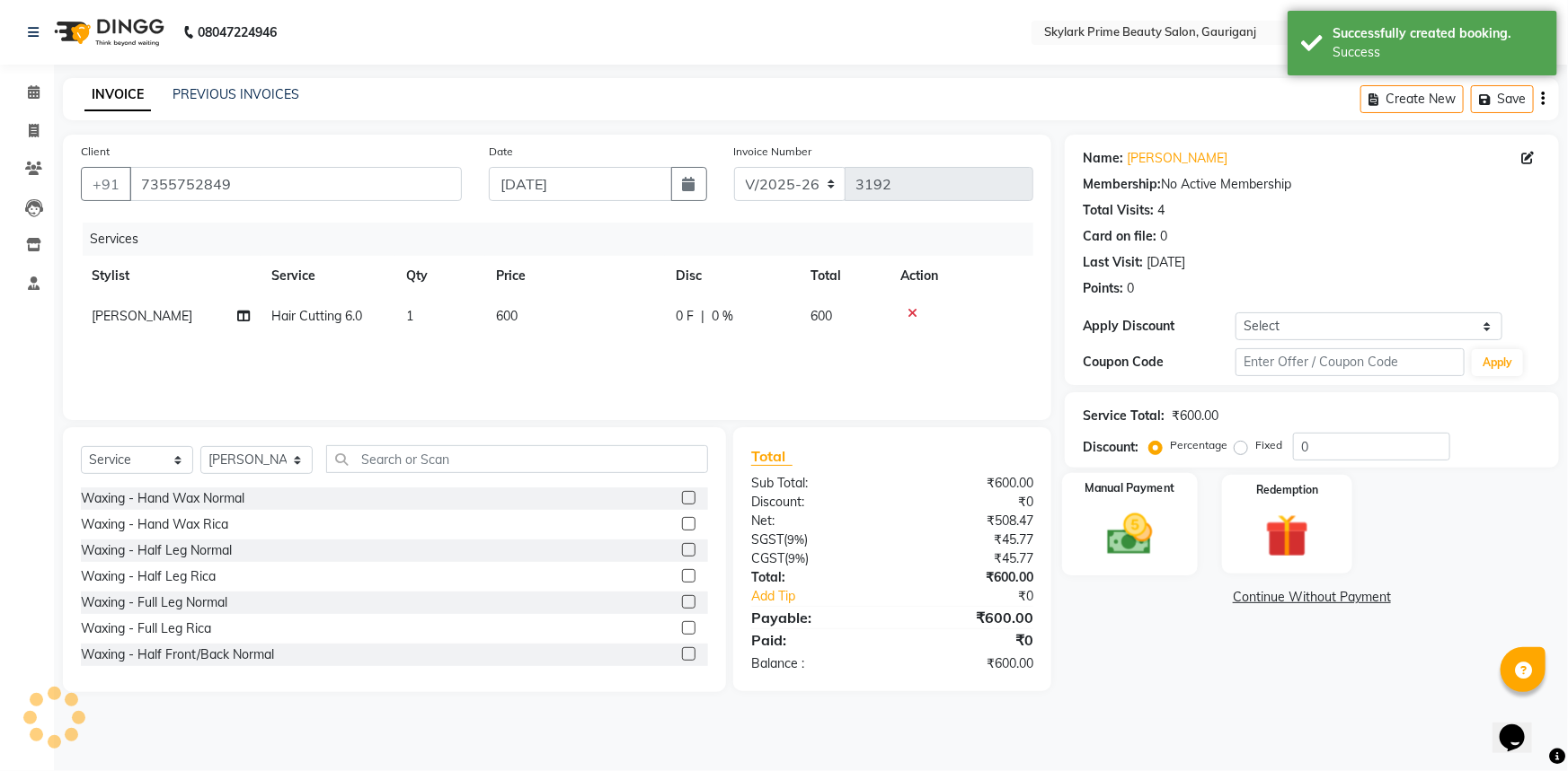
click at [1195, 517] on div "Manual Payment" at bounding box center [1130, 524] width 136 height 103
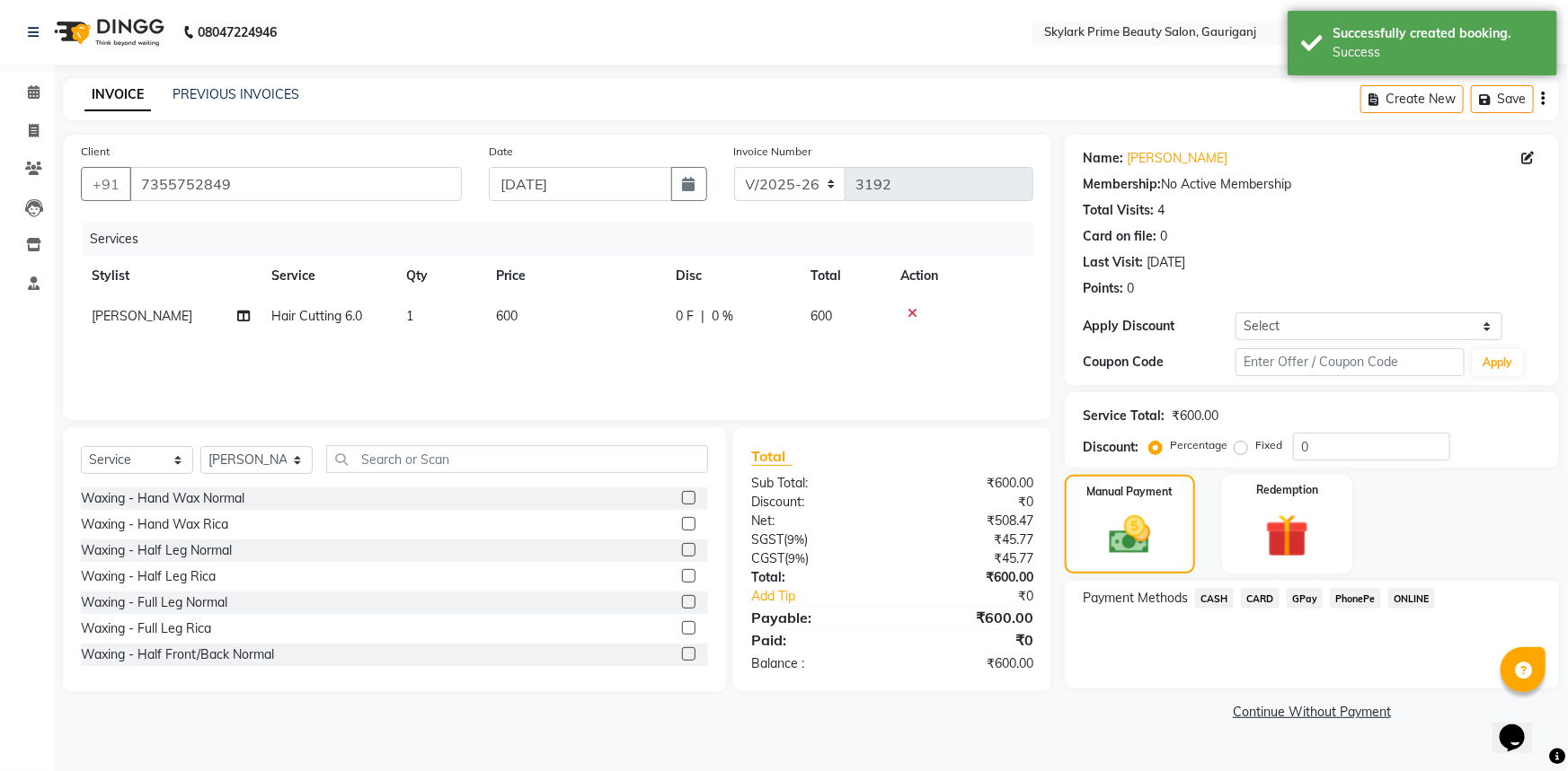
click at [1204, 600] on span "CASH" at bounding box center [1214, 598] width 39 height 20
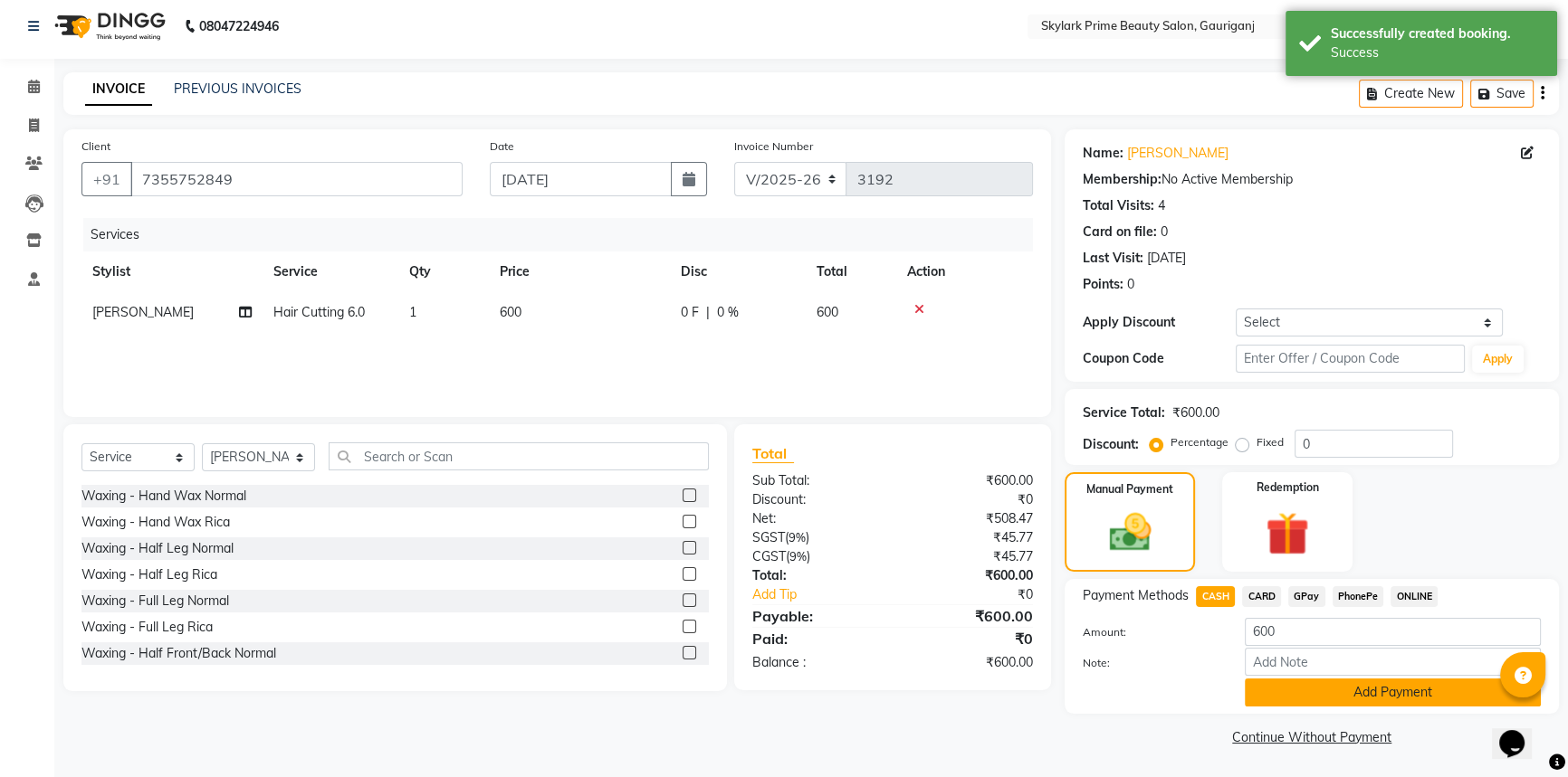
click at [1291, 692] on button "Add Payment" at bounding box center [1393, 693] width 296 height 28
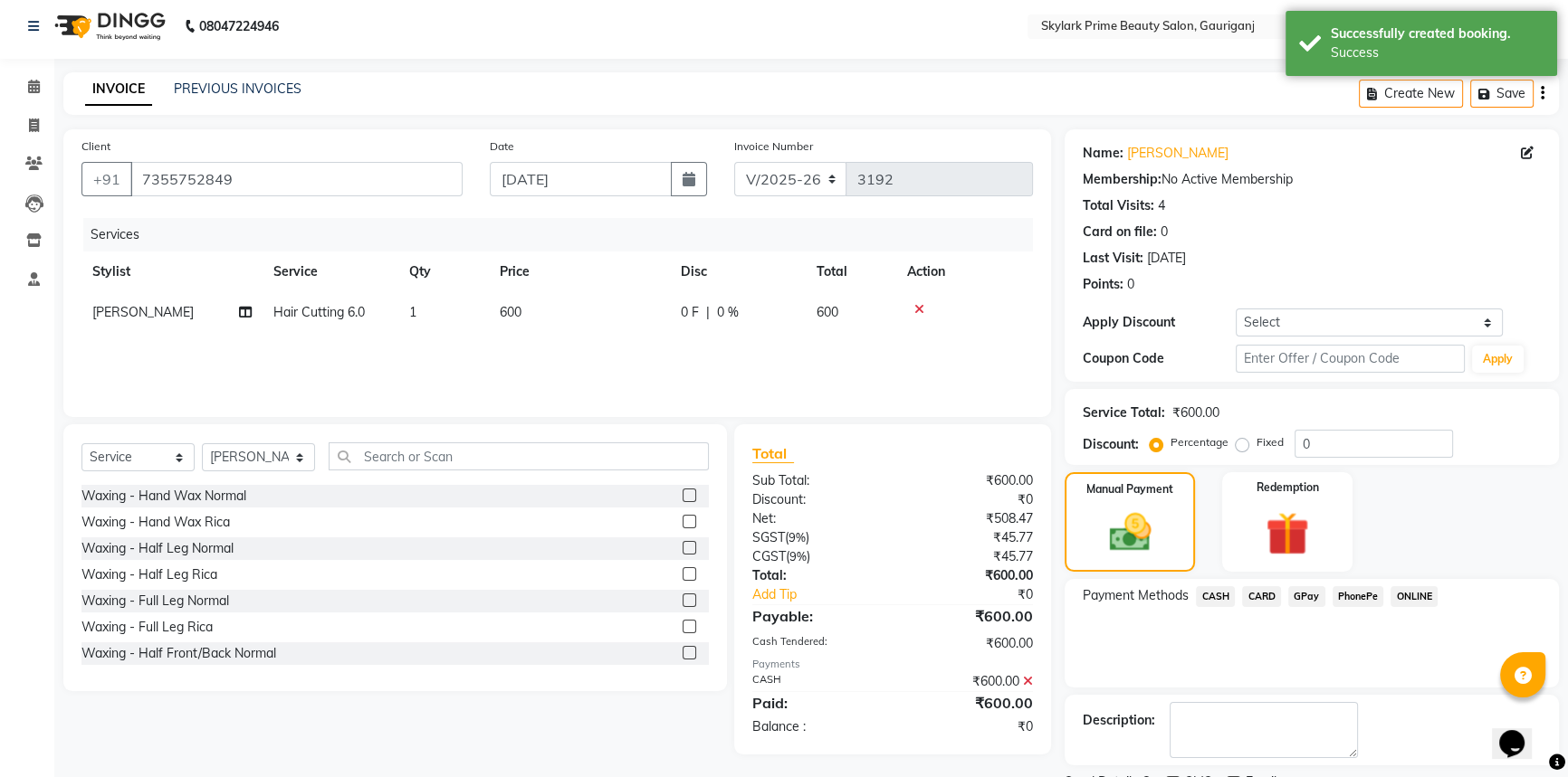
scroll to position [81, 0]
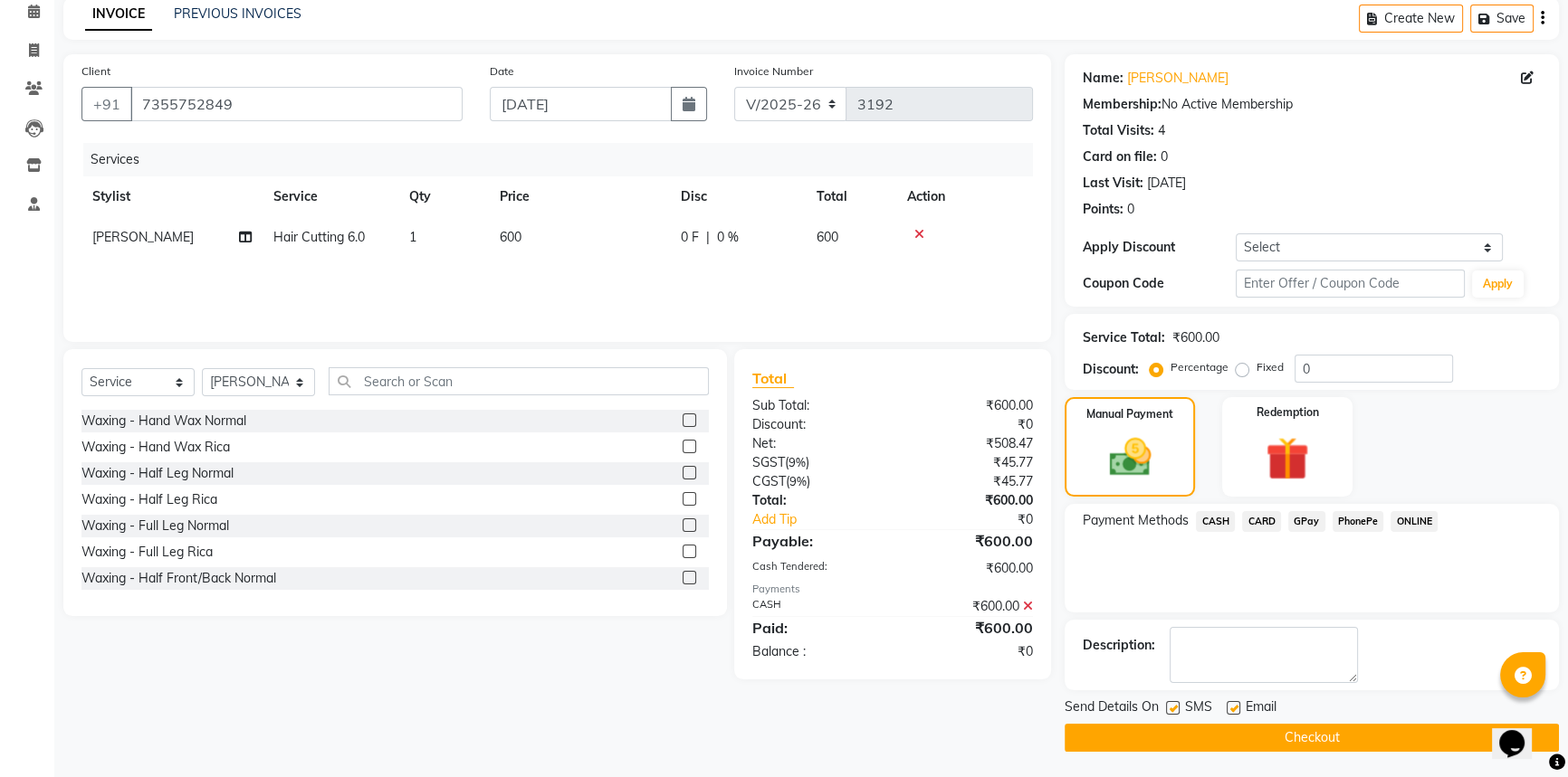
click at [1249, 728] on button "Checkout" at bounding box center [1312, 738] width 494 height 28
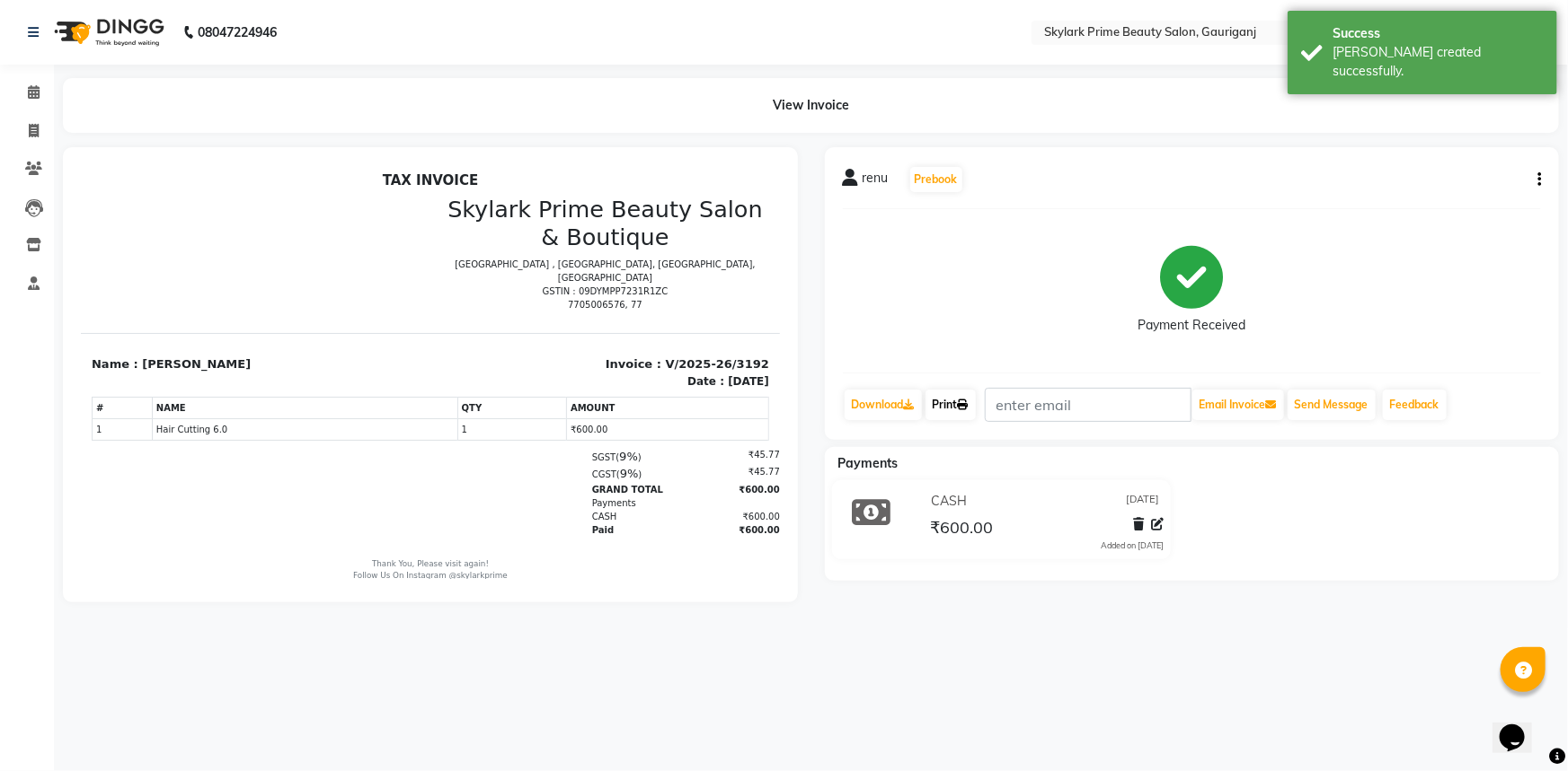
click at [947, 404] on link "Print" at bounding box center [951, 405] width 50 height 31
drag, startPoint x: 38, startPoint y: 95, endPoint x: 50, endPoint y: 91, distance: 12.6
click at [38, 95] on icon at bounding box center [33, 92] width 12 height 14
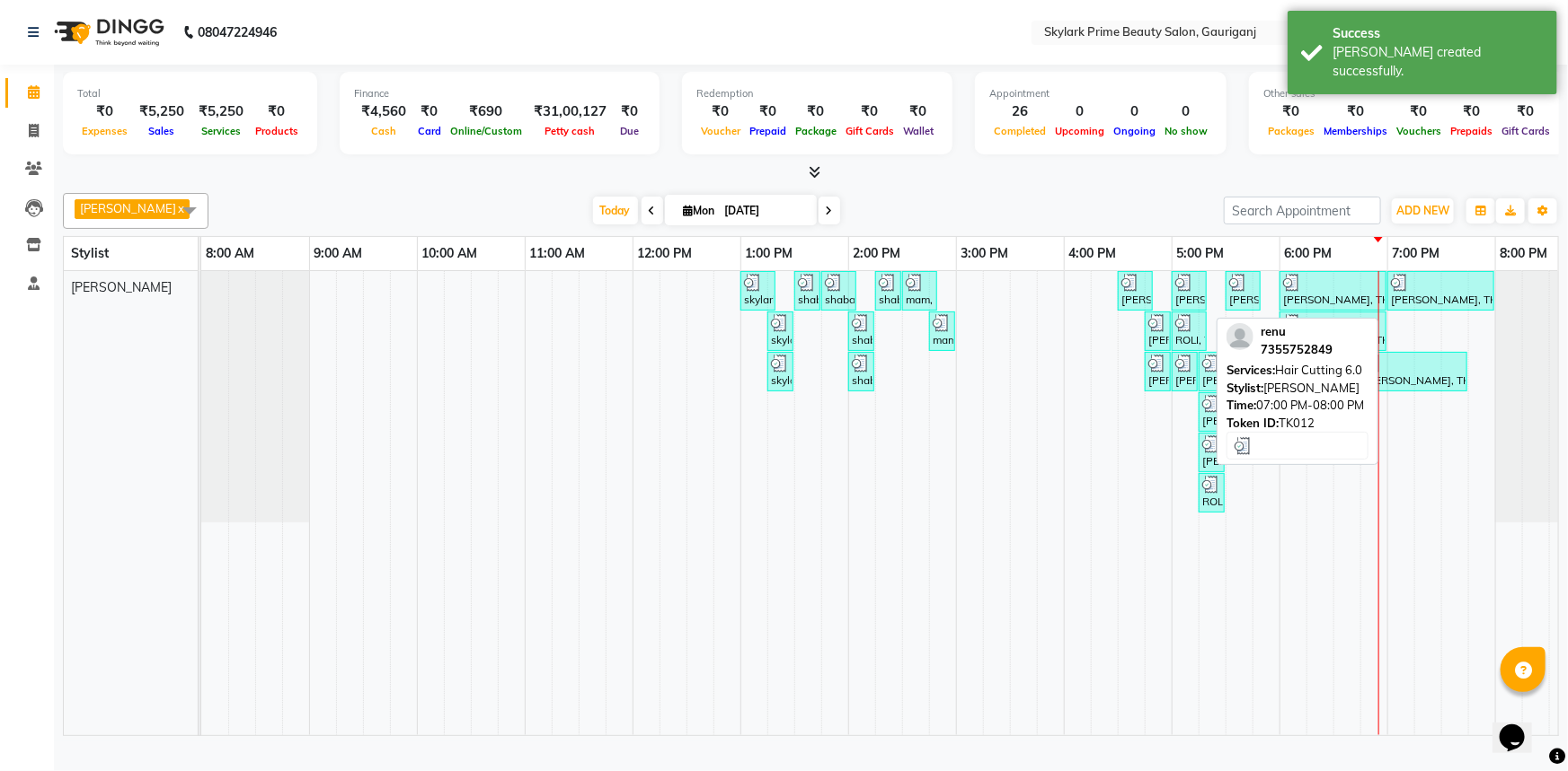
click at [1445, 308] on div "[PERSON_NAME], TK12, 07:00 PM-08:00 PM, Hair Cutting 6.0" at bounding box center [1440, 290] width 103 height 34
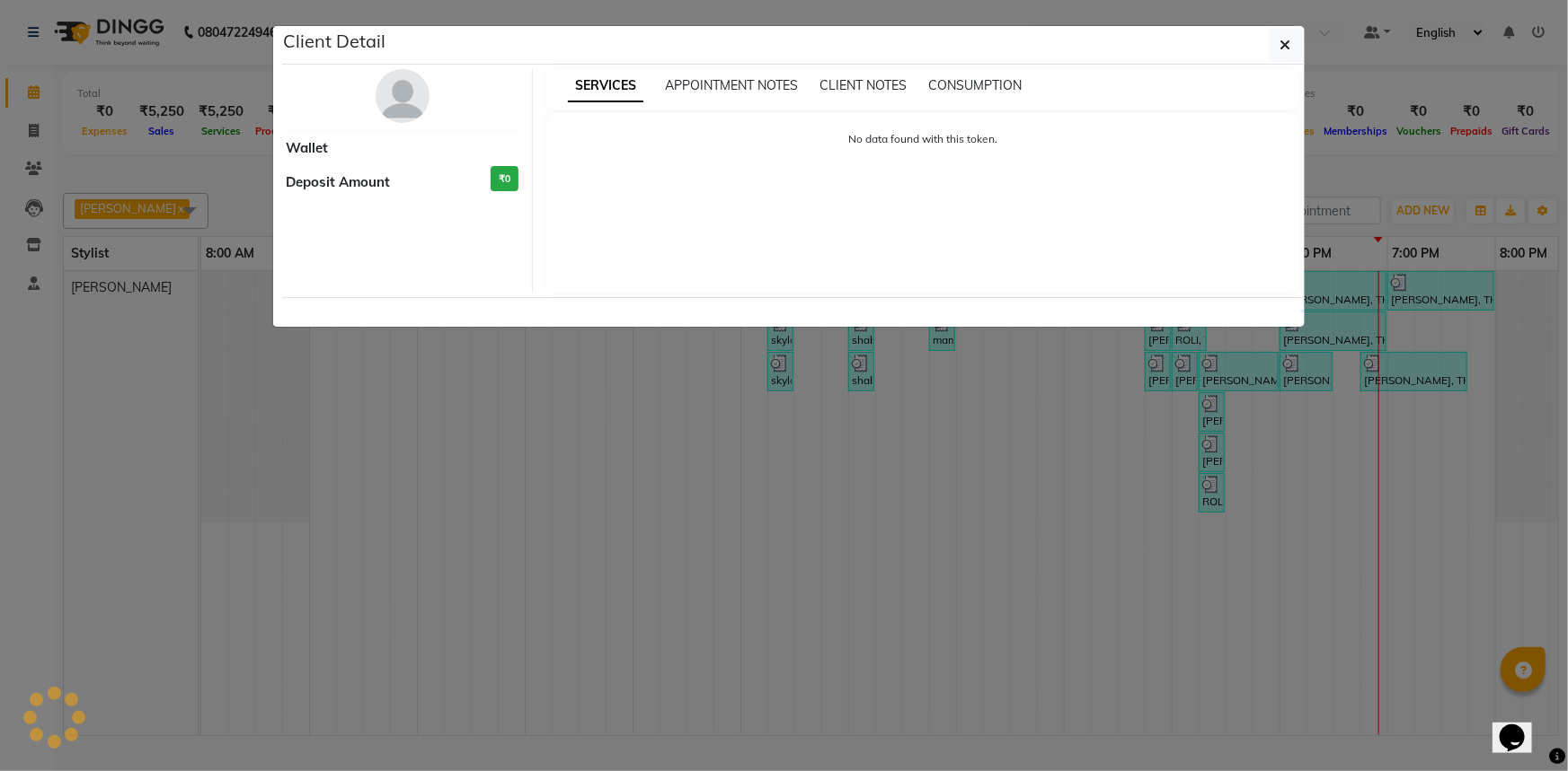
select select "3"
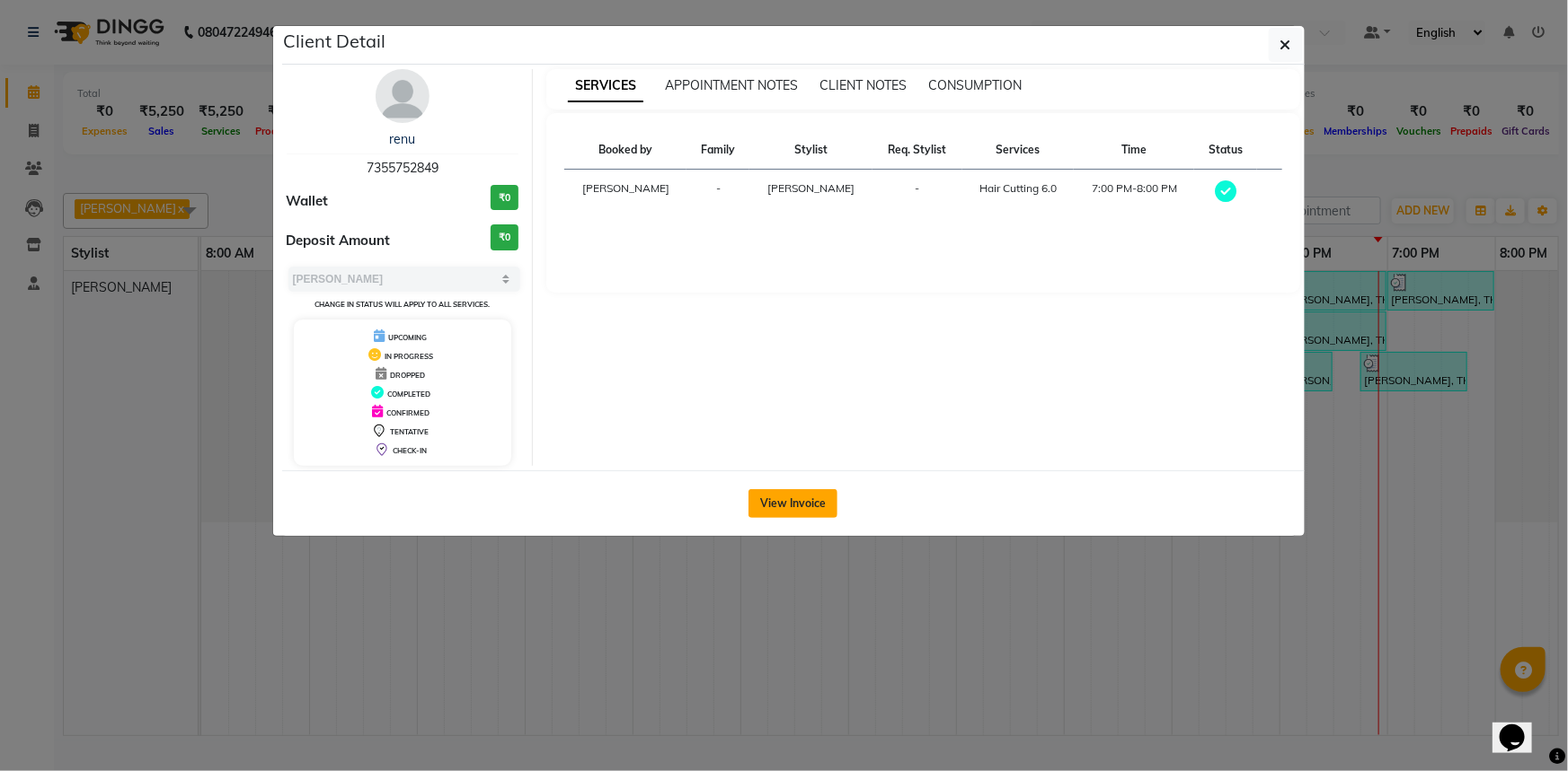
click at [804, 506] on button "View Invoice" at bounding box center [793, 503] width 89 height 29
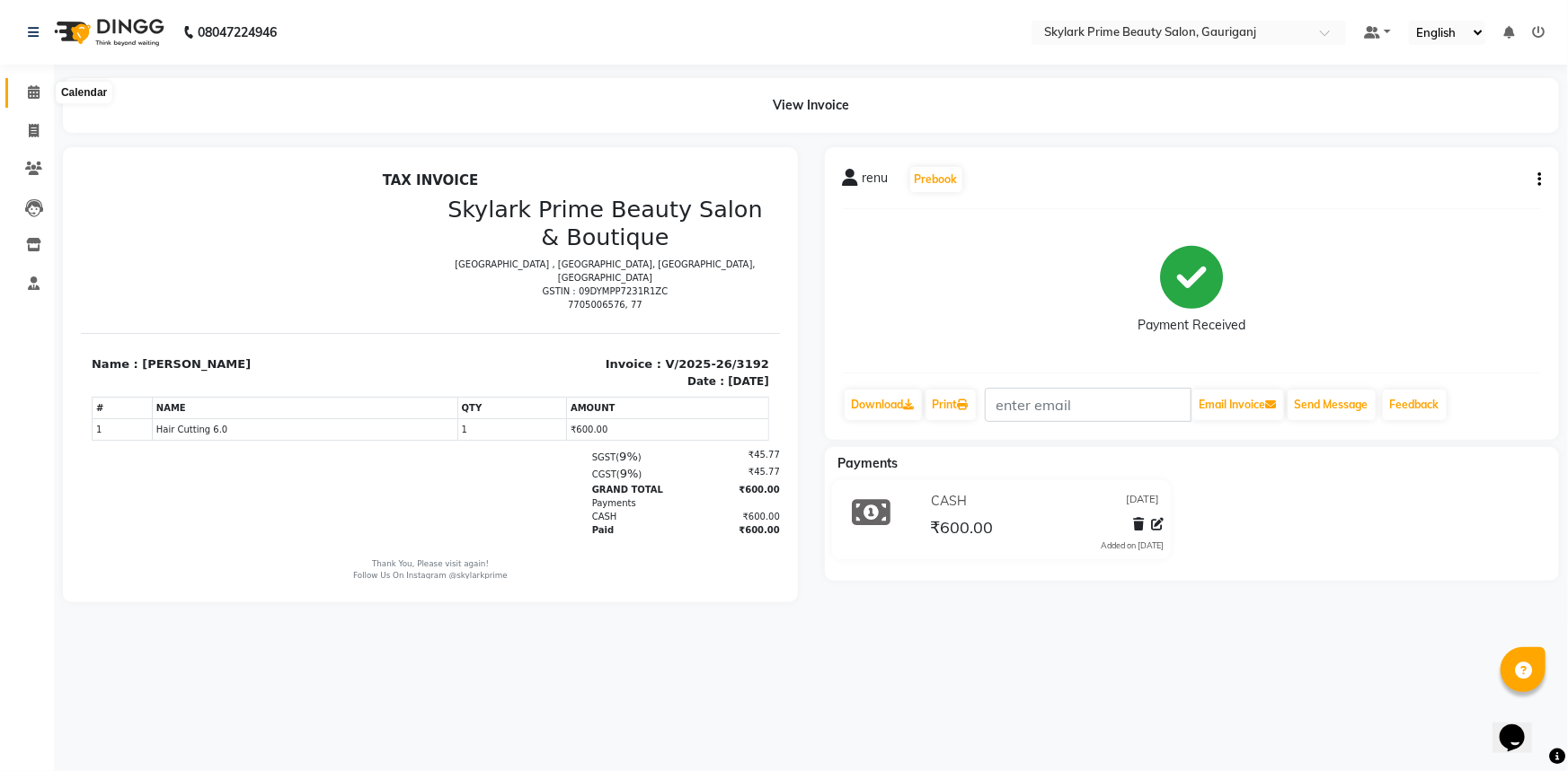
click at [18, 90] on span at bounding box center [33, 93] width 32 height 20
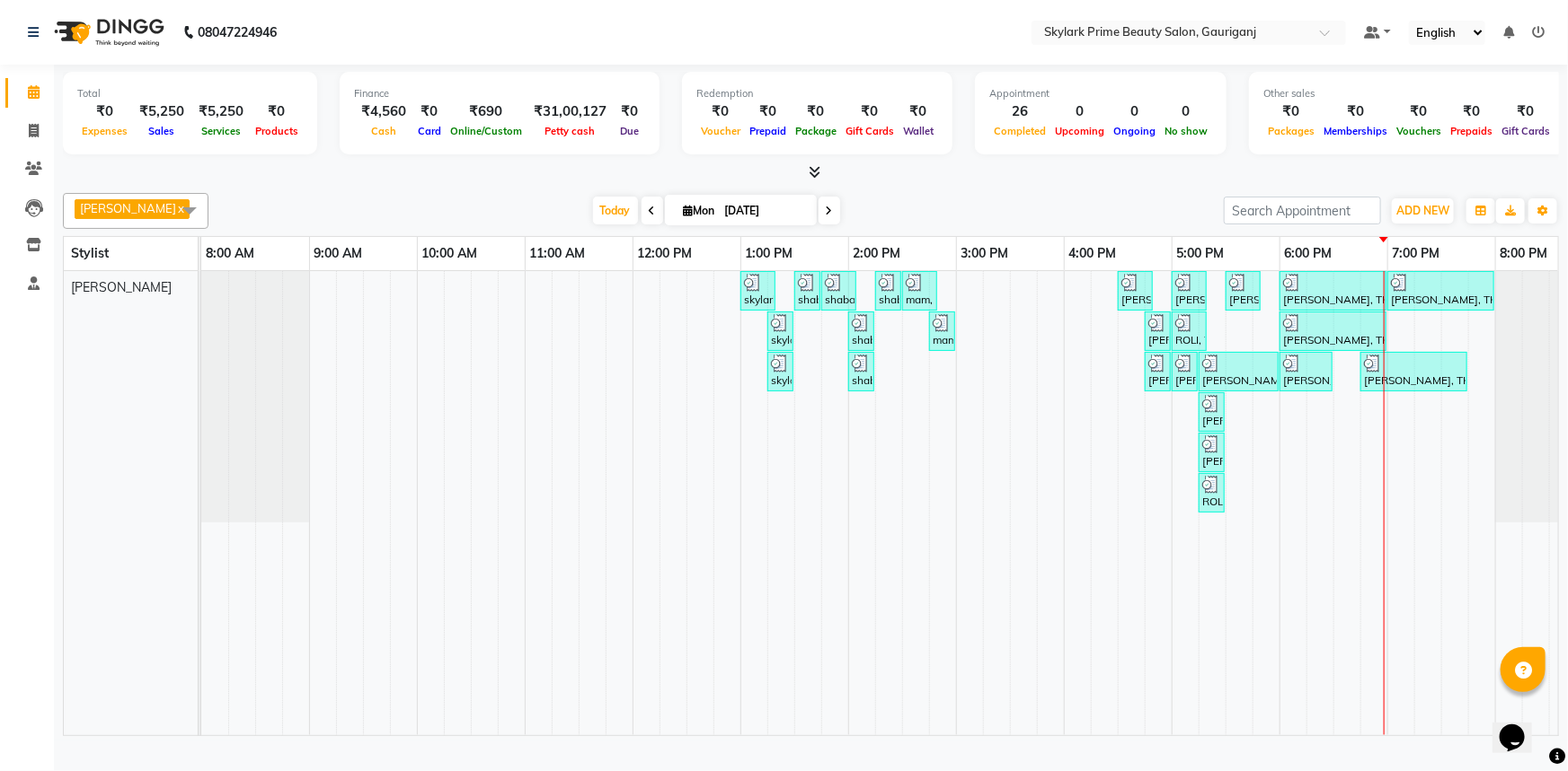
click at [1393, 417] on div "skylark prime, TK01, 01:00 PM-01:20 PM, Threading - Eyebrow shaba mam, TK02, 01…" at bounding box center [902, 503] width 1402 height 464
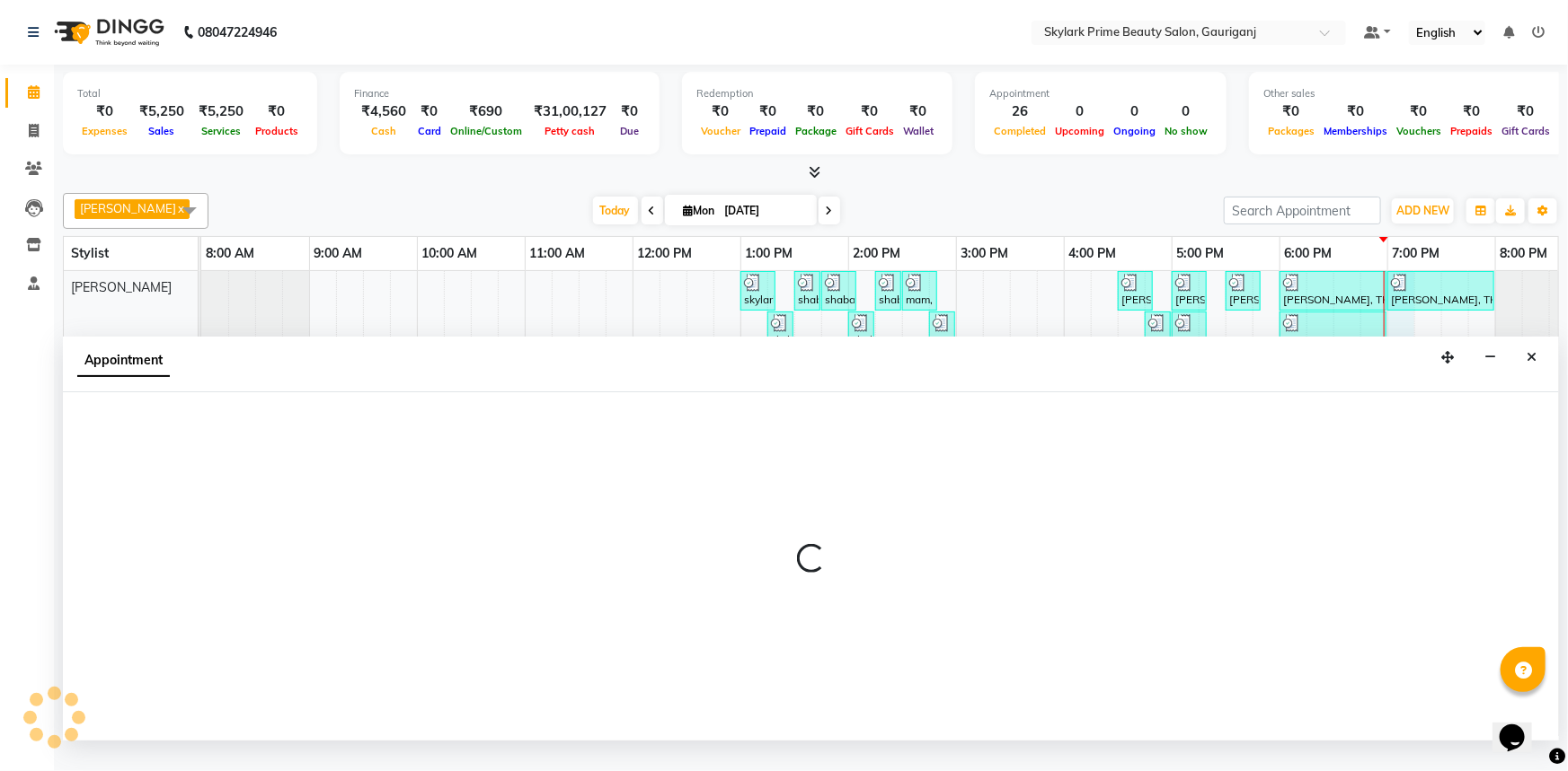
select select "30218"
select select "1140"
select select "tentative"
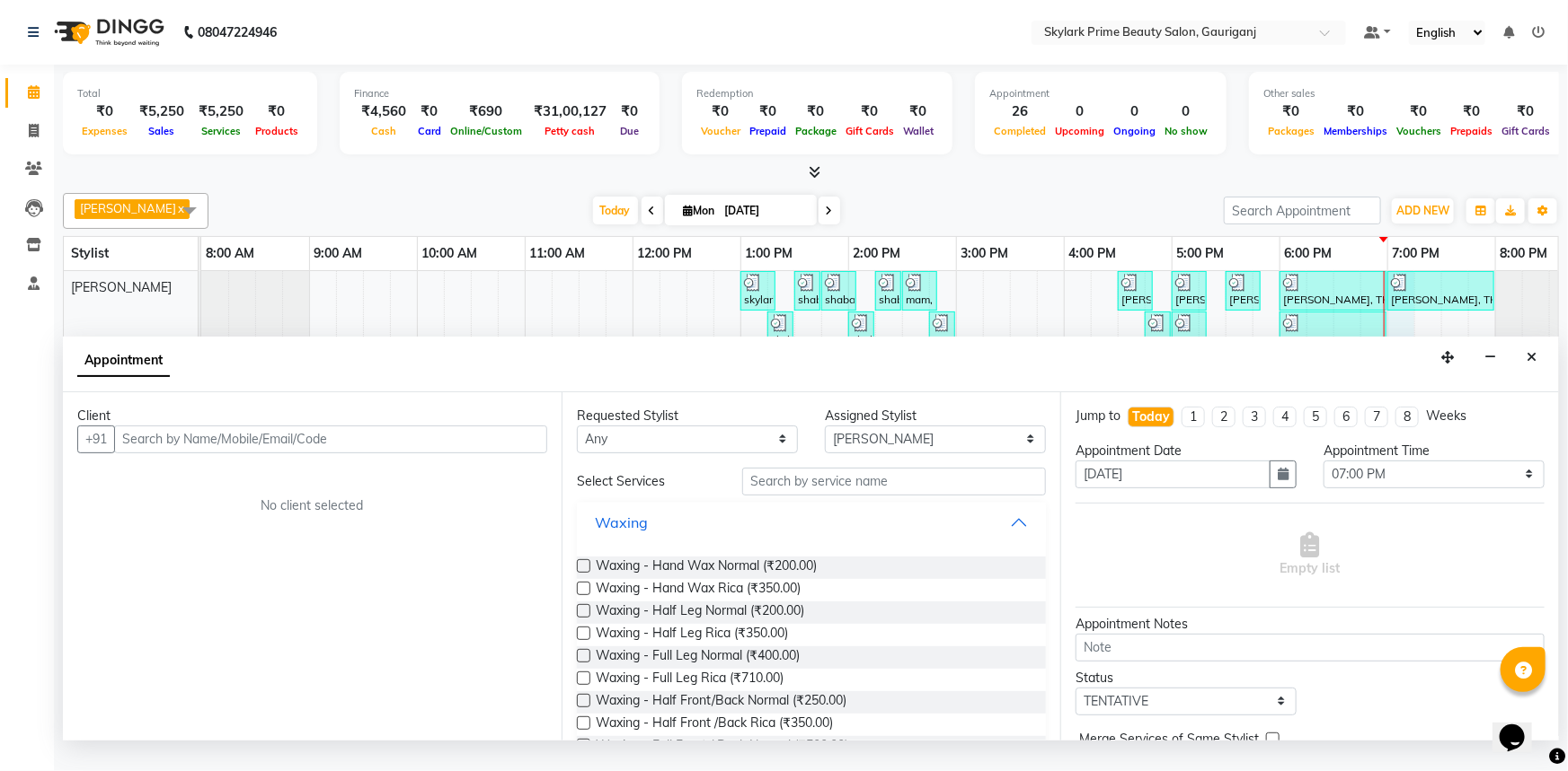
click at [1000, 539] on button "Waxing" at bounding box center [811, 522] width 455 height 32
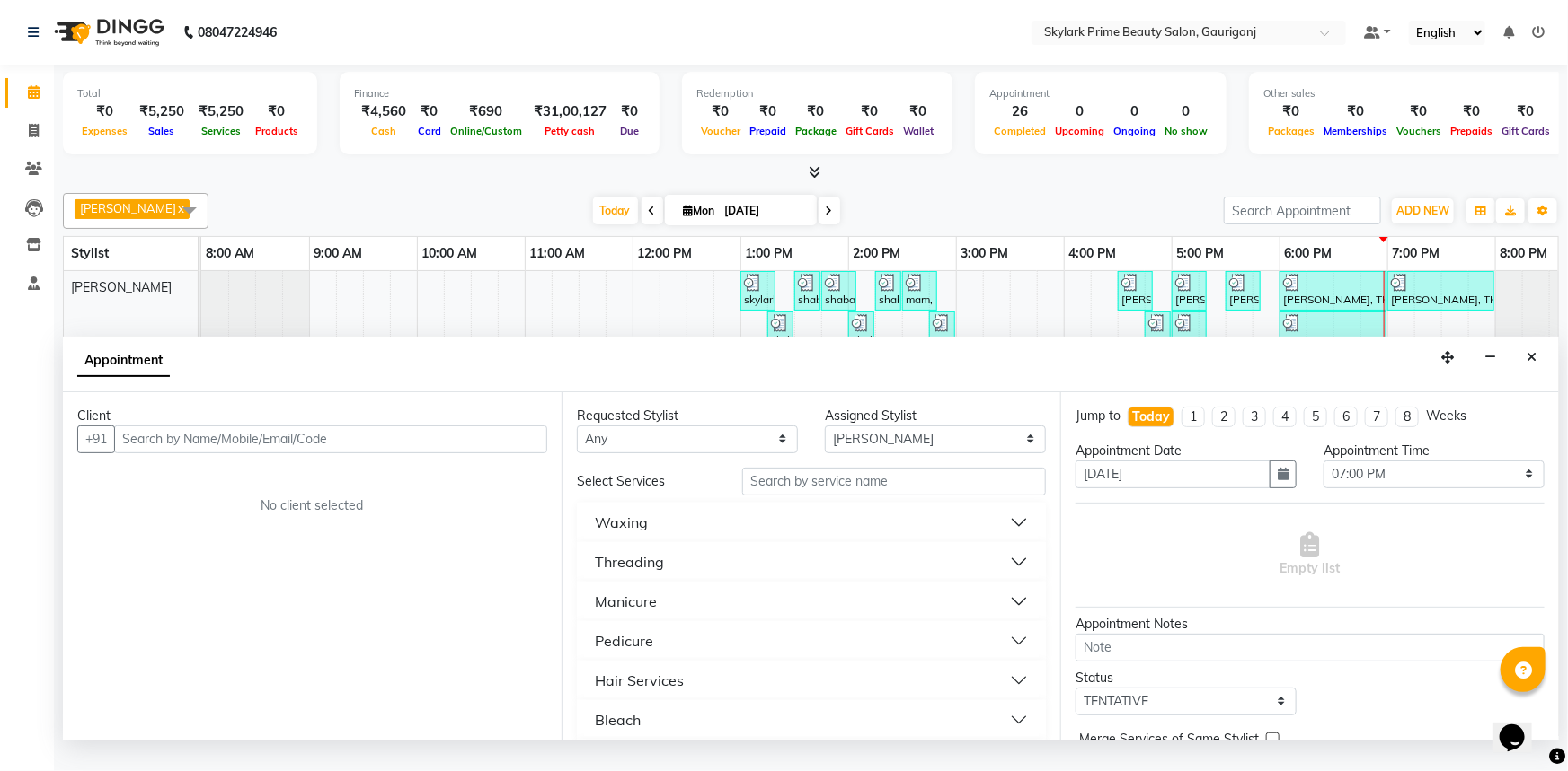
click at [661, 572] on div "Threading" at bounding box center [629, 561] width 70 height 21
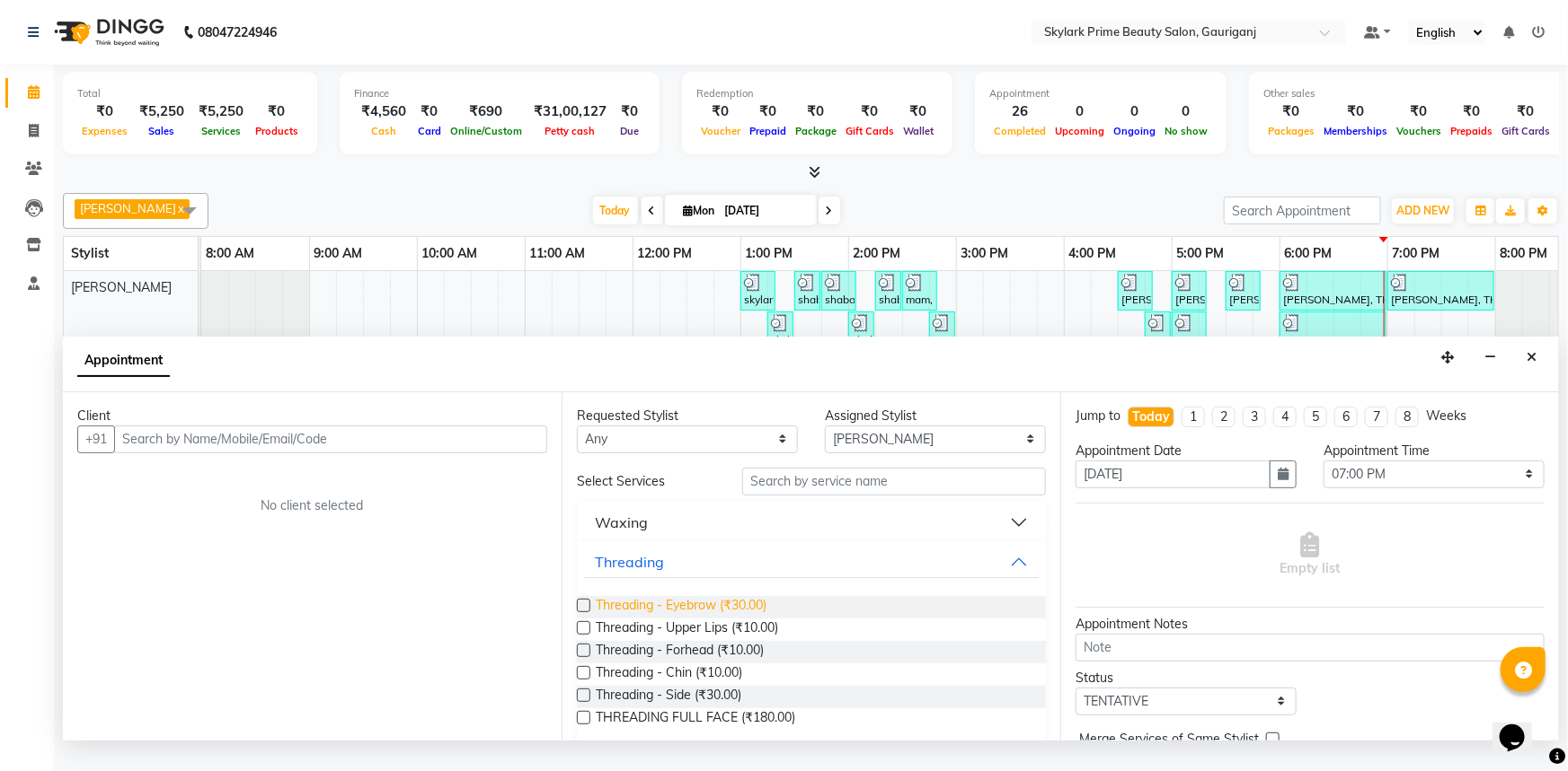
click at [662, 618] on span "Threading - Eyebrow (₹30.00)" at bounding box center [681, 608] width 171 height 22
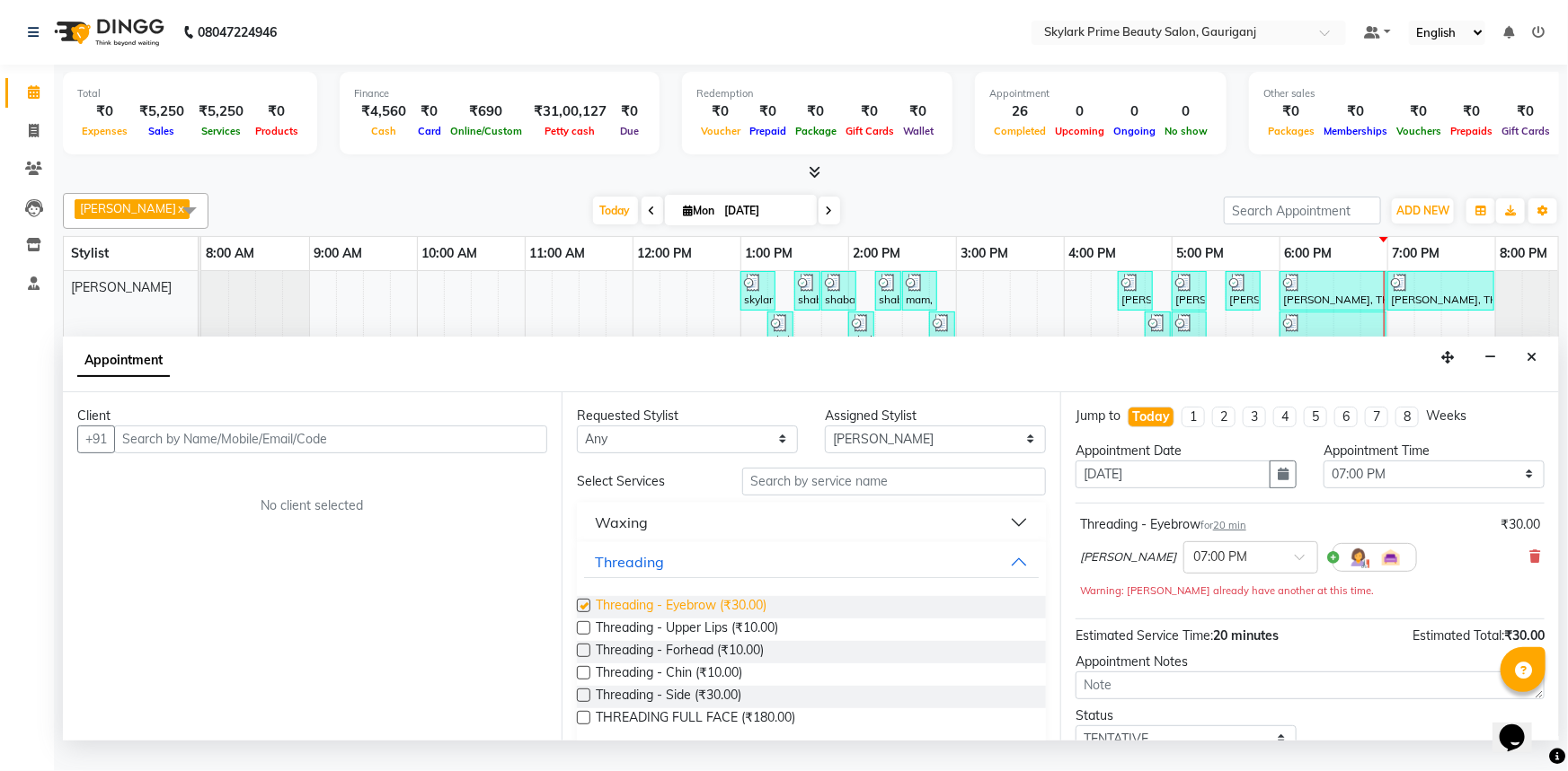
checkbox input "false"
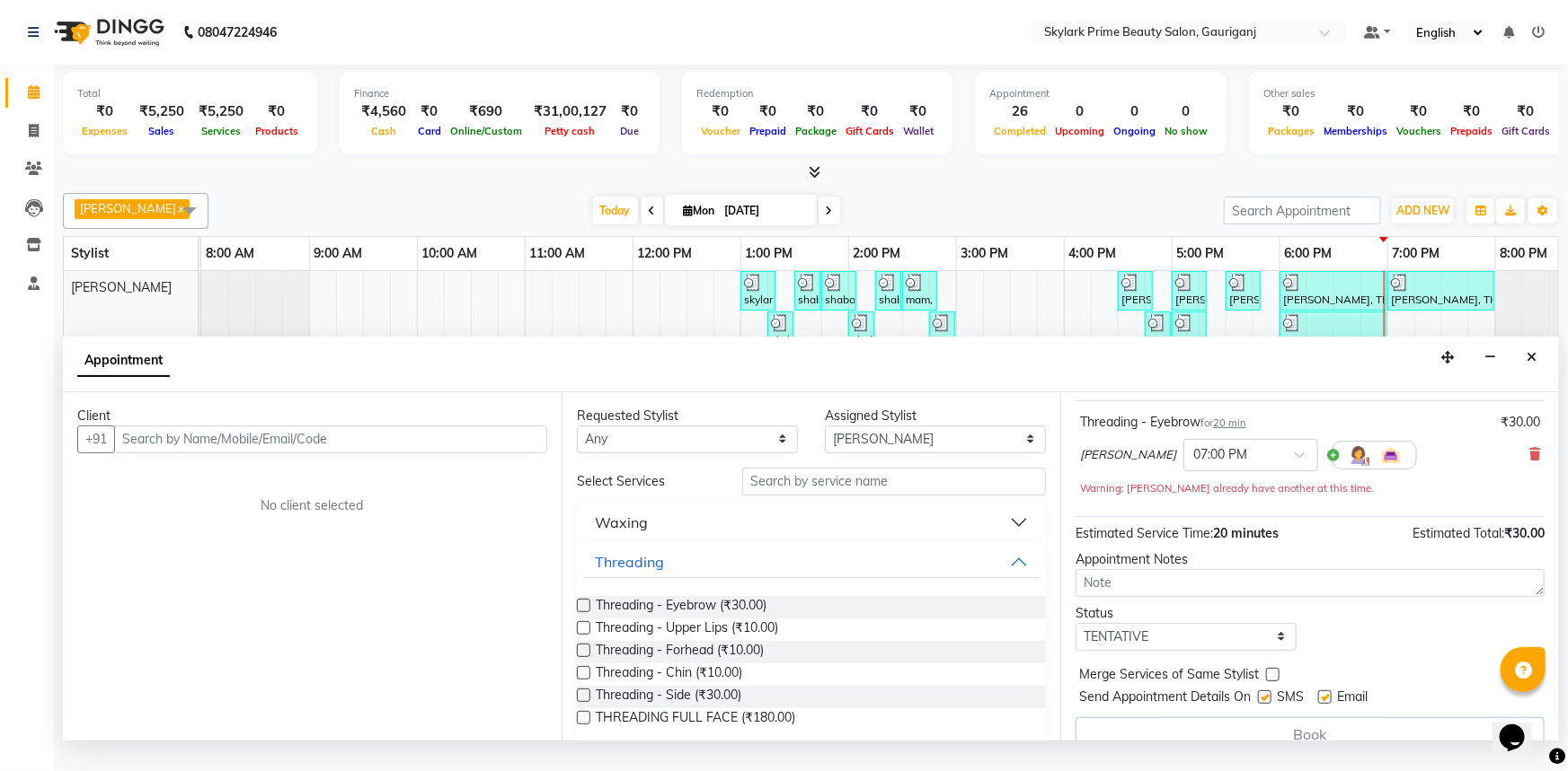
scroll to position [125, 0]
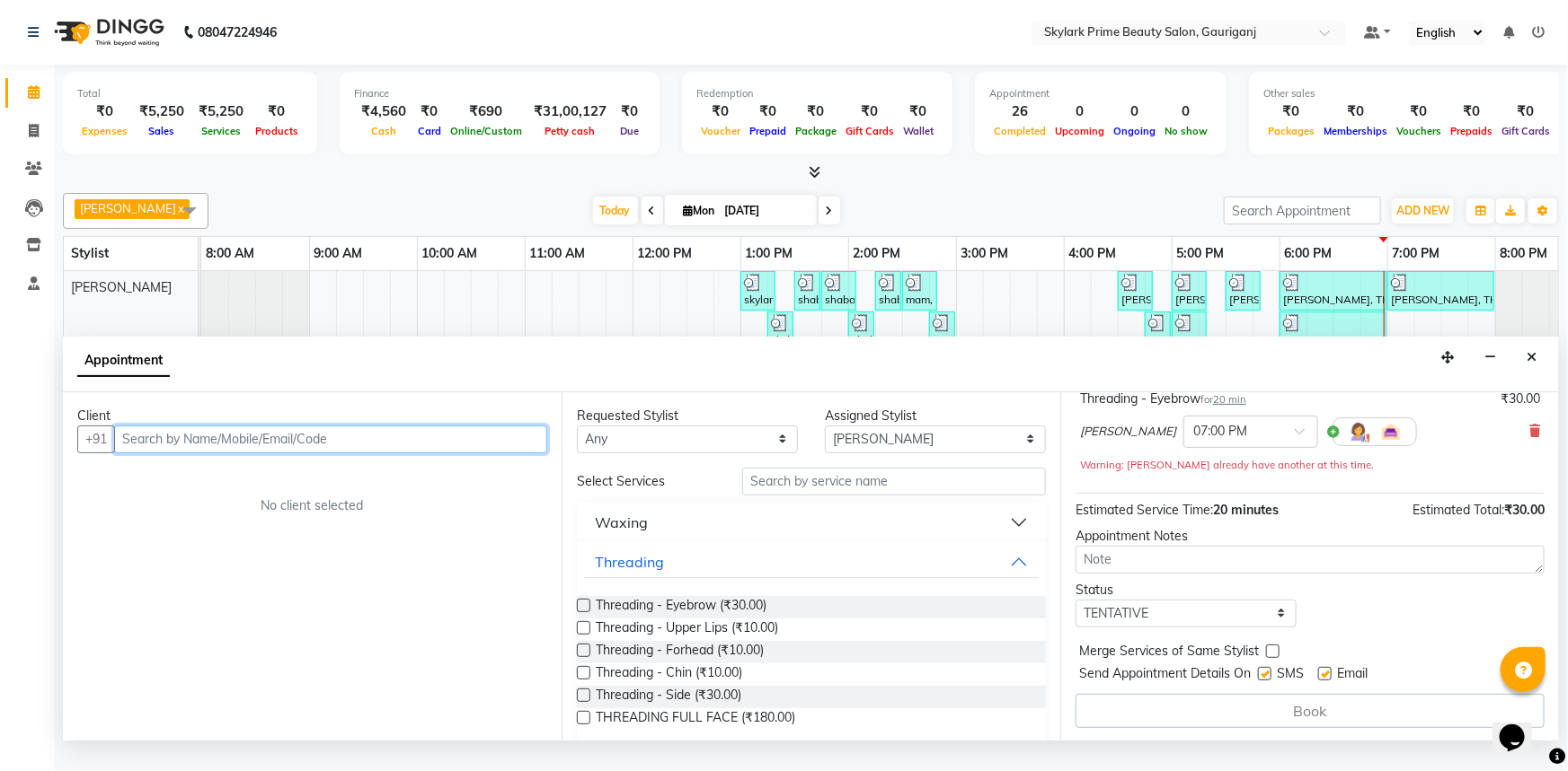
click at [356, 454] on input "text" at bounding box center [330, 440] width 433 height 28
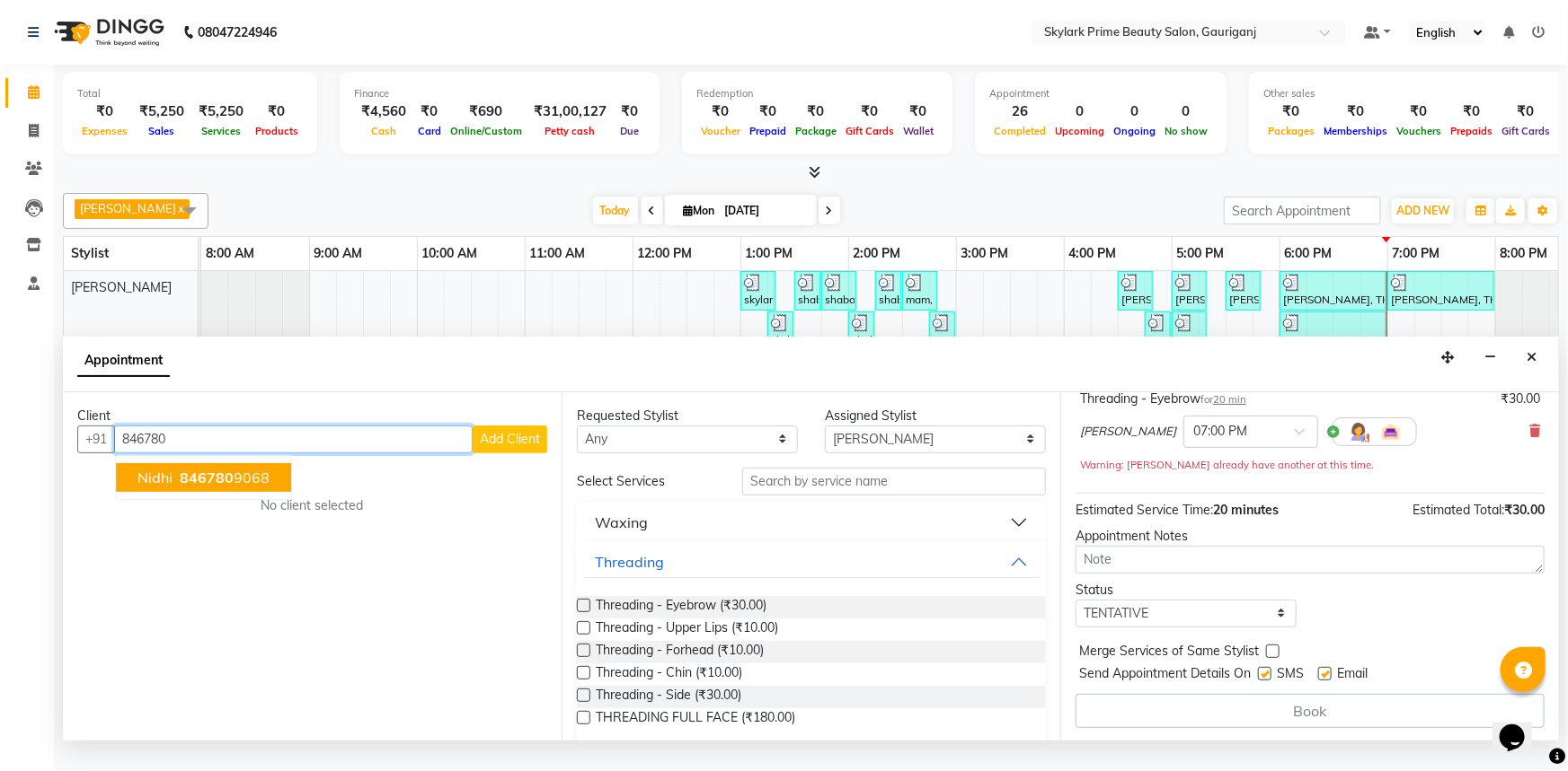
click at [190, 487] on span "846780" at bounding box center [207, 477] width 54 height 18
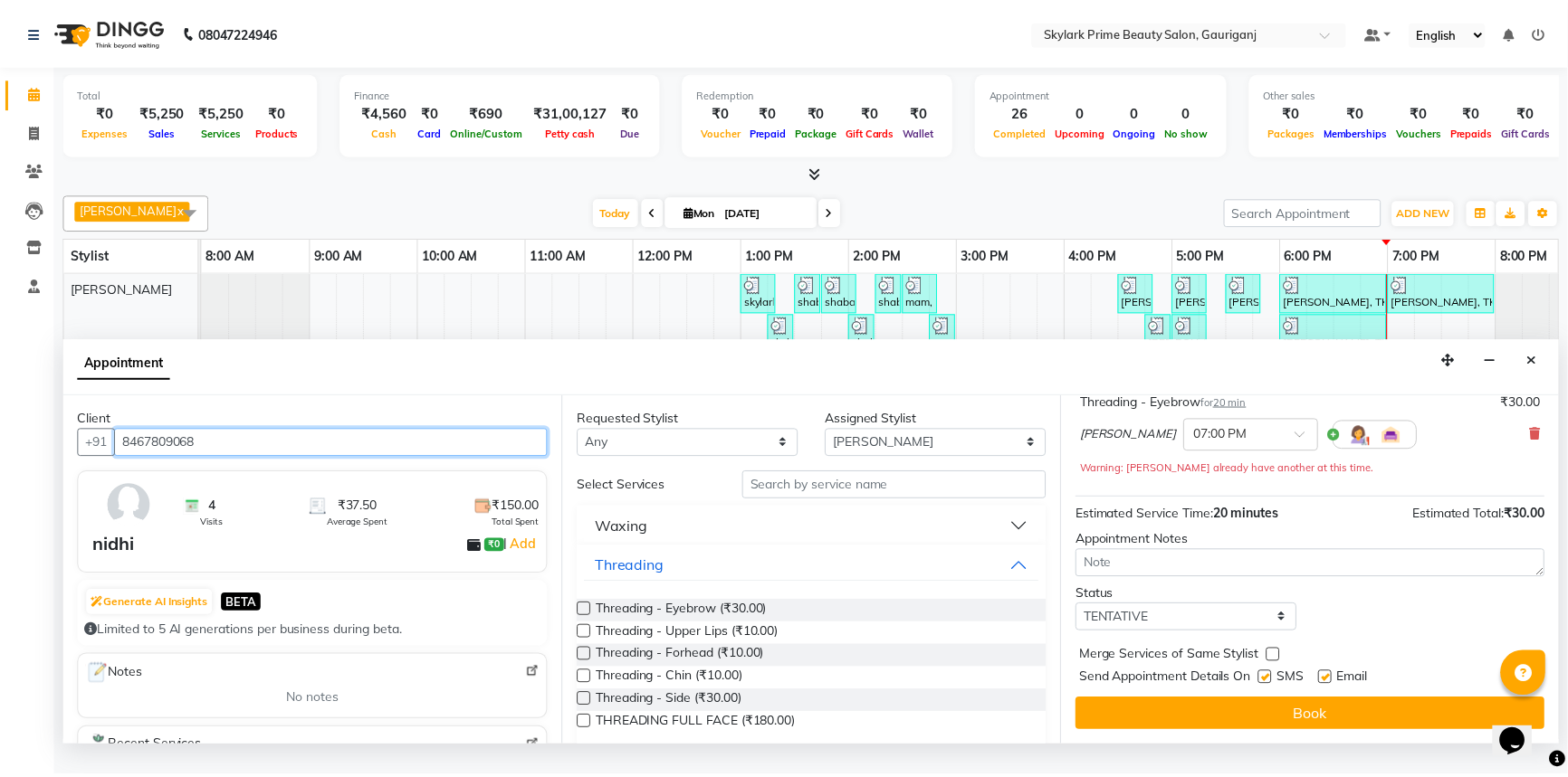
scroll to position [126, 0]
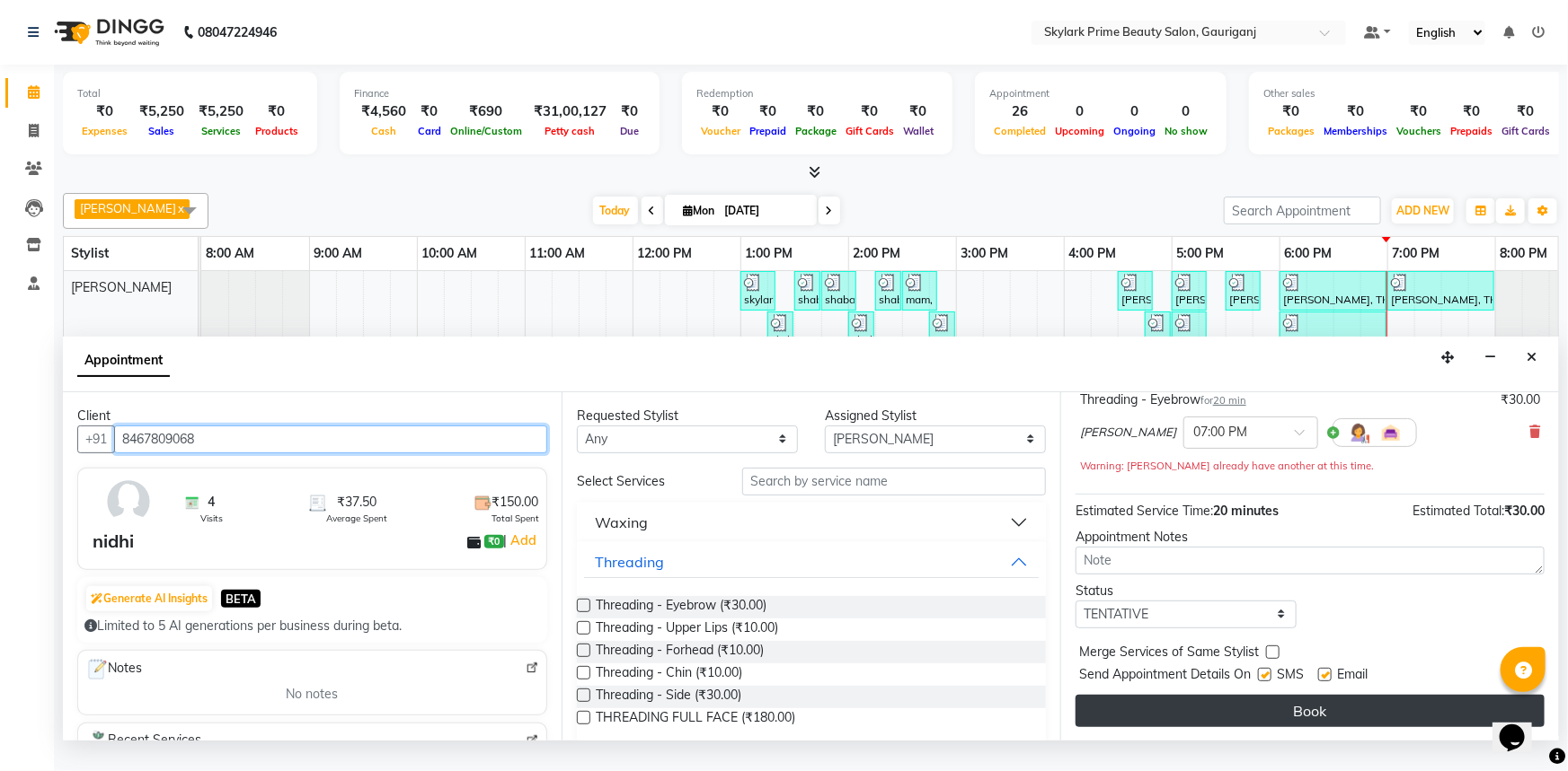
type input "8467809068"
click at [1328, 722] on button "Book" at bounding box center [1309, 711] width 469 height 32
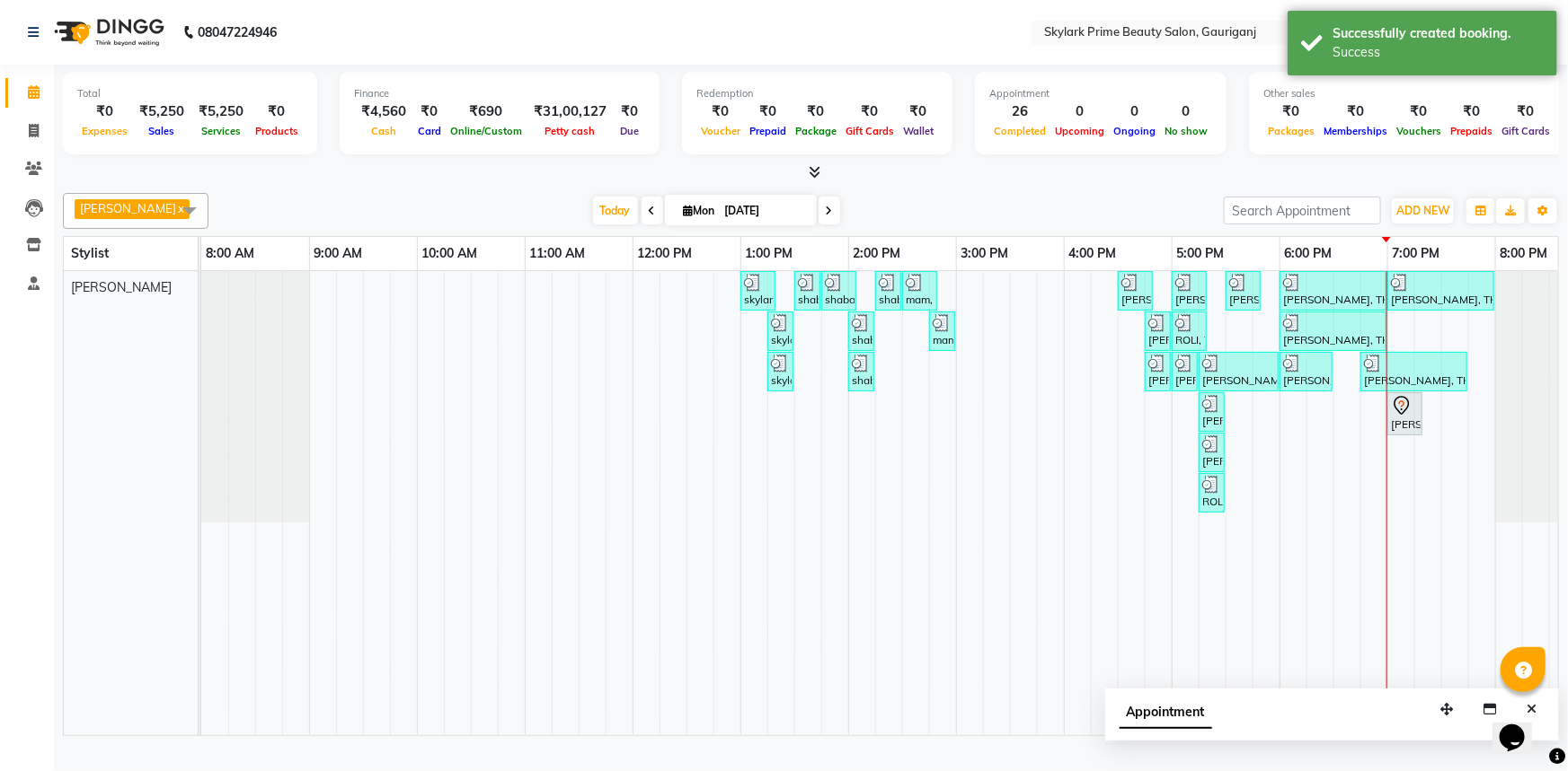
click at [1424, 450] on div "skylark prime, TK01, 01:00 PM-01:20 PM, Threading - Eyebrow shaba mam, TK02, 01…" at bounding box center [902, 503] width 1402 height 464
select select "30218"
select select "1155"
select select "tentative"
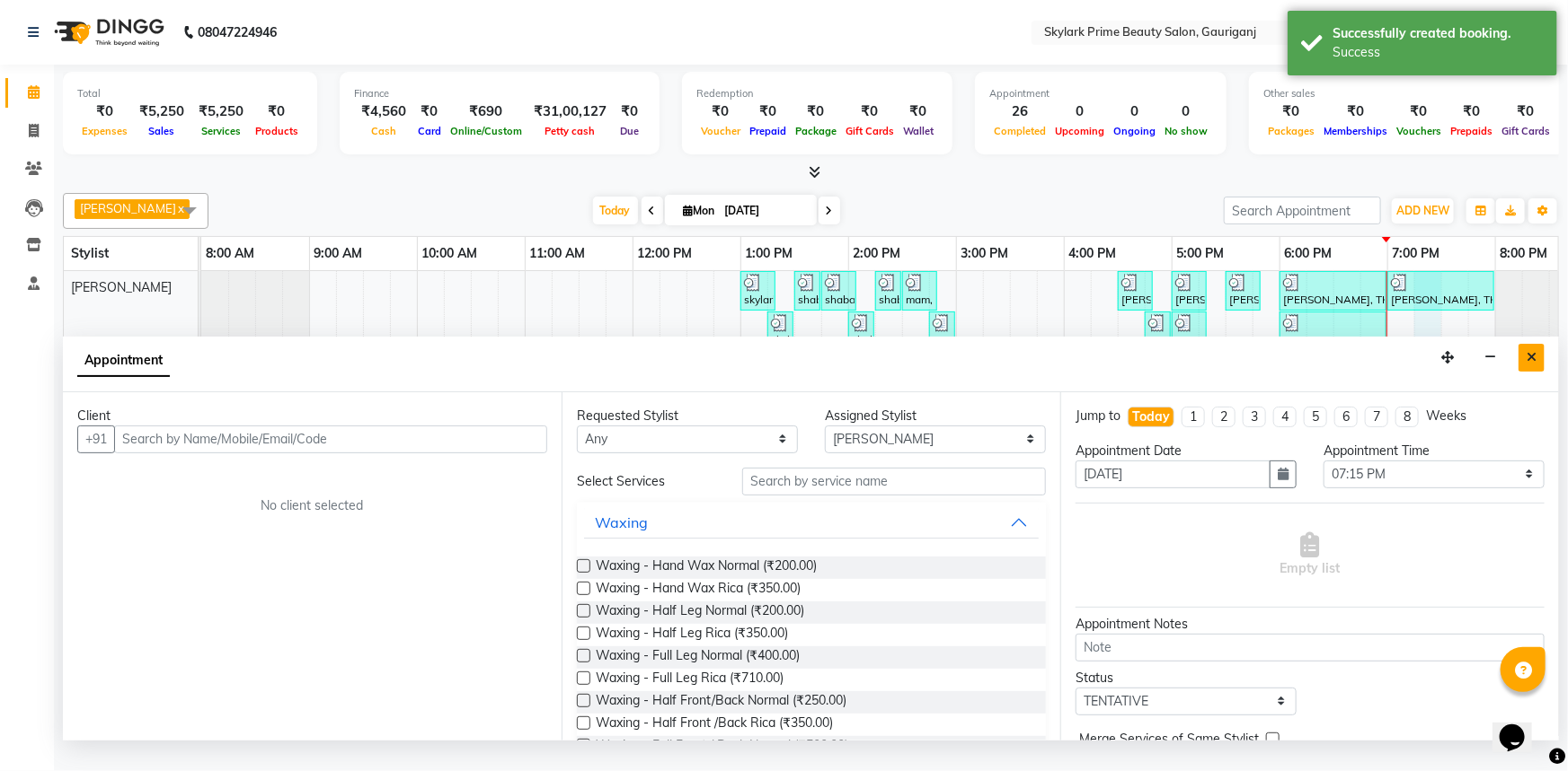
click at [1537, 372] on button "Close" at bounding box center [1531, 358] width 26 height 28
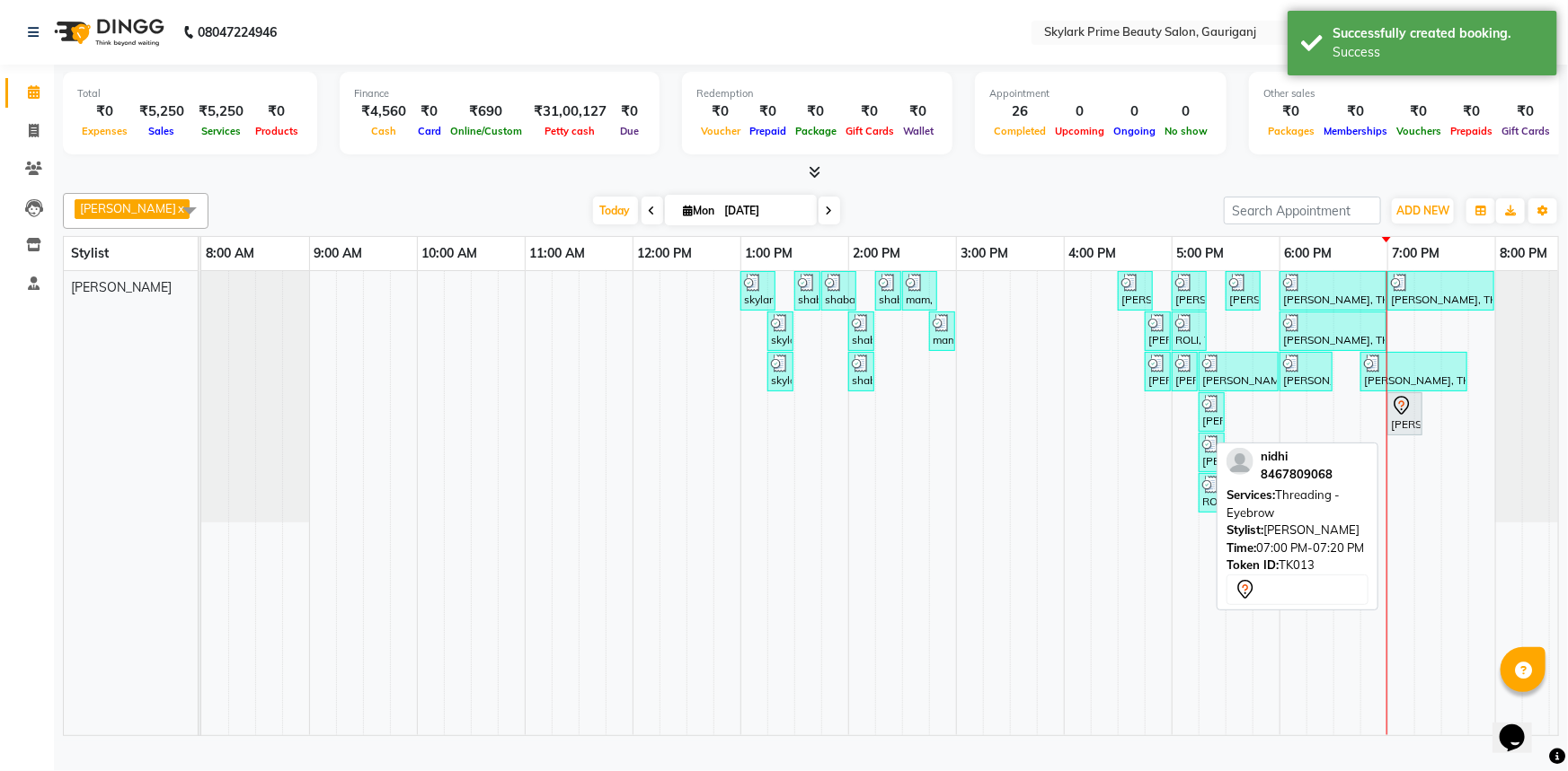
click at [1400, 432] on div "[PERSON_NAME], TK13, 07:00 PM-07:20 PM, Threading - Eyebrow" at bounding box center [1405, 414] width 32 height 38
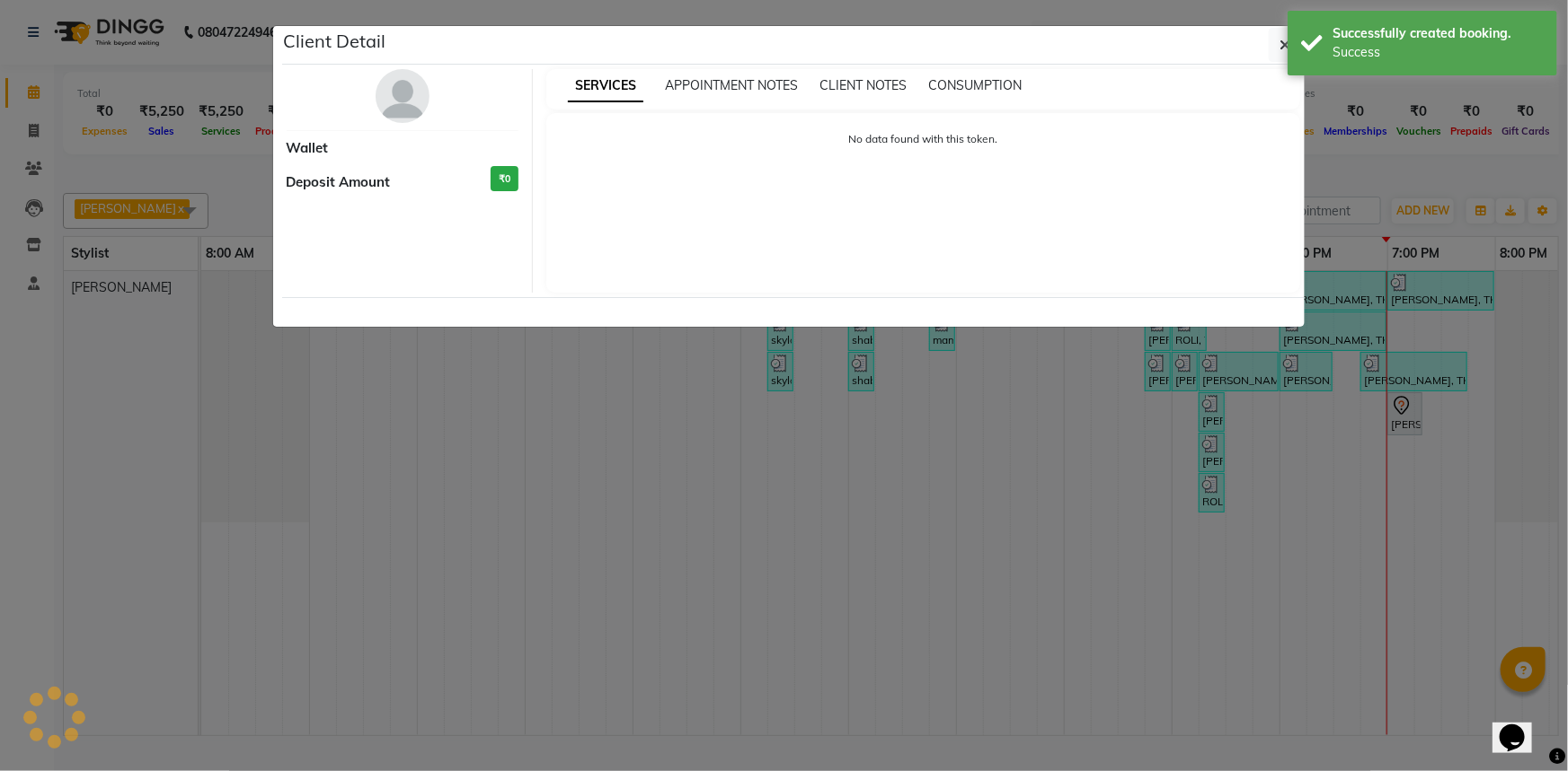
select select "7"
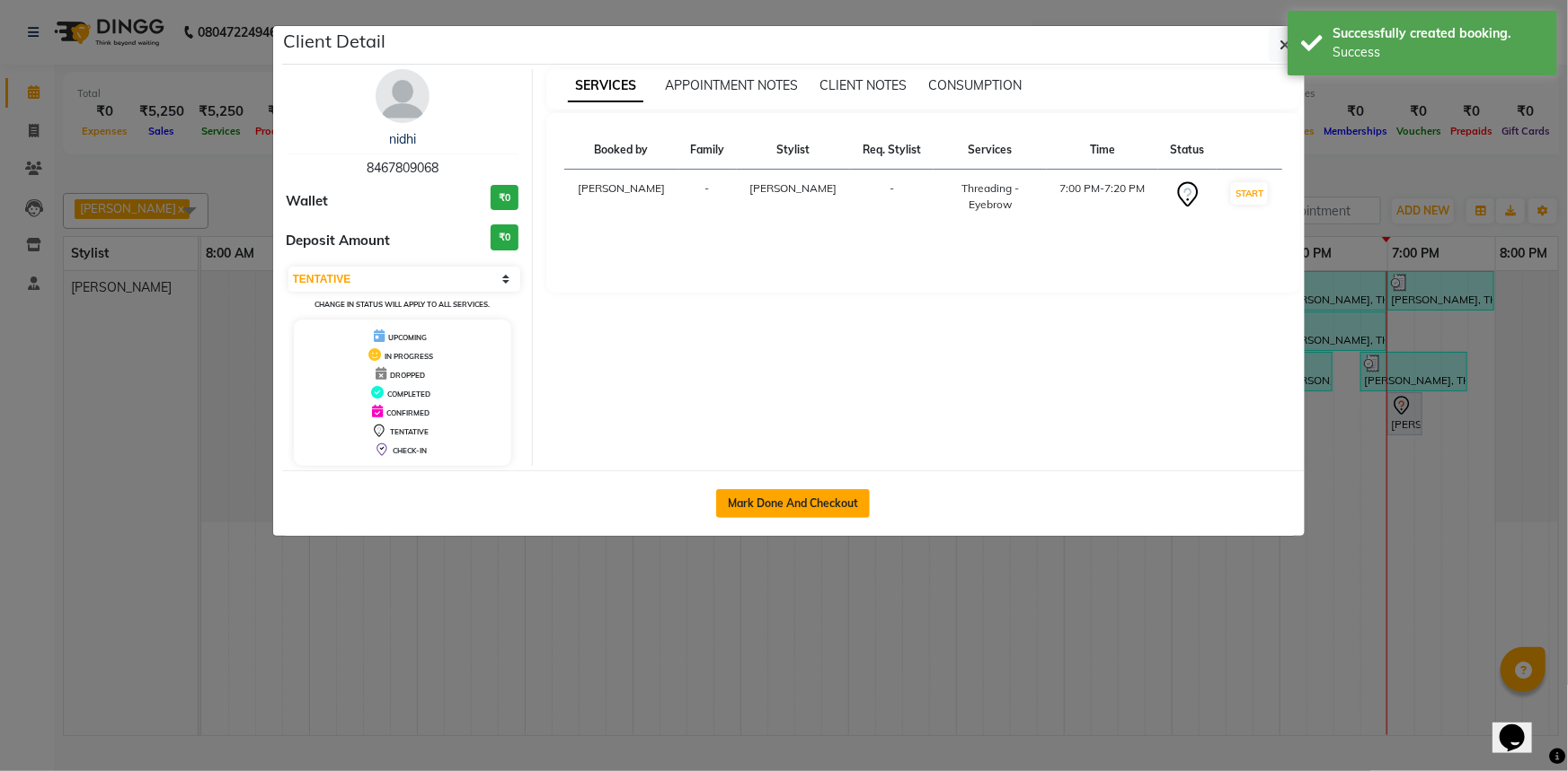
click at [818, 501] on button "Mark Done And Checkout" at bounding box center [792, 503] width 153 height 29
select select "4735"
select select "service"
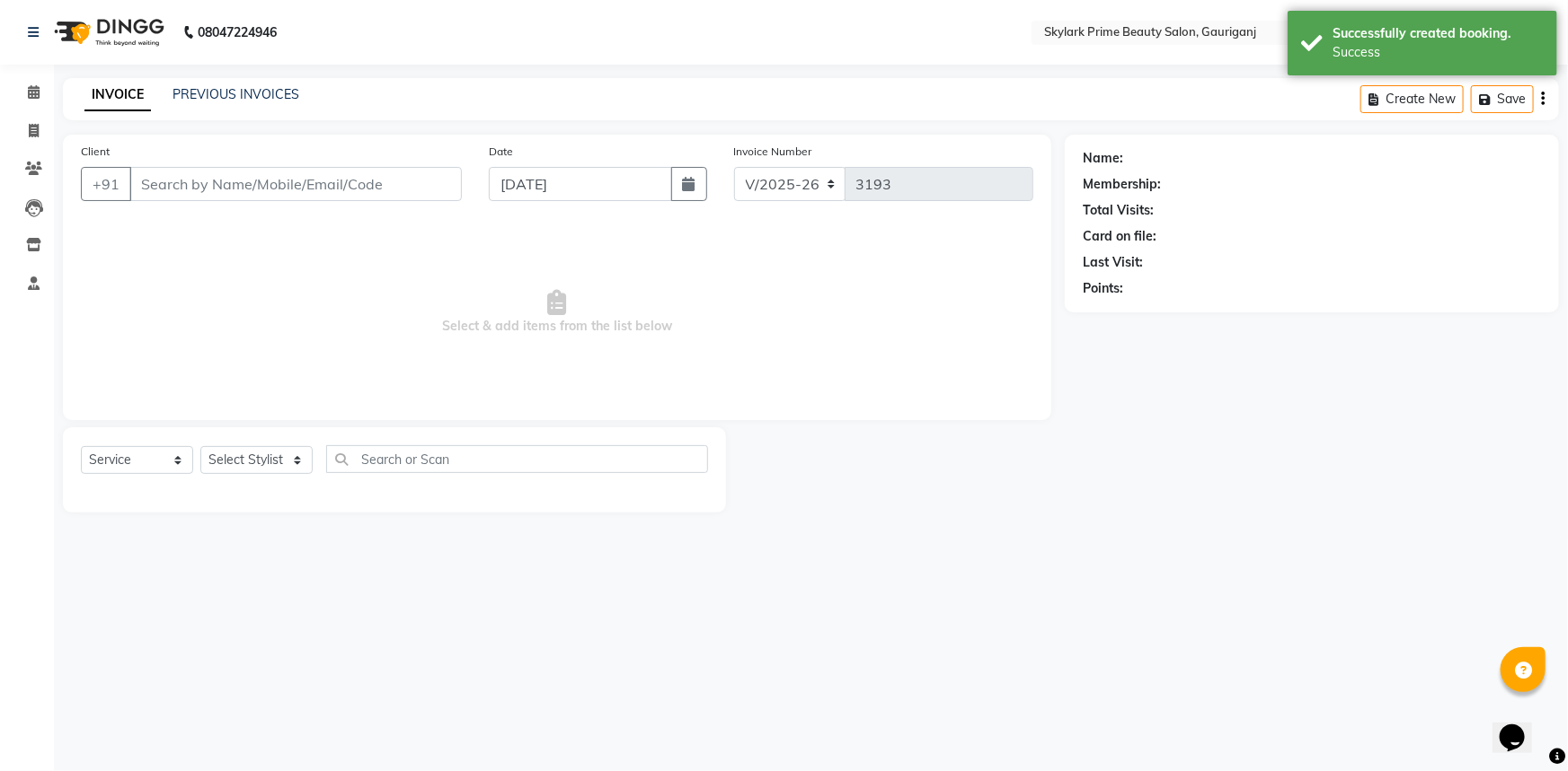
type input "8467809068"
select select "30218"
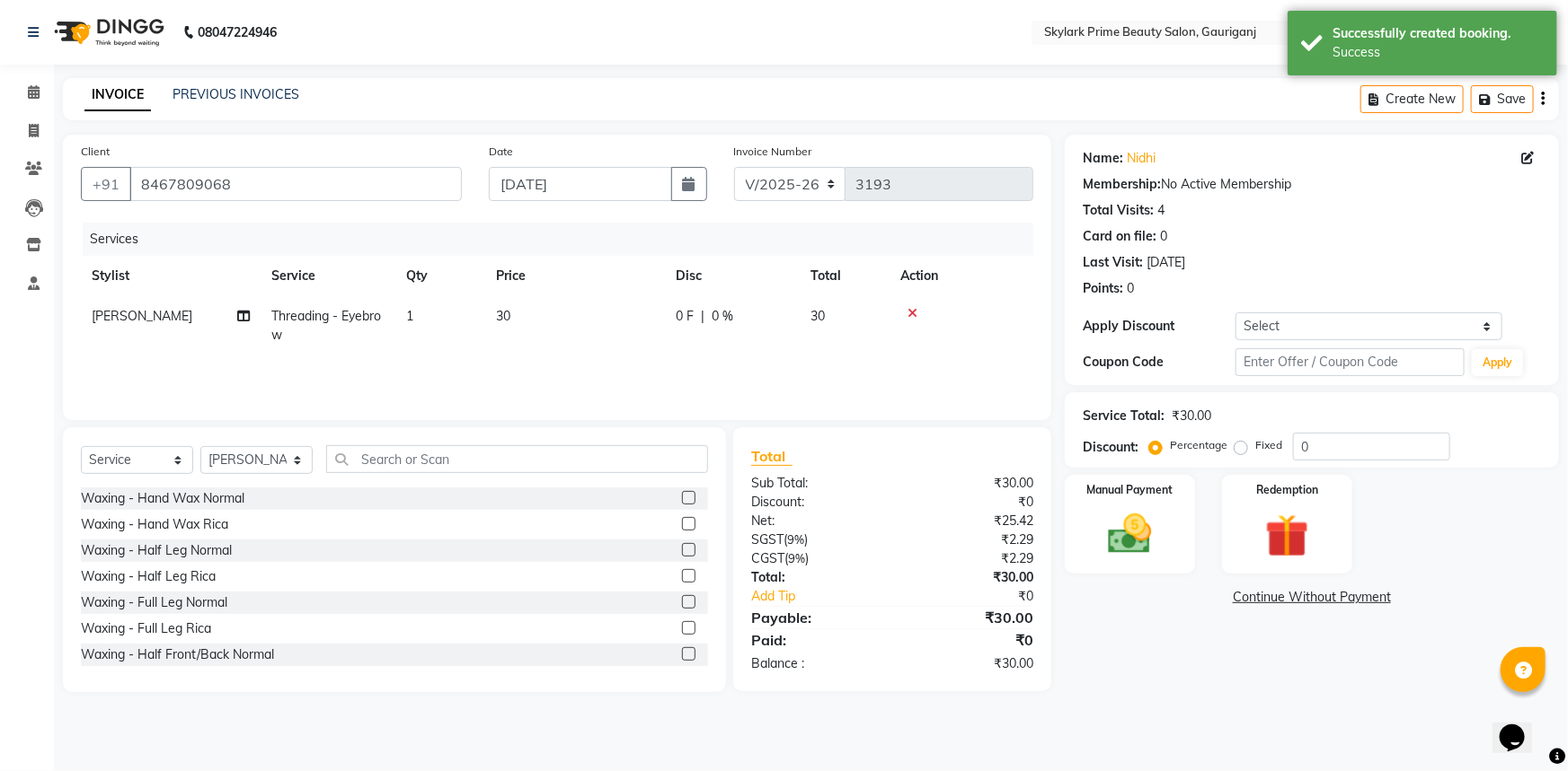
click at [422, 319] on td "1" at bounding box center [440, 326] width 90 height 59
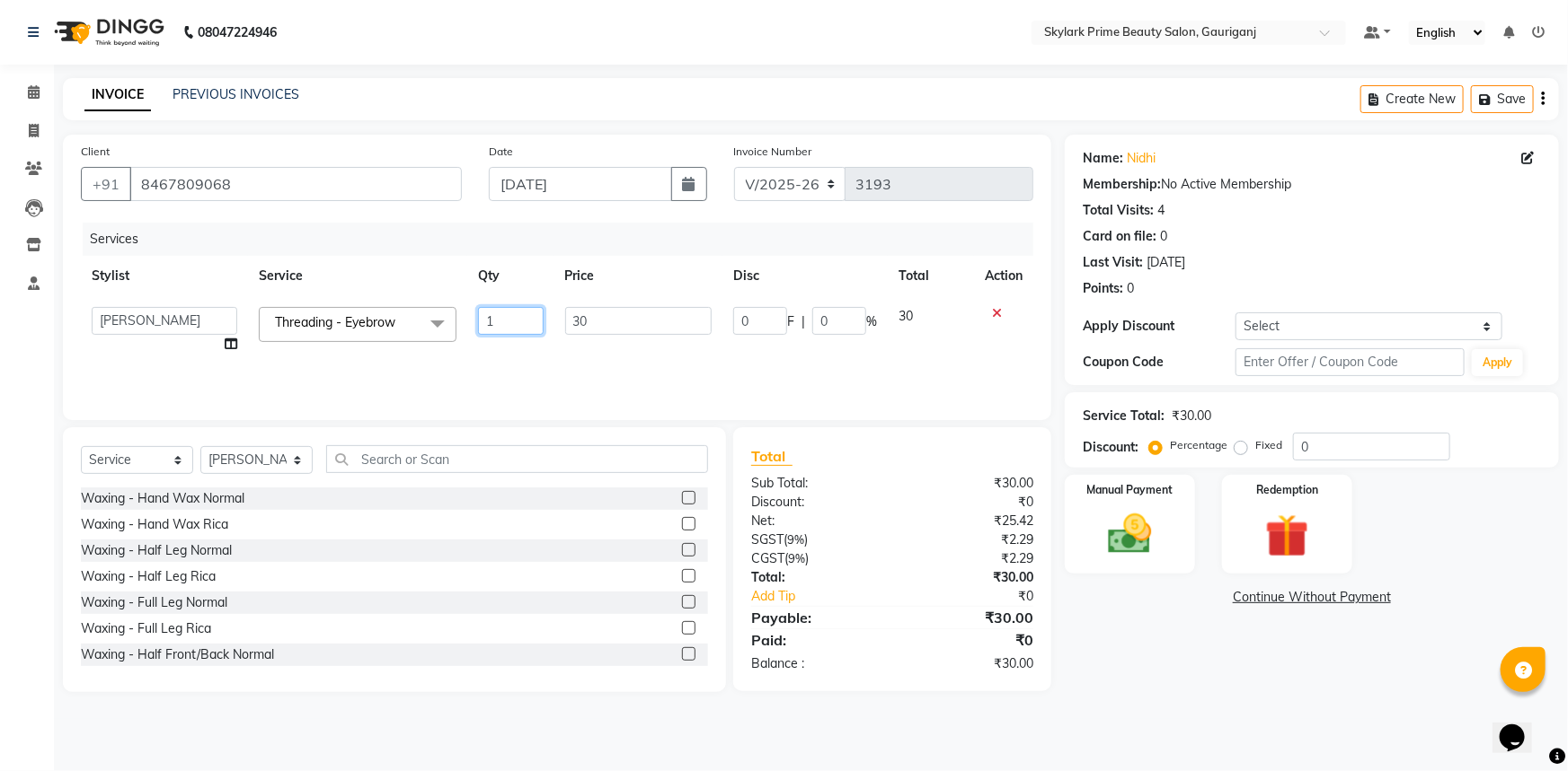
click at [498, 316] on input "1" at bounding box center [511, 321] width 66 height 28
type input "2"
click at [1178, 655] on div "Name: [PERSON_NAME] Membership: No Active Membership Total Visits: 4 Card on fi…" at bounding box center [1318, 413] width 508 height 558
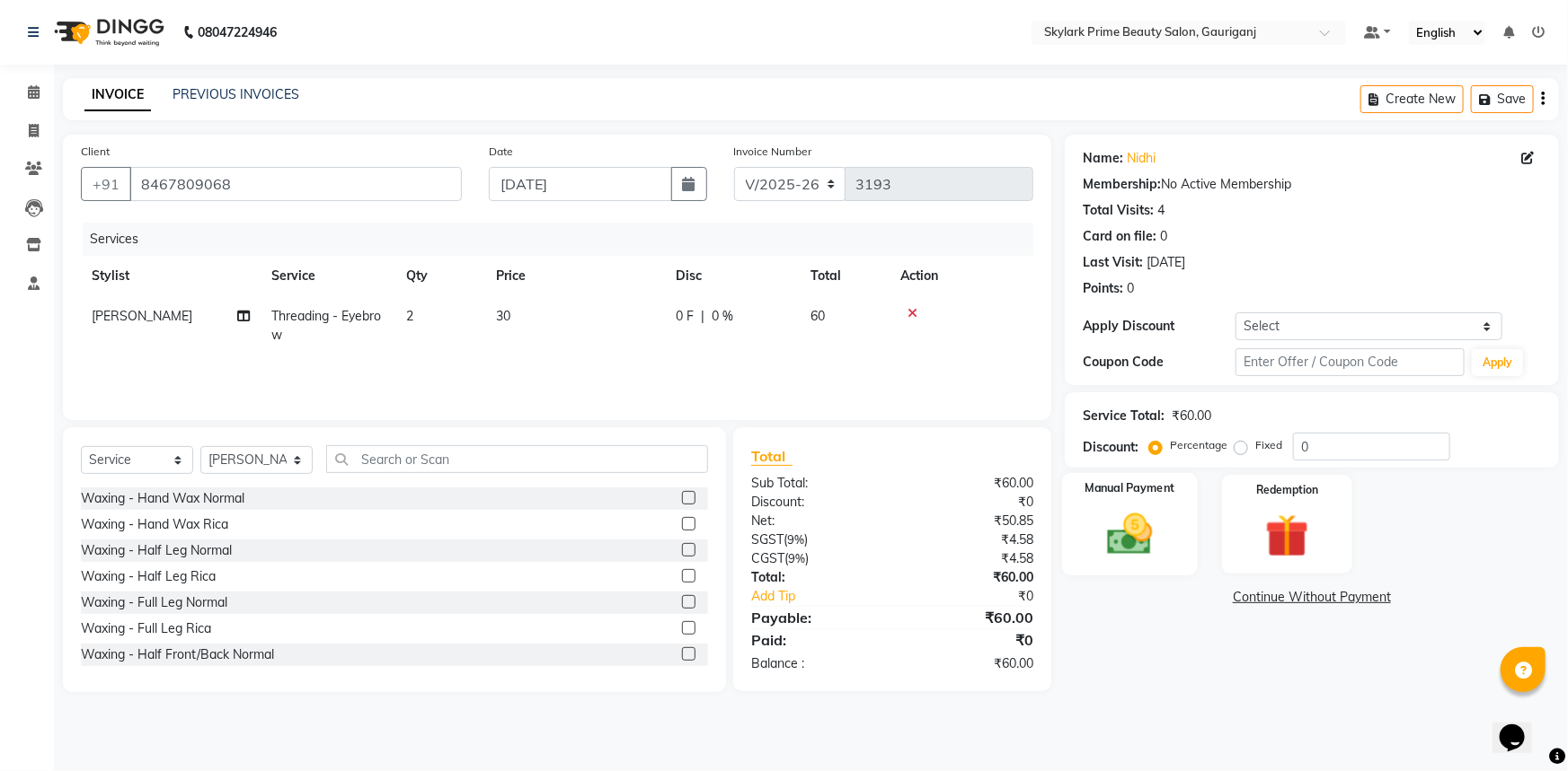
click at [1133, 517] on img at bounding box center [1130, 534] width 73 height 52
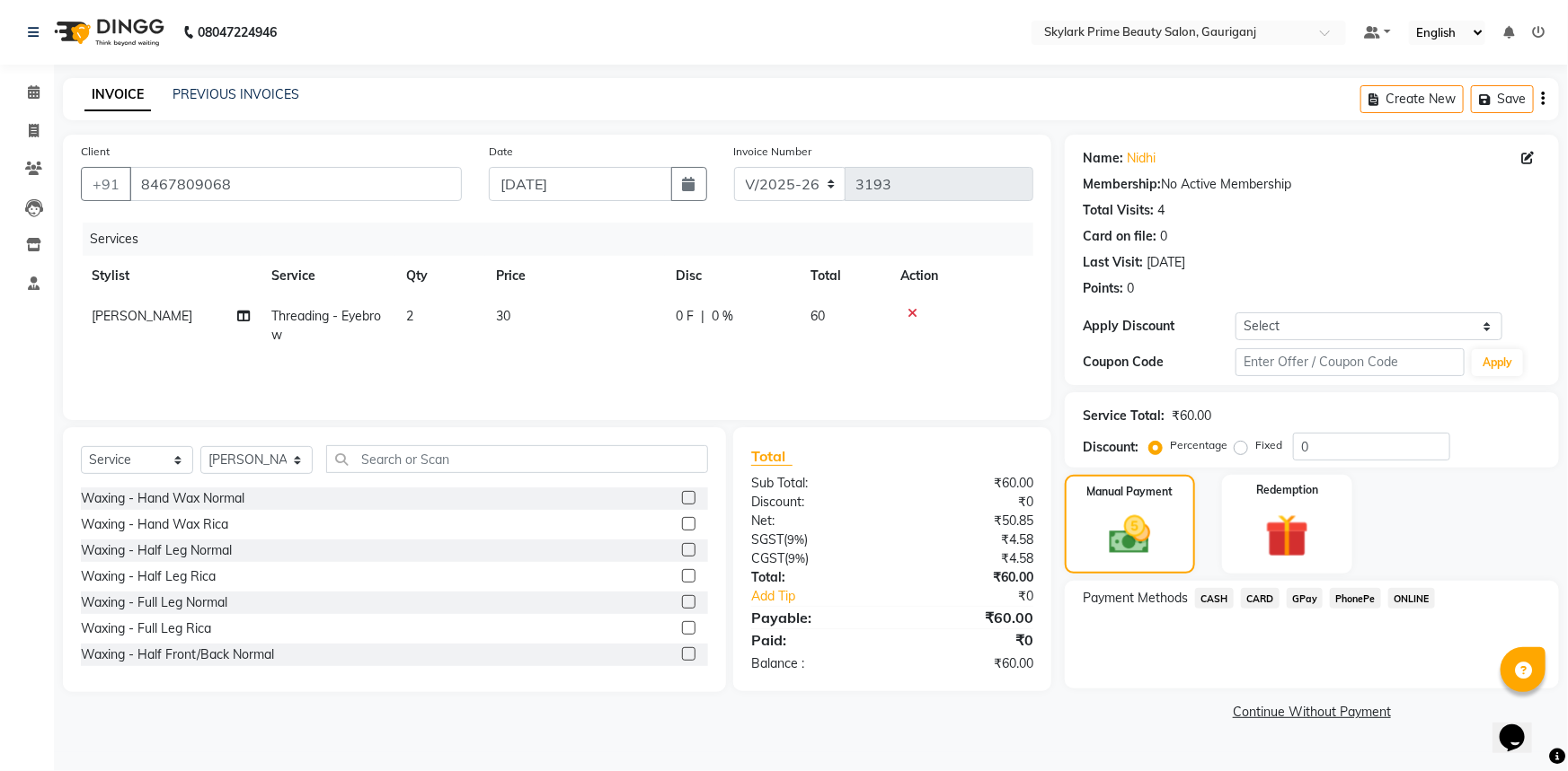
click at [1208, 591] on span "CASH" at bounding box center [1214, 598] width 39 height 20
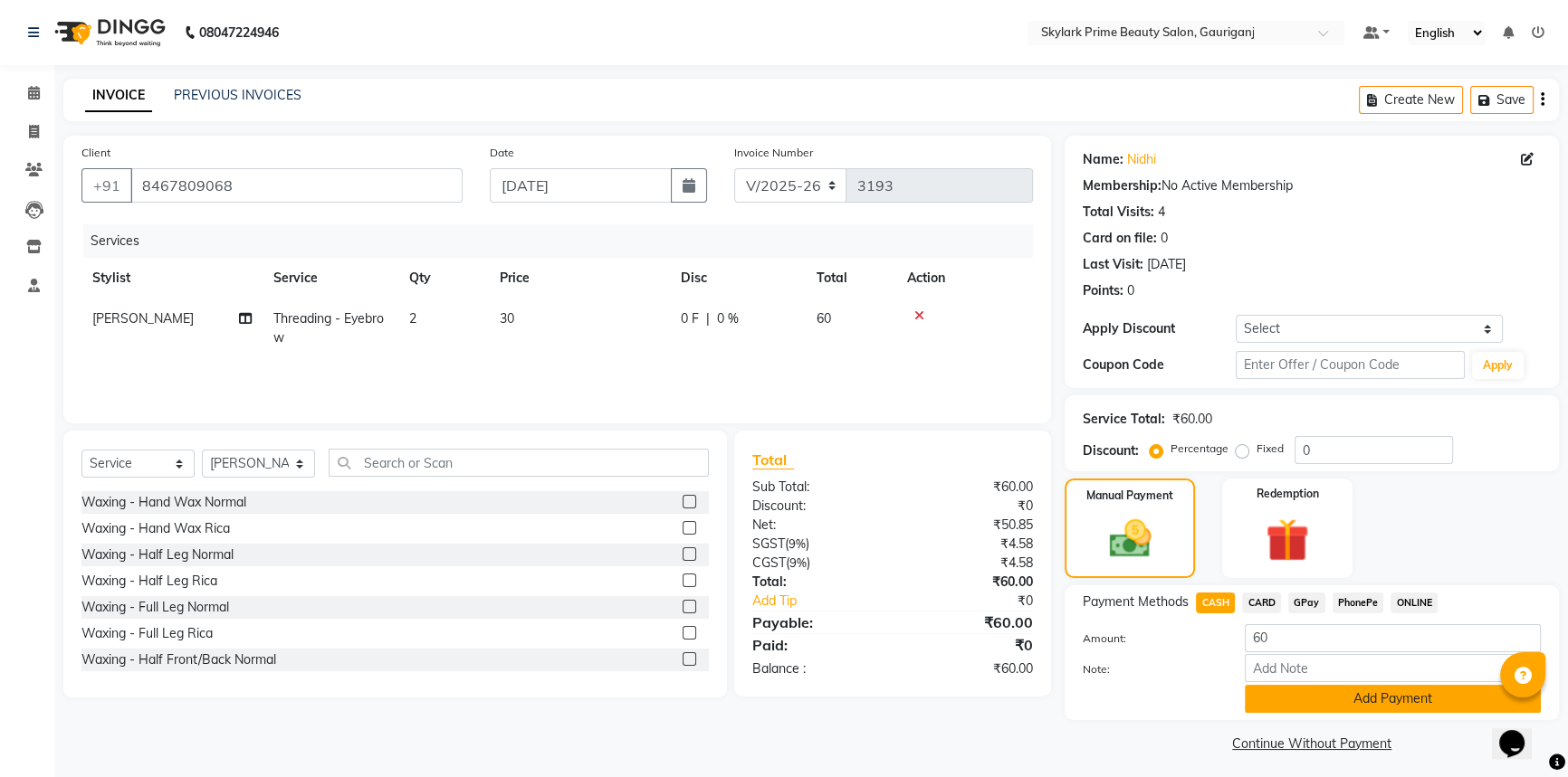
click at [1345, 693] on button "Add Payment" at bounding box center [1393, 699] width 296 height 28
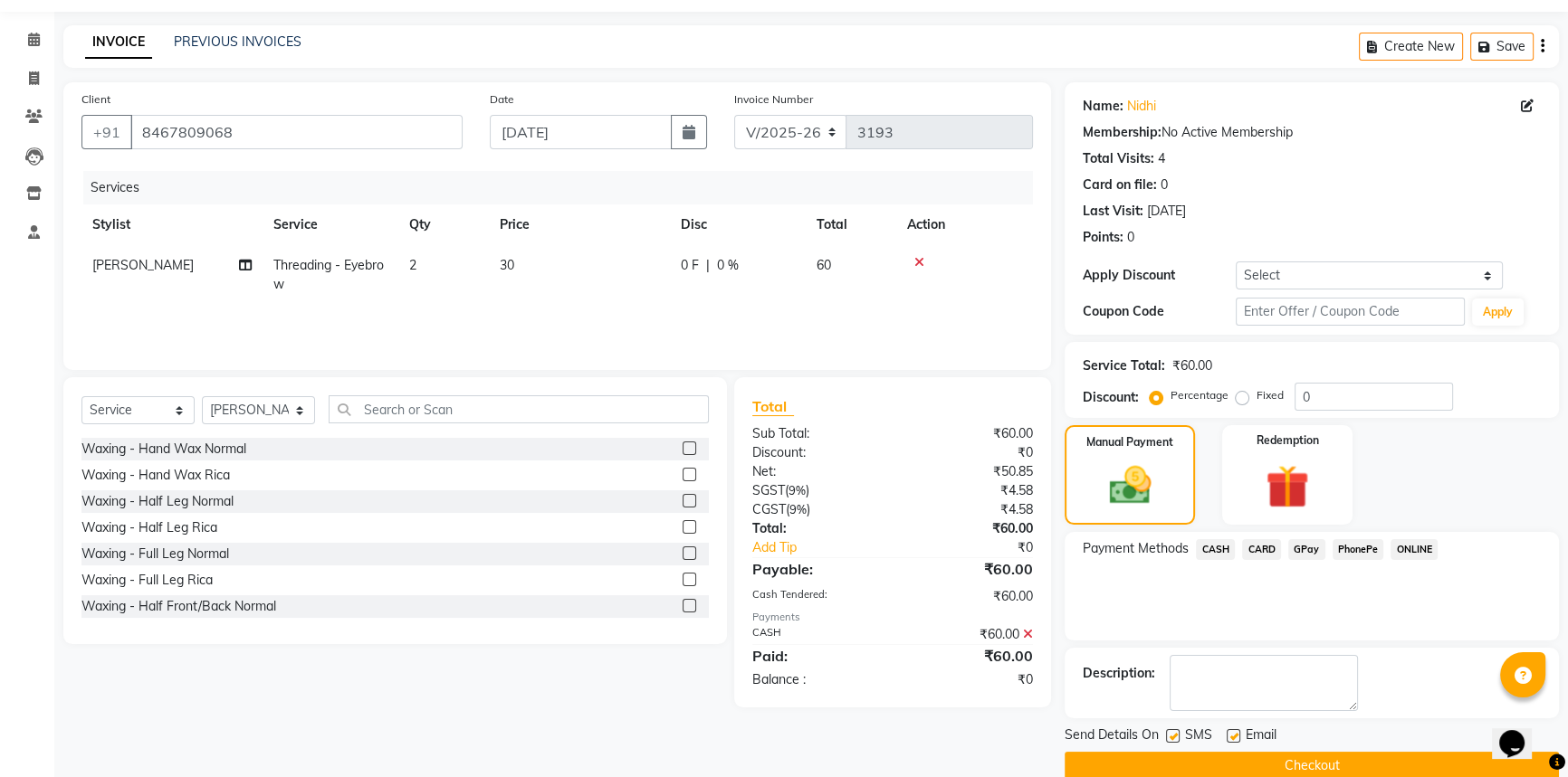
scroll to position [81, 0]
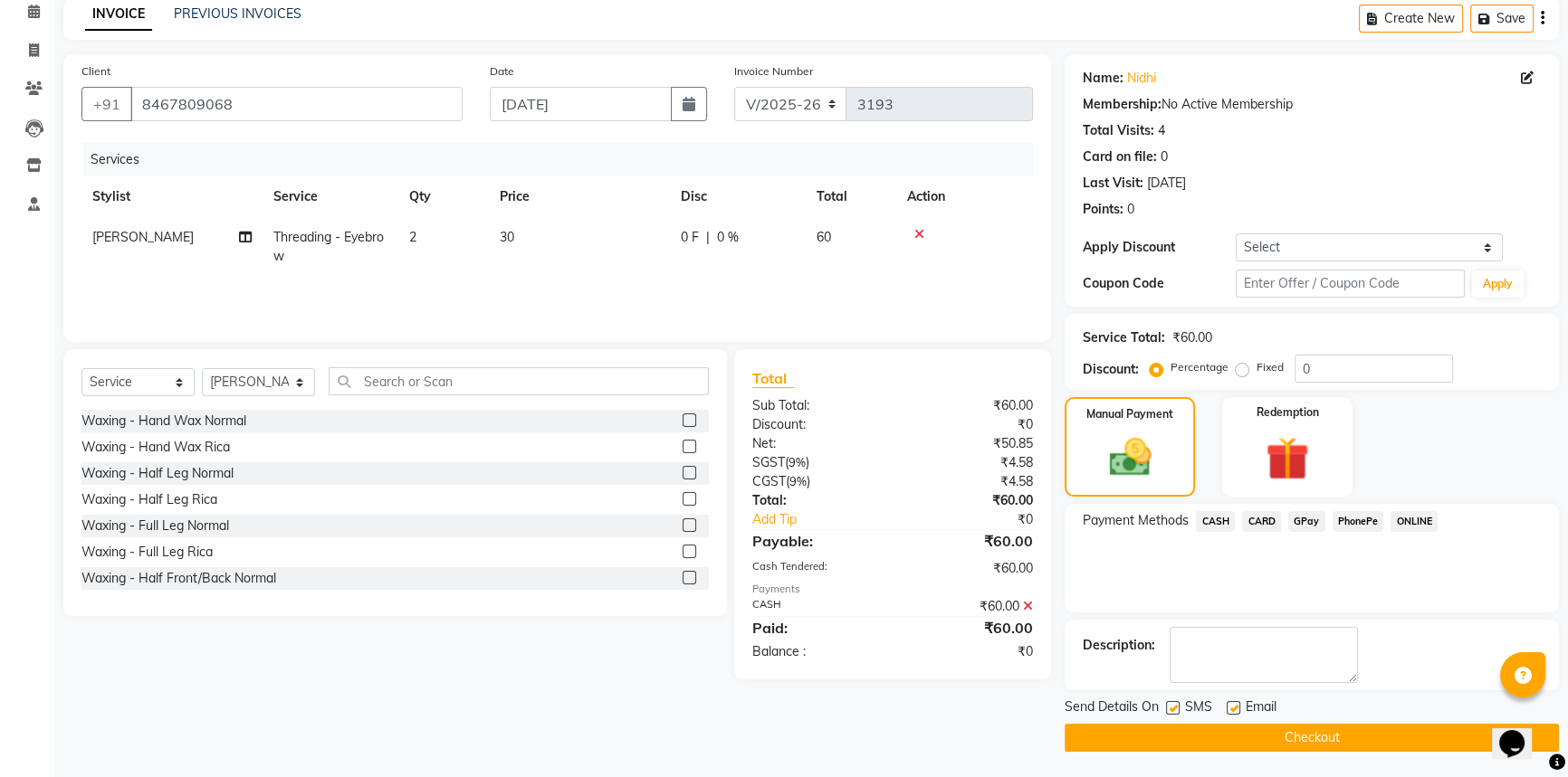
click at [1228, 734] on button "Checkout" at bounding box center [1312, 738] width 494 height 28
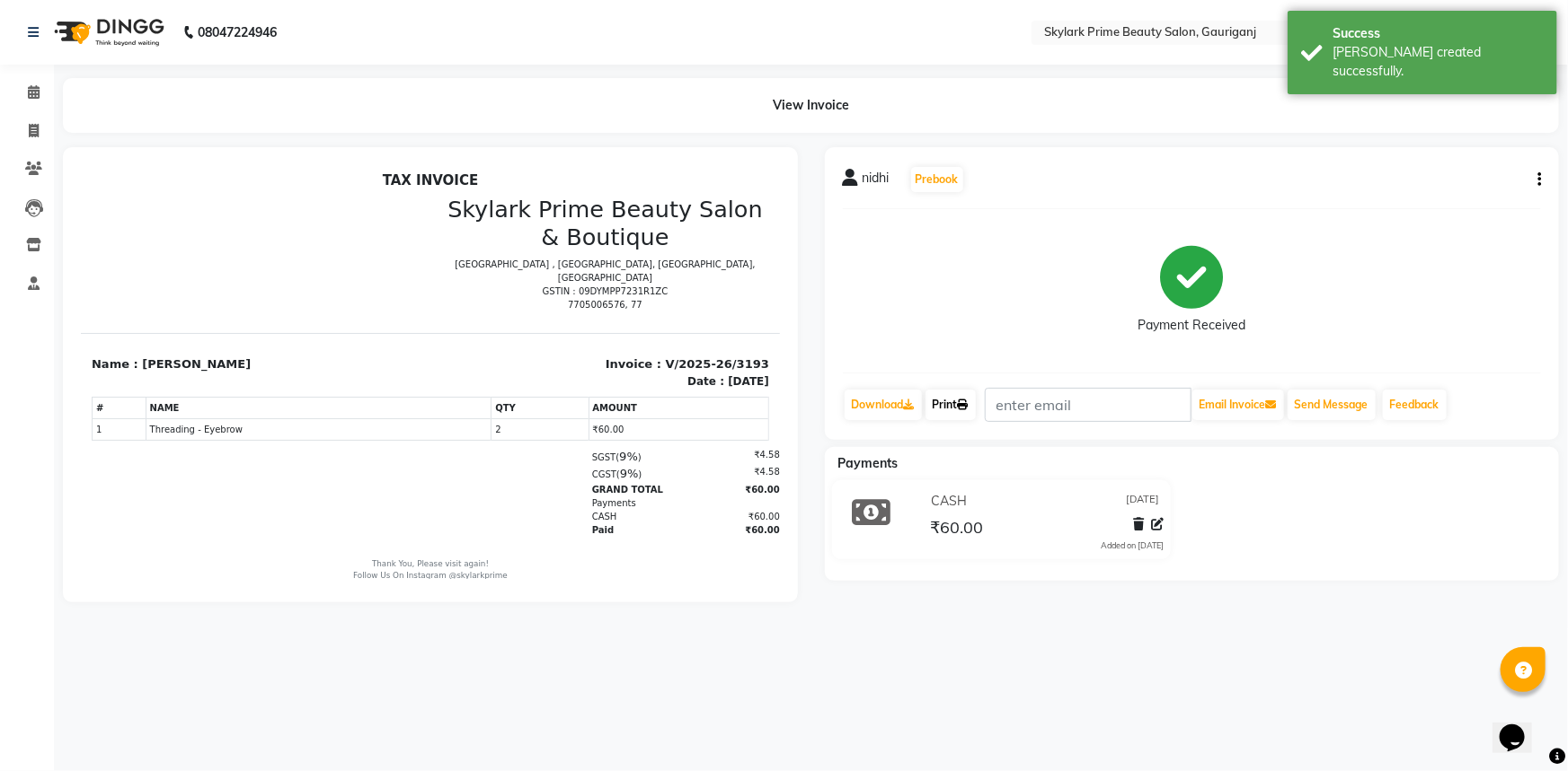
click at [952, 401] on link "Print" at bounding box center [951, 405] width 50 height 31
click at [28, 95] on icon at bounding box center [33, 92] width 12 height 14
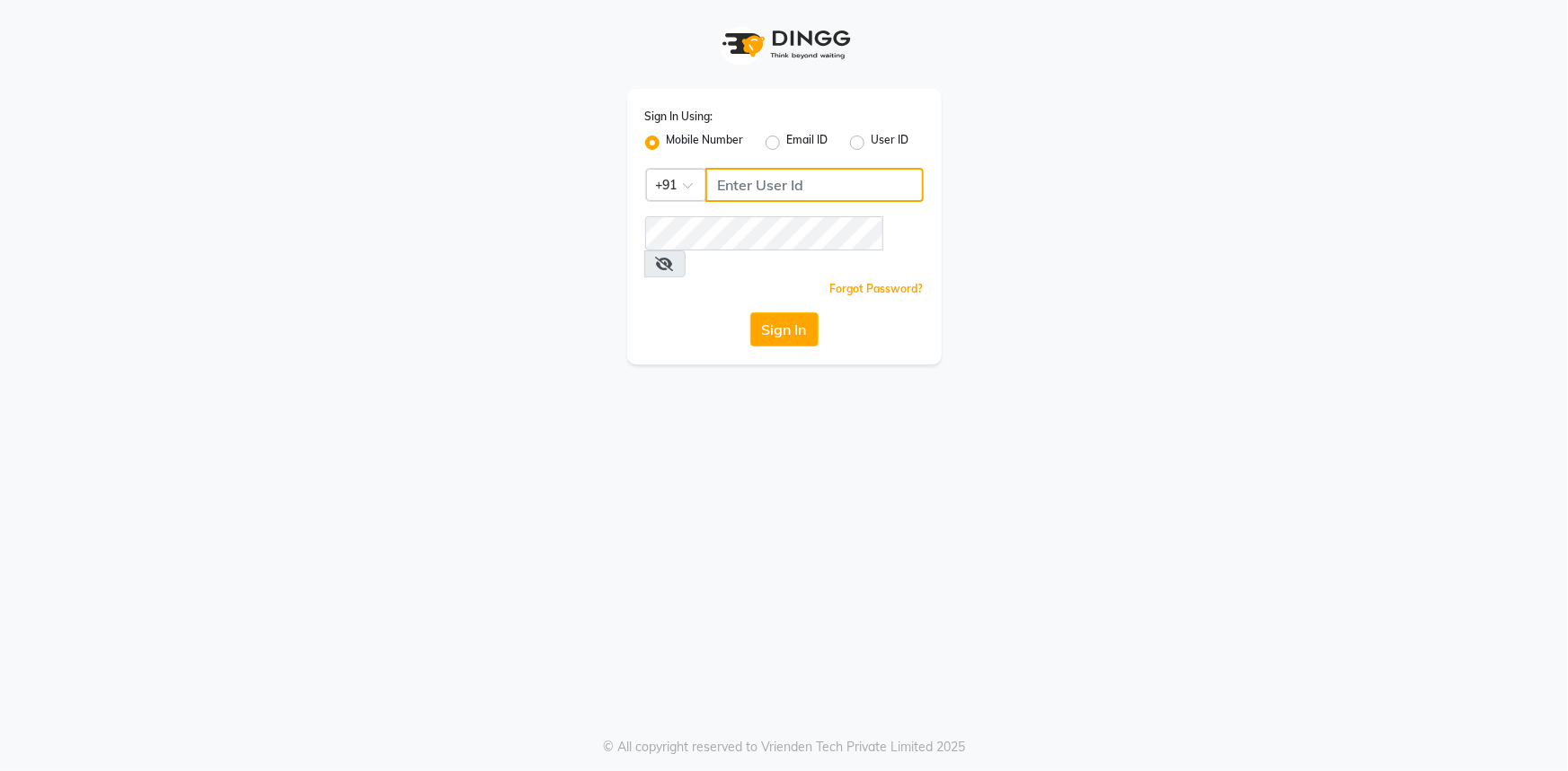
click at [760, 185] on input "Username" at bounding box center [814, 185] width 218 height 34
click at [828, 168] on input "7814" at bounding box center [814, 185] width 218 height 34
click at [785, 184] on input "7814" at bounding box center [814, 185] width 218 height 34
click at [786, 184] on input "78147" at bounding box center [814, 185] width 218 height 34
type input "7"
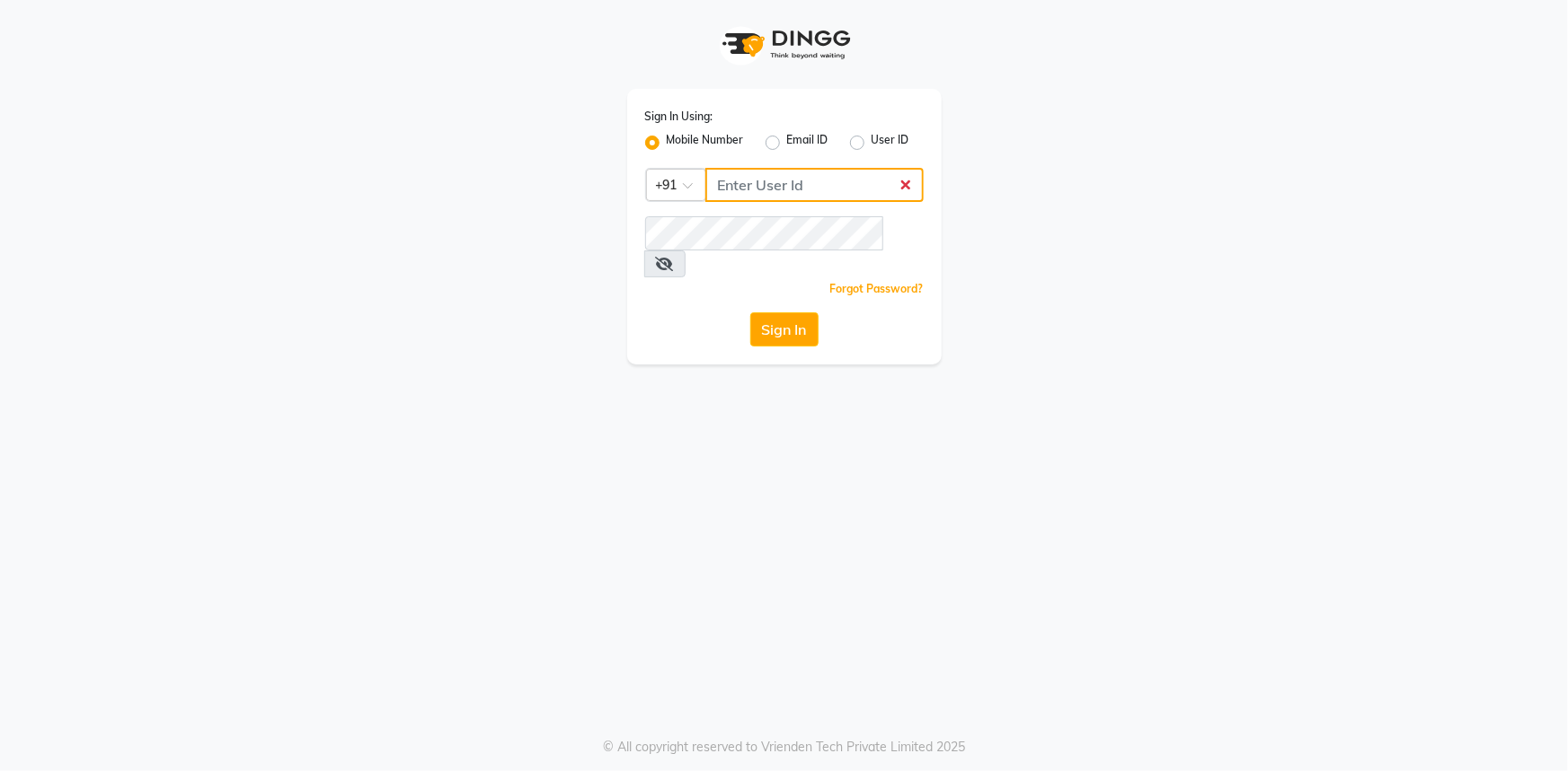
type input "1"
type input "7814706716"
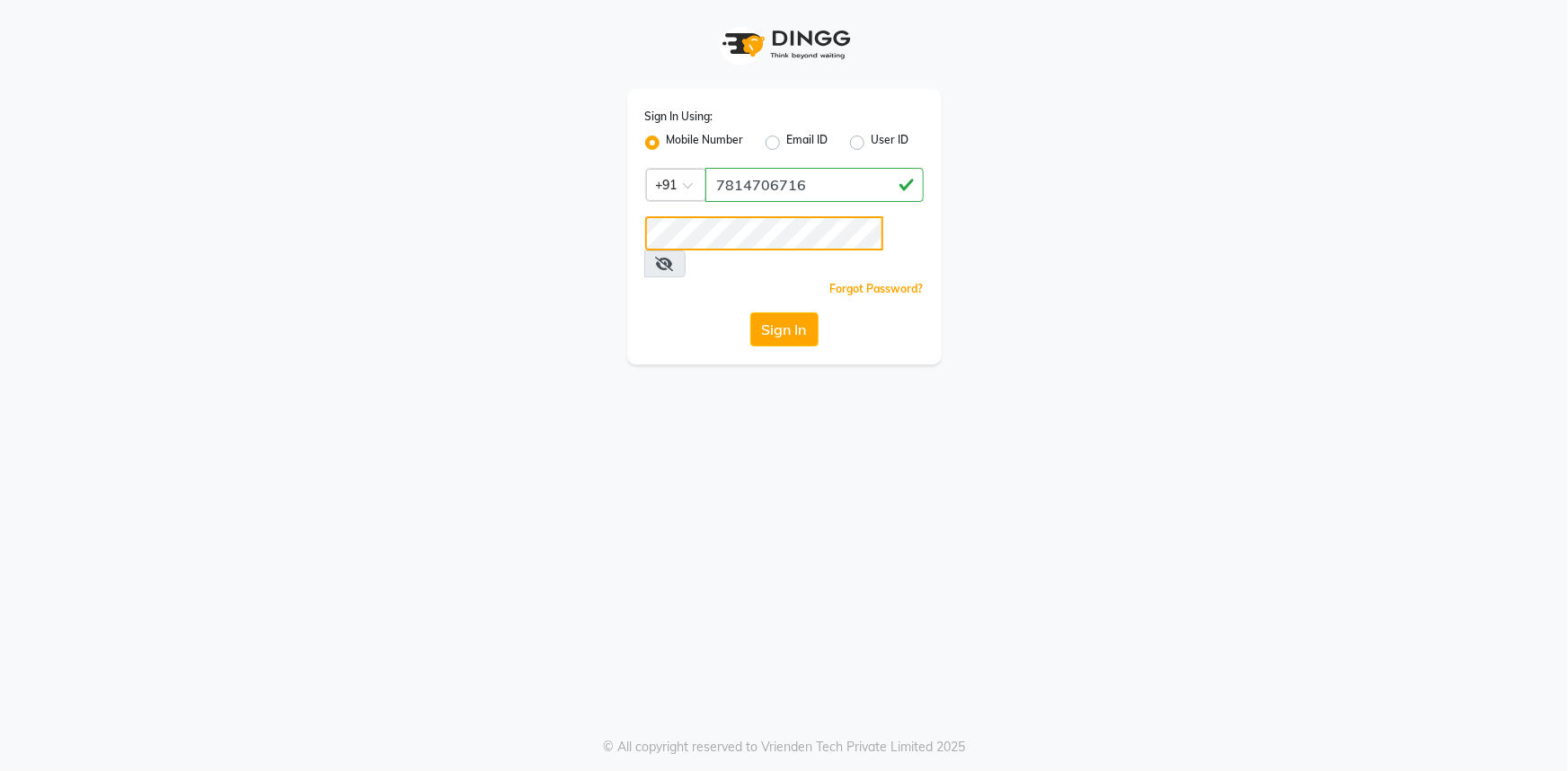
click at [750, 313] on button "Sign In" at bounding box center [784, 329] width 69 height 34
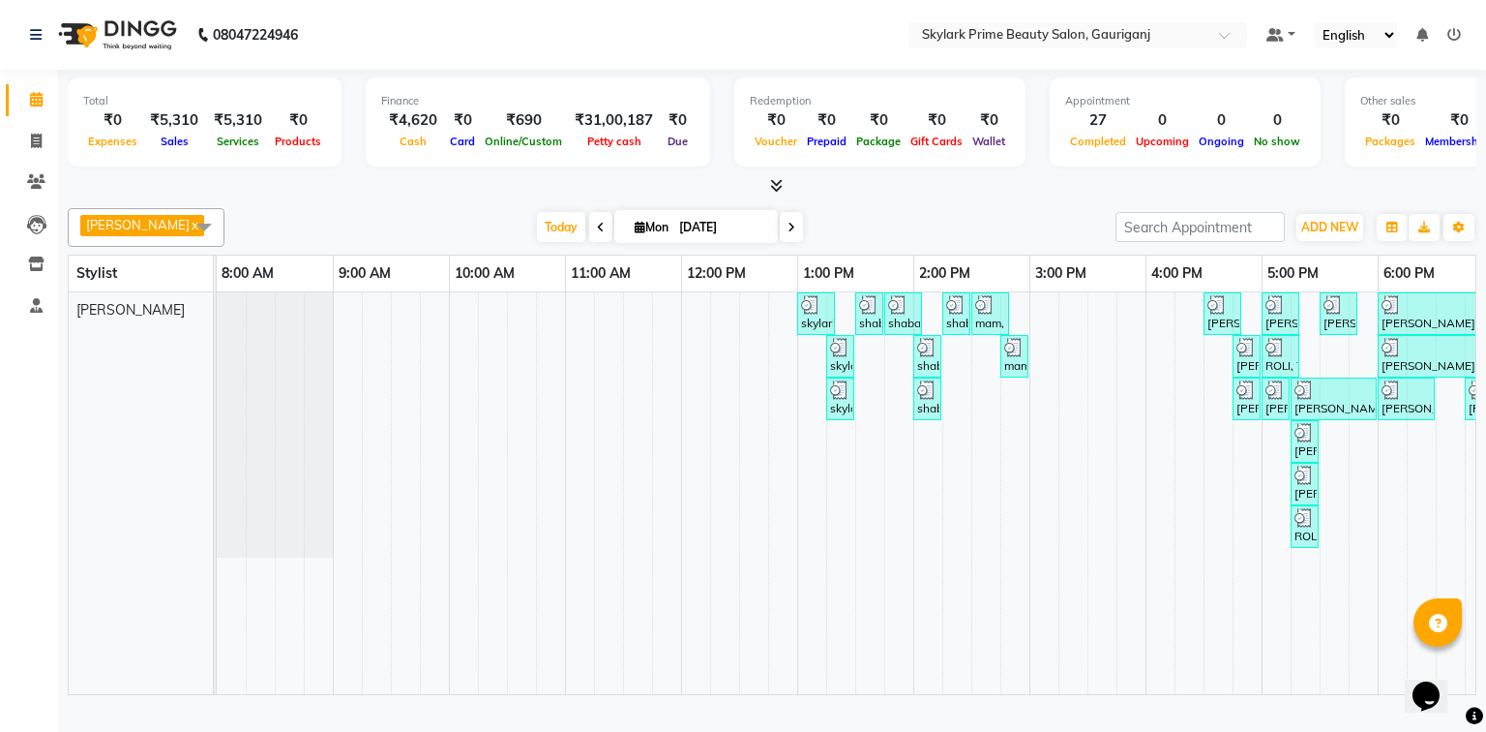
click at [1458, 31] on icon at bounding box center [1455, 35] width 14 height 14
